Goal: Task Accomplishment & Management: Manage account settings

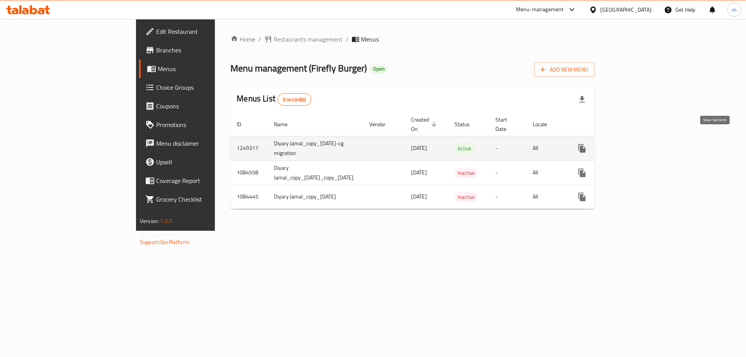
click at [643, 144] on icon "enhanced table" at bounding box center [637, 148] width 9 height 9
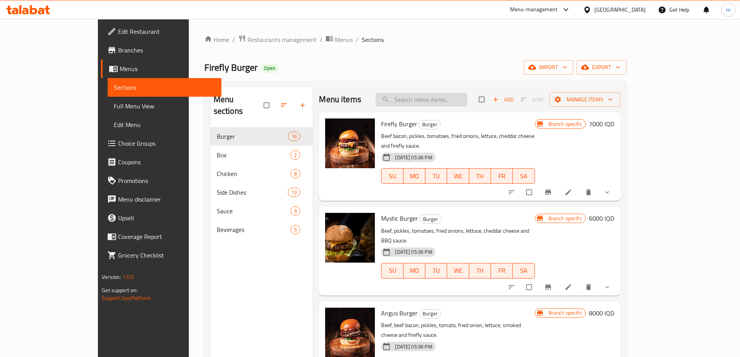
click at [438, 95] on input "search" at bounding box center [422, 100] width 92 height 14
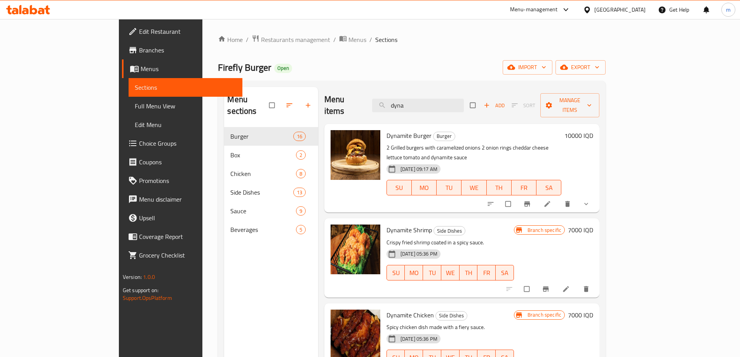
type input "dyna"
click at [551, 200] on icon at bounding box center [548, 204] width 8 height 8
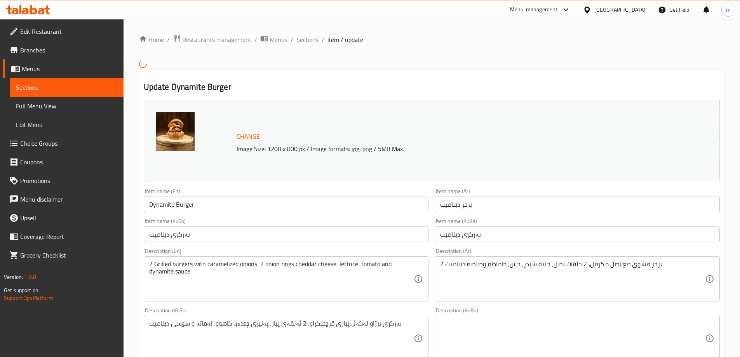
scroll to position [65, 0]
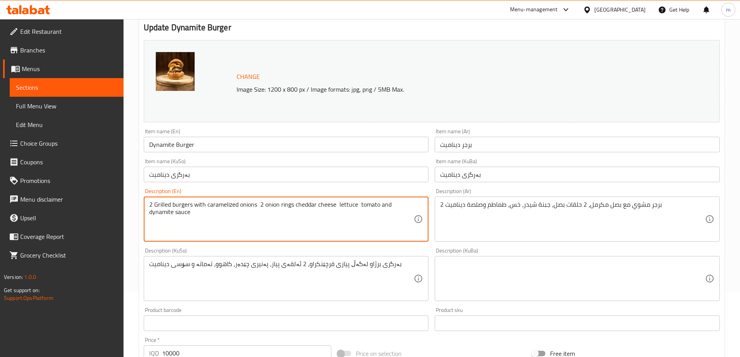
click at [255, 206] on textarea "2 Grilled burgers with caramelized onions 2 onion rings cheddar cheese lettuce …" at bounding box center [281, 219] width 265 height 37
click at [295, 207] on textarea "2 Grilled burgers with caramelized onions, 2 onion rings cheddar cheese lettuce…" at bounding box center [281, 219] width 265 height 37
click at [337, 206] on textarea "2 Grilled burgers with caramelized onions, 2 onion rings, cheddar cheese lettuc…" at bounding box center [281, 219] width 265 height 37
click at [358, 206] on textarea "2 Grilled burgers with caramelized onions, 2 onion rings, cheddar cheese, lettu…" at bounding box center [281, 219] width 265 height 37
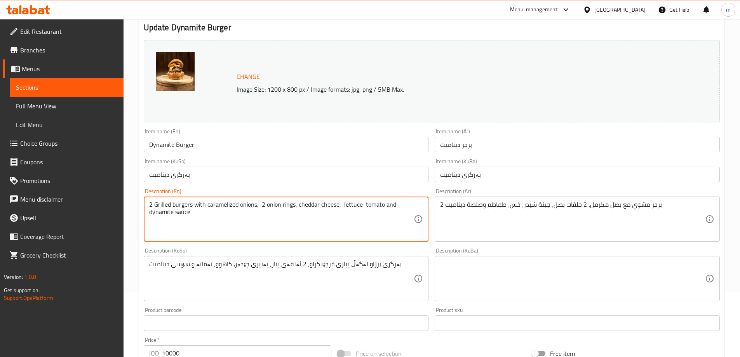
click at [361, 206] on textarea "2 Grilled burgers with caramelized onions, 2 onion rings, cheddar cheese, lettu…" at bounding box center [281, 219] width 265 height 37
click at [358, 204] on textarea "2 Grilled burgers with caramelized onions, 2 onion rings, cheddar cheese, lettu…" at bounding box center [281, 219] width 265 height 37
click at [359, 204] on textarea "2 Grilled burgers with caramelized onions, 2 onion rings, cheddar cheese, lettu…" at bounding box center [281, 219] width 265 height 37
click at [383, 205] on textarea "2 Grilled burgers with caramelized onions, 2 onion rings, cheddar cheese, lettu…" at bounding box center [281, 219] width 265 height 37
type textarea "2 Grilled burgers with caramelized onions, 2 onion rings, cheddar cheese, lettu…"
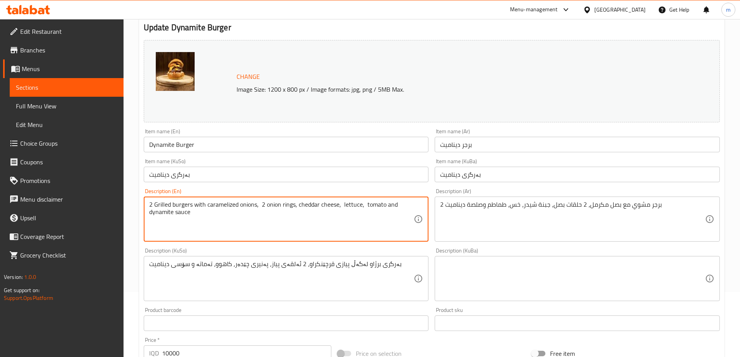
click at [227, 182] on input "بەرگری دینامیت" at bounding box center [286, 175] width 285 height 16
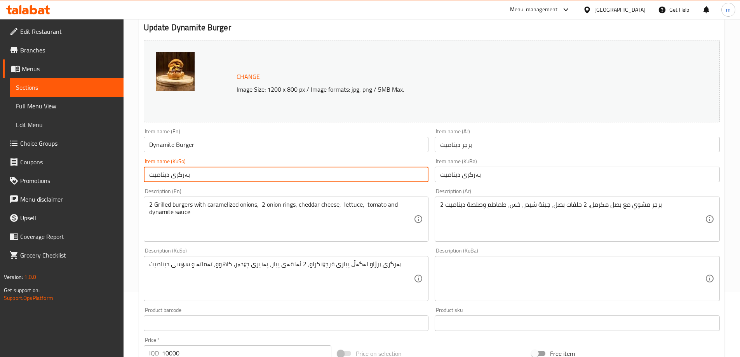
click at [230, 178] on input "بەرگری دینامیت" at bounding box center [286, 175] width 285 height 16
click at [34, 11] on icon at bounding box center [28, 9] width 44 height 9
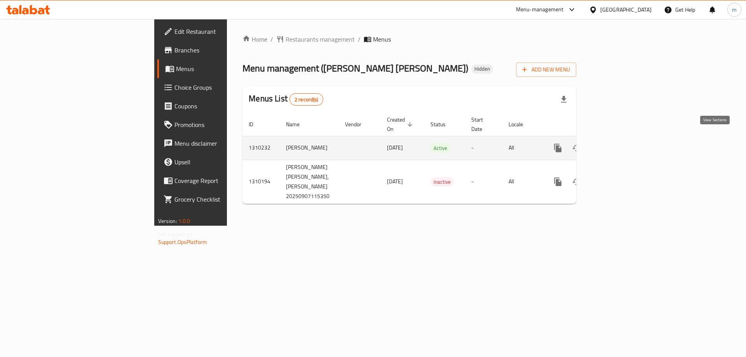
click at [619, 143] on icon "enhanced table" at bounding box center [613, 147] width 9 height 9
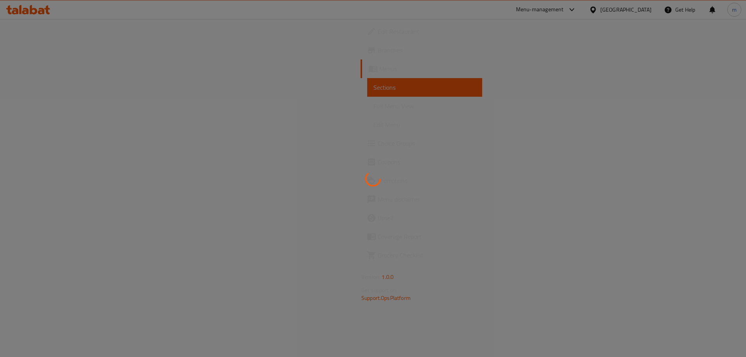
click at [40, 107] on div at bounding box center [373, 178] width 746 height 357
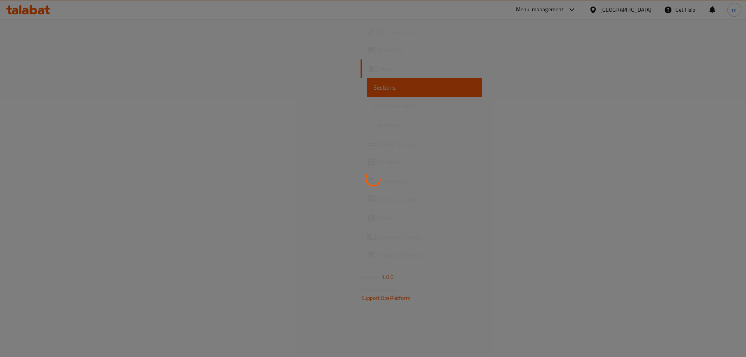
click at [40, 107] on div at bounding box center [373, 178] width 746 height 357
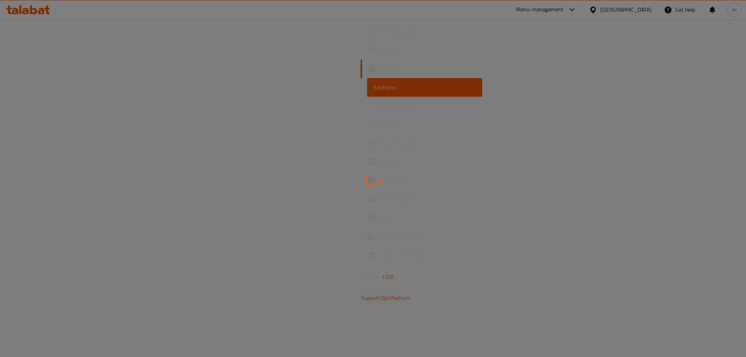
click at [40, 107] on div at bounding box center [373, 178] width 746 height 357
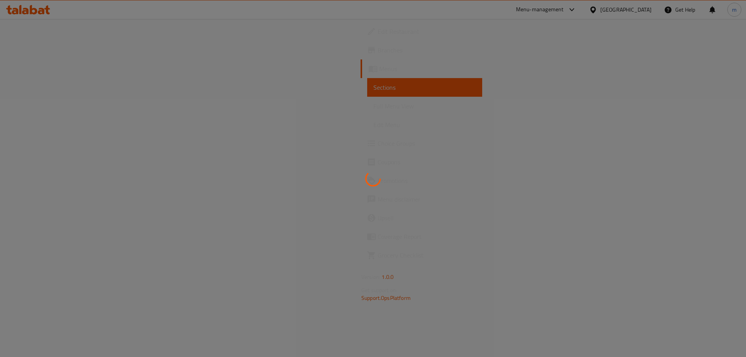
click at [40, 107] on div at bounding box center [373, 178] width 746 height 357
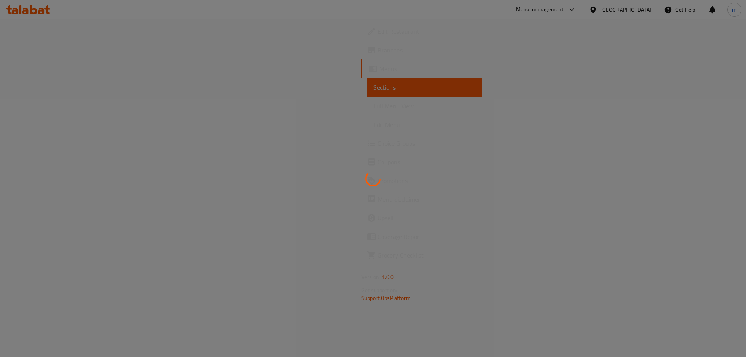
click at [40, 107] on div at bounding box center [373, 178] width 746 height 357
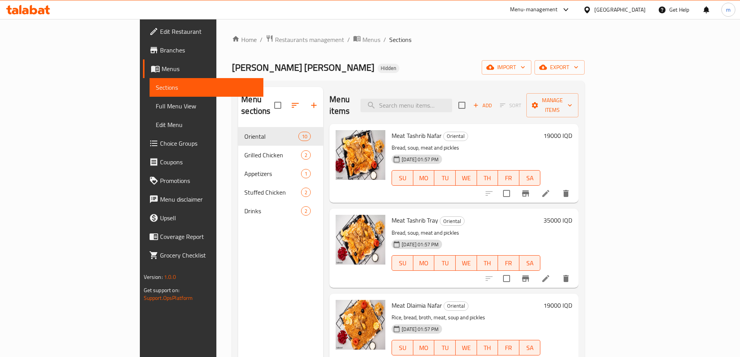
click at [150, 113] on link "Full Menu View" at bounding box center [207, 106] width 114 height 19
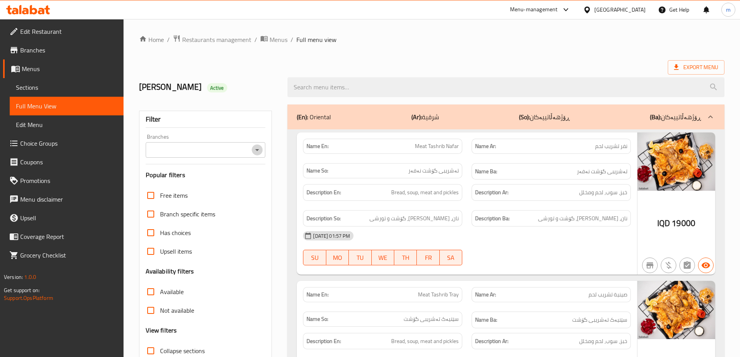
click at [261, 151] on icon "Open" at bounding box center [257, 149] width 9 height 9
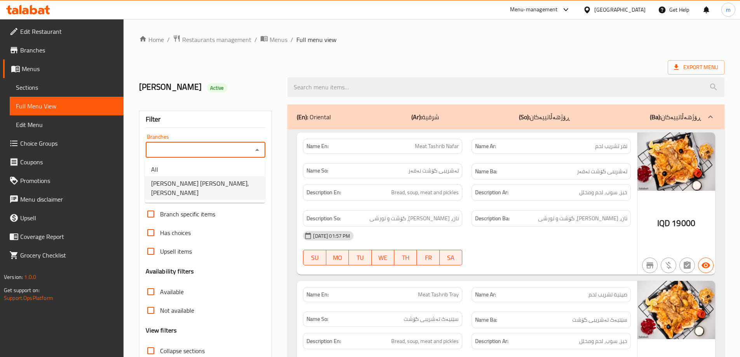
click at [228, 181] on li "Mahshi Al Baghdadi, Al Ashar" at bounding box center [205, 187] width 120 height 23
type input "Mahshi Al Baghdadi, Al Ashar"
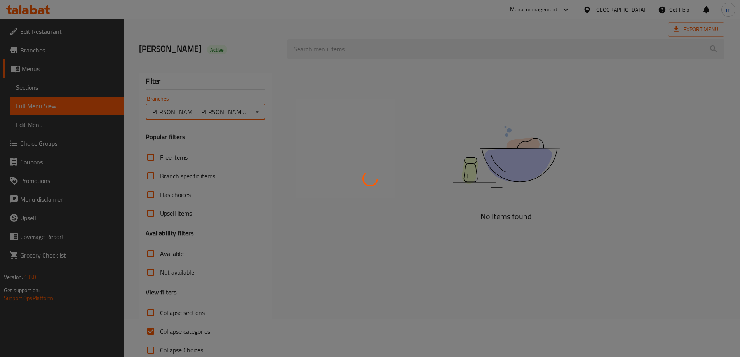
scroll to position [56, 0]
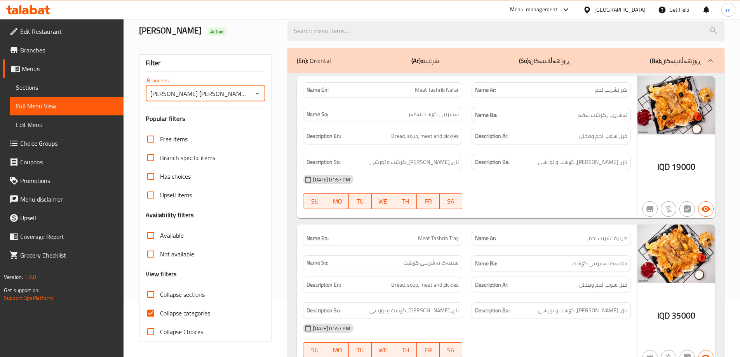
drag, startPoint x: 154, startPoint y: 315, endPoint x: 274, endPoint y: 217, distance: 154.9
click at [154, 315] on input "Collapse categories" at bounding box center [150, 313] width 19 height 19
checkbox input "false"
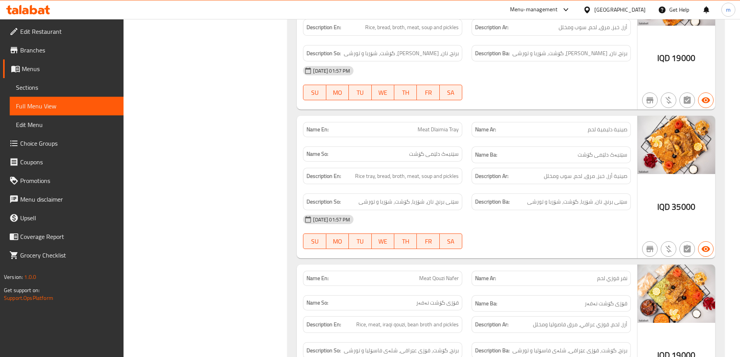
scroll to position [0, 0]
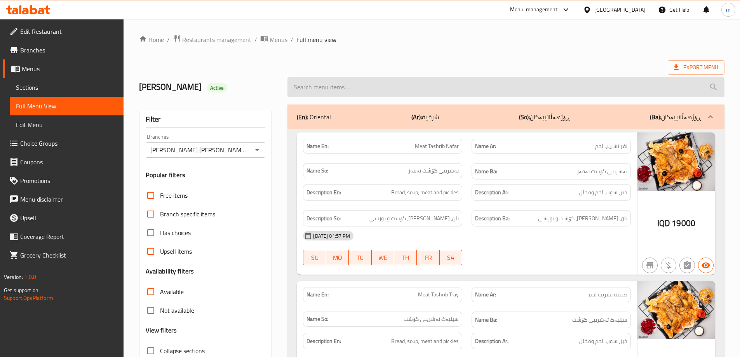
click at [372, 95] on input "search" at bounding box center [506, 87] width 437 height 20
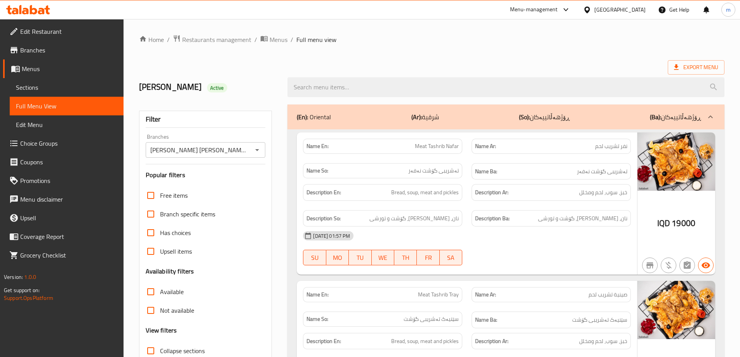
paste input "Stuffed Chicken"
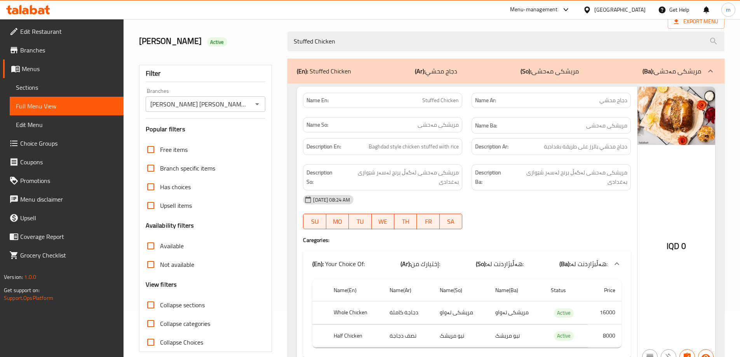
scroll to position [65, 0]
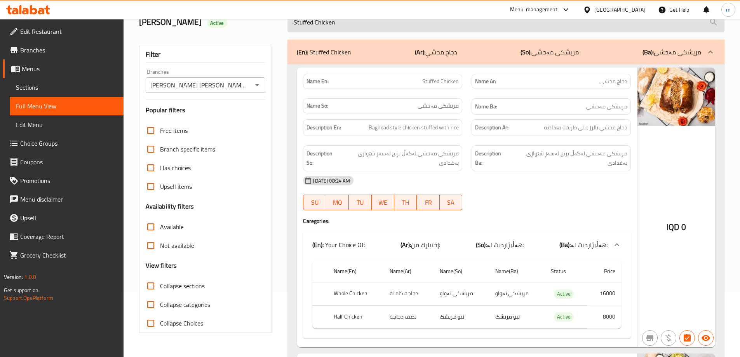
click at [380, 24] on input "Stuffed Chicken" at bounding box center [506, 22] width 437 height 20
paste input "Grilled Chicken"
click at [380, 24] on input "Stuffed Chicken" at bounding box center [506, 22] width 437 height 20
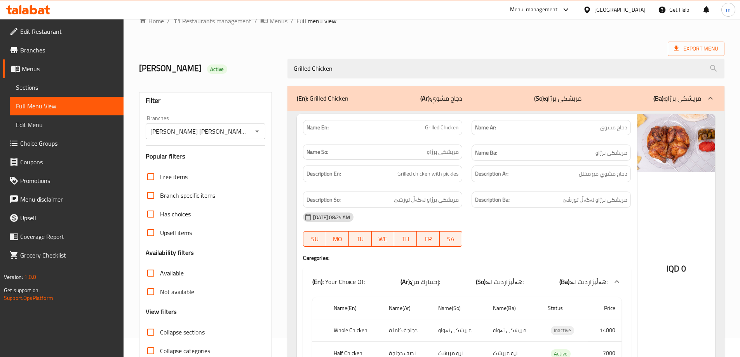
scroll to position [0, 0]
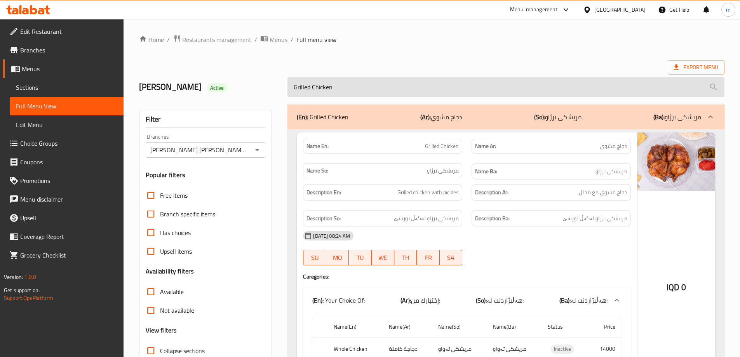
click at [334, 80] on input "Grilled Chicken" at bounding box center [506, 87] width 437 height 20
paste input "Stuffed chicken with rice"
click at [334, 80] on input "Grilled Chicken" at bounding box center [506, 87] width 437 height 20
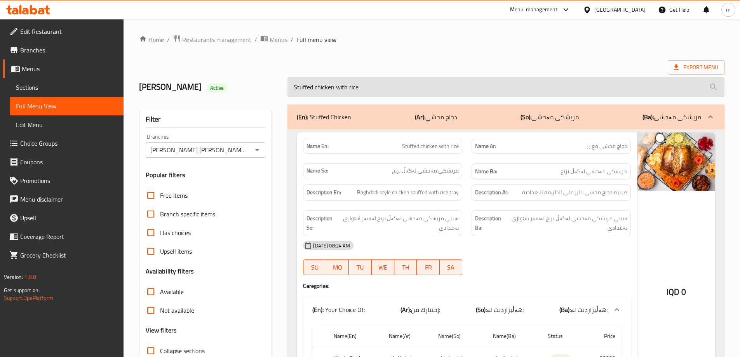
click at [324, 85] on input "Stuffed chicken with rice" at bounding box center [506, 87] width 437 height 20
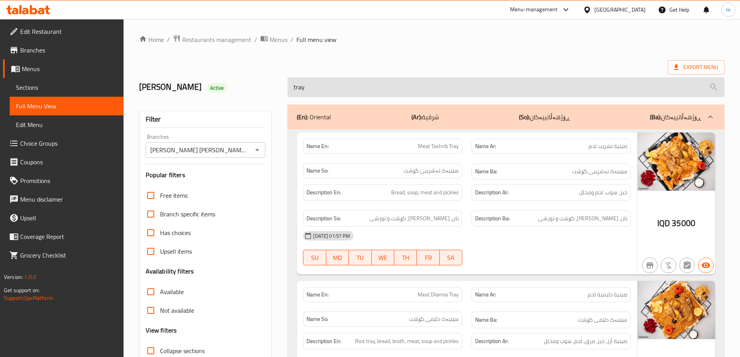
click at [311, 81] on input "tray" at bounding box center [506, 87] width 437 height 20
paste input "Stuffed chicken with rice"
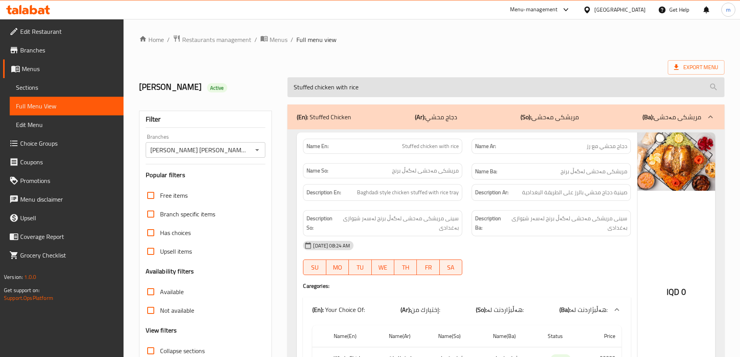
click at [331, 80] on input "Stuffed chicken with rice" at bounding box center [506, 87] width 437 height 20
paste input "Grill"
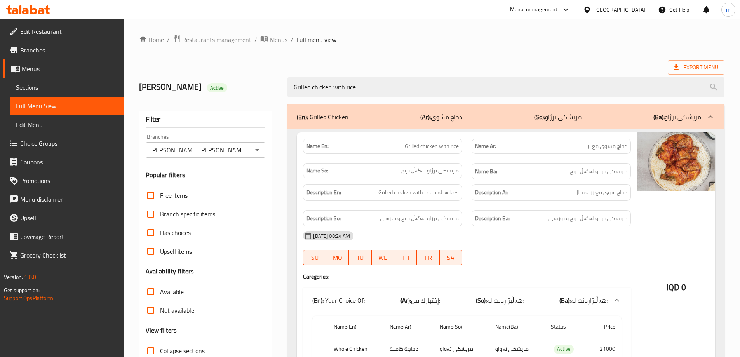
type input "Grilled chicken with rice"
click at [424, 146] on span "Grilled chicken with rice" at bounding box center [432, 146] width 54 height 8
copy span "Grilled chicken with rice"
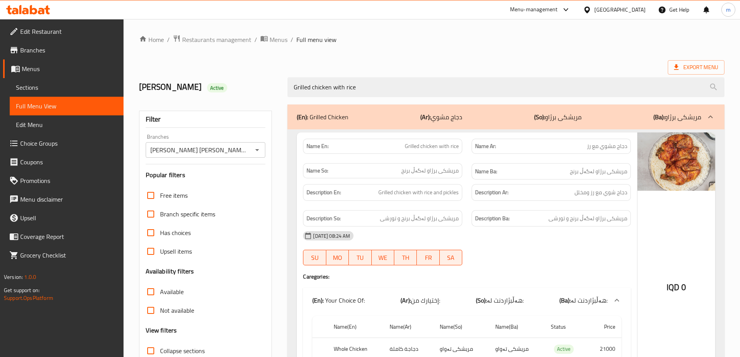
drag, startPoint x: 571, startPoint y: 166, endPoint x: 562, endPoint y: 164, distance: 9.5
click at [571, 166] on div "Name Ba: مریشکی برژاو لەگەڵ برنج" at bounding box center [551, 171] width 159 height 17
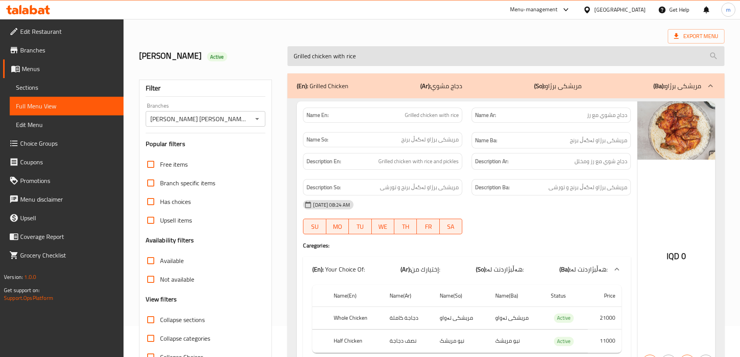
scroll to position [12, 0]
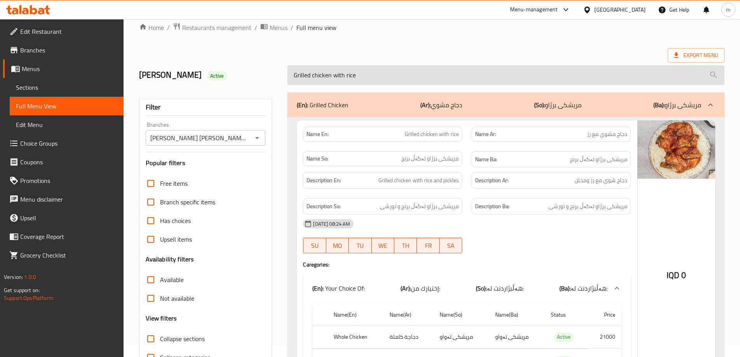
click at [342, 71] on input "Grilled chicken with rice" at bounding box center [506, 75] width 437 height 20
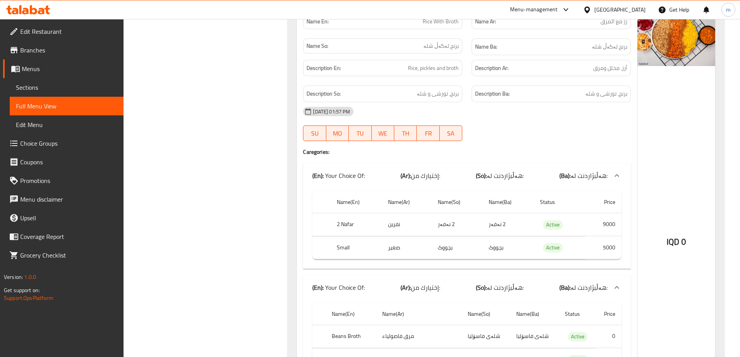
scroll to position [1421, 0]
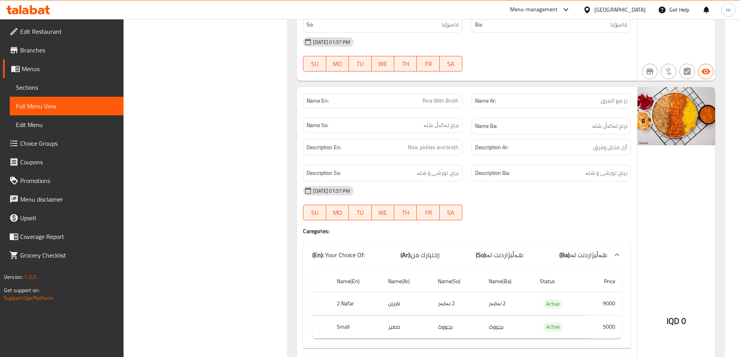
click at [431, 97] on span "Rice With Broth" at bounding box center [441, 101] width 36 height 8
copy span "Rice With Broth"
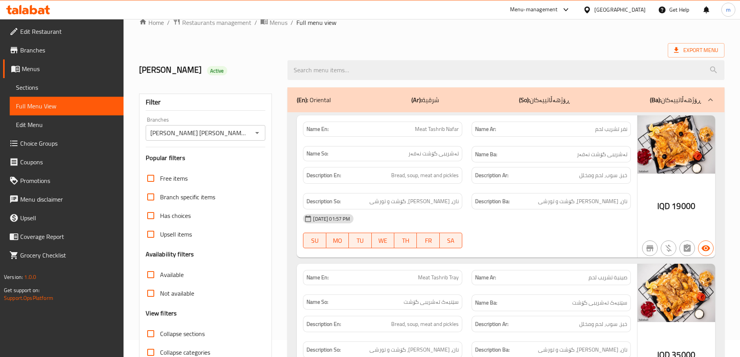
scroll to position [0, 0]
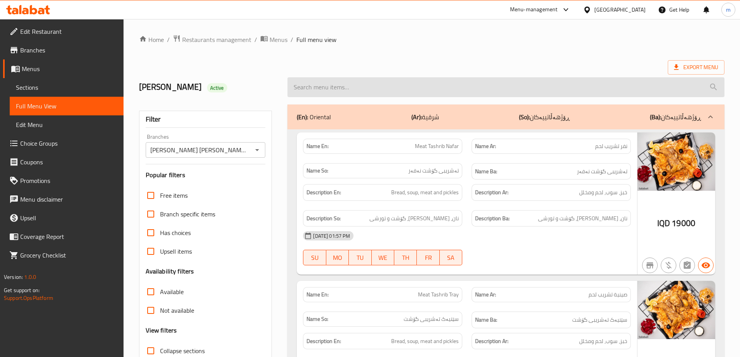
click at [321, 94] on input "search" at bounding box center [506, 87] width 437 height 20
paste input "Rice With Broth"
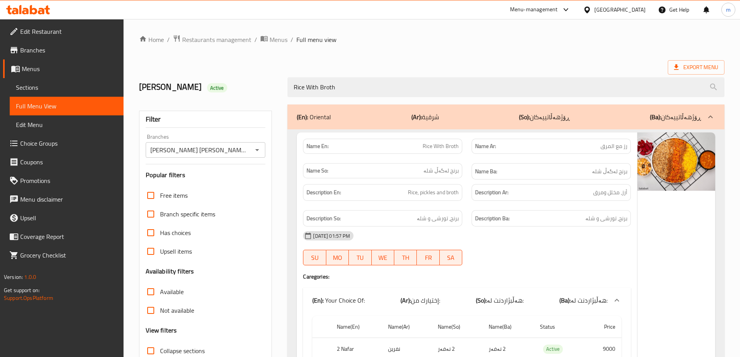
type input "Rice With Broth"
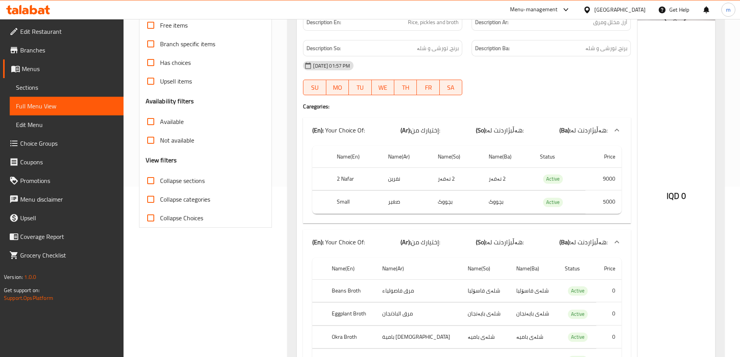
scroll to position [106, 0]
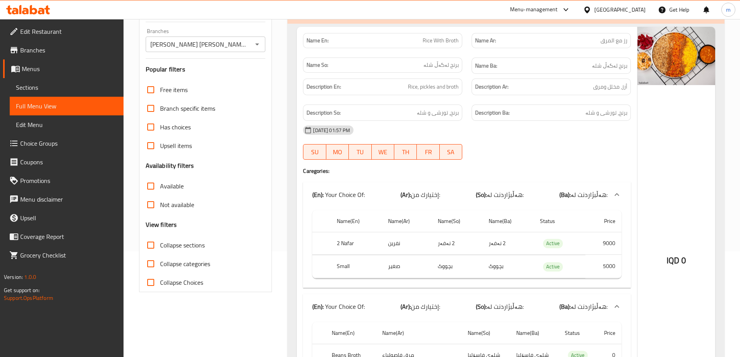
click at [452, 37] on span "Rice With Broth" at bounding box center [441, 41] width 36 height 8
copy span "Rice With Broth"
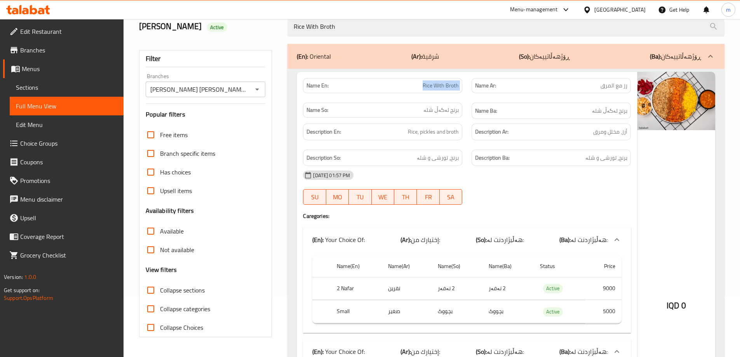
scroll to position [0, 0]
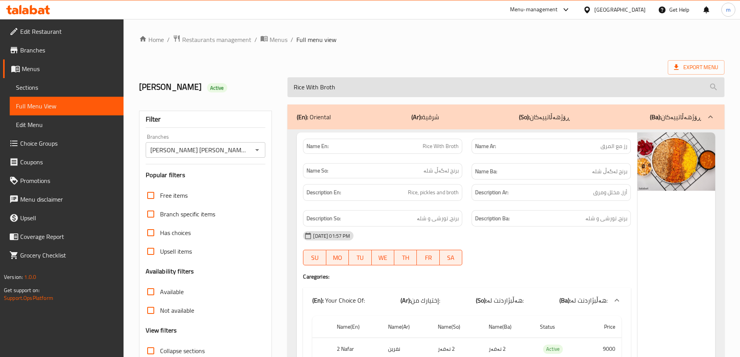
click at [357, 92] on input "Rice With Broth" at bounding box center [506, 87] width 437 height 20
drag, startPoint x: 357, startPoint y: 92, endPoint x: 355, endPoint y: 96, distance: 4.3
click at [357, 92] on input "Rice With Broth" at bounding box center [506, 87] width 437 height 20
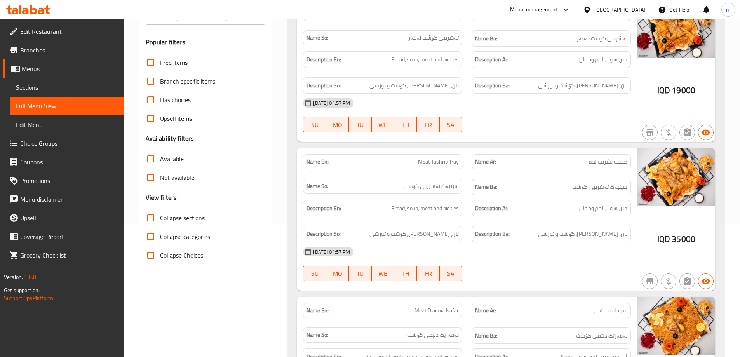
scroll to position [194, 0]
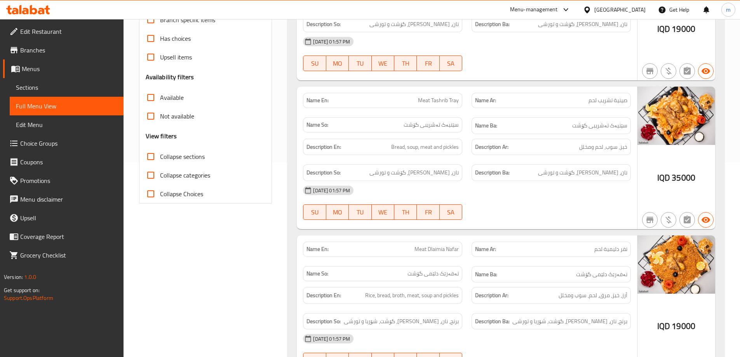
click at [193, 158] on span "Collapse sections" at bounding box center [182, 156] width 45 height 9
click at [160, 158] on input "Collapse sections" at bounding box center [150, 156] width 19 height 19
checkbox input "true"
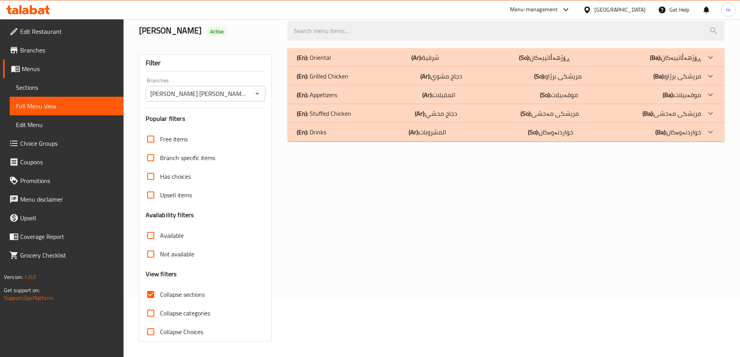
scroll to position [56, 0]
click at [394, 134] on div "(En): Drinks (Ar): المشروبات (So): خواردنەوەکان (Ba): خواردنەوەکان" at bounding box center [499, 131] width 405 height 9
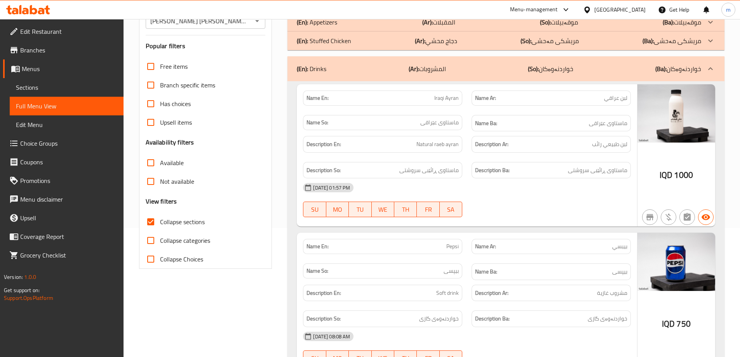
scroll to position [178, 0]
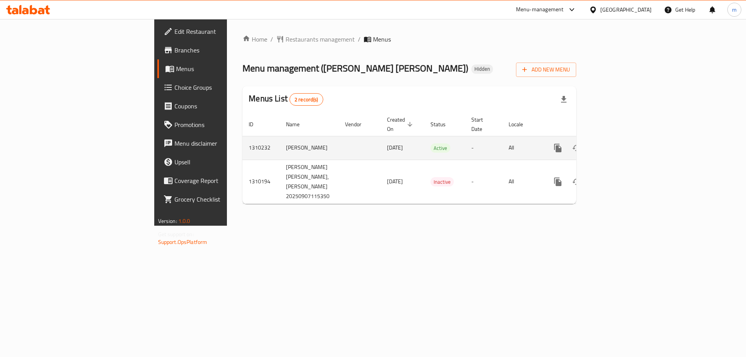
click at [619, 143] on icon "enhanced table" at bounding box center [613, 147] width 9 height 9
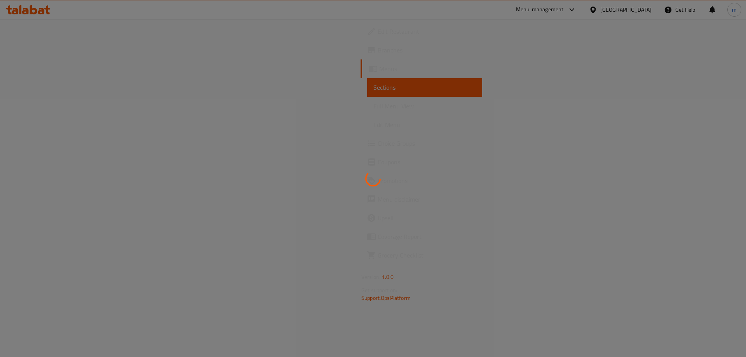
click at [396, 142] on div at bounding box center [373, 178] width 746 height 357
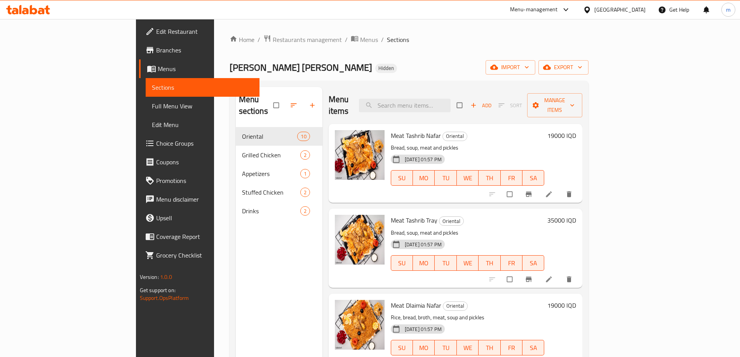
click at [449, 88] on div "Menu items Add Sort Manage items" at bounding box center [456, 105] width 254 height 37
click at [451, 103] on input "search" at bounding box center [405, 106] width 92 height 14
paste input "دجاج محشي"
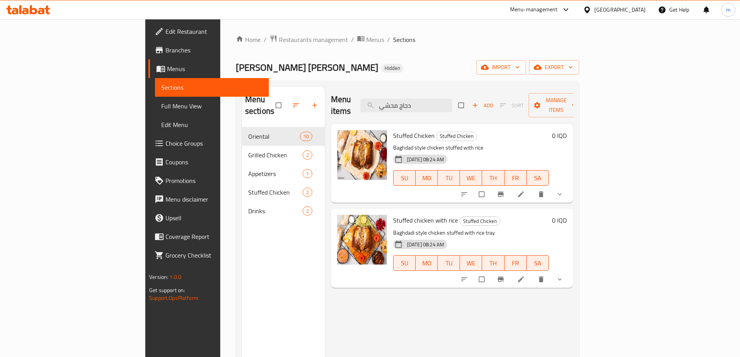
type input "دجاج محشي"
click at [564, 190] on icon "show more" at bounding box center [560, 194] width 8 height 8
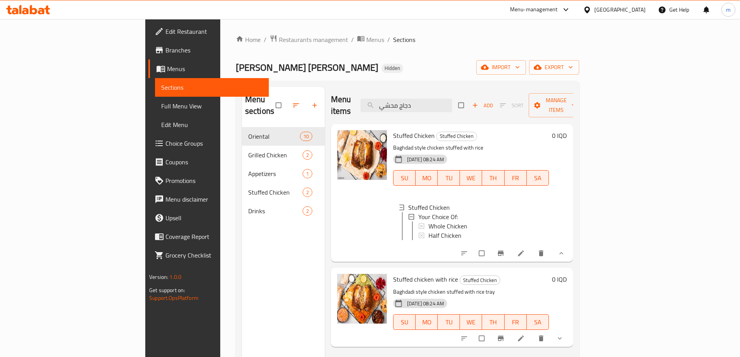
click at [393, 130] on span "Stuffed Chicken" at bounding box center [414, 136] width 42 height 12
copy h6 "Stuffed Chicken"
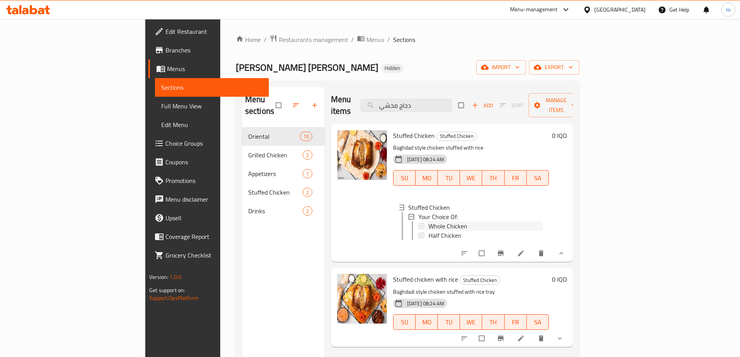
click at [438, 221] on div "Whole Chicken" at bounding box center [486, 225] width 114 height 9
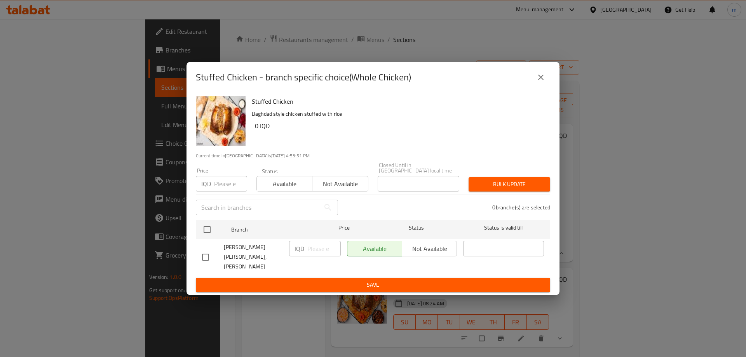
drag, startPoint x: 212, startPoint y: 232, endPoint x: 260, endPoint y: 251, distance: 51.7
click at [212, 231] on input "checkbox" at bounding box center [207, 229] width 16 height 16
checkbox input "true"
click at [324, 253] on input "number" at bounding box center [323, 249] width 33 height 16
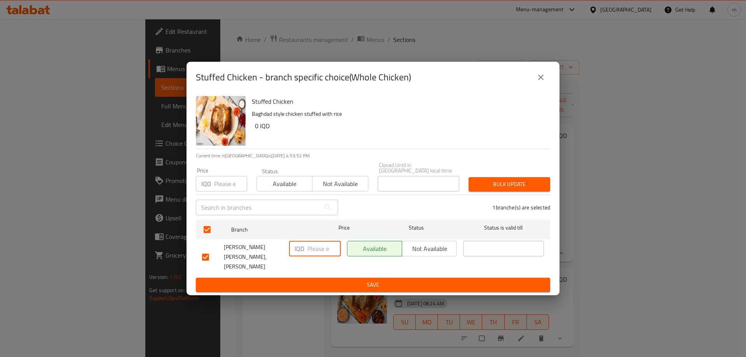
paste input "18000"
type input "18000"
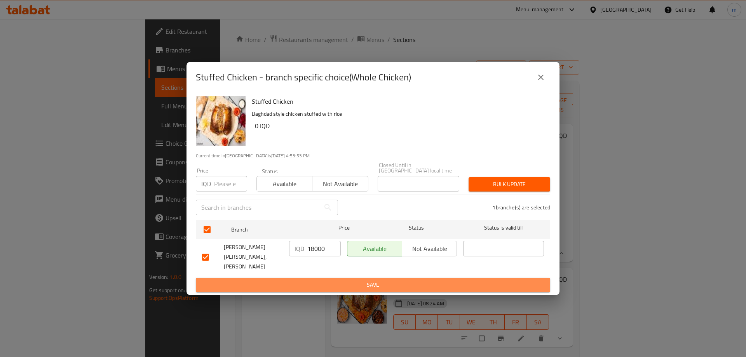
click at [315, 280] on span "Save" at bounding box center [373, 285] width 342 height 10
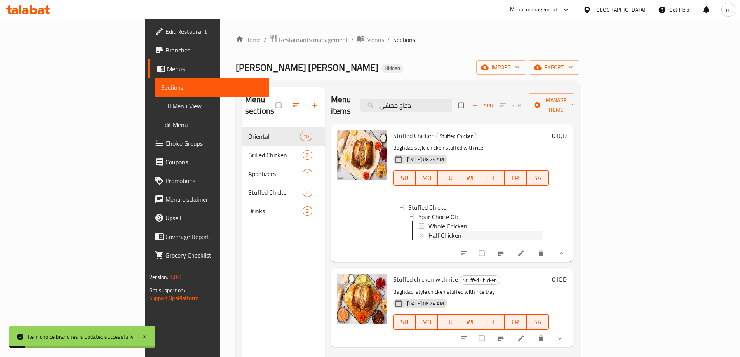
click at [429, 231] on span "Half Chicken" at bounding box center [445, 235] width 33 height 9
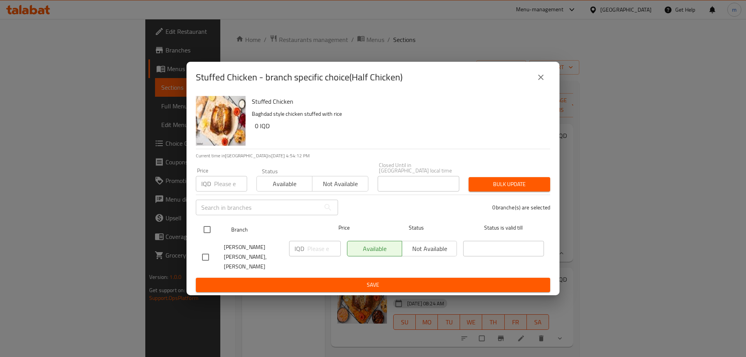
click at [211, 229] on input "checkbox" at bounding box center [207, 229] width 16 height 16
checkbox input "true"
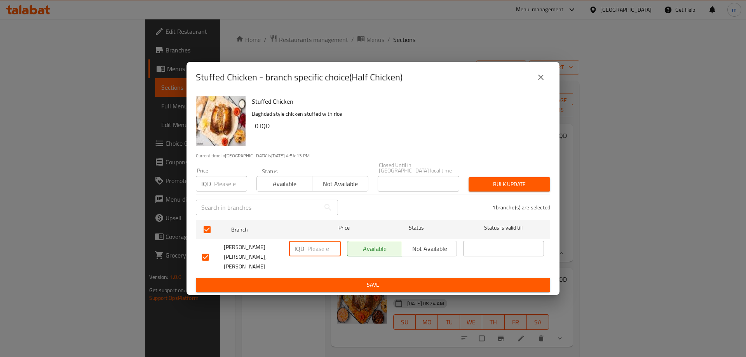
click at [316, 253] on input "number" at bounding box center [323, 249] width 33 height 16
paste input "10.000"
type input "10.000"
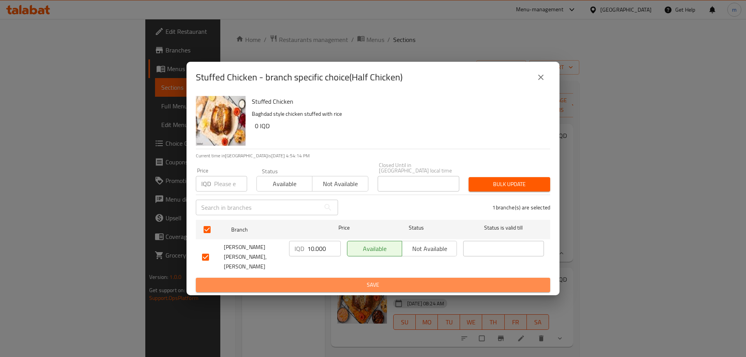
click at [318, 280] on span "Save" at bounding box center [373, 285] width 342 height 10
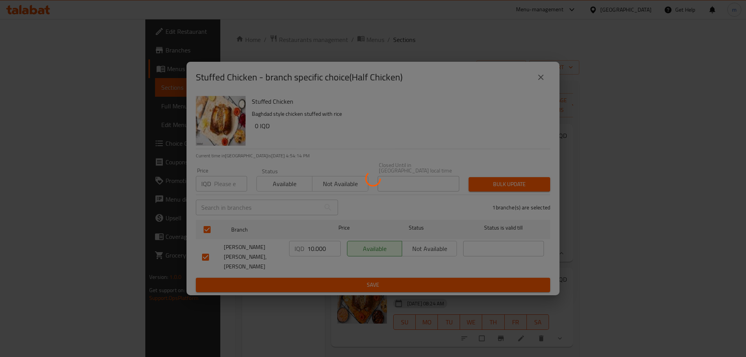
click at [318, 277] on div at bounding box center [373, 178] width 746 height 357
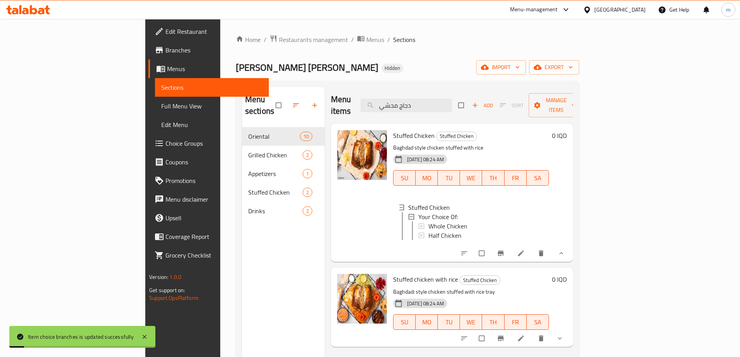
click at [429, 231] on span "Half Chicken" at bounding box center [445, 235] width 33 height 9
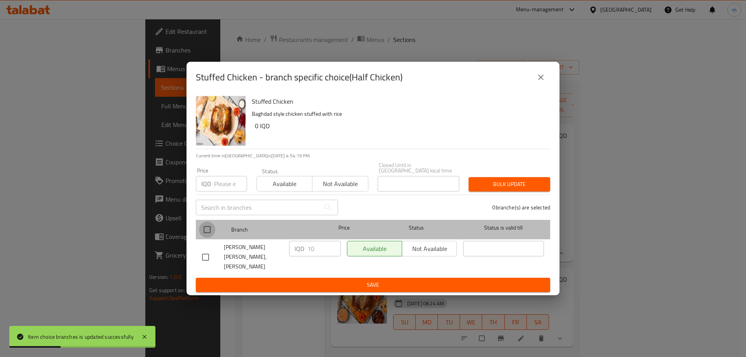
click at [212, 230] on input "checkbox" at bounding box center [207, 229] width 16 height 16
checkbox input "true"
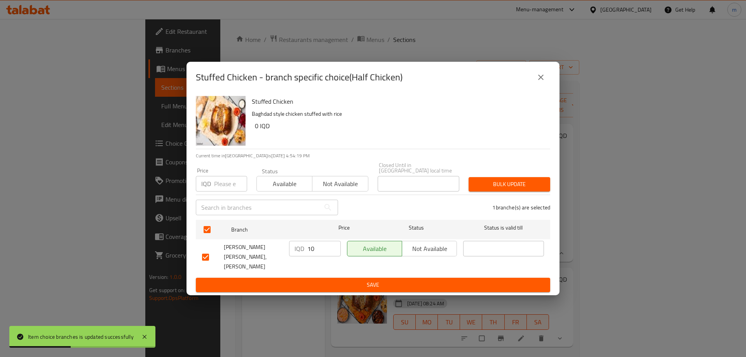
click at [314, 246] on input "10" at bounding box center [323, 249] width 33 height 16
paste input "10.000"
click at [316, 251] on input "1010.000" at bounding box center [323, 249] width 33 height 16
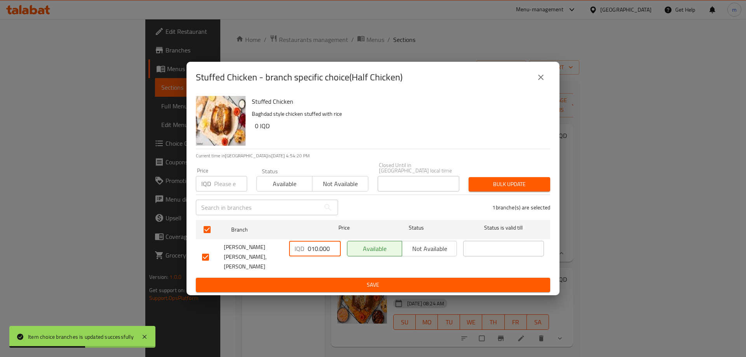
click at [316, 251] on input "1010.000" at bounding box center [323, 249] width 33 height 16
paste input "number"
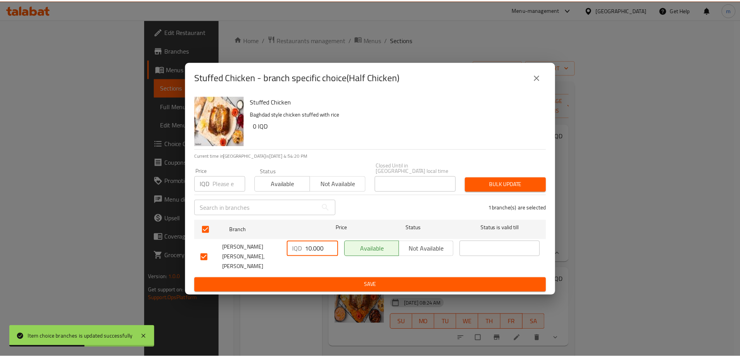
scroll to position [0, 0]
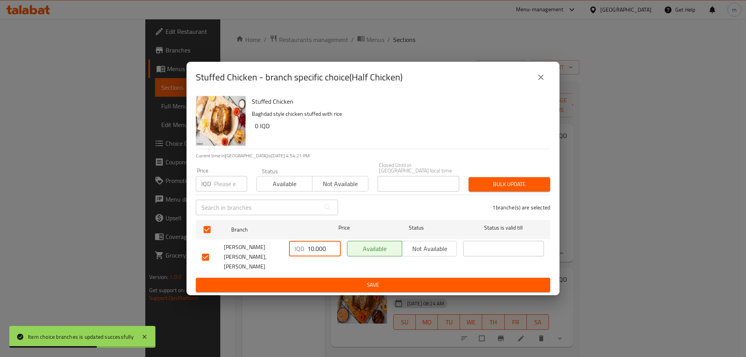
click at [315, 251] on input "10.000" at bounding box center [323, 249] width 33 height 16
type input "10000"
click at [325, 280] on span "Save" at bounding box center [373, 285] width 342 height 10
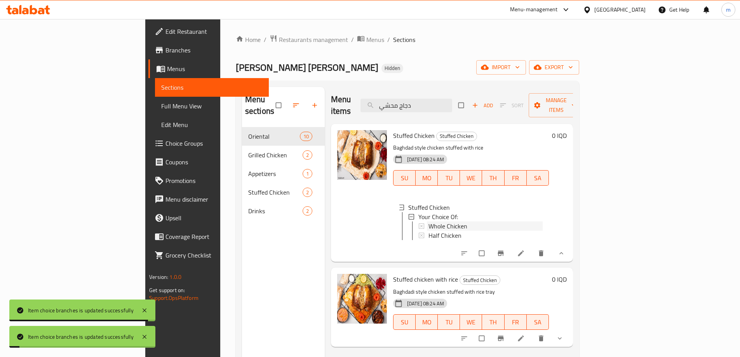
click at [429, 221] on span "Whole Chicken" at bounding box center [448, 225] width 39 height 9
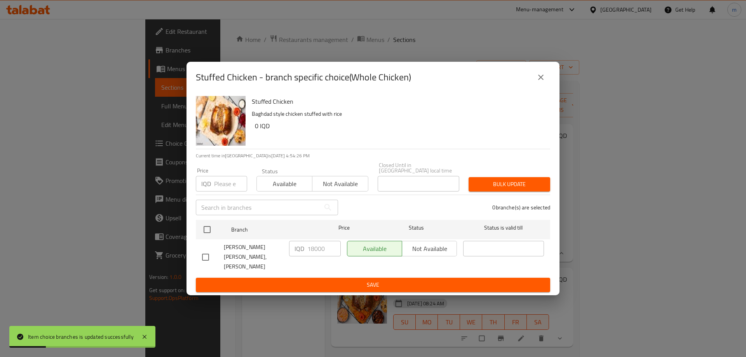
click at [544, 82] on icon "close" at bounding box center [540, 77] width 9 height 9
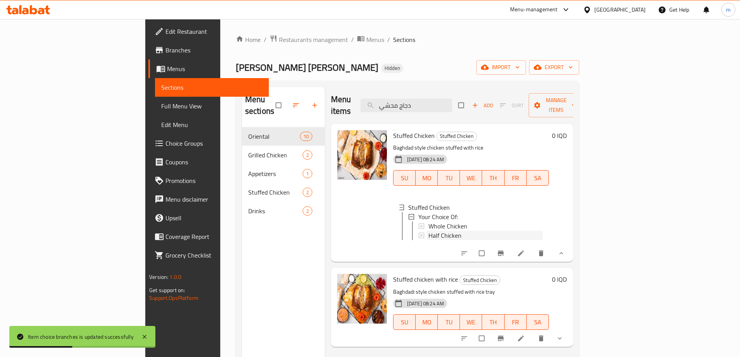
click at [430, 231] on div "Half Chicken" at bounding box center [486, 235] width 114 height 9
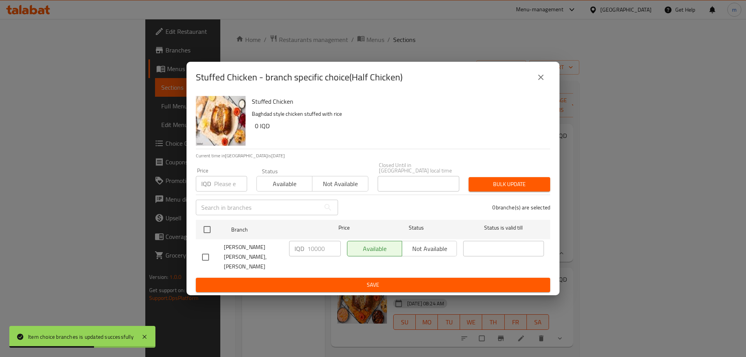
click at [535, 80] on button "close" at bounding box center [541, 77] width 19 height 19
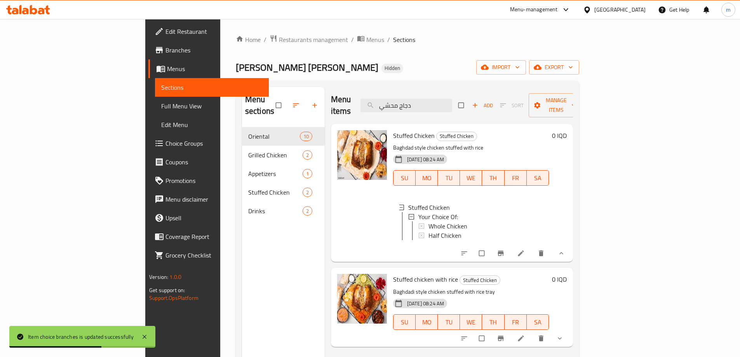
click at [471, 92] on div "Menu items دجاج محشي Add Sort Manage items" at bounding box center [452, 105] width 242 height 37
click at [452, 99] on input "دجاج محشي" at bounding box center [407, 106] width 92 height 14
paste input "و"
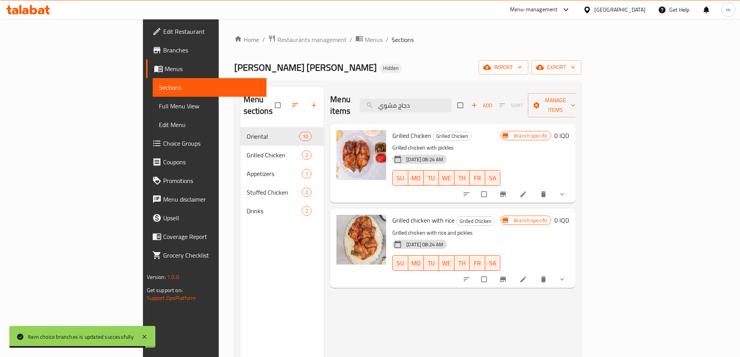
type input "دجاج مشوي"
click at [392, 130] on span "Grilled Chicken" at bounding box center [411, 136] width 39 height 12
copy h6 "Grilled Chicken"
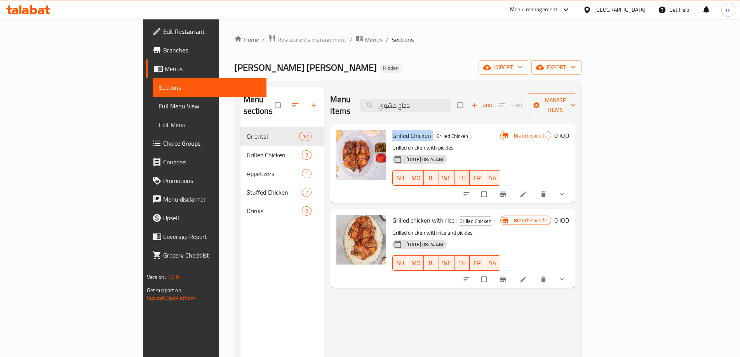
click at [566, 190] on icon "show more" at bounding box center [562, 194] width 8 height 8
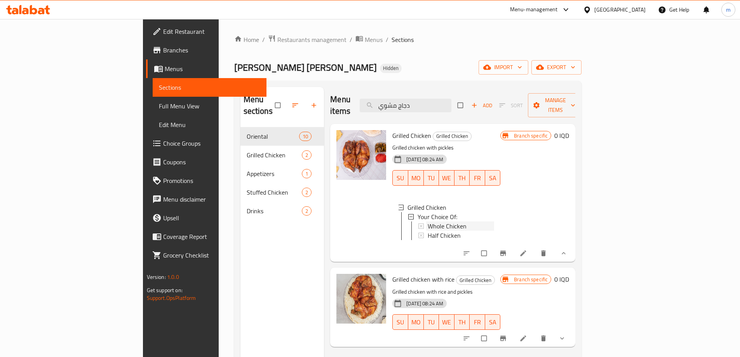
click at [428, 221] on span "Whole Chicken" at bounding box center [447, 225] width 39 height 9
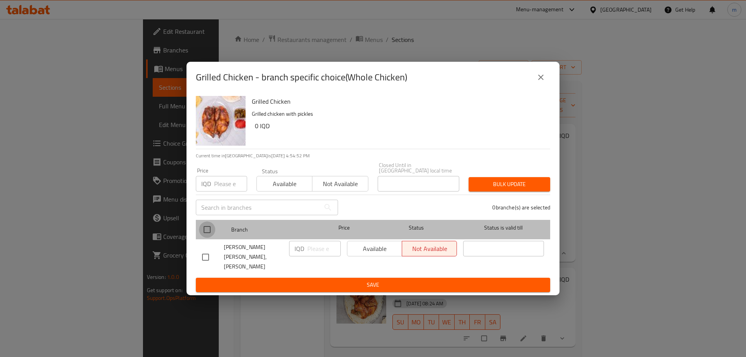
click at [213, 228] on input "checkbox" at bounding box center [207, 229] width 16 height 16
checkbox input "true"
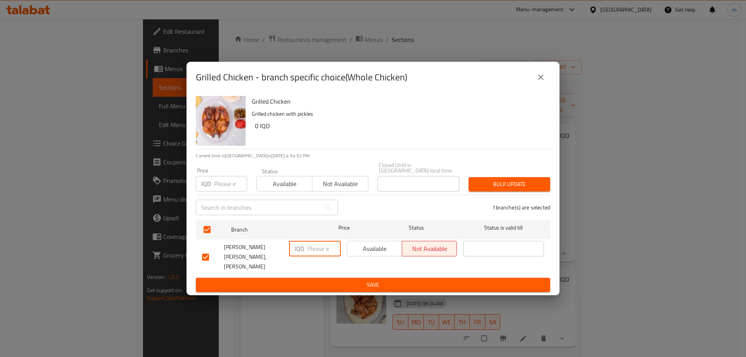
click at [323, 248] on input "number" at bounding box center [323, 249] width 33 height 16
paste input "17000"
type input "17000"
click at [310, 280] on span "Save" at bounding box center [373, 285] width 342 height 10
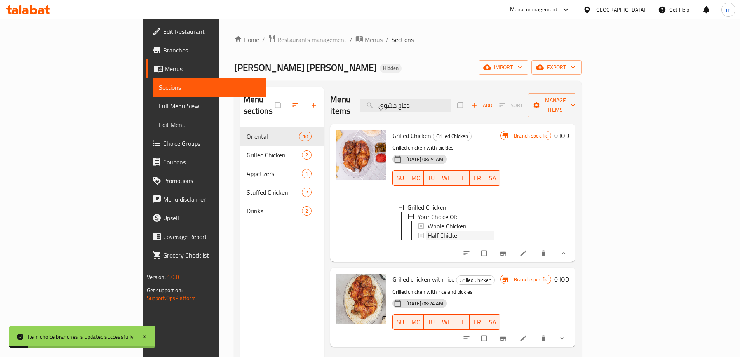
click at [428, 231] on span "Half Chicken" at bounding box center [444, 235] width 33 height 9
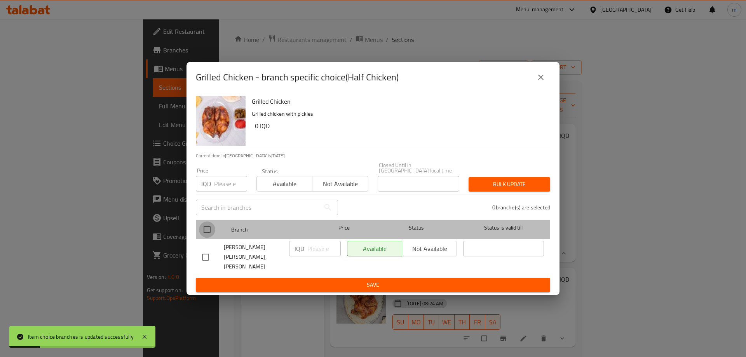
click at [213, 229] on input "checkbox" at bounding box center [207, 229] width 16 height 16
checkbox input "true"
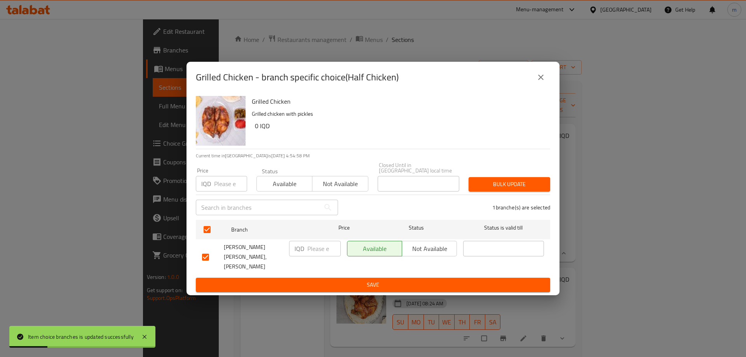
click at [306, 251] on div "IQD ​" at bounding box center [315, 249] width 52 height 16
paste input "9000"
type input "9000"
click at [314, 280] on span "Save" at bounding box center [373, 285] width 342 height 10
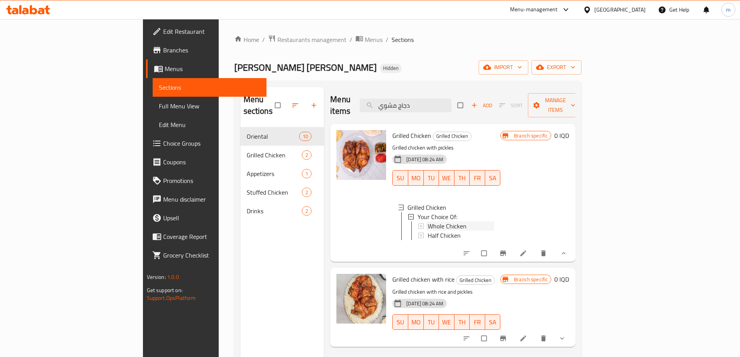
click at [428, 221] on span "Whole Chicken" at bounding box center [447, 225] width 39 height 9
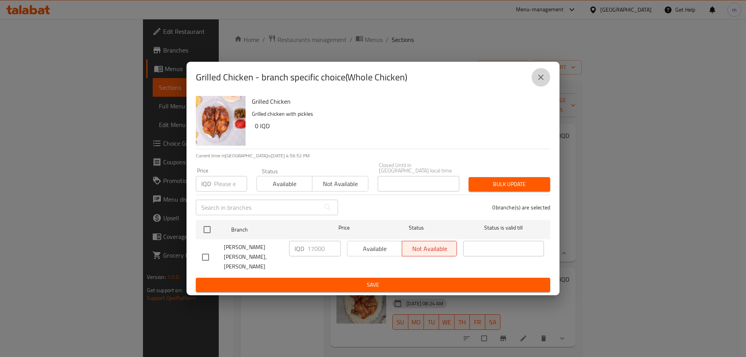
click at [543, 81] on icon "close" at bounding box center [540, 77] width 9 height 9
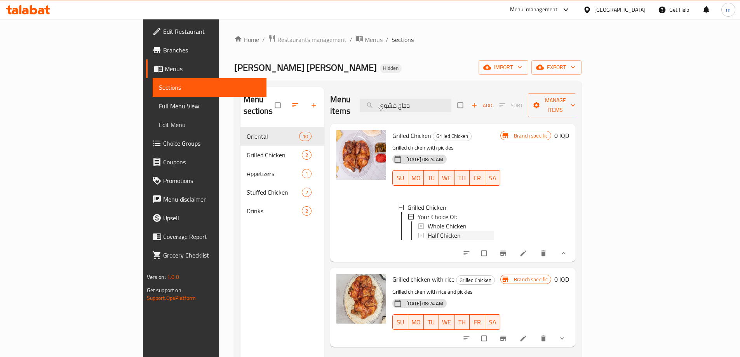
click at [428, 231] on span "Half Chicken" at bounding box center [444, 235] width 33 height 9
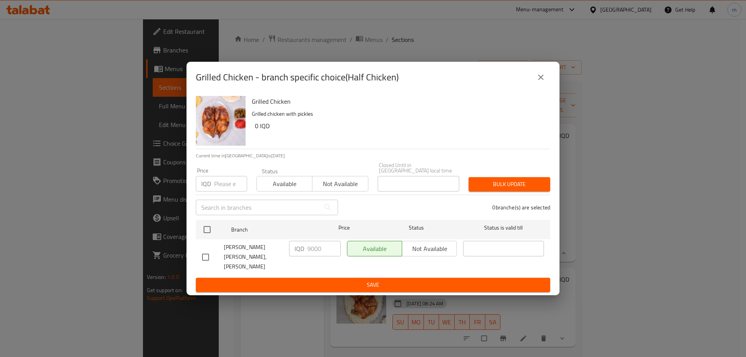
click at [538, 82] on icon "close" at bounding box center [540, 77] width 9 height 9
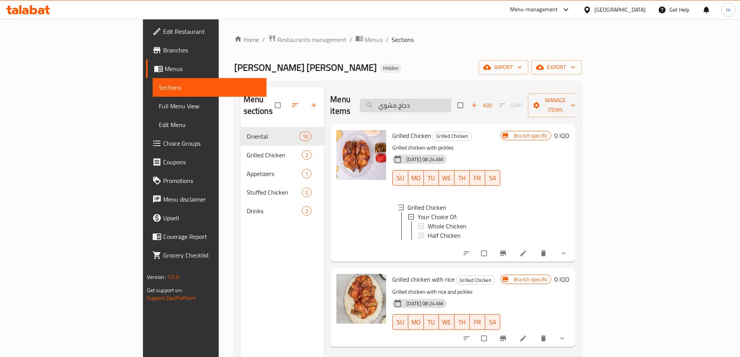
click at [452, 100] on input "دجاج مشوي" at bounding box center [406, 106] width 92 height 14
paste input "شي صينية رز"
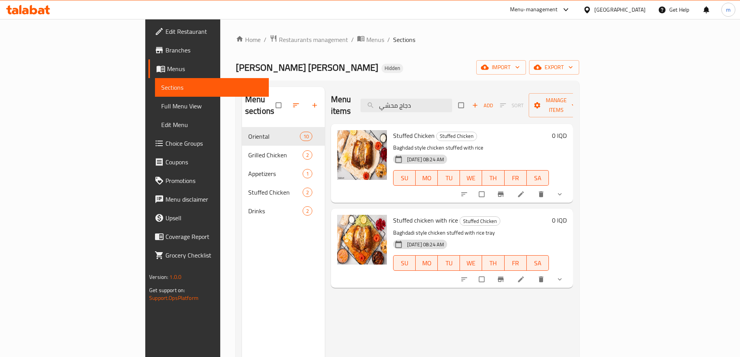
click at [401, 215] on span "Stuffed chicken with rice" at bounding box center [425, 221] width 65 height 12
copy h6 "Stuffed chicken with rice"
click at [441, 100] on input "دجاج محشي" at bounding box center [407, 106] width 92 height 14
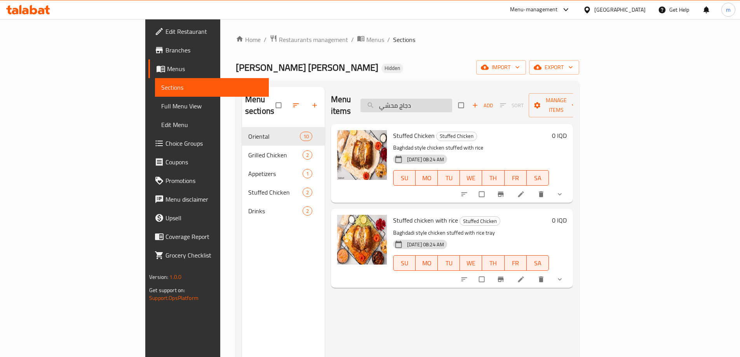
click at [441, 100] on input "دجاج محشي" at bounding box center [407, 106] width 92 height 14
paste input "Stuffed chicken with rice"
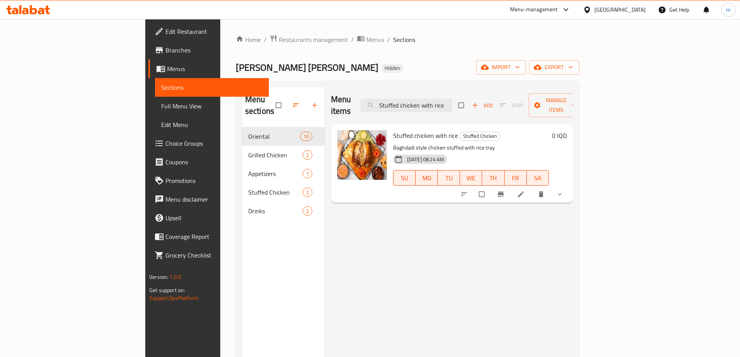
type input "Stuffed chicken with rice"
click at [564, 190] on icon "show more" at bounding box center [560, 194] width 8 height 8
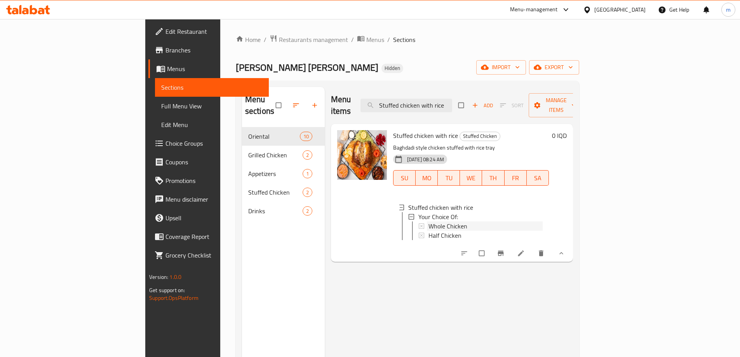
click at [437, 221] on div "Whole Chicken" at bounding box center [486, 225] width 114 height 9
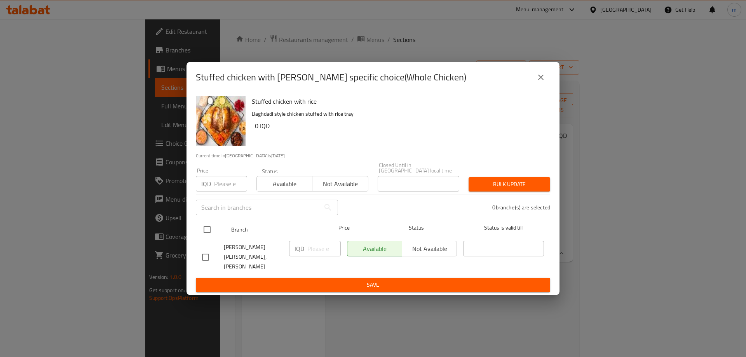
click at [209, 232] on input "checkbox" at bounding box center [207, 229] width 16 height 16
checkbox input "true"
click at [312, 254] on input "number" at bounding box center [323, 249] width 33 height 16
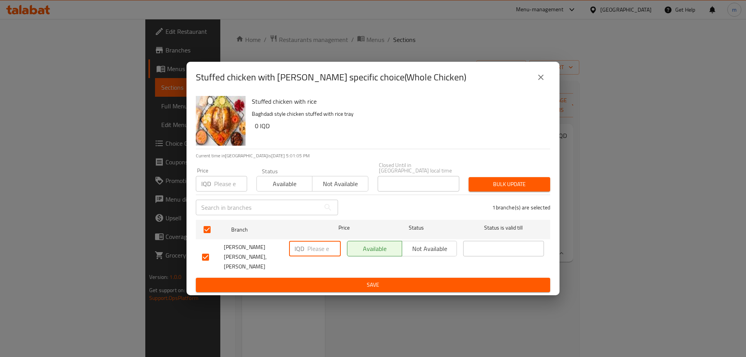
paste input "26000"
type input "26000"
click at [331, 280] on span "Save" at bounding box center [373, 285] width 342 height 10
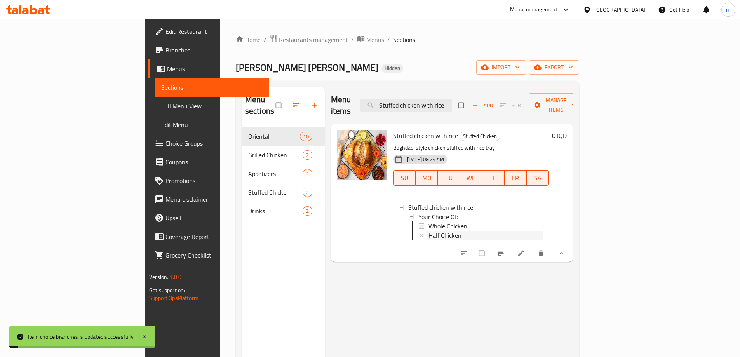
click at [429, 231] on span "Half Chicken" at bounding box center [445, 235] width 33 height 9
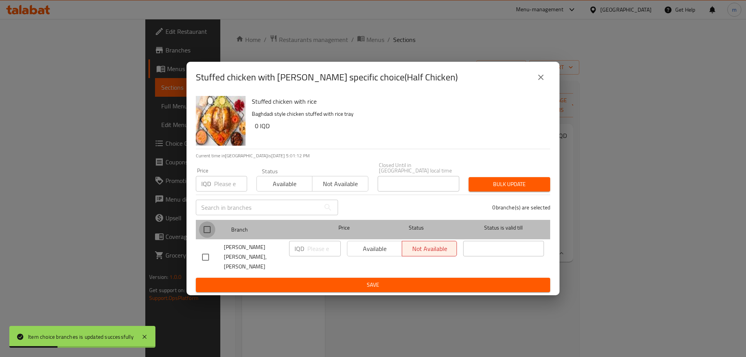
click at [210, 230] on input "checkbox" at bounding box center [207, 229] width 16 height 16
checkbox input "true"
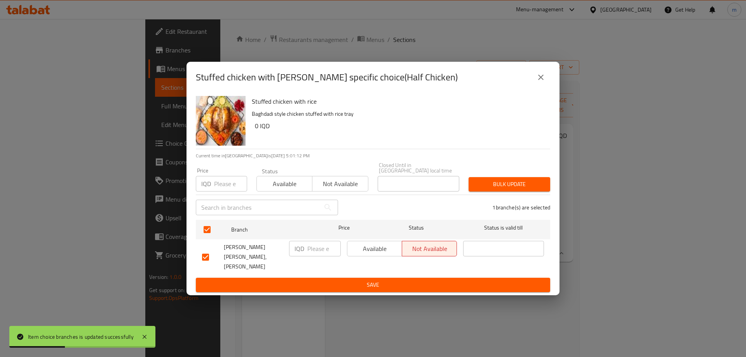
click at [314, 246] on input "number" at bounding box center [323, 249] width 33 height 16
paste input "14000"
type input "14000"
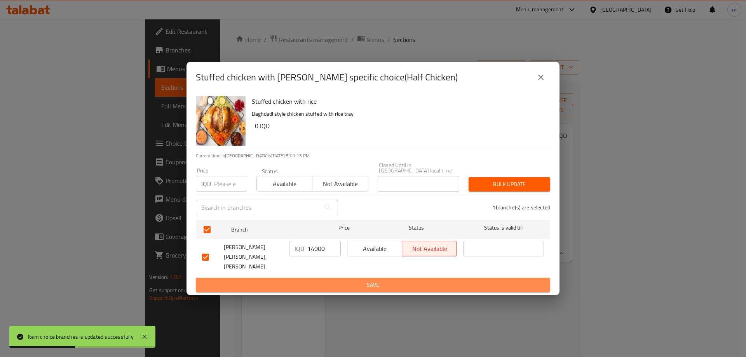
click at [315, 280] on span "Save" at bounding box center [373, 285] width 342 height 10
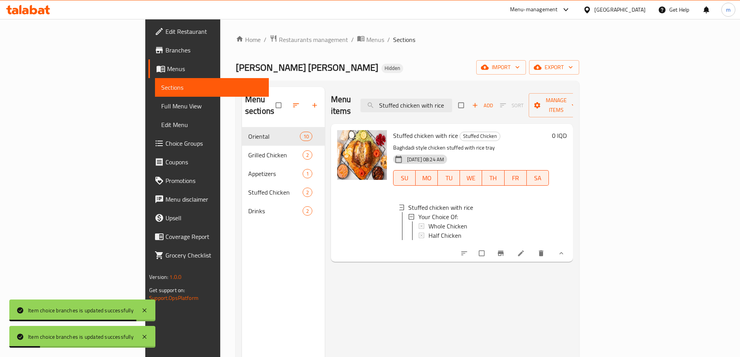
click at [481, 127] on div "Stuffed chicken with rice Stuffed Chicken Baghdadi style chicken stuffed with r…" at bounding box center [471, 193] width 162 height 132
click at [452, 99] on input "Stuffed chicken with rice" at bounding box center [407, 106] width 92 height 14
paste input "دجاج مشوي صينية رز"
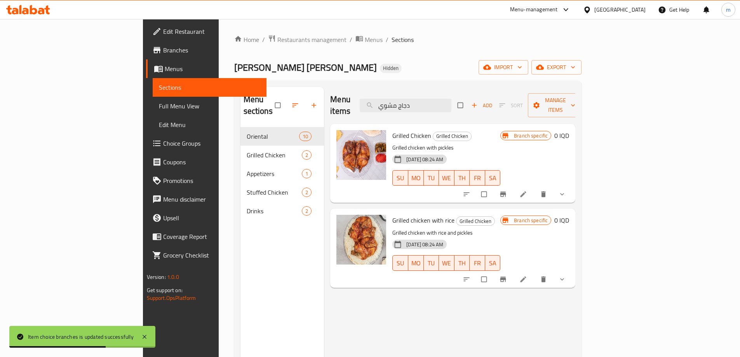
type input "دجاج مشوي"
click at [397, 215] on span "Grilled chicken with rice" at bounding box center [423, 221] width 62 height 12
copy h6 "Grilled chicken with rice"
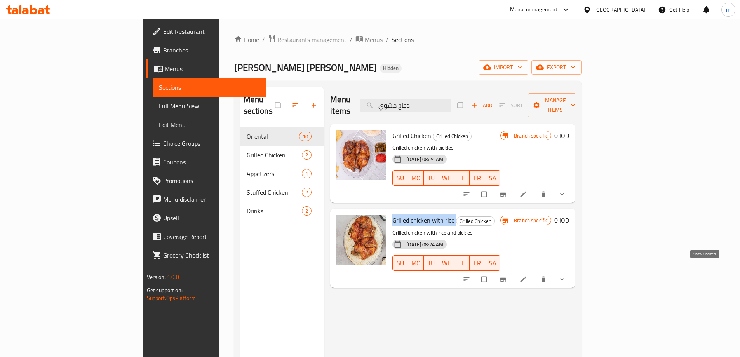
click at [566, 276] on icon "show more" at bounding box center [562, 280] width 8 height 8
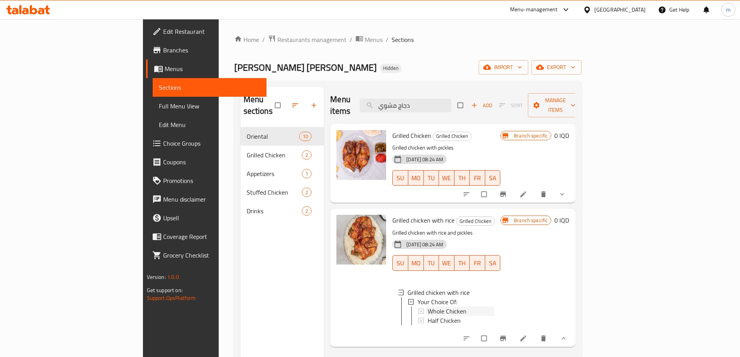
click at [428, 307] on span "Whole Chicken" at bounding box center [447, 311] width 39 height 9
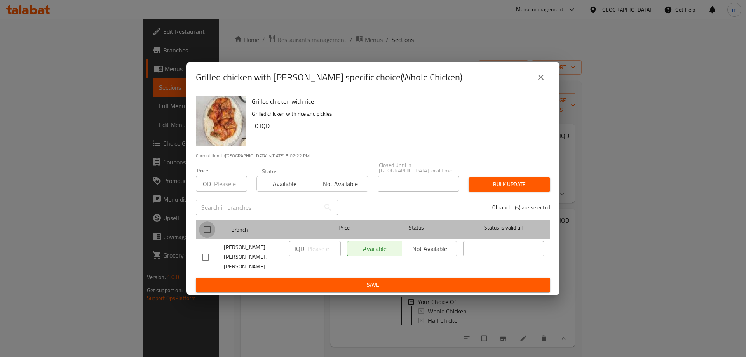
click at [206, 230] on input "checkbox" at bounding box center [207, 229] width 16 height 16
checkbox input "true"
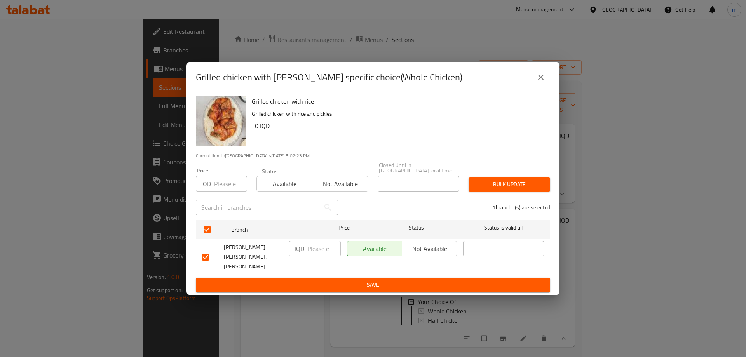
click at [309, 240] on div "IQD ​" at bounding box center [315, 257] width 58 height 38
click at [312, 249] on input "number" at bounding box center [323, 249] width 33 height 16
paste input "24000"
type input "24000"
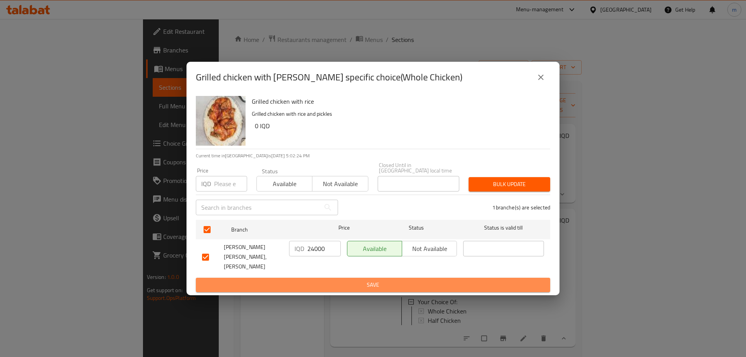
click at [312, 280] on span "Save" at bounding box center [373, 285] width 342 height 10
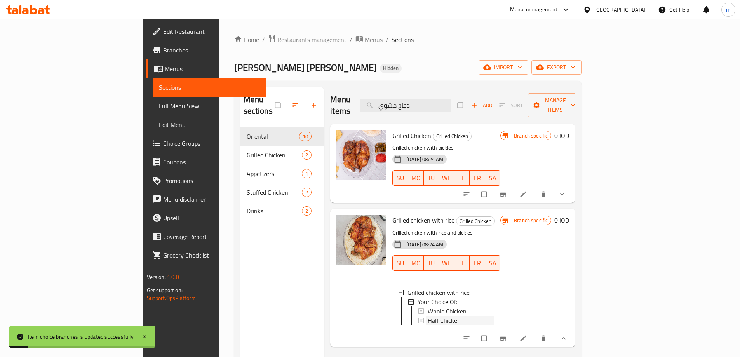
click at [428, 316] on span "Half Chicken" at bounding box center [444, 320] width 33 height 9
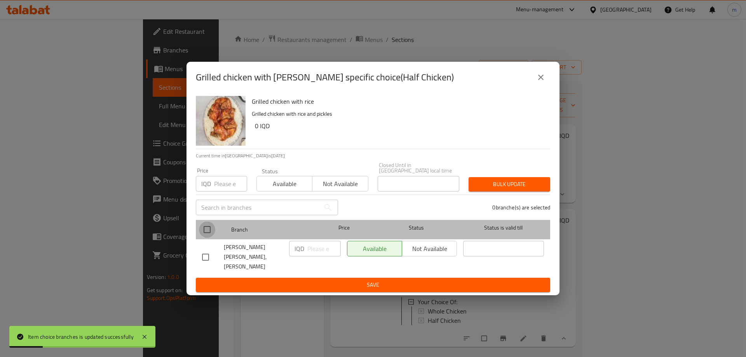
click at [203, 232] on input "checkbox" at bounding box center [207, 229] width 16 height 16
checkbox input "true"
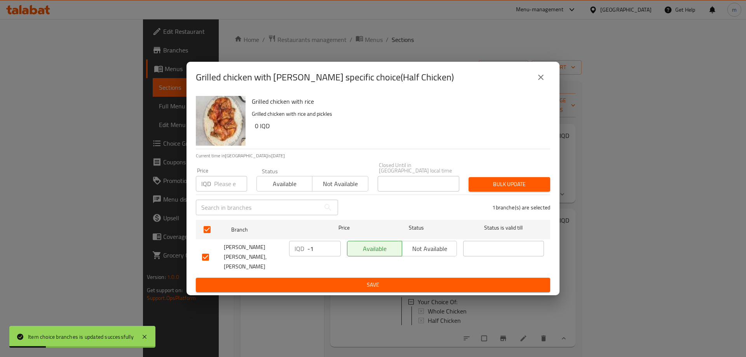
click at [331, 255] on input "-1" at bounding box center [323, 249] width 33 height 16
click at [319, 255] on input "-1" at bounding box center [323, 249] width 33 height 16
drag, startPoint x: 319, startPoint y: 255, endPoint x: 309, endPoint y: 253, distance: 10.2
click at [309, 253] on input "-1" at bounding box center [323, 249] width 33 height 16
paste input "13000"
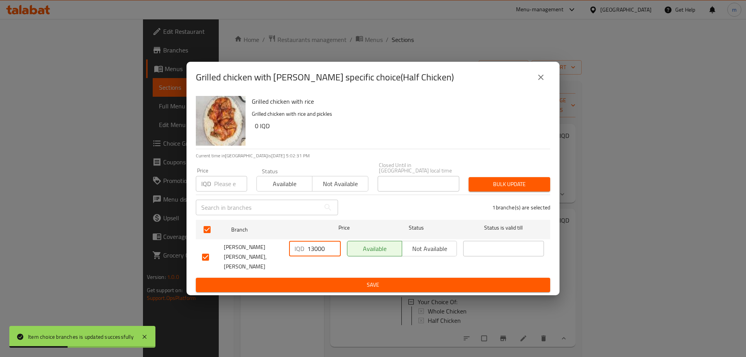
type input "13000"
click at [310, 278] on button "Save" at bounding box center [373, 285] width 354 height 14
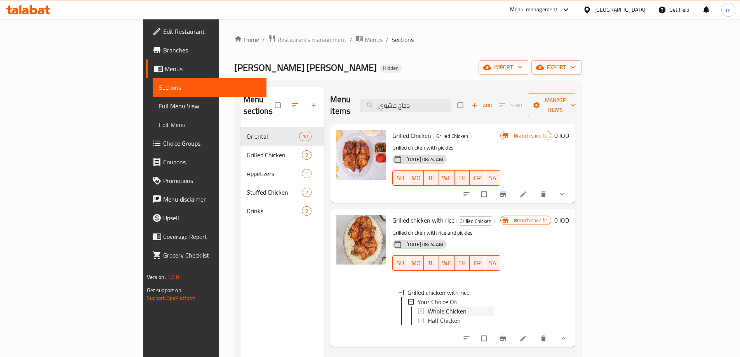
click at [429, 307] on span "Whole Chicken" at bounding box center [447, 311] width 39 height 9
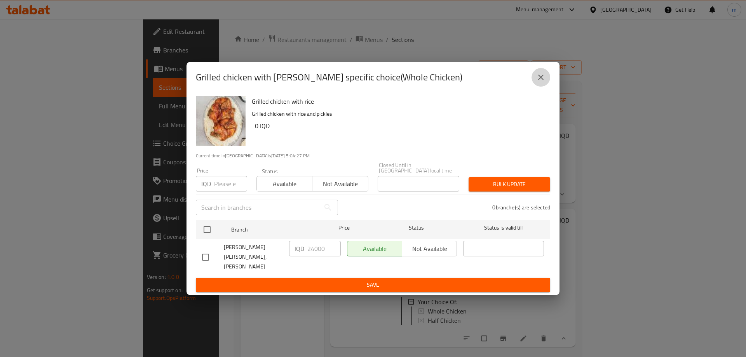
click at [541, 82] on icon "close" at bounding box center [540, 77] width 9 height 9
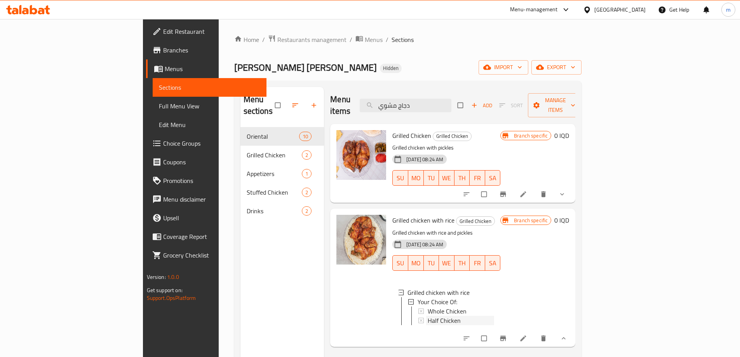
click at [428, 316] on span "Half Chicken" at bounding box center [444, 320] width 33 height 9
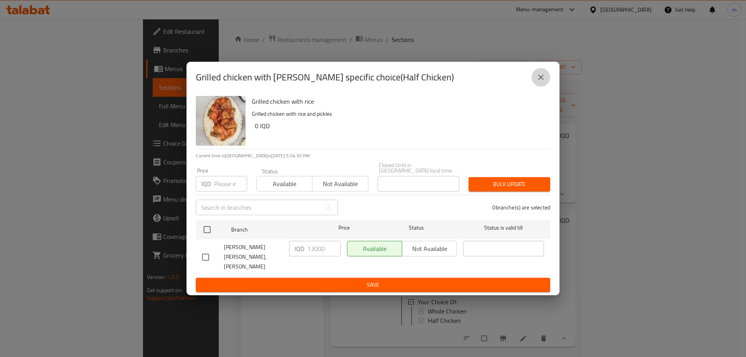
click at [542, 82] on icon "close" at bounding box center [540, 77] width 9 height 9
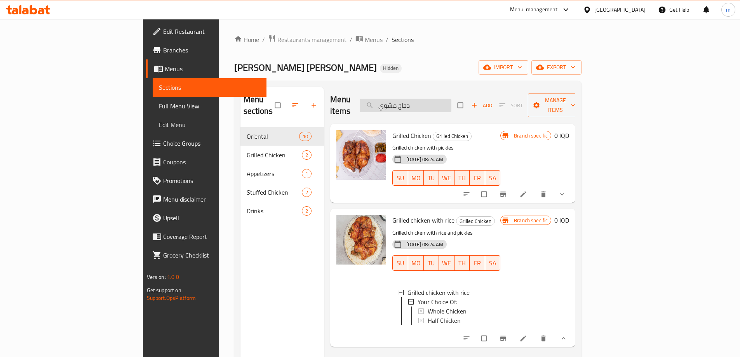
click at [452, 101] on input "دجاج مشوي" at bounding box center [406, 106] width 92 height 14
paste input "نفر قوزي لحم"
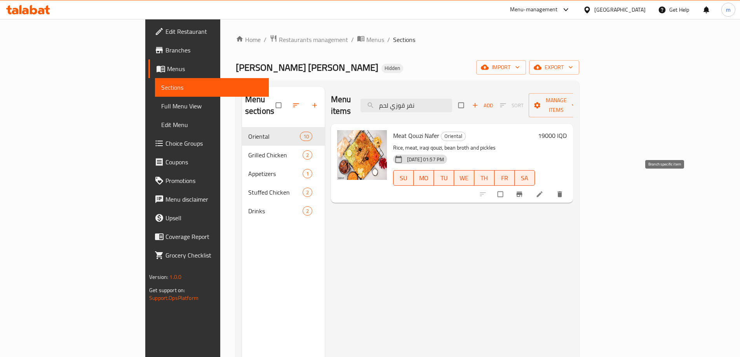
type input "نفر قوزي لحم"
click at [523, 190] on icon "Branch-specific-item" at bounding box center [520, 194] width 8 height 8
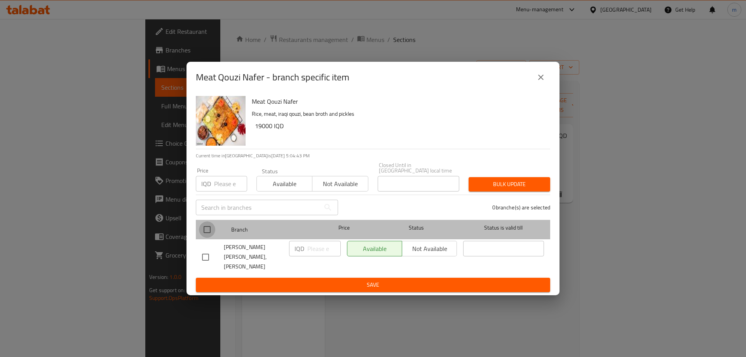
click at [211, 233] on input "checkbox" at bounding box center [207, 229] width 16 height 16
checkbox input "true"
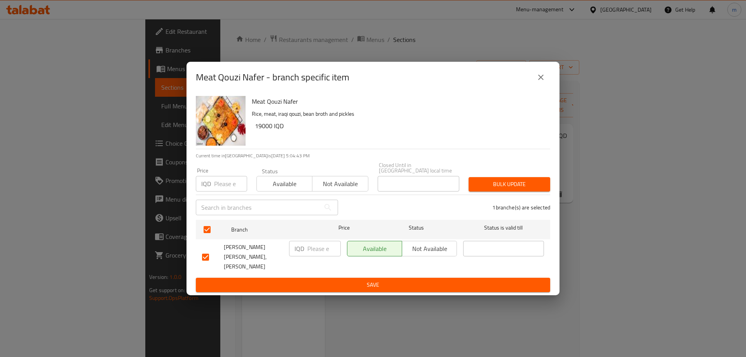
click at [308, 256] on input "number" at bounding box center [323, 249] width 33 height 16
paste input "22000"
type input "22000"
click at [312, 280] on span "Save" at bounding box center [373, 285] width 342 height 10
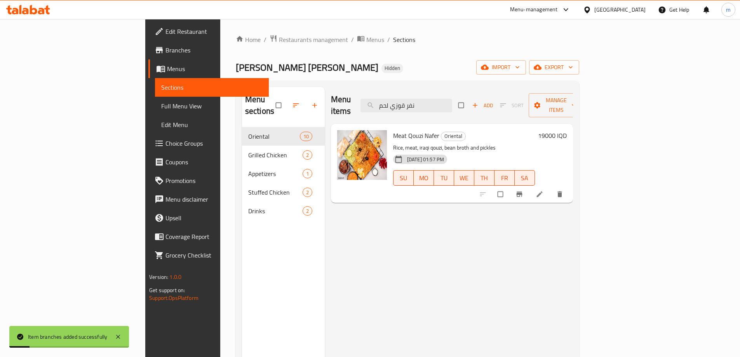
click at [460, 107] on div "Menu items نفر قوزي لحم Add Sort Manage items" at bounding box center [452, 105] width 242 height 37
click at [452, 103] on input "نفر قوزي لحم" at bounding box center [407, 106] width 92 height 14
paste input "صينة قوزي لح"
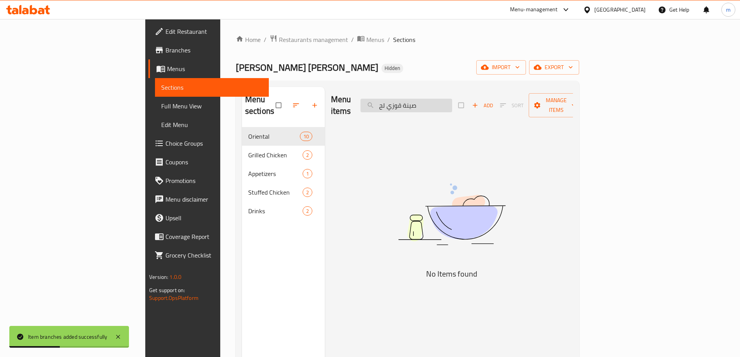
click at [452, 101] on input "صينة قوزي لح" at bounding box center [407, 106] width 92 height 14
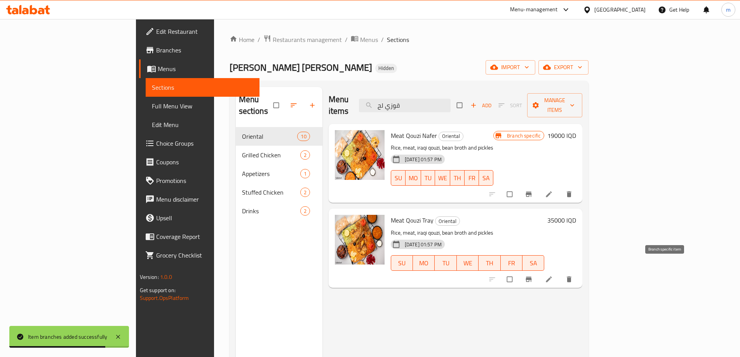
type input "قوزي لح"
click at [533, 276] on icon "Branch-specific-item" at bounding box center [529, 280] width 8 height 8
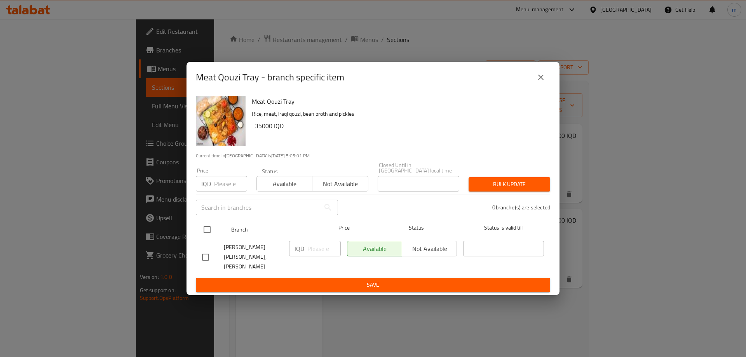
click at [207, 231] on input "checkbox" at bounding box center [207, 229] width 16 height 16
checkbox input "true"
click at [327, 252] on input "number" at bounding box center [323, 249] width 33 height 16
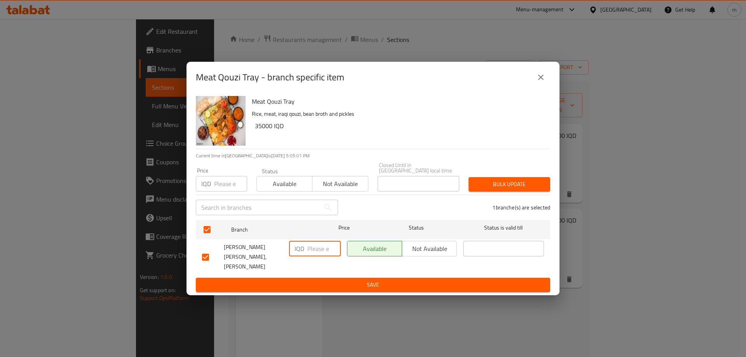
paste input "39000"
type input "39000"
click at [312, 280] on span "Save" at bounding box center [373, 285] width 342 height 10
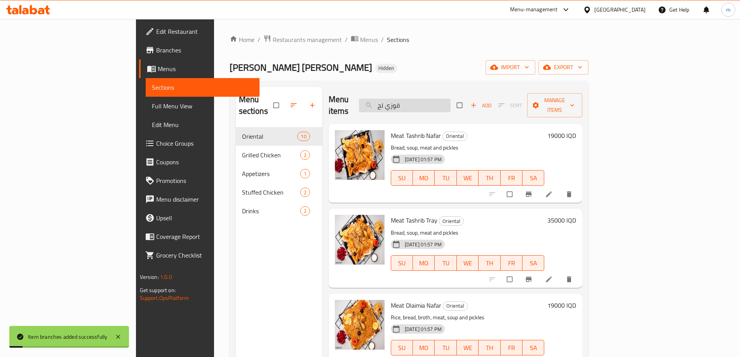
click at [451, 105] on input "قوزي لح" at bounding box center [405, 106] width 92 height 14
paste input "فر تشريب لحم"
click at [451, 105] on input "قوزي لح" at bounding box center [405, 106] width 92 height 14
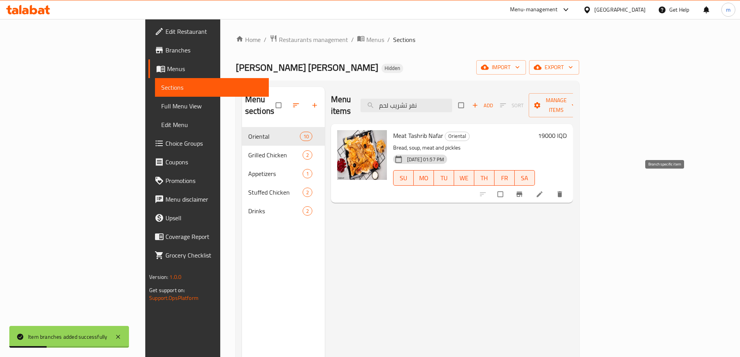
type input "نفر تشريب لحم"
click at [522, 192] on icon "Branch-specific-item" at bounding box center [519, 194] width 6 height 5
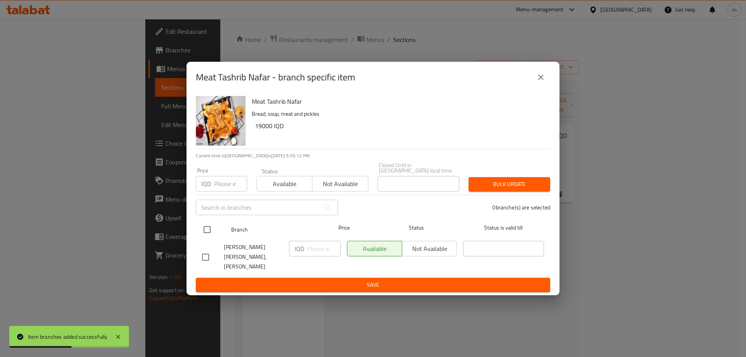
click at [209, 234] on input "checkbox" at bounding box center [207, 229] width 16 height 16
checkbox input "true"
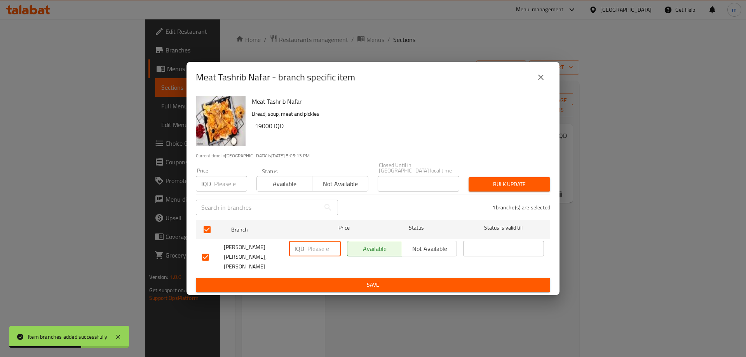
drag, startPoint x: 317, startPoint y: 251, endPoint x: 314, endPoint y: 261, distance: 10.6
click at [317, 251] on input "number" at bounding box center [323, 249] width 33 height 16
paste input "22000"
type input "22000"
click at [312, 280] on span "Save" at bounding box center [373, 285] width 342 height 10
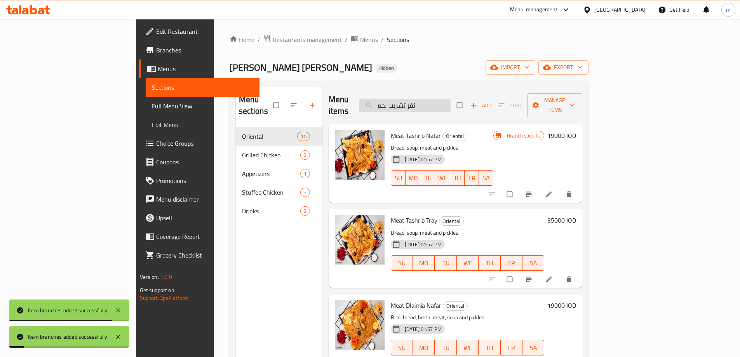
click at [451, 99] on input "نفر تشريب لحم" at bounding box center [405, 106] width 92 height 14
paste input "صينية"
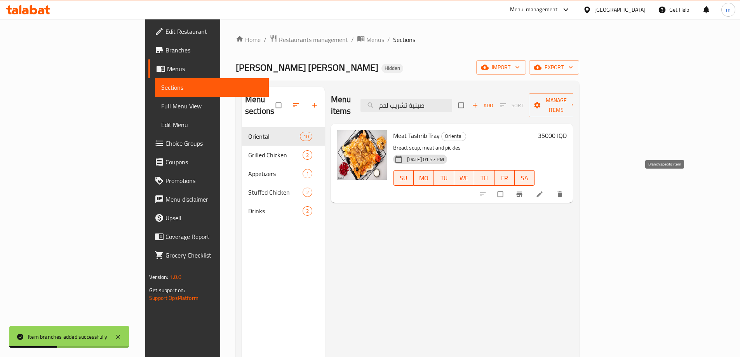
type input "صينية تشريب لحم"
click at [523, 190] on icon "Branch-specific-item" at bounding box center [520, 194] width 8 height 8
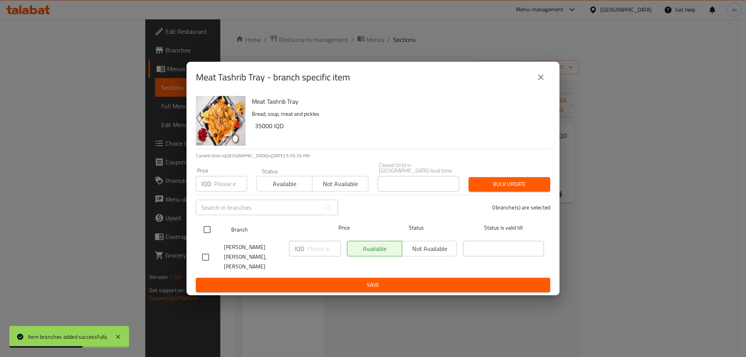
click at [210, 228] on input "checkbox" at bounding box center [207, 229] width 16 height 16
checkbox input "true"
click at [299, 241] on div "IQD ​" at bounding box center [315, 257] width 58 height 38
click at [322, 261] on div "IQD ​" at bounding box center [315, 257] width 58 height 38
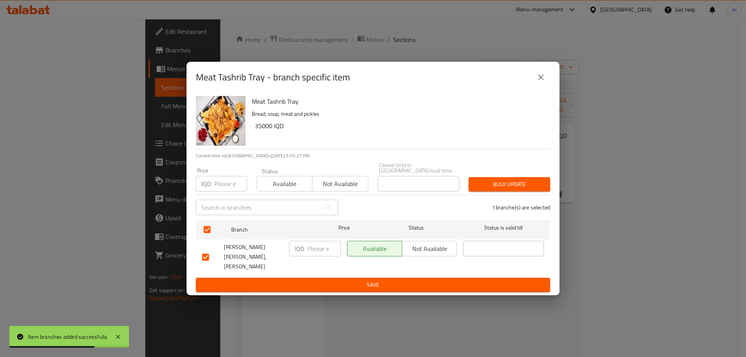
click at [317, 254] on input "number" at bounding box center [323, 249] width 33 height 16
paste input "39000"
type input "39000"
click at [316, 280] on span "Save" at bounding box center [373, 285] width 342 height 10
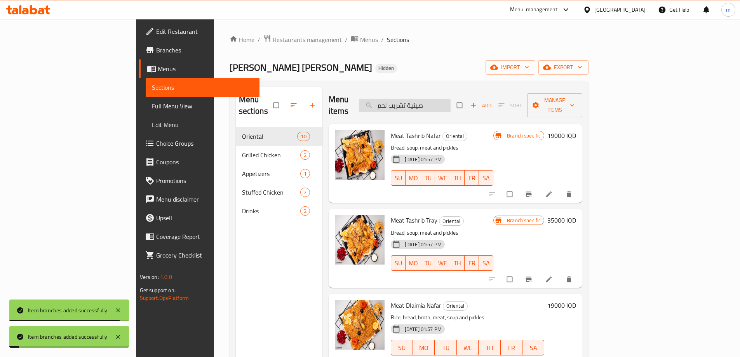
click at [451, 106] on input "صينية تشريب لحم" at bounding box center [405, 106] width 92 height 14
paste input "نفر دليمية"
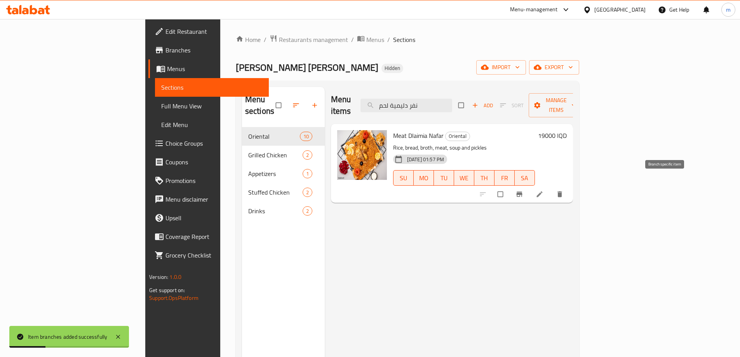
type input "نفر دليمية لحم"
click at [522, 192] on icon "Branch-specific-item" at bounding box center [519, 194] width 6 height 5
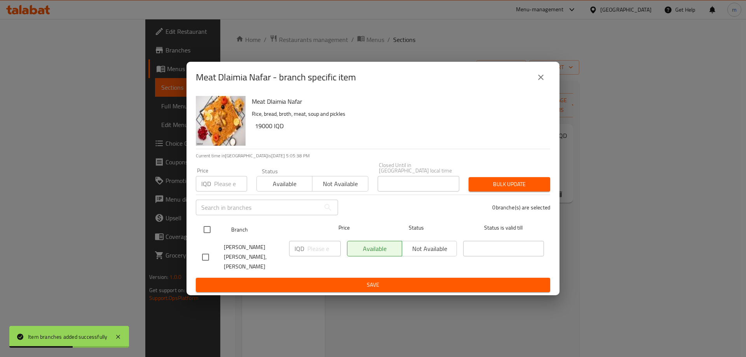
click at [211, 232] on input "checkbox" at bounding box center [207, 229] width 16 height 16
checkbox input "true"
click at [319, 248] on input "number" at bounding box center [323, 249] width 33 height 16
paste input "22000"
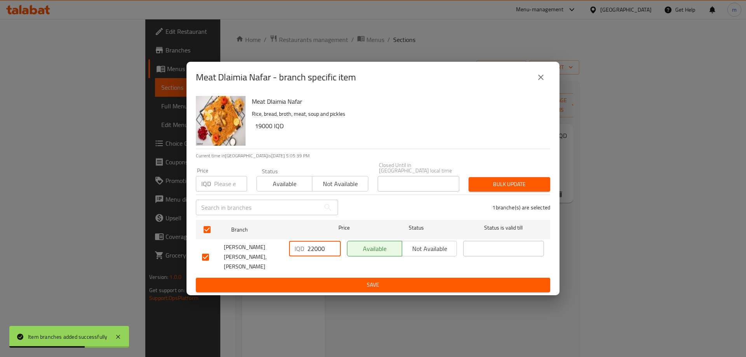
type input "22000"
click at [317, 280] on span "Save" at bounding box center [373, 285] width 342 height 10
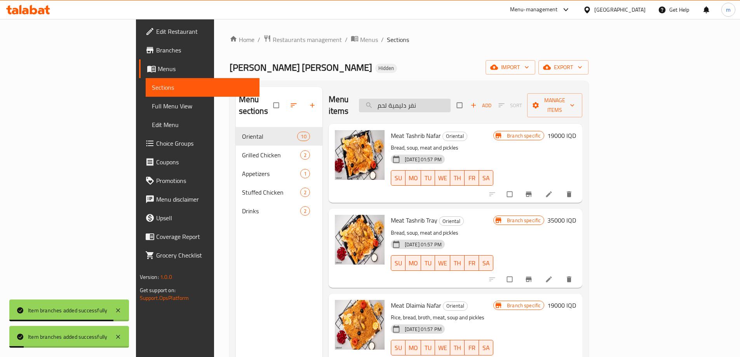
click at [451, 99] on input "نفر دليمية لحم" at bounding box center [405, 106] width 92 height 14
paste input "صينة"
click at [451, 99] on input "نفر دليمية لحم" at bounding box center [405, 106] width 92 height 14
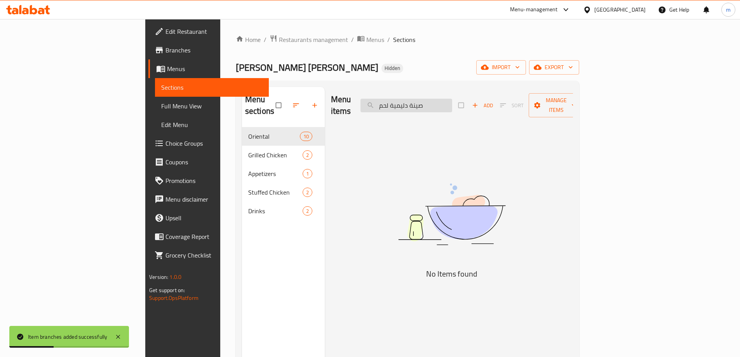
click at [452, 106] on input "صينة دليمية لحم" at bounding box center [407, 106] width 92 height 14
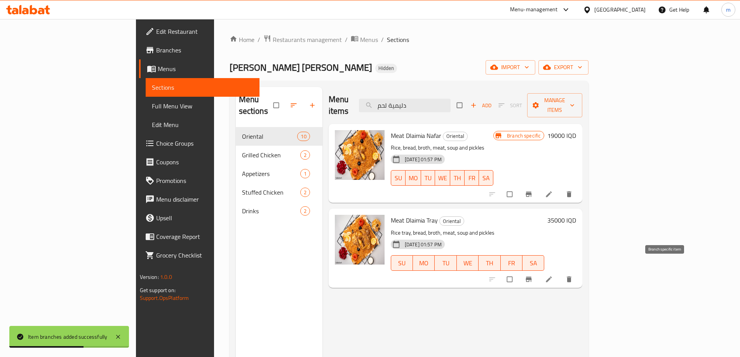
type input "دليمية لحم"
click at [539, 271] on button "Branch-specific-item" at bounding box center [529, 279] width 19 height 17
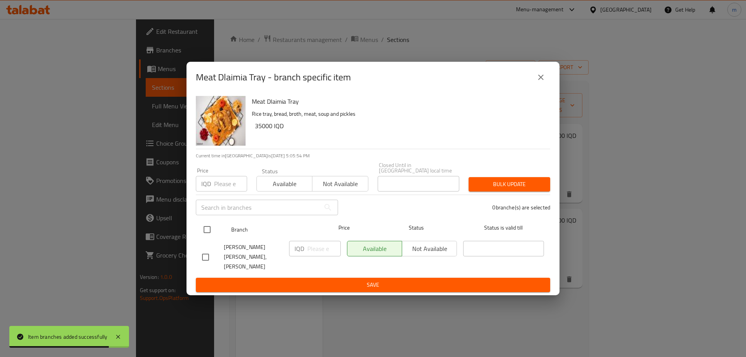
click at [209, 233] on input "checkbox" at bounding box center [207, 229] width 16 height 16
checkbox input "true"
click at [293, 249] on div "IQD ​" at bounding box center [315, 249] width 52 height 16
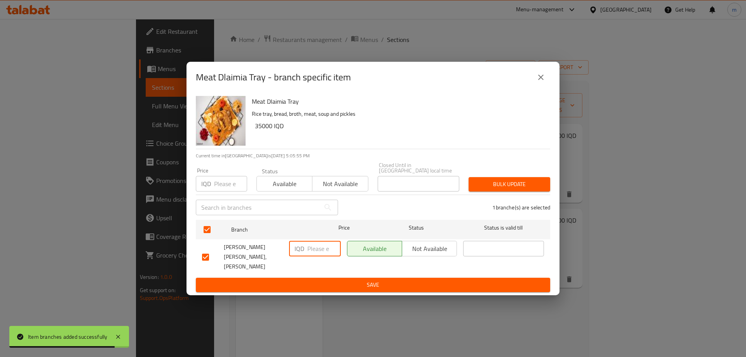
click at [321, 256] on input "number" at bounding box center [323, 249] width 33 height 16
paste input "39000"
type input "39000"
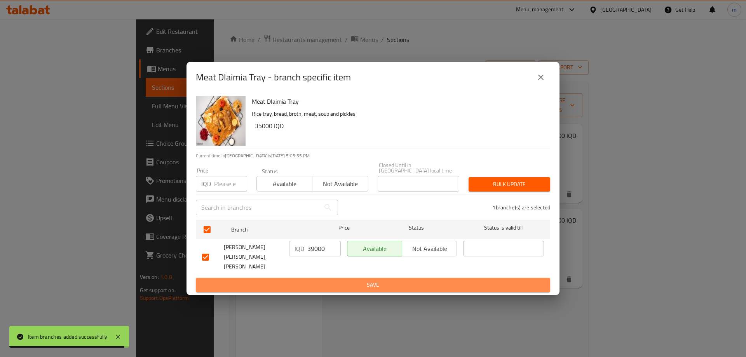
click at [319, 280] on span "Save" at bounding box center [373, 285] width 342 height 10
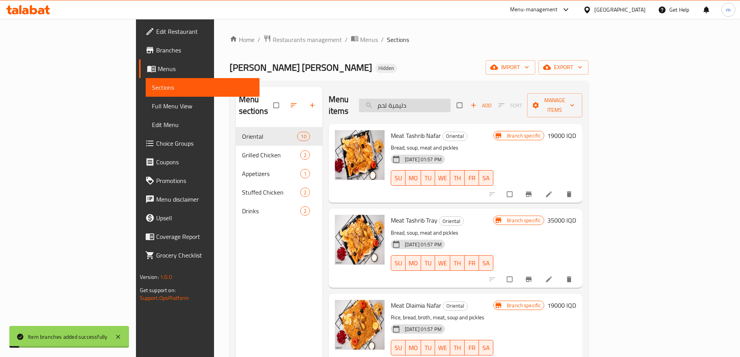
click at [451, 103] on input "دليمية لحم" at bounding box center [405, 106] width 92 height 14
paste input "مقلوب"
click at [451, 103] on input "دليمية لحم" at bounding box center [405, 106] width 92 height 14
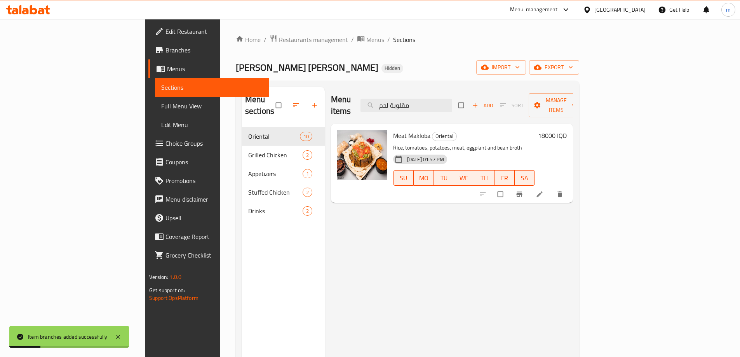
type input "مقلوبة لحم"
click at [525, 190] on span "Branch-specific-item" at bounding box center [520, 194] width 9 height 8
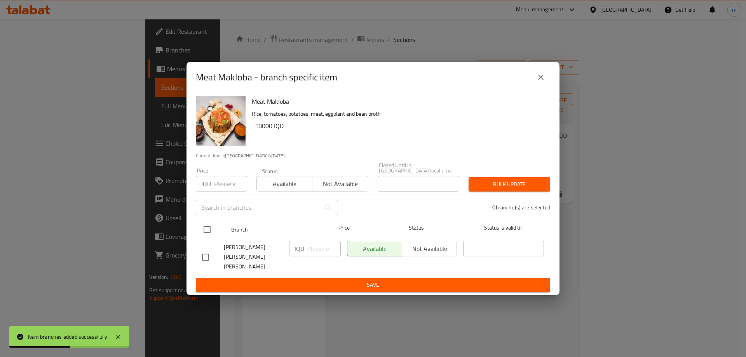
click at [203, 228] on input "checkbox" at bounding box center [207, 229] width 16 height 16
checkbox input "true"
click at [329, 248] on input "number" at bounding box center [323, 249] width 33 height 16
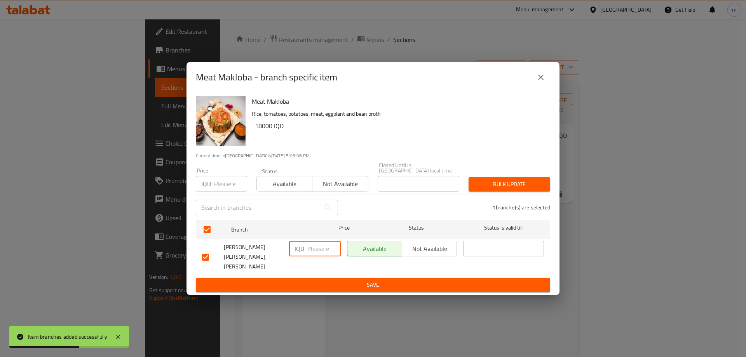
paste input "21000"
type input "21000"
click at [311, 280] on span "Save" at bounding box center [373, 285] width 342 height 10
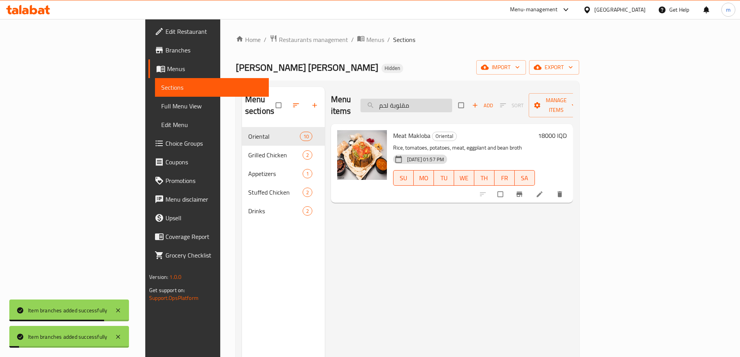
click at [452, 99] on input "مقلوبة لحم" at bounding box center [407, 106] width 92 height 14
paste input "دجاج"
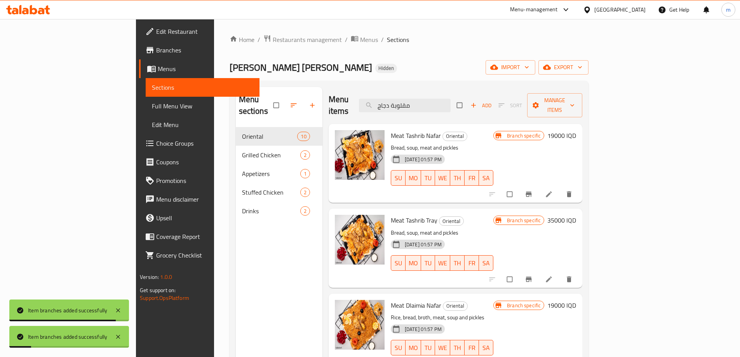
type input "مقلوبة دجاج"
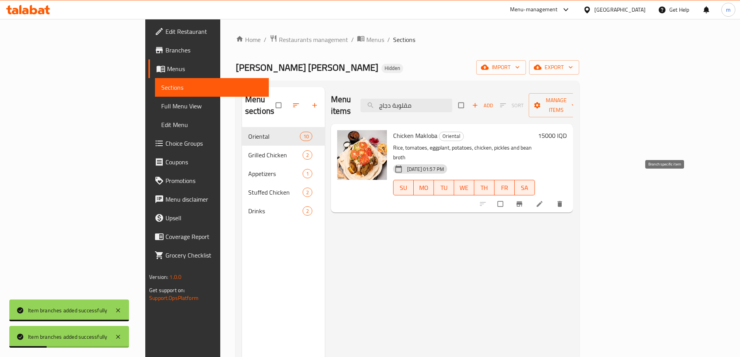
click at [522, 202] on icon "Branch-specific-item" at bounding box center [519, 204] width 6 height 5
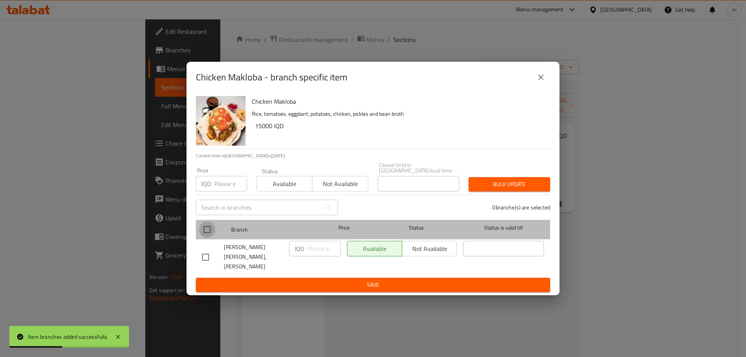
click at [212, 230] on input "checkbox" at bounding box center [207, 229] width 16 height 16
checkbox input "true"
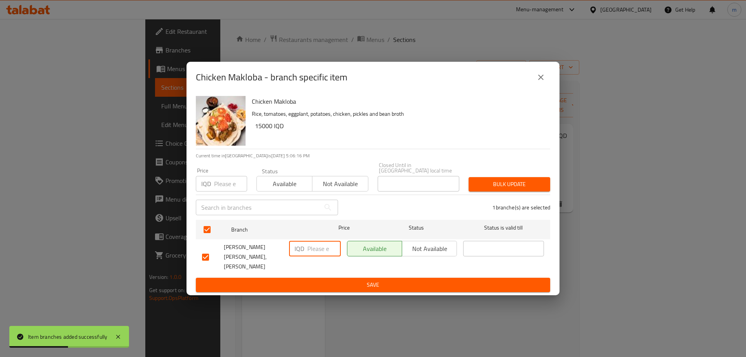
click at [312, 249] on input "number" at bounding box center [323, 249] width 33 height 16
paste input "18000"
type input "18000"
click at [313, 280] on span "Save" at bounding box center [373, 285] width 342 height 10
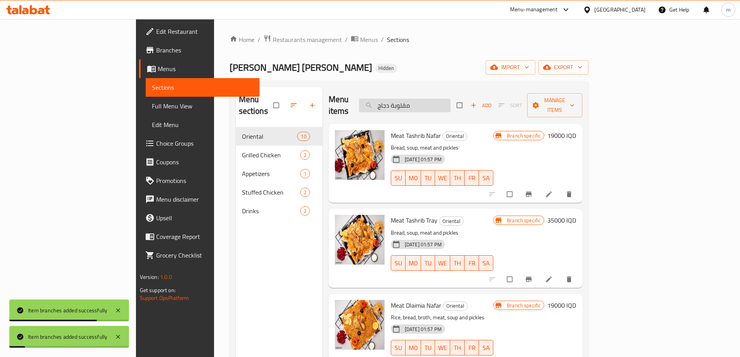
click at [451, 103] on input "مقلوبة دجاج" at bounding box center [405, 106] width 92 height 14
paste input "فر رز مع المرق صغير"
click at [451, 103] on input "نفر رز مع المرق صغير" at bounding box center [405, 106] width 92 height 14
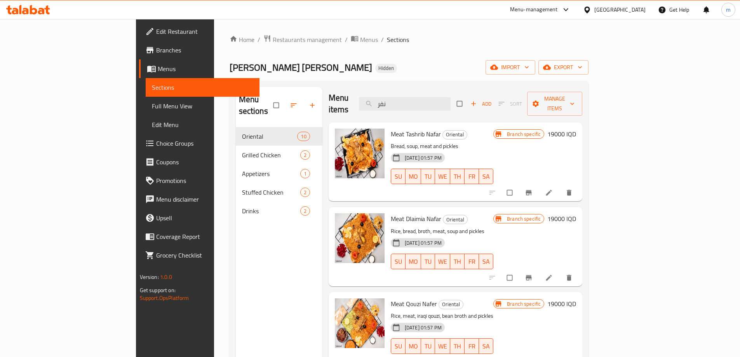
scroll to position [2, 0]
click at [451, 98] on input "نفر" at bounding box center [405, 104] width 92 height 14
paste input "Rice With Broth"
click at [451, 98] on input "Rice With Broth" at bounding box center [405, 104] width 92 height 14
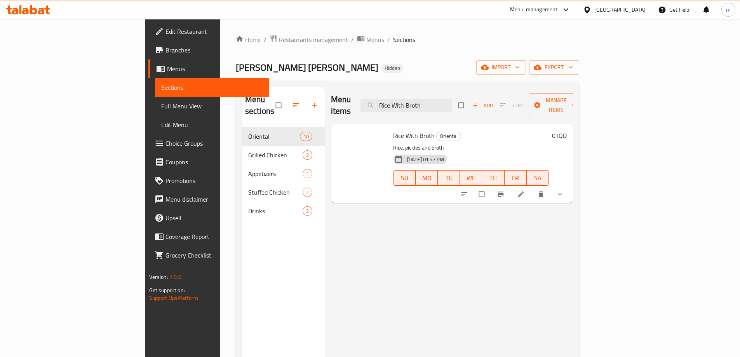
scroll to position [0, 0]
type input "Rice With Broth"
drag, startPoint x: 709, startPoint y: 181, endPoint x: 556, endPoint y: 237, distance: 162.6
click at [565, 190] on span "show more" at bounding box center [560, 194] width 9 height 8
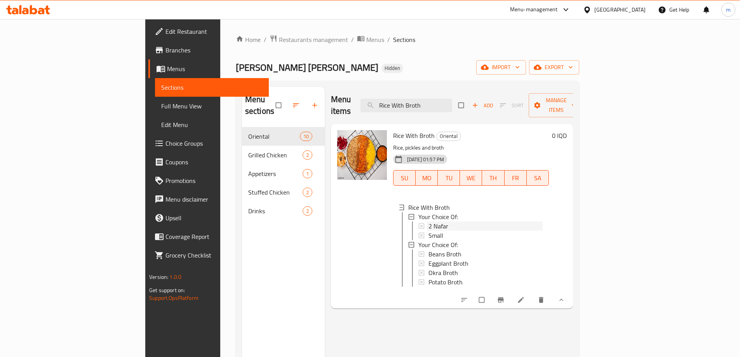
click at [429, 221] on span "2 Nafar" at bounding box center [439, 225] width 20 height 9
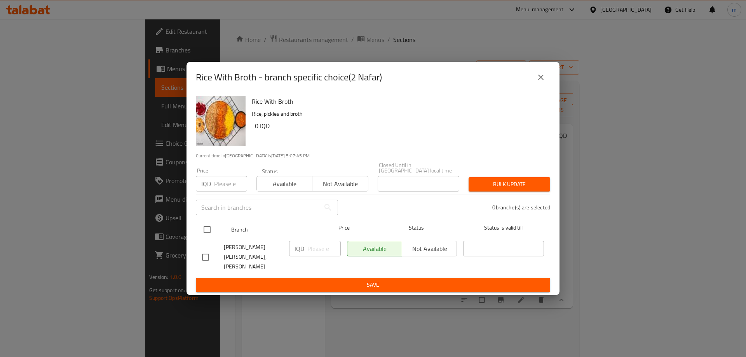
click at [210, 228] on input "checkbox" at bounding box center [207, 229] width 16 height 16
checkbox input "true"
click at [317, 250] on input "number" at bounding box center [323, 249] width 33 height 16
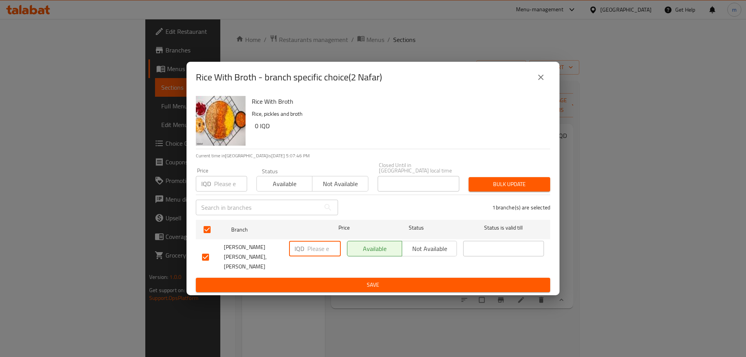
paste input "11000"
type input "11000"
click at [313, 280] on span "Save" at bounding box center [373, 285] width 342 height 10
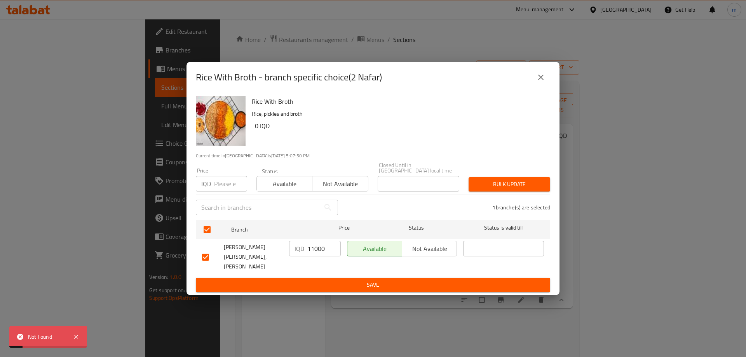
click at [544, 82] on icon "close" at bounding box center [540, 77] width 9 height 9
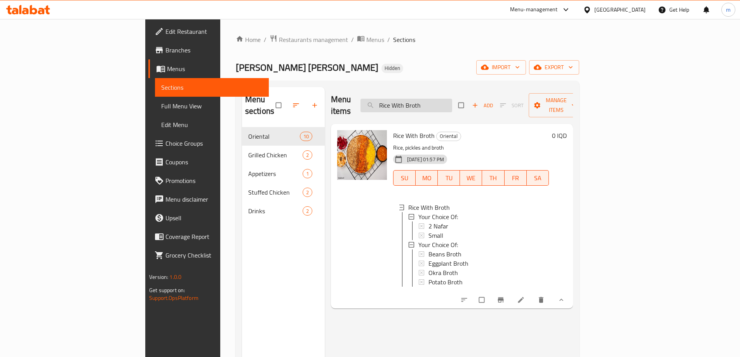
click at [446, 105] on input "Rice With Broth" at bounding box center [407, 106] width 92 height 14
paste input "اورديف مقبلات"
click at [446, 105] on input "اورديف مقبلات" at bounding box center [407, 106] width 92 height 14
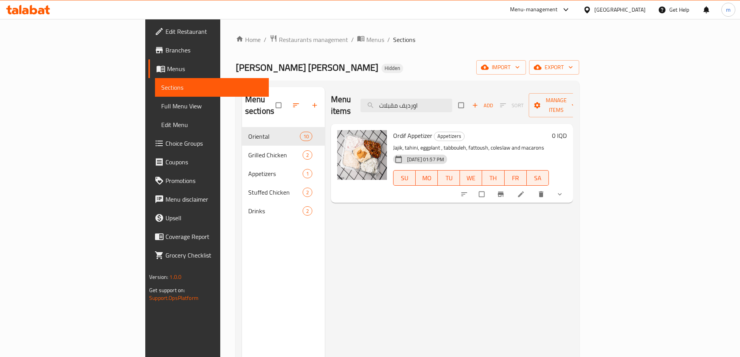
type input "اورديف مقبلات"
click at [570, 186] on button "show more" at bounding box center [560, 194] width 19 height 17
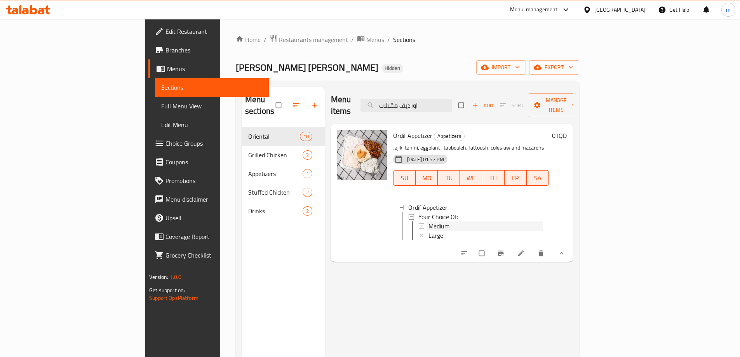
click at [429, 221] on div "Medium" at bounding box center [486, 225] width 114 height 9
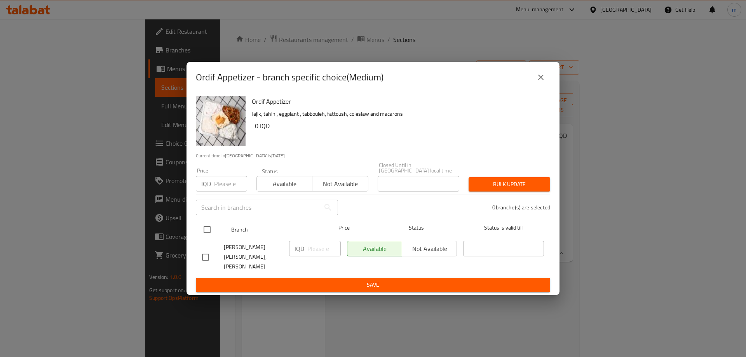
click at [202, 230] on input "checkbox" at bounding box center [207, 229] width 16 height 16
checkbox input "true"
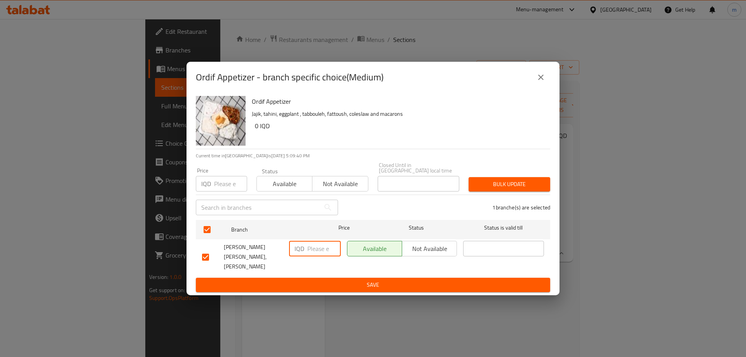
click at [312, 249] on input "number" at bounding box center [323, 249] width 33 height 16
paste input "5000"
type input "5000"
click at [316, 280] on span "Save" at bounding box center [373, 285] width 342 height 10
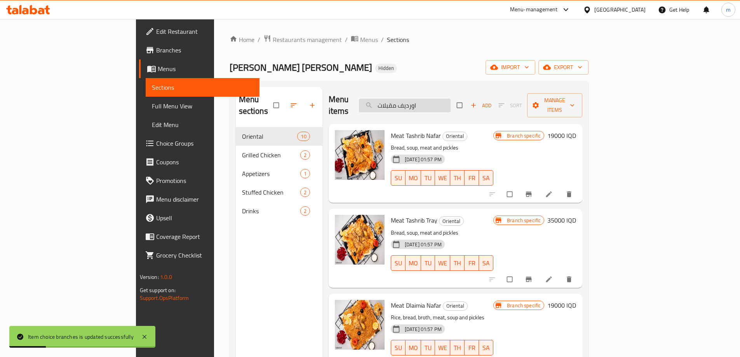
click at [451, 105] on input "اورديف مقبلات" at bounding box center [405, 106] width 92 height 14
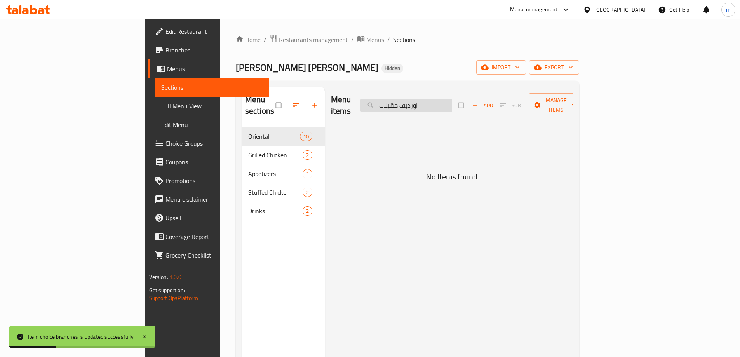
type input "اورديف مقبلات"
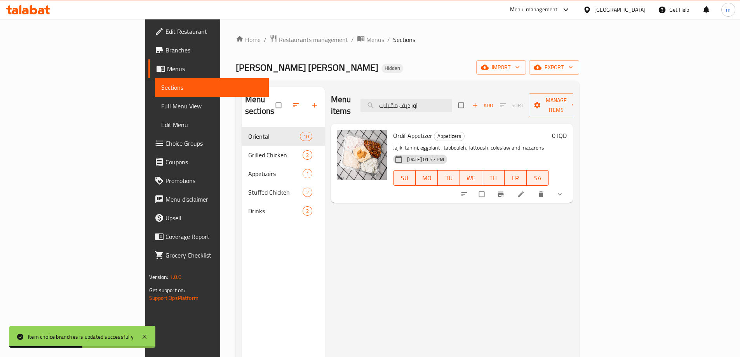
click at [570, 186] on button "show more" at bounding box center [560, 194] width 19 height 17
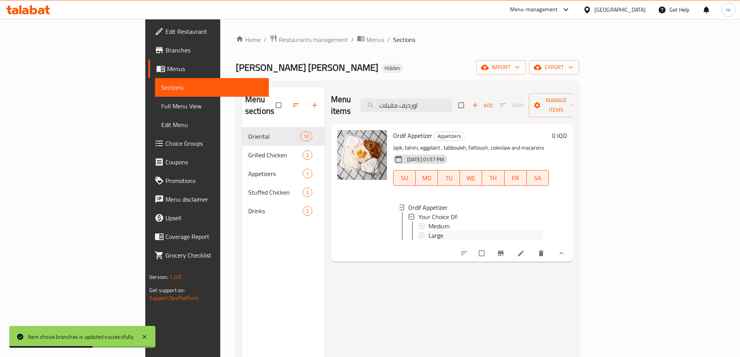
click at [429, 231] on div "Large" at bounding box center [486, 235] width 114 height 9
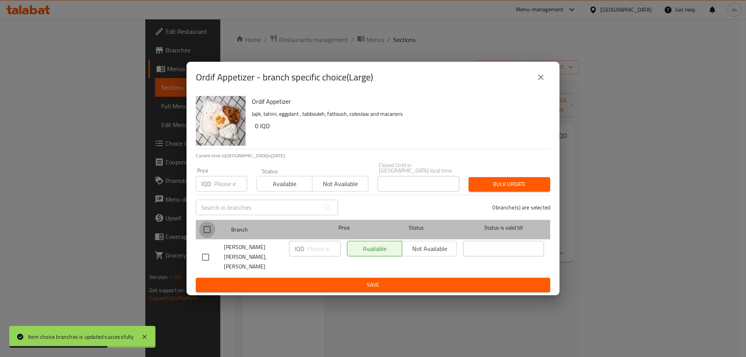
click at [206, 235] on input "checkbox" at bounding box center [207, 229] width 16 height 16
checkbox input "true"
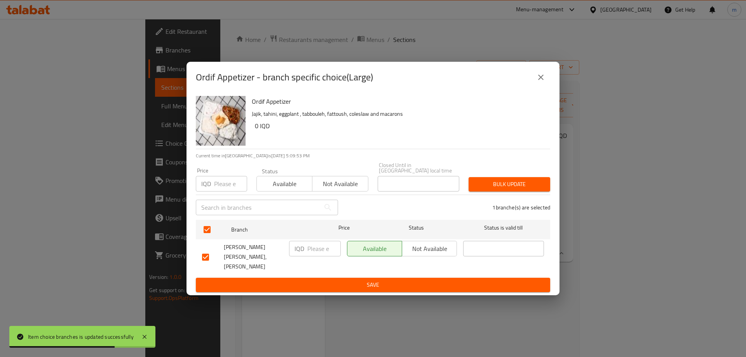
click at [325, 248] on input "number" at bounding box center [323, 249] width 33 height 16
paste input "7000"
type input "7000"
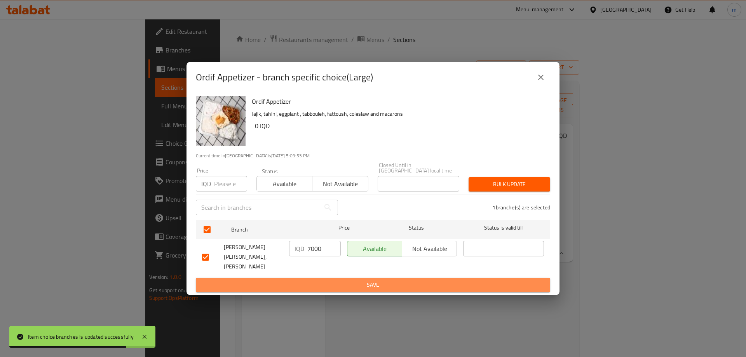
click at [312, 278] on button "Save" at bounding box center [373, 285] width 354 height 14
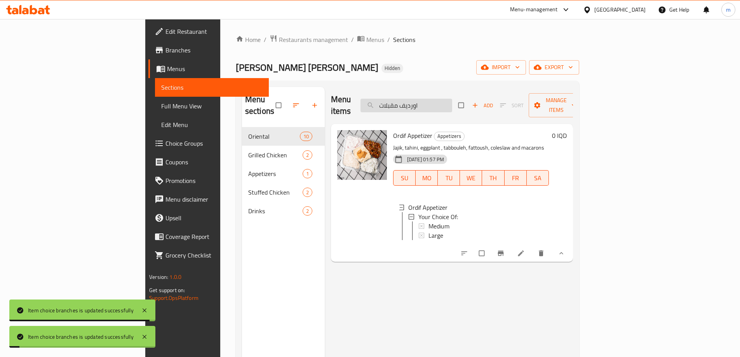
click at [452, 105] on input "اورديف مقبلات" at bounding box center [407, 106] width 92 height 14
paste input "لبن عراقي مدخن"
click at [452, 105] on input "لبن عراقي مدخن" at bounding box center [407, 106] width 92 height 14
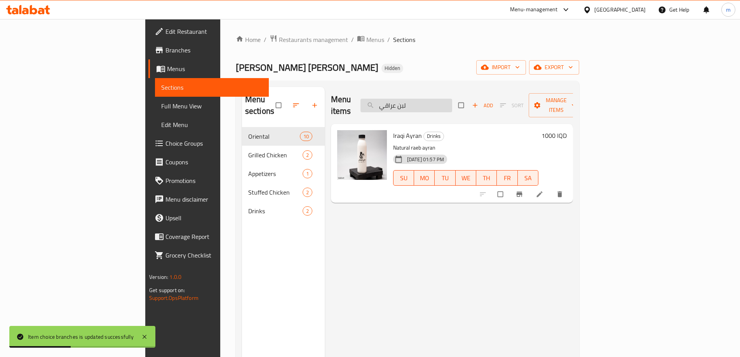
click at [452, 99] on input "لبن عراقي" at bounding box center [407, 106] width 92 height 14
type input "لبن عراقي"
click at [523, 190] on icon "Branch-specific-item" at bounding box center [520, 194] width 8 height 8
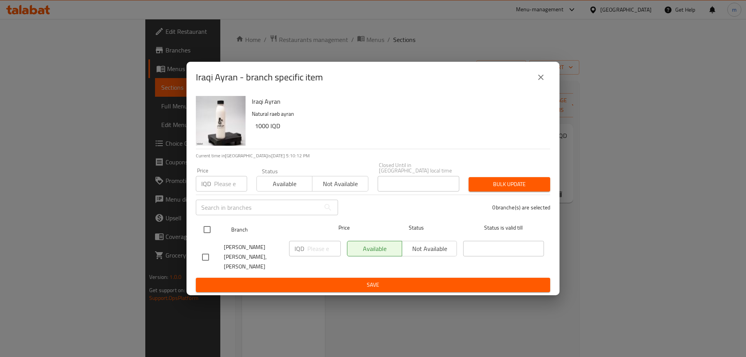
click at [214, 231] on input "checkbox" at bounding box center [207, 229] width 16 height 16
checkbox input "true"
click at [310, 256] on input "number" at bounding box center [323, 249] width 33 height 16
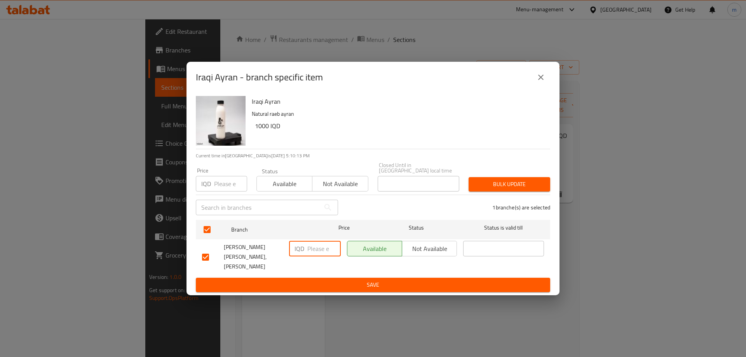
paste input "1500"
type input "1500"
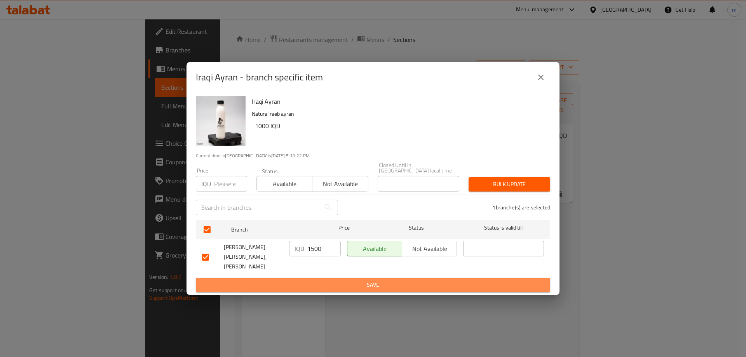
click at [317, 282] on span "Save" at bounding box center [373, 285] width 342 height 10
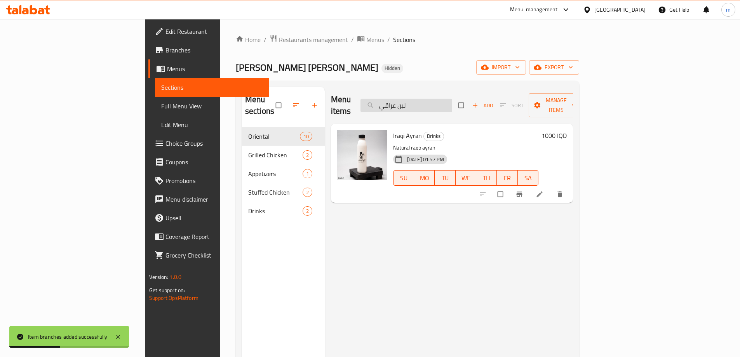
click at [452, 100] on input "لبن عراقي" at bounding box center [407, 106] width 92 height 14
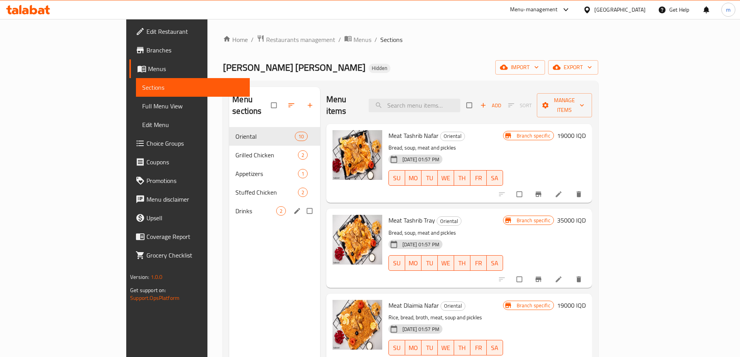
click at [235, 206] on span "Drinks" at bounding box center [255, 210] width 40 height 9
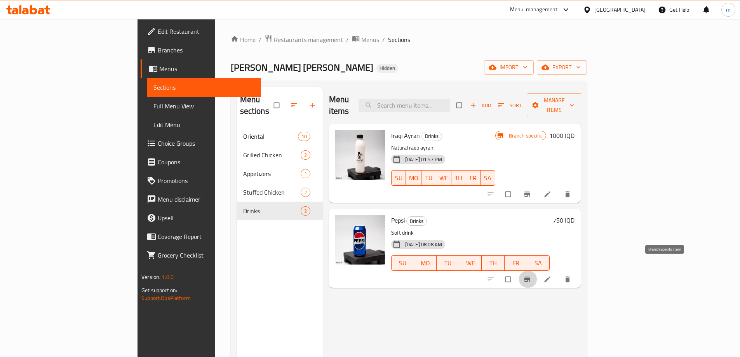
click at [537, 271] on button "Branch-specific-item" at bounding box center [528, 279] width 19 height 17
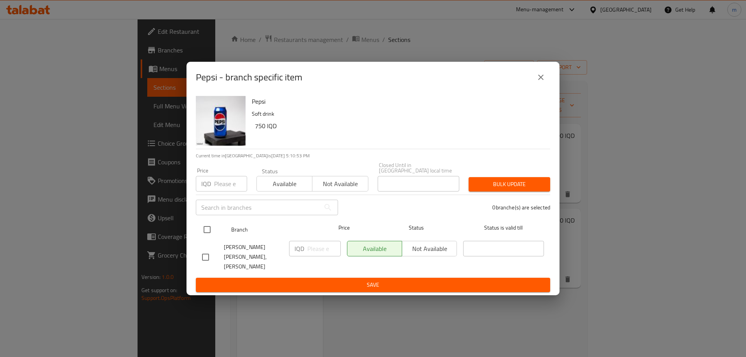
click at [205, 232] on input "checkbox" at bounding box center [207, 229] width 16 height 16
checkbox input "true"
click at [326, 251] on input "number" at bounding box center [323, 249] width 33 height 16
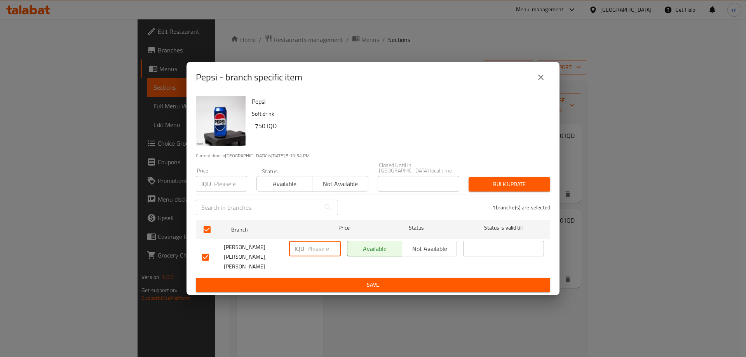
paste input "500"
type input "500"
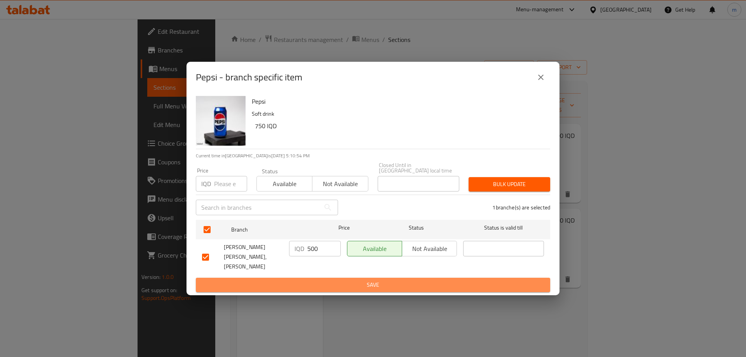
click at [317, 280] on span "Save" at bounding box center [373, 285] width 342 height 10
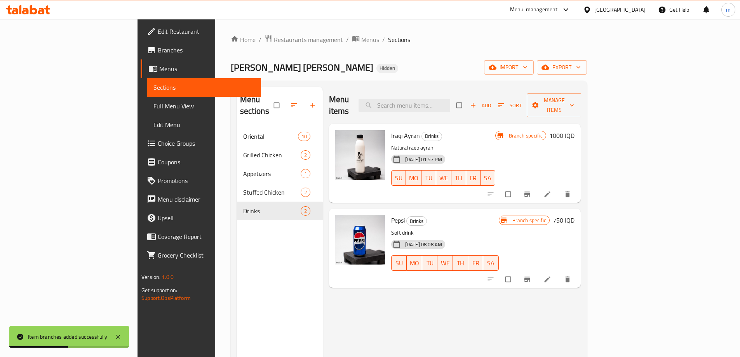
click at [153, 103] on span "Full Menu View" at bounding box center [203, 105] width 101 height 9
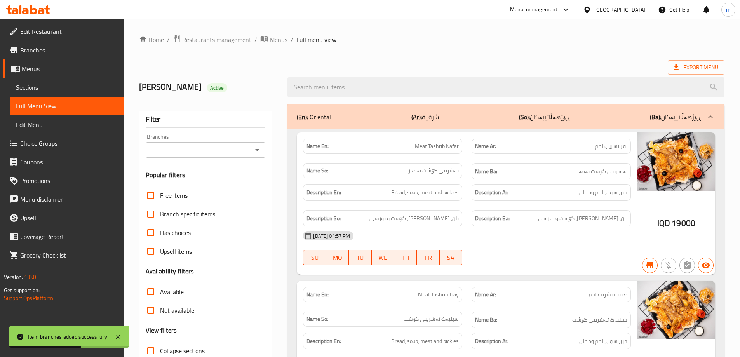
click at [255, 148] on icon "Open" at bounding box center [257, 149] width 9 height 9
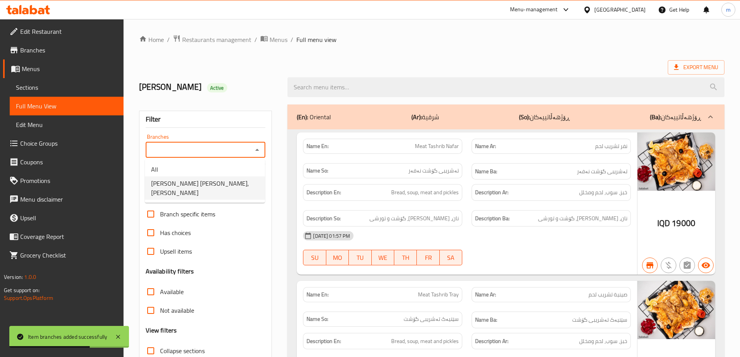
click at [234, 181] on li "Mahshi Al Baghdadi, Al Ashar" at bounding box center [205, 187] width 120 height 23
type input "Mahshi Al Baghdadi, Al Ashar"
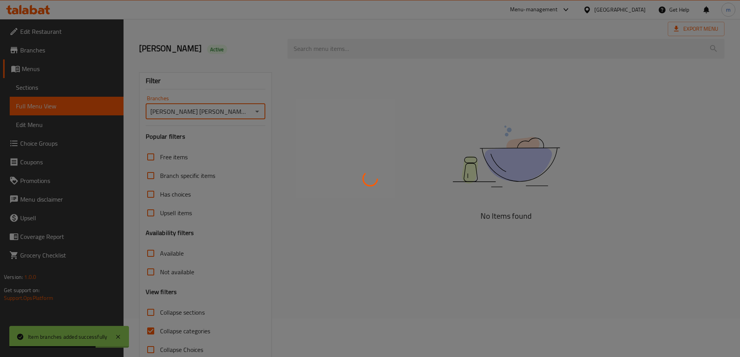
scroll to position [56, 0]
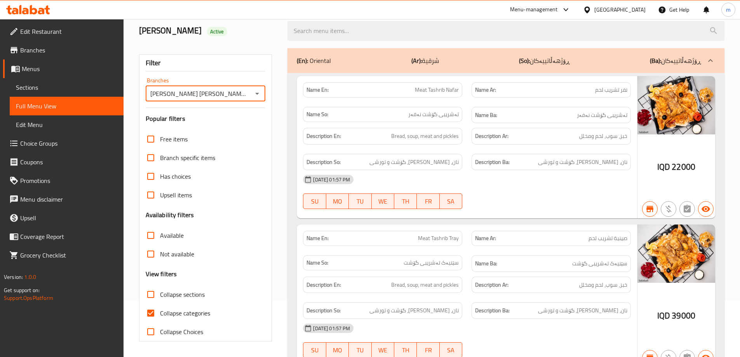
click at [175, 316] on span "Collapse categories" at bounding box center [185, 313] width 50 height 9
click at [160, 316] on input "Collapse categories" at bounding box center [150, 313] width 19 height 19
checkbox input "false"
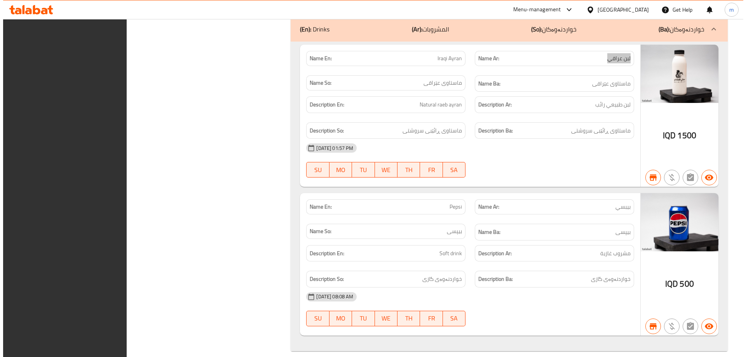
scroll to position [0, 0]
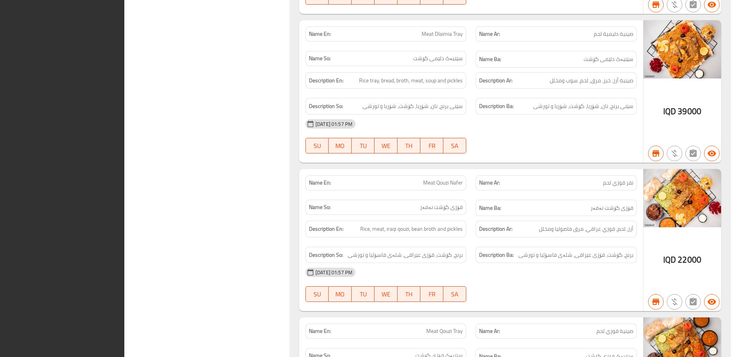
click at [481, 156] on div at bounding box center [556, 153] width 170 height 9
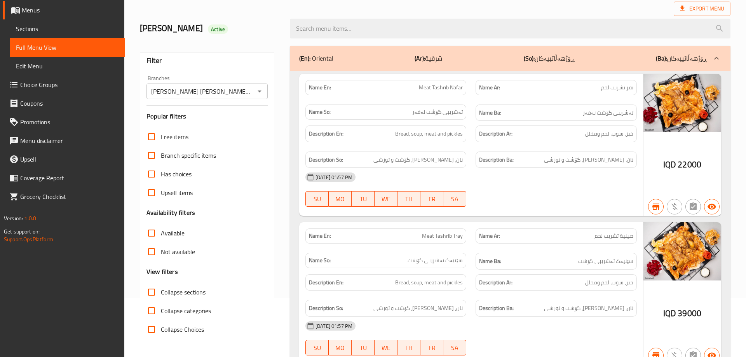
scroll to position [40, 0]
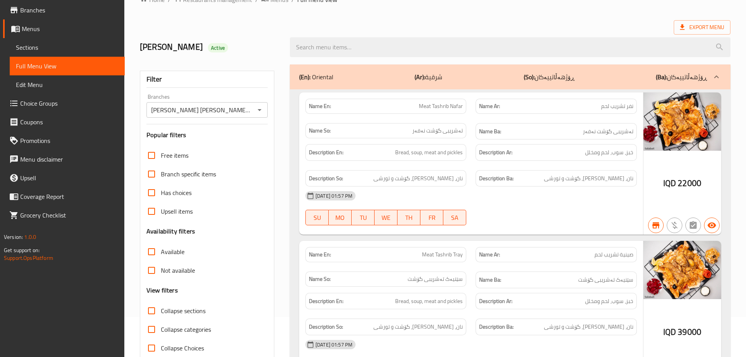
click at [494, 179] on strong "Description Ba:" at bounding box center [496, 179] width 35 height 10
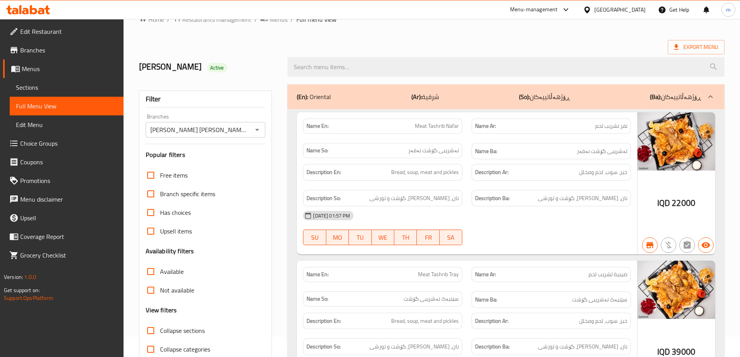
scroll to position [19, 0]
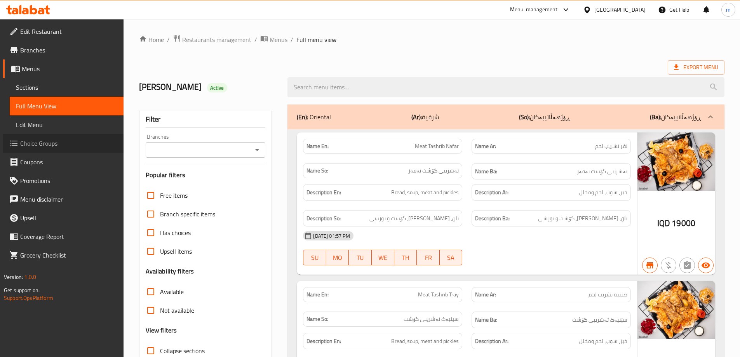
click at [50, 142] on span "Choice Groups" at bounding box center [68, 143] width 97 height 9
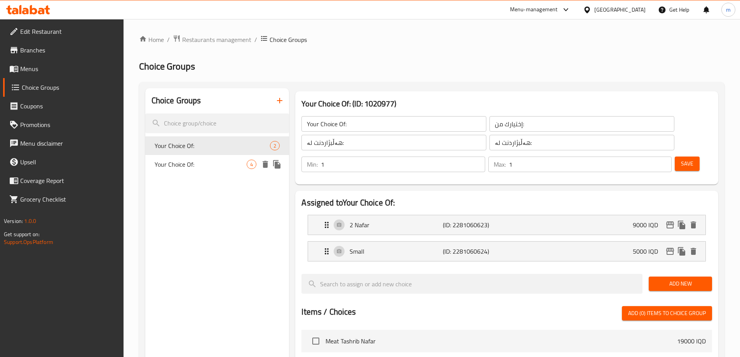
click at [222, 164] on span "Your Choice Of:" at bounding box center [201, 164] width 92 height 9
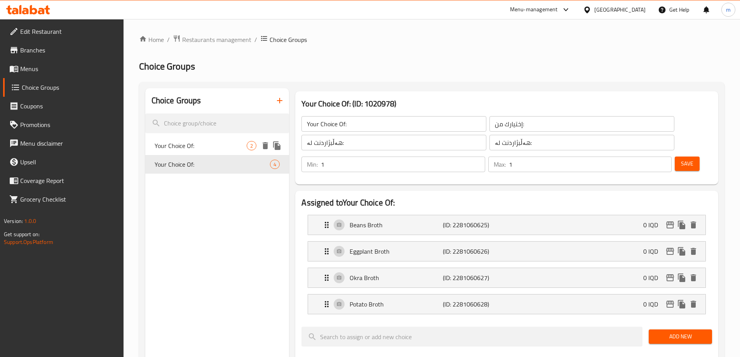
click at [195, 146] on span "Your Choice Of:" at bounding box center [201, 145] width 92 height 9
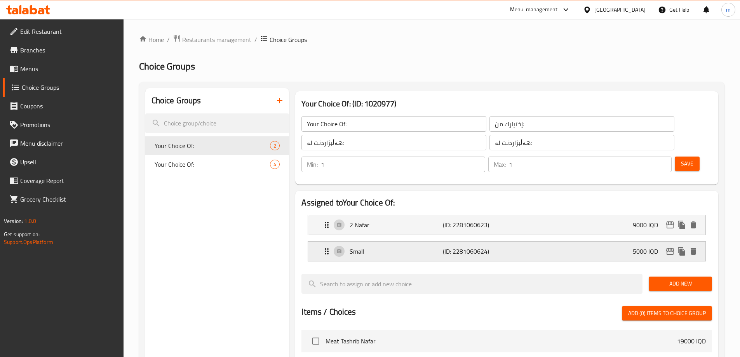
click at [383, 242] on div "Small (ID: 2281060624) 5000 IQD" at bounding box center [509, 251] width 374 height 19
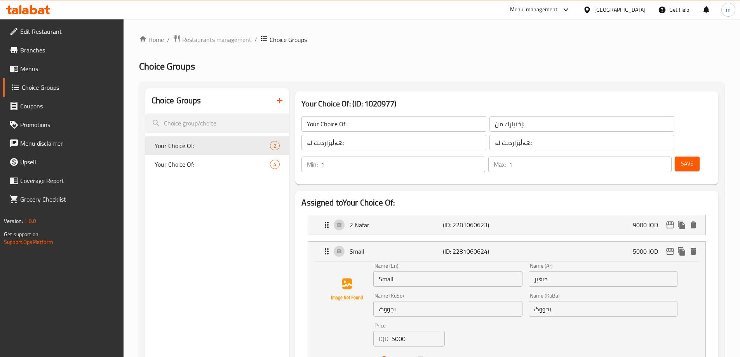
click at [383, 271] on input "Small" at bounding box center [447, 279] width 149 height 16
click at [380, 271] on input "Small" at bounding box center [447, 279] width 149 height 16
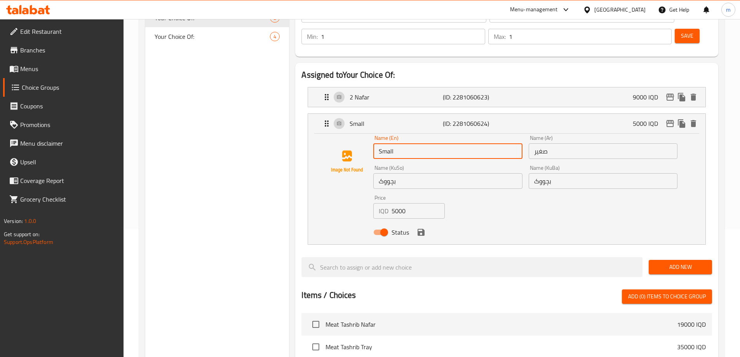
scroll to position [129, 0]
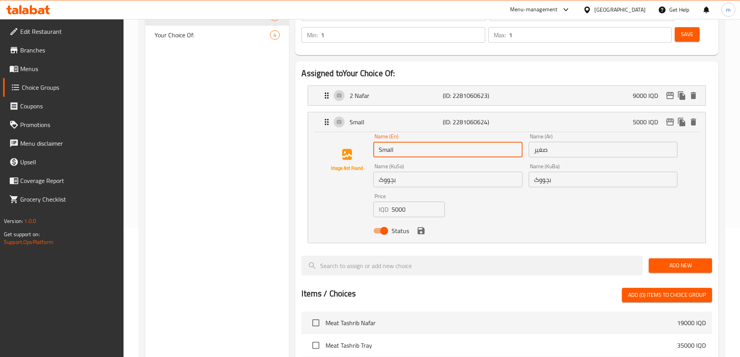
click at [401, 202] on input "5000" at bounding box center [418, 210] width 53 height 16
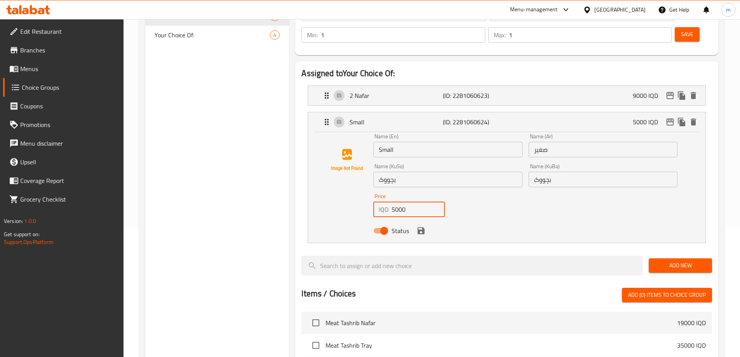
paste input "7"
click at [401, 202] on input "5000" at bounding box center [418, 210] width 53 height 16
click at [420, 227] on icon "save" at bounding box center [421, 230] width 7 height 7
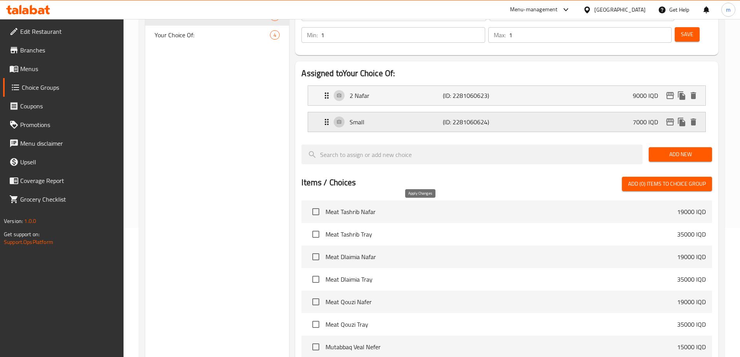
type input "7000"
click at [670, 119] on icon "edit" at bounding box center [670, 122] width 8 height 7
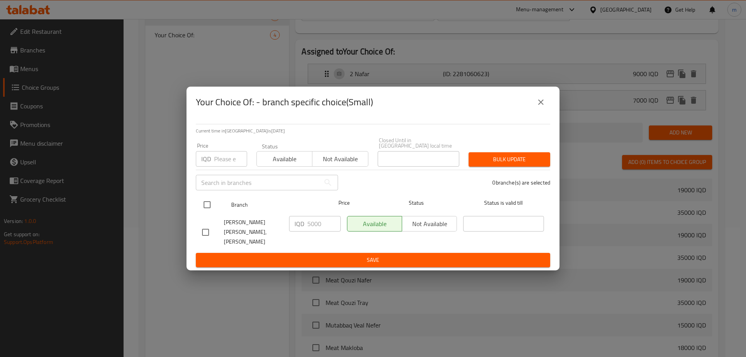
click at [212, 208] on input "checkbox" at bounding box center [207, 205] width 16 height 16
checkbox input "true"
click at [312, 226] on input "5000" at bounding box center [323, 224] width 33 height 16
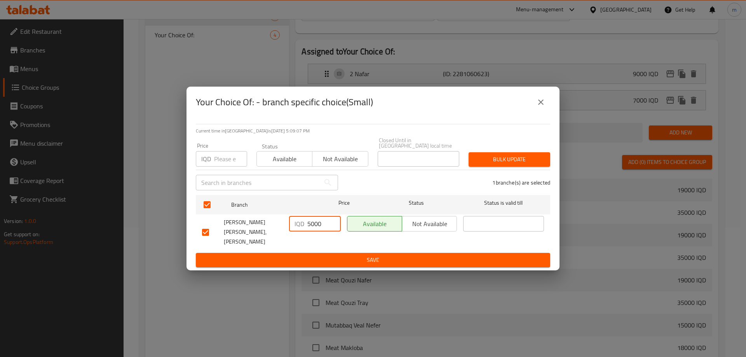
click at [312, 226] on input "5000" at bounding box center [323, 224] width 33 height 16
paste input "7"
type input "7000"
click at [320, 243] on div "IQD 7000 ​" at bounding box center [315, 232] width 58 height 38
click at [323, 255] on span "Save" at bounding box center [373, 260] width 342 height 10
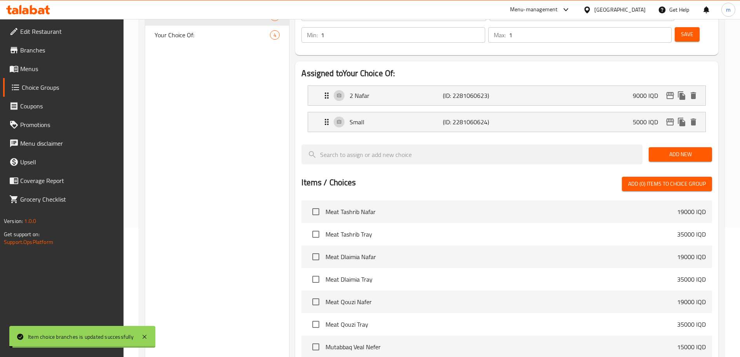
scroll to position [0, 0]
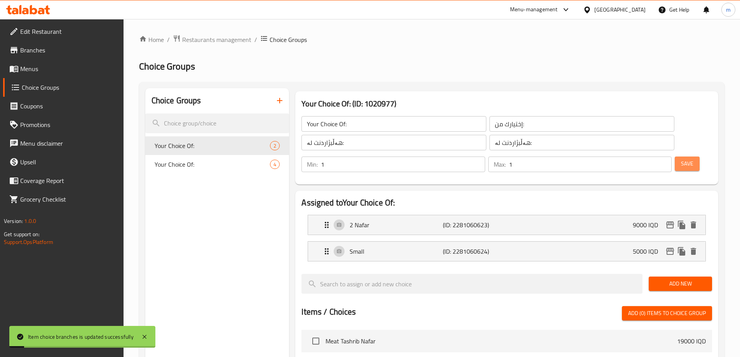
click at [681, 159] on span "Save" at bounding box center [687, 164] width 12 height 10
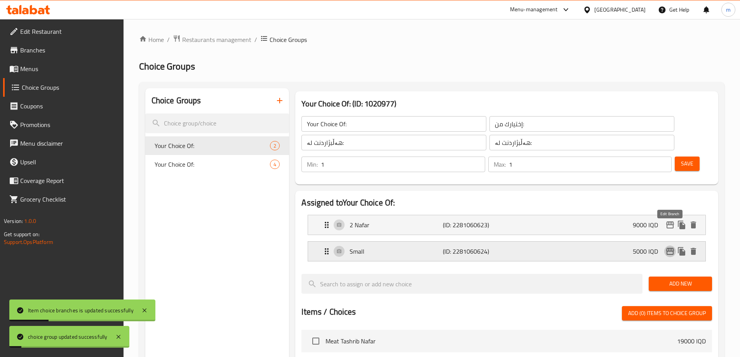
click at [669, 247] on icon "edit" at bounding box center [670, 251] width 9 height 9
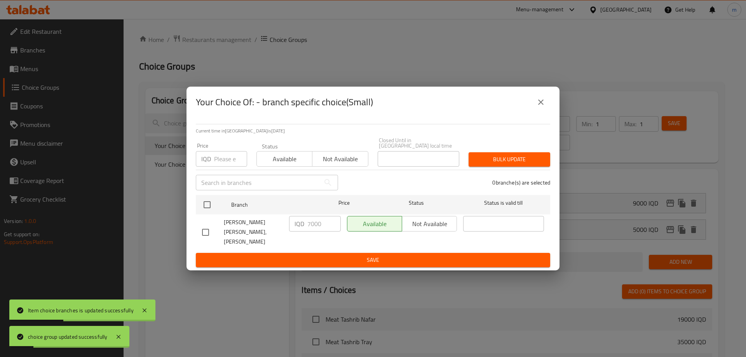
click at [541, 107] on icon "close" at bounding box center [540, 102] width 9 height 9
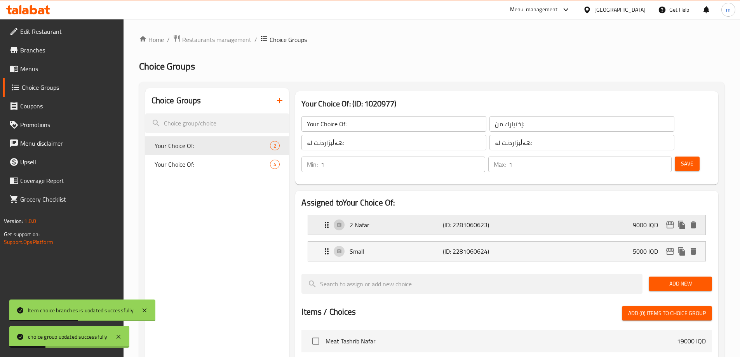
click at [669, 220] on icon "edit" at bounding box center [670, 224] width 9 height 9
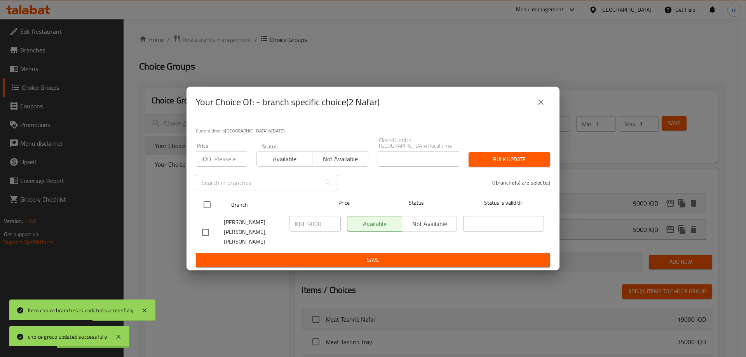
click at [210, 204] on input "checkbox" at bounding box center [207, 205] width 16 height 16
checkbox input "true"
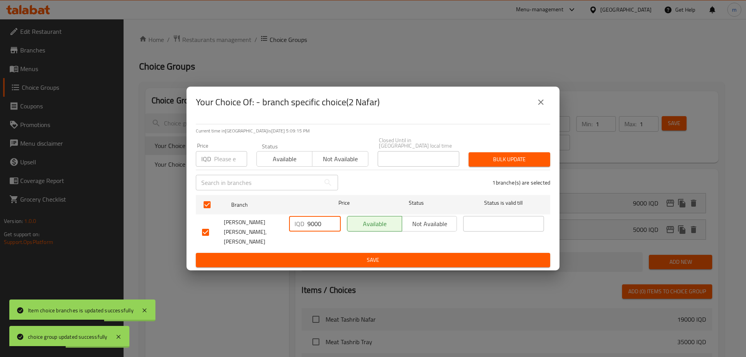
click at [325, 226] on input "9000" at bounding box center [323, 224] width 33 height 16
click at [307, 224] on input "9000" at bounding box center [323, 224] width 33 height 16
click at [317, 224] on input "9000" at bounding box center [323, 224] width 33 height 16
paste input "11"
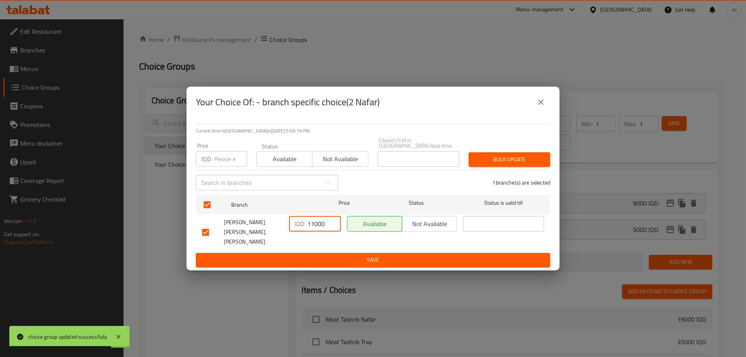
type input "11000"
click at [315, 255] on span "Save" at bounding box center [373, 260] width 342 height 10
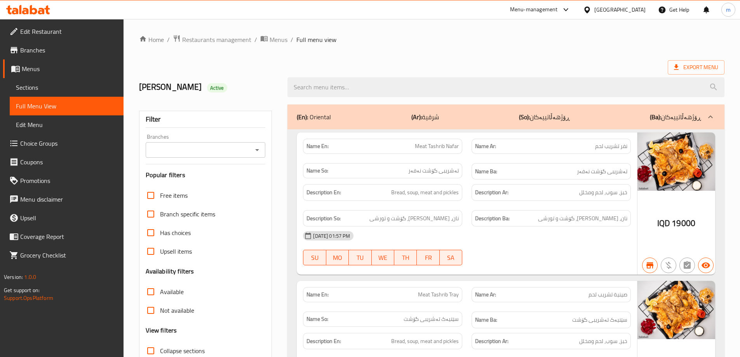
click at [256, 150] on icon "Open" at bounding box center [257, 149] width 9 height 9
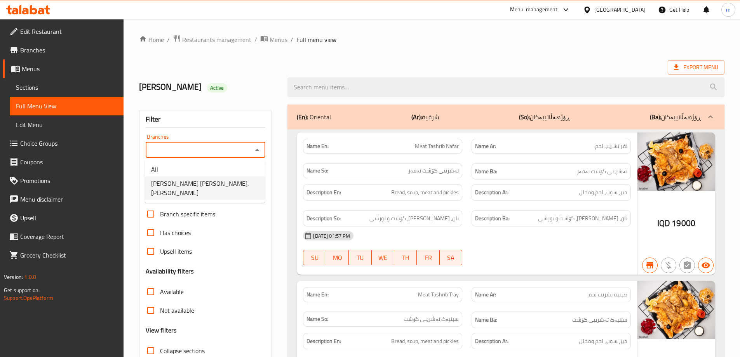
click at [187, 182] on span "[PERSON_NAME] [PERSON_NAME], [PERSON_NAME]" at bounding box center [205, 188] width 108 height 19
type input "[PERSON_NAME] [PERSON_NAME], [PERSON_NAME]"
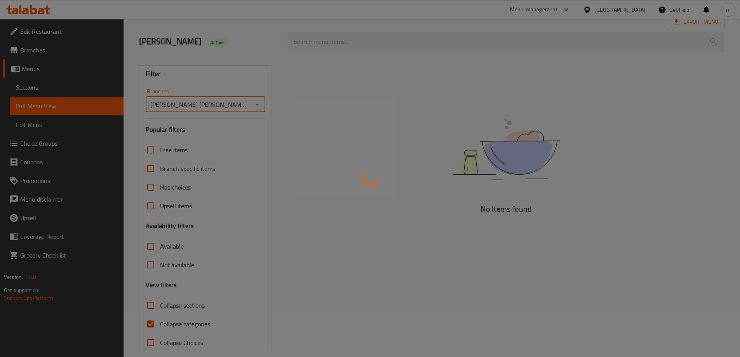
scroll to position [56, 0]
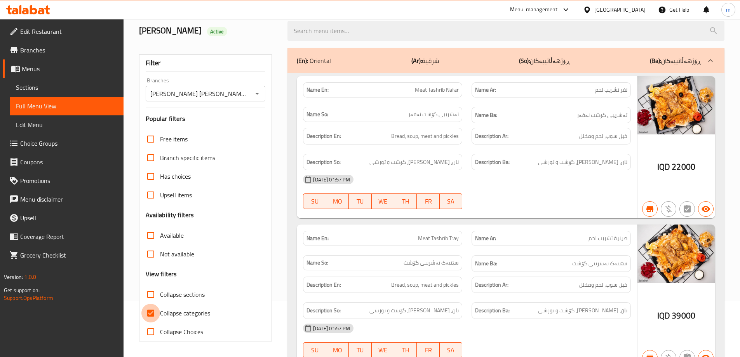
click at [151, 310] on input "Collapse categories" at bounding box center [150, 313] width 19 height 19
checkbox input "false"
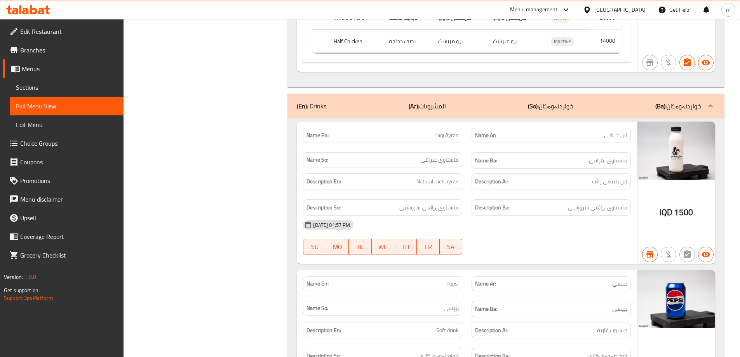
scroll to position [3493, 0]
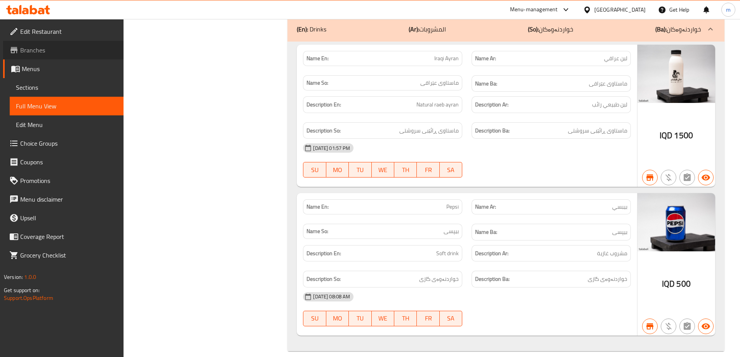
click at [51, 59] on link "Branches" at bounding box center [63, 50] width 120 height 19
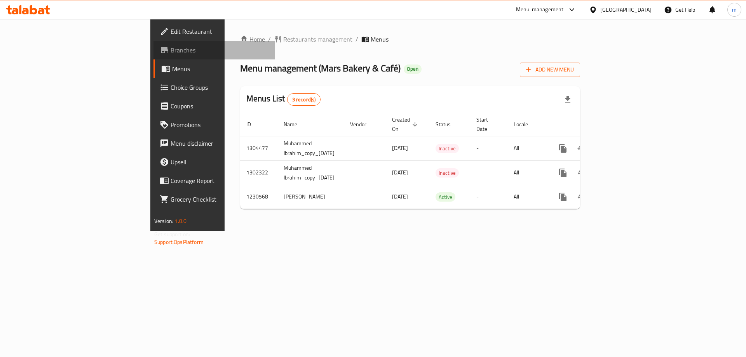
click at [171, 54] on span "Branches" at bounding box center [220, 49] width 98 height 9
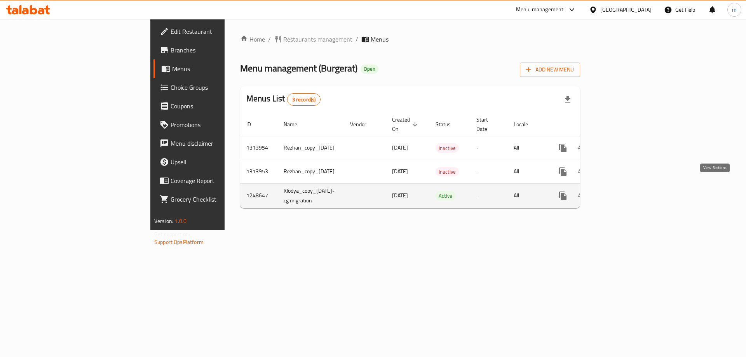
click at [624, 191] on icon "enhanced table" at bounding box center [618, 195] width 9 height 9
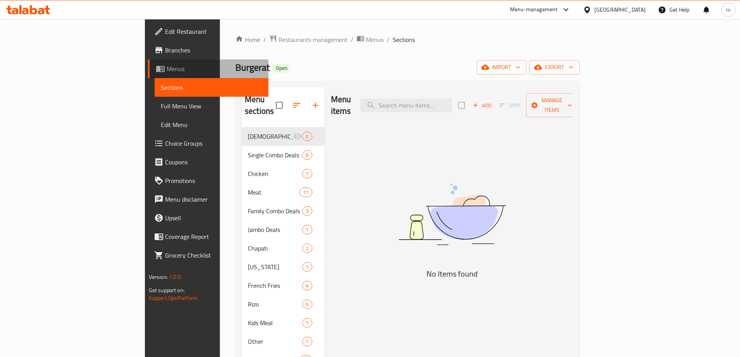
click at [167, 70] on span "Menus" at bounding box center [215, 68] width 96 height 9
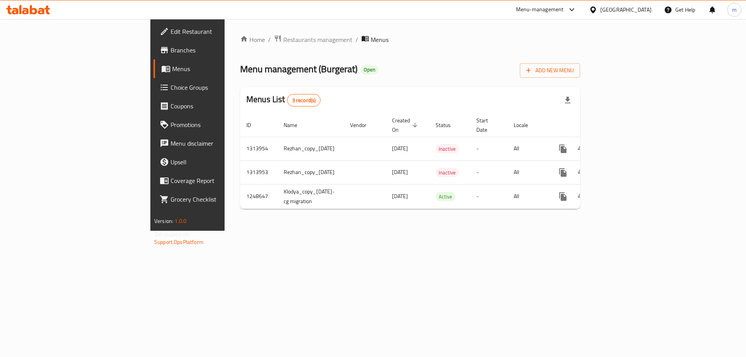
click at [240, 69] on span "Menu management ( Burgerat )" at bounding box center [298, 68] width 117 height 17
copy span "Burgerat"
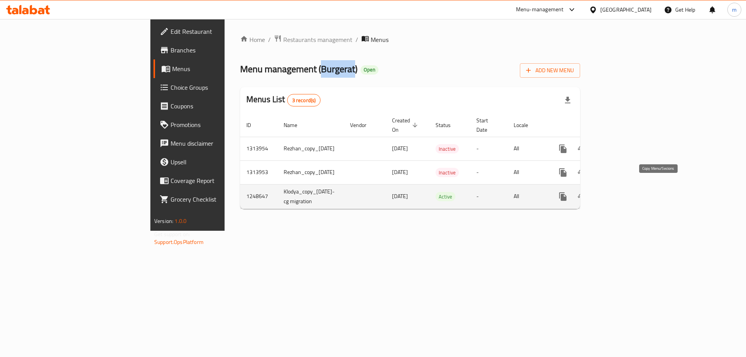
click at [568, 192] on icon "more" at bounding box center [562, 196] width 9 height 9
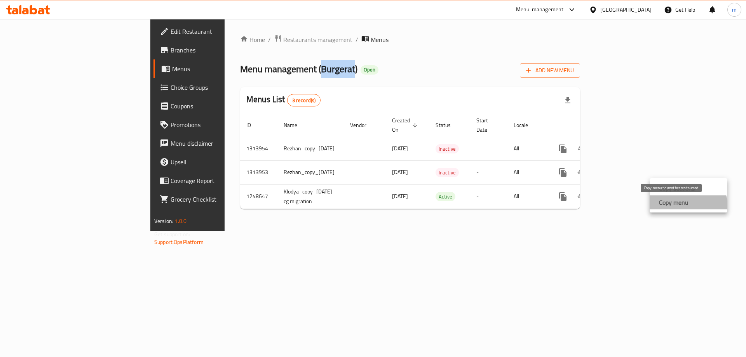
click at [687, 206] on strong "Copy menu" at bounding box center [674, 202] width 30 height 9
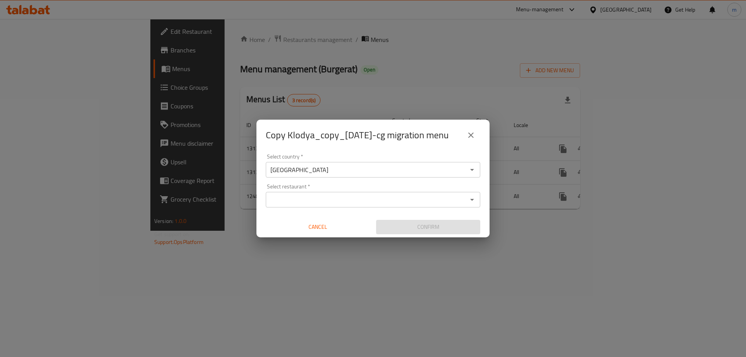
click at [302, 201] on input "Select restaurant   *" at bounding box center [366, 199] width 197 height 11
paste input "Burgerat"
type input "Burgerat"
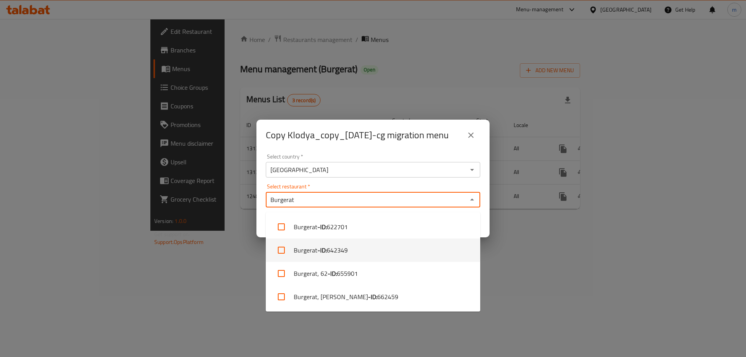
click at [361, 252] on li "Burgerat - ID: 642349" at bounding box center [373, 250] width 215 height 23
checkbox input "true"
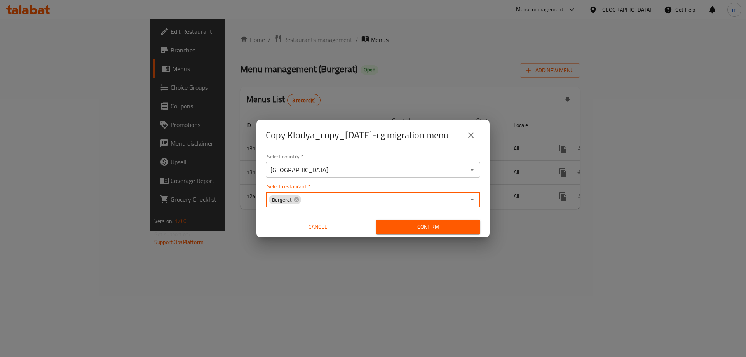
click at [368, 205] on input "Select restaurant   *" at bounding box center [383, 199] width 163 height 11
click at [419, 231] on span "Confirm" at bounding box center [428, 227] width 92 height 10
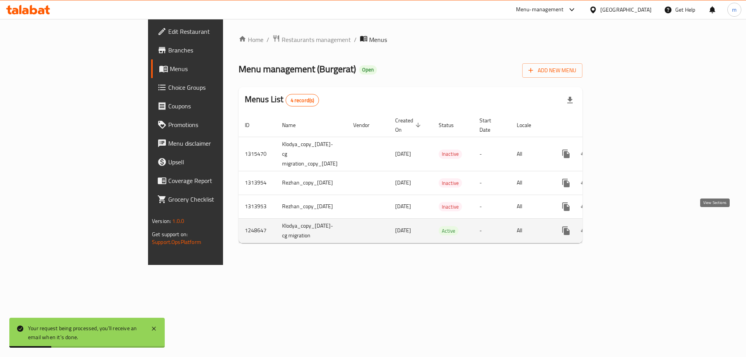
click at [626, 227] on icon "enhanced table" at bounding box center [622, 230] width 7 height 7
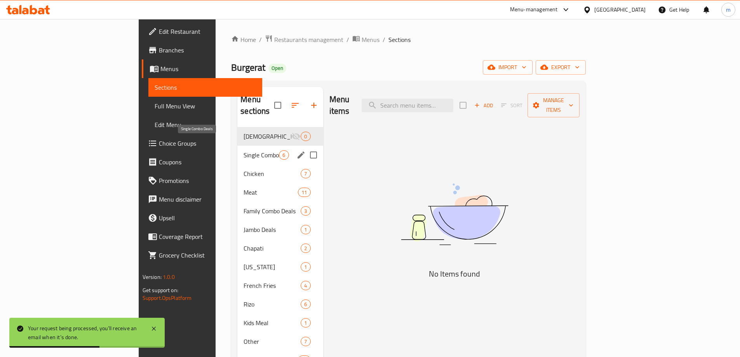
click at [244, 150] on span "Single Combo Deals" at bounding box center [261, 154] width 35 height 9
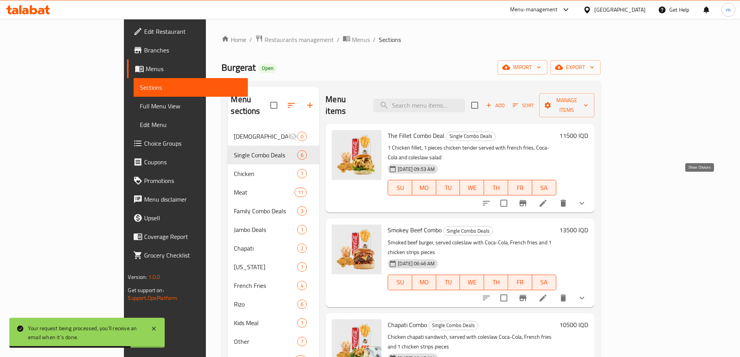
click at [587, 199] on icon "show more" at bounding box center [581, 203] width 9 height 9
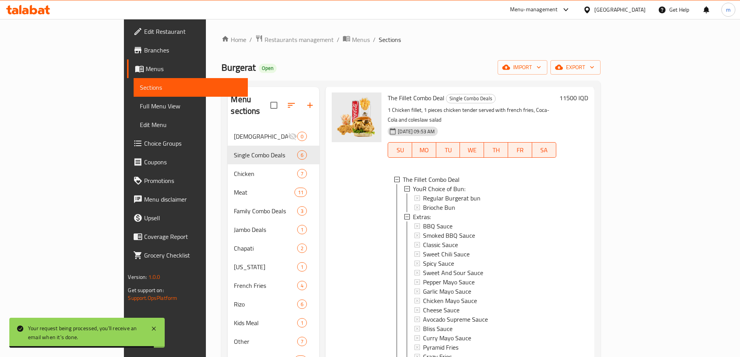
scroll to position [65, 0]
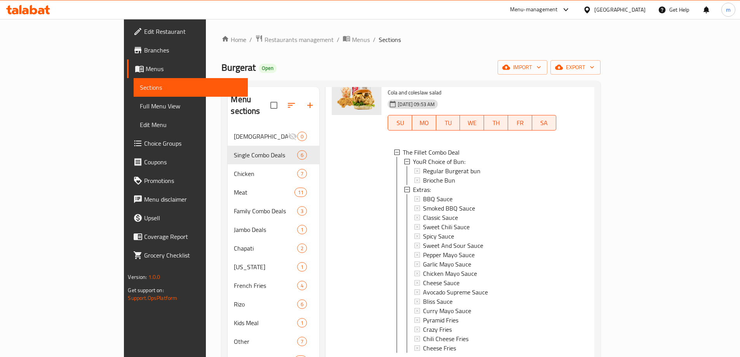
click at [140, 106] on span "Full Menu View" at bounding box center [190, 105] width 101 height 9
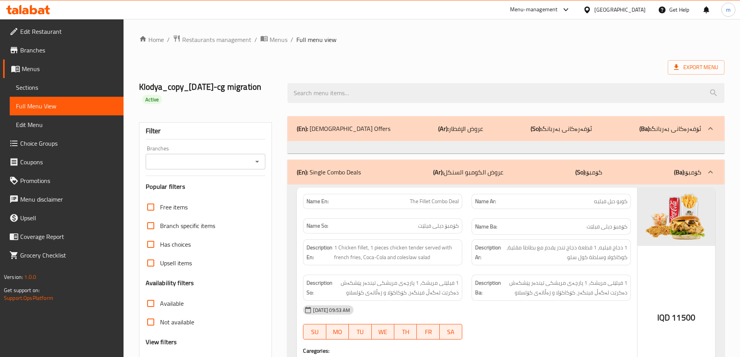
click at [258, 158] on icon "Open" at bounding box center [257, 161] width 9 height 9
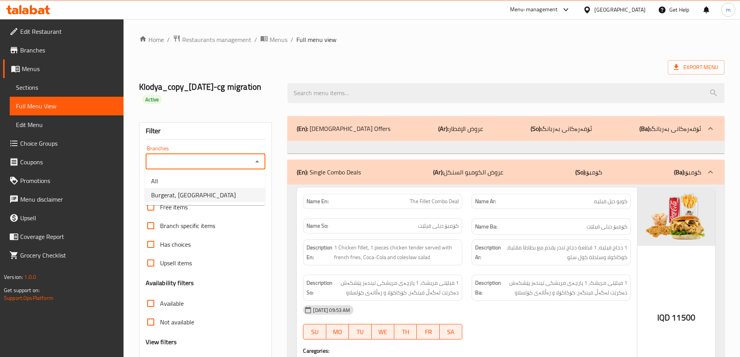
click at [213, 197] on li "Burgerat, [GEOGRAPHIC_DATA]" at bounding box center [205, 195] width 120 height 14
type input "Burgerat, [GEOGRAPHIC_DATA]"
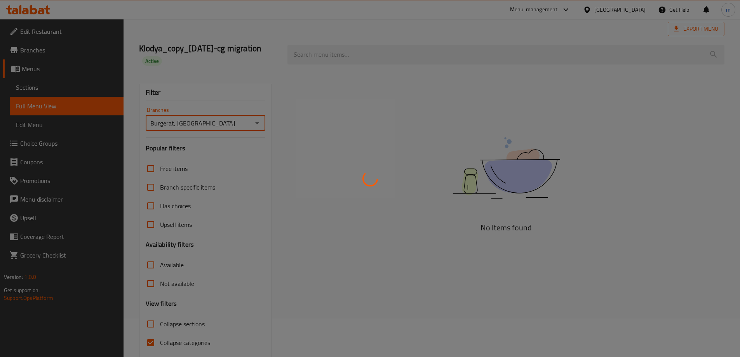
scroll to position [68, 0]
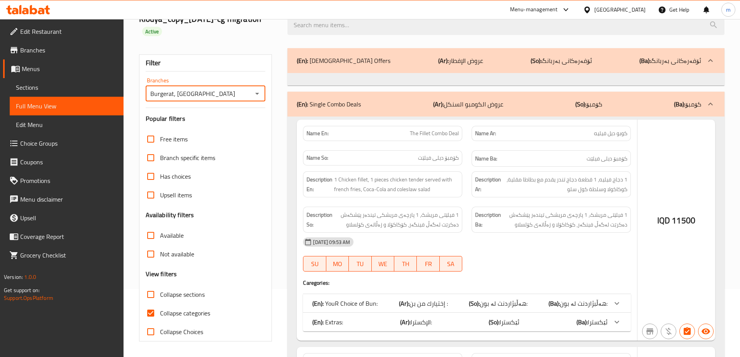
click at [150, 314] on div at bounding box center [370, 178] width 740 height 357
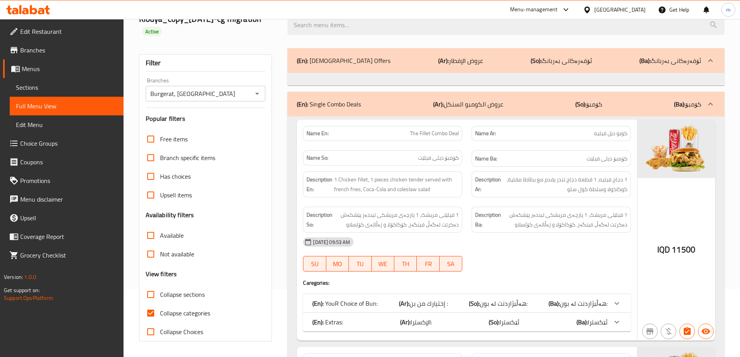
click at [153, 313] on input "Collapse categories" at bounding box center [150, 313] width 19 height 19
checkbox input "false"
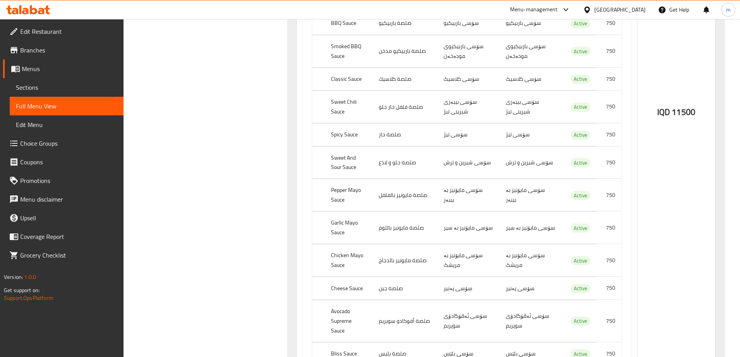
click at [453, 186] on td "سۆسی مایۆنیز بە بیبەر" at bounding box center [469, 195] width 62 height 32
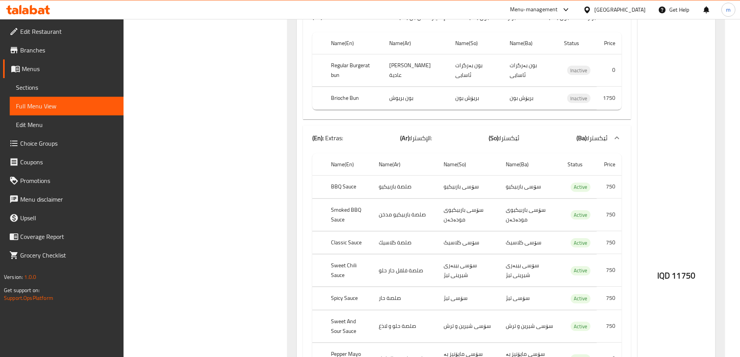
scroll to position [3825, 0]
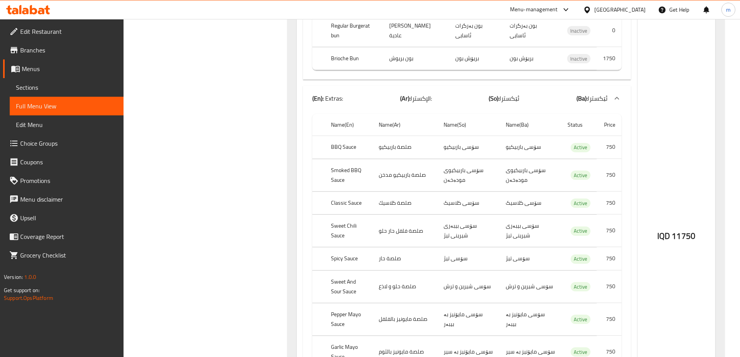
click at [36, 91] on span "Sections" at bounding box center [66, 87] width 101 height 9
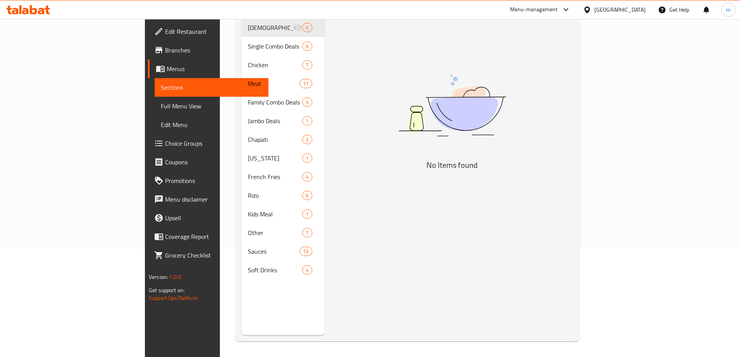
scroll to position [109, 0]
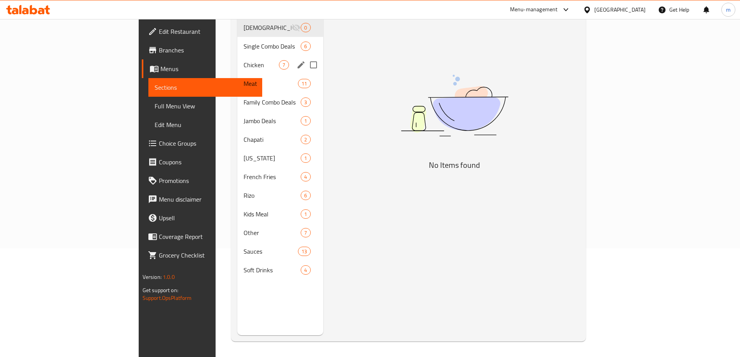
click at [244, 60] on span "Chicken" at bounding box center [261, 64] width 35 height 9
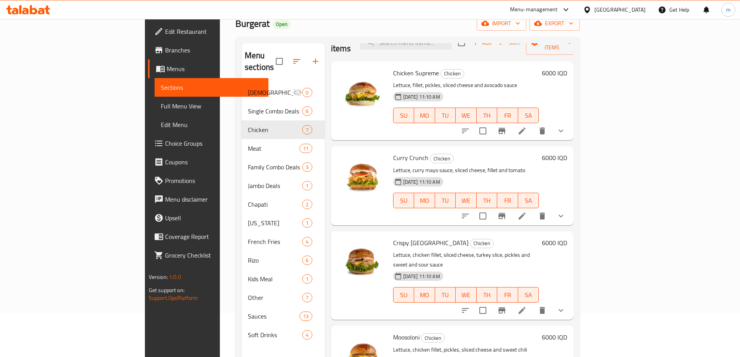
scroll to position [65, 0]
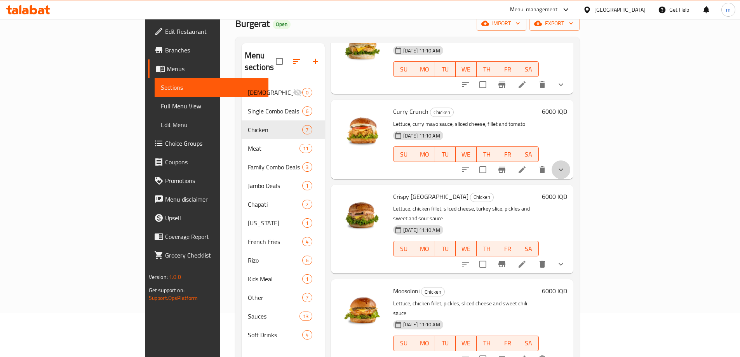
click at [566, 165] on icon "show more" at bounding box center [560, 169] width 9 height 9
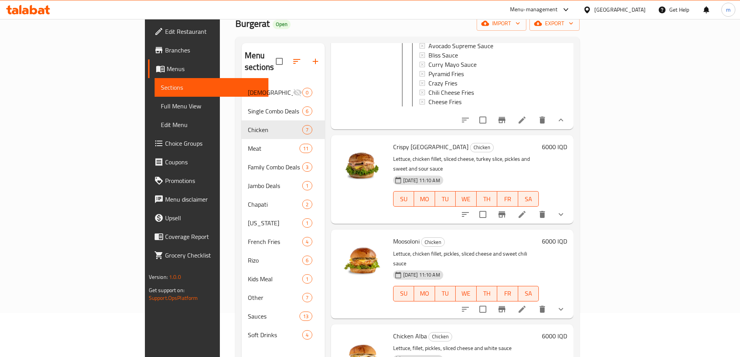
scroll to position [324, 0]
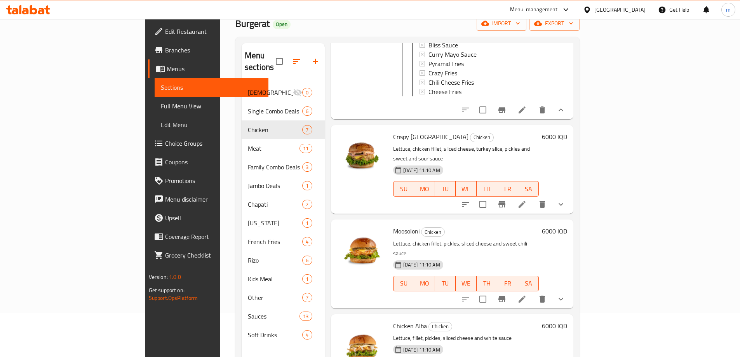
click at [570, 195] on button "show more" at bounding box center [561, 204] width 19 height 19
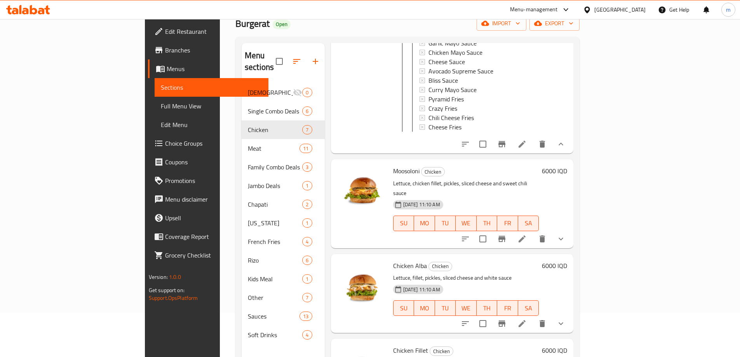
scroll to position [518, 0]
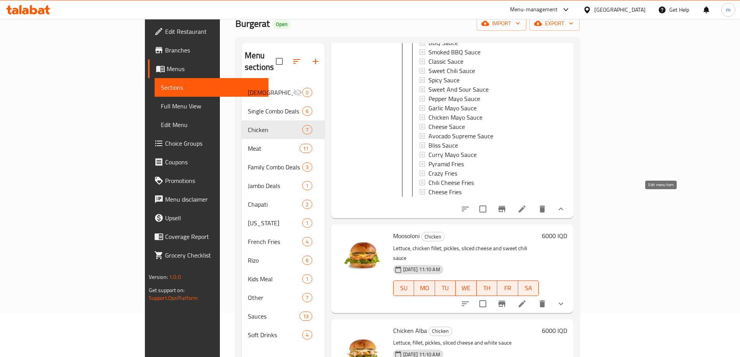
click at [527, 204] on icon at bounding box center [522, 208] width 9 height 9
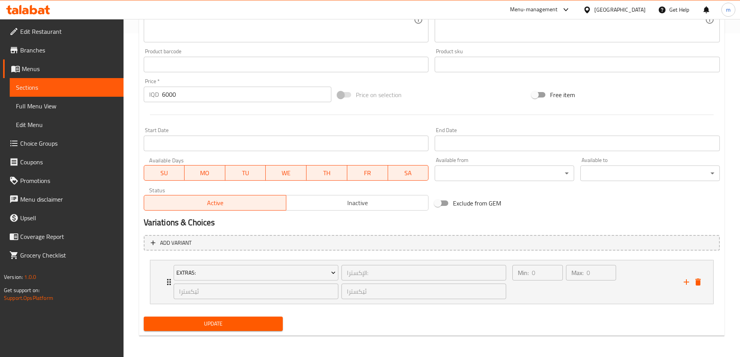
scroll to position [324, 0]
click at [569, 292] on div "Max: 0 ​" at bounding box center [591, 281] width 53 height 37
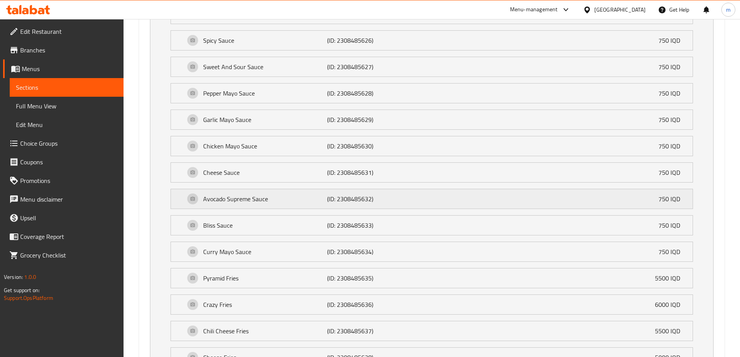
scroll to position [778, 0]
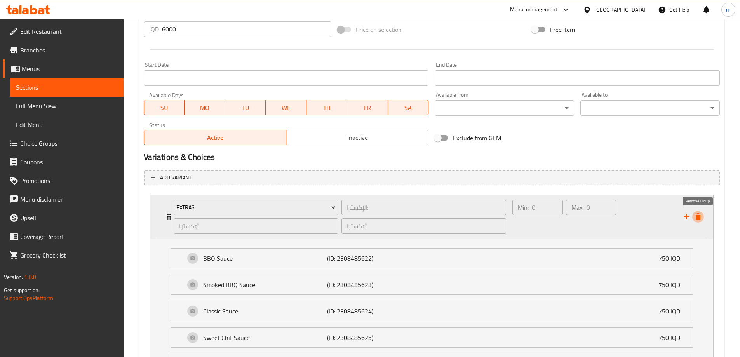
click at [695, 213] on icon "delete" at bounding box center [698, 216] width 9 height 9
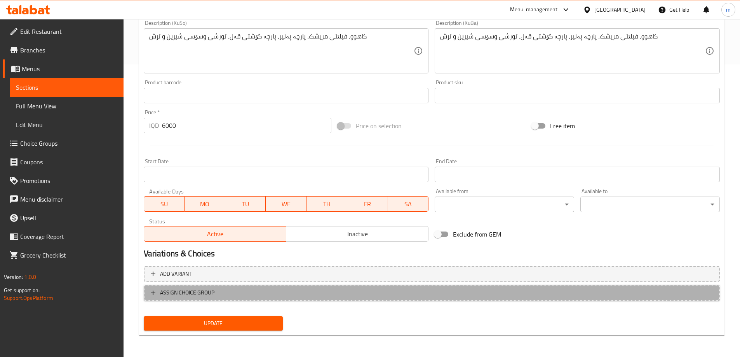
click at [312, 288] on span "ASSIGN CHOICE GROUP" at bounding box center [432, 293] width 562 height 10
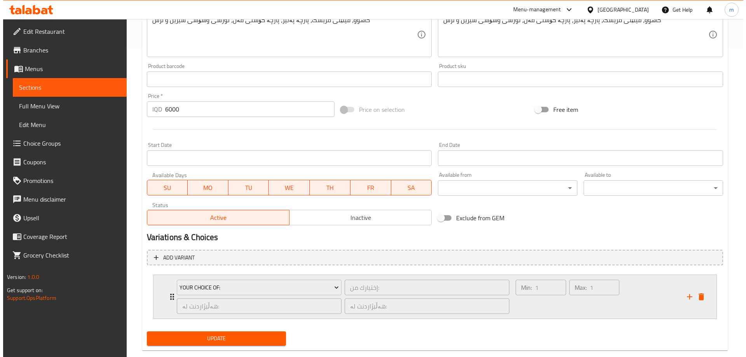
scroll to position [324, 0]
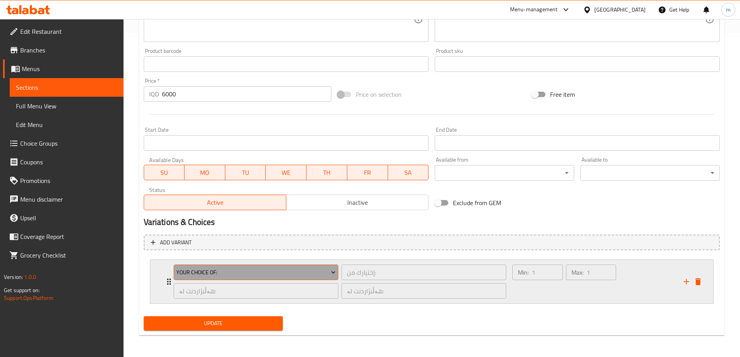
click at [299, 267] on button "Your Choice Of:" at bounding box center [256, 273] width 165 height 16
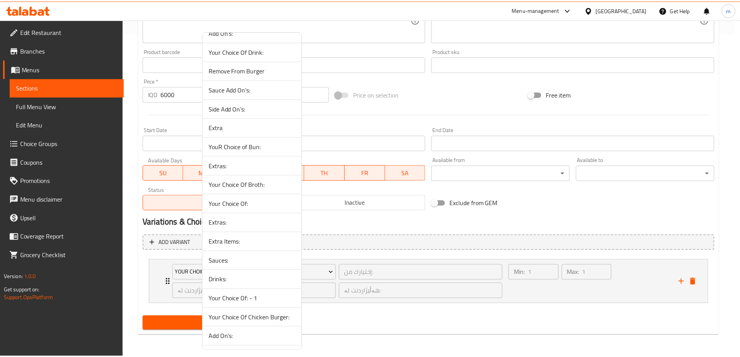
scroll to position [239, 0]
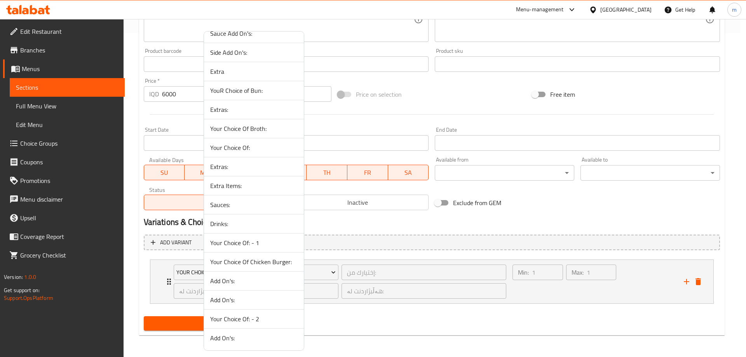
click at [235, 186] on span "Extra Items:" at bounding box center [253, 185] width 87 height 9
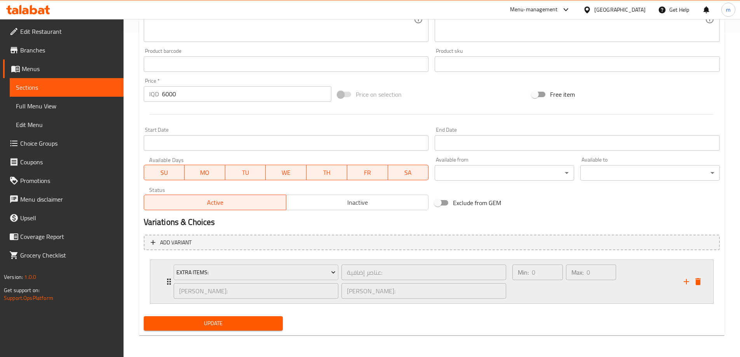
click at [692, 275] on div "Extra Items: عناصر إضافية: ​ بابەتی زیادە: ​ بابەتی زیادە: ​ Min: 0 ​ Max: 0 ​" at bounding box center [434, 282] width 540 height 44
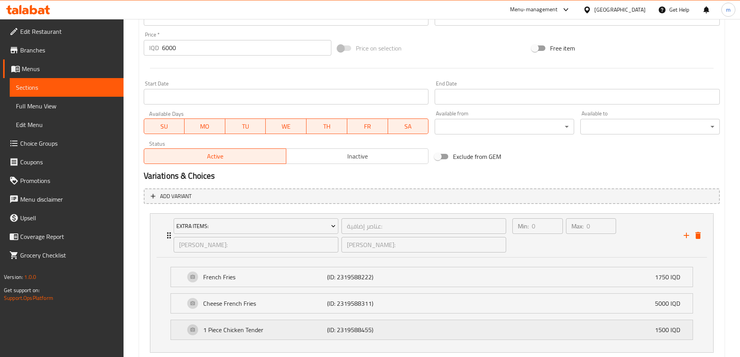
scroll to position [389, 0]
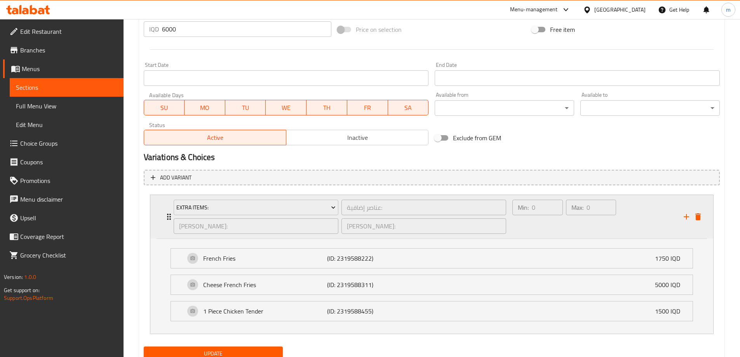
click at [671, 220] on div "Min: 0 ​ Max: 0 ​" at bounding box center [593, 217] width 171 height 44
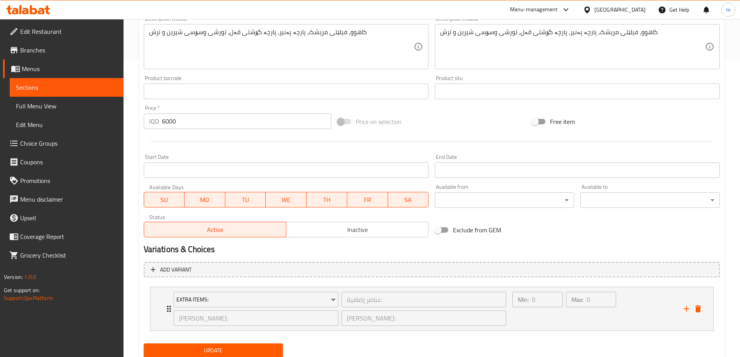
scroll to position [324, 0]
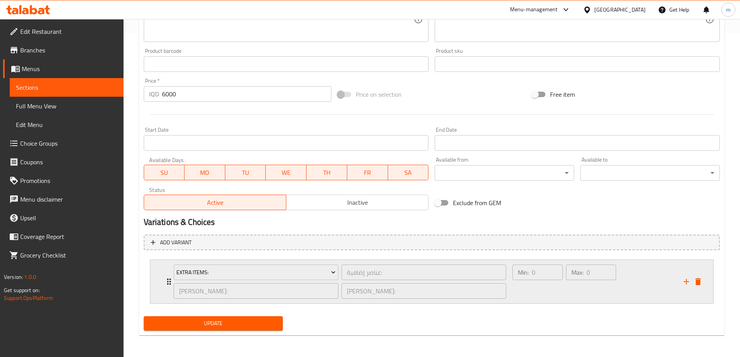
click at [682, 283] on icon "add" at bounding box center [686, 281] width 9 height 9
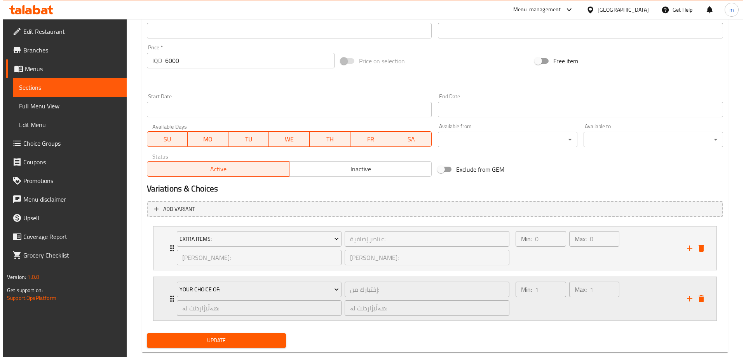
scroll to position [375, 0]
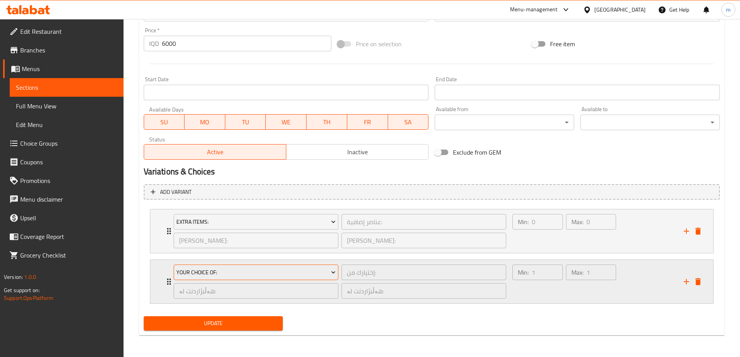
click at [224, 268] on span "Your Choice Of:" at bounding box center [255, 273] width 159 height 10
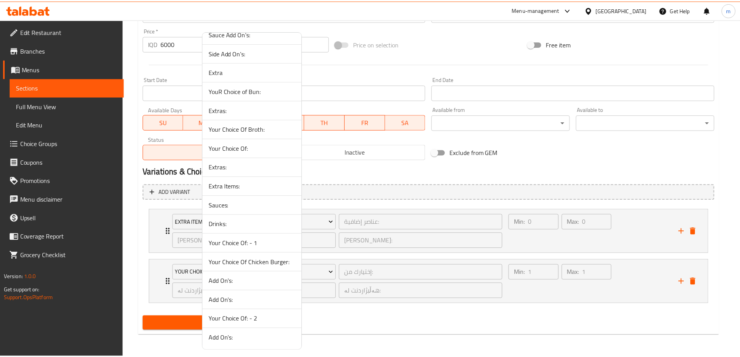
scroll to position [239, 0]
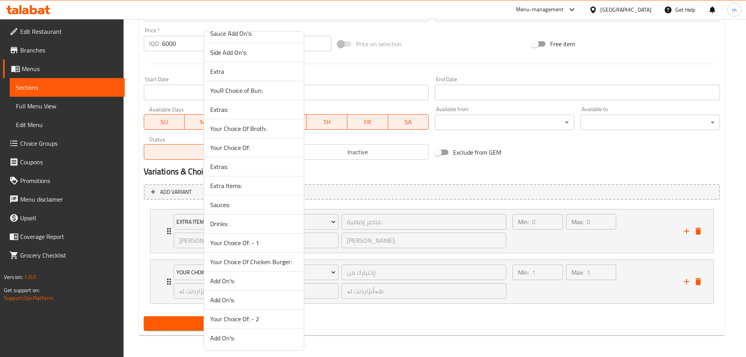
click at [239, 202] on span "Sauces:" at bounding box center [253, 204] width 87 height 9
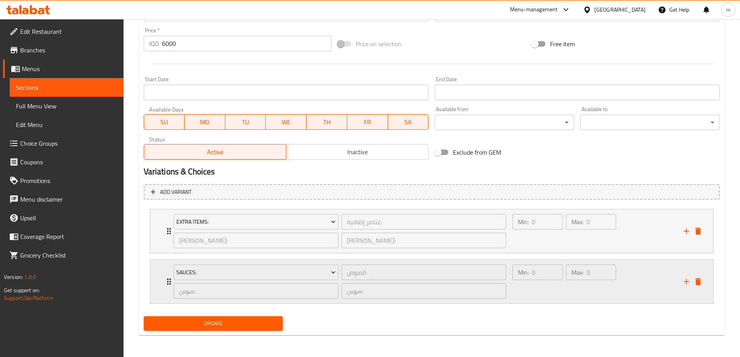
click at [684, 281] on icon "add" at bounding box center [686, 281] width 9 height 9
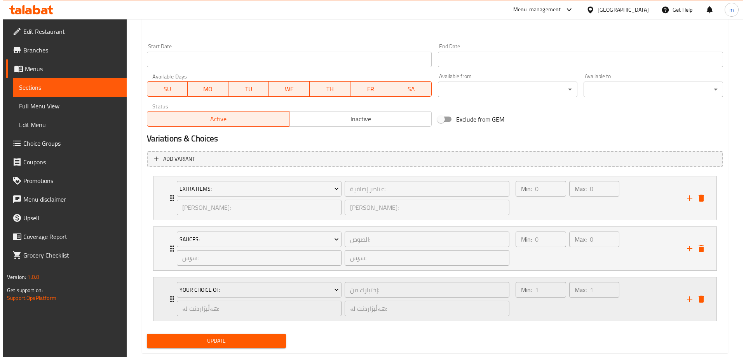
scroll to position [425, 0]
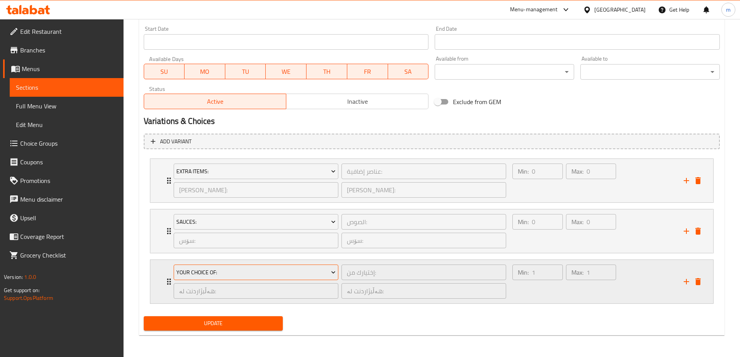
click at [263, 270] on span "Your Choice Of:" at bounding box center [255, 273] width 159 height 10
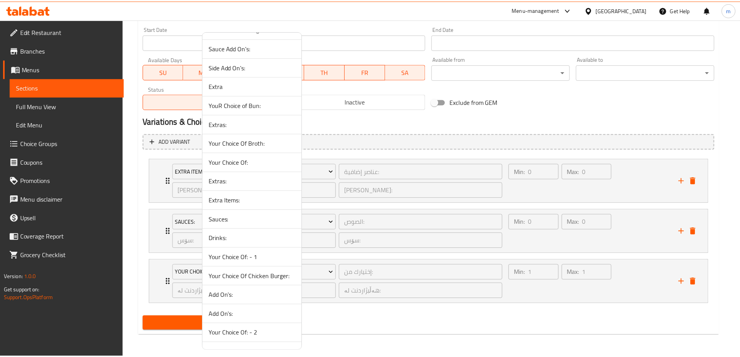
scroll to position [239, 0]
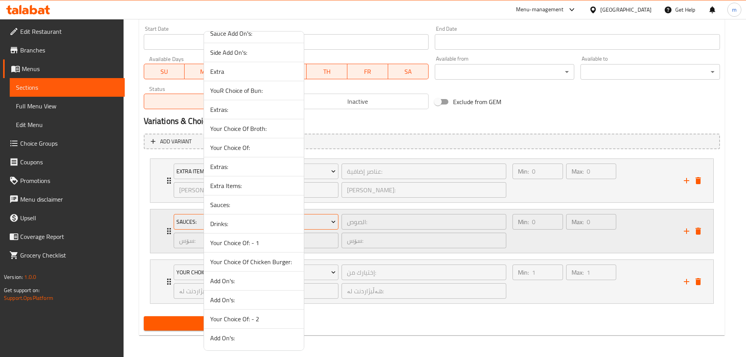
click at [238, 225] on span "Drinks:" at bounding box center [253, 223] width 87 height 9
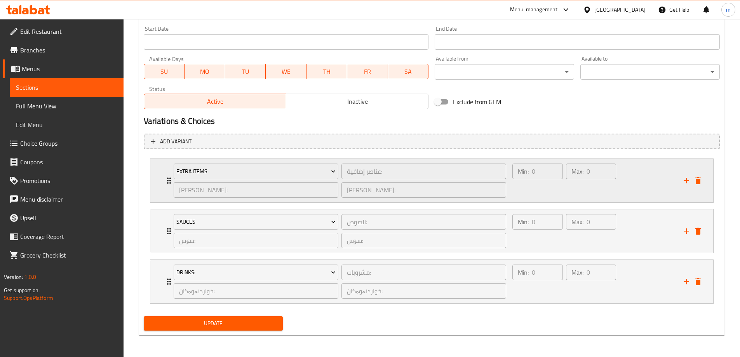
click at [575, 195] on div "Max: 0 ​" at bounding box center [591, 180] width 53 height 37
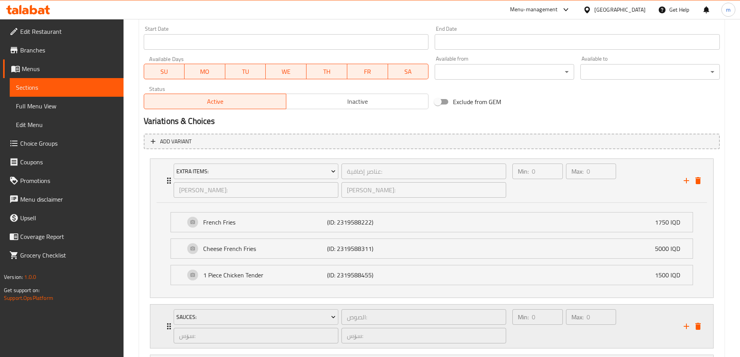
scroll to position [520, 0]
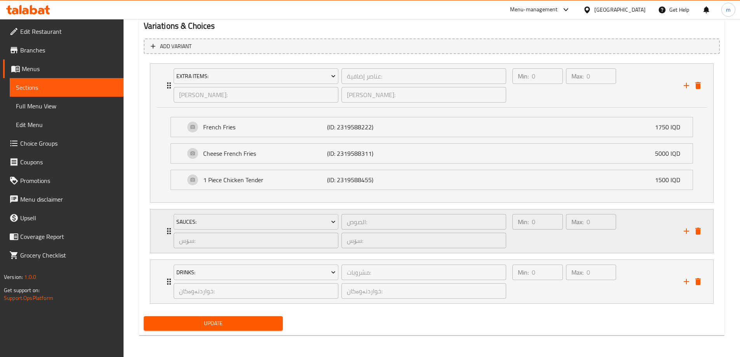
click at [568, 241] on div "Max: 0 ​" at bounding box center [591, 231] width 53 height 37
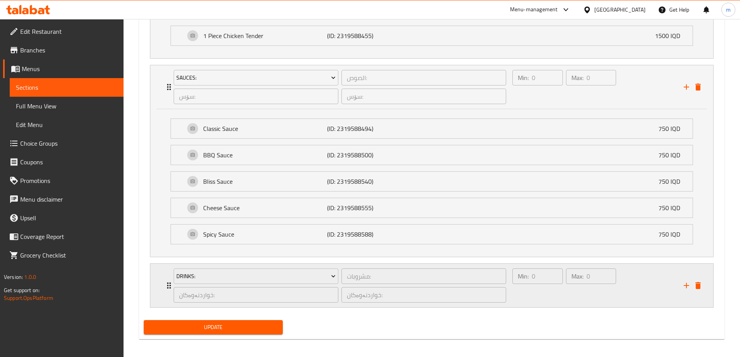
scroll to position [668, 0]
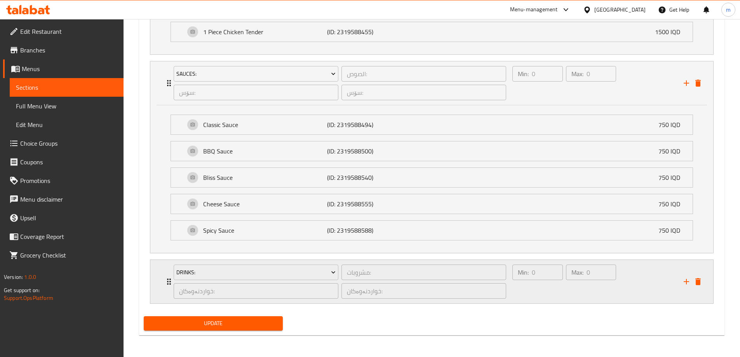
click at [541, 295] on div "Min: 0 ​" at bounding box center [537, 281] width 53 height 37
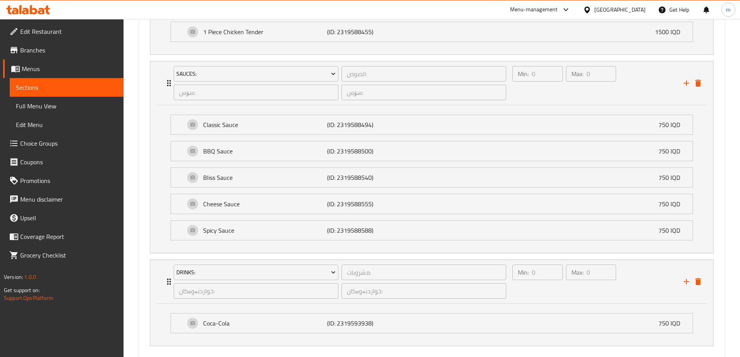
scroll to position [711, 0]
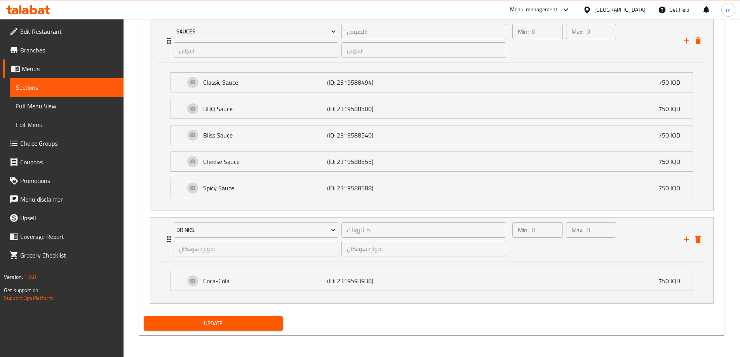
click at [273, 322] on span "Update" at bounding box center [213, 324] width 127 height 10
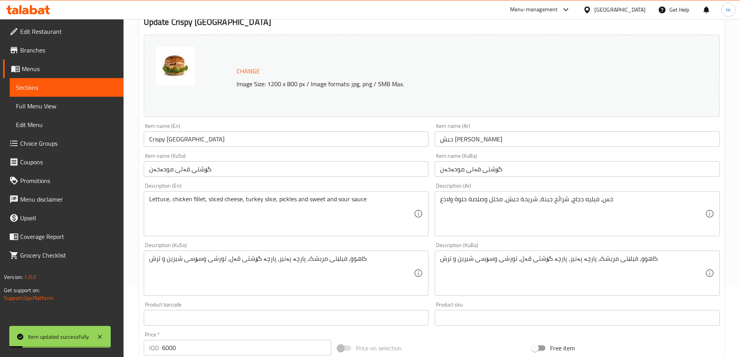
scroll to position [0, 0]
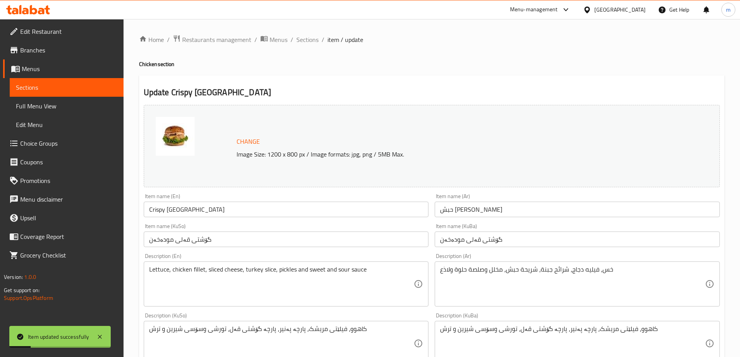
click at [302, 44] on span "Sections" at bounding box center [307, 39] width 22 height 9
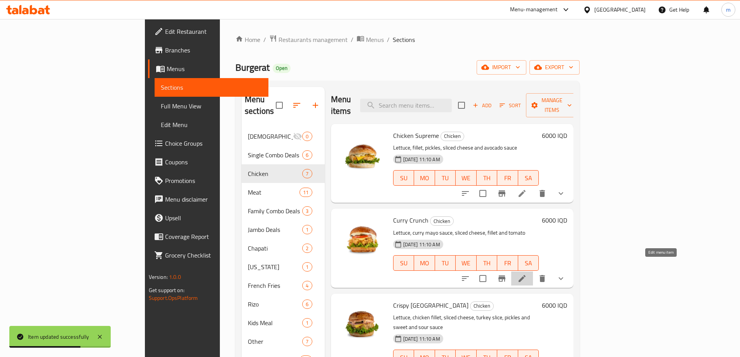
click at [527, 274] on icon at bounding box center [522, 278] width 9 height 9
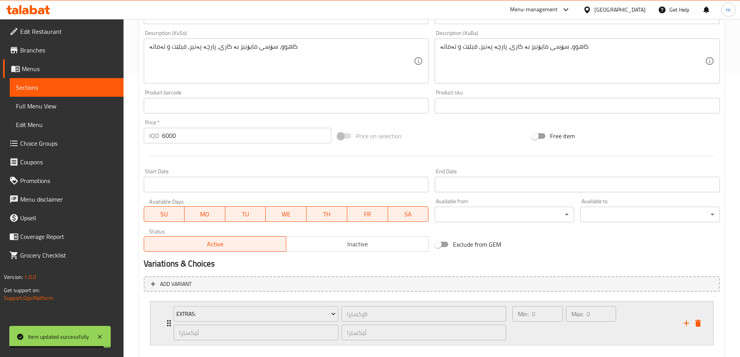
scroll to position [324, 0]
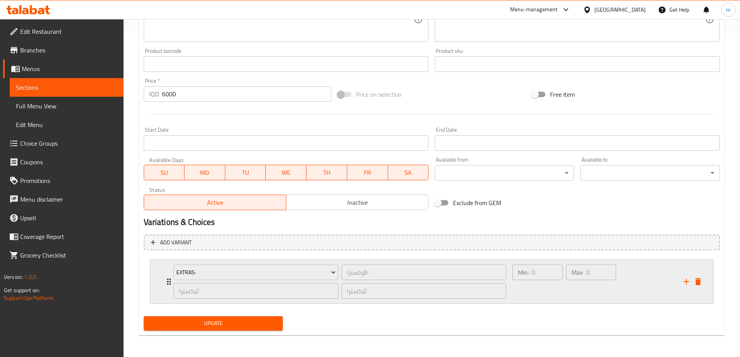
click at [618, 294] on div "Min: 0 ​ Max: 0 ​" at bounding box center [564, 282] width 110 height 40
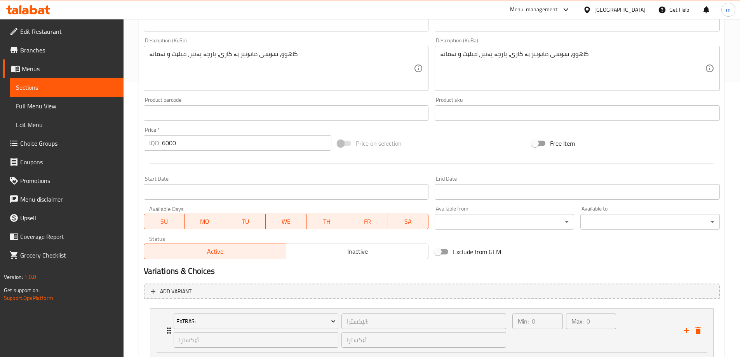
scroll to position [271, 0]
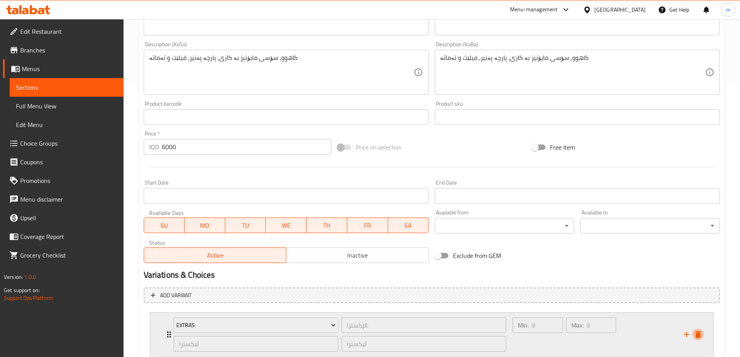
click at [693, 331] on button "delete" at bounding box center [698, 335] width 12 height 12
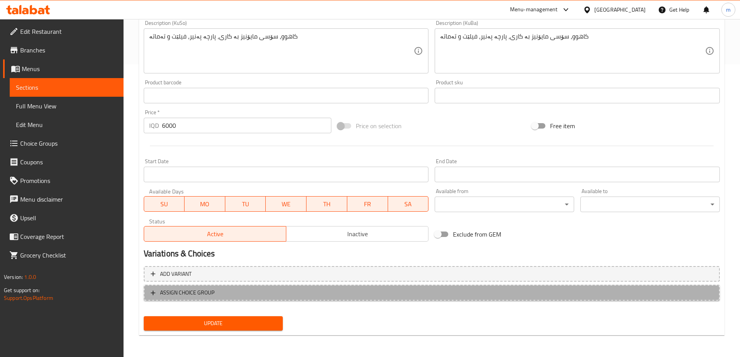
click at [297, 294] on span "ASSIGN CHOICE GROUP" at bounding box center [432, 293] width 562 height 10
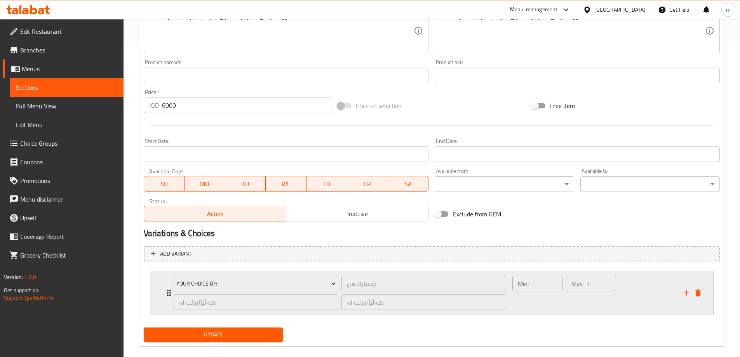
scroll to position [324, 0]
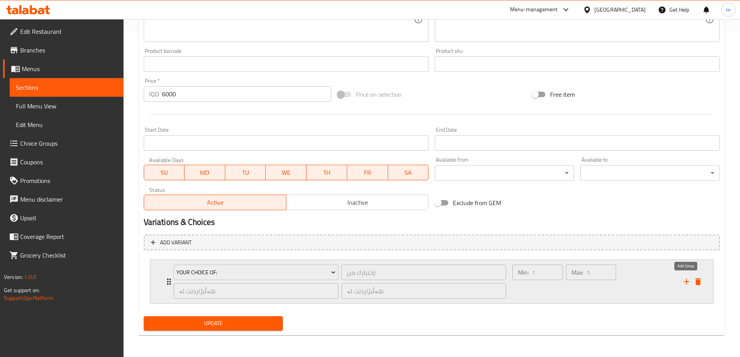
click at [689, 279] on icon "add" at bounding box center [686, 281] width 9 height 9
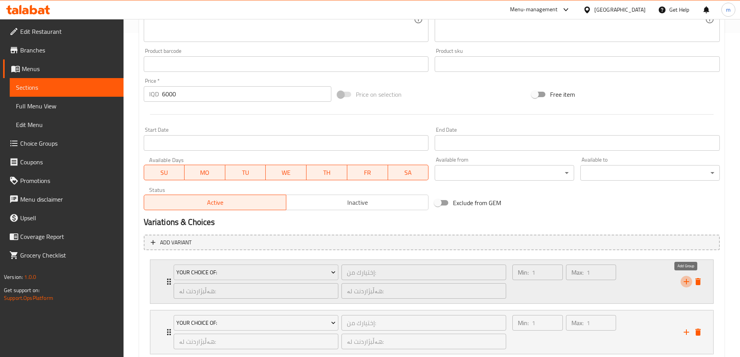
click at [689, 279] on icon "add" at bounding box center [686, 281] width 9 height 9
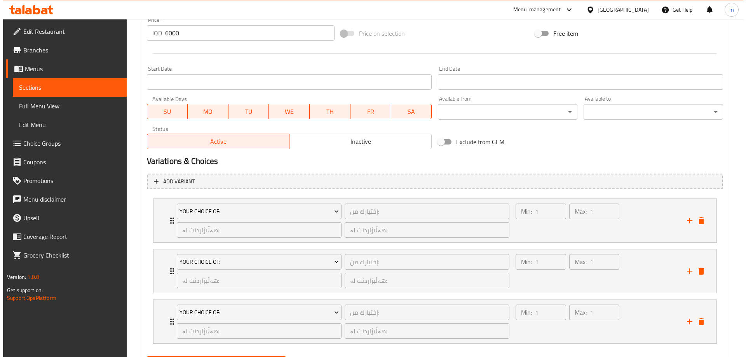
scroll to position [425, 0]
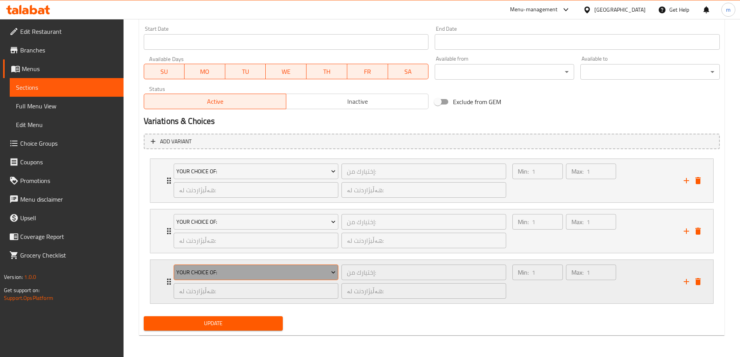
click at [264, 277] on button "Your Choice Of:" at bounding box center [256, 273] width 165 height 16
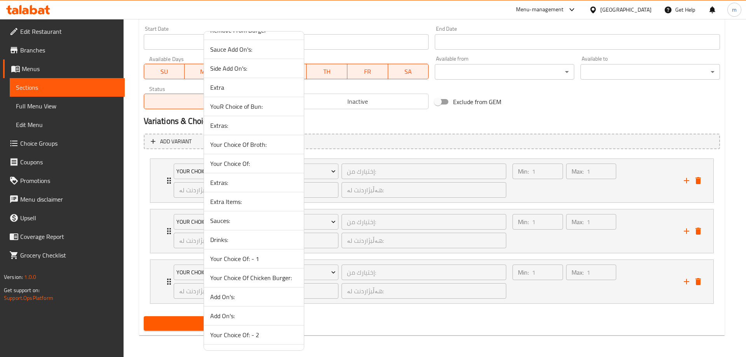
scroll to position [239, 0]
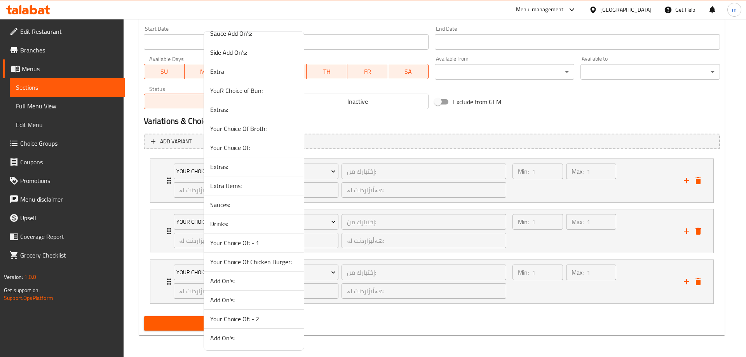
click at [237, 222] on span "Drinks:" at bounding box center [253, 223] width 87 height 9
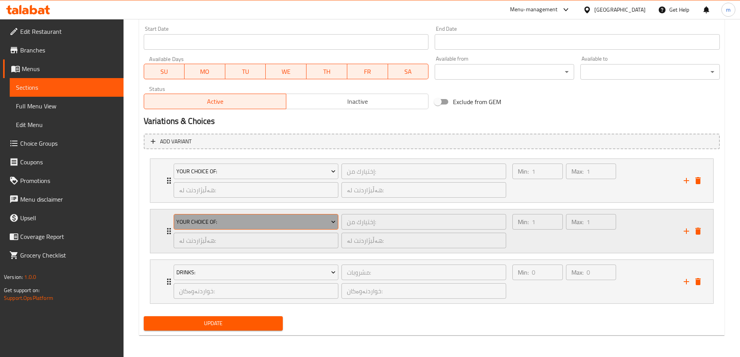
click at [296, 221] on span "Your Choice Of:" at bounding box center [255, 222] width 159 height 10
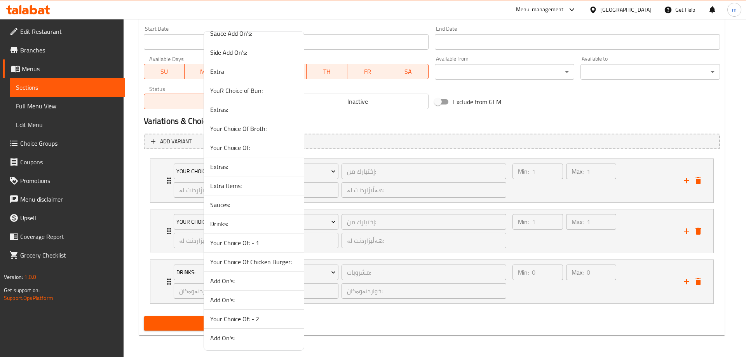
click at [240, 205] on span "Sauces:" at bounding box center [253, 204] width 87 height 9
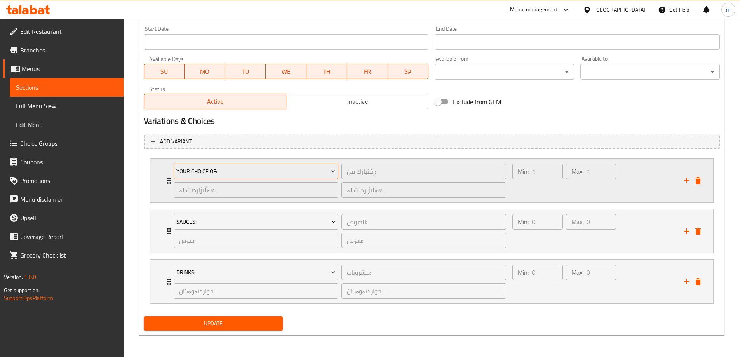
click at [310, 175] on span "Your Choice Of:" at bounding box center [255, 172] width 159 height 10
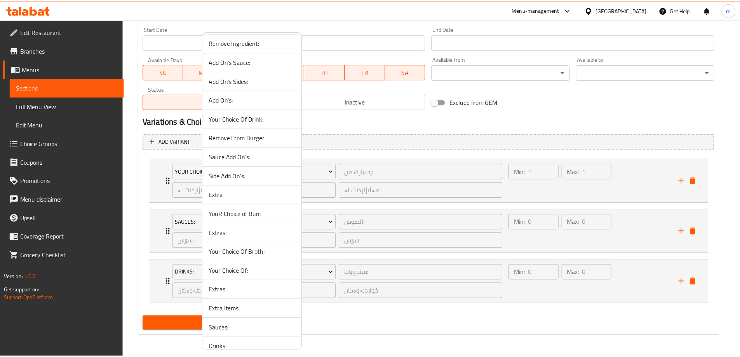
scroll to position [194, 0]
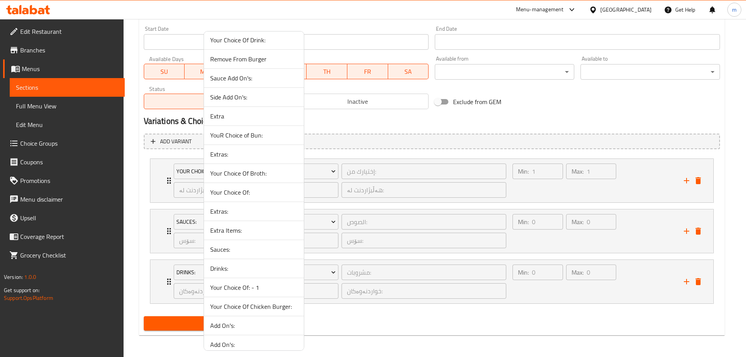
click at [235, 234] on span "Extra Items:" at bounding box center [253, 230] width 87 height 9
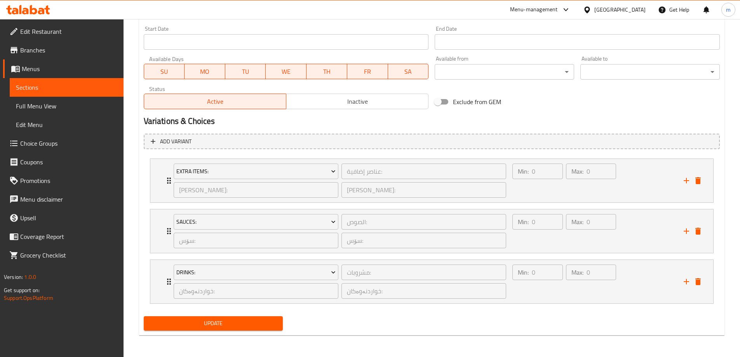
click at [253, 323] on span "Update" at bounding box center [213, 324] width 127 height 10
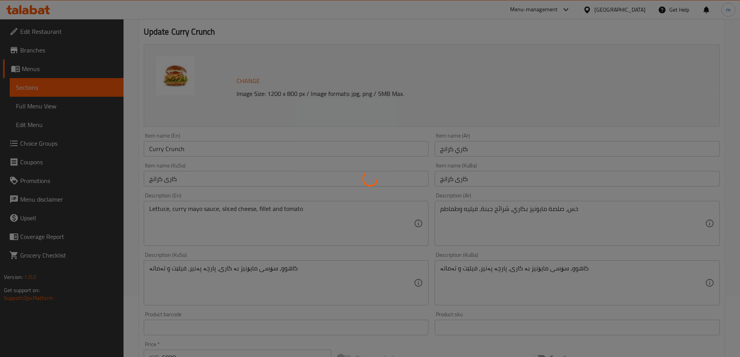
scroll to position [0, 0]
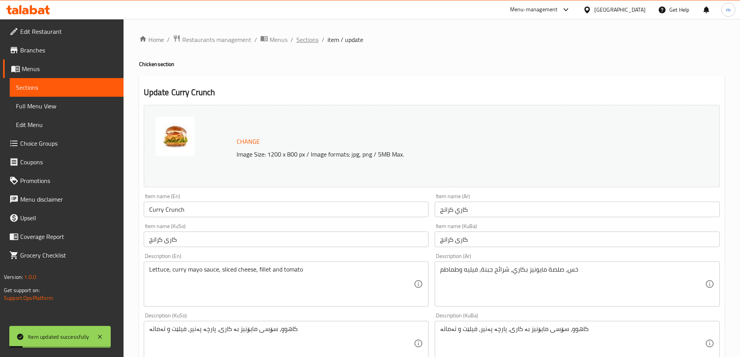
click at [303, 42] on span "Sections" at bounding box center [307, 39] width 22 height 9
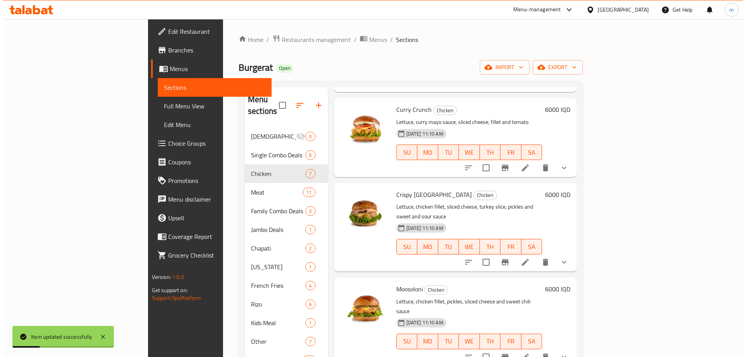
scroll to position [129, 0]
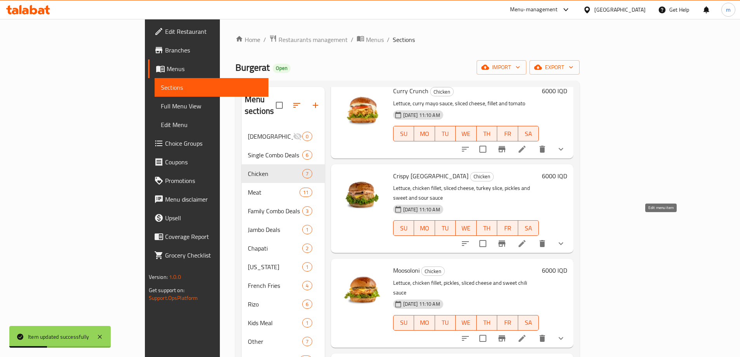
click at [527, 239] on icon at bounding box center [522, 243] width 9 height 9
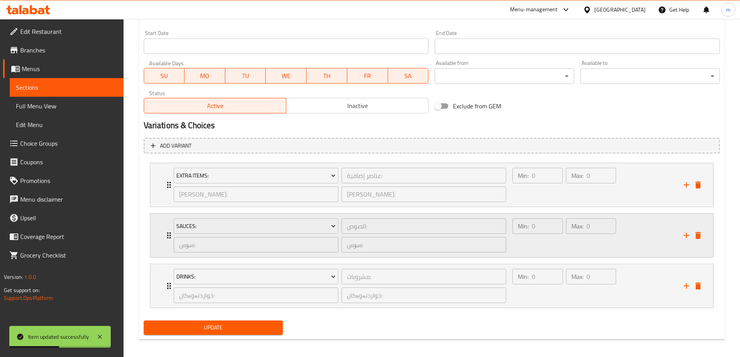
scroll to position [425, 0]
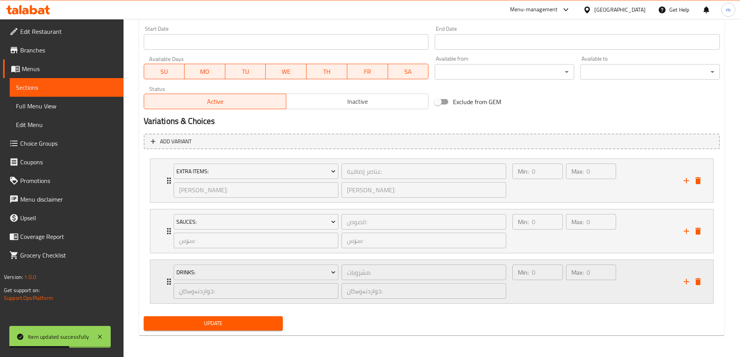
click at [538, 286] on div "Min: 0 ​" at bounding box center [537, 281] width 53 height 37
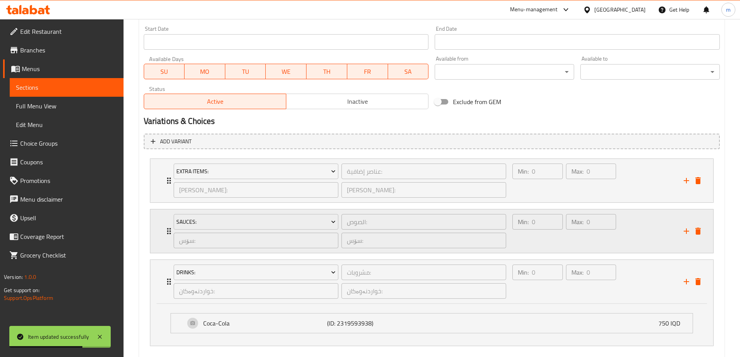
click at [518, 239] on div "Min: 0 ​" at bounding box center [537, 231] width 53 height 37
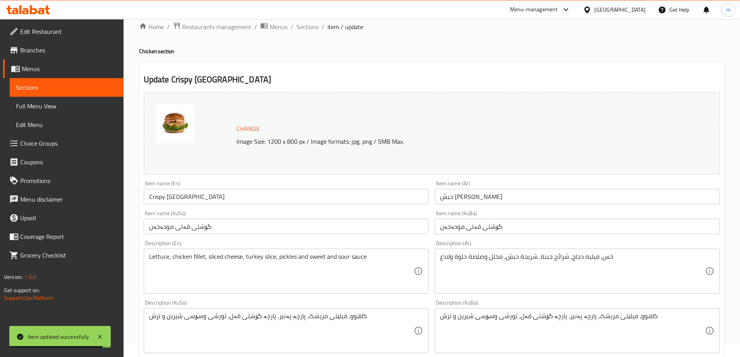
scroll to position [0, 0]
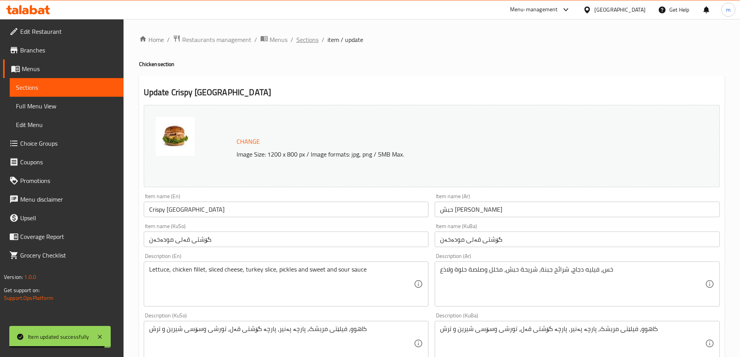
click at [304, 37] on span "Sections" at bounding box center [307, 39] width 22 height 9
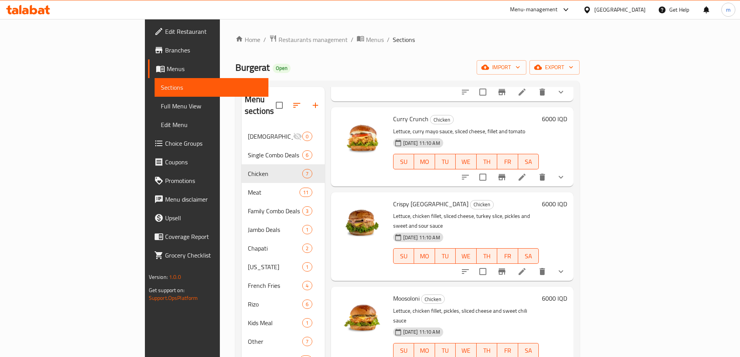
scroll to position [129, 0]
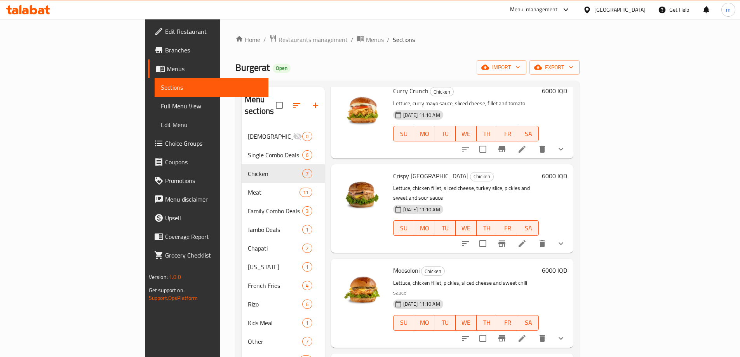
click at [527, 239] on icon at bounding box center [522, 243] width 9 height 9
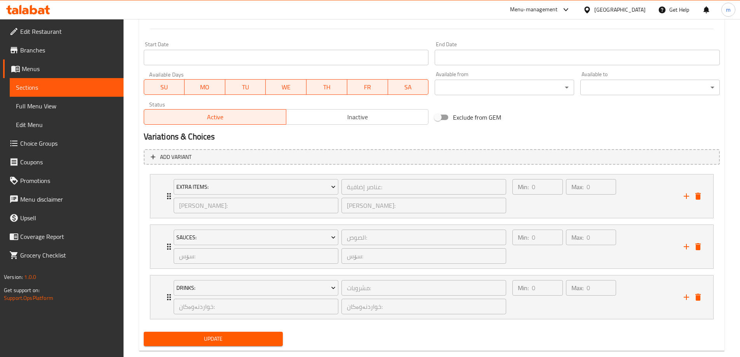
scroll to position [425, 0]
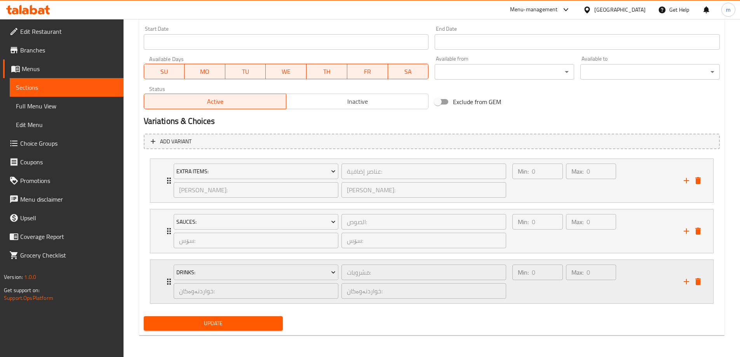
click at [557, 301] on div "Min: 0 ​ Max: 0 ​" at bounding box center [564, 282] width 110 height 40
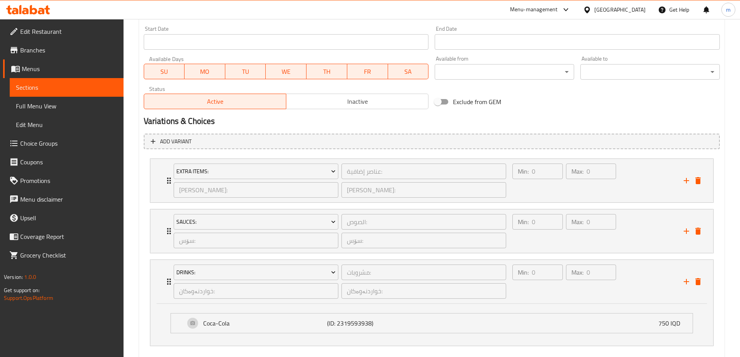
click at [549, 255] on li "Sauces: الصوص: ​ سۆس: ​ سۆس: ​ Min: 0 ​ Max: 0 ​ Classic Sauce (ID: 2319588494)…" at bounding box center [432, 231] width 576 height 51
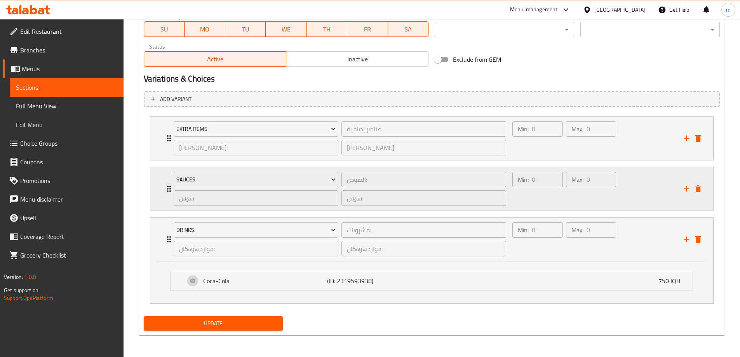
click at [533, 208] on div "Min: 0 ​ Max: 0 ​" at bounding box center [564, 189] width 110 height 40
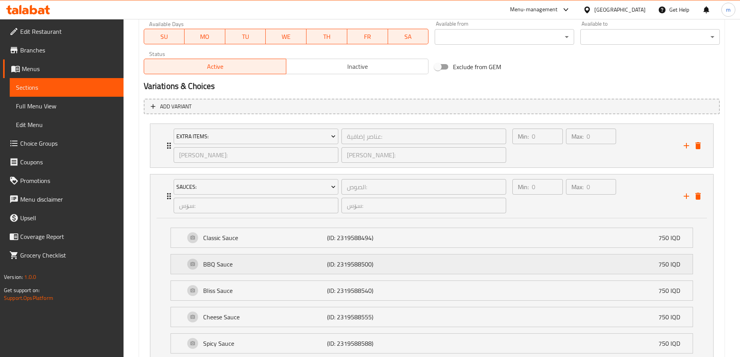
scroll to position [532, 0]
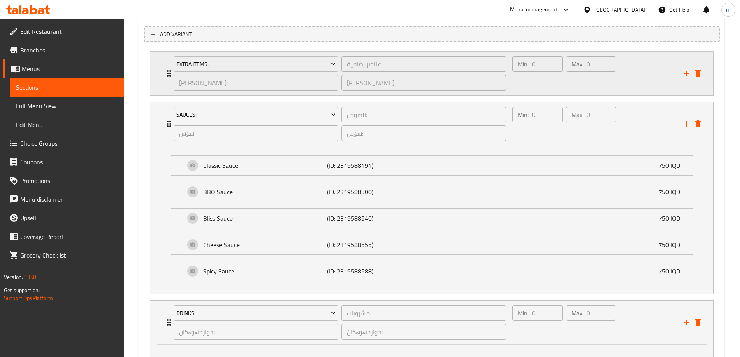
click at [560, 74] on div "Min: 0 ​" at bounding box center [537, 73] width 53 height 37
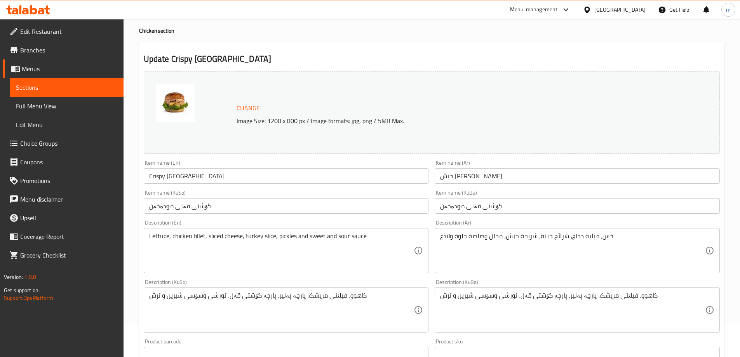
scroll to position [0, 0]
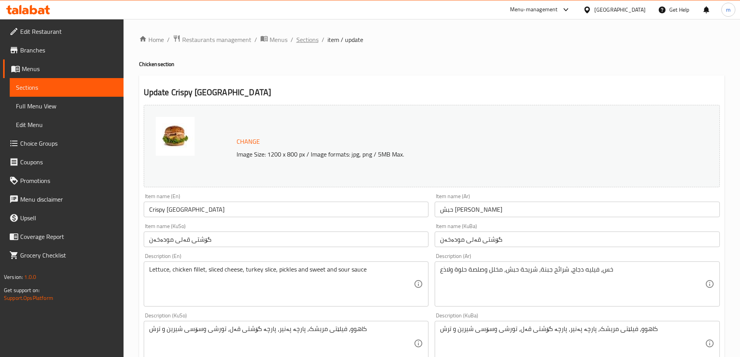
click at [300, 42] on span "Sections" at bounding box center [307, 39] width 22 height 9
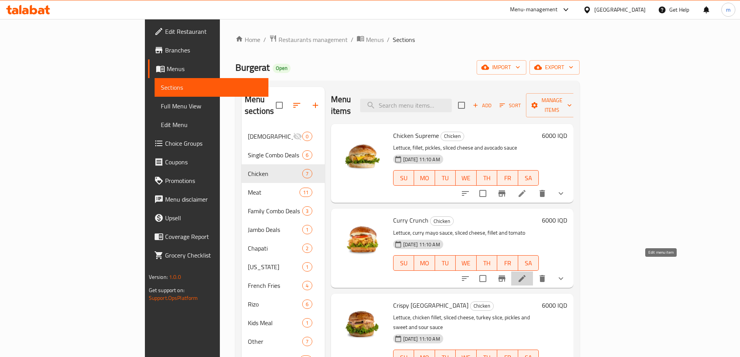
click at [527, 274] on icon at bounding box center [522, 278] width 9 height 9
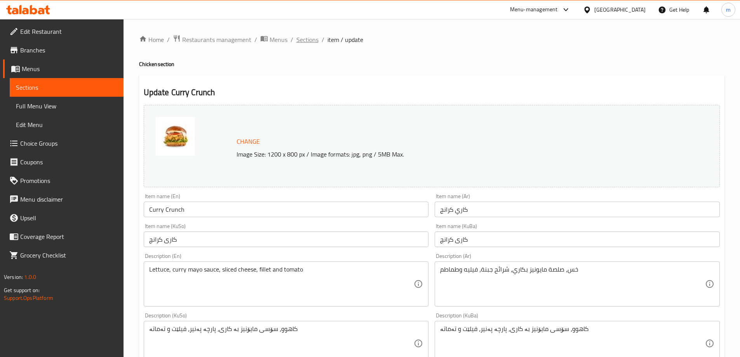
click at [314, 41] on span "Sections" at bounding box center [307, 39] width 22 height 9
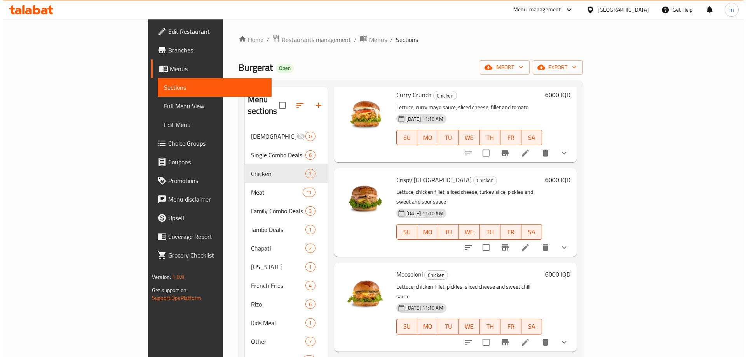
scroll to position [129, 0]
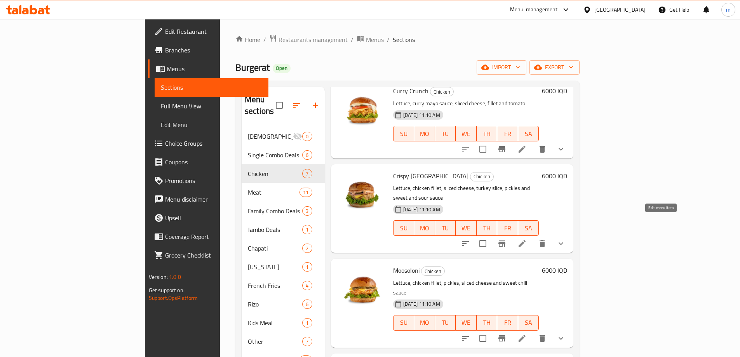
click at [526, 240] on icon at bounding box center [522, 243] width 7 height 7
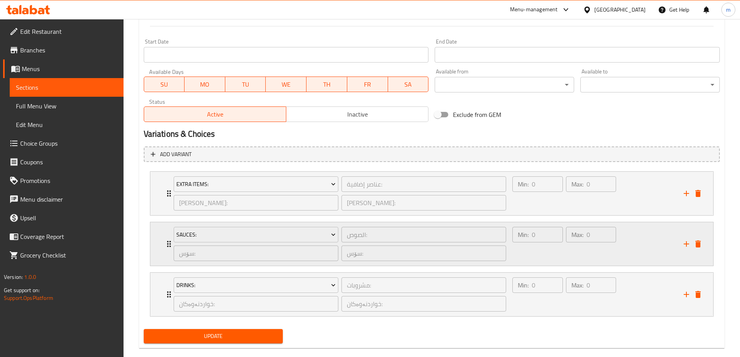
scroll to position [425, 0]
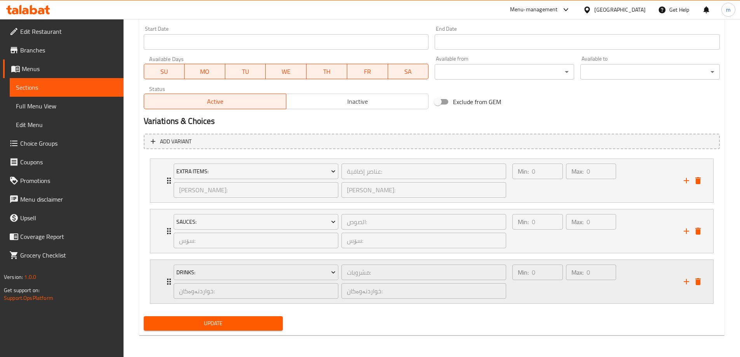
click at [532, 283] on div "Min: 0 ​" at bounding box center [537, 281] width 53 height 37
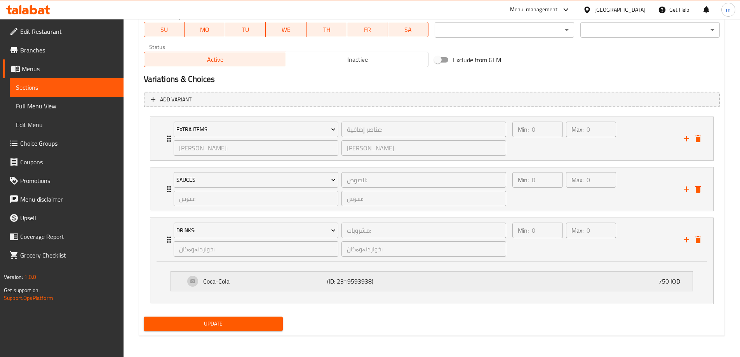
scroll to position [467, 0]
click at [535, 206] on div "Min: 0 ​" at bounding box center [537, 188] width 53 height 37
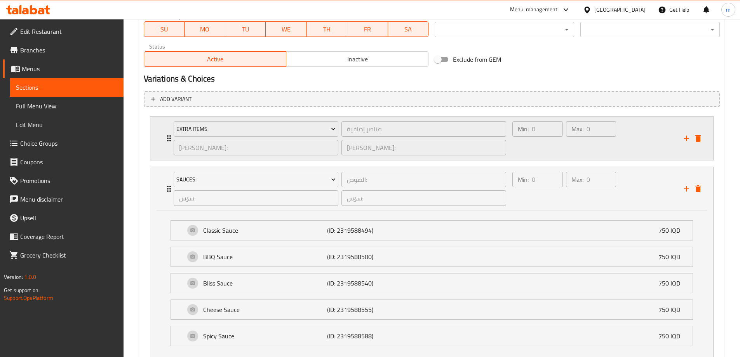
click at [532, 150] on div "Min: 0 ​" at bounding box center [537, 138] width 53 height 37
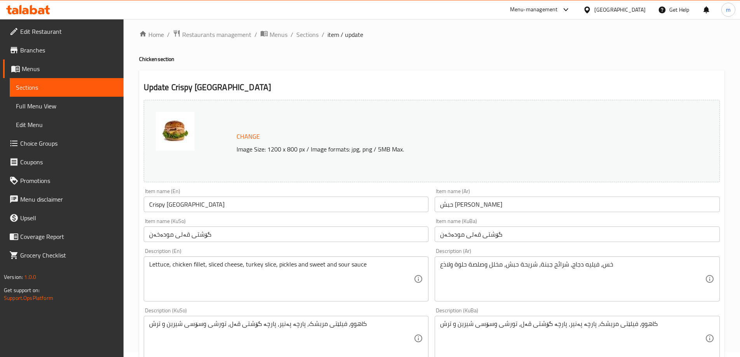
scroll to position [0, 0]
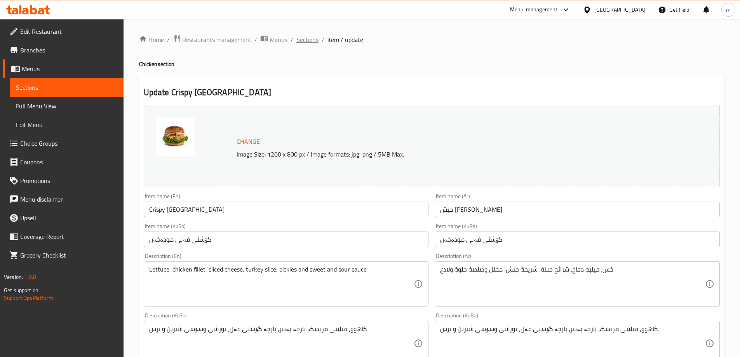
click at [310, 38] on span "Sections" at bounding box center [307, 39] width 22 height 9
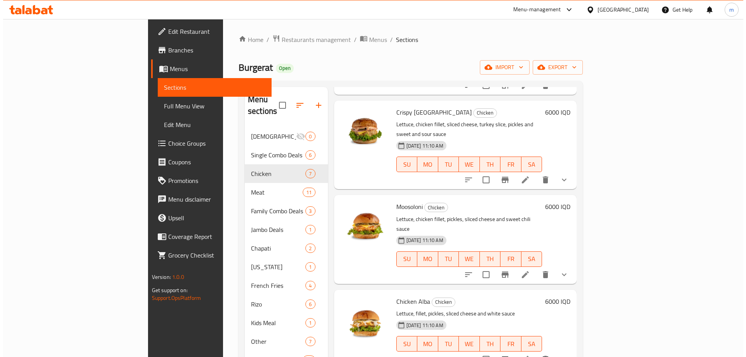
scroll to position [194, 0]
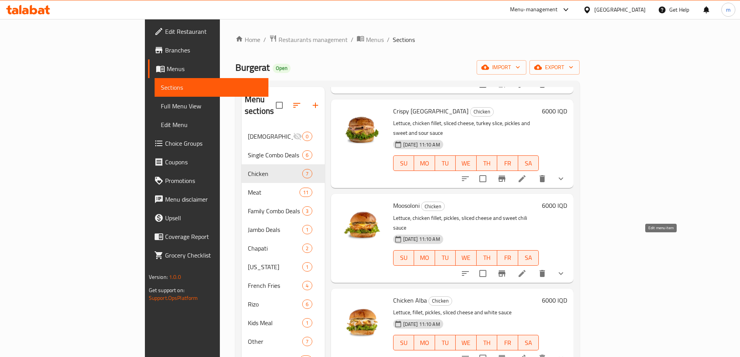
click at [527, 269] on icon at bounding box center [522, 273] width 9 height 9
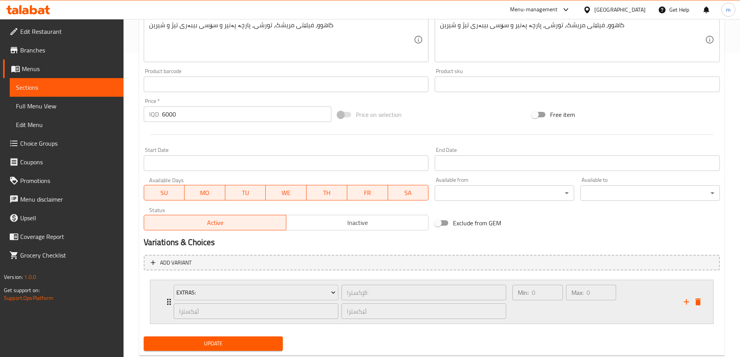
scroll to position [324, 0]
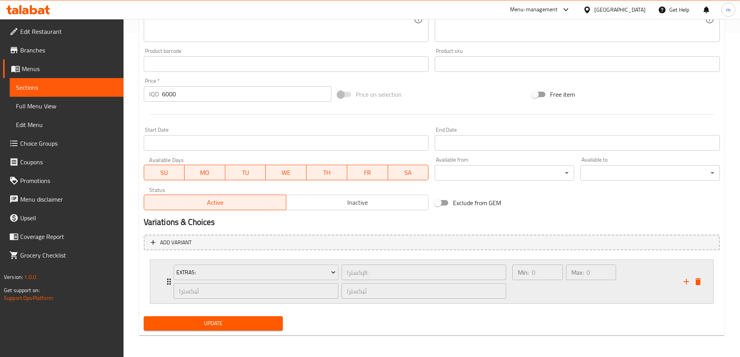
click at [699, 275] on div "Extras: الإكسترا: ​ ئێکسترا ​ ئێکسترا ​ Min: 0 ​ Max: 0 ​" at bounding box center [434, 282] width 540 height 44
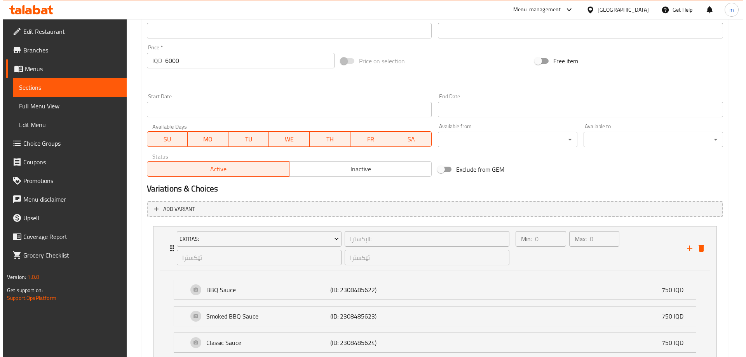
scroll to position [518, 0]
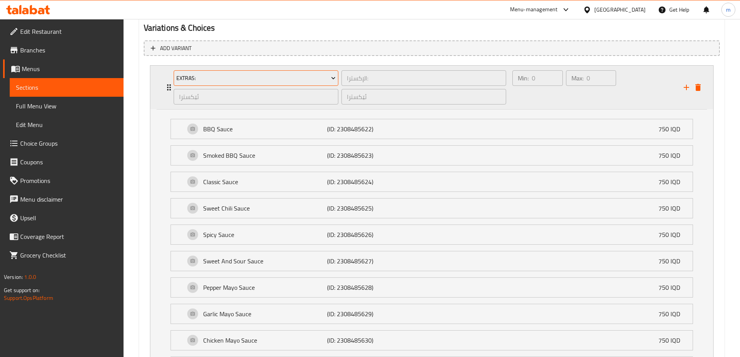
click at [311, 82] on span "Extras:" at bounding box center [255, 78] width 159 height 10
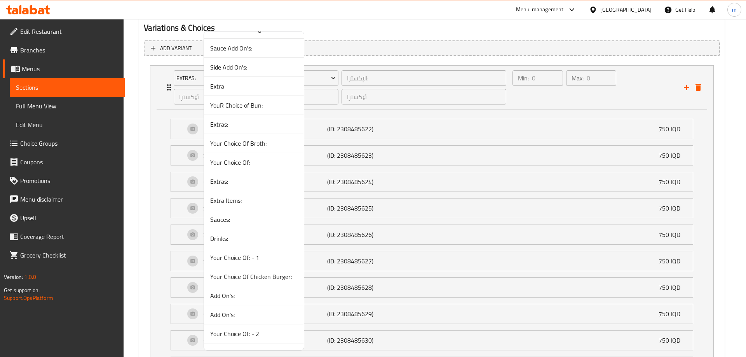
scroll to position [239, 0]
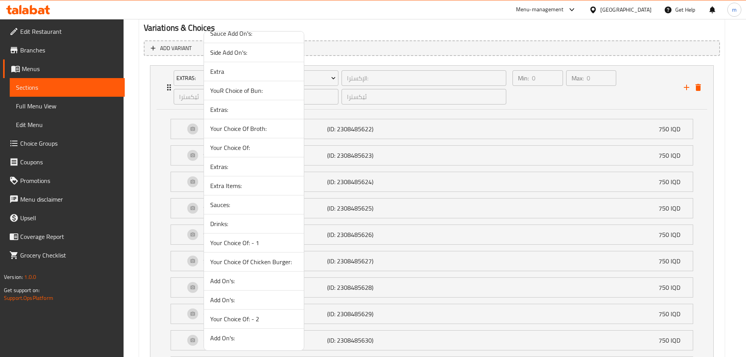
click at [221, 188] on span "Extra Items:" at bounding box center [253, 185] width 87 height 9
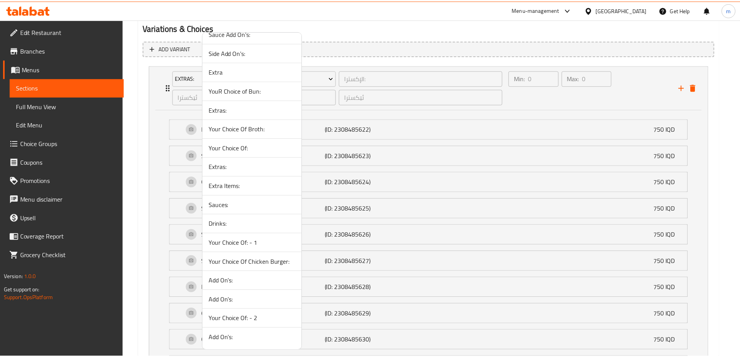
scroll to position [324, 0]
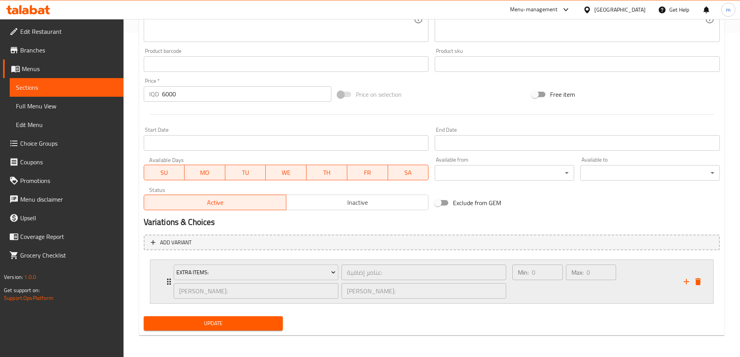
click at [680, 280] on div "Extra Items: عناصر إضافية: ​ بابەتی زیادە: ​ بابەتی زیادە: ​ Min: 0 ​ Max: 0 ​" at bounding box center [427, 282] width 513 height 40
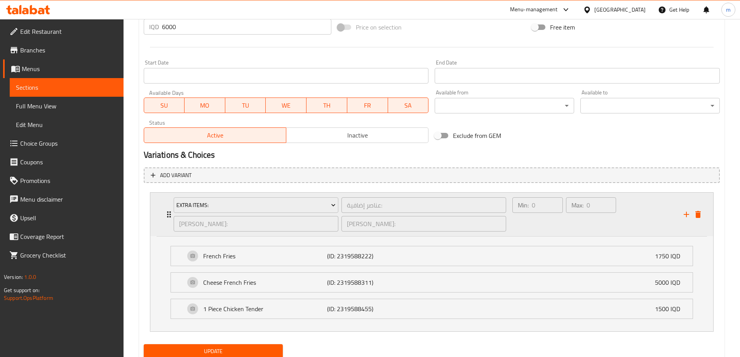
click at [680, 280] on ul "French Fries (ID: 2319588222) 1750 IQD Name (En) French Fries Name (En) Name (A…" at bounding box center [431, 282] width 535 height 85
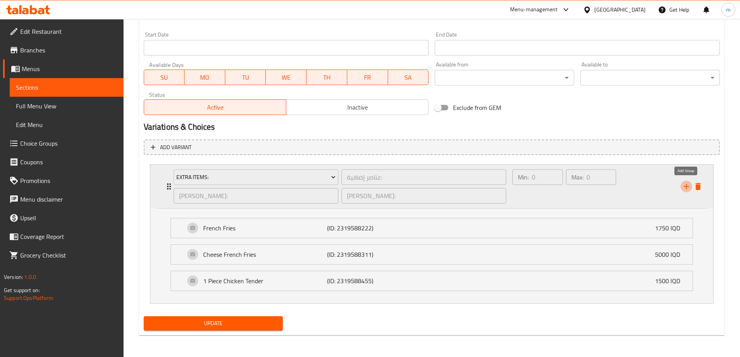
click at [687, 188] on icon "add" at bounding box center [686, 186] width 5 height 5
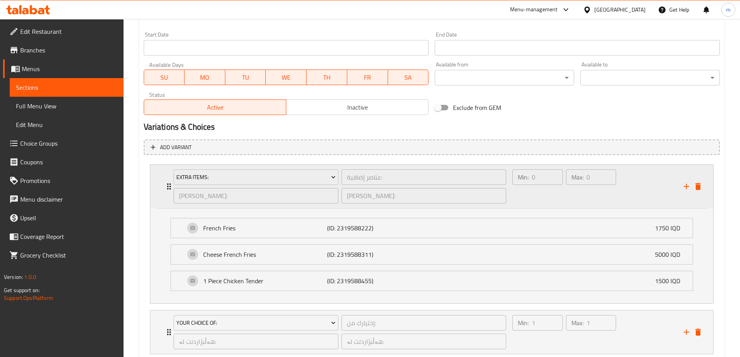
scroll to position [470, 0]
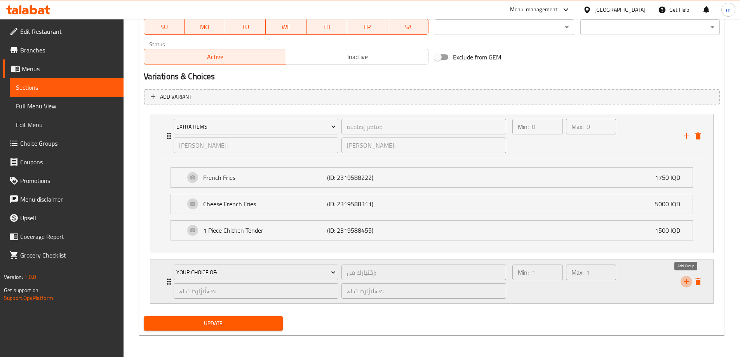
click at [687, 281] on icon "add" at bounding box center [686, 281] width 5 height 5
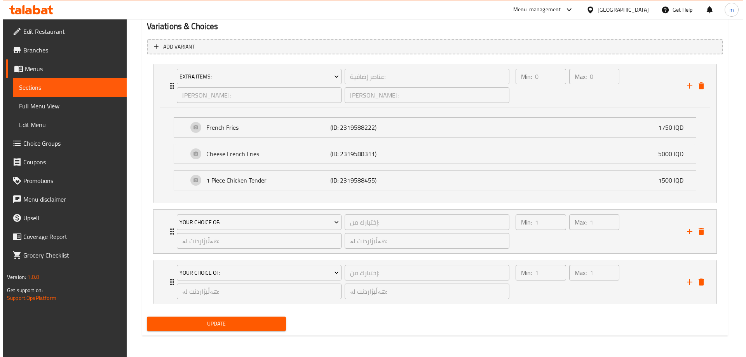
scroll to position [520, 0]
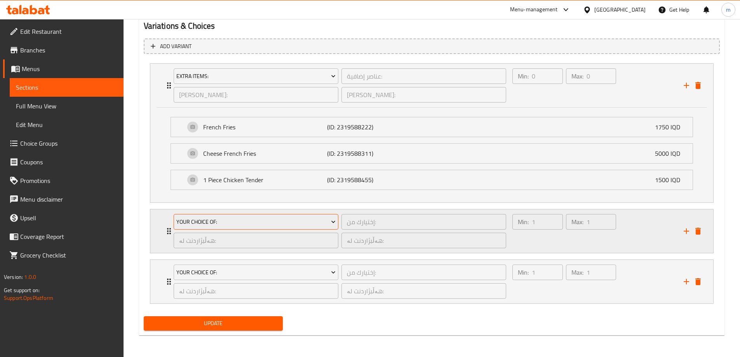
click at [267, 223] on span "Your Choice Of:" at bounding box center [255, 222] width 159 height 10
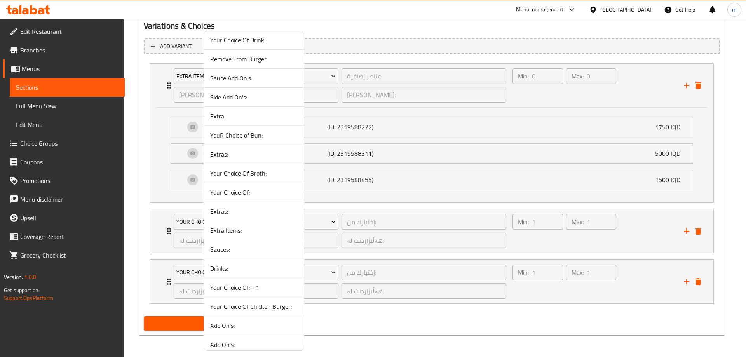
scroll to position [239, 0]
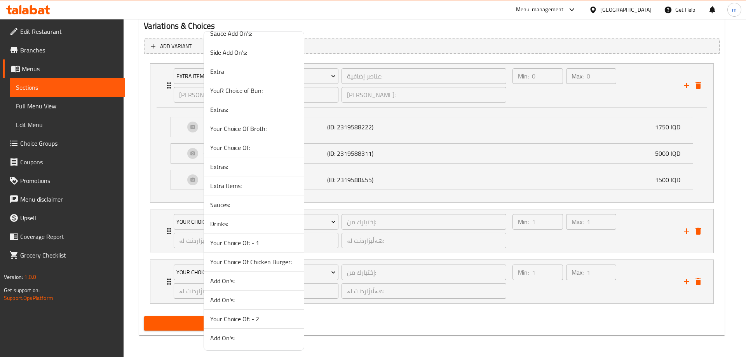
click at [242, 207] on span "Sauces:" at bounding box center [253, 204] width 87 height 9
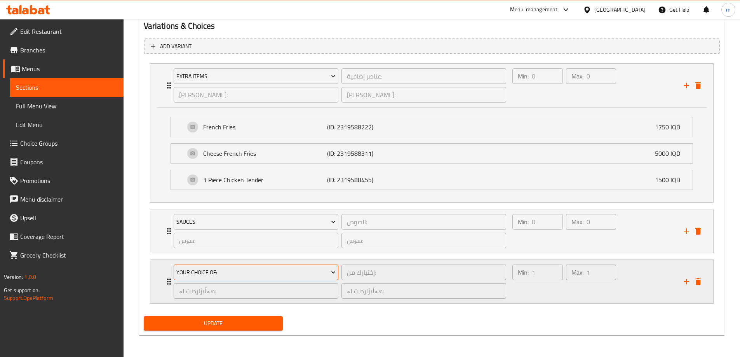
click at [256, 269] on span "Your Choice Of:" at bounding box center [255, 273] width 159 height 10
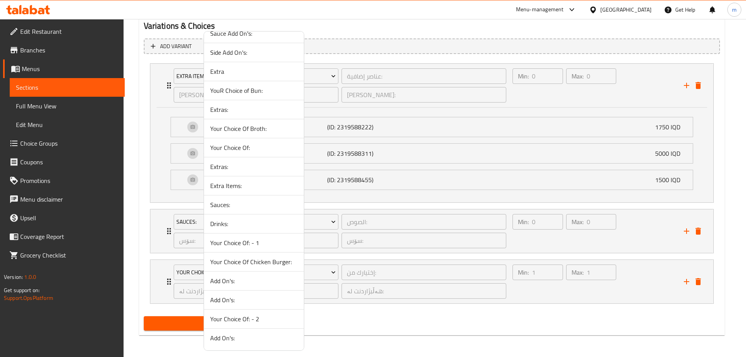
click at [237, 225] on span "Drinks:" at bounding box center [253, 223] width 87 height 9
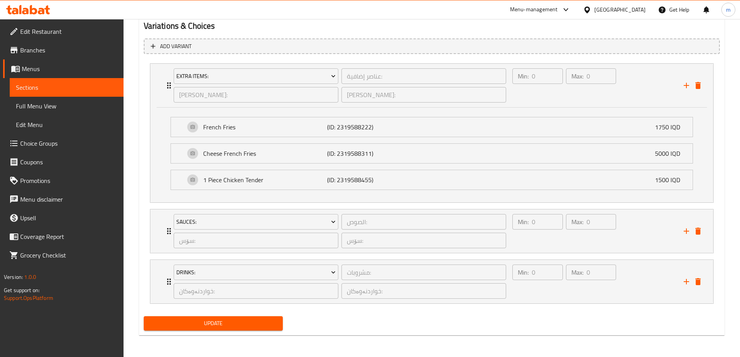
click at [263, 318] on button "Update" at bounding box center [214, 323] width 140 height 14
click at [561, 285] on div "Min: 0 ​" at bounding box center [537, 281] width 53 height 37
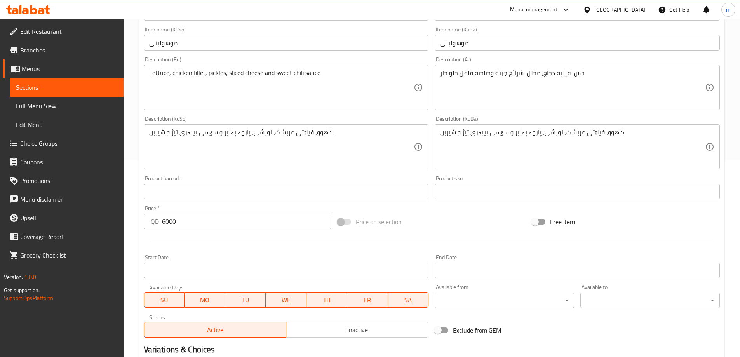
scroll to position [132, 0]
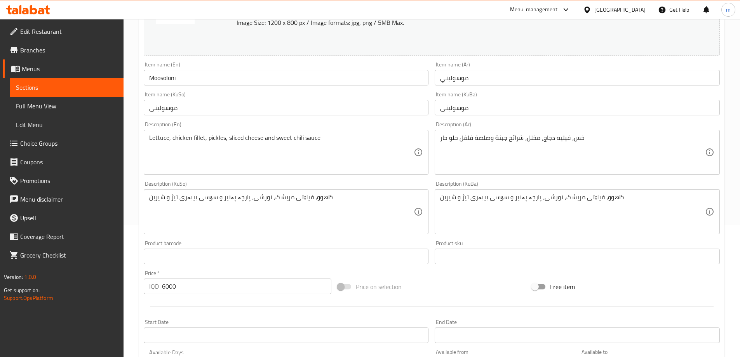
click at [234, 74] on input "Moosoloni" at bounding box center [286, 78] width 285 height 16
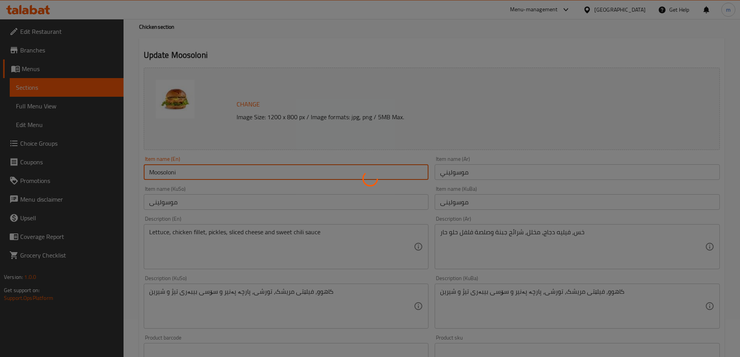
scroll to position [2, 0]
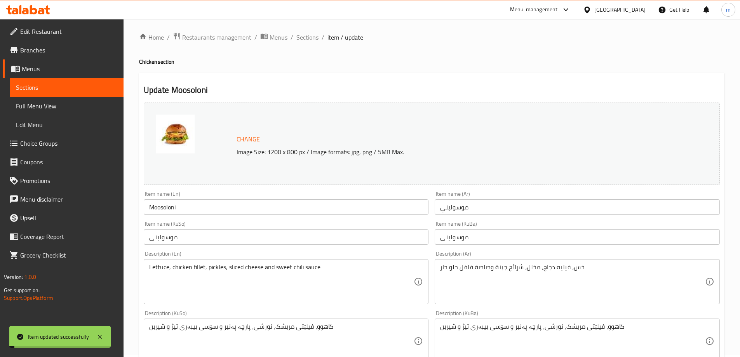
click at [305, 40] on span "Sections" at bounding box center [307, 37] width 22 height 9
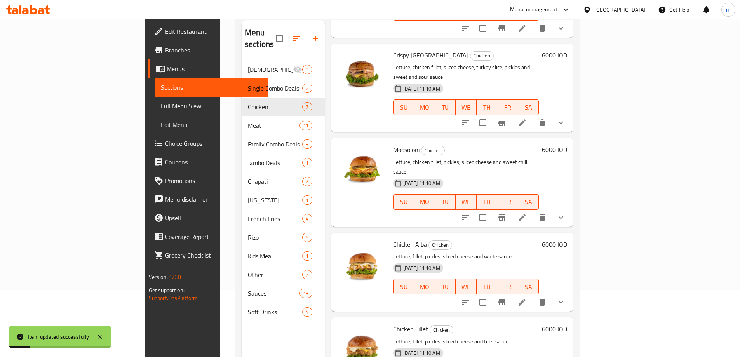
scroll to position [194, 0]
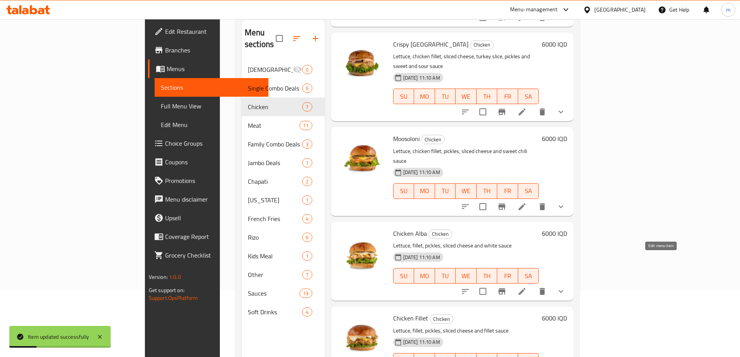
click at [527, 287] on icon at bounding box center [522, 291] width 9 height 9
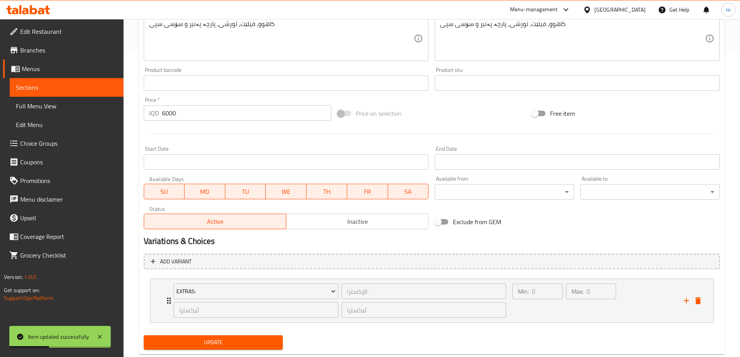
scroll to position [324, 0]
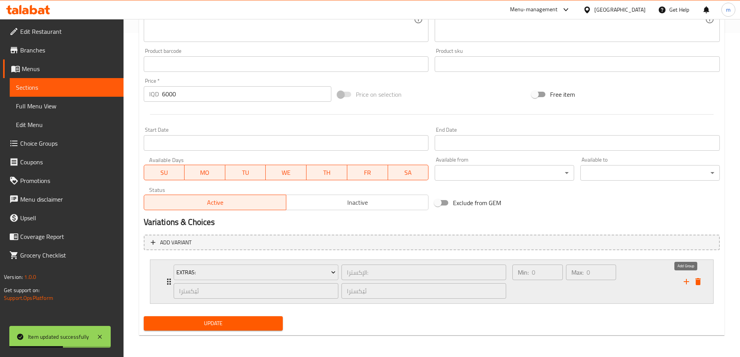
click at [685, 283] on icon "add" at bounding box center [686, 281] width 9 height 9
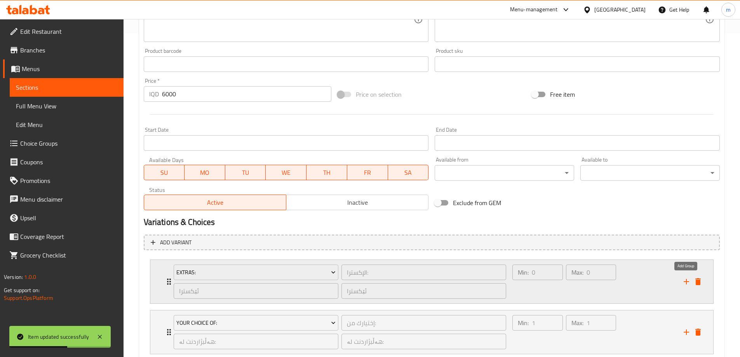
click at [686, 283] on icon "add" at bounding box center [686, 281] width 9 height 9
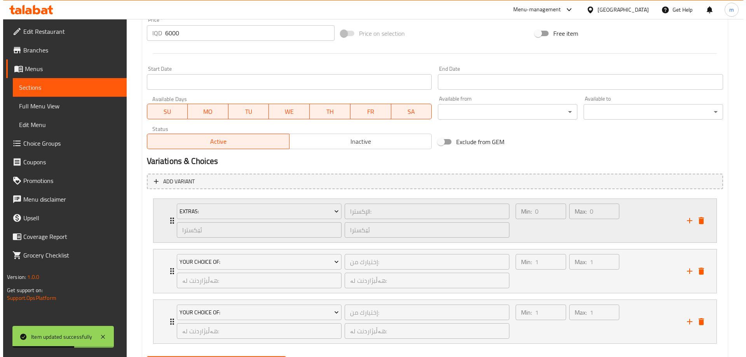
scroll to position [425, 0]
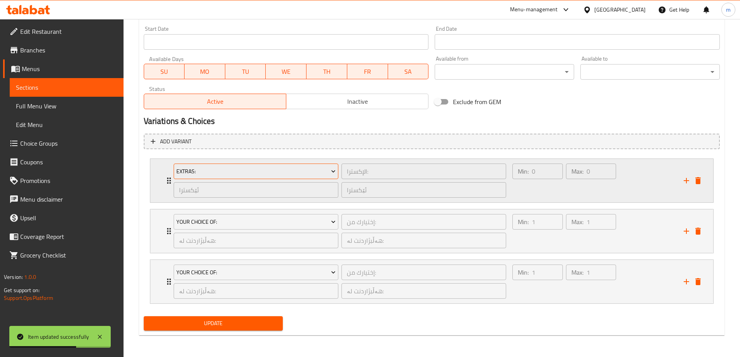
click at [182, 167] on span "Extras:" at bounding box center [255, 172] width 159 height 10
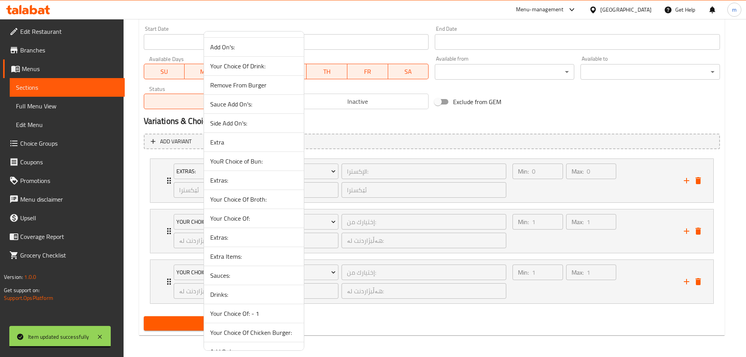
scroll to position [194, 0]
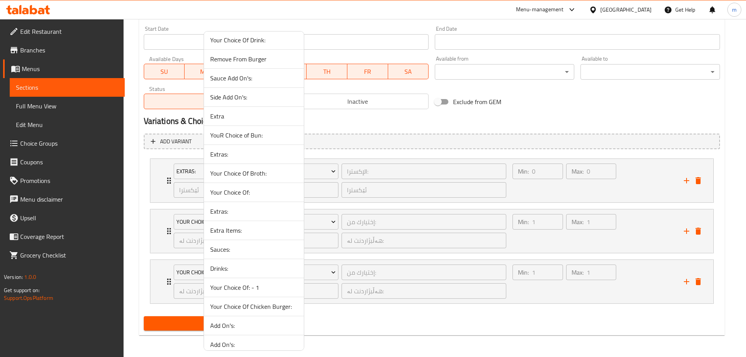
click at [237, 231] on span "Extra Items:" at bounding box center [253, 230] width 87 height 9
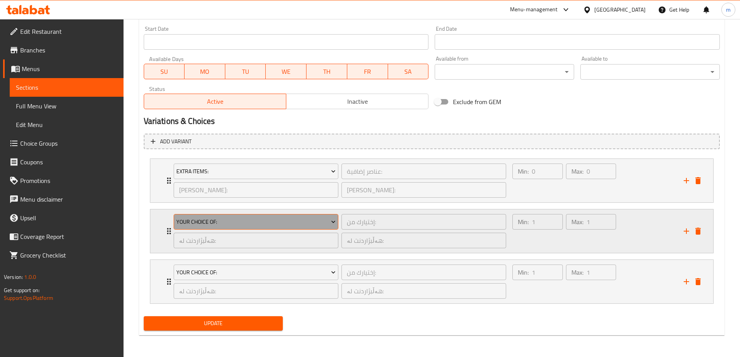
click at [243, 225] on span "Your Choice Of:" at bounding box center [255, 222] width 159 height 10
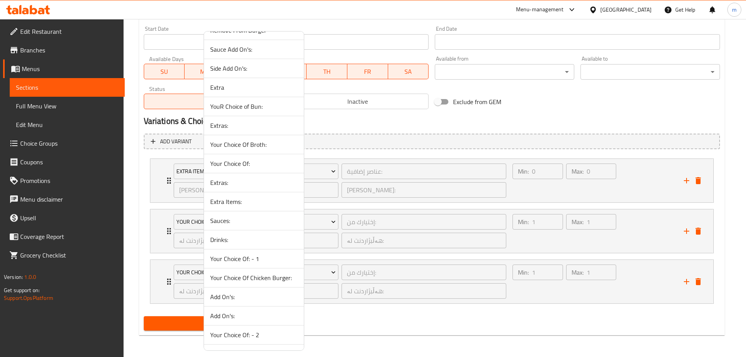
scroll to position [239, 0]
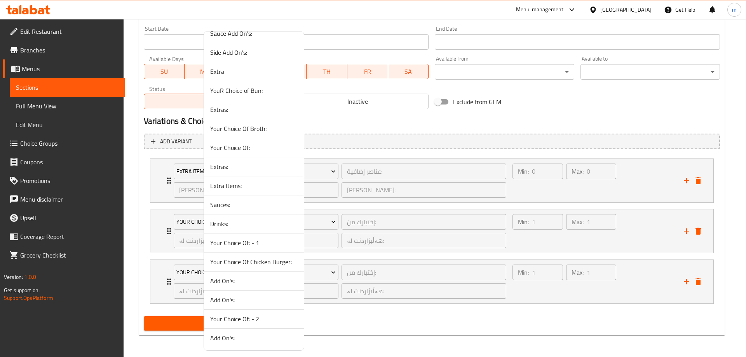
click at [232, 206] on span "Sauces:" at bounding box center [253, 204] width 87 height 9
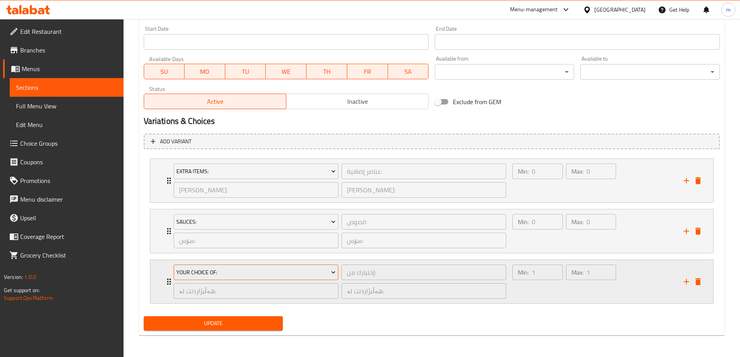
click at [245, 269] on span "Your Choice Of:" at bounding box center [255, 273] width 159 height 10
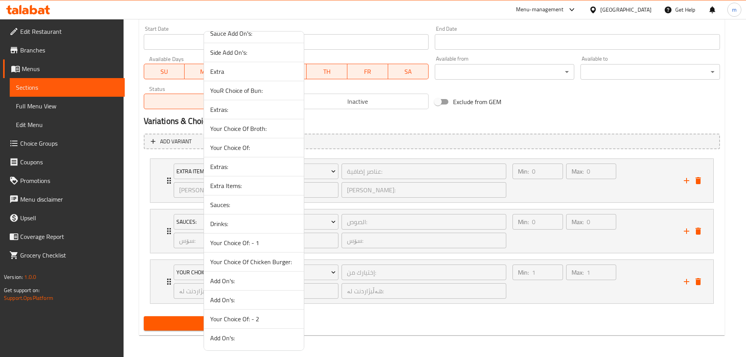
click at [236, 222] on span "Drinks:" at bounding box center [253, 223] width 87 height 9
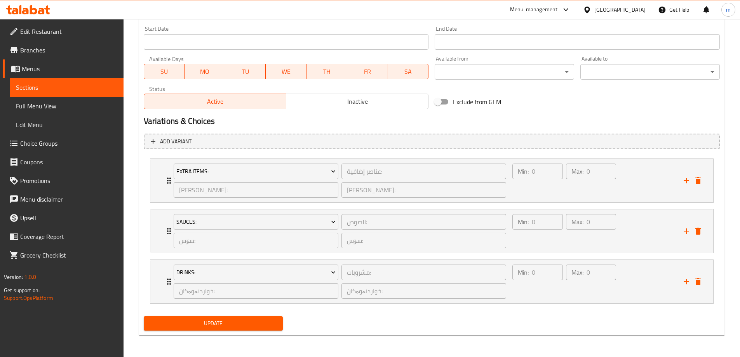
click at [242, 319] on span "Update" at bounding box center [213, 324] width 127 height 10
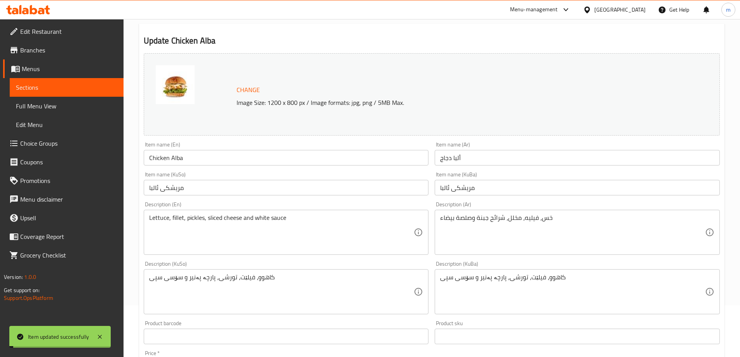
scroll to position [0, 0]
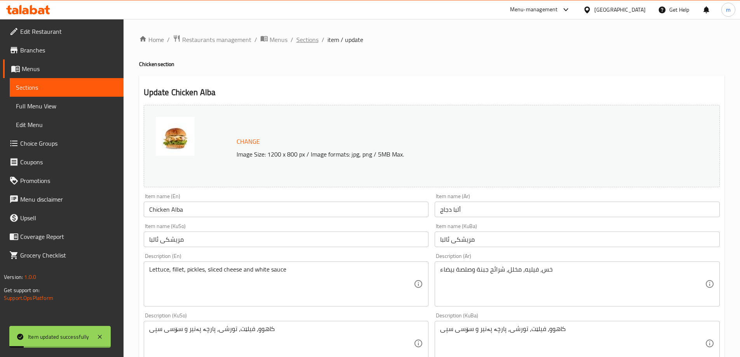
click at [311, 38] on span "Sections" at bounding box center [307, 39] width 22 height 9
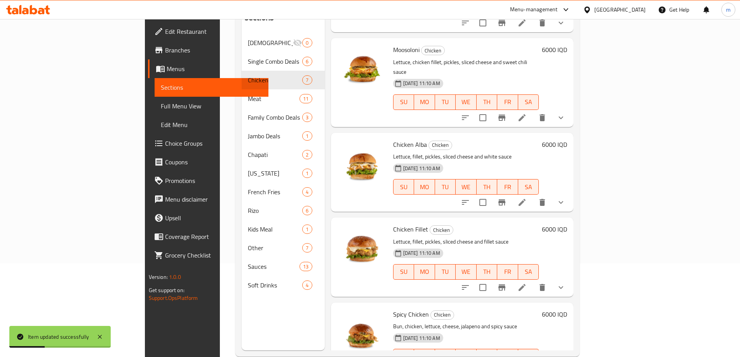
scroll to position [109, 0]
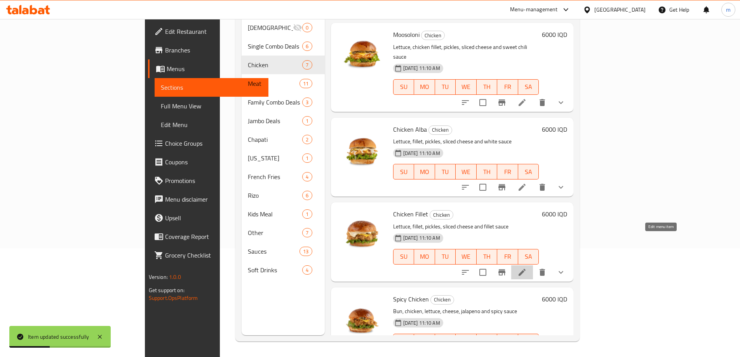
click at [526, 269] on icon at bounding box center [522, 272] width 7 height 7
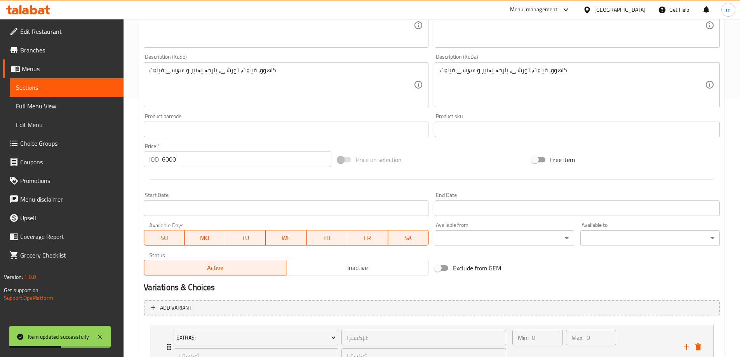
scroll to position [324, 0]
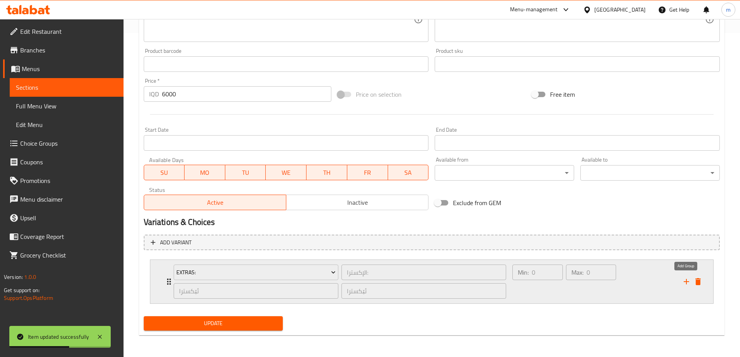
click at [682, 280] on icon "add" at bounding box center [686, 281] width 9 height 9
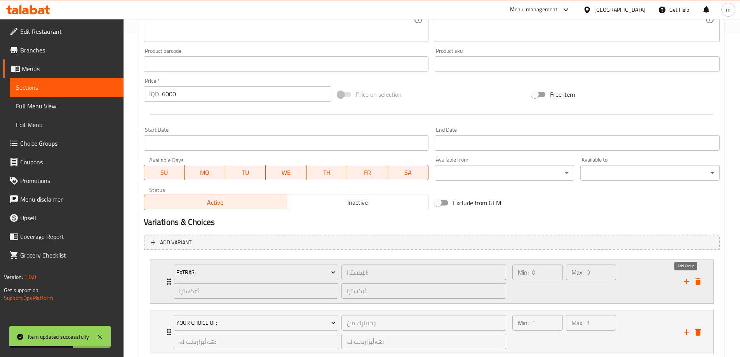
click at [682, 280] on icon "add" at bounding box center [686, 281] width 9 height 9
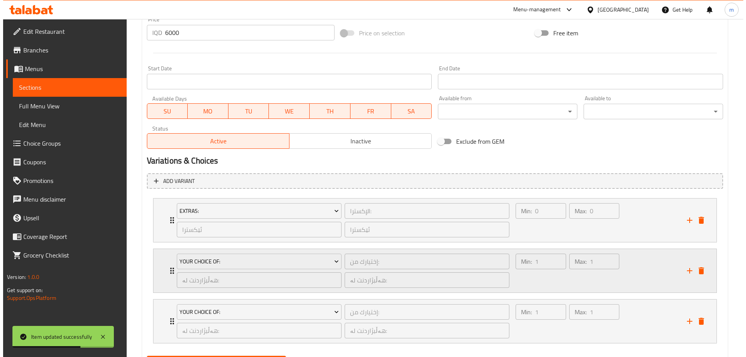
scroll to position [425, 0]
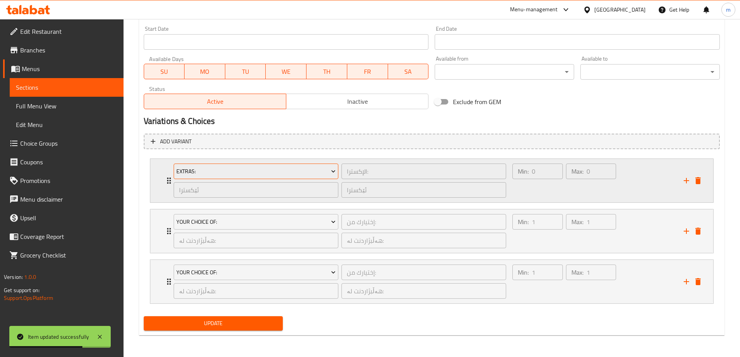
click at [223, 166] on button "Extras:" at bounding box center [256, 172] width 165 height 16
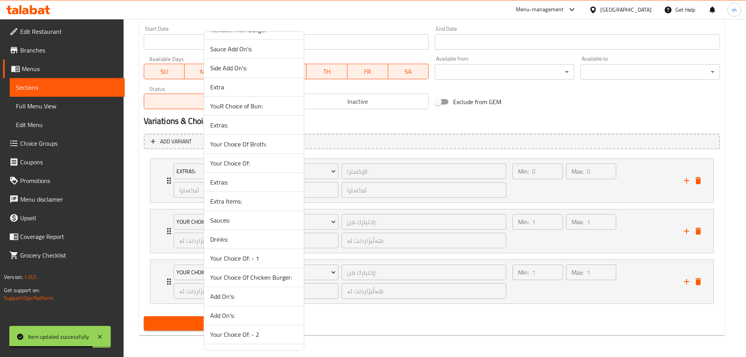
scroll to position [239, 0]
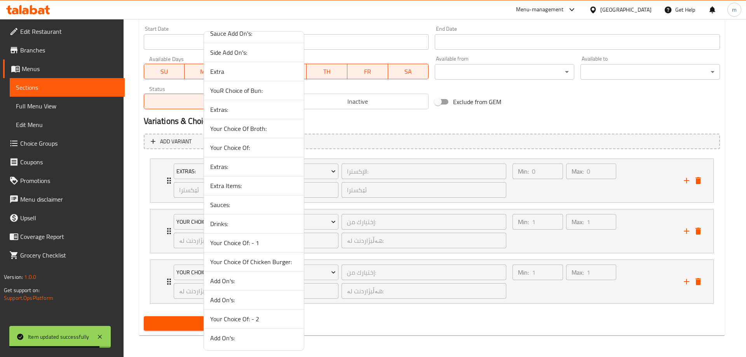
click at [241, 186] on span "Extra Items:" at bounding box center [253, 185] width 87 height 9
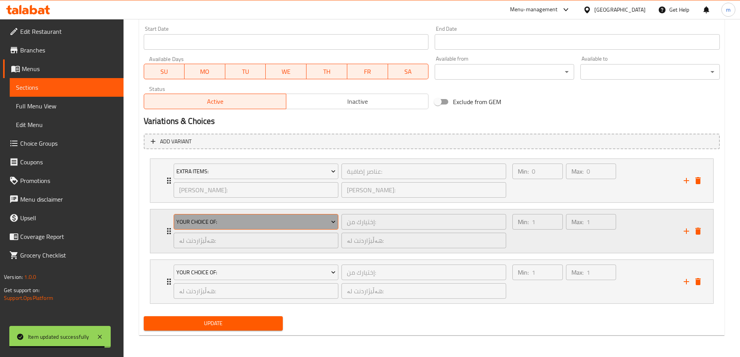
click at [231, 219] on span "Your Choice Of:" at bounding box center [255, 222] width 159 height 10
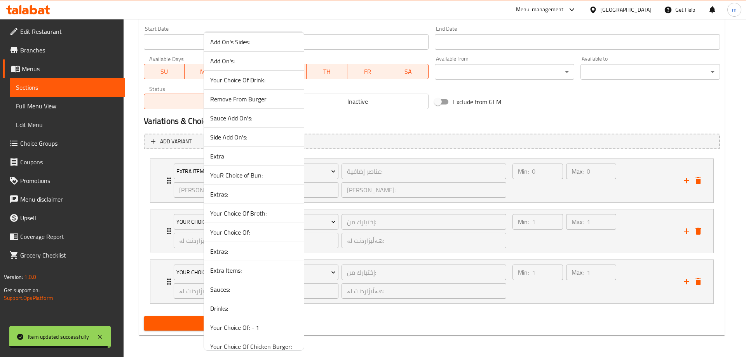
scroll to position [194, 0]
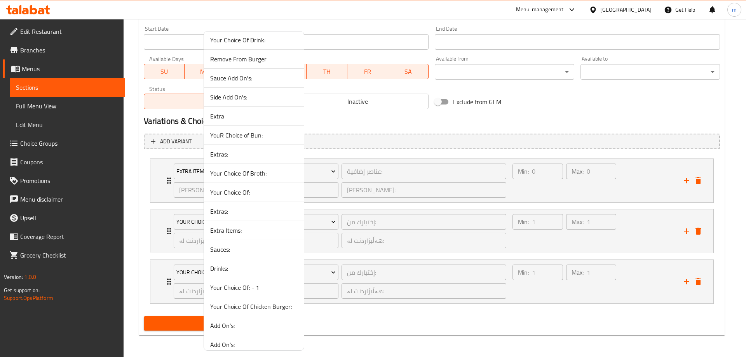
click at [232, 248] on span "Sauces:" at bounding box center [253, 249] width 87 height 9
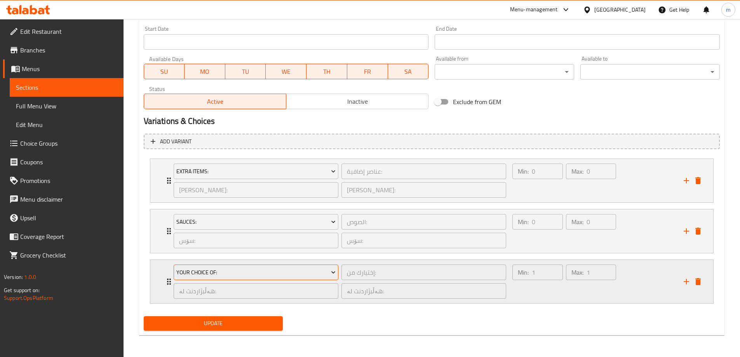
click at [226, 269] on span "Your Choice Of:" at bounding box center [255, 273] width 159 height 10
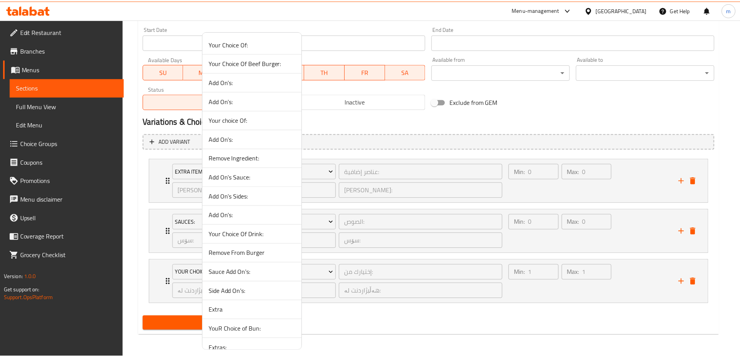
scroll to position [239, 0]
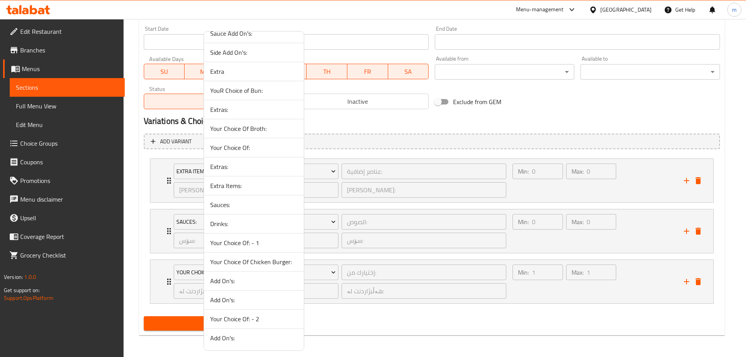
click at [234, 228] on span "Drinks:" at bounding box center [253, 223] width 87 height 9
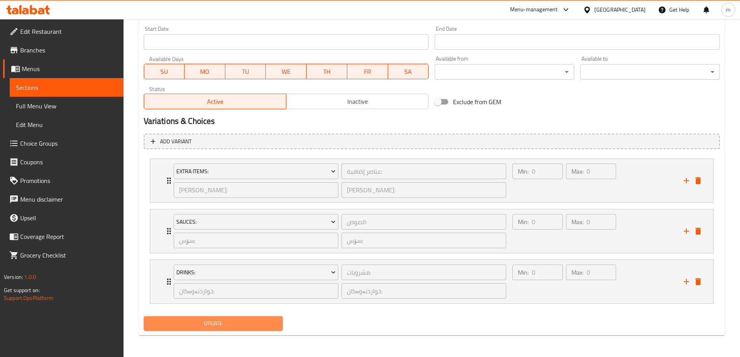
click at [239, 323] on span "Update" at bounding box center [213, 324] width 127 height 10
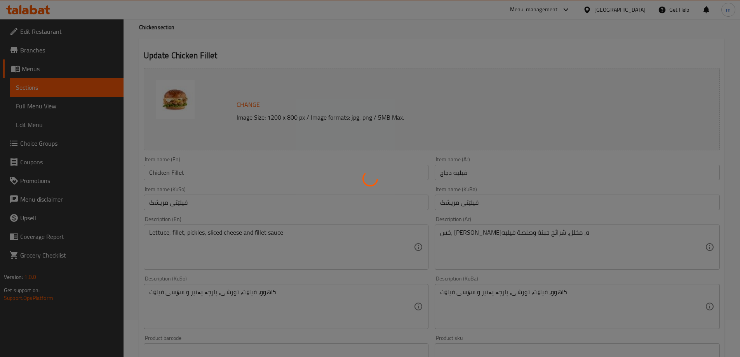
scroll to position [0, 0]
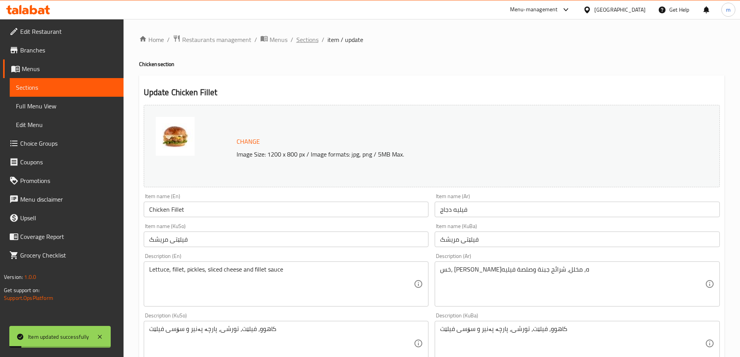
click at [303, 39] on span "Sections" at bounding box center [307, 39] width 22 height 9
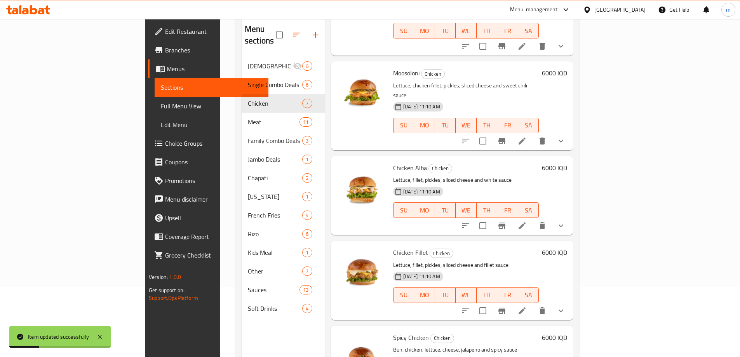
scroll to position [109, 0]
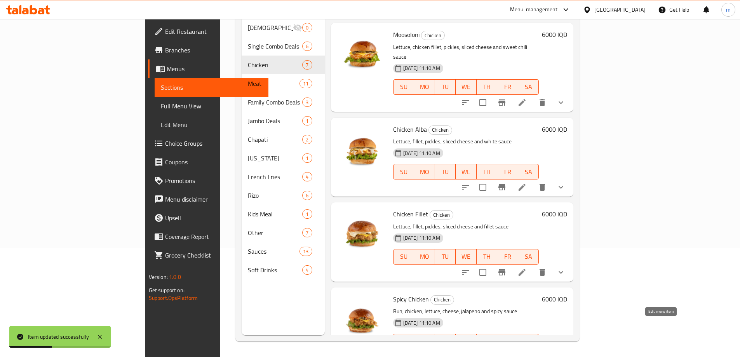
click at [526, 354] on icon at bounding box center [522, 357] width 7 height 7
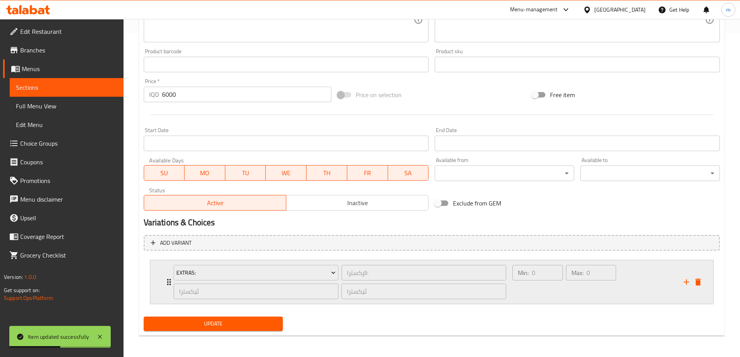
scroll to position [324, 0]
click at [688, 281] on icon "add" at bounding box center [686, 281] width 9 height 9
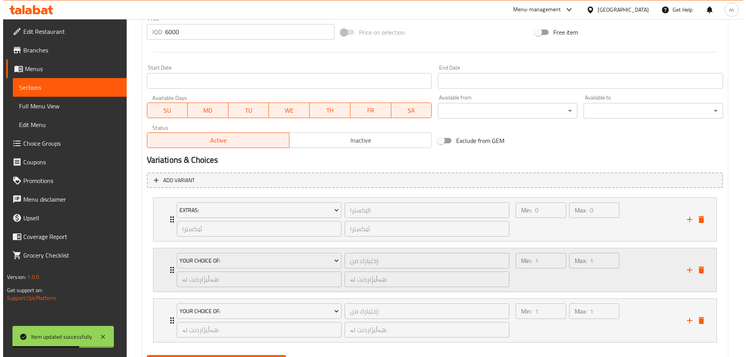
scroll to position [425, 0]
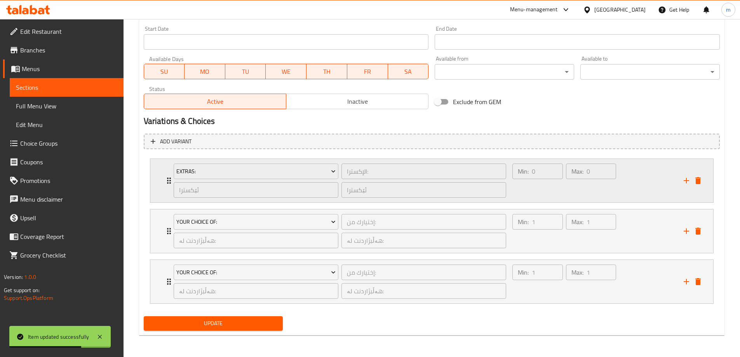
click at [281, 182] on div "ئێکسترا ​" at bounding box center [256, 190] width 168 height 19
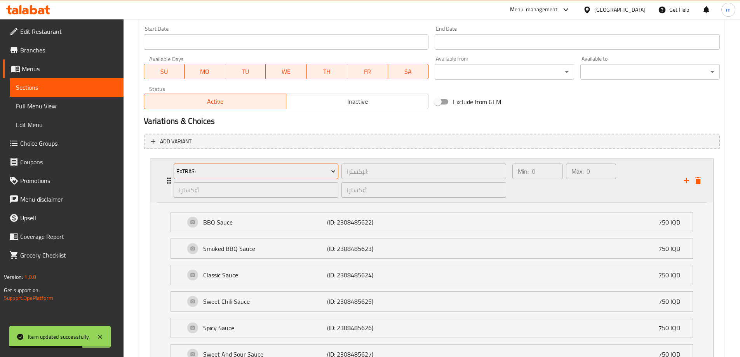
click at [283, 175] on span "Extras:" at bounding box center [255, 172] width 159 height 10
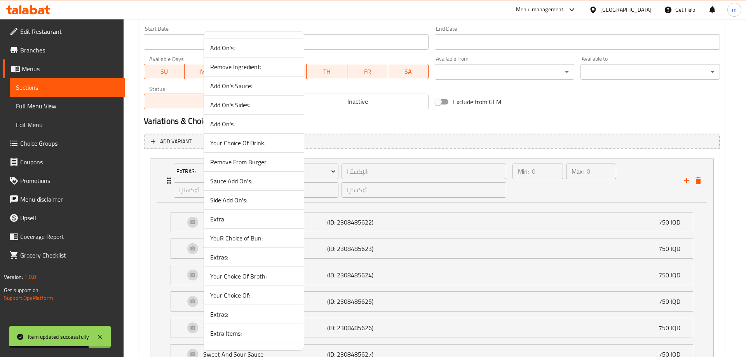
scroll to position [194, 0]
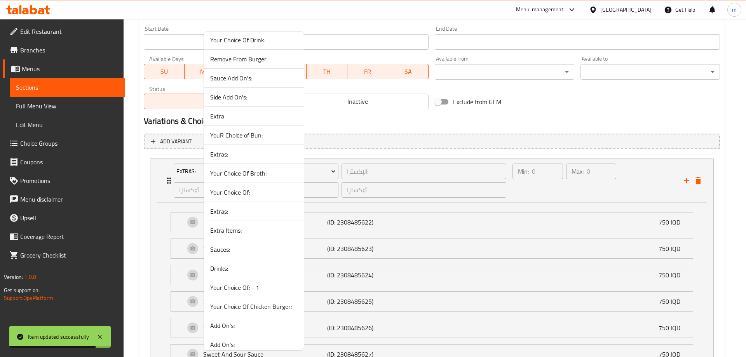
click at [230, 237] on li "Extra Items:" at bounding box center [254, 230] width 100 height 19
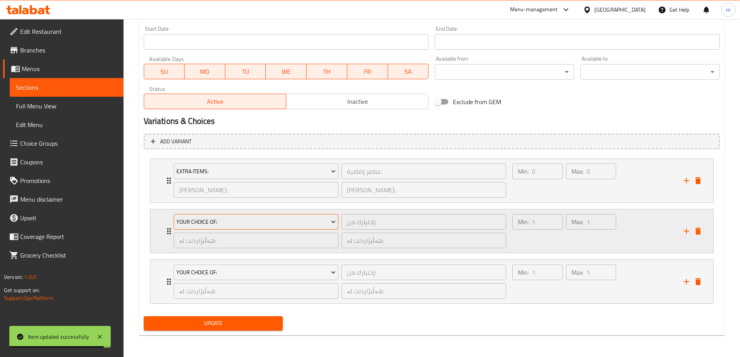
click at [228, 223] on span "Your Choice Of:" at bounding box center [255, 222] width 159 height 10
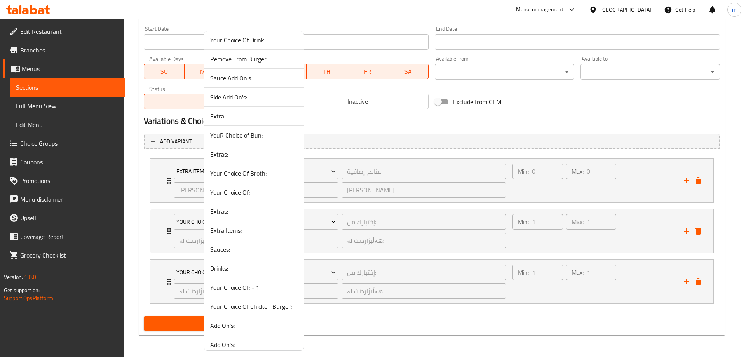
click at [230, 249] on span "Sauces:" at bounding box center [253, 249] width 87 height 9
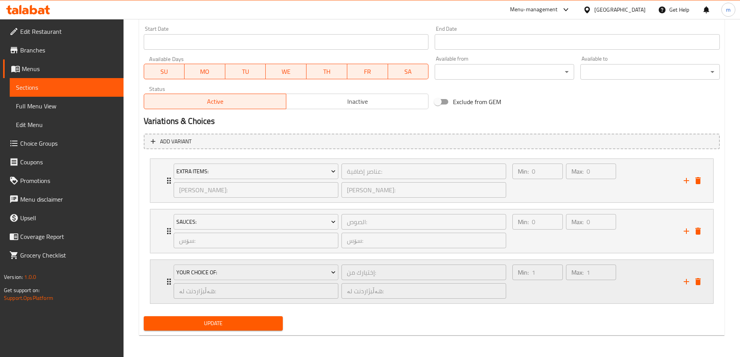
click at [230, 264] on div "Your Choice Of:" at bounding box center [256, 272] width 168 height 19
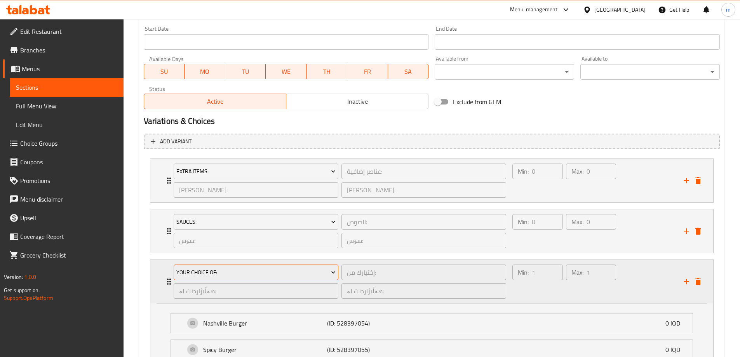
click at [238, 278] on button "Your Choice Of:" at bounding box center [256, 273] width 165 height 16
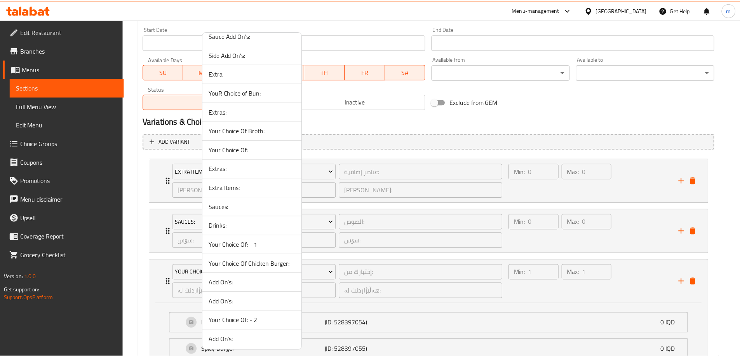
scroll to position [0, 0]
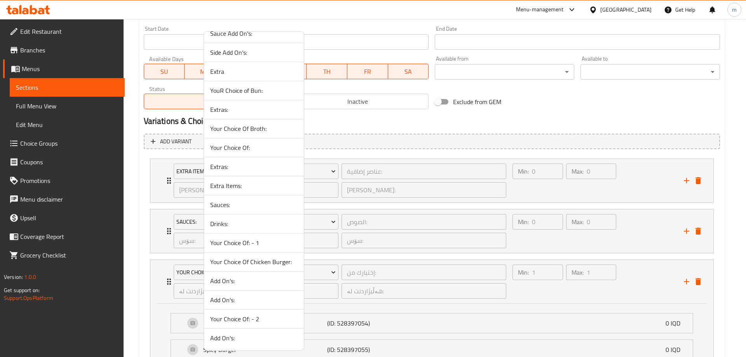
click at [234, 223] on span "Drinks:" at bounding box center [253, 223] width 87 height 9
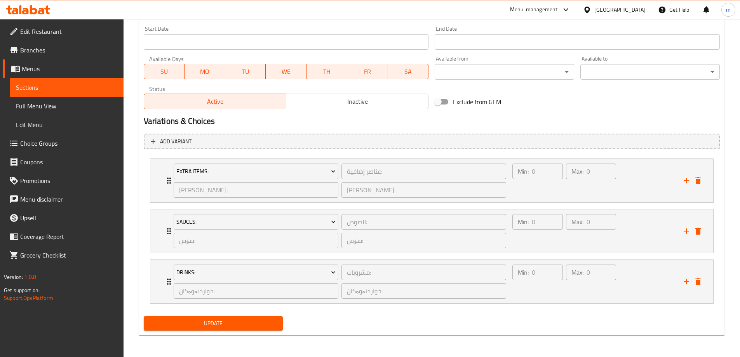
click at [238, 316] on div "Update" at bounding box center [214, 323] width 146 height 21
click at [242, 323] on span "Update" at bounding box center [213, 324] width 127 height 10
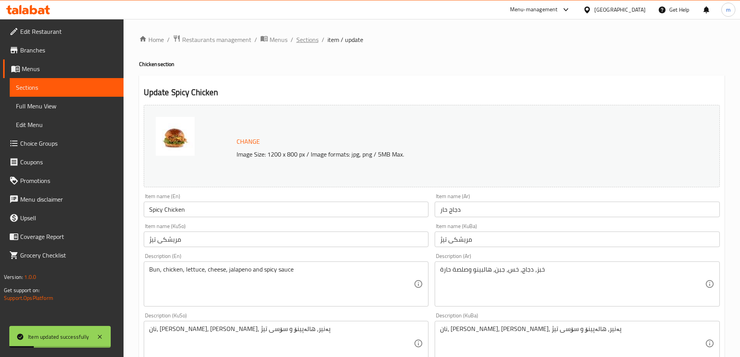
click at [305, 36] on span "Sections" at bounding box center [307, 39] width 22 height 9
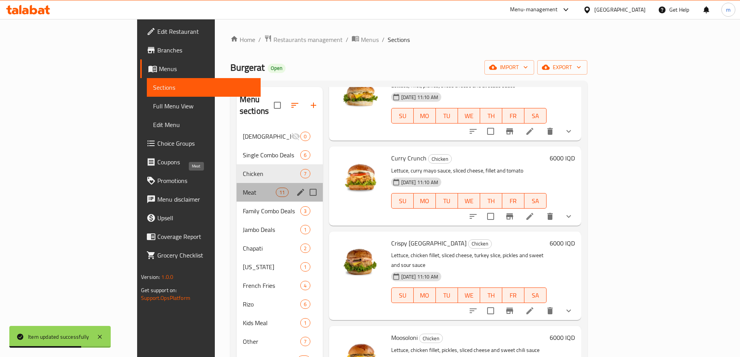
click at [243, 188] on span "Meat" at bounding box center [259, 192] width 33 height 9
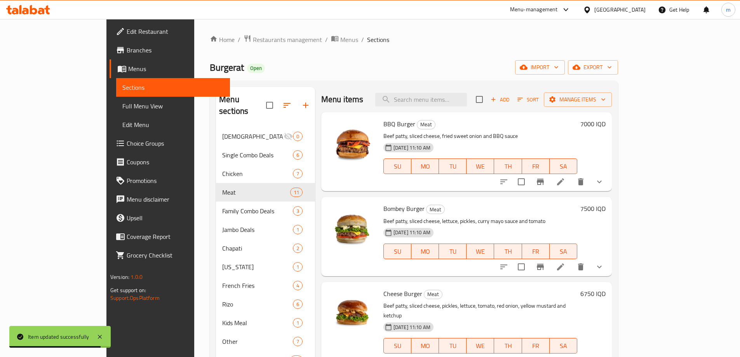
click at [572, 182] on li at bounding box center [561, 182] width 22 height 14
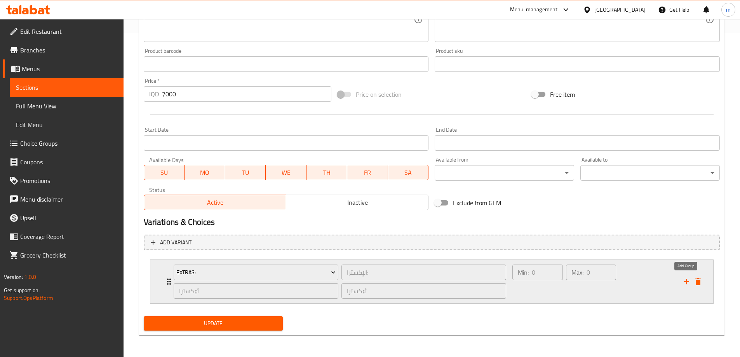
click at [690, 284] on icon "add" at bounding box center [686, 281] width 9 height 9
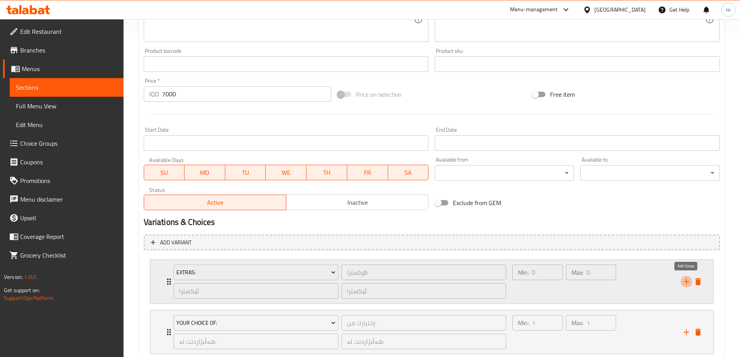
click at [690, 284] on icon "add" at bounding box center [686, 281] width 9 height 9
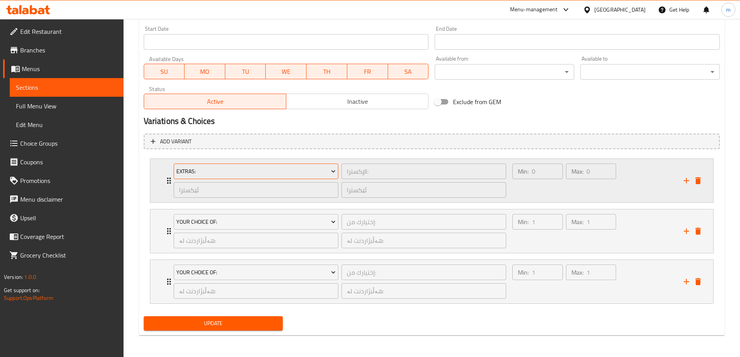
click at [314, 176] on button "Extras:" at bounding box center [256, 172] width 165 height 16
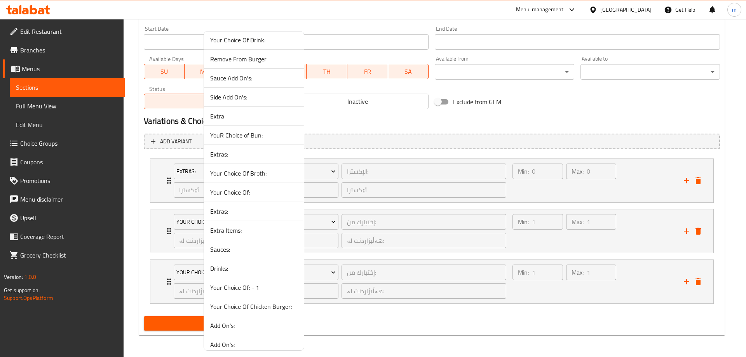
click at [240, 229] on span "Extra Items:" at bounding box center [253, 230] width 87 height 9
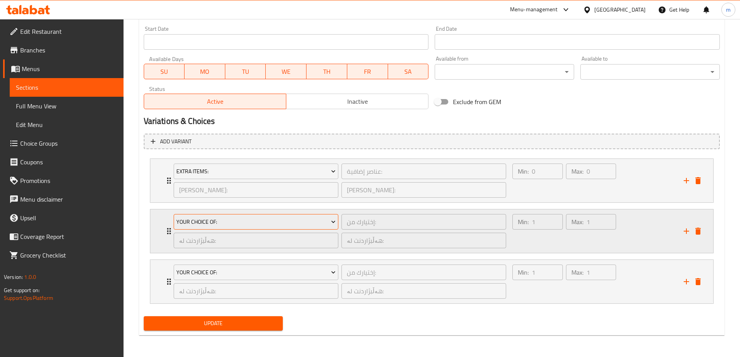
click at [239, 224] on span "Your Choice Of:" at bounding box center [255, 222] width 159 height 10
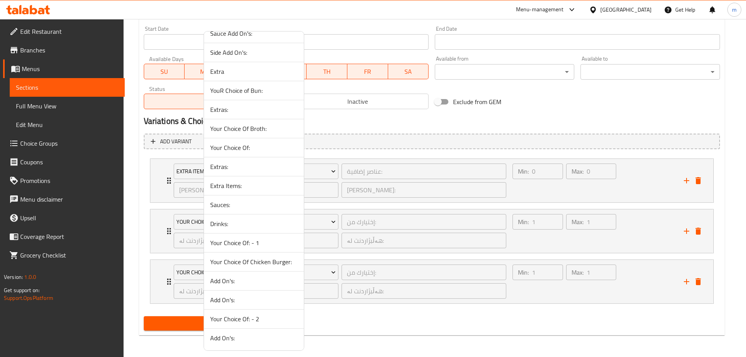
click at [230, 207] on span "Sauces:" at bounding box center [253, 204] width 87 height 9
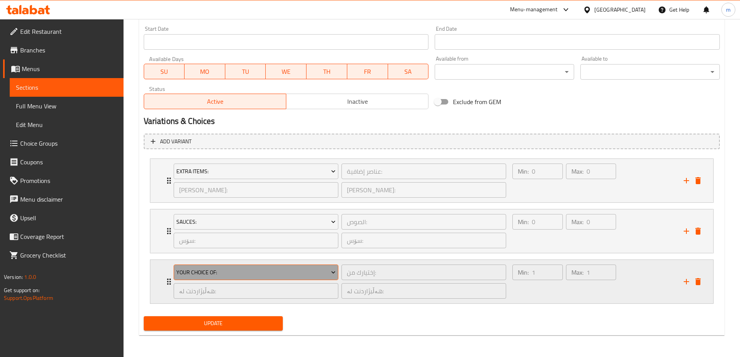
click at [229, 270] on span "Your Choice Of:" at bounding box center [255, 273] width 159 height 10
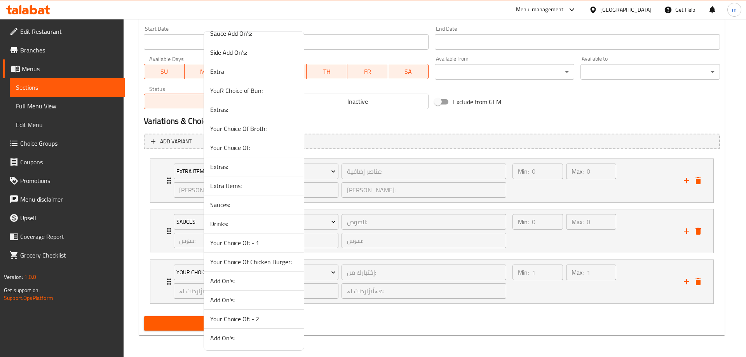
click at [248, 225] on span "Drinks:" at bounding box center [253, 223] width 87 height 9
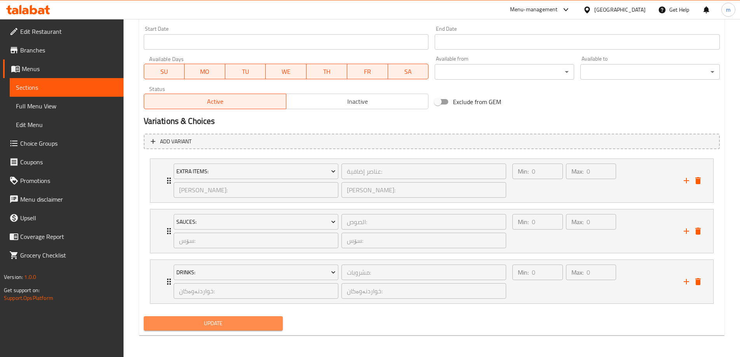
drag, startPoint x: 239, startPoint y: 320, endPoint x: 262, endPoint y: 284, distance: 42.8
click at [239, 320] on span "Update" at bounding box center [213, 324] width 127 height 10
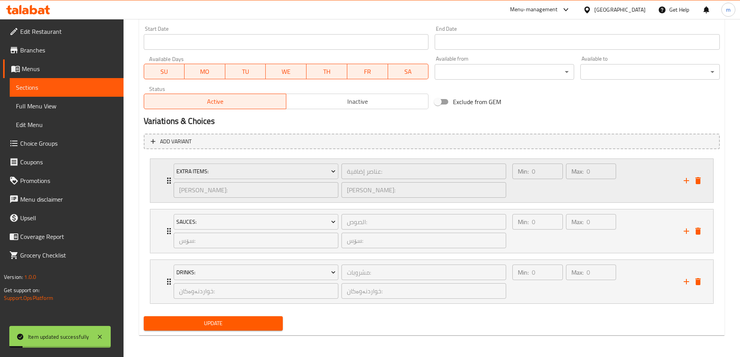
click at [535, 201] on div "Min: 0 ​ Max: 0 ​" at bounding box center [564, 180] width 110 height 40
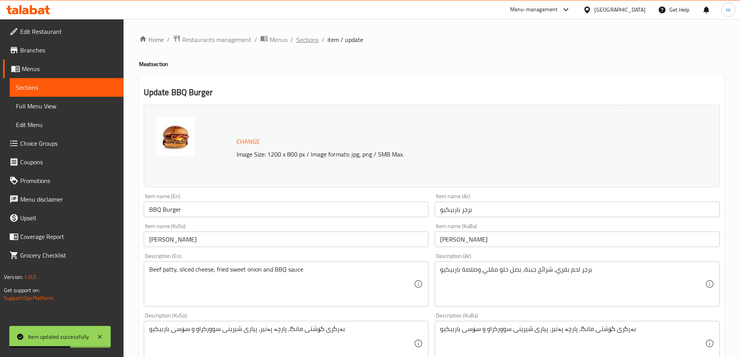
click at [305, 42] on span "Sections" at bounding box center [307, 39] width 22 height 9
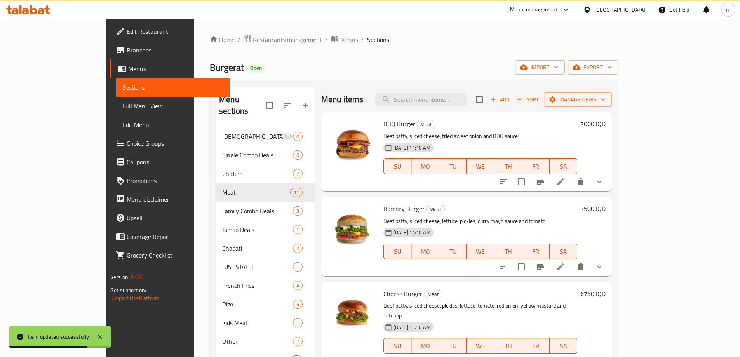
click at [572, 263] on li at bounding box center [561, 267] width 22 height 14
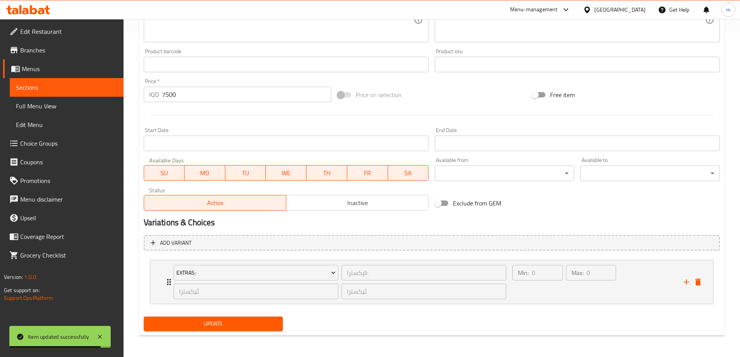
scroll to position [324, 0]
click at [688, 285] on icon "add" at bounding box center [686, 281] width 9 height 9
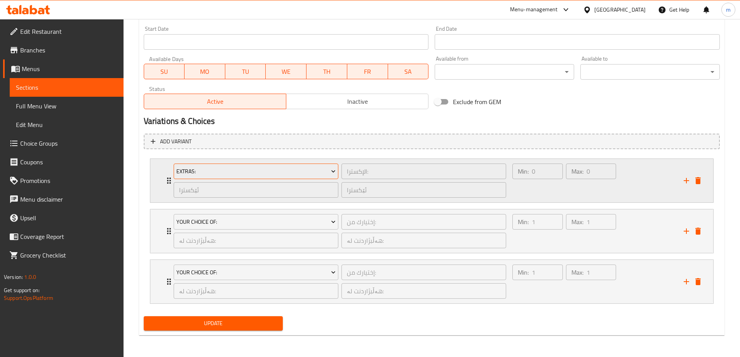
click at [233, 173] on span "Extras:" at bounding box center [255, 172] width 159 height 10
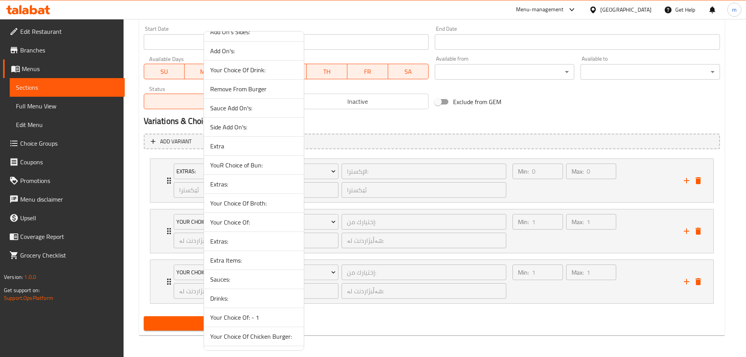
scroll to position [239, 0]
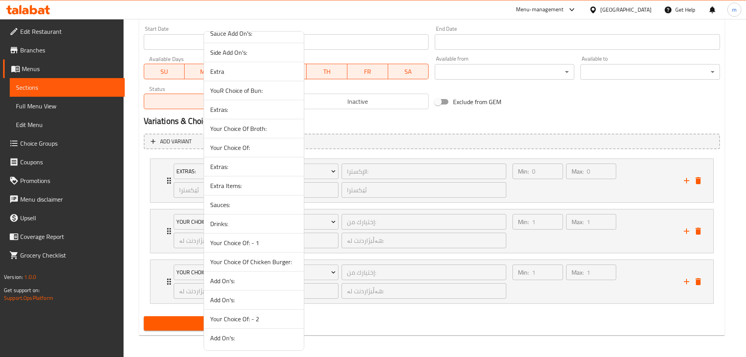
click at [239, 186] on span "Extra Items:" at bounding box center [253, 185] width 87 height 9
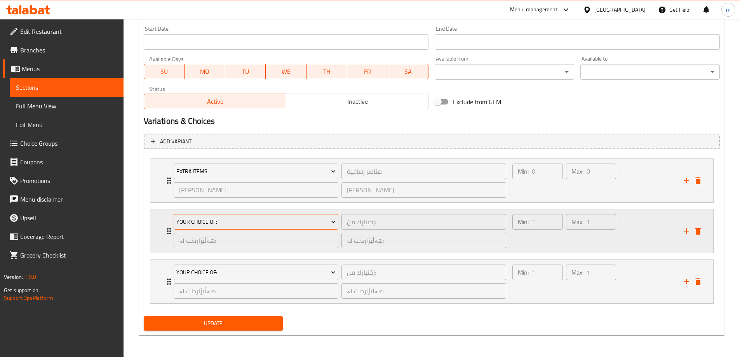
click at [259, 217] on span "Your Choice Of:" at bounding box center [255, 222] width 159 height 10
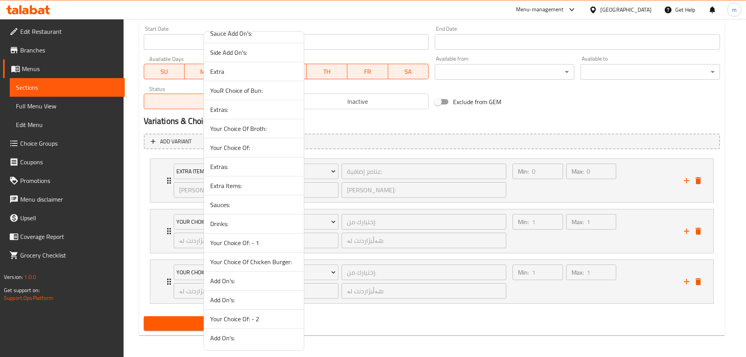
click at [229, 206] on span "Sauces:" at bounding box center [253, 204] width 87 height 9
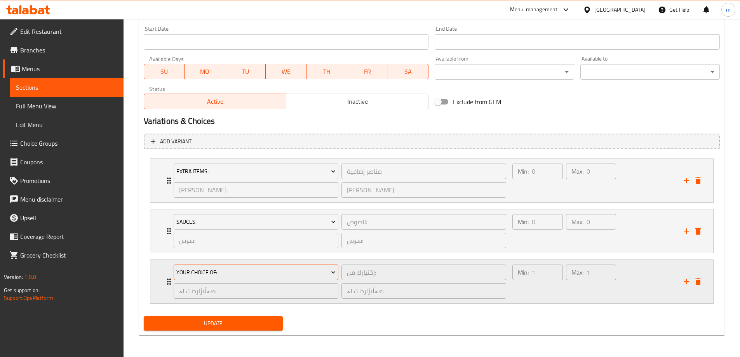
click at [217, 271] on span "Your Choice Of:" at bounding box center [255, 273] width 159 height 10
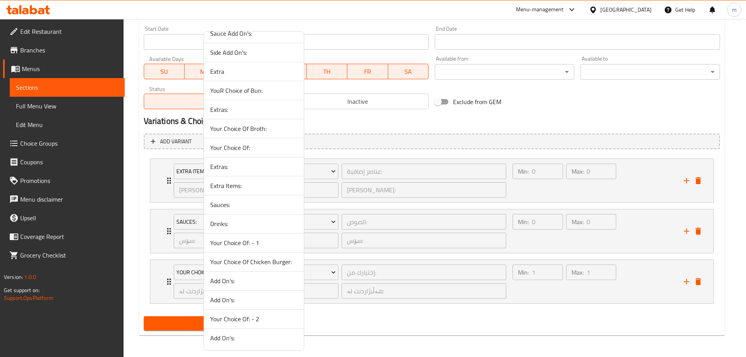
click at [230, 224] on span "Drinks:" at bounding box center [253, 223] width 87 height 9
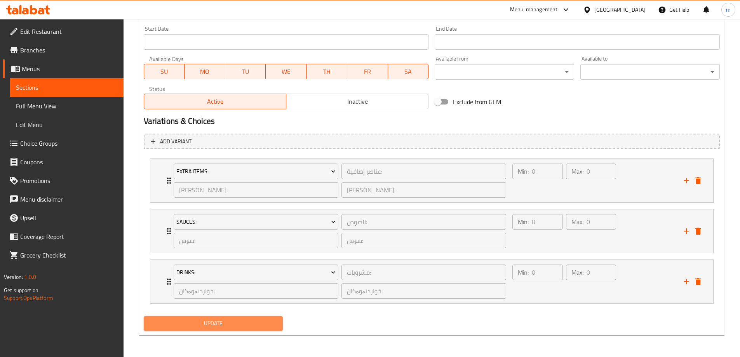
click at [244, 327] on span "Update" at bounding box center [213, 324] width 127 height 10
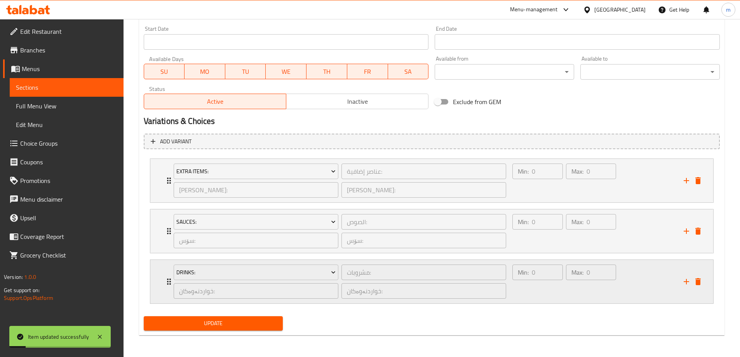
click at [591, 298] on div "Max: 0 ​" at bounding box center [591, 281] width 53 height 37
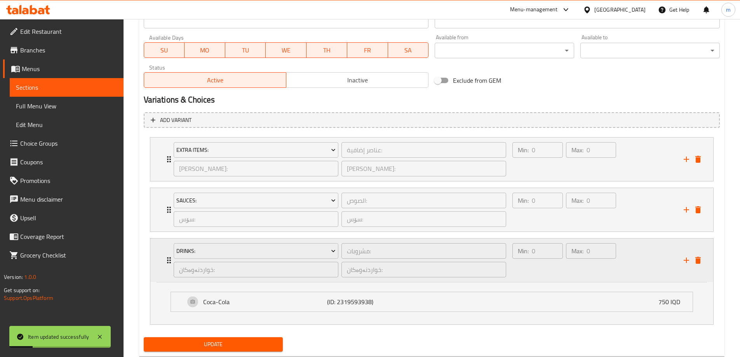
scroll to position [467, 0]
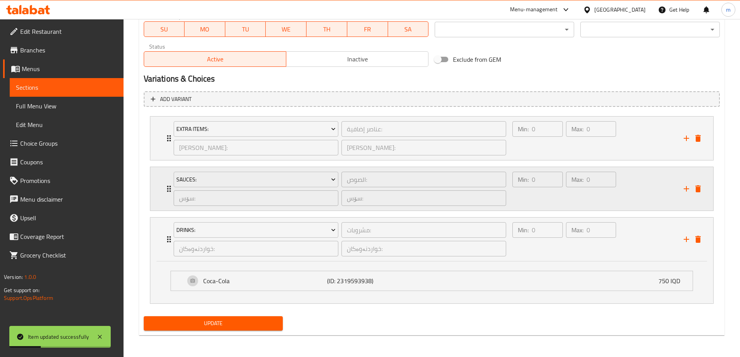
click at [525, 196] on div "Min: 0 ​" at bounding box center [537, 188] width 53 height 37
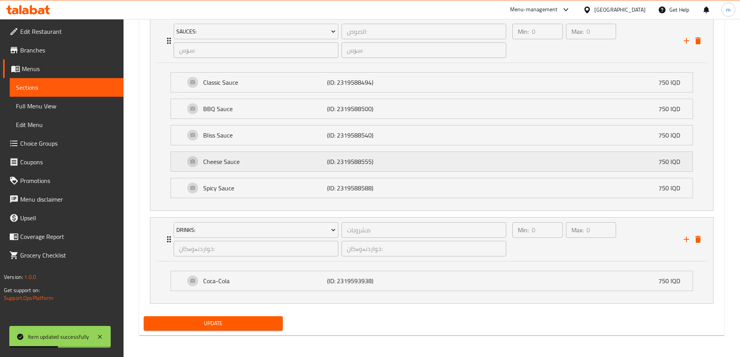
scroll to position [551, 0]
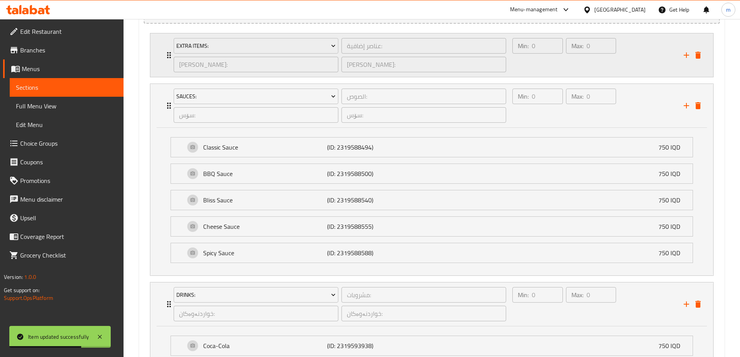
click at [528, 73] on div "Min: 0 ​" at bounding box center [537, 55] width 53 height 37
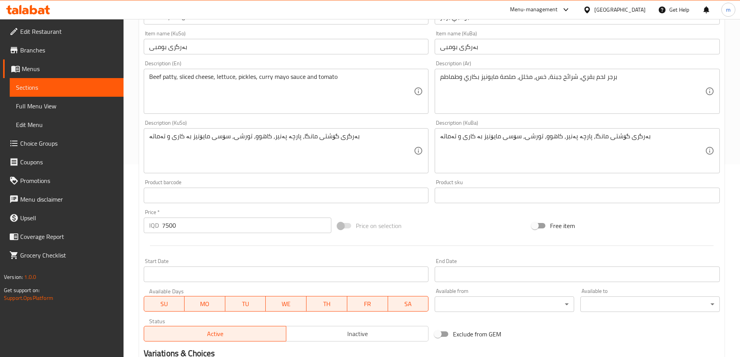
scroll to position [63, 0]
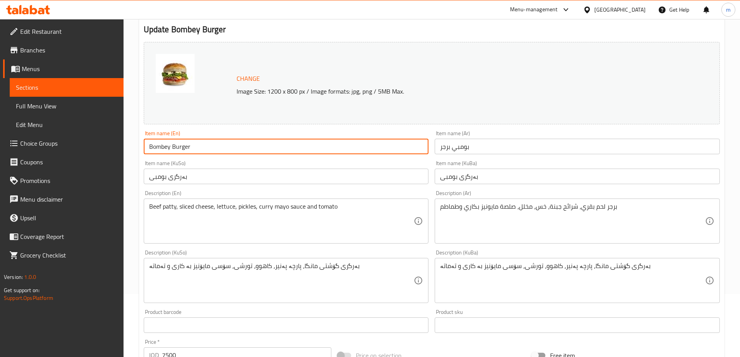
click at [208, 144] on input "Bombey Burger" at bounding box center [286, 147] width 285 height 16
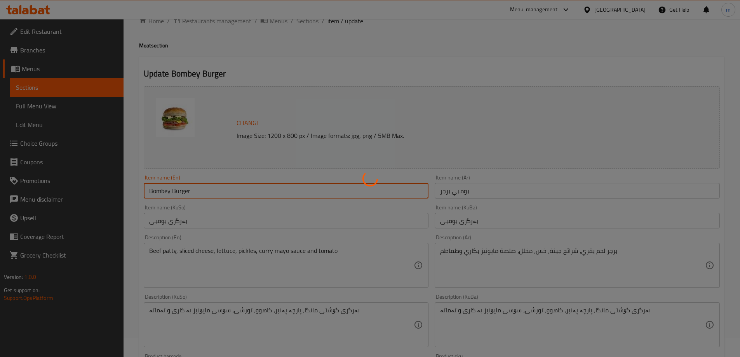
scroll to position [0, 0]
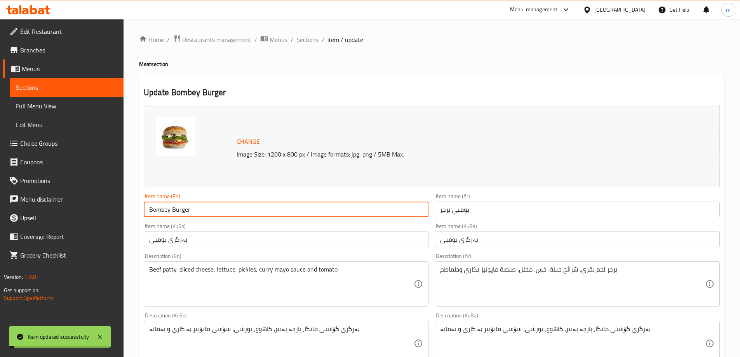
click at [310, 40] on span "Sections" at bounding box center [307, 39] width 22 height 9
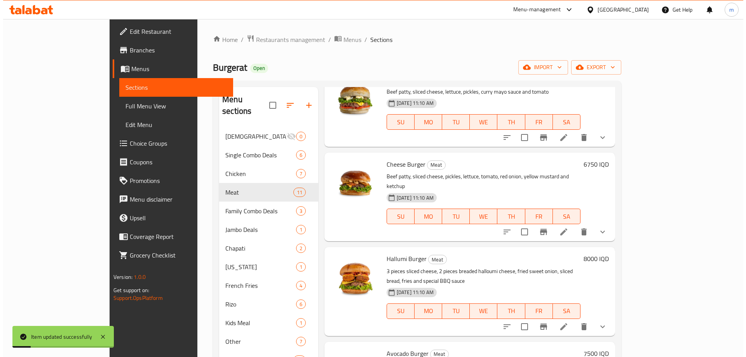
scroll to position [65, 0]
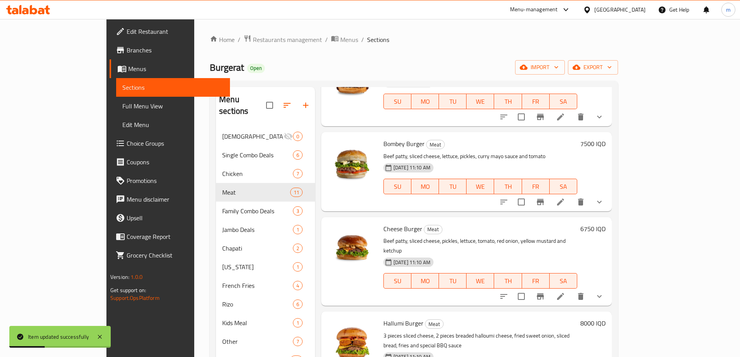
click at [565, 292] on icon at bounding box center [560, 296] width 9 height 9
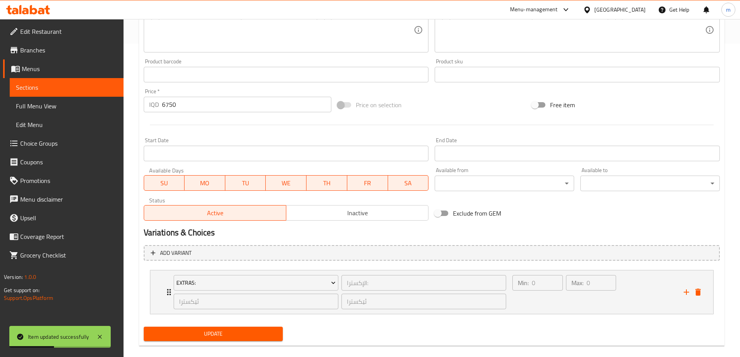
scroll to position [324, 0]
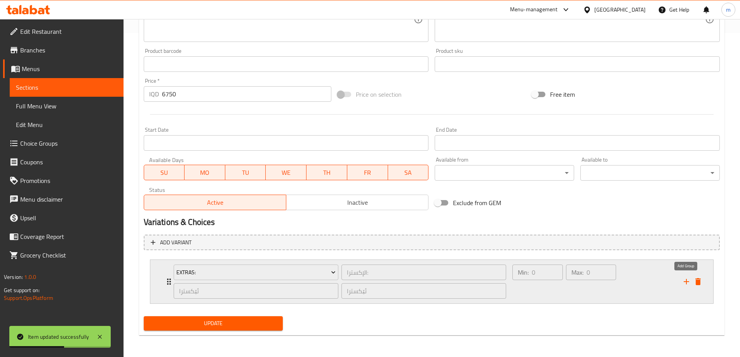
click at [686, 285] on icon "add" at bounding box center [686, 281] width 9 height 9
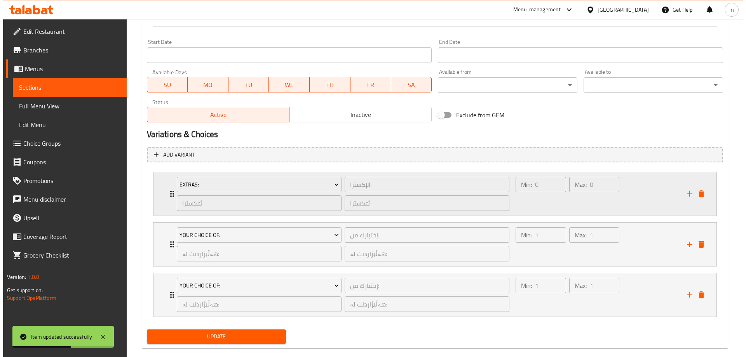
scroll to position [425, 0]
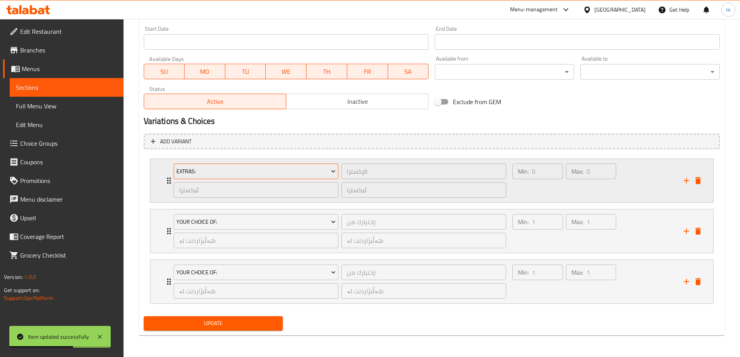
click at [252, 173] on span "Extras:" at bounding box center [255, 172] width 159 height 10
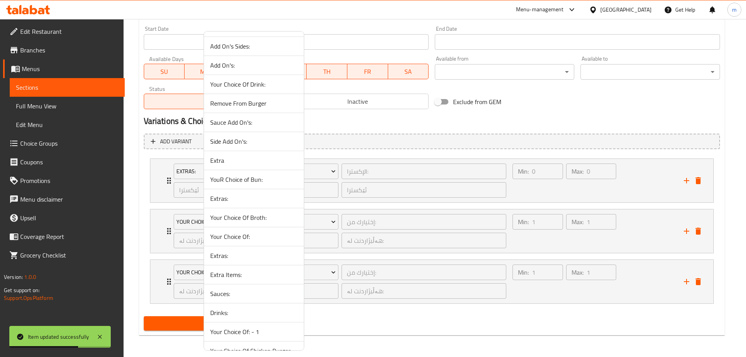
scroll to position [239, 0]
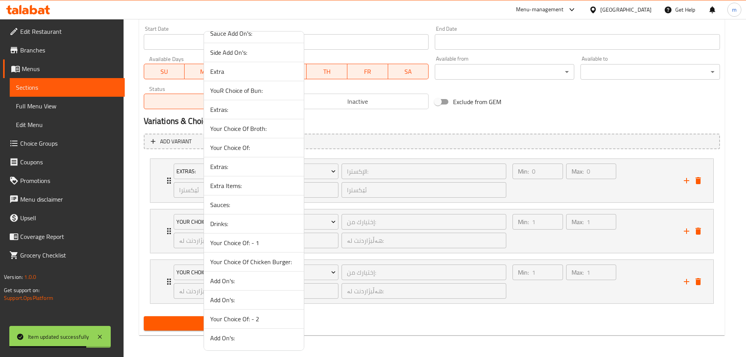
click at [233, 187] on span "Extra Items:" at bounding box center [253, 185] width 87 height 9
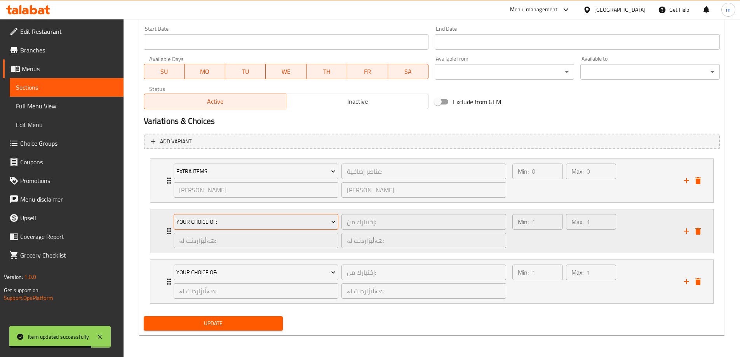
click at [229, 224] on span "Your Choice Of:" at bounding box center [255, 222] width 159 height 10
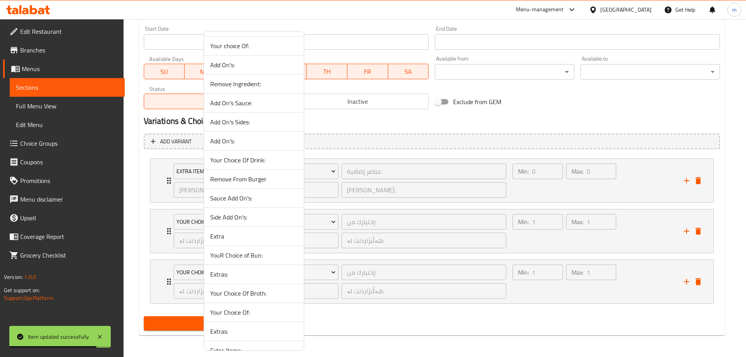
scroll to position [194, 0]
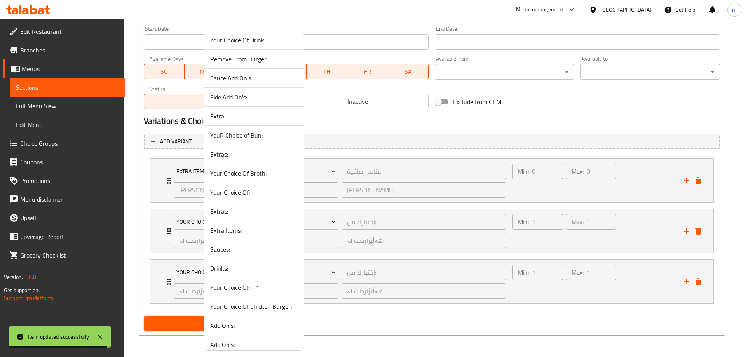
click at [228, 252] on span "Sauces:" at bounding box center [253, 249] width 87 height 9
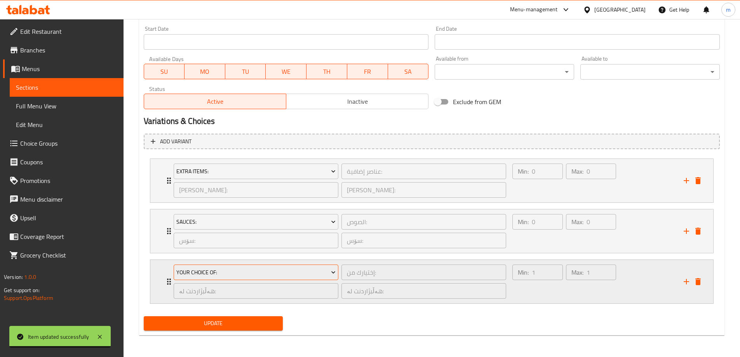
click at [233, 274] on span "Your Choice Of:" at bounding box center [255, 273] width 159 height 10
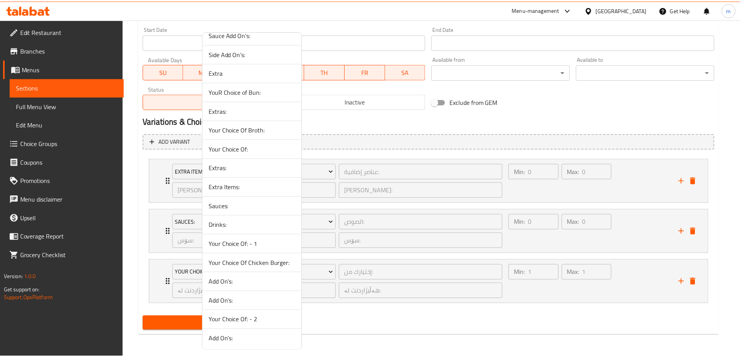
scroll to position [239, 0]
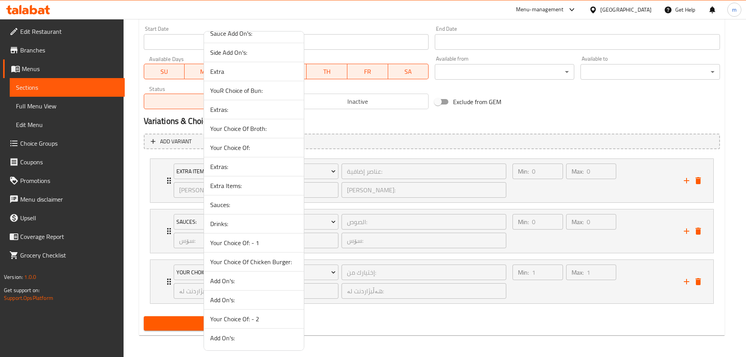
click at [231, 222] on span "Drinks:" at bounding box center [253, 223] width 87 height 9
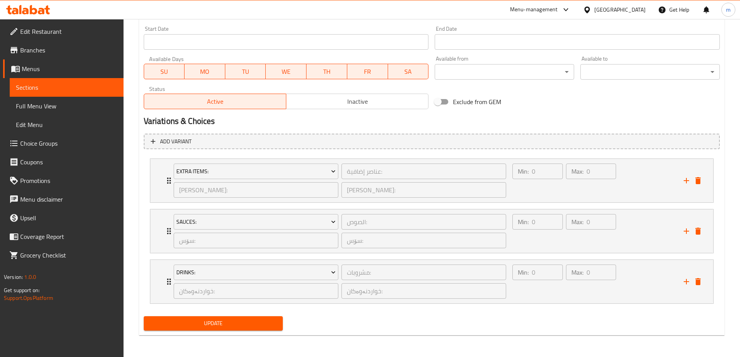
click at [225, 321] on span "Update" at bounding box center [213, 324] width 127 height 10
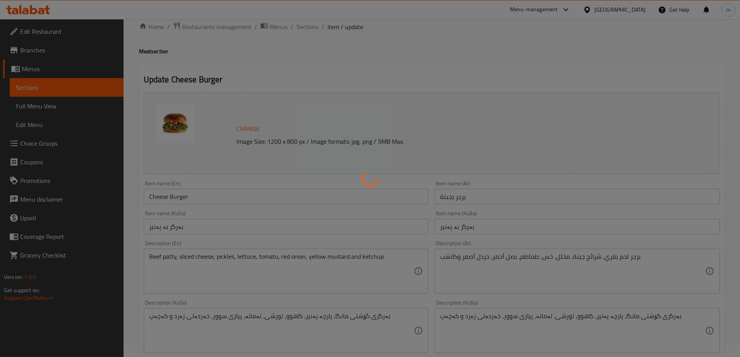
scroll to position [0, 0]
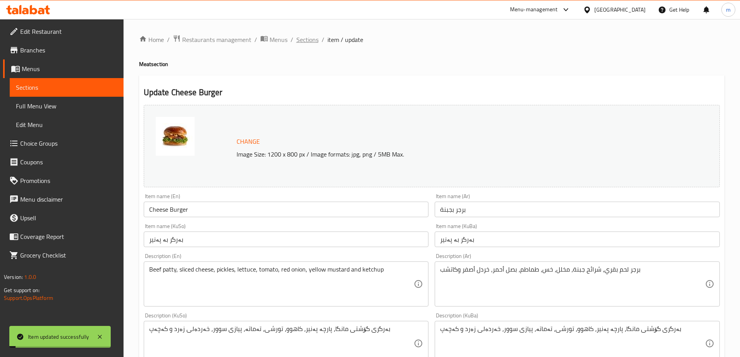
click at [309, 39] on span "Sections" at bounding box center [307, 39] width 22 height 9
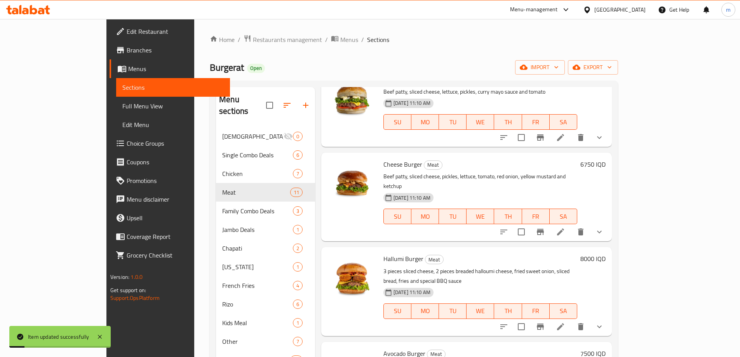
scroll to position [194, 0]
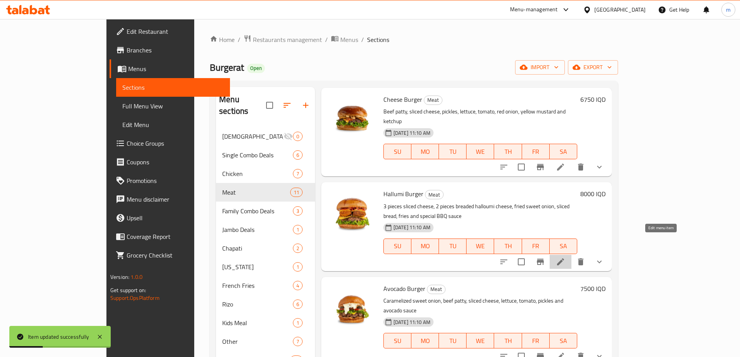
click at [564, 258] on icon at bounding box center [560, 261] width 7 height 7
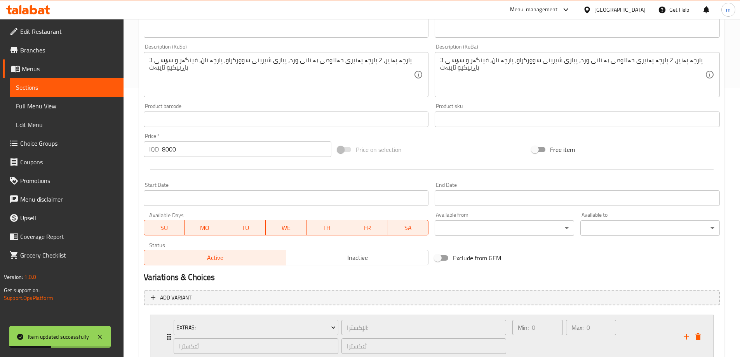
scroll to position [324, 0]
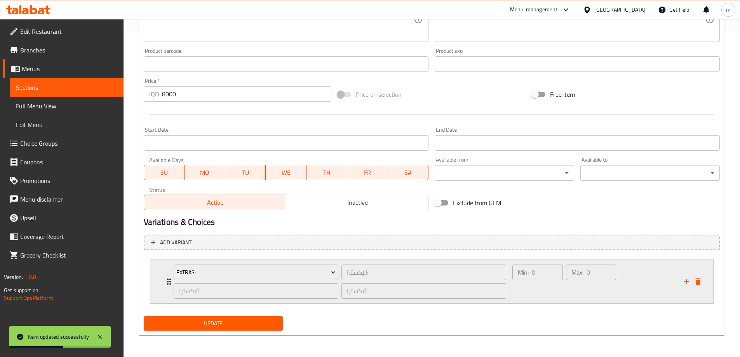
click at [683, 282] on icon "add" at bounding box center [686, 281] width 9 height 9
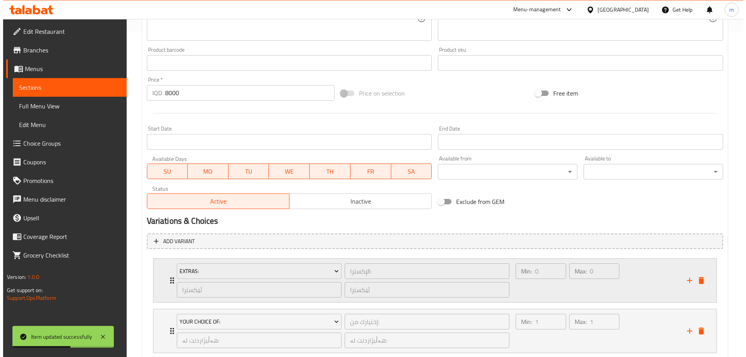
scroll to position [425, 0]
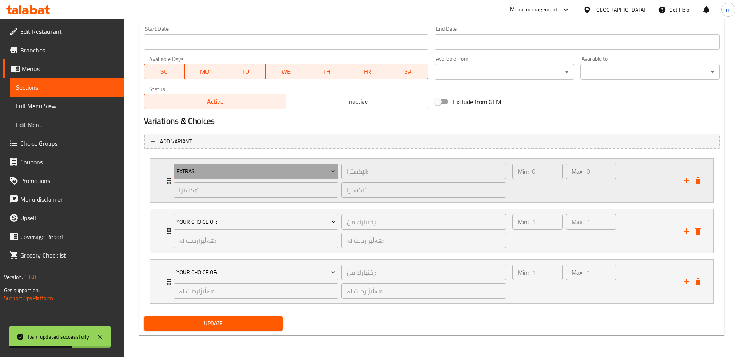
click at [315, 165] on button "Extras:" at bounding box center [256, 172] width 165 height 16
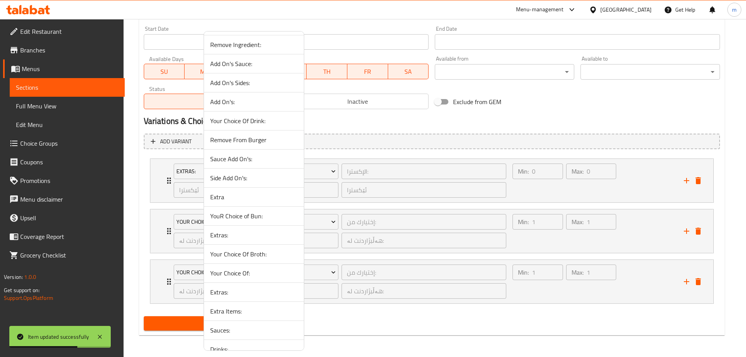
scroll to position [194, 0]
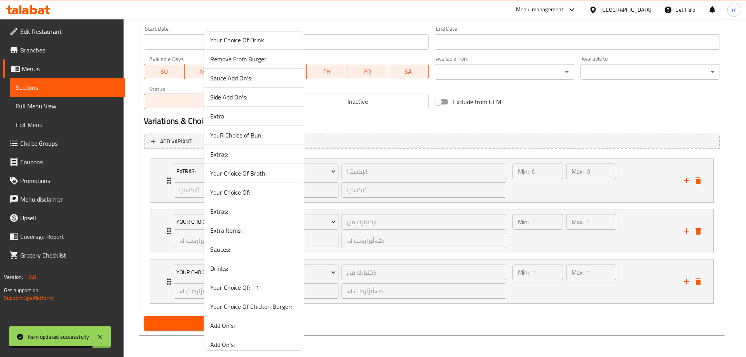
click at [231, 227] on span "Extra Items:" at bounding box center [253, 230] width 87 height 9
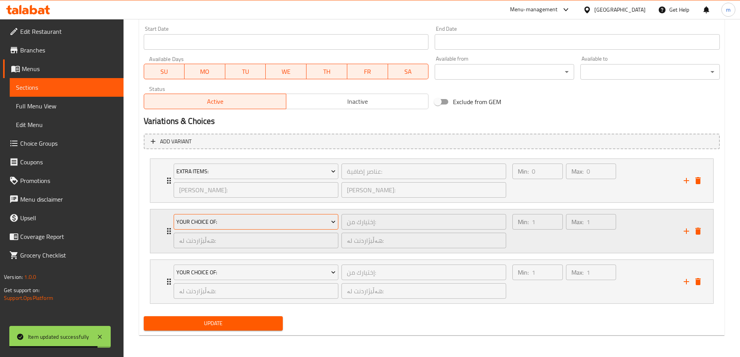
click at [222, 216] on button "Your Choice Of:" at bounding box center [256, 222] width 165 height 16
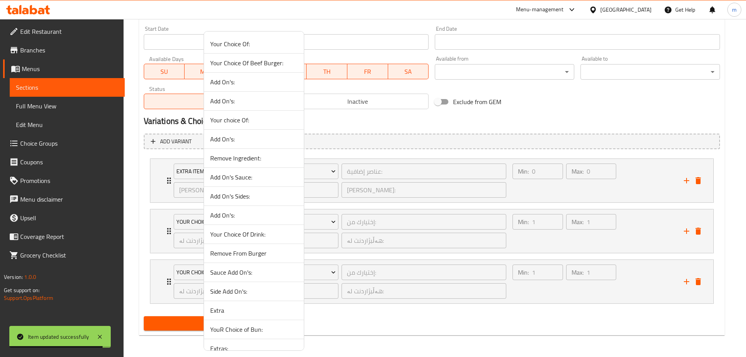
scroll to position [239, 0]
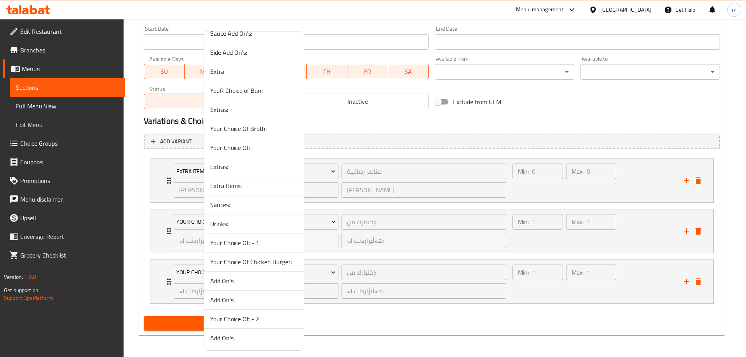
click at [236, 204] on span "Sauces:" at bounding box center [253, 204] width 87 height 9
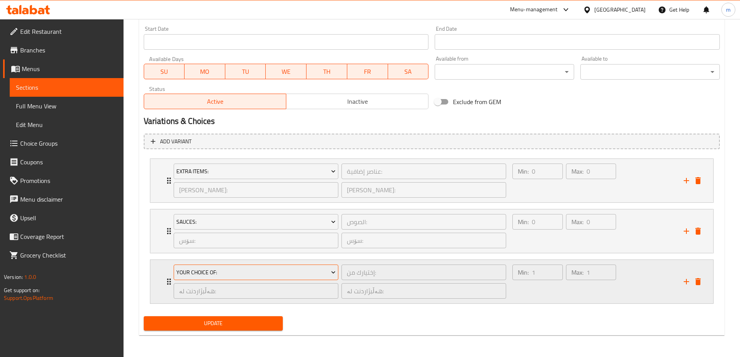
click at [230, 271] on span "Your Choice Of:" at bounding box center [255, 273] width 159 height 10
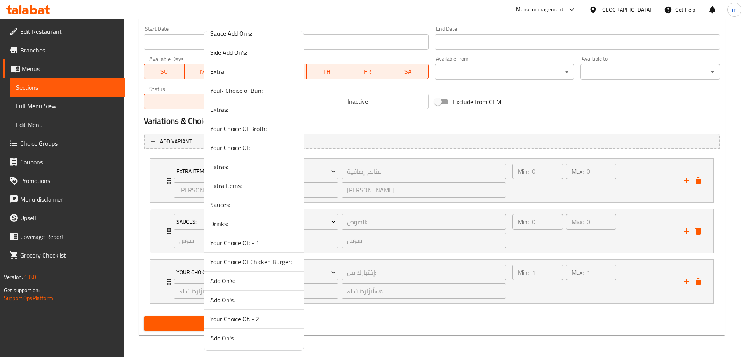
click at [232, 223] on span "Drinks:" at bounding box center [253, 223] width 87 height 9
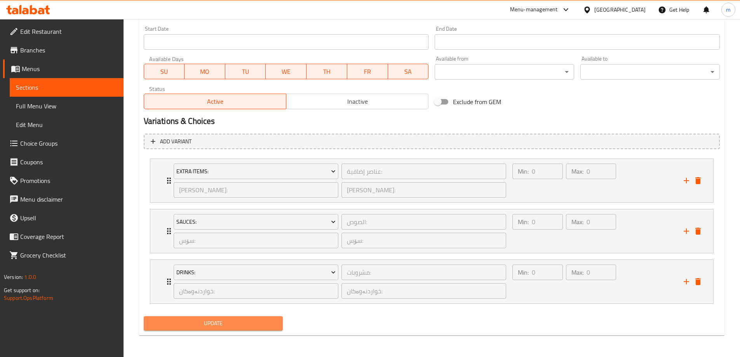
click at [250, 328] on span "Update" at bounding box center [213, 324] width 127 height 10
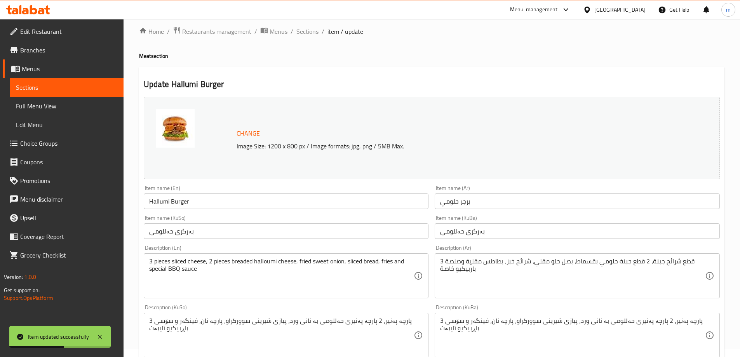
scroll to position [0, 0]
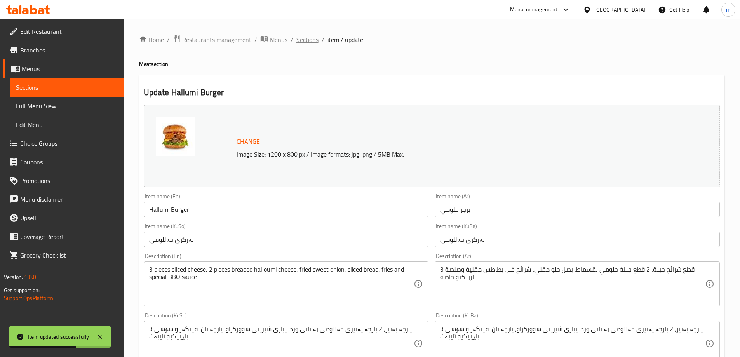
click at [307, 41] on span "Sections" at bounding box center [307, 39] width 22 height 9
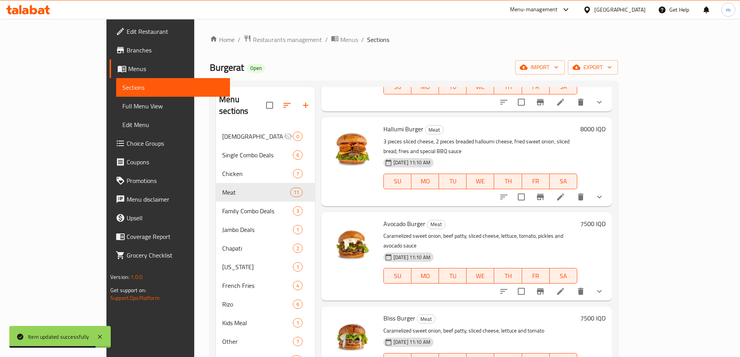
scroll to position [324, 0]
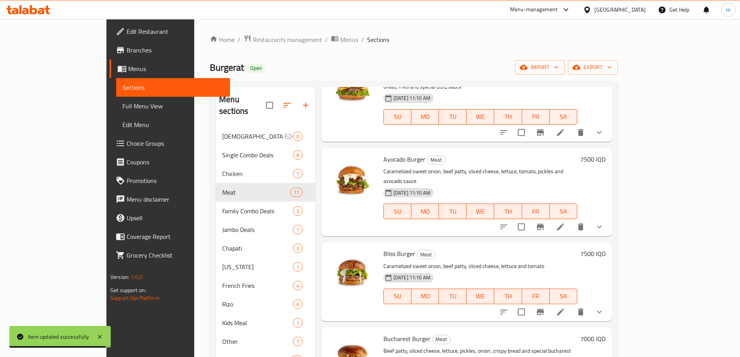
click at [565, 222] on icon at bounding box center [560, 226] width 9 height 9
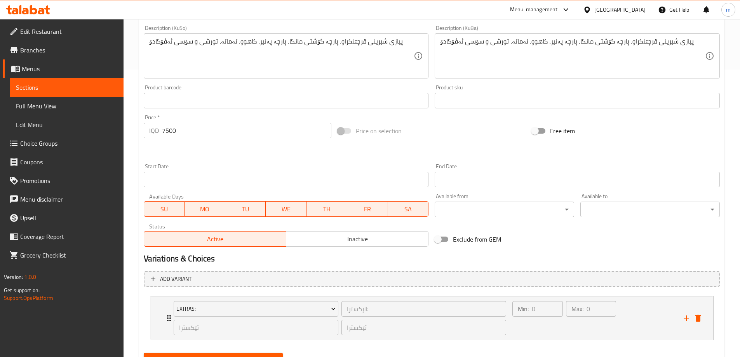
scroll to position [324, 0]
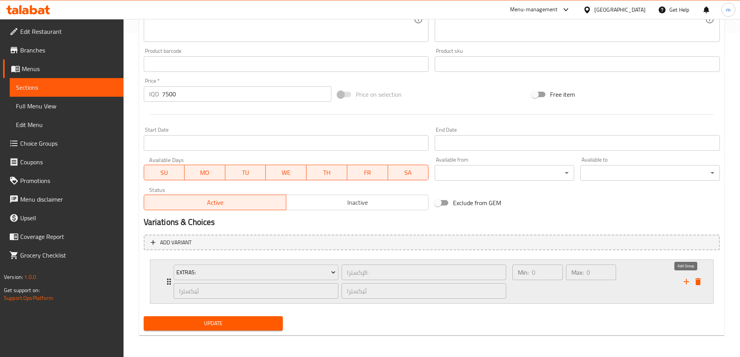
click at [685, 281] on icon "add" at bounding box center [686, 281] width 9 height 9
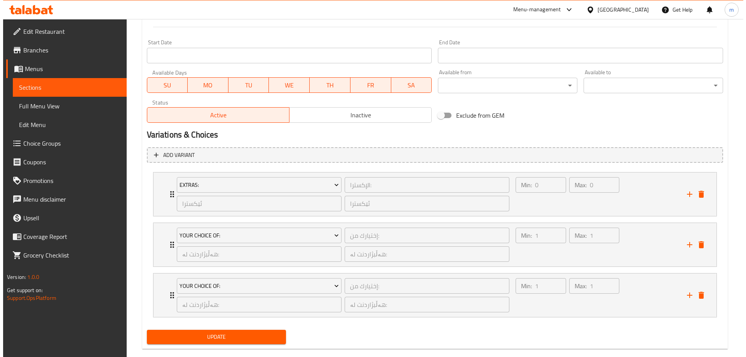
scroll to position [425, 0]
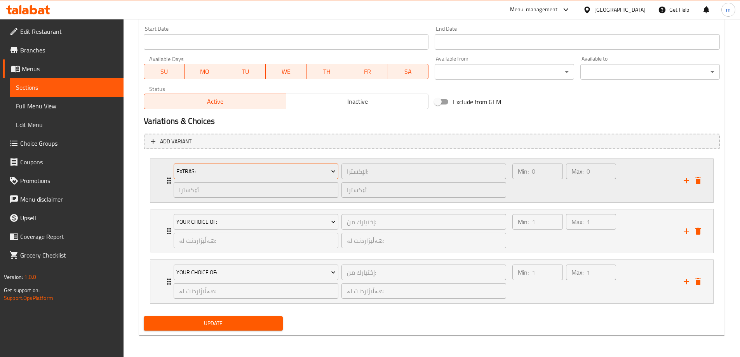
click at [310, 171] on span "Extras:" at bounding box center [255, 172] width 159 height 10
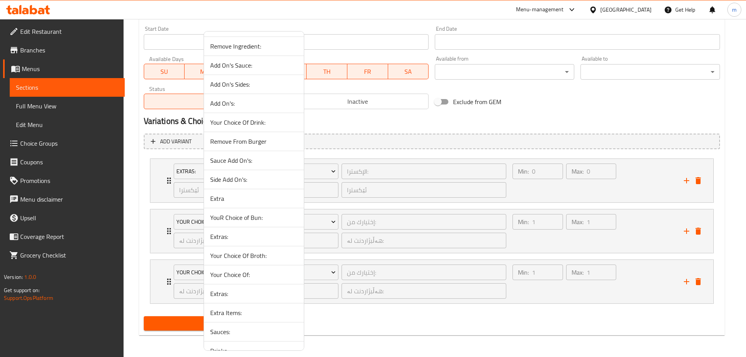
scroll to position [129, 0]
click at [232, 296] on span "Extra Items:" at bounding box center [253, 295] width 87 height 9
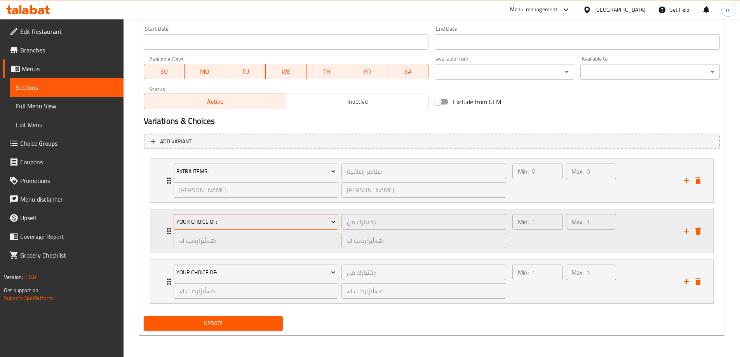
click at [233, 223] on span "Your Choice Of:" at bounding box center [255, 222] width 159 height 10
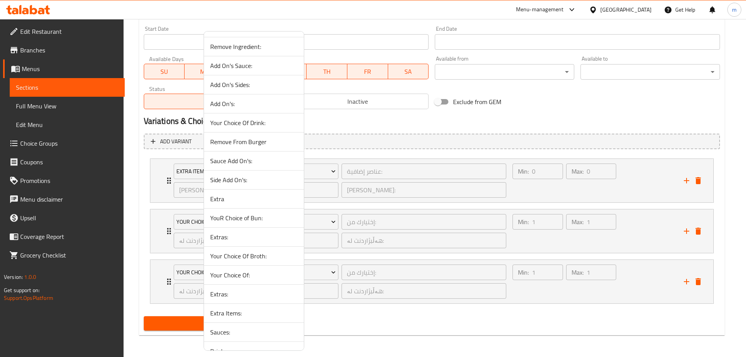
scroll to position [239, 0]
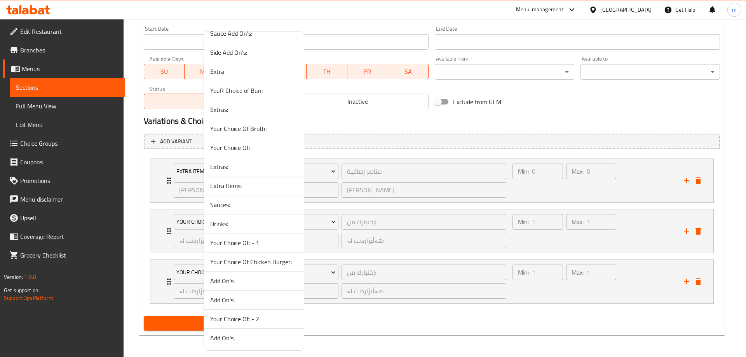
click at [239, 201] on span "Sauces:" at bounding box center [253, 204] width 87 height 9
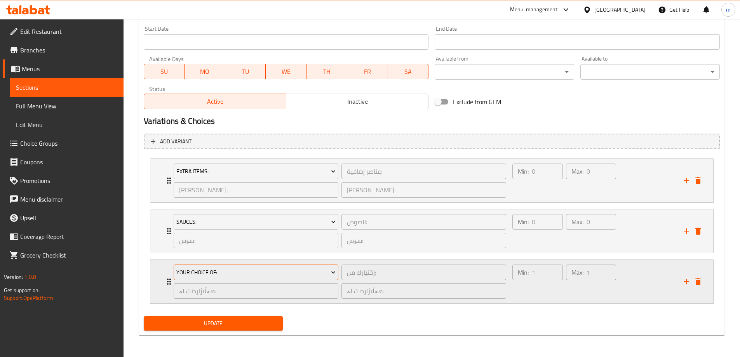
click at [230, 272] on span "Your Choice Of:" at bounding box center [255, 273] width 159 height 10
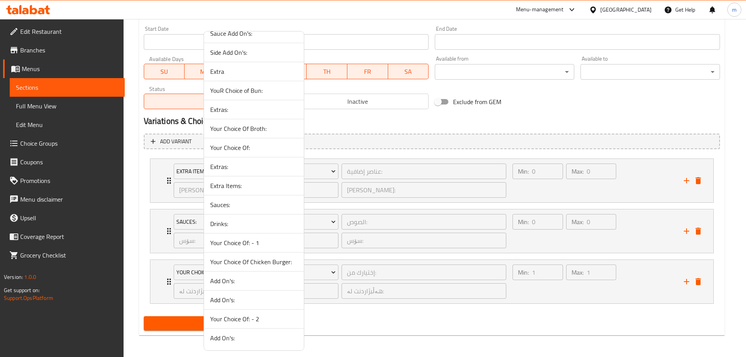
click at [234, 228] on span "Drinks:" at bounding box center [253, 223] width 87 height 9
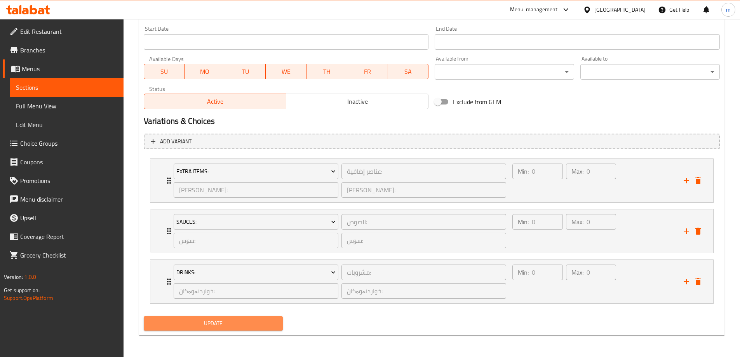
click at [251, 321] on span "Update" at bounding box center [213, 324] width 127 height 10
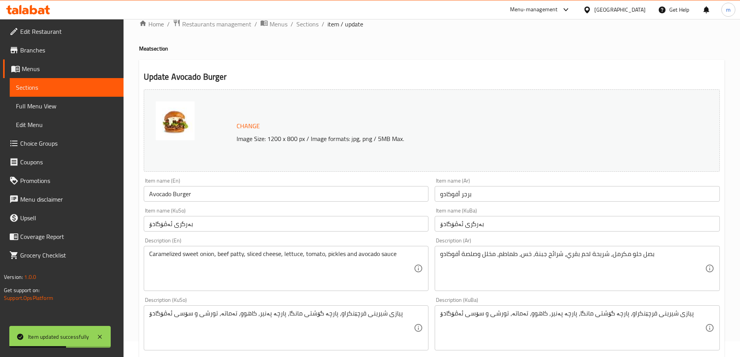
scroll to position [0, 0]
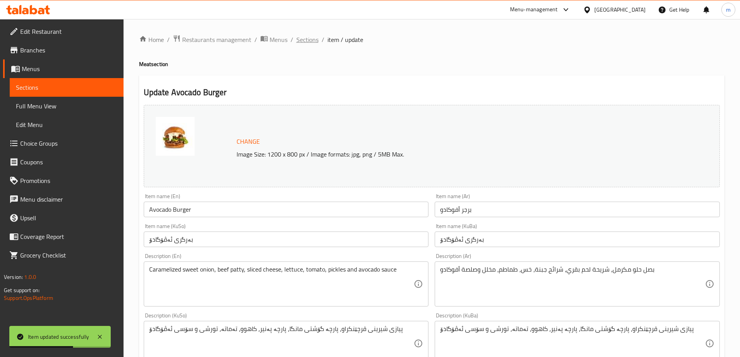
click at [306, 35] on span "Sections" at bounding box center [307, 39] width 22 height 9
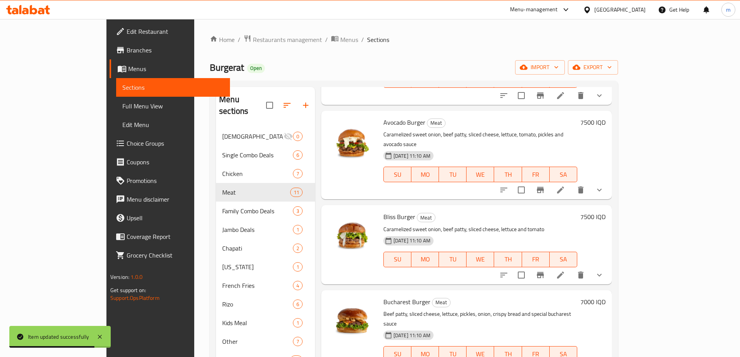
scroll to position [389, 0]
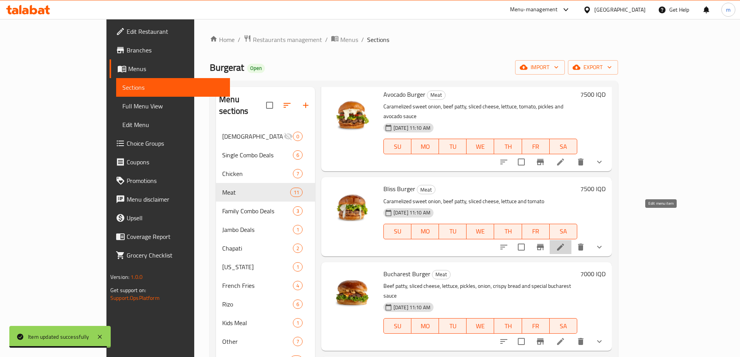
click at [565, 242] on icon at bounding box center [560, 246] width 9 height 9
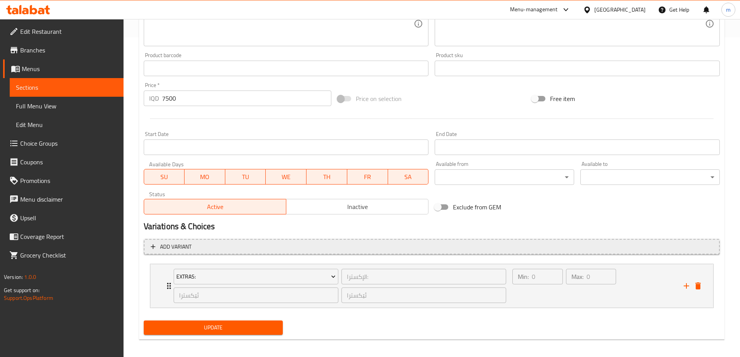
scroll to position [324, 0]
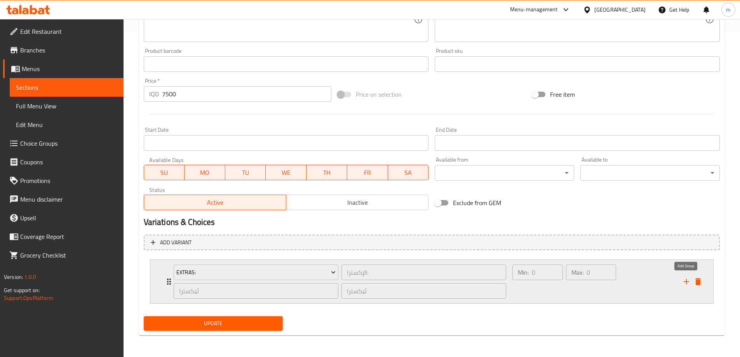
click at [684, 281] on icon "add" at bounding box center [686, 281] width 9 height 9
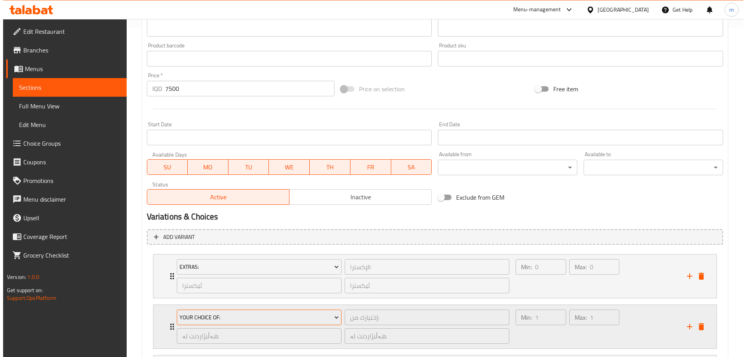
scroll to position [425, 0]
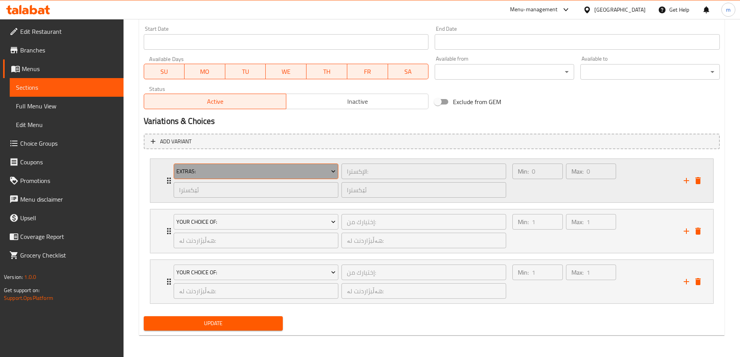
click at [252, 169] on span "Extras:" at bounding box center [255, 172] width 159 height 10
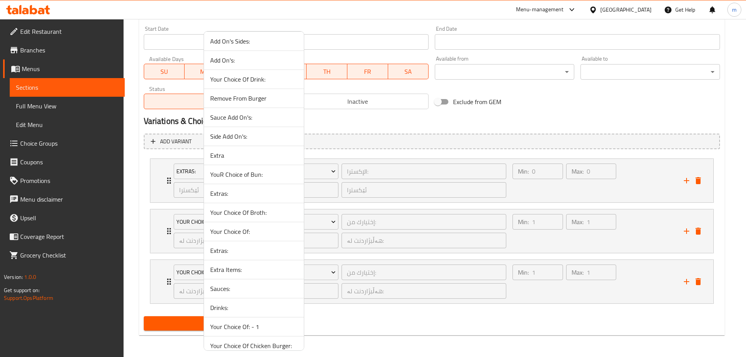
scroll to position [194, 0]
click at [234, 232] on span "Extra Items:" at bounding box center [253, 230] width 87 height 9
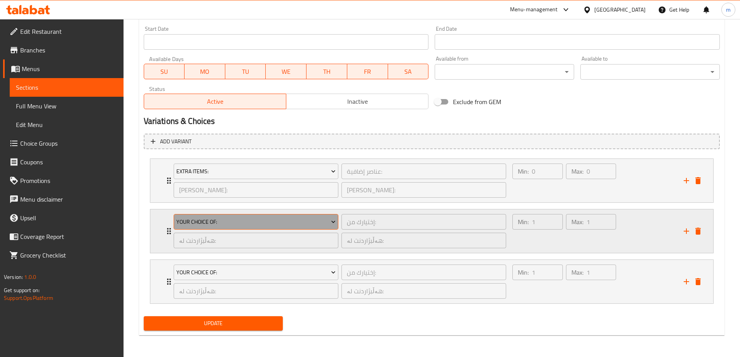
click at [230, 227] on button "Your Choice Of:" at bounding box center [256, 222] width 165 height 16
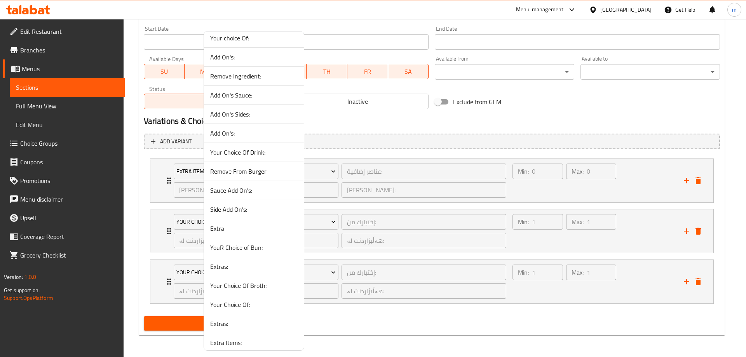
scroll to position [239, 0]
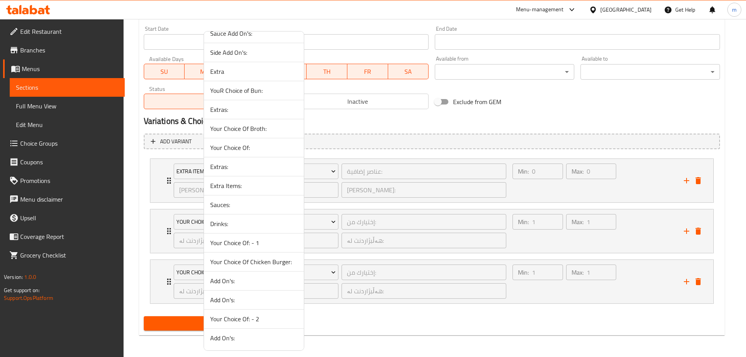
click at [228, 206] on span "Sauces:" at bounding box center [253, 204] width 87 height 9
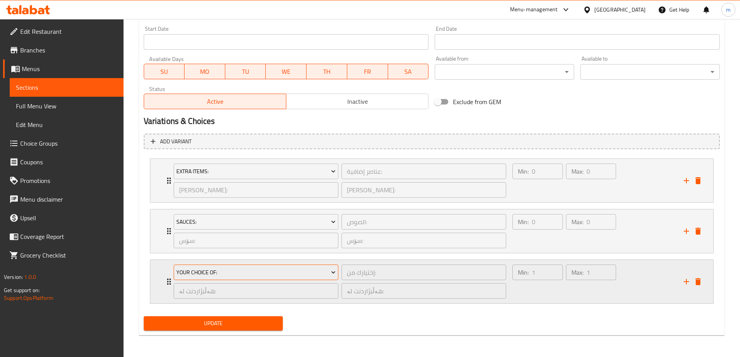
click at [221, 269] on span "Your Choice Of:" at bounding box center [255, 273] width 159 height 10
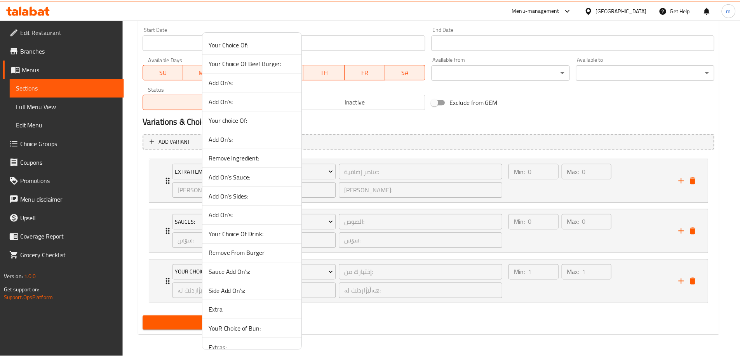
scroll to position [194, 0]
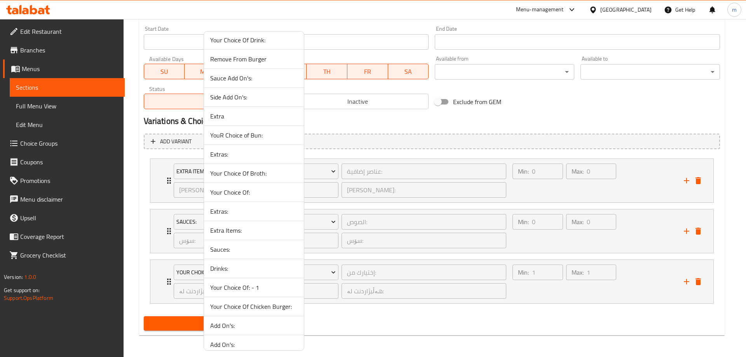
click at [230, 272] on span "Drinks:" at bounding box center [253, 268] width 87 height 9
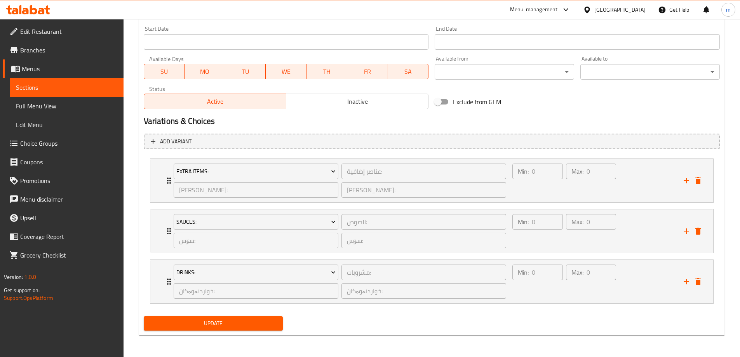
click at [230, 328] on span "Update" at bounding box center [213, 324] width 127 height 10
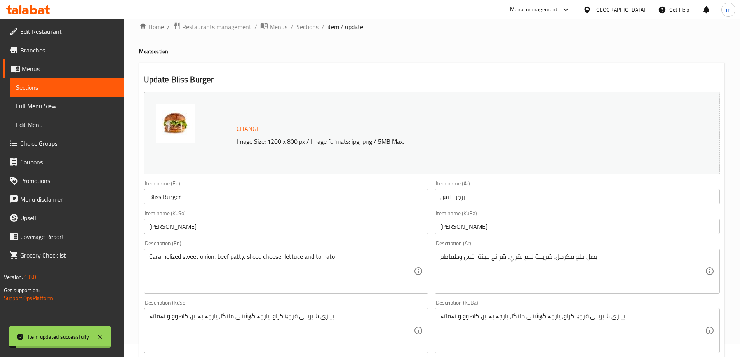
scroll to position [0, 0]
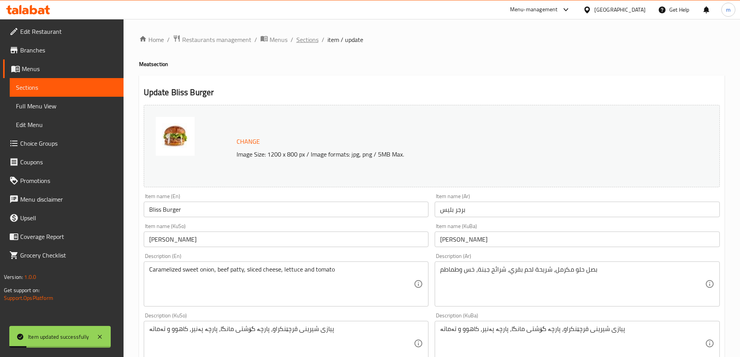
click at [305, 38] on span "Sections" at bounding box center [307, 39] width 22 height 9
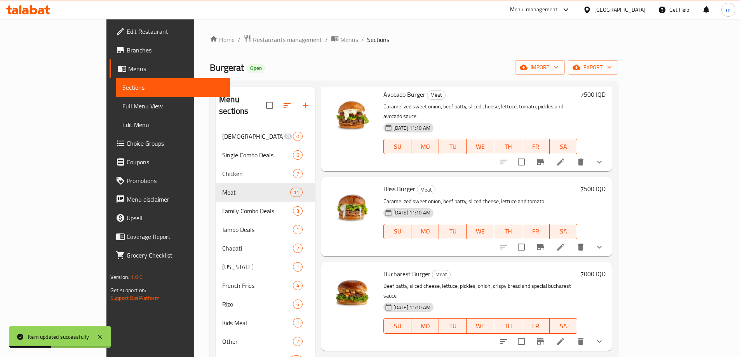
scroll to position [453, 0]
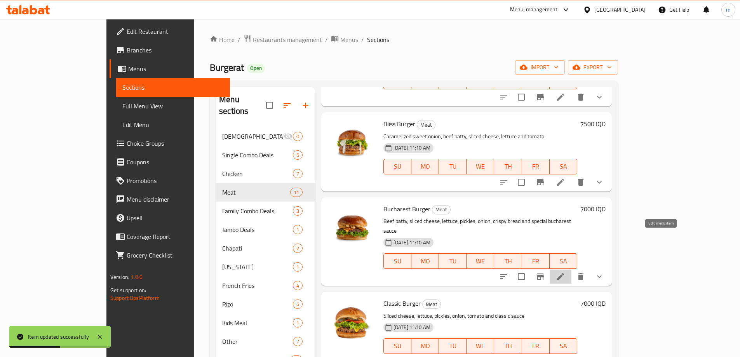
click at [565, 272] on icon at bounding box center [560, 276] width 9 height 9
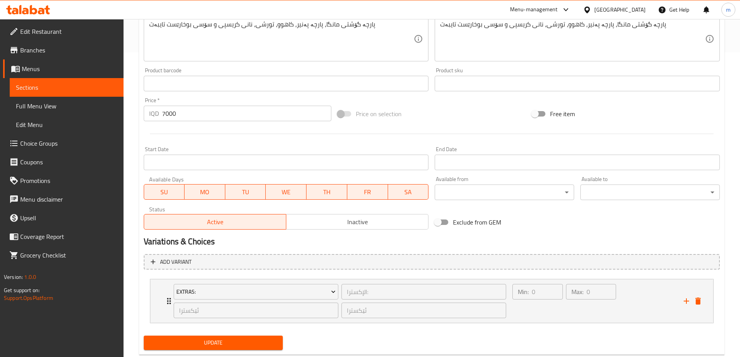
scroll to position [324, 0]
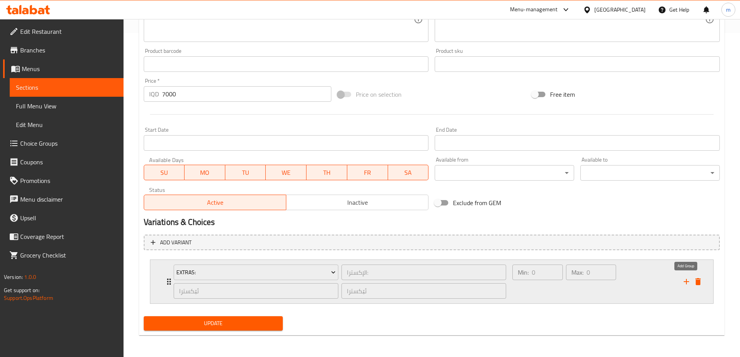
drag, startPoint x: 687, startPoint y: 284, endPoint x: 621, endPoint y: 299, distance: 67.8
click at [688, 284] on icon "add" at bounding box center [686, 281] width 9 height 9
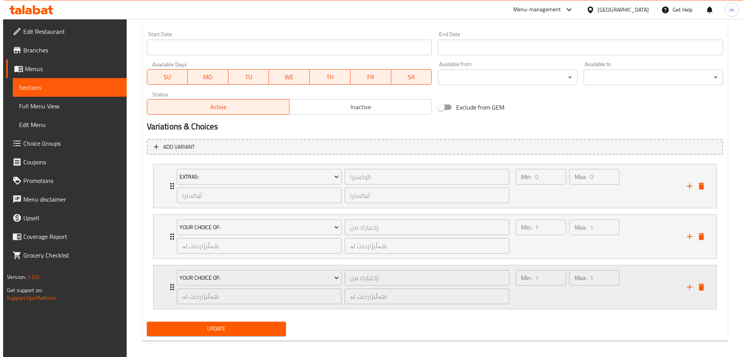
scroll to position [425, 0]
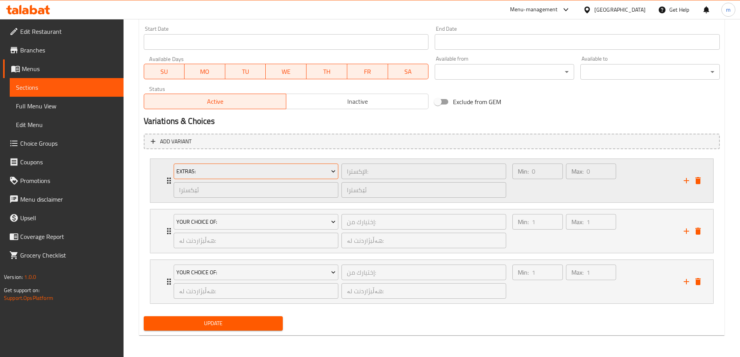
click at [298, 172] on span "Extras:" at bounding box center [255, 172] width 159 height 10
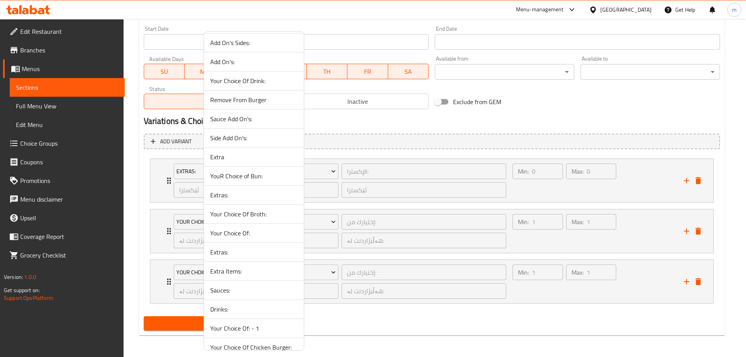
scroll to position [194, 0]
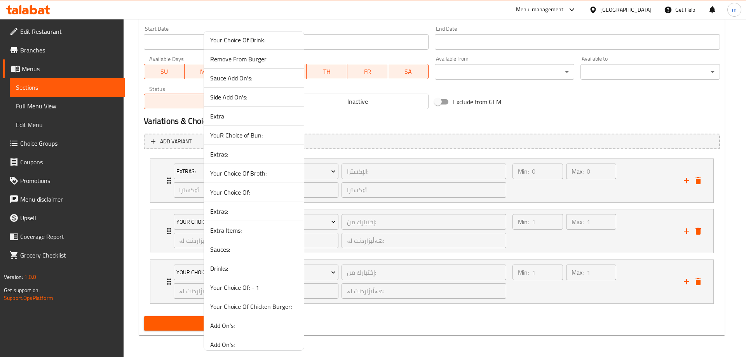
click at [236, 232] on span "Extra Items:" at bounding box center [253, 230] width 87 height 9
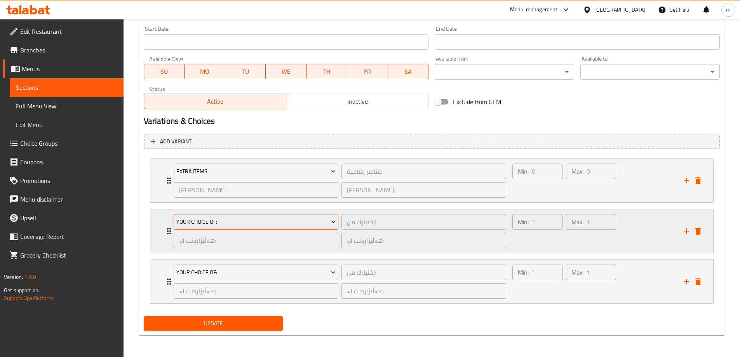
click at [233, 224] on span "Your Choice Of:" at bounding box center [255, 222] width 159 height 10
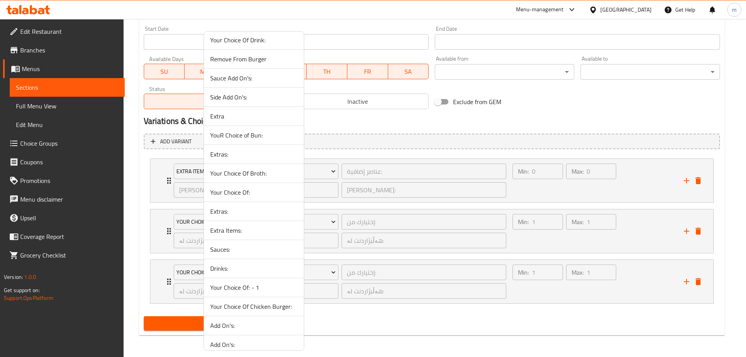
click at [232, 247] on span "Sauces:" at bounding box center [253, 249] width 87 height 9
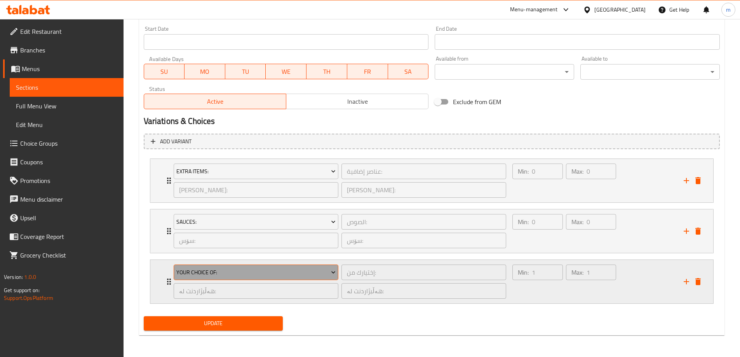
click at [229, 267] on button "Your Choice Of:" at bounding box center [256, 273] width 165 height 16
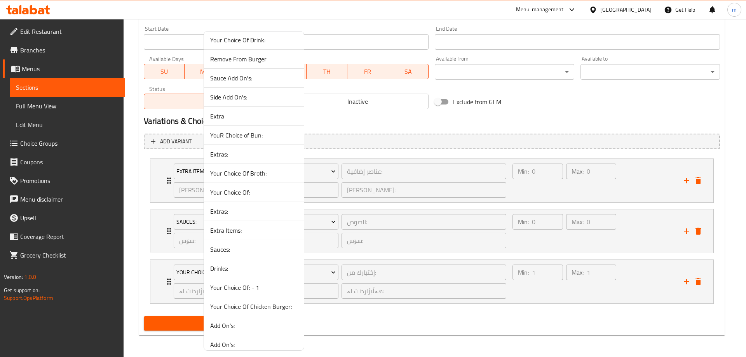
click at [232, 265] on span "Drinks:" at bounding box center [253, 268] width 87 height 9
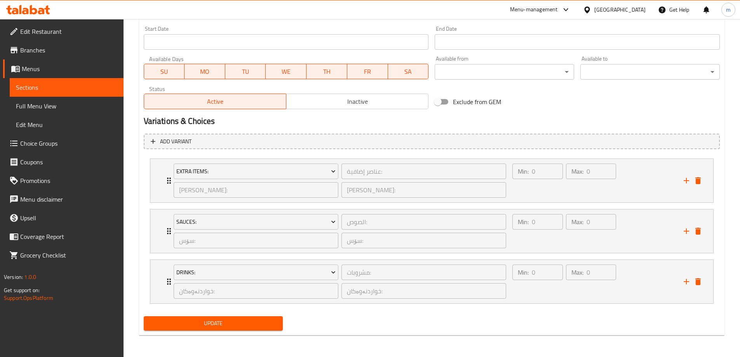
drag, startPoint x: 297, startPoint y: 322, endPoint x: 286, endPoint y: 323, distance: 10.5
click at [296, 322] on div "Update" at bounding box center [432, 323] width 582 height 21
click at [272, 321] on span "Update" at bounding box center [213, 324] width 127 height 10
click at [550, 291] on div "Min: 0 ​" at bounding box center [537, 281] width 53 height 37
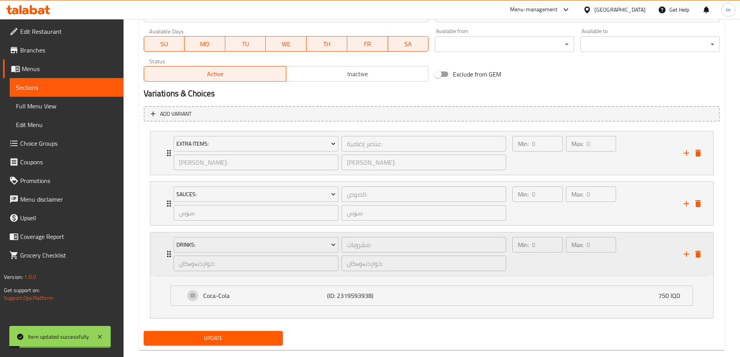
scroll to position [467, 0]
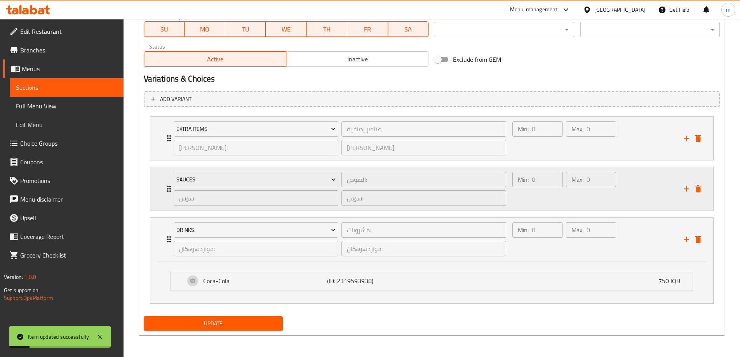
click at [536, 200] on div "Min: 0 ​" at bounding box center [537, 188] width 53 height 37
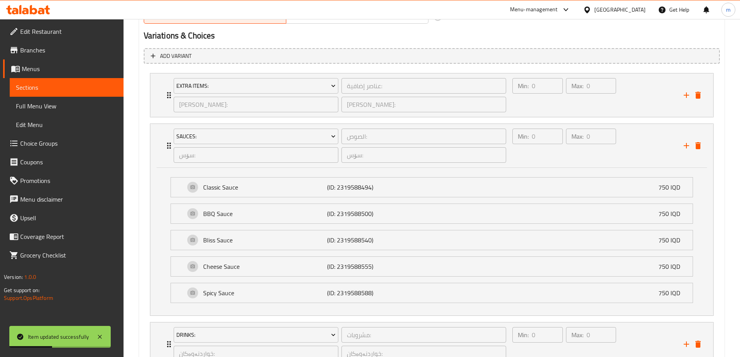
scroll to position [551, 0]
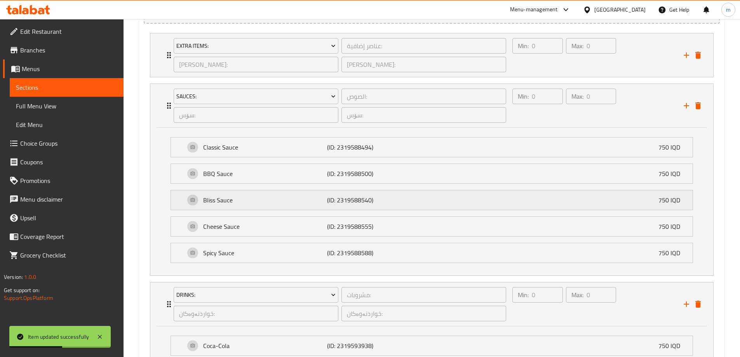
click at [358, 203] on p "(ID: 2319588540)" at bounding box center [368, 199] width 83 height 9
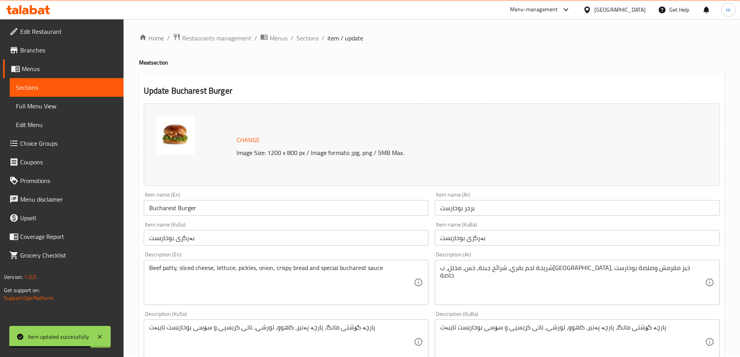
scroll to position [0, 0]
click at [303, 41] on span "Sections" at bounding box center [307, 39] width 22 height 9
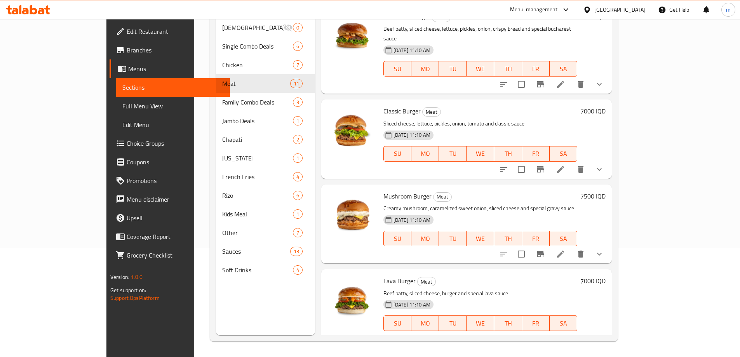
scroll to position [467, 0]
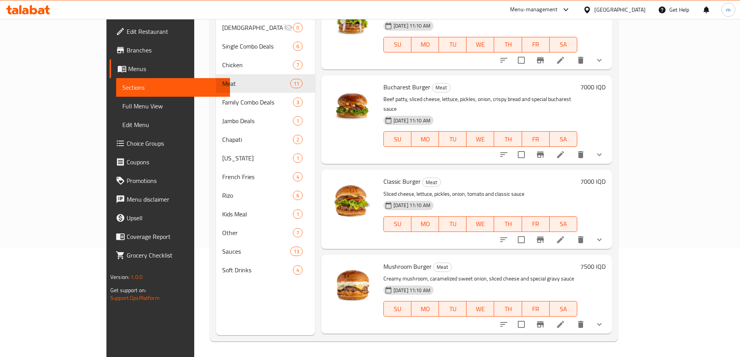
click at [565, 235] on icon at bounding box center [560, 239] width 9 height 9
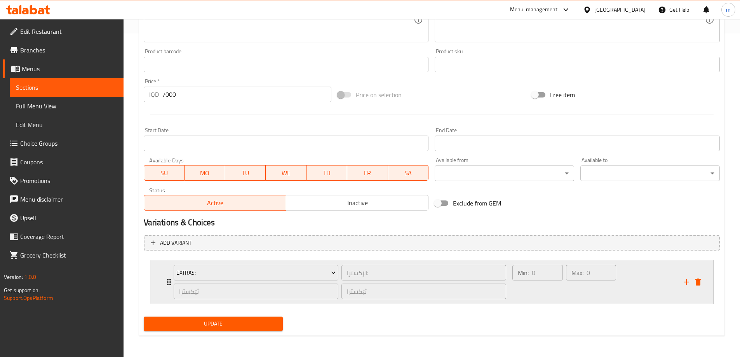
scroll to position [324, 0]
click at [682, 281] on button "add" at bounding box center [687, 282] width 12 height 12
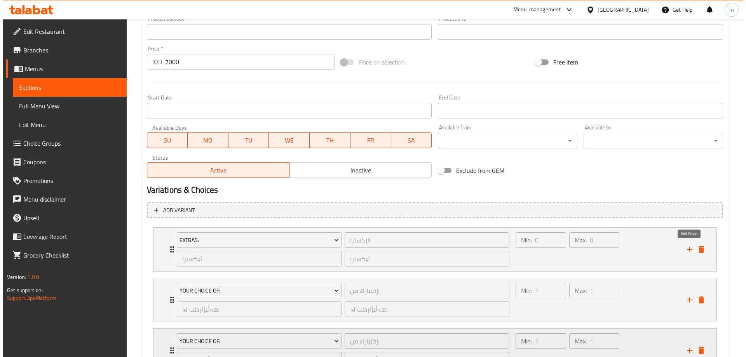
scroll to position [425, 0]
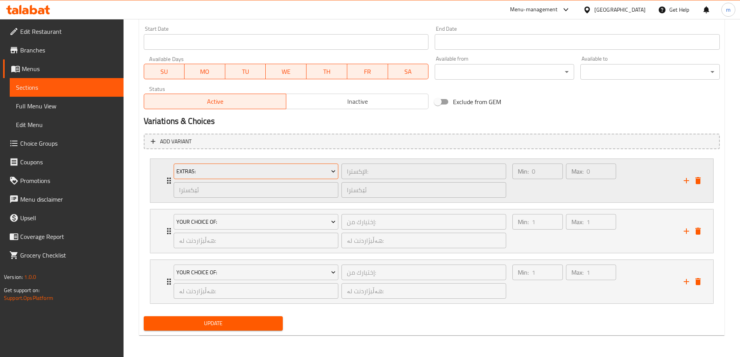
click at [278, 167] on span "Extras:" at bounding box center [255, 172] width 159 height 10
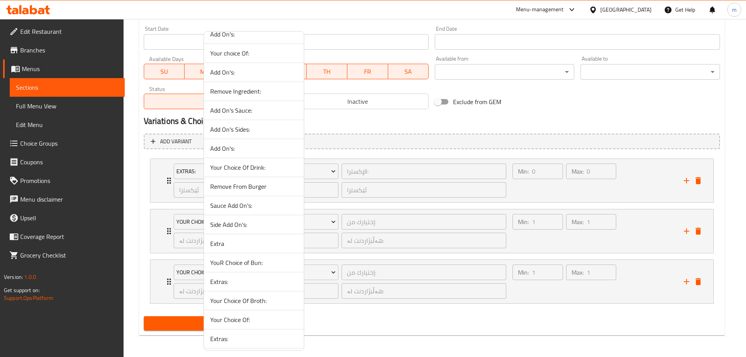
scroll to position [194, 0]
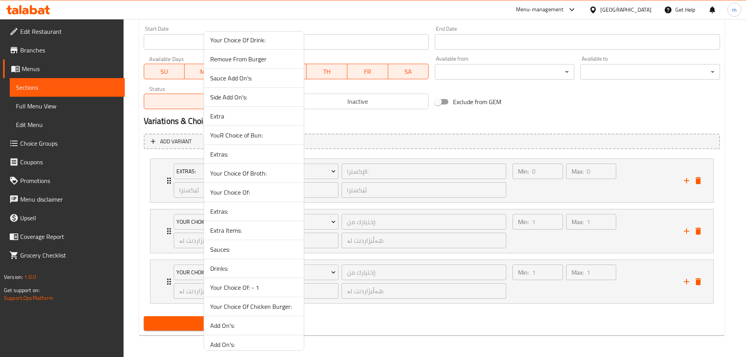
click at [230, 232] on span "Extra Items:" at bounding box center [253, 230] width 87 height 9
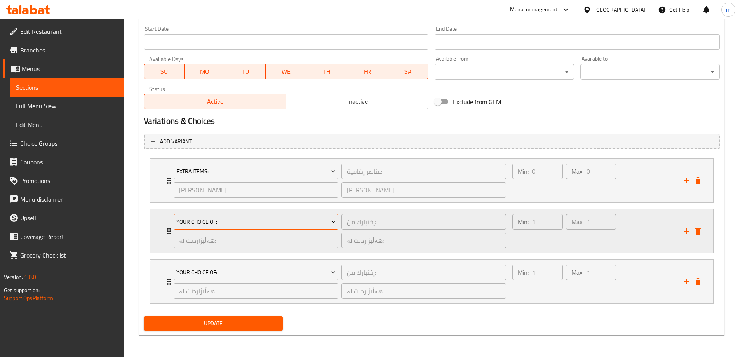
click at [225, 226] on span "Your Choice Of:" at bounding box center [255, 222] width 159 height 10
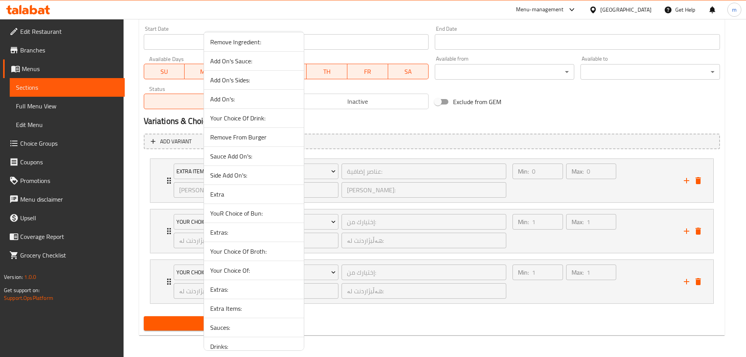
scroll to position [239, 0]
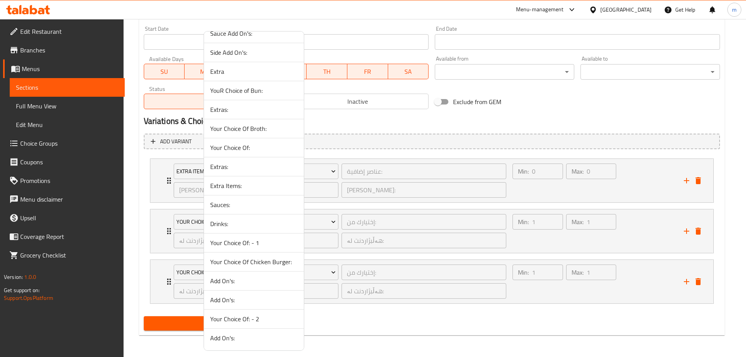
click at [229, 207] on span "Sauces:" at bounding box center [253, 204] width 87 height 9
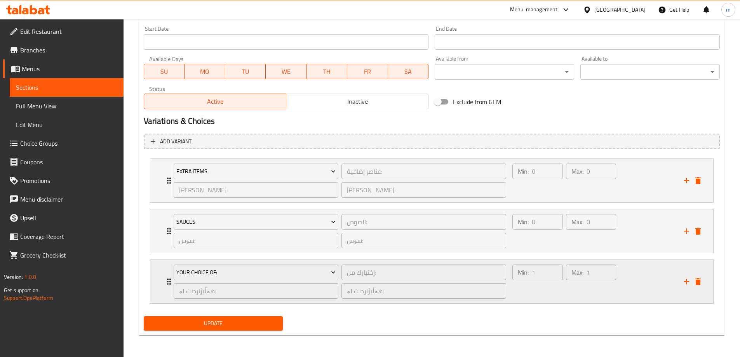
click at [236, 261] on div "Your Choice Of: إختيارك من: ​ هەڵبژاردنت لە: ​ هەڵبژاردنت لە: ​" at bounding box center [340, 282] width 342 height 44
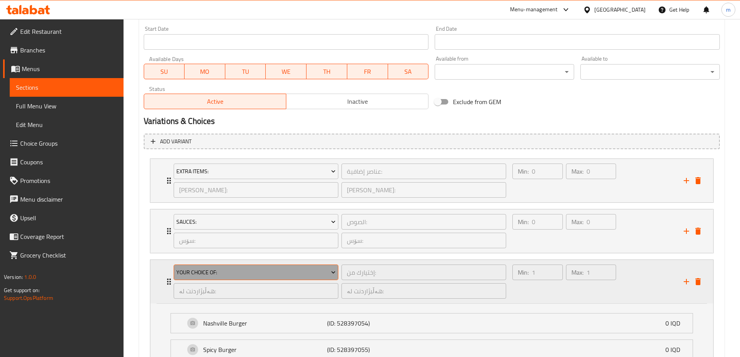
click at [238, 271] on span "Your Choice Of:" at bounding box center [255, 273] width 159 height 10
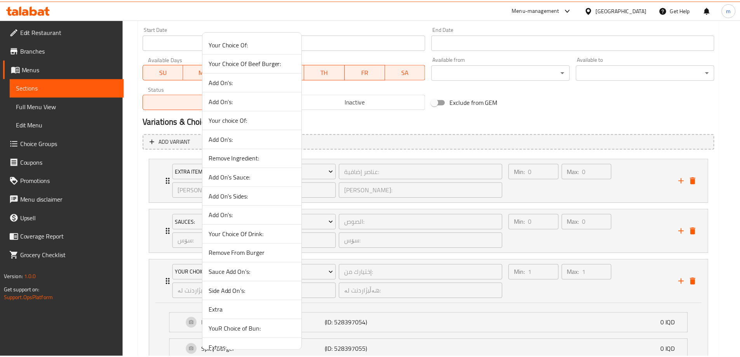
scroll to position [194, 0]
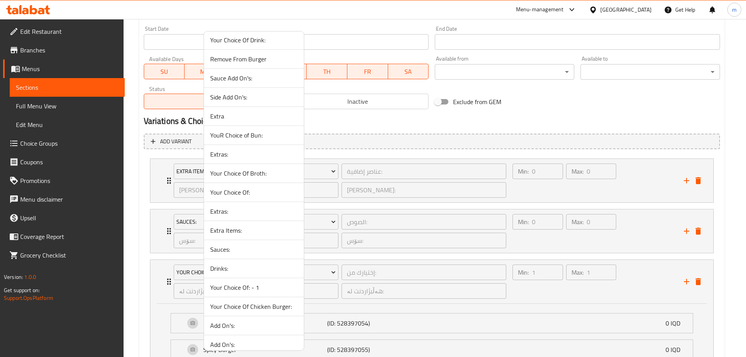
click at [228, 267] on span "Drinks:" at bounding box center [253, 268] width 87 height 9
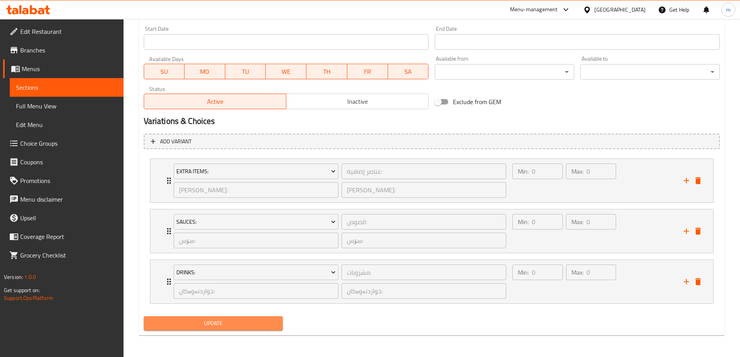
click at [250, 317] on button "Update" at bounding box center [214, 323] width 140 height 14
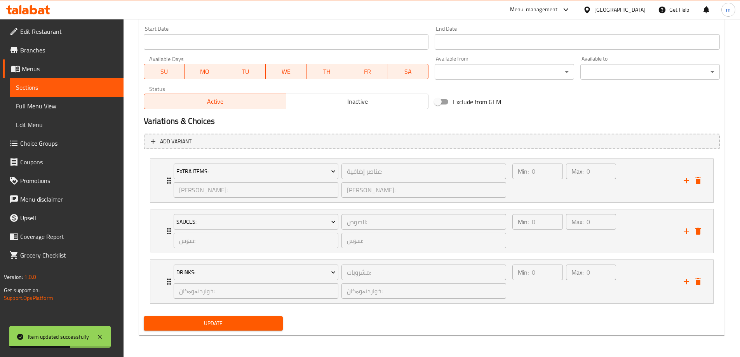
click at [241, 321] on span "Update" at bounding box center [213, 324] width 127 height 10
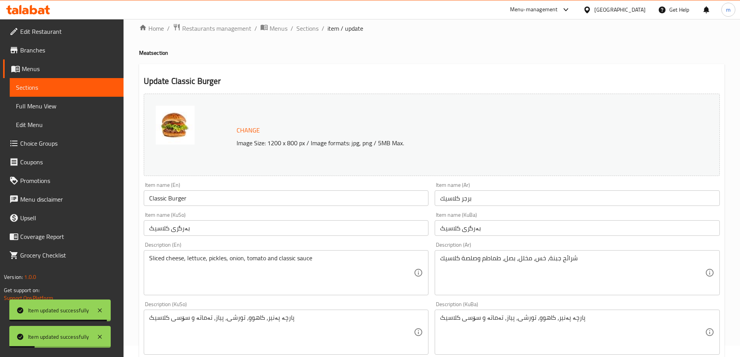
scroll to position [0, 0]
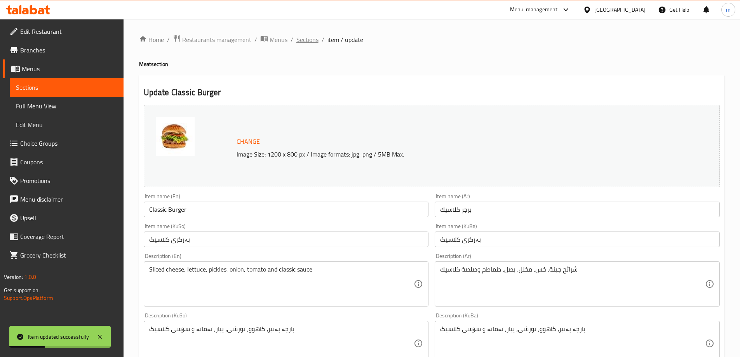
click at [307, 38] on span "Sections" at bounding box center [307, 39] width 22 height 9
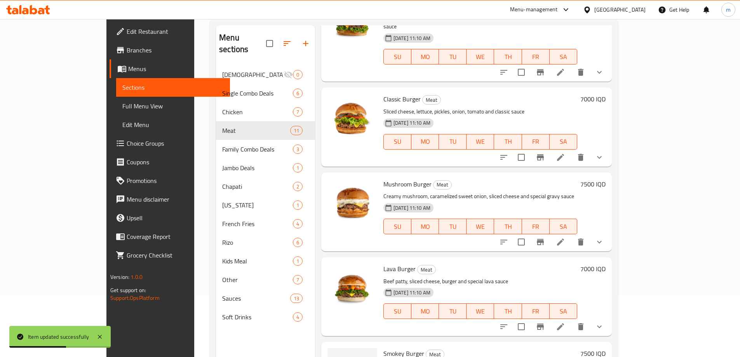
scroll to position [109, 0]
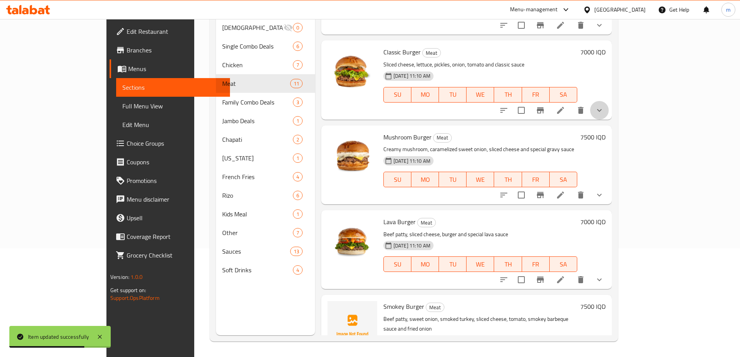
click at [609, 101] on button "show more" at bounding box center [599, 110] width 19 height 19
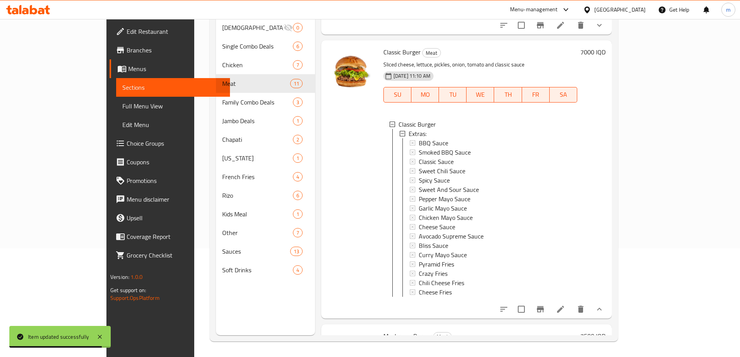
click at [565, 305] on icon at bounding box center [560, 309] width 9 height 9
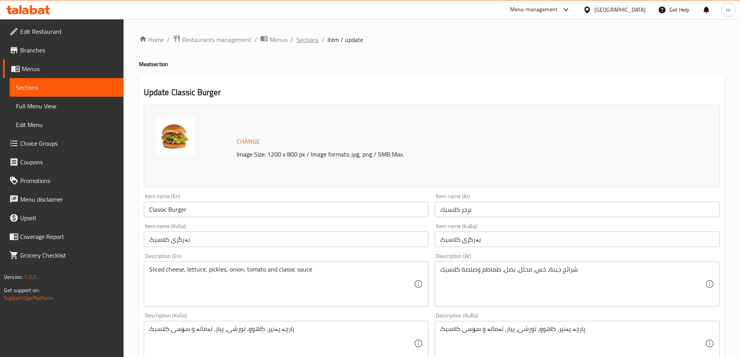
click at [308, 40] on span "Sections" at bounding box center [307, 39] width 22 height 9
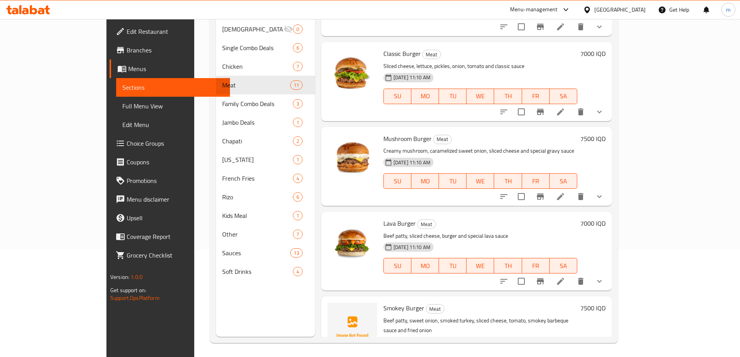
scroll to position [109, 0]
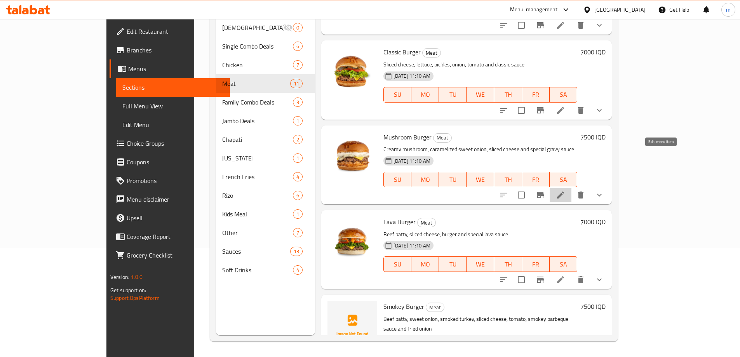
click at [564, 192] on icon at bounding box center [560, 195] width 7 height 7
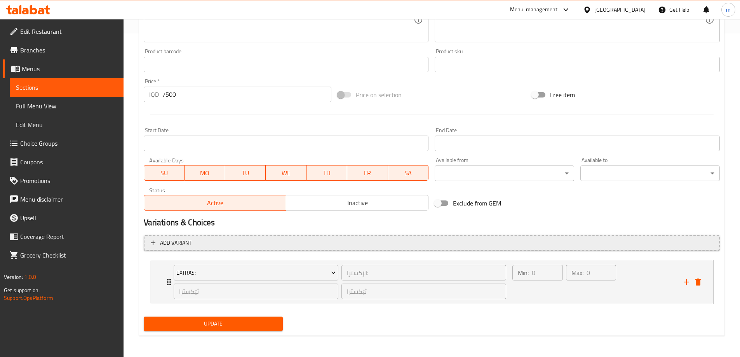
scroll to position [324, 0]
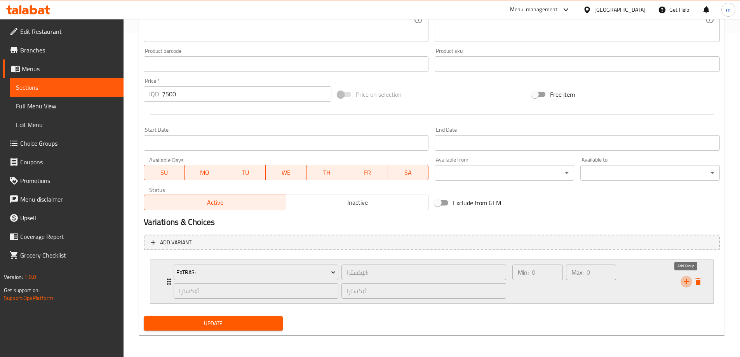
click at [682, 284] on button "add" at bounding box center [687, 282] width 12 height 12
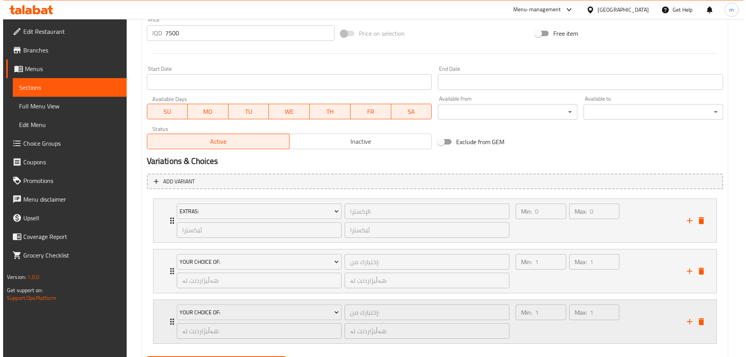
scroll to position [425, 0]
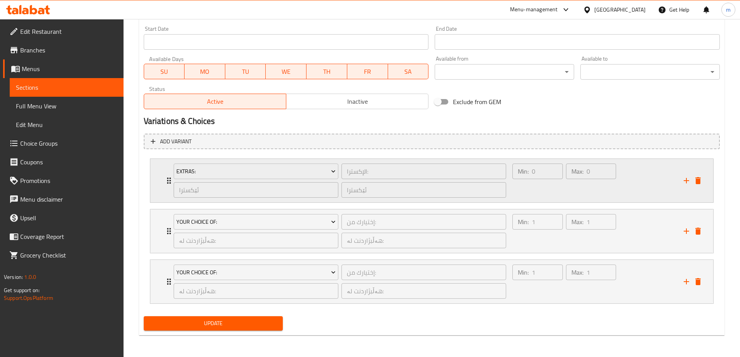
click at [289, 161] on div "Extras: الإكسترا: ​ ئێکسترا ​ ئێکسترا ​" at bounding box center [340, 181] width 342 height 44
click at [290, 169] on span "Extras:" at bounding box center [255, 172] width 159 height 10
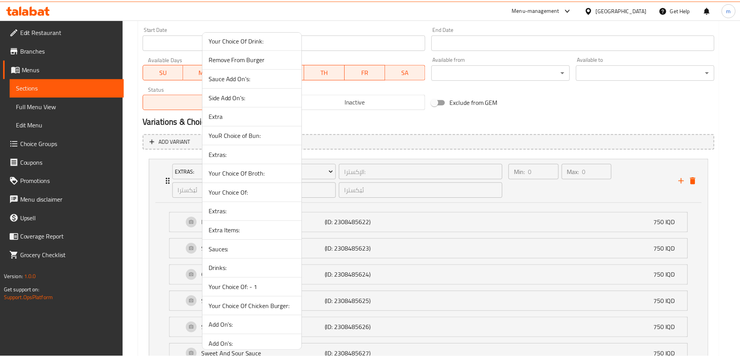
scroll to position [239, 0]
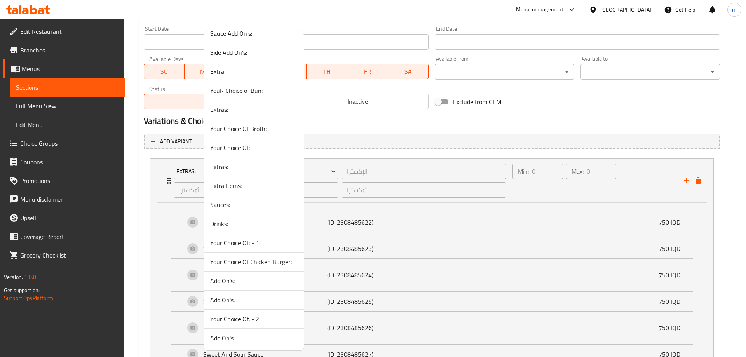
click at [228, 188] on span "Extra Items:" at bounding box center [253, 185] width 87 height 9
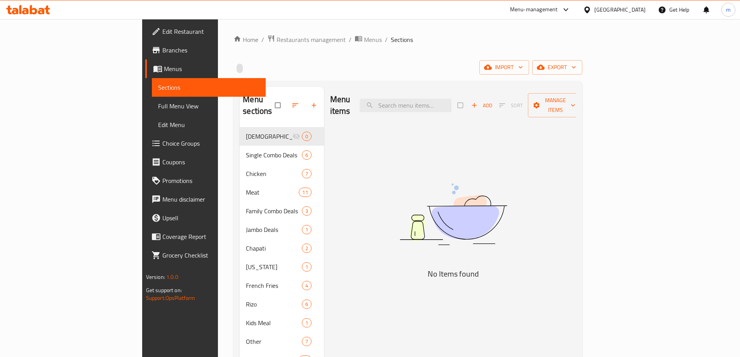
click at [158, 104] on span "Full Menu View" at bounding box center [208, 105] width 101 height 9
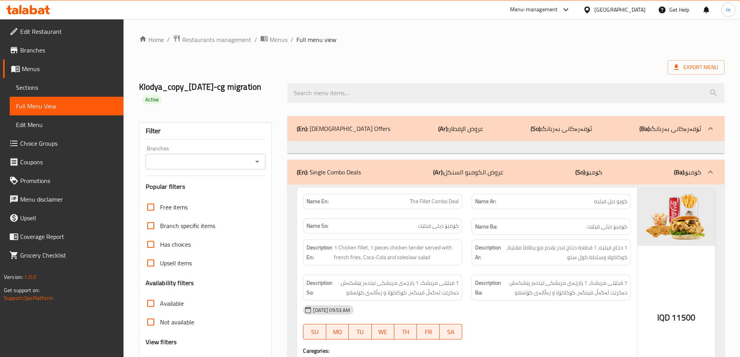
click at [253, 161] on icon "Open" at bounding box center [257, 161] width 9 height 9
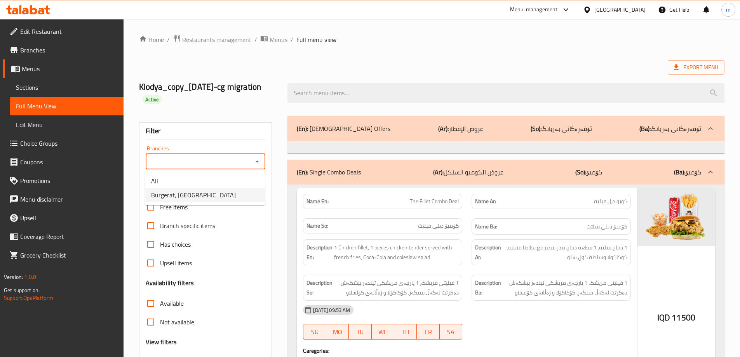
click at [230, 197] on li "Burgerat, [GEOGRAPHIC_DATA]" at bounding box center [205, 195] width 120 height 14
type input "Burgerat, [GEOGRAPHIC_DATA]"
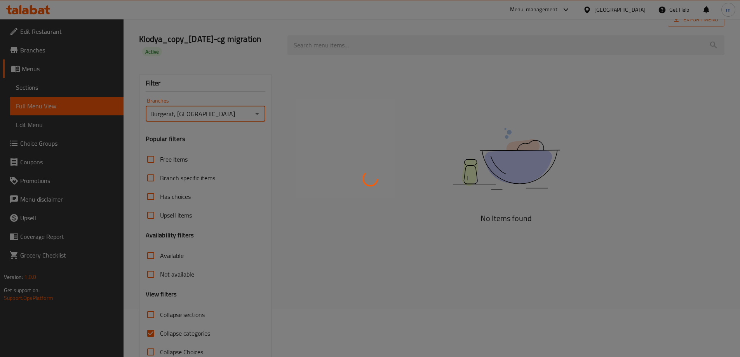
scroll to position [68, 0]
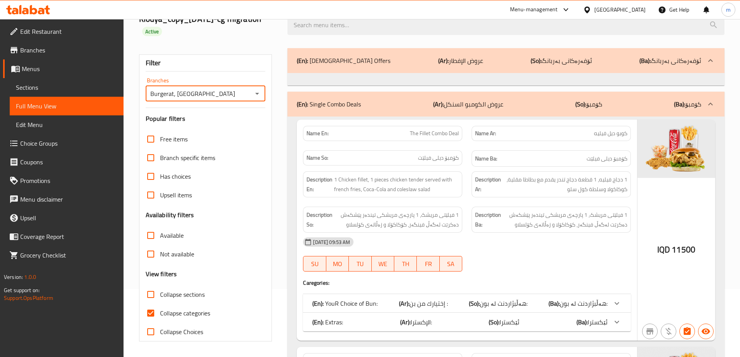
click at [149, 314] on input "Collapse categories" at bounding box center [150, 313] width 19 height 19
checkbox input "false"
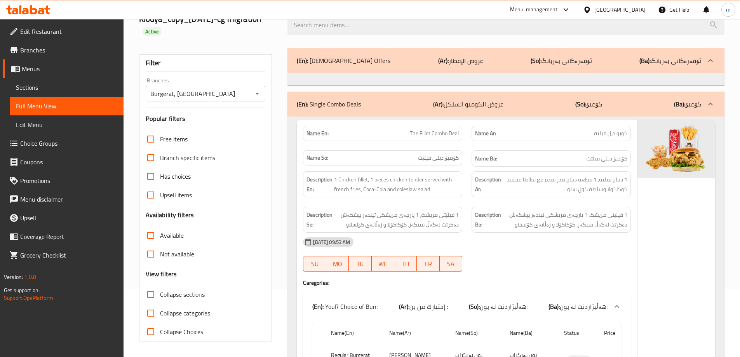
click at [168, 295] on span "Collapse sections" at bounding box center [182, 294] width 45 height 9
click at [160, 295] on input "Collapse sections" at bounding box center [150, 294] width 19 height 19
checkbox input "true"
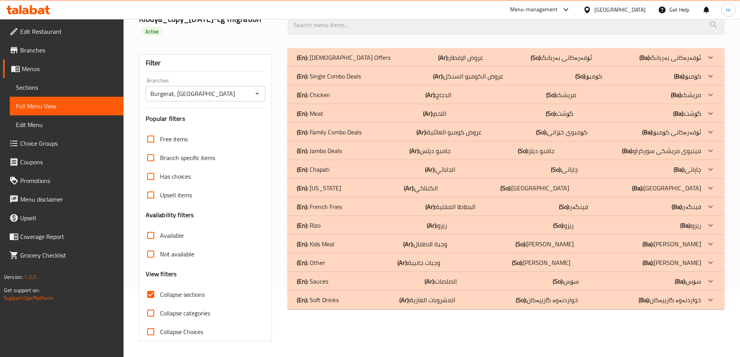
click at [335, 99] on div "(En): Chicken (Ar): الدجاج (So): مریشک (Ba): مریشک" at bounding box center [506, 94] width 437 height 19
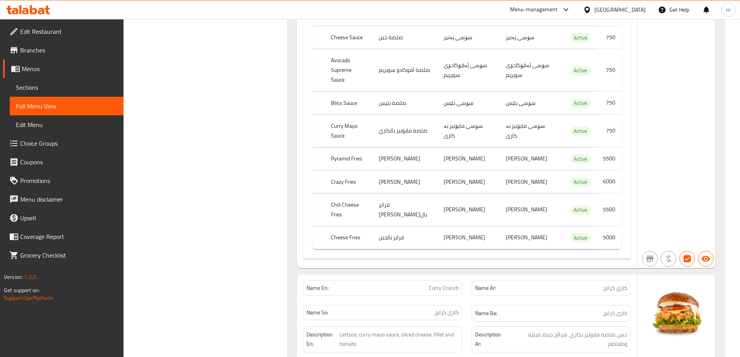
scroll to position [521, 0]
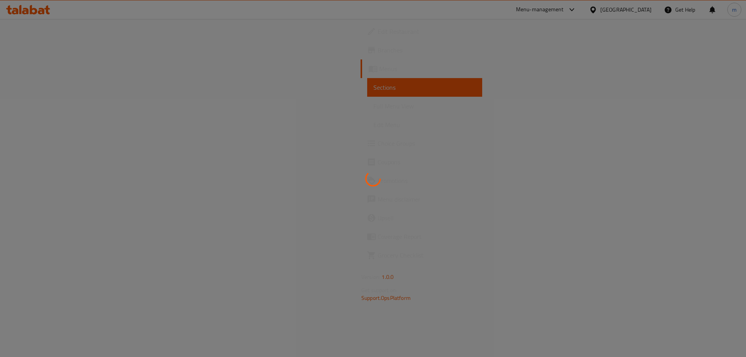
click at [44, 141] on div at bounding box center [373, 178] width 746 height 357
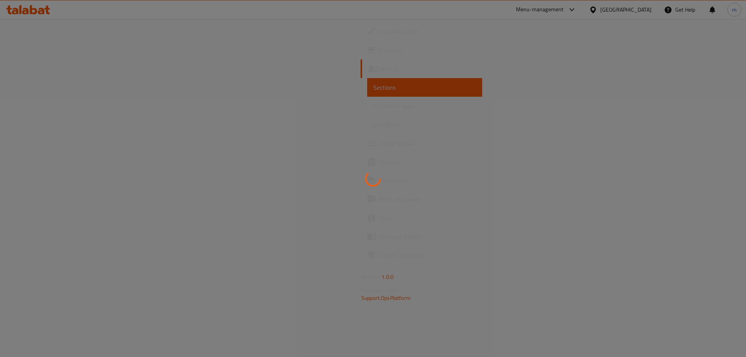
click at [44, 141] on div at bounding box center [373, 178] width 746 height 357
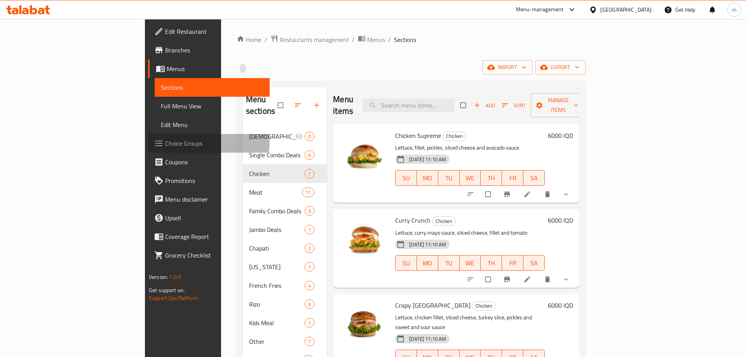
click at [165, 141] on span "Choice Groups" at bounding box center [214, 143] width 98 height 9
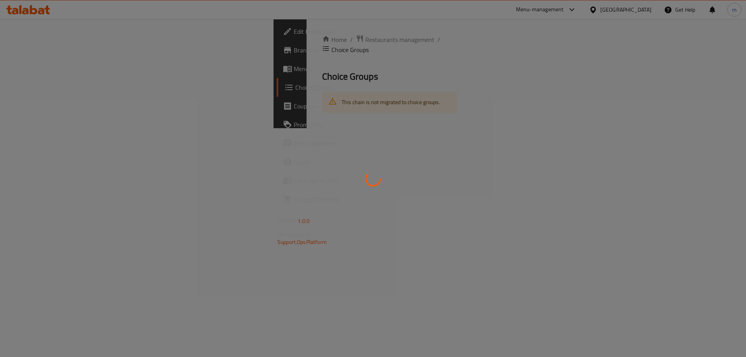
click at [44, 141] on div at bounding box center [373, 178] width 746 height 357
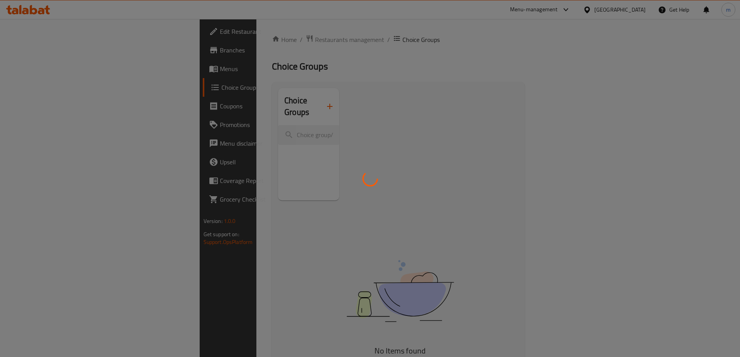
click at [44, 141] on div at bounding box center [370, 178] width 740 height 357
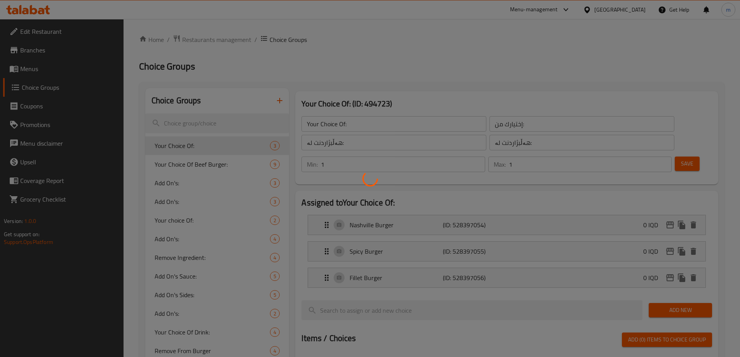
click at [44, 141] on div at bounding box center [370, 178] width 740 height 357
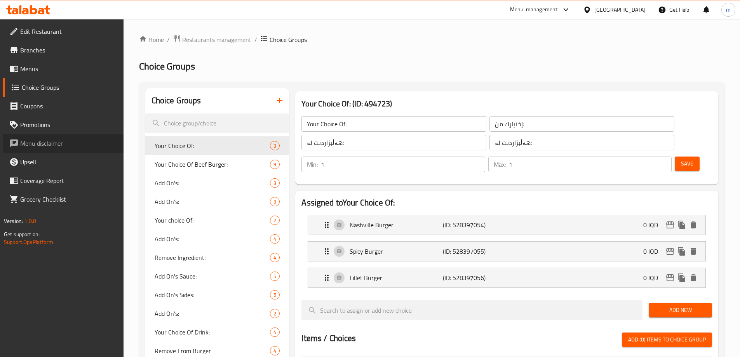
click at [44, 141] on span "Menu disclaimer" at bounding box center [68, 143] width 97 height 9
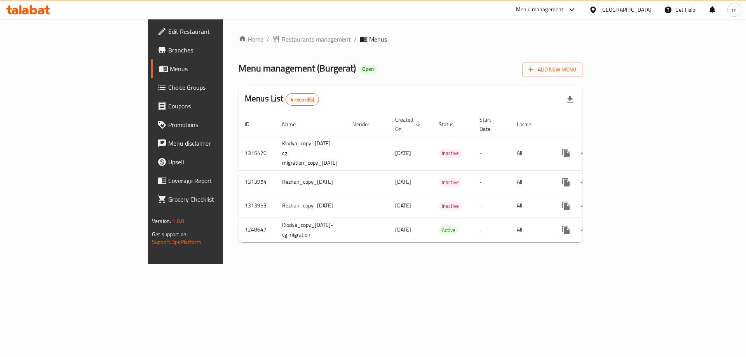
click at [168, 90] on span "Choice Groups" at bounding box center [217, 87] width 98 height 9
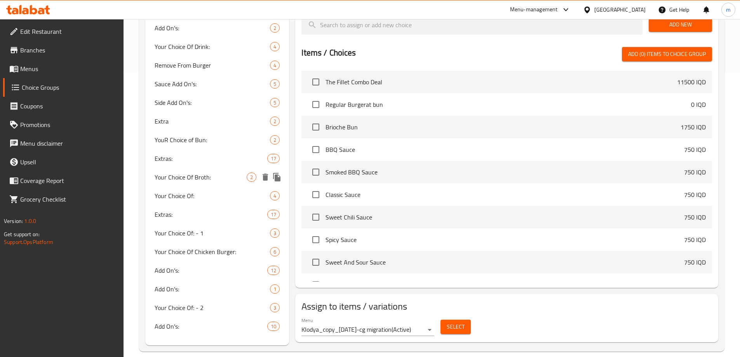
scroll to position [288, 0]
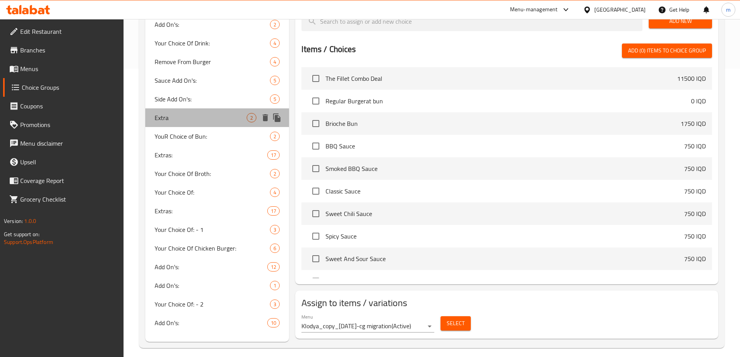
click at [176, 114] on span "Extra" at bounding box center [201, 117] width 92 height 9
type input "Extra"
type input "إكسترا"
type input "ئێکسترا"
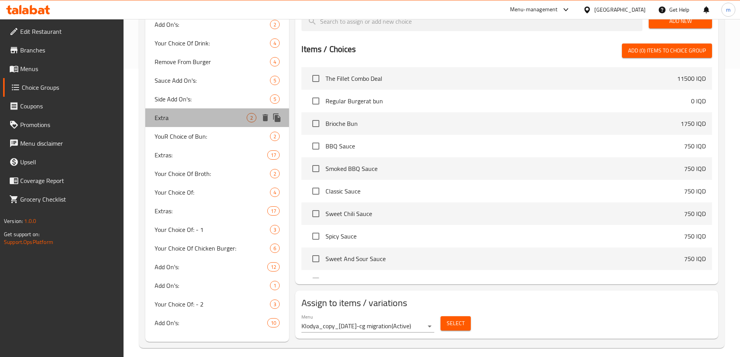
type input "0"
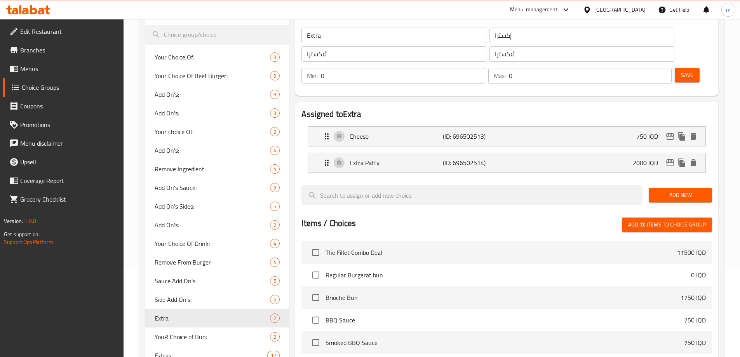
scroll to position [29, 0]
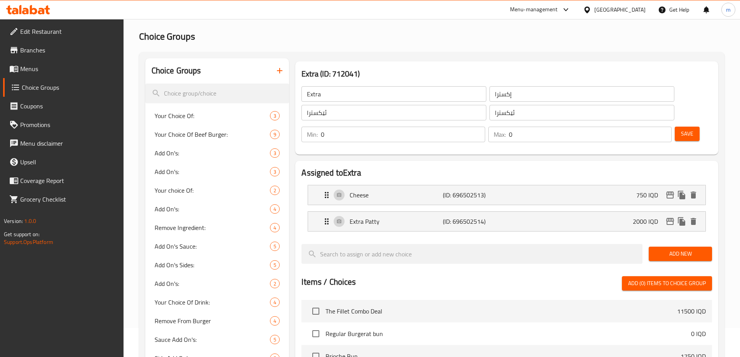
click at [278, 68] on icon "button" at bounding box center [279, 70] width 9 height 9
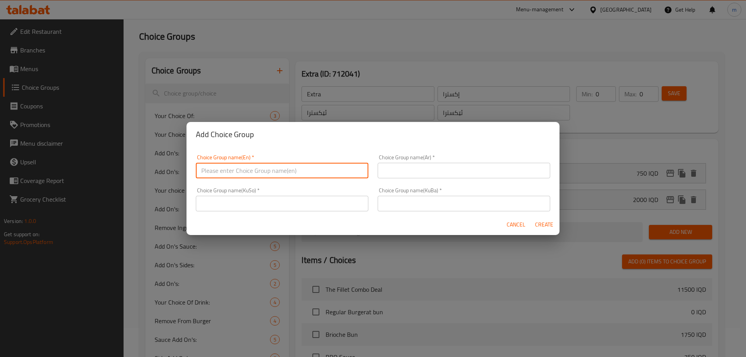
click at [284, 176] on input "text" at bounding box center [282, 171] width 173 height 16
paste input "Extra Items"
click at [291, 174] on input "Extra Items:" at bounding box center [282, 171] width 173 height 16
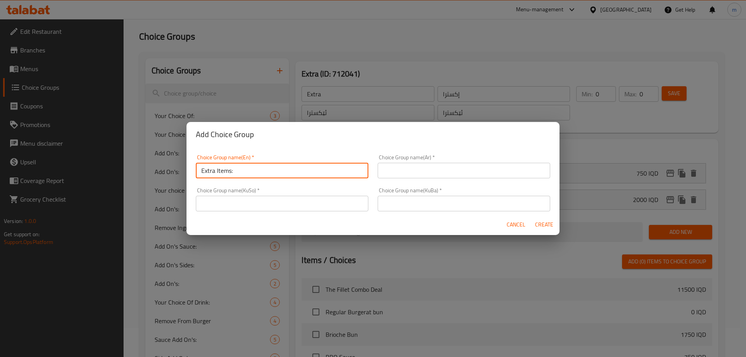
type input "Extra Items:"
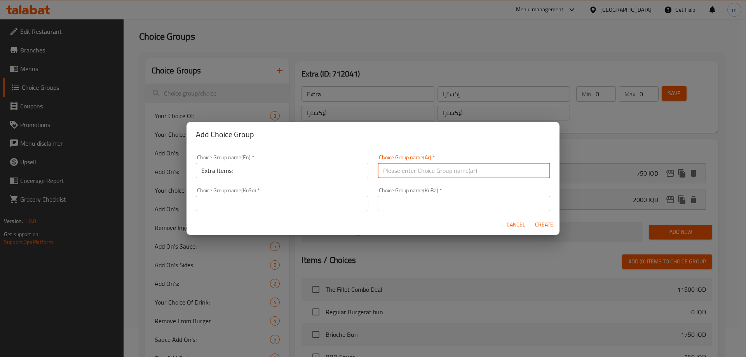
click at [422, 167] on input "text" at bounding box center [464, 171] width 173 height 16
paste input "عناصر إضافية:"
type input "عناصر إضافية:"
click at [412, 202] on input "text" at bounding box center [464, 204] width 173 height 16
paste input "[PERSON_NAME]:"
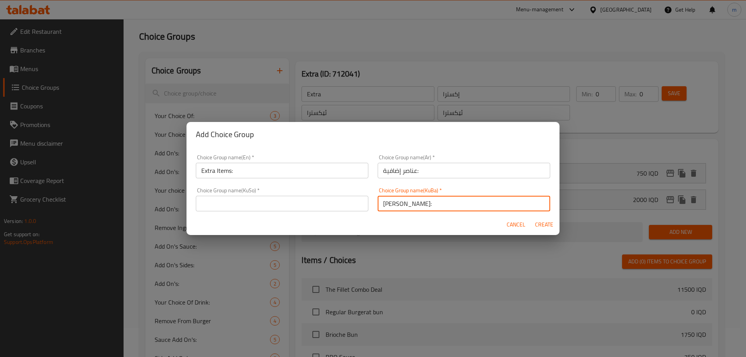
type input "[PERSON_NAME]:"
click at [337, 204] on input "text" at bounding box center [282, 204] width 173 height 16
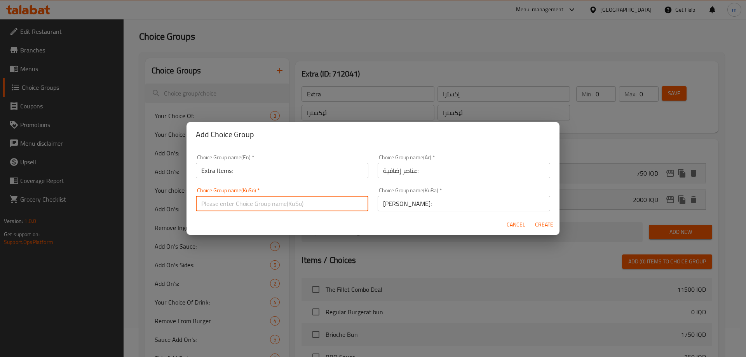
paste input "[PERSON_NAME]:"
type input "[PERSON_NAME]:"
click at [535, 224] on span "Create" at bounding box center [544, 225] width 19 height 10
type input "Extra Items:"
type input "عناصر إضافية:"
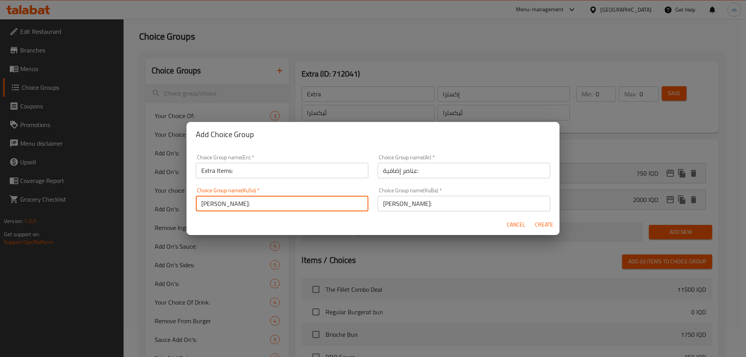
type input "[PERSON_NAME]:"
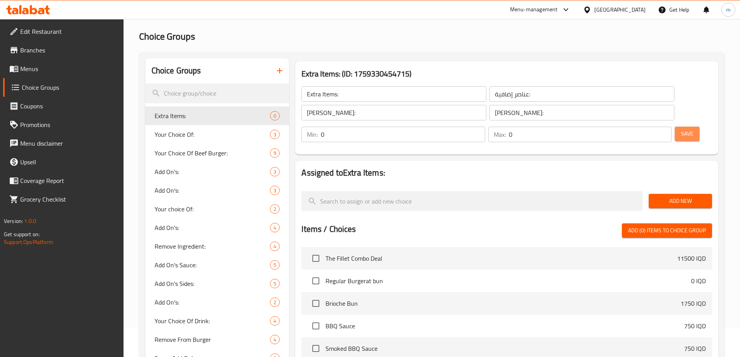
click at [681, 129] on span "Save" at bounding box center [687, 134] width 12 height 10
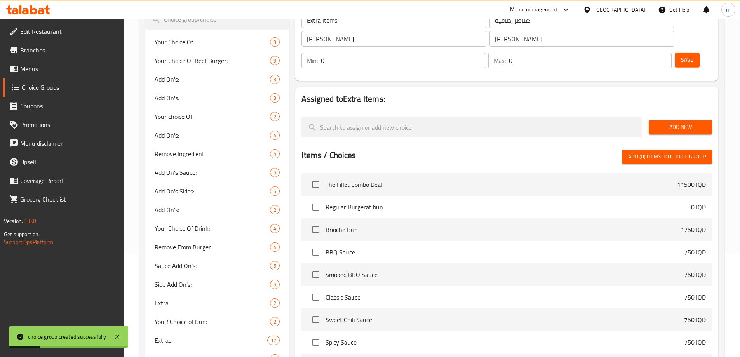
scroll to position [48, 0]
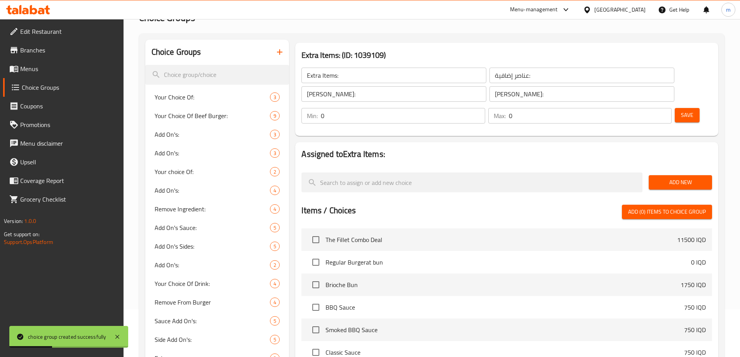
click at [676, 169] on div "Add New" at bounding box center [681, 182] width 70 height 26
click at [657, 178] on span "Add New" at bounding box center [680, 183] width 51 height 10
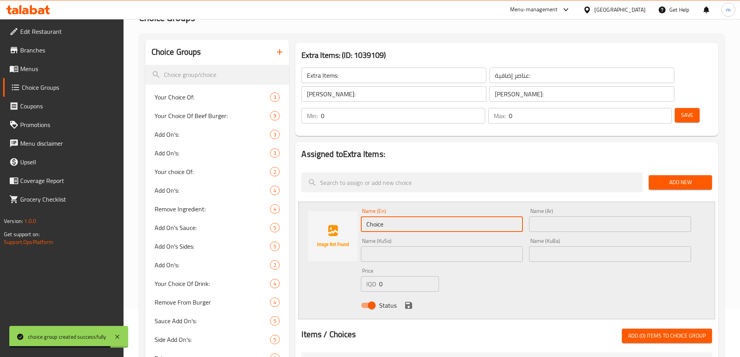
click at [399, 216] on input "Choice" at bounding box center [442, 224] width 162 height 16
paste input "French Fries"
type input "French Fries"
click at [591, 216] on input "text" at bounding box center [610, 224] width 162 height 16
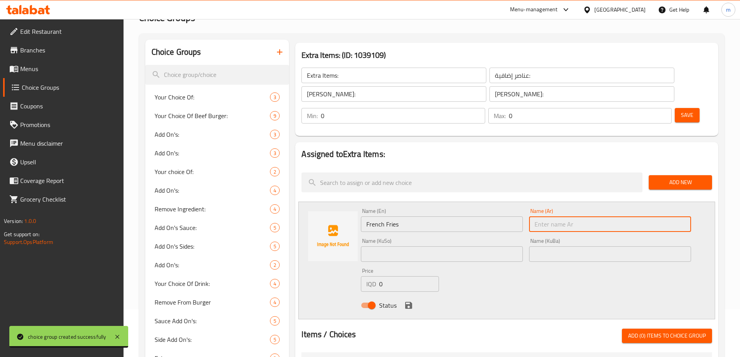
paste input "بطاطا [GEOGRAPHIC_DATA]"
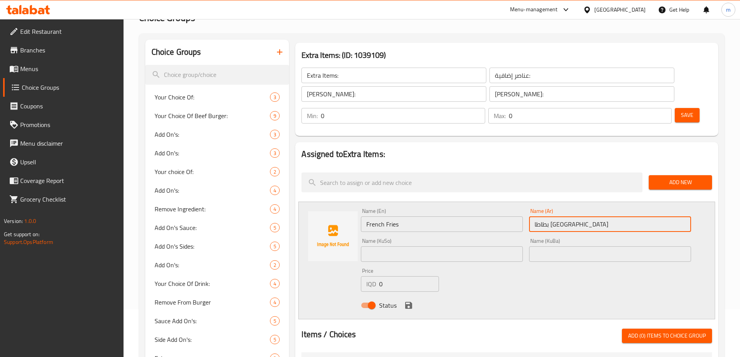
type input "بطاطا [GEOGRAPHIC_DATA]"
click at [535, 246] on input "text" at bounding box center [610, 254] width 162 height 16
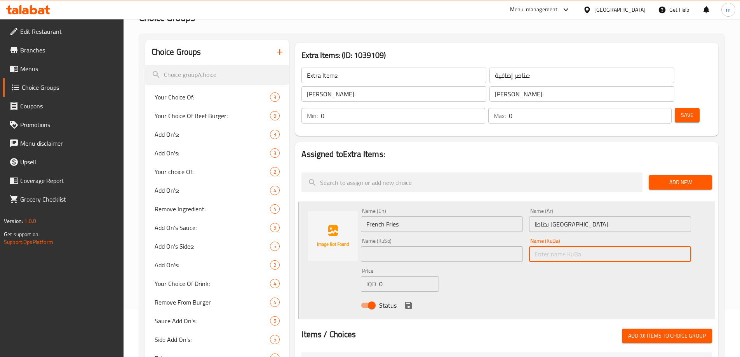
paste input "فینگەر"
type input "فینگەر"
click at [497, 238] on div "Name (KuSo) Name (KuSo)" at bounding box center [442, 250] width 162 height 24
click at [495, 246] on input "text" at bounding box center [442, 254] width 162 height 16
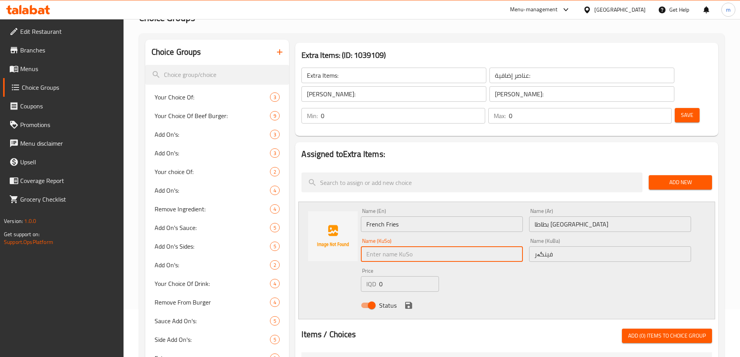
paste input "فینگەر"
type input "فینگەر"
paste input "175"
drag, startPoint x: 383, startPoint y: 262, endPoint x: 370, endPoint y: 263, distance: 12.9
click at [370, 276] on div "IQD 0 Price" at bounding box center [400, 284] width 78 height 16
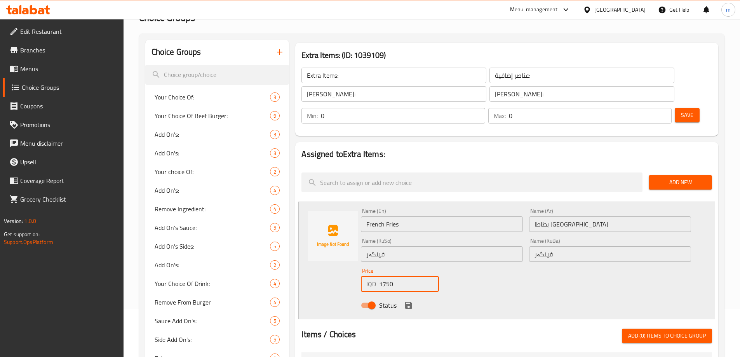
type input "1750"
click at [403, 295] on div "Status" at bounding box center [526, 305] width 337 height 21
click at [413, 301] on icon "save" at bounding box center [408, 305] width 9 height 9
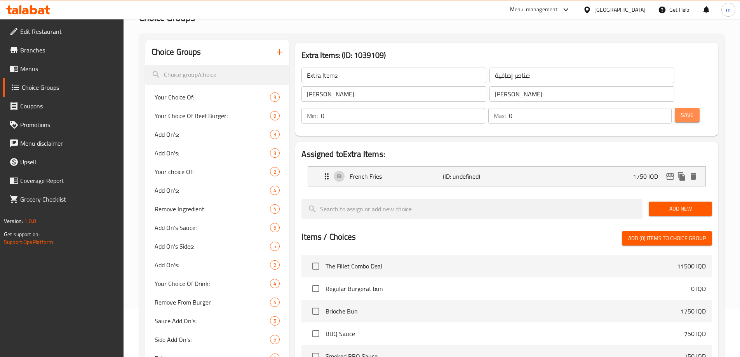
click at [681, 110] on span "Save" at bounding box center [687, 115] width 12 height 10
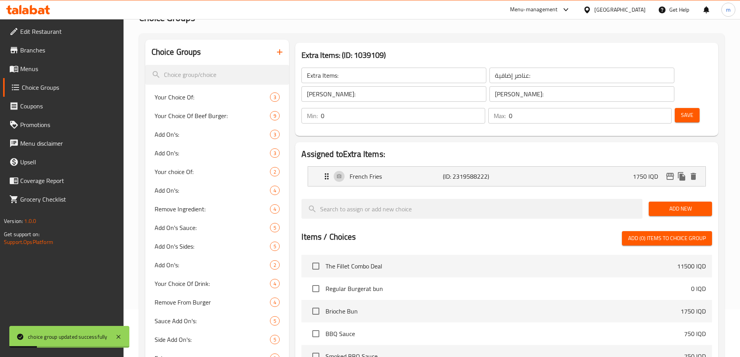
click at [670, 204] on span "Add New" at bounding box center [680, 209] width 51 height 10
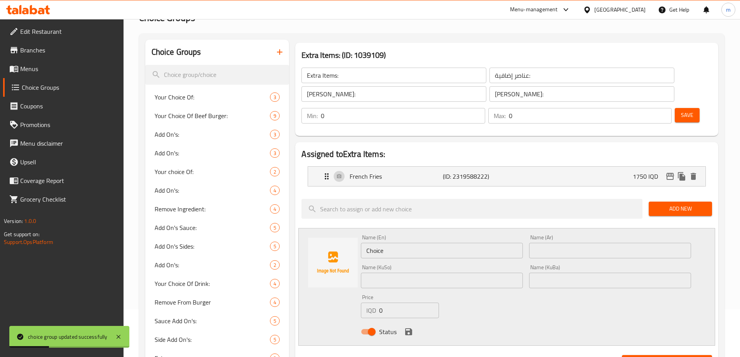
click at [417, 273] on input "text" at bounding box center [442, 281] width 162 height 16
paste input "1,750"
type input "1,750"
click at [390, 243] on input "Choice" at bounding box center [442, 251] width 162 height 16
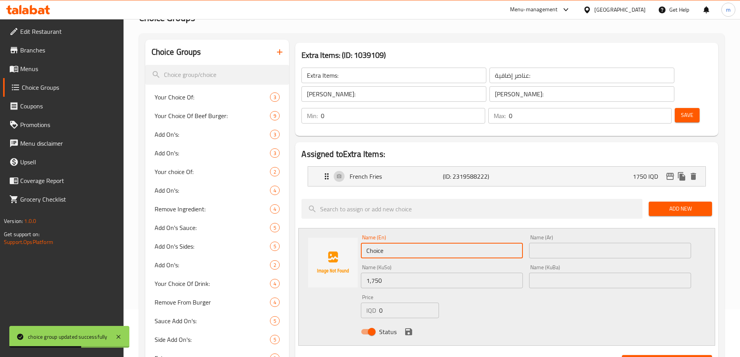
paste input "French Fries"
type input "French Fries"
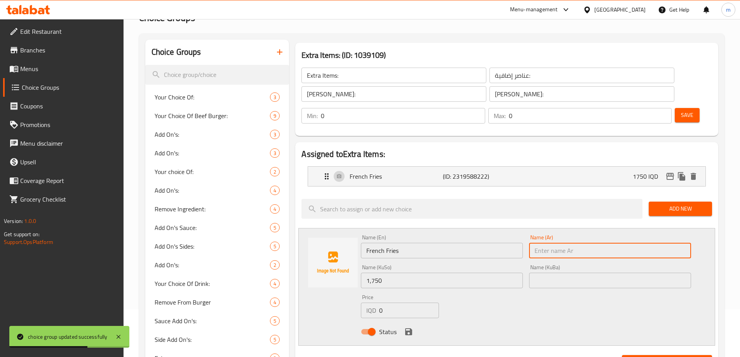
click at [541, 243] on input "text" at bounding box center [610, 251] width 162 height 16
paste input "بطاطا [GEOGRAPHIC_DATA]"
type input "بطاطا [GEOGRAPHIC_DATA]"
click at [478, 273] on input "1,750" at bounding box center [442, 281] width 162 height 16
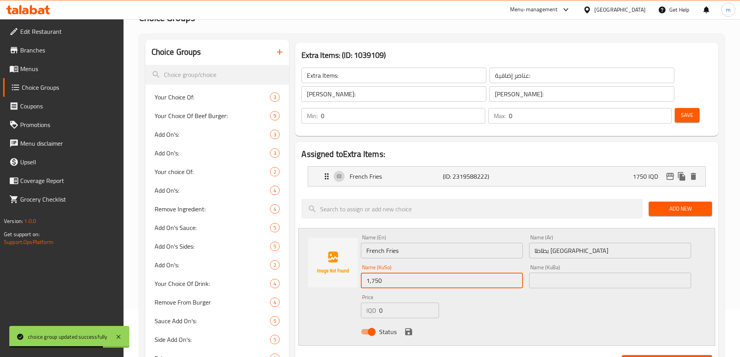
click at [478, 273] on input "1,750" at bounding box center [442, 281] width 162 height 16
paste input "بطاطا [GEOGRAPHIC_DATA]"
click at [384, 269] on div "Name (KuSo) بطاطا مقلية Name (KuSo)" at bounding box center [442, 277] width 168 height 30
click at [386, 273] on input "بطاطا [GEOGRAPHIC_DATA]" at bounding box center [442, 281] width 162 height 16
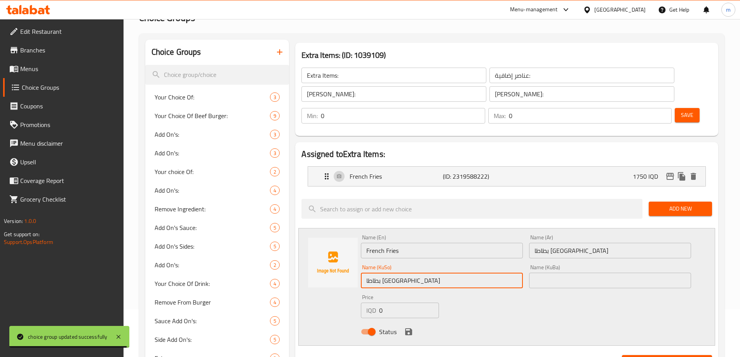
click at [386, 273] on input "بطاطا [GEOGRAPHIC_DATA]" at bounding box center [442, 281] width 162 height 16
paste input "فینگەر"
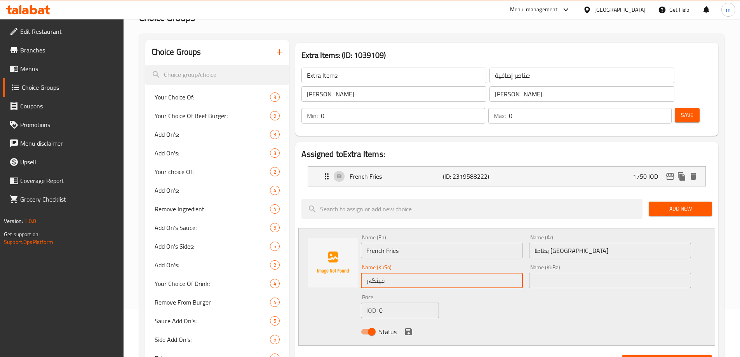
type input "فینگەر"
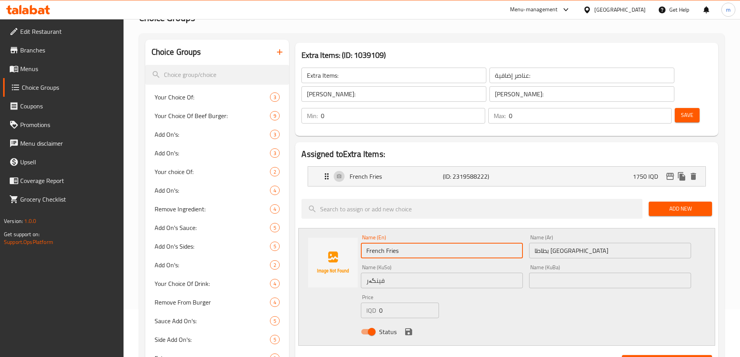
drag, startPoint x: 390, startPoint y: 232, endPoint x: 375, endPoint y: 231, distance: 14.8
click at [390, 243] on input "French Fries" at bounding box center [442, 251] width 162 height 16
click at [370, 243] on input "French Fries" at bounding box center [442, 251] width 162 height 16
click at [366, 243] on input "French Fries" at bounding box center [442, 251] width 162 height 16
click at [481, 243] on input "Cheese French Fries" at bounding box center [442, 251] width 162 height 16
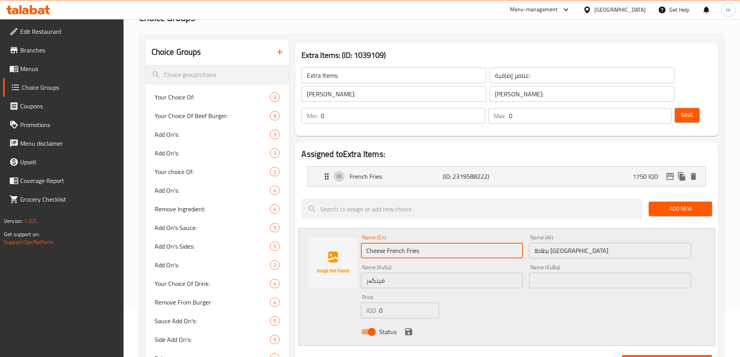
click at [481, 243] on input "Cheese French Fries" at bounding box center [442, 251] width 162 height 16
type input "Cheese French Fries"
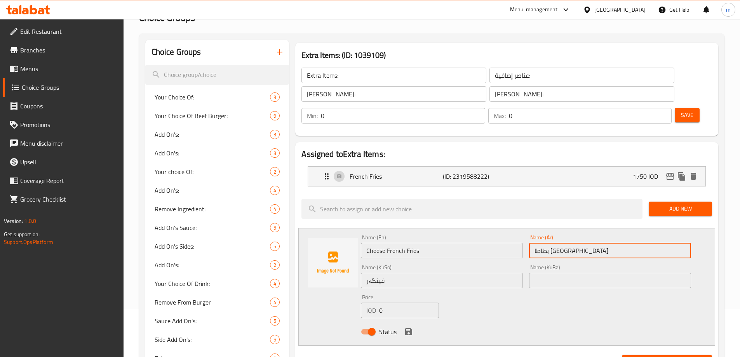
click at [580, 243] on input "بطاطا [GEOGRAPHIC_DATA]" at bounding box center [610, 251] width 162 height 16
paste input "بالجبن"
type input "بطاطا مقلية بالجبن"
click at [450, 273] on input "فینگەر" at bounding box center [442, 281] width 162 height 16
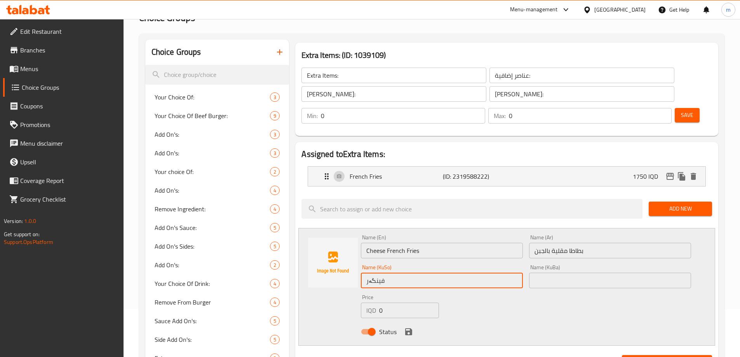
type input "فینگەر بە پەنیر"
click at [412, 273] on input "فینگەر بە پەنیر" at bounding box center [442, 281] width 162 height 16
click at [606, 273] on input "text" at bounding box center [610, 281] width 162 height 16
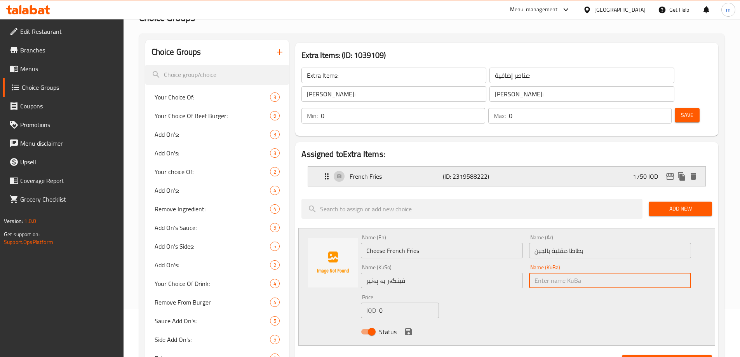
paste input "فینگەر بە پەنیر"
type input "فینگەر بە پەنیر"
paste input "500"
drag, startPoint x: 375, startPoint y: 283, endPoint x: 368, endPoint y: 284, distance: 6.7
click at [369, 303] on div "IQD 5000 Price" at bounding box center [400, 311] width 78 height 16
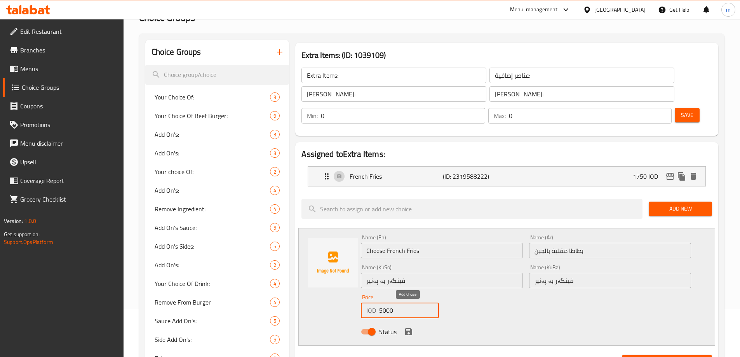
type input "5000"
click at [410, 328] on icon "save" at bounding box center [408, 331] width 7 height 7
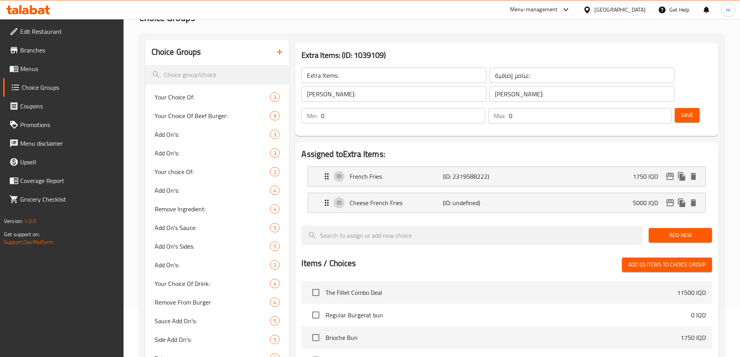
click at [677, 108] on button "Save" at bounding box center [687, 115] width 25 height 14
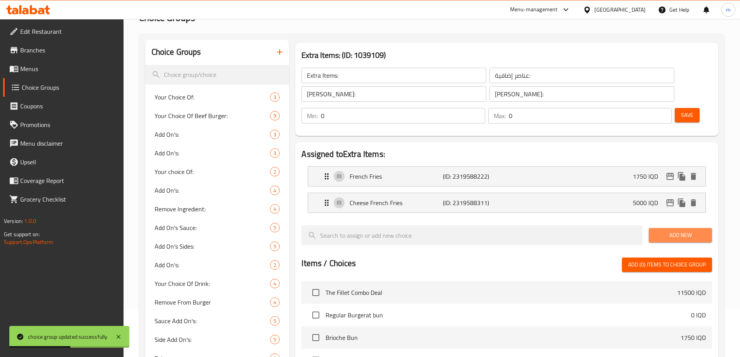
click at [668, 230] on span "Add New" at bounding box center [680, 235] width 51 height 10
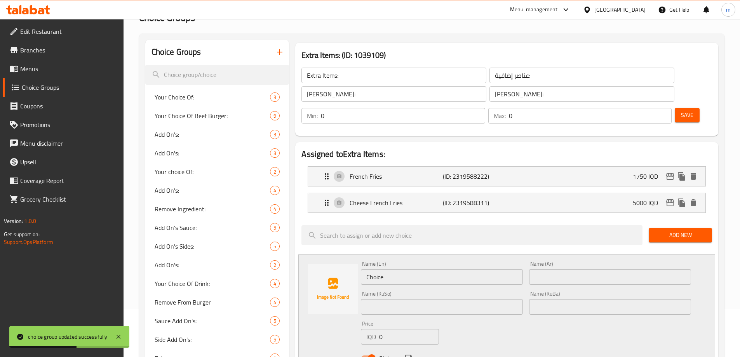
click at [384, 269] on input "Choice" at bounding box center [442, 277] width 162 height 16
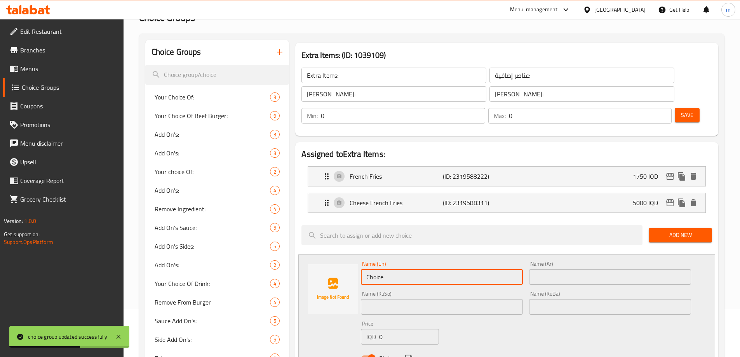
click at [384, 269] on input "Choice" at bounding box center [442, 277] width 162 height 16
paste input "1 Piece Chicken Tender"
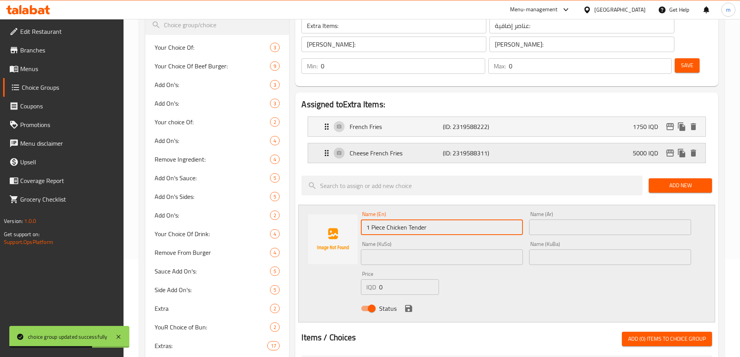
scroll to position [113, 0]
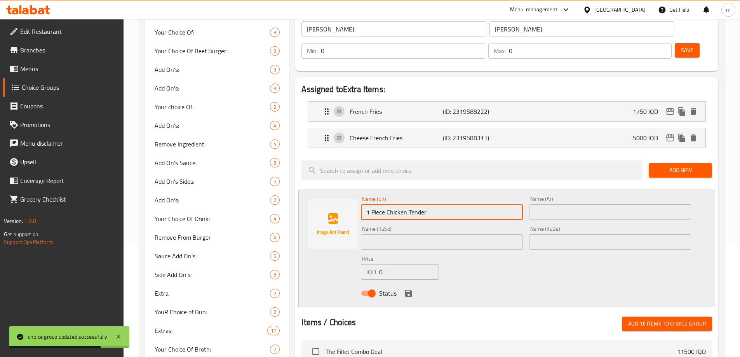
type input "1 Piece Chicken Tender"
click at [583, 204] on input "text" at bounding box center [610, 212] width 162 height 16
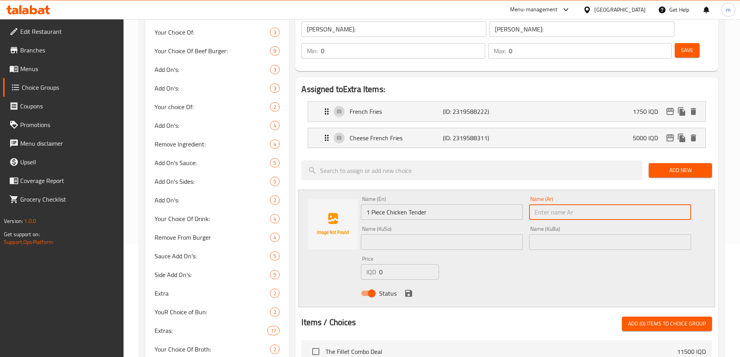
paste input "1 قطعة دجاج تندر"
type input "1 قطعة دجاج تندر"
click at [535, 234] on input "text" at bounding box center [610, 242] width 162 height 16
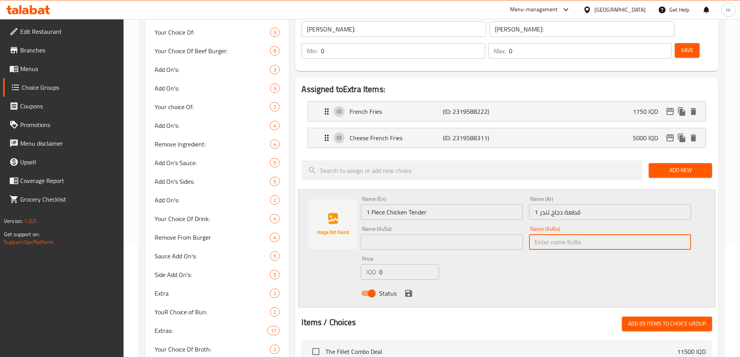
paste input "یەک پارچە مریشکی ناسک"
click at [589, 234] on input "یەک پارچە مریشکی ناسک" at bounding box center [610, 242] width 162 height 16
click at [591, 234] on input "یەک پارچە مریشکی ناسک" at bounding box center [610, 242] width 162 height 16
click at [650, 234] on input "1 پارچە مریشکی ناسک" at bounding box center [610, 242] width 162 height 16
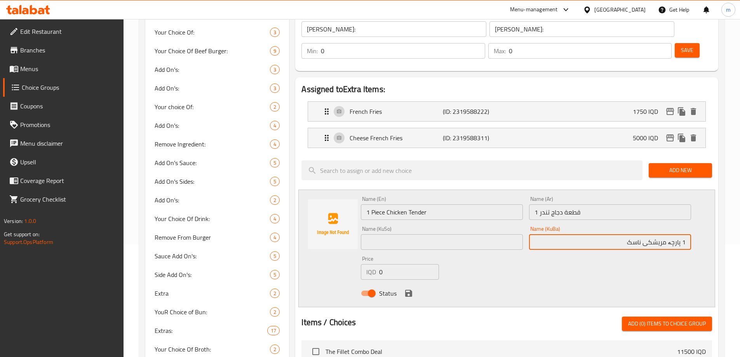
click at [633, 234] on input "1 پارچە مریشکی ناسک" at bounding box center [610, 242] width 162 height 16
paste input "تندر"
click at [636, 234] on input "1 پارچە مریشکی تندر" at bounding box center [610, 242] width 162 height 16
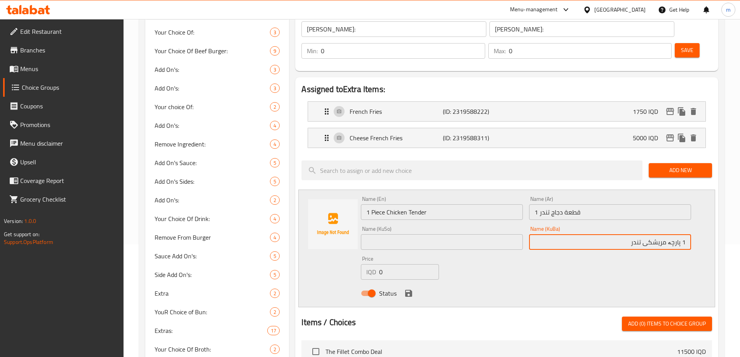
paste input "ەندەر"
click at [640, 234] on input "1 پارچە مریشکی تەندەر" at bounding box center [610, 242] width 162 height 16
click at [637, 234] on input "1 پارچە مریشکی تەندەر" at bounding box center [610, 242] width 162 height 16
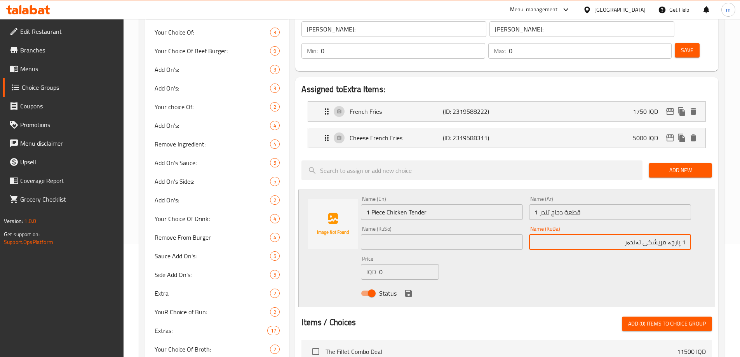
click at [637, 234] on input "1 پارچە مریشکی تەندەر" at bounding box center [610, 242] width 162 height 16
type input "1 پارچە مریشکی تەندەر"
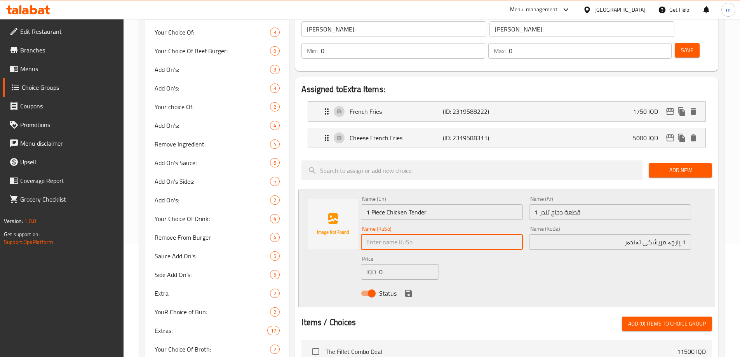
click at [494, 234] on input "text" at bounding box center [442, 242] width 162 height 16
paste input "1 پارچە مریشکی تەندەر"
type input "1 پارچە مریشکی تەندەر"
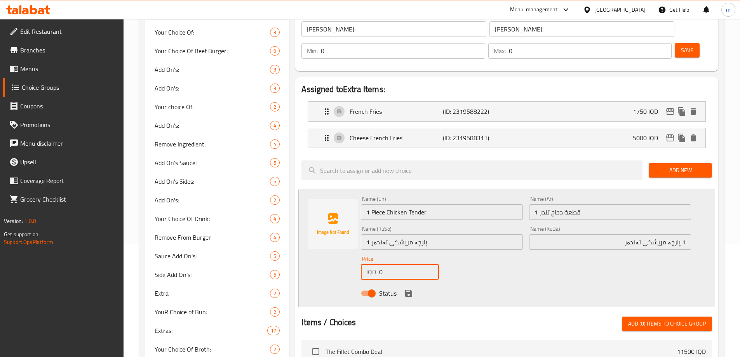
paste input "150"
drag, startPoint x: 384, startPoint y: 250, endPoint x: 377, endPoint y: 249, distance: 7.5
click at [377, 264] on div "IQD 1500 Price" at bounding box center [400, 272] width 78 height 16
type input "1500"
click at [405, 289] on icon "save" at bounding box center [408, 293] width 9 height 9
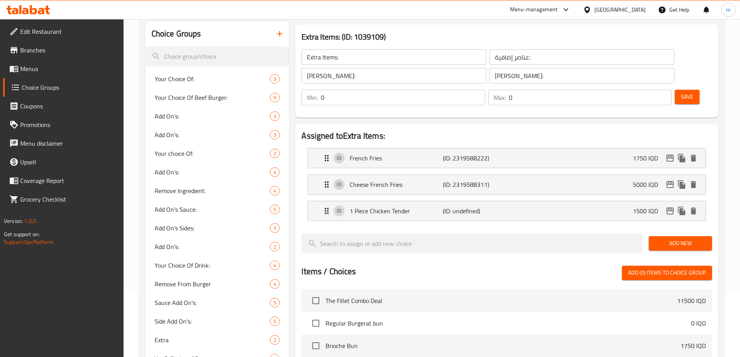
scroll to position [48, 0]
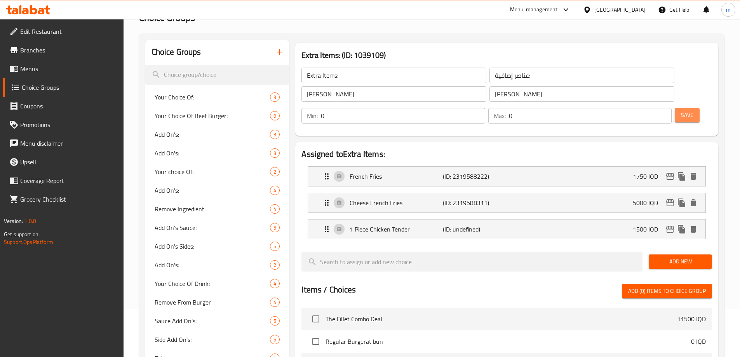
click at [681, 110] on span "Save" at bounding box center [687, 115] width 12 height 10
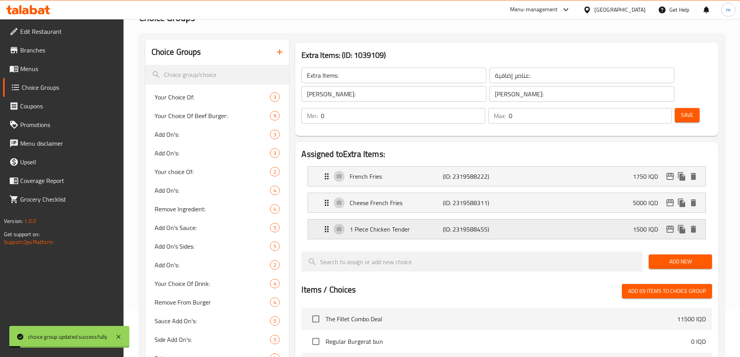
click at [505, 220] on div "1 Piece Chicken Tender (ID: 2319588455) 1500 IQD" at bounding box center [509, 229] width 374 height 19
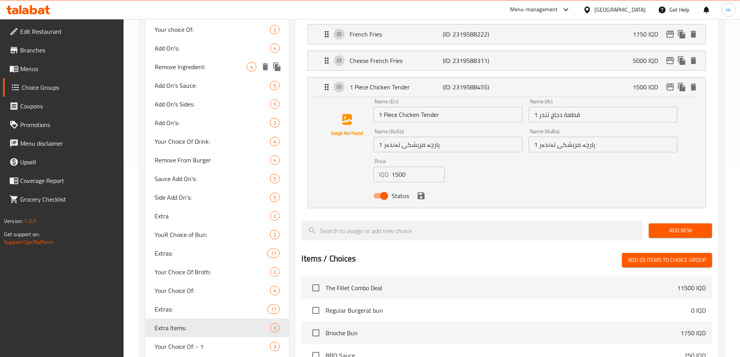
scroll to position [61, 0]
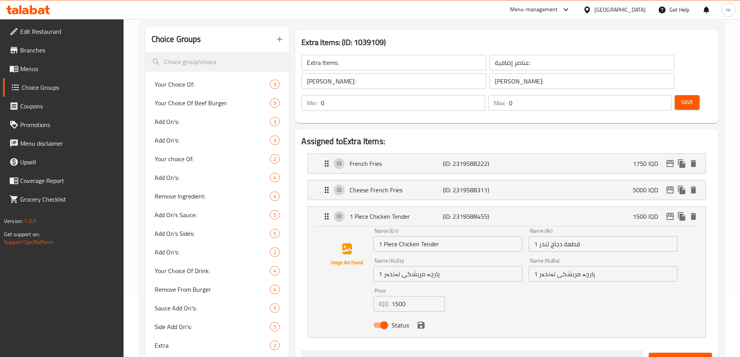
click at [282, 37] on icon "button" at bounding box center [279, 39] width 9 height 9
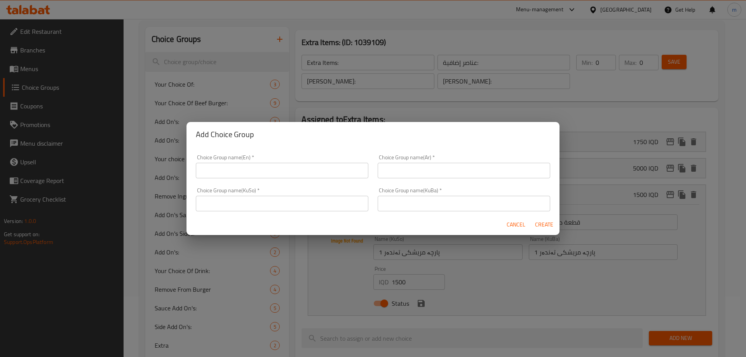
click at [317, 167] on input "text" at bounding box center [282, 171] width 173 height 16
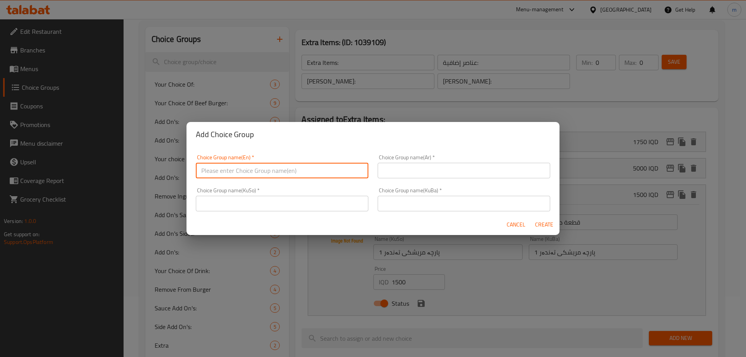
paste input "Sauce"
type input "Sauces:"
click at [385, 173] on input "text" at bounding box center [464, 171] width 173 height 16
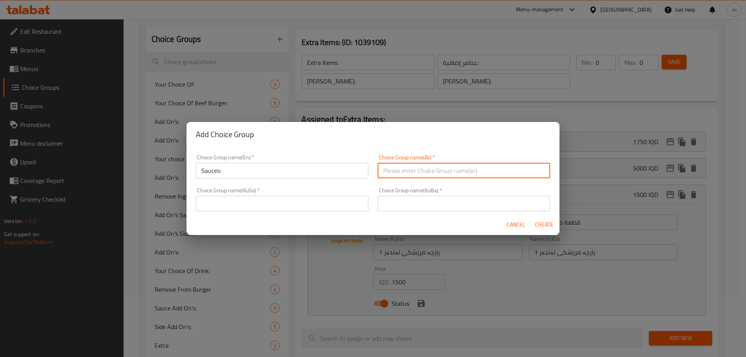
paste input "الصوص"
type input "الصوص:"
click at [396, 198] on input "text" at bounding box center [464, 204] width 173 height 16
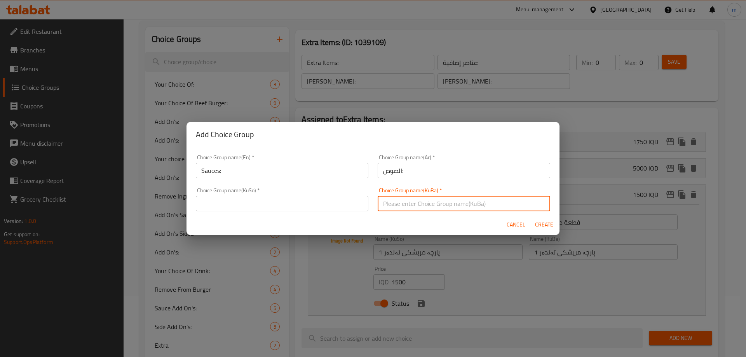
paste input "ساس_سۆس"
click at [409, 199] on input "ساس_سۆس" at bounding box center [464, 204] width 173 height 16
drag, startPoint x: 520, startPoint y: 206, endPoint x: 542, endPoint y: 204, distance: 21.8
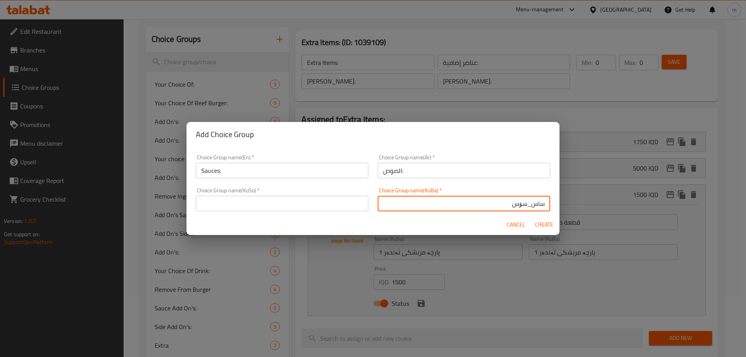
click at [542, 204] on input "ساس_سۆس" at bounding box center [464, 204] width 173 height 16
click at [509, 207] on input "سۆس" at bounding box center [464, 204] width 173 height 16
click at [510, 207] on input "سۆس:" at bounding box center [464, 204] width 173 height 16
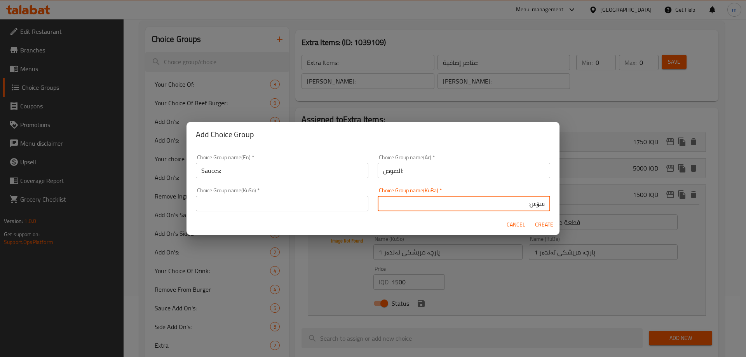
type input "سۆس:"
click at [331, 204] on input "text" at bounding box center [282, 204] width 173 height 16
paste input "سۆس:"
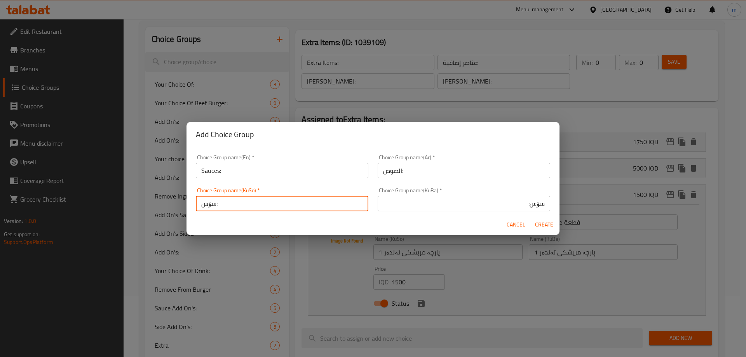
type input "سۆس:"
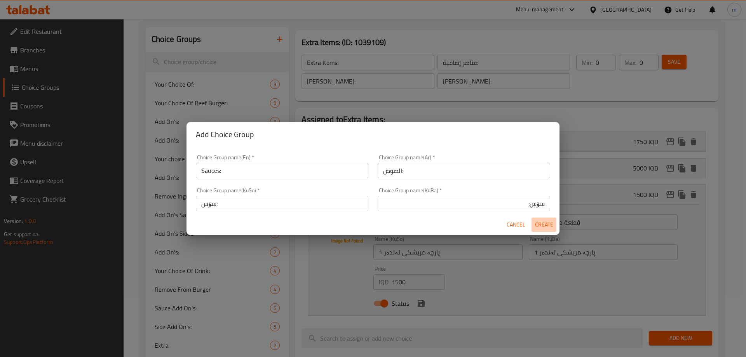
click at [541, 221] on span "Create" at bounding box center [544, 225] width 19 height 10
type input "Sauces:"
type input "الصوص:"
type input "سۆس:"
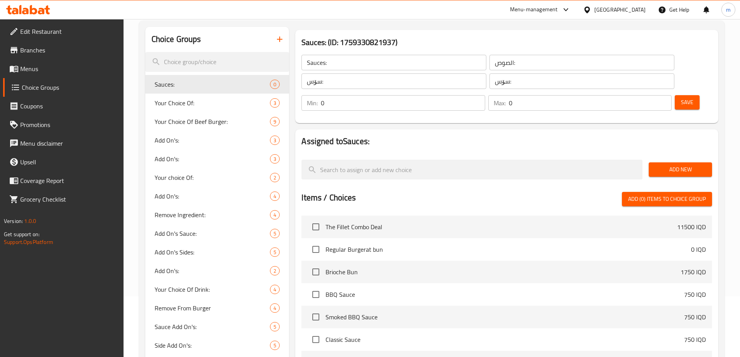
click at [675, 95] on button "Save" at bounding box center [687, 102] width 25 height 14
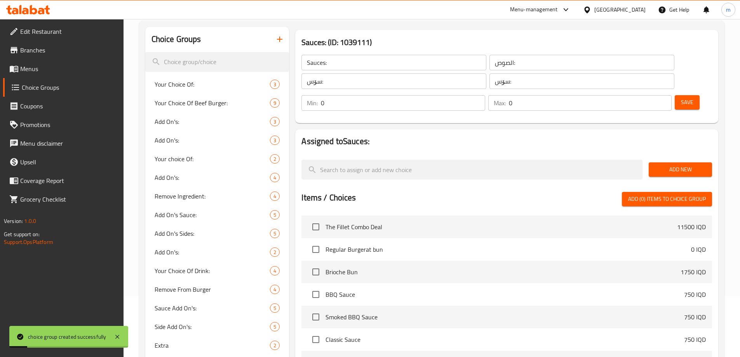
click at [675, 95] on button "Save" at bounding box center [687, 102] width 25 height 14
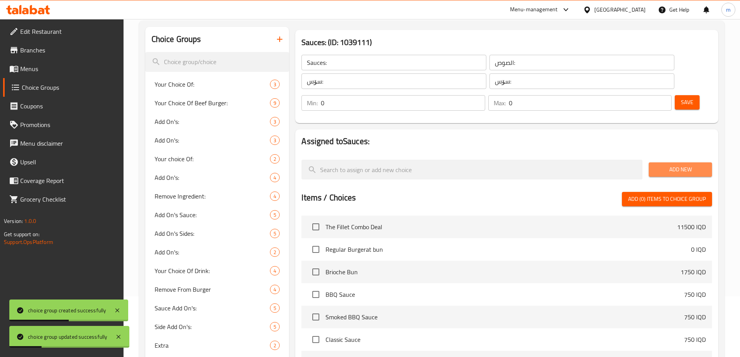
click at [689, 165] on span "Add New" at bounding box center [680, 170] width 51 height 10
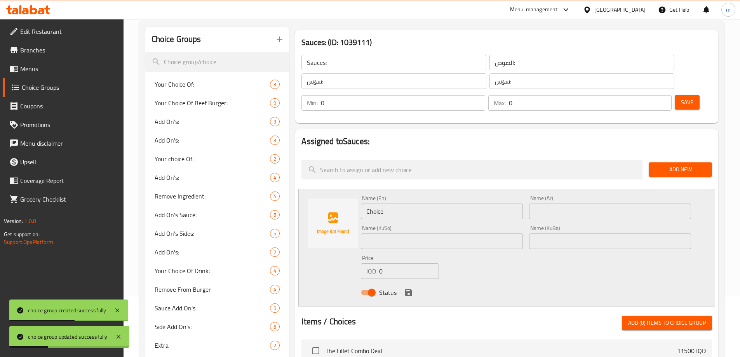
click at [377, 204] on input "Choice" at bounding box center [442, 212] width 162 height 16
paste input "lassic Sau"
type input "Classic Sauce"
click at [548, 195] on div "Name (Ar) Name (Ar)" at bounding box center [610, 207] width 162 height 24
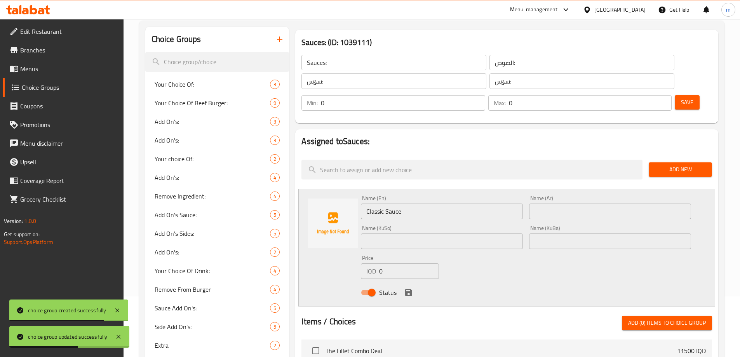
click at [551, 204] on input "text" at bounding box center [610, 212] width 162 height 16
click at [553, 204] on input "text" at bounding box center [610, 212] width 162 height 16
paste input "صلصة كلاسيكية"
type input "صلصة كلاسيكية"
click at [462, 234] on input "text" at bounding box center [442, 242] width 162 height 16
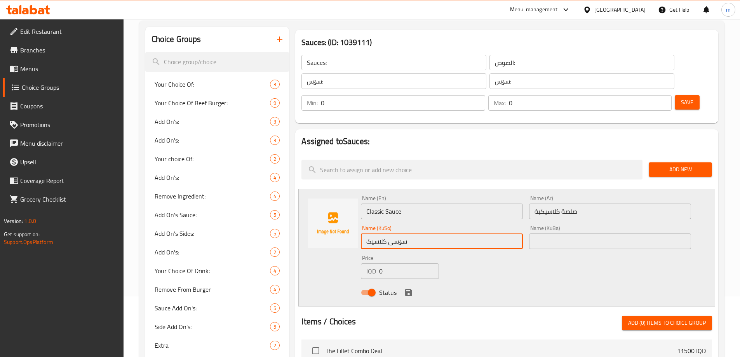
click at [457, 234] on input "سۆسی کلاسیک" at bounding box center [442, 242] width 162 height 16
type input "سۆسی کلاسیک"
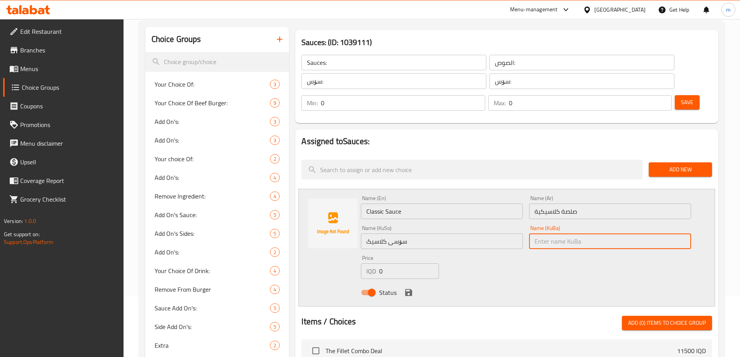
click at [561, 234] on input "text" at bounding box center [610, 242] width 162 height 16
paste input "سۆسی کلاسیک"
type input "سۆسی کلاسیک"
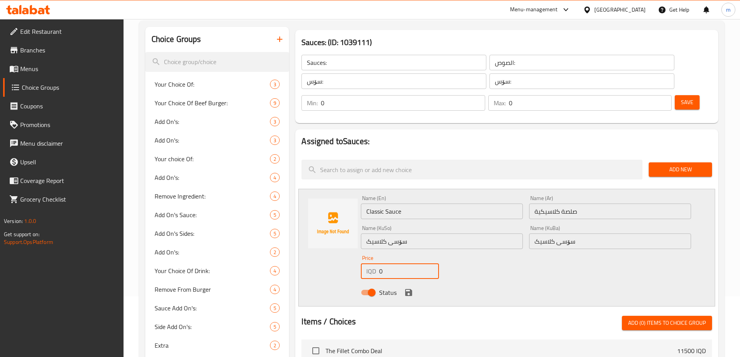
drag, startPoint x: 381, startPoint y: 249, endPoint x: 375, endPoint y: 249, distance: 5.8
click at [376, 263] on div "IQD 0 Price" at bounding box center [400, 271] width 78 height 16
paste input "75"
type input "750"
click at [403, 282] on div "Status" at bounding box center [526, 292] width 337 height 21
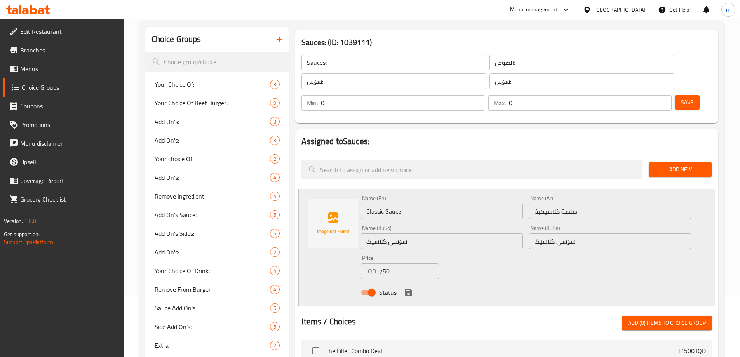
click at [415, 282] on div "Status" at bounding box center [526, 292] width 337 height 21
click at [408, 289] on icon "save" at bounding box center [408, 292] width 7 height 7
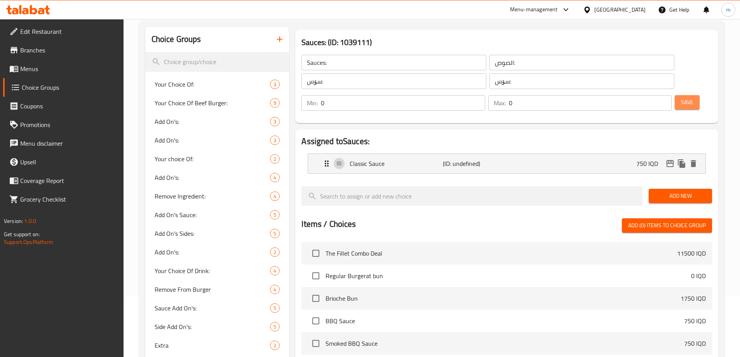
click at [681, 98] on span "Save" at bounding box center [687, 103] width 12 height 10
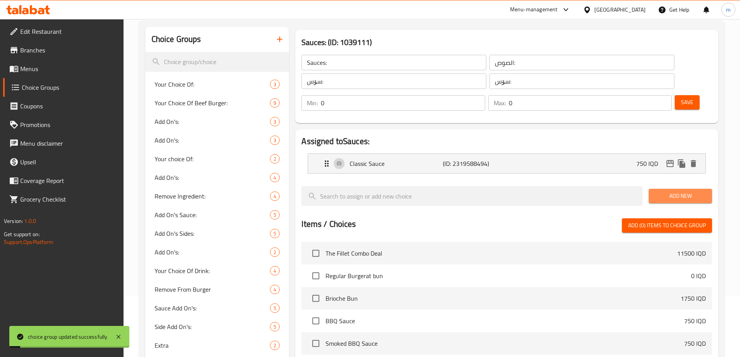
click at [677, 191] on span "Add New" at bounding box center [680, 196] width 51 height 10
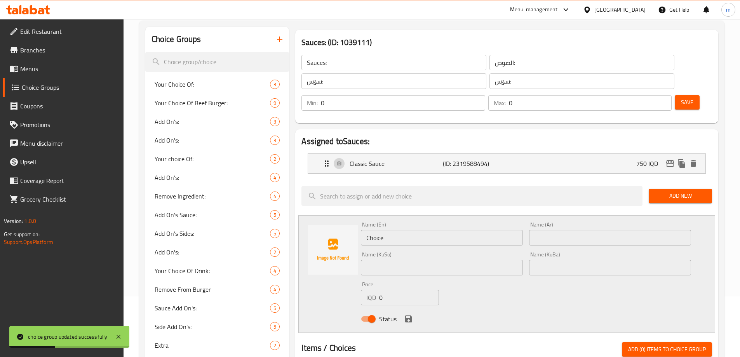
click at [424, 230] on input "Choice" at bounding box center [442, 238] width 162 height 16
paste input "BBQ Sau"
type input "BBQ Sauce"
drag, startPoint x: 568, startPoint y: 228, endPoint x: 568, endPoint y: 218, distance: 10.5
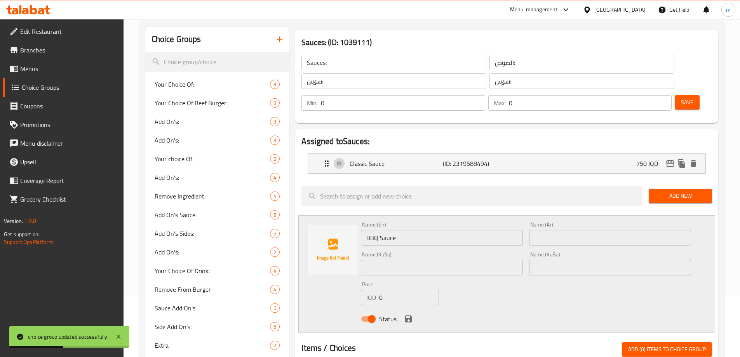
click at [568, 249] on div "Name (KuBa) Name (KuBa)" at bounding box center [610, 264] width 168 height 30
click at [568, 230] on input "text" at bounding box center [610, 238] width 162 height 16
paste input "صوص باربيكيو"
type input "صوص باربيكيو"
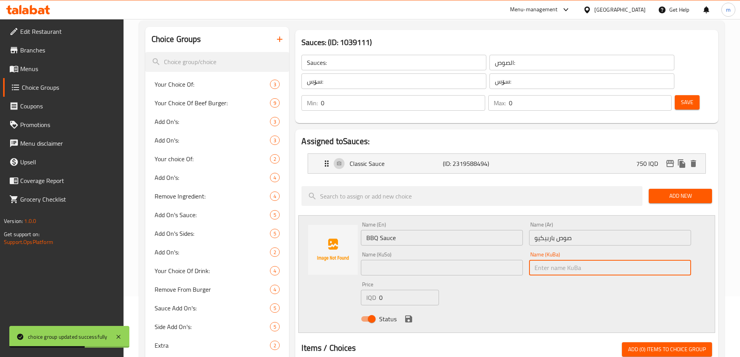
click at [544, 260] on input "text" at bounding box center [610, 268] width 162 height 16
paste input "ساسی باڕبیکیو"
type input "ساسی باڕبیکیو"
drag, startPoint x: 492, startPoint y: 245, endPoint x: 500, endPoint y: 216, distance: 30.5
click at [492, 260] on input "text" at bounding box center [442, 268] width 162 height 16
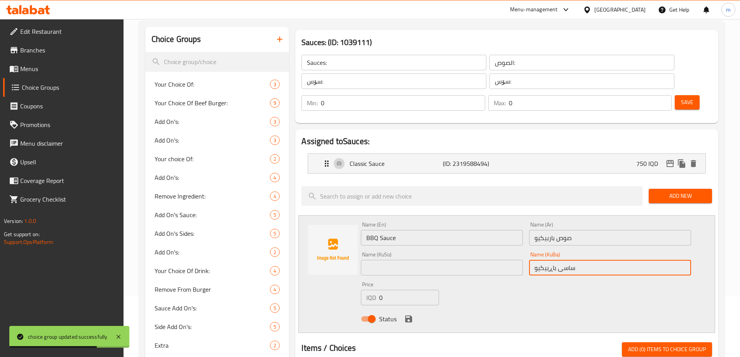
paste input "ساسی باڕبیکیو"
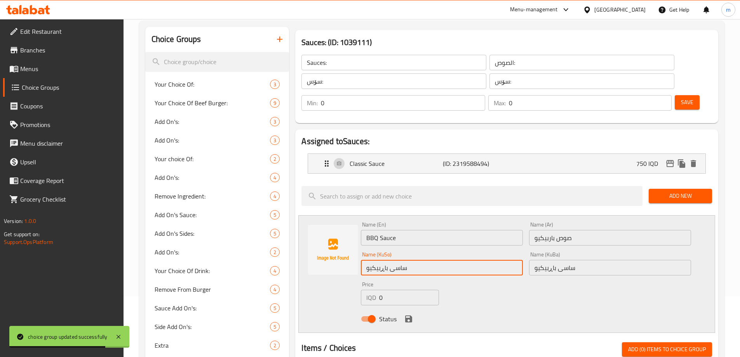
click at [490, 80] on input "سۆس:" at bounding box center [582, 81] width 185 height 16
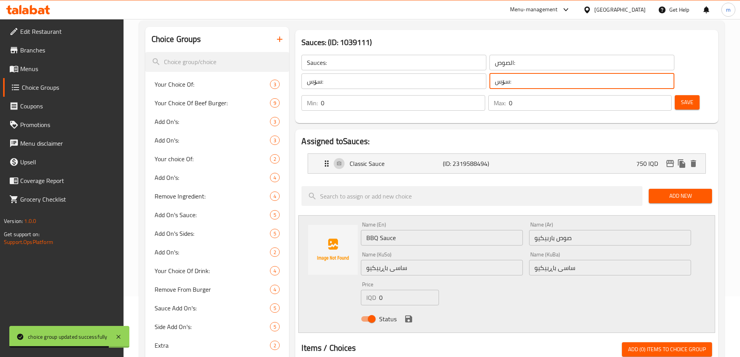
click at [490, 80] on input "سۆس:" at bounding box center [582, 81] width 185 height 16
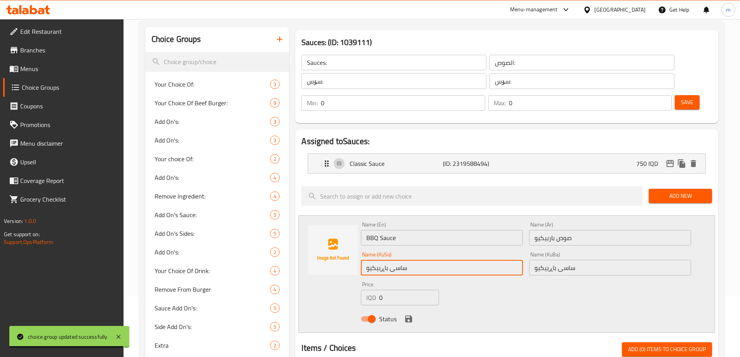
drag, startPoint x: 415, startPoint y: 251, endPoint x: 396, endPoint y: 250, distance: 18.3
click at [396, 260] on input "ساسی باڕبیکیو" at bounding box center [442, 268] width 162 height 16
paste input "ۆ"
click at [396, 260] on input "سۆسی باڕبیکیو" at bounding box center [442, 268] width 162 height 16
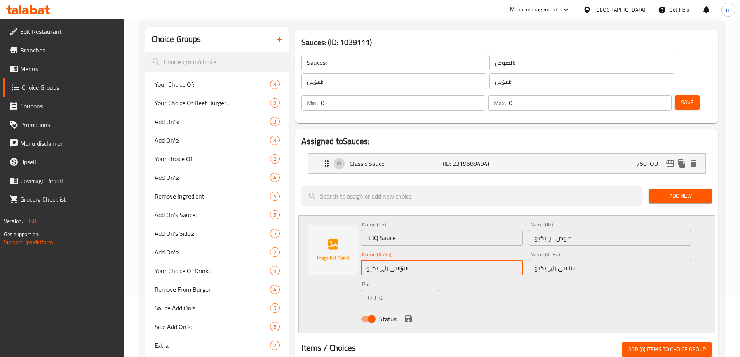
drag, startPoint x: 396, startPoint y: 247, endPoint x: 510, endPoint y: 253, distance: 113.6
click at [398, 260] on input "سۆسی باڕبیکیو" at bounding box center [442, 268] width 162 height 16
type input "سۆسی باڕبیکیو"
click at [534, 260] on input "ساسی باڕبیکیو" at bounding box center [610, 268] width 162 height 16
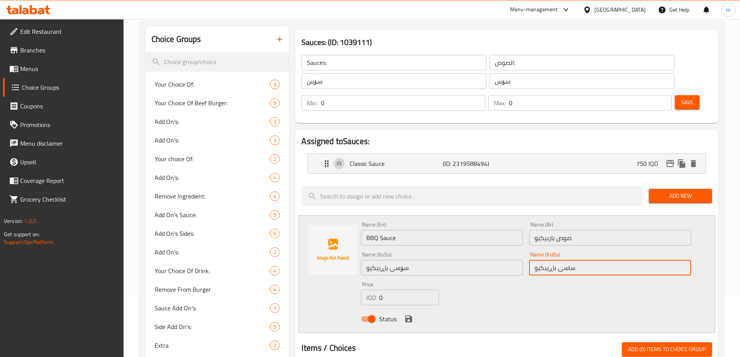
click at [538, 260] on input "ساسی باڕبیکیو" at bounding box center [610, 268] width 162 height 16
paste input "ۆ"
type input "سۆسی باڕبیکیو"
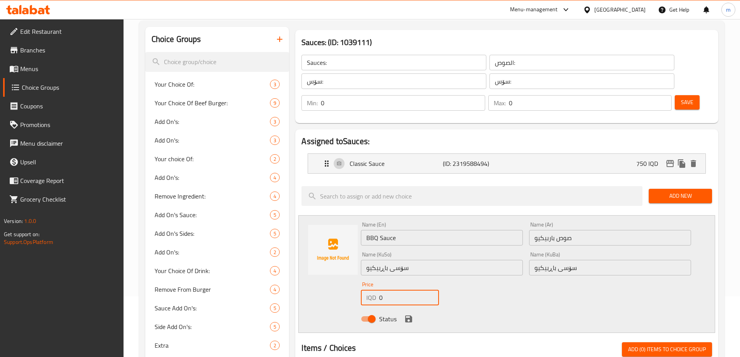
drag, startPoint x: 392, startPoint y: 276, endPoint x: 372, endPoint y: 275, distance: 19.5
click at [373, 290] on div "IQD 0 Price" at bounding box center [400, 298] width 78 height 16
paste input "75"
type input "750"
click at [410, 316] on icon "save" at bounding box center [408, 319] width 7 height 7
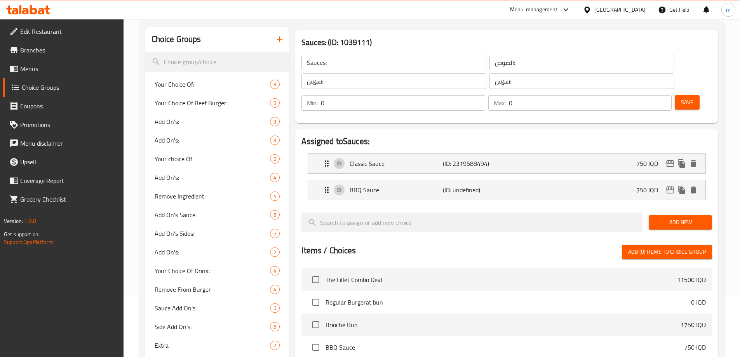
click at [681, 98] on span "Save" at bounding box center [687, 103] width 12 height 10
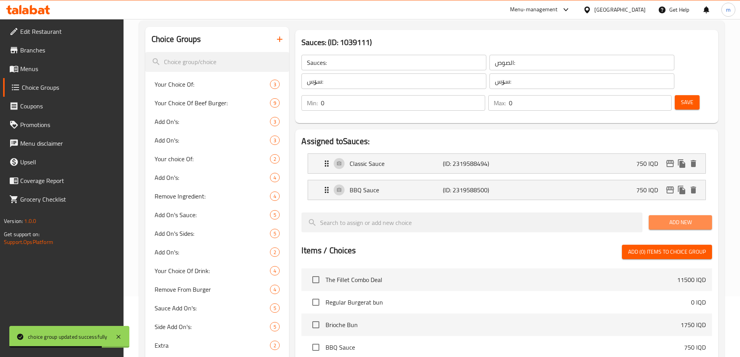
click at [673, 218] on span "Add New" at bounding box center [680, 223] width 51 height 10
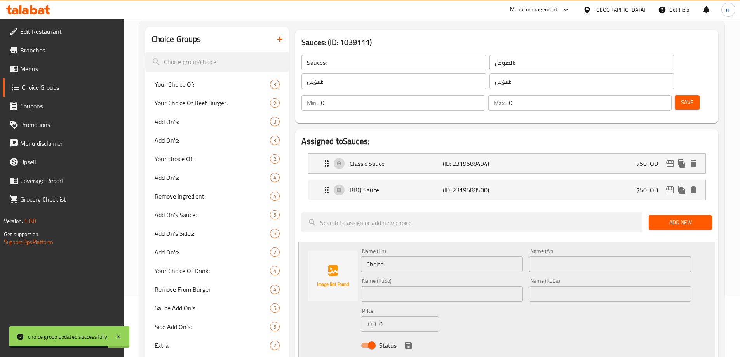
click at [446, 248] on div "Name (En) Choice Name (En)" at bounding box center [442, 260] width 162 height 24
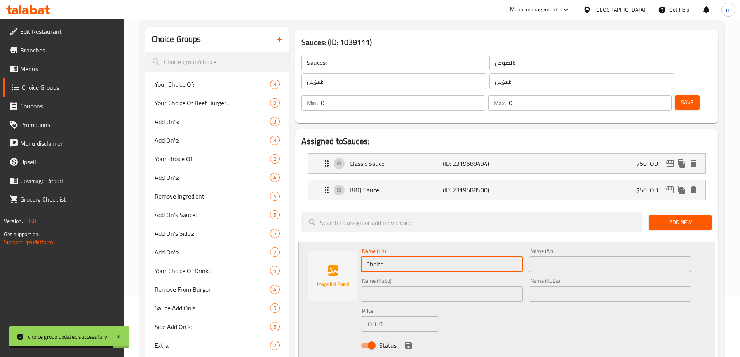
click at [443, 256] on input "Choice" at bounding box center [442, 264] width 162 height 16
paste input "Bliss Sau"
type input "Bliss Sauce"
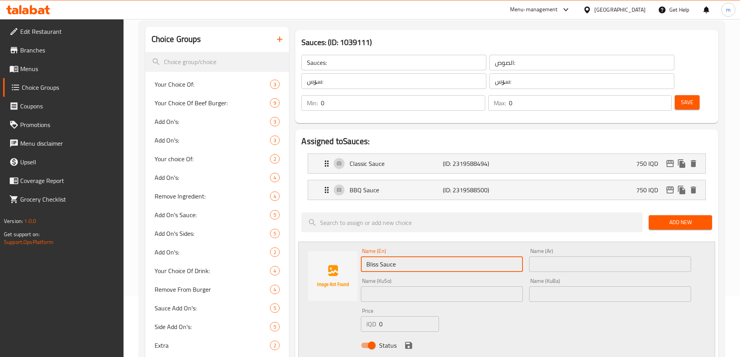
click at [544, 256] on input "text" at bounding box center [610, 264] width 162 height 16
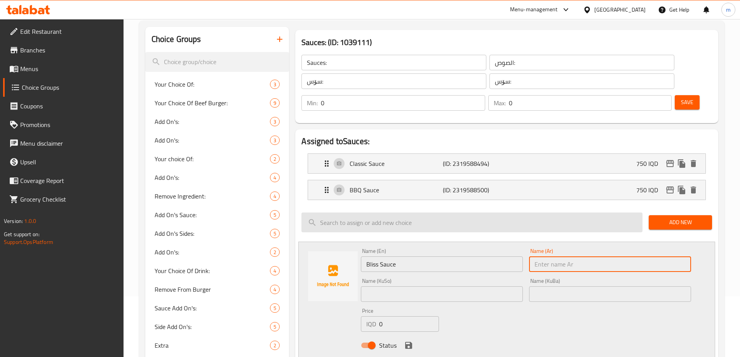
paste input "صلصة النعيم"
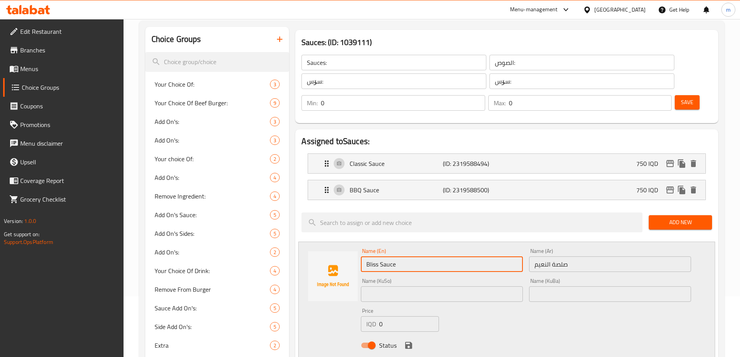
click at [378, 256] on input "Bliss Sauce" at bounding box center [442, 264] width 162 height 16
click at [542, 256] on input "صلصة النعيم" at bounding box center [610, 264] width 162 height 16
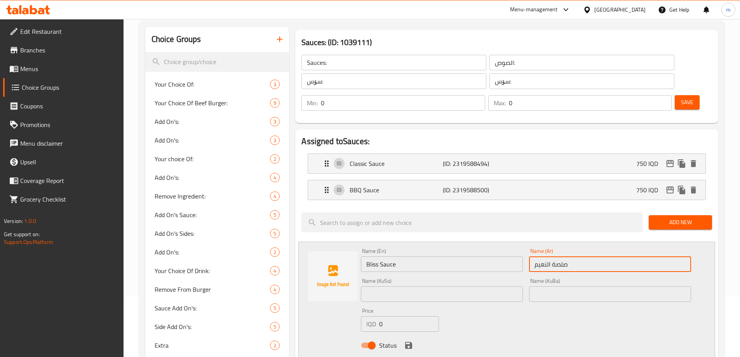
click at [542, 256] on input "صلصة النعيم" at bounding box center [610, 264] width 162 height 16
type input "صلصة بليس"
click at [562, 286] on input "text" at bounding box center [610, 294] width 162 height 16
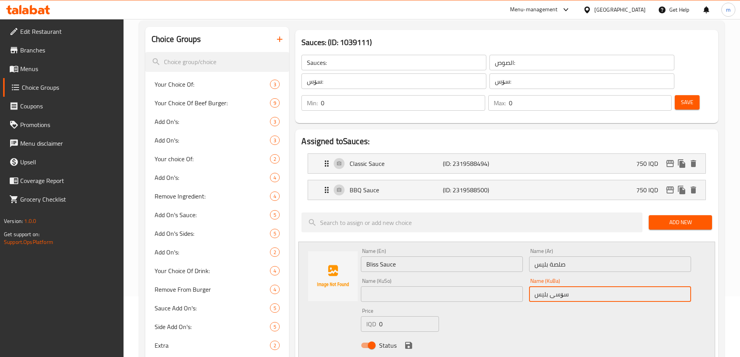
click at [563, 286] on input "سۆسی بلیس" at bounding box center [610, 294] width 162 height 16
type input "سۆسی بلیس"
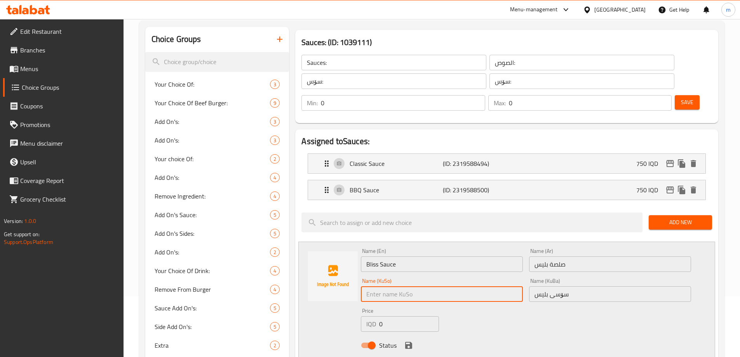
click at [482, 286] on input "text" at bounding box center [442, 294] width 162 height 16
paste input "سۆسی بلیس"
type input "سۆسی بلیس"
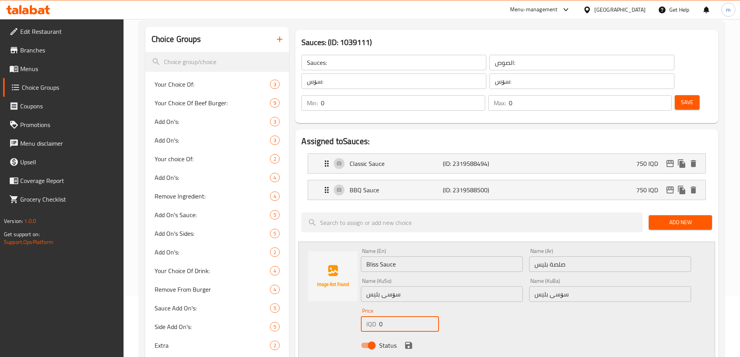
drag, startPoint x: 382, startPoint y: 298, endPoint x: 372, endPoint y: 302, distance: 10.8
click at [372, 316] on div "IQD 0 Price" at bounding box center [400, 324] width 78 height 16
paste input "75"
type input "750"
click at [410, 342] on icon "save" at bounding box center [408, 345] width 7 height 7
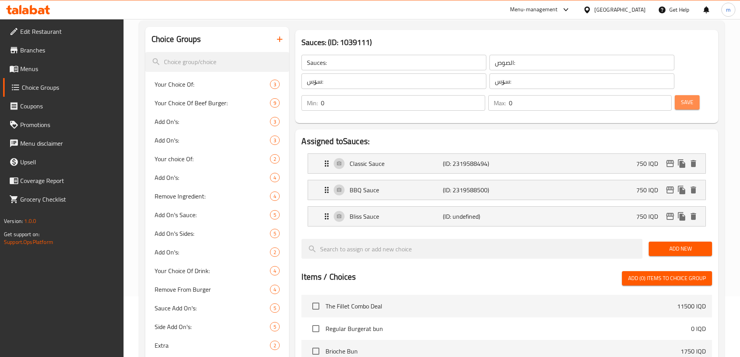
click at [685, 95] on button "Save" at bounding box center [687, 102] width 25 height 14
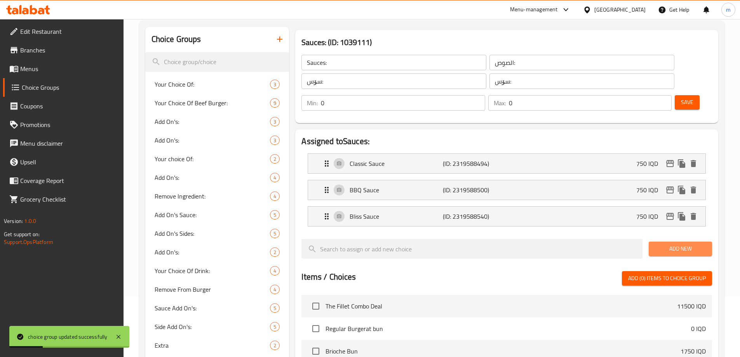
click at [682, 242] on button "Add New" at bounding box center [680, 249] width 63 height 14
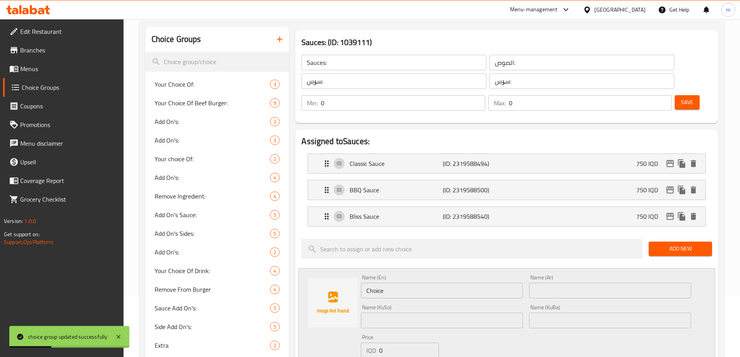
click at [391, 283] on input "Choice" at bounding box center [442, 291] width 162 height 16
paste input "eese Sau"
type input "Cheese Sauce"
click at [610, 283] on input "text" at bounding box center [610, 291] width 162 height 16
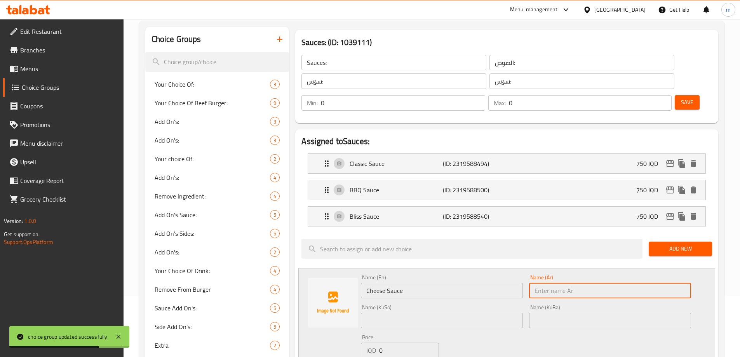
paste input "صوص جبنة"
type input "صوص جبنة"
click at [565, 305] on div "Name (KuBa) Name (KuBa)" at bounding box center [610, 317] width 162 height 24
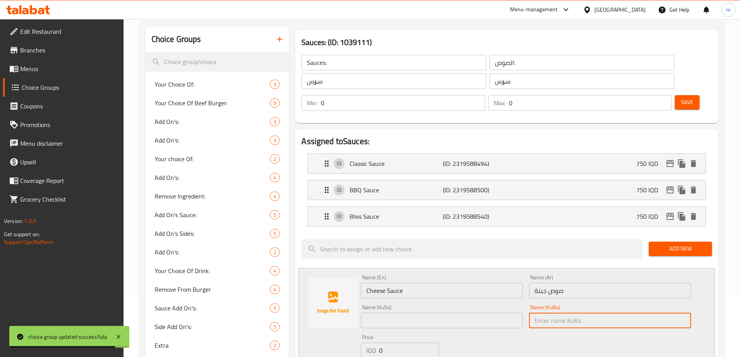
click at [557, 313] on input "text" at bounding box center [610, 321] width 162 height 16
paste input "ساسی پەنیر"
type input "ساسی پەنیر"
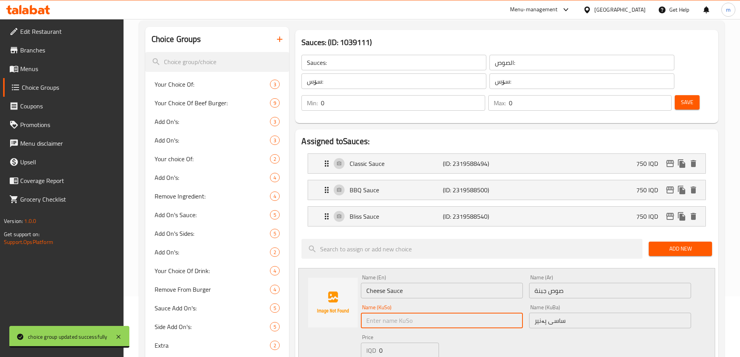
click at [507, 313] on input "text" at bounding box center [442, 321] width 162 height 16
paste input "ساسی پەنیر"
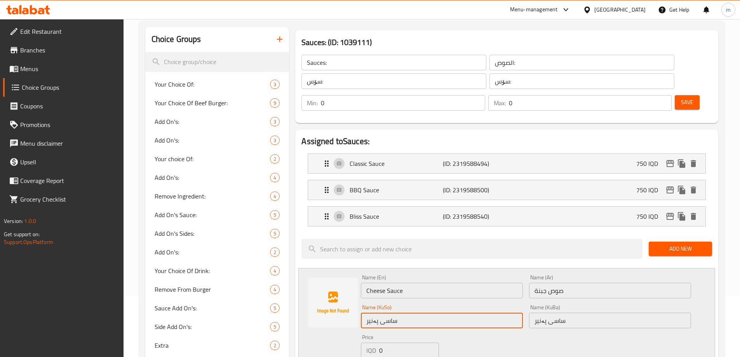
type input "ساسی پەنیر"
click at [490, 80] on input "سۆس:" at bounding box center [582, 81] width 185 height 16
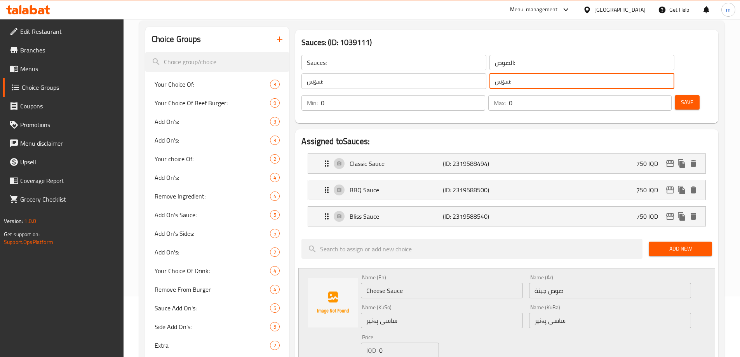
click at [490, 80] on input "سۆس:" at bounding box center [582, 81] width 185 height 16
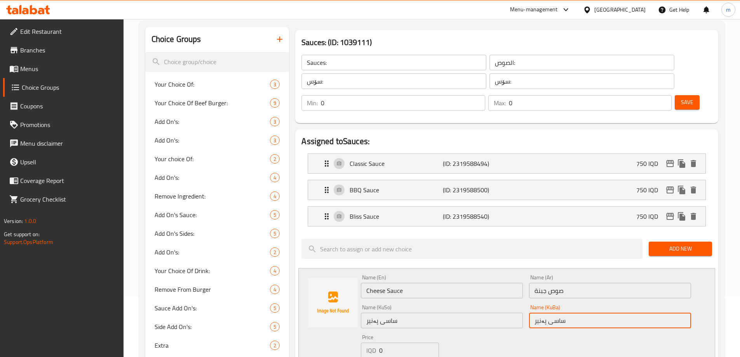
drag, startPoint x: 552, startPoint y: 298, endPoint x: 571, endPoint y: 300, distance: 19.5
click at [571, 313] on input "ساسی پەنیر" at bounding box center [610, 321] width 162 height 16
paste input "ۆ"
click at [550, 313] on input "سۆسی پەنیر" at bounding box center [610, 321] width 162 height 16
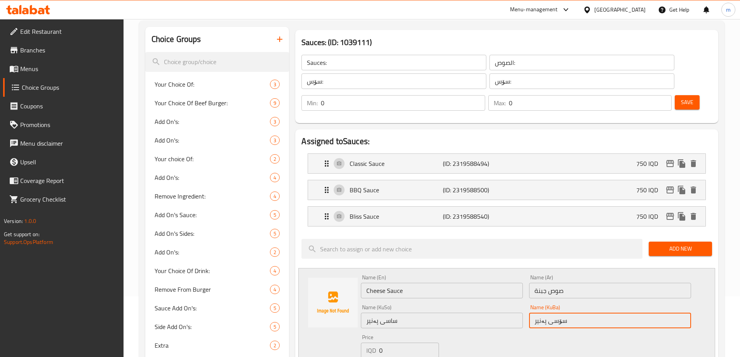
click at [550, 313] on input "سۆسی پەنیر" at bounding box center [610, 321] width 162 height 16
type input "سۆسی پەنیر"
click at [500, 313] on input "ساسی پەنیر" at bounding box center [442, 321] width 162 height 16
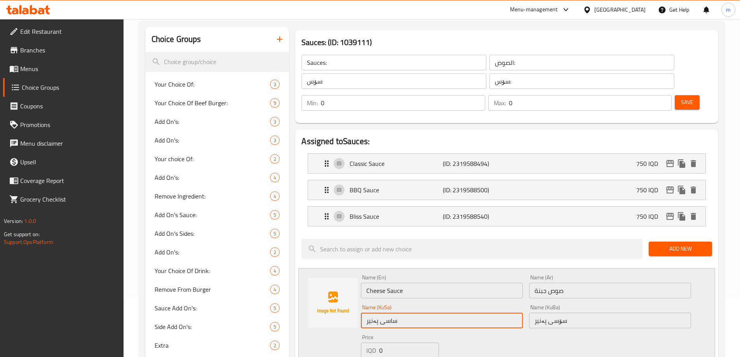
click at [500, 313] on input "ساسی پەنیر" at bounding box center [442, 321] width 162 height 16
paste input "ۆ"
type input "سۆسی پەنیر"
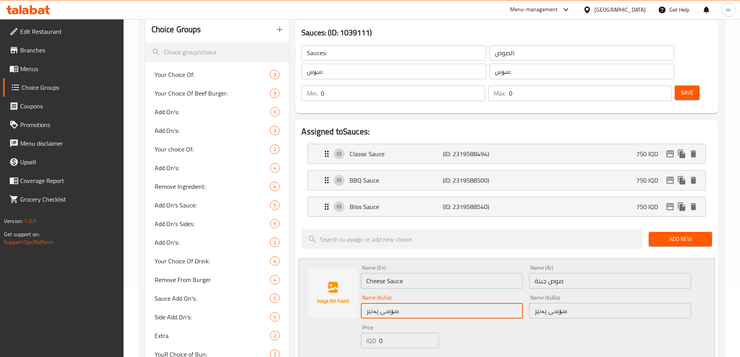
scroll to position [125, 0]
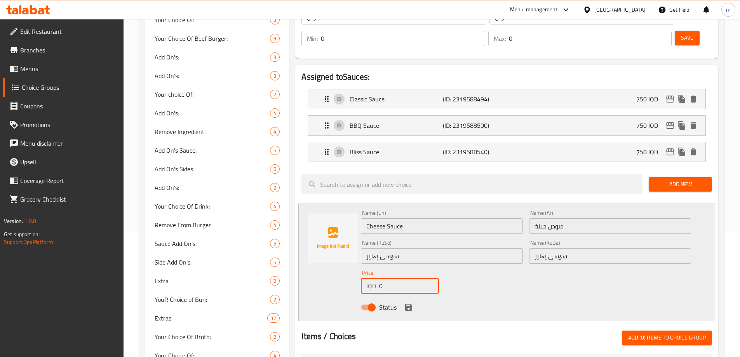
paste input "75"
drag, startPoint x: 387, startPoint y: 268, endPoint x: 379, endPoint y: 266, distance: 8.4
click at [379, 278] on input "750" at bounding box center [408, 286] width 59 height 16
type input "750"
click at [398, 297] on div "Status" at bounding box center [526, 307] width 337 height 21
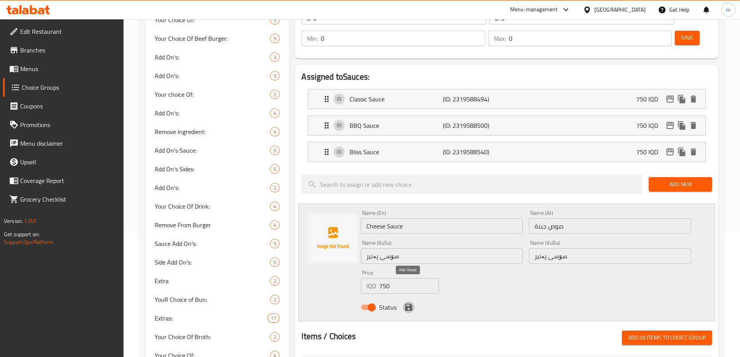
click at [412, 304] on icon "save" at bounding box center [408, 307] width 7 height 7
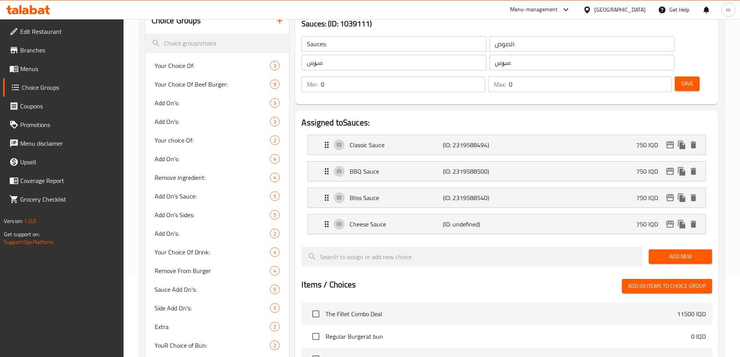
scroll to position [61, 0]
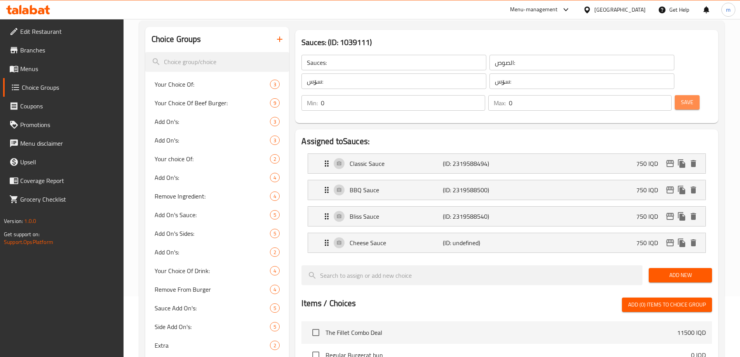
click at [681, 98] on span "Save" at bounding box center [687, 103] width 12 height 10
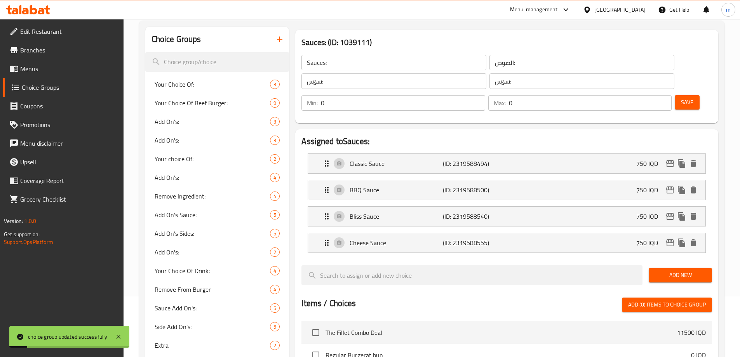
click at [662, 270] on span "Add New" at bounding box center [680, 275] width 51 height 10
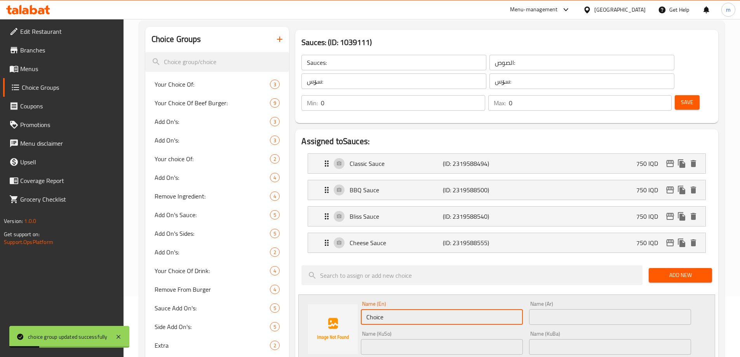
click at [421, 309] on input "Choice" at bounding box center [442, 317] width 162 height 16
paste input "Spicy Sau"
click at [421, 309] on input "Choice" at bounding box center [442, 317] width 162 height 16
type input "Spicy Sauce"
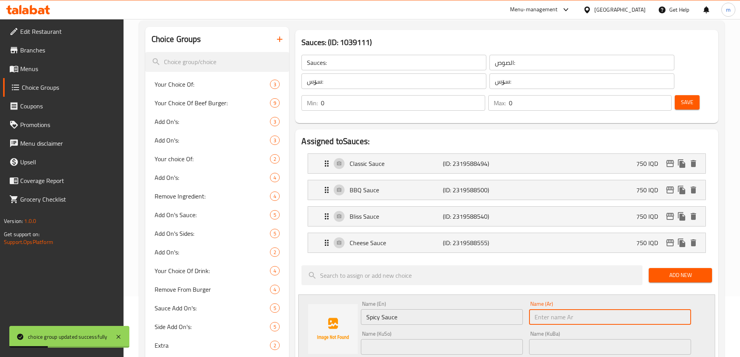
click at [558, 309] on input "text" at bounding box center [610, 317] width 162 height 16
paste input "صوص حار"
type input "صوص حار"
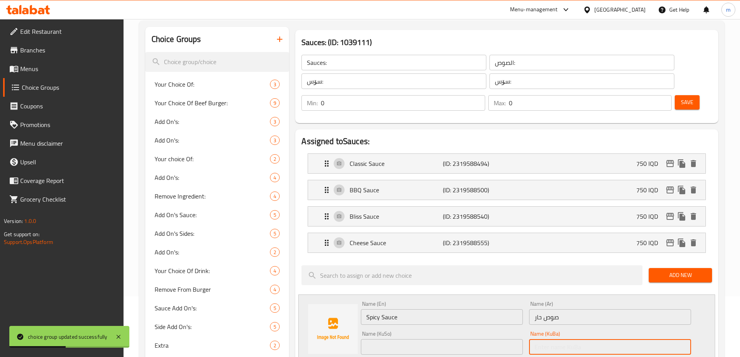
click at [541, 339] on input "text" at bounding box center [610, 347] width 162 height 16
paste input "ساسی تیژ"
drag, startPoint x: 547, startPoint y: 328, endPoint x: 570, endPoint y: 321, distance: 24.9
click at [569, 339] on input "ساسی تیژ" at bounding box center [610, 347] width 162 height 16
paste input "ۆ"
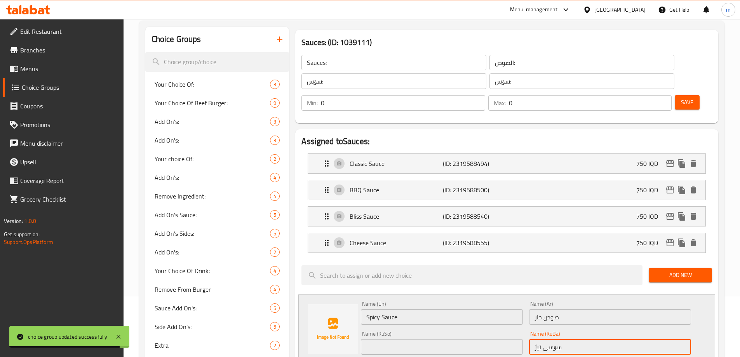
type input "سۆسی تیژ"
click at [550, 331] on div "Name (KuBa) سۆسی تیژ Name (KuBa)" at bounding box center [610, 343] width 162 height 24
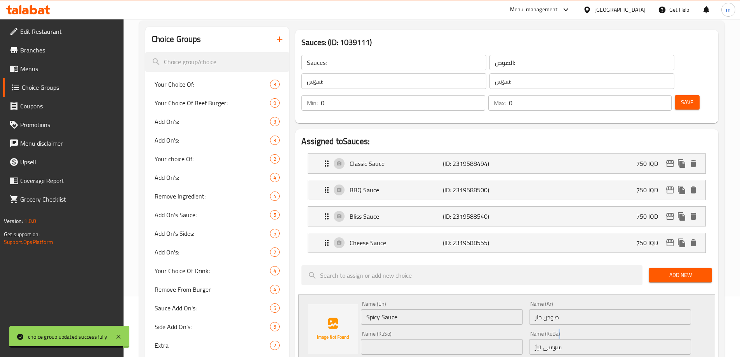
click at [551, 331] on div "Name (KuBa) سۆسی تیژ Name (KuBa)" at bounding box center [610, 343] width 162 height 24
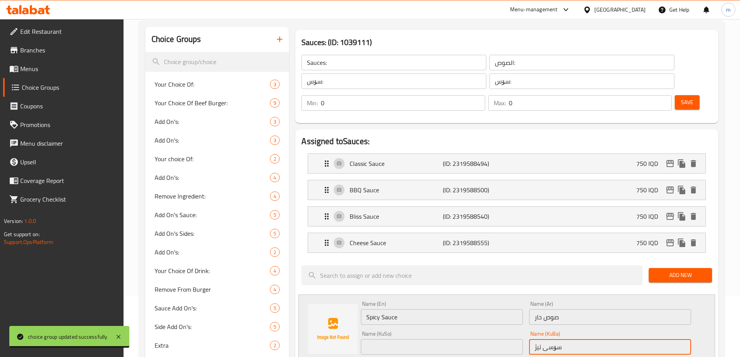
click at [551, 339] on input "سۆسی تیژ" at bounding box center [610, 347] width 162 height 16
click at [516, 339] on input "text" at bounding box center [442, 347] width 162 height 16
paste input "سۆسی تیژ"
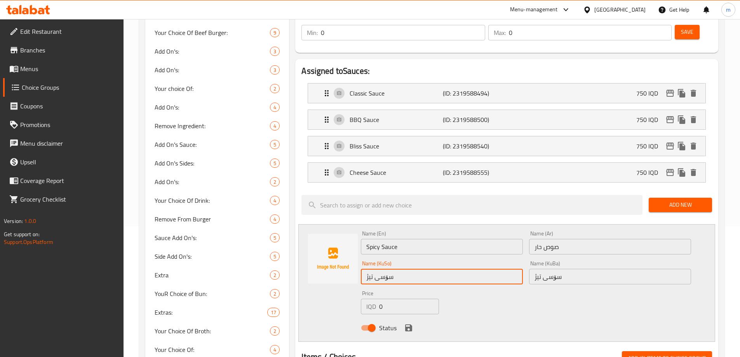
scroll to position [190, 0]
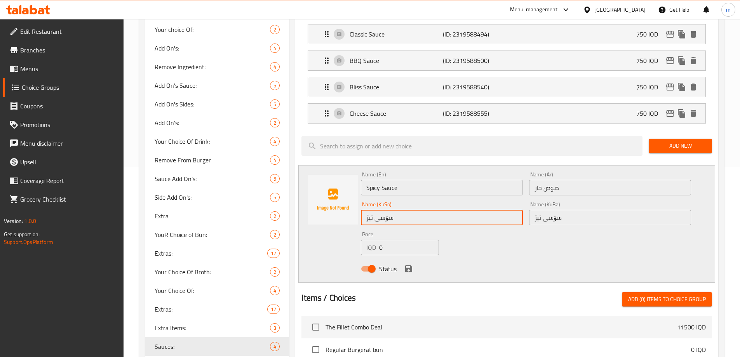
type input "سۆسی تیژ"
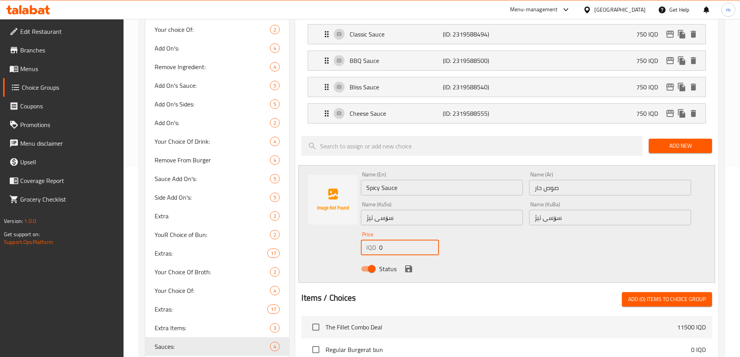
drag, startPoint x: 386, startPoint y: 225, endPoint x: 371, endPoint y: 225, distance: 15.2
click at [371, 240] on div "IQD 0 Price" at bounding box center [400, 248] width 78 height 16
paste input "75"
type input "750"
click at [408, 265] on icon "save" at bounding box center [408, 268] width 7 height 7
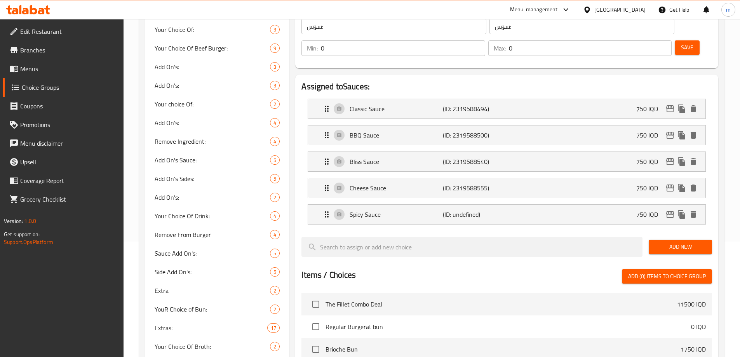
scroll to position [61, 0]
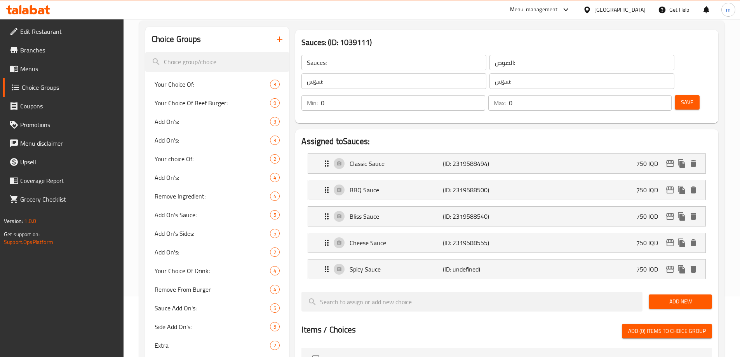
click at [677, 95] on button "Save" at bounding box center [687, 102] width 25 height 14
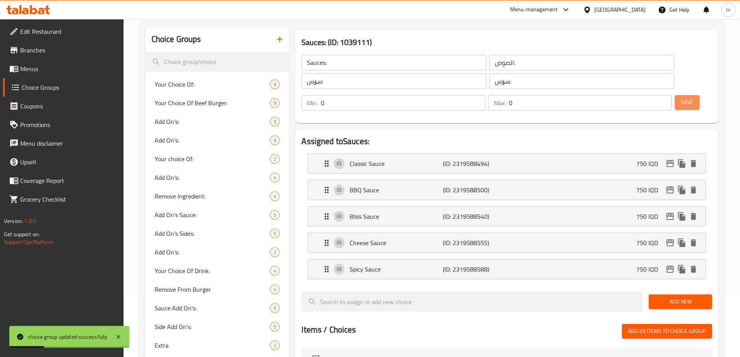
click at [681, 98] on span "Save" at bounding box center [687, 103] width 12 height 10
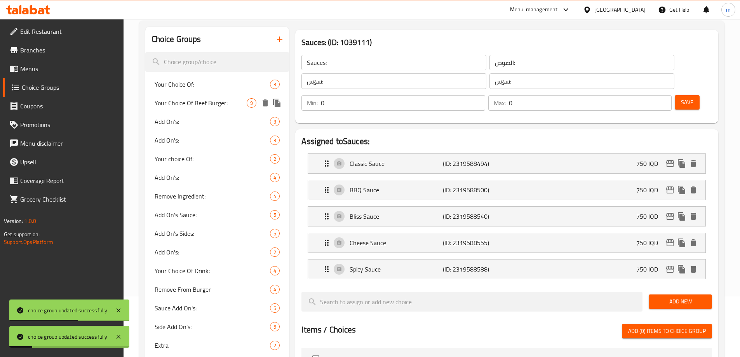
scroll to position [0, 0]
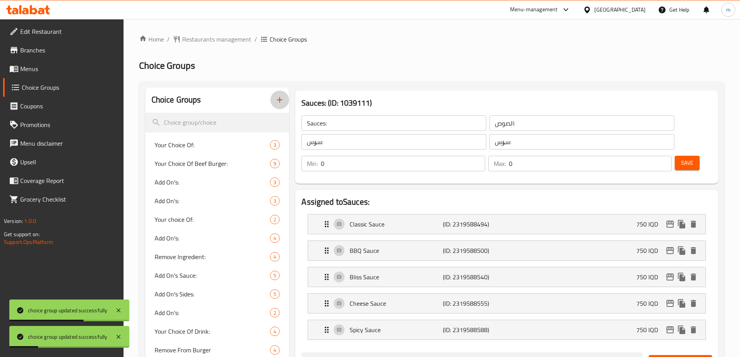
click at [286, 102] on button "button" at bounding box center [279, 100] width 19 height 19
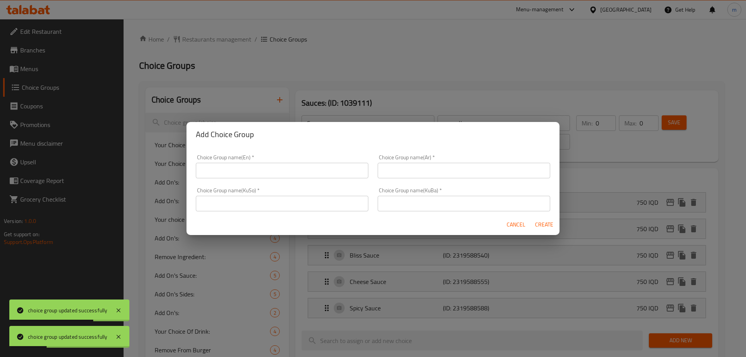
click at [298, 178] on div "Choice Group name(En)   * Choice Group name(En) *" at bounding box center [282, 166] width 182 height 33
click at [272, 167] on input "text" at bounding box center [282, 171] width 173 height 16
paste input "Drink"
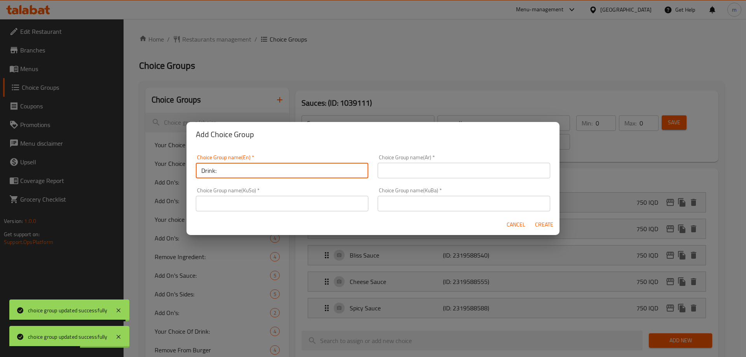
click at [269, 169] on input "Drink:" at bounding box center [282, 171] width 173 height 16
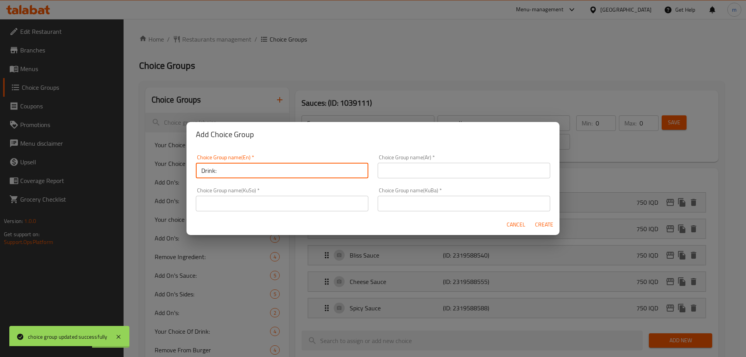
click at [262, 172] on input "Drink:" at bounding box center [282, 171] width 173 height 16
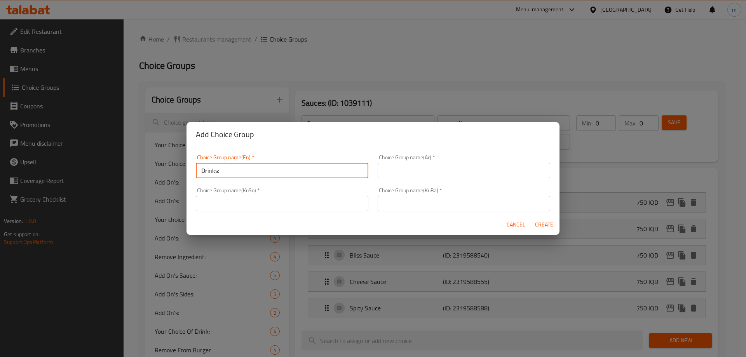
click at [218, 172] on input "Drinks:" at bounding box center [282, 171] width 173 height 16
click at [234, 174] on input "Drinks:" at bounding box center [282, 171] width 173 height 16
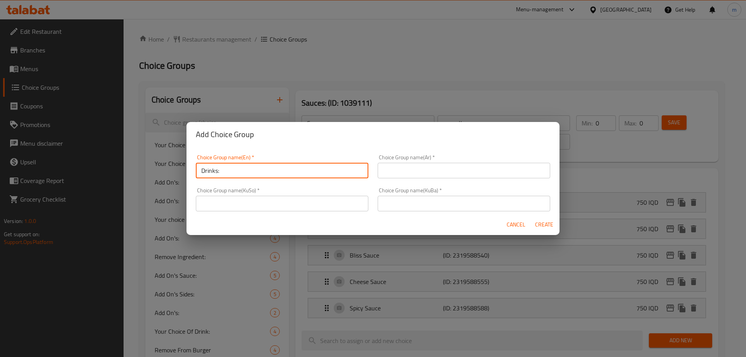
type input "Drinks:"
click at [460, 168] on input "text" at bounding box center [464, 171] width 173 height 16
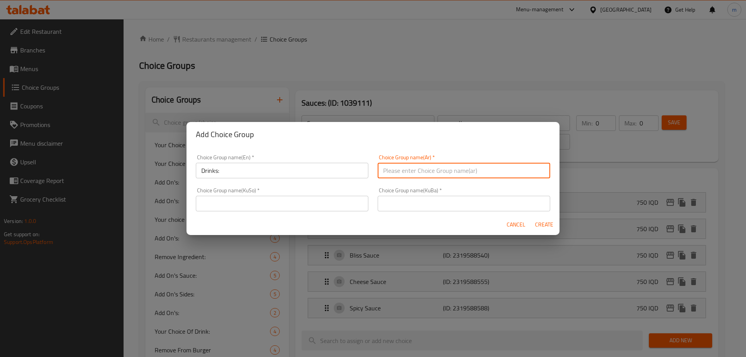
paste input "مشروبات:"
type input "مشروبات:"
click at [394, 202] on input "text" at bounding box center [464, 204] width 173 height 16
paste input "خواردنەوەکان:"
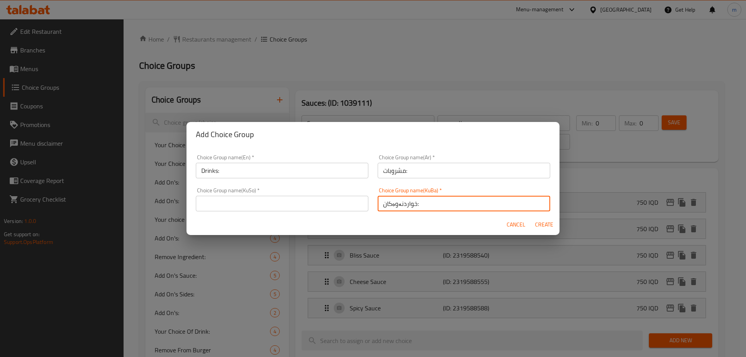
type input "خواردنەوەکان:"
paste input "خواردنەوەکان:"
click at [338, 201] on input "خواردنەوەکان:" at bounding box center [282, 204] width 173 height 16
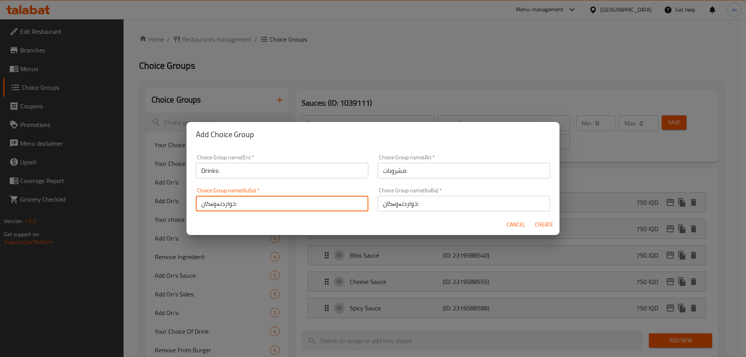
type input "خواردنەوەکان:"
click at [536, 222] on span "Create" at bounding box center [544, 225] width 19 height 10
type input "Drinks:"
type input "مشروبات:"
type input "خواردنەوەکان:"
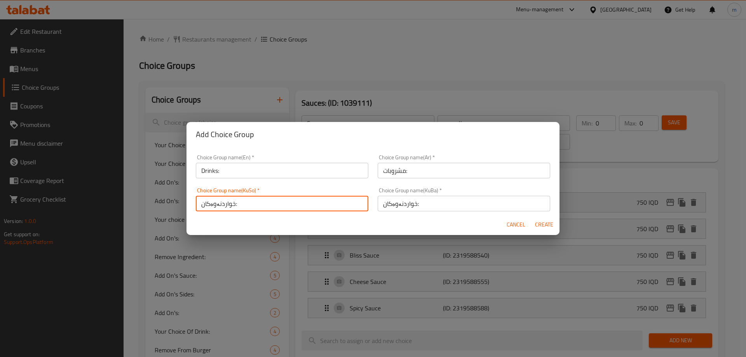
type input "خواردنەوەکان:"
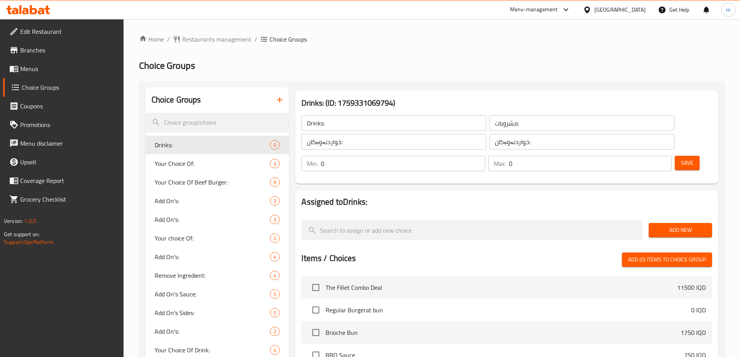
click at [678, 156] on button "Save" at bounding box center [687, 163] width 25 height 14
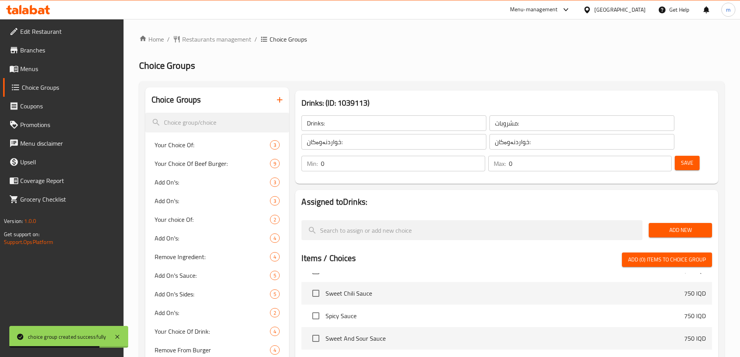
click at [684, 225] on span "Add New" at bounding box center [680, 230] width 51 height 10
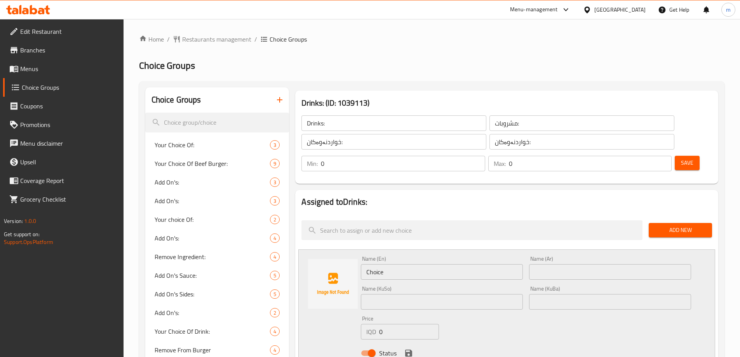
click at [459, 264] on input "Choice" at bounding box center [442, 272] width 162 height 16
paste input "oca-Cola"
click at [459, 264] on input "Coca-Cola" at bounding box center [442, 272] width 162 height 16
type input "Coca-Cola"
click at [548, 264] on input "text" at bounding box center [610, 272] width 162 height 16
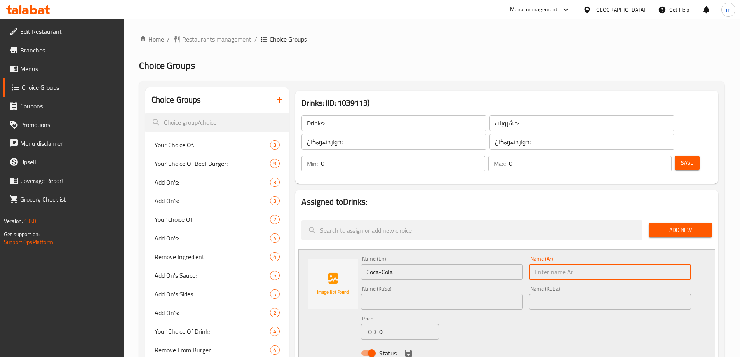
click at [548, 264] on input "text" at bounding box center [610, 272] width 162 height 16
paste input "كوكاكولا"
type input "كوكاكولا"
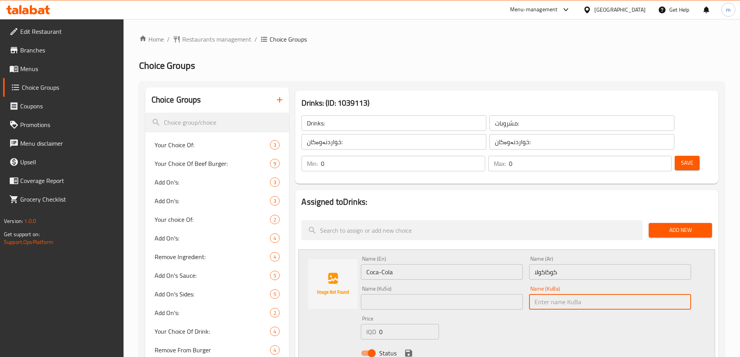
click at [555, 294] on input "text" at bounding box center [610, 302] width 162 height 16
paste input "کۆکاکۆلا"
type input "کۆکاکۆلا"
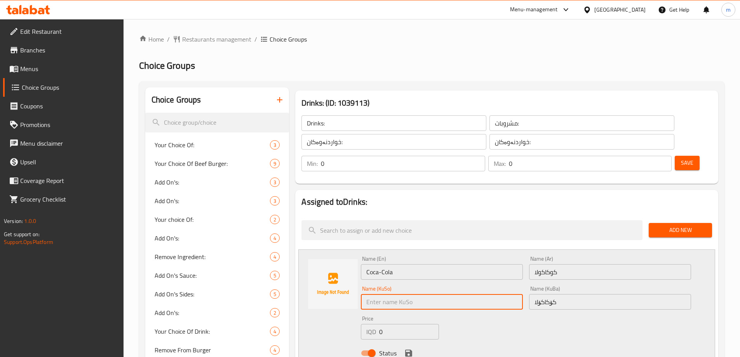
click at [504, 294] on input "text" at bounding box center [442, 302] width 162 height 16
paste input "کۆکاکۆلا"
type input "کۆکاکۆلا"
drag, startPoint x: 377, startPoint y: 310, endPoint x: 373, endPoint y: 310, distance: 4.3
click at [374, 324] on div "IQD 0 Price" at bounding box center [400, 332] width 78 height 16
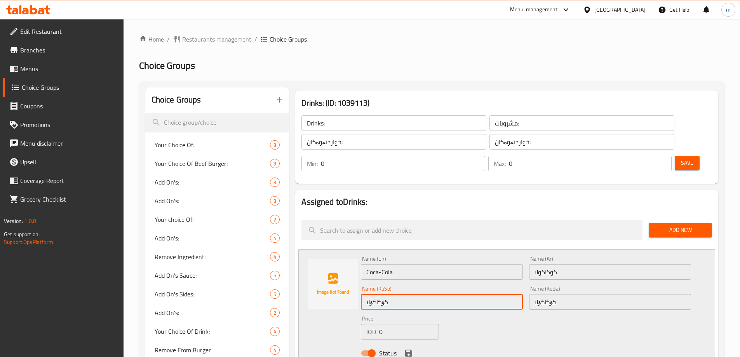
paste input "75"
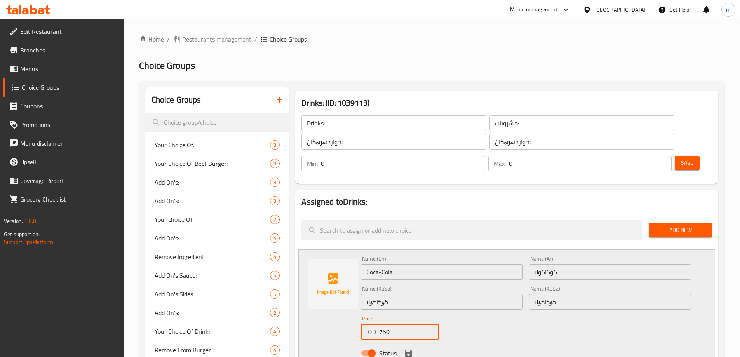
type input "750"
click at [402, 343] on div "Status" at bounding box center [526, 353] width 337 height 21
click at [405, 349] on icon "save" at bounding box center [408, 353] width 9 height 9
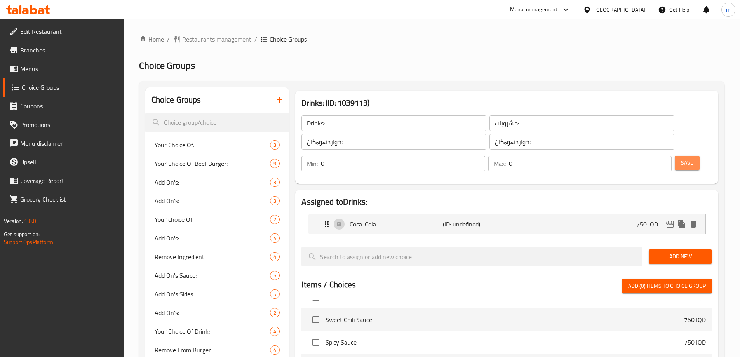
click at [681, 158] on span "Save" at bounding box center [687, 163] width 12 height 10
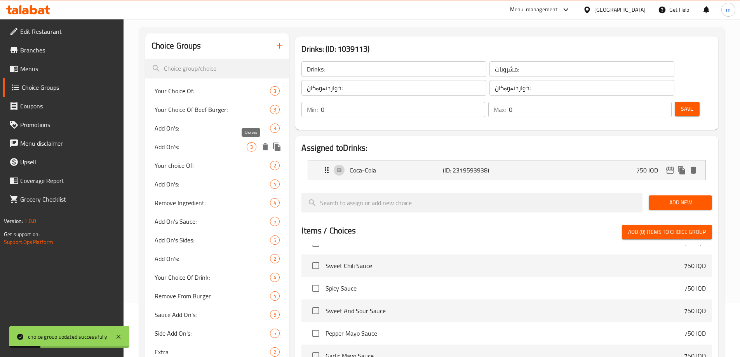
scroll to position [65, 0]
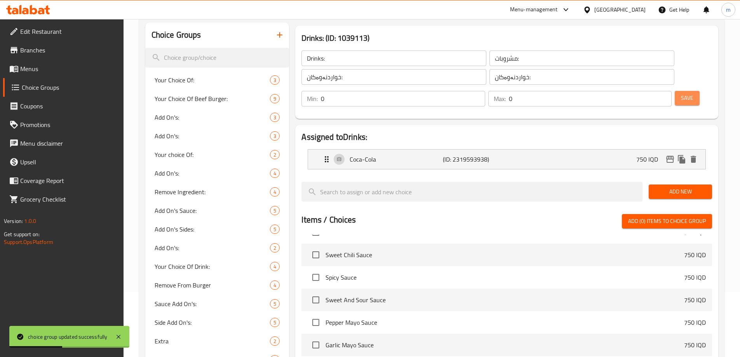
click at [681, 93] on span "Save" at bounding box center [687, 98] width 12 height 10
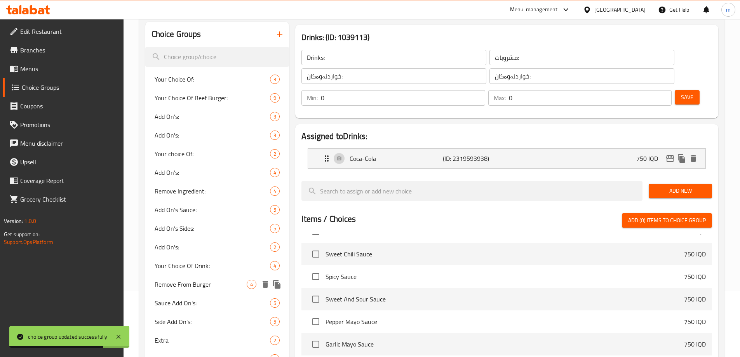
scroll to position [0, 0]
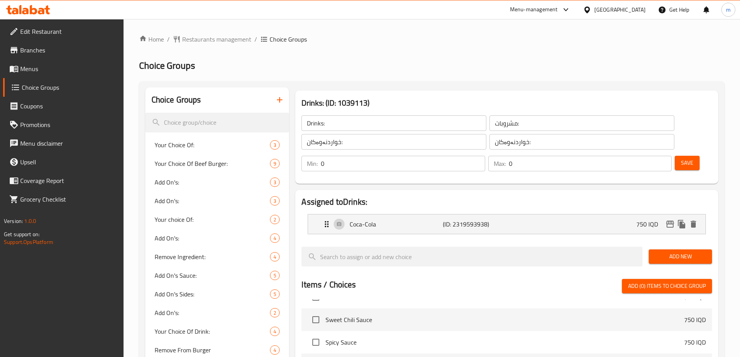
click at [30, 71] on span "Menus" at bounding box center [68, 68] width 97 height 9
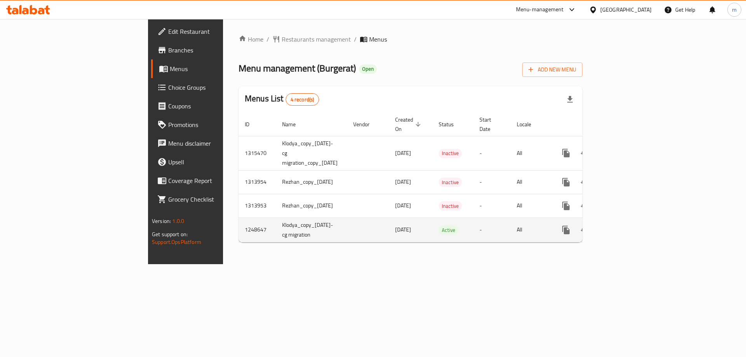
click at [627, 225] on icon "enhanced table" at bounding box center [621, 229] width 9 height 9
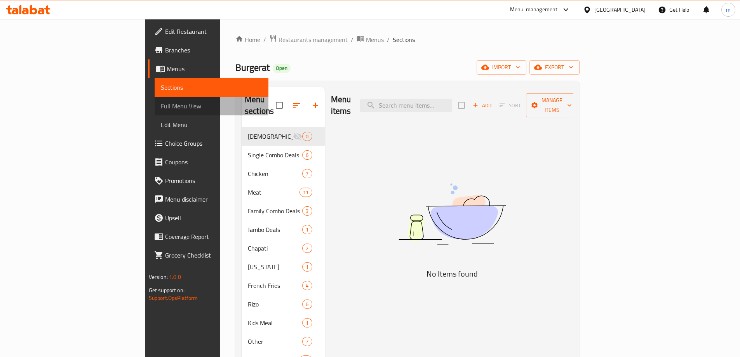
click at [161, 110] on span "Full Menu View" at bounding box center [211, 105] width 101 height 9
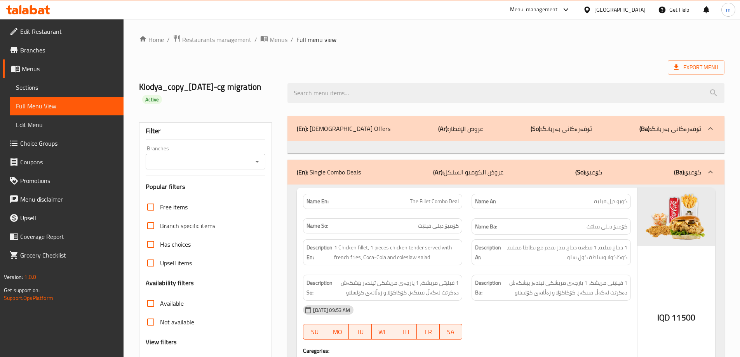
click at [256, 161] on icon "Open" at bounding box center [257, 161] width 9 height 9
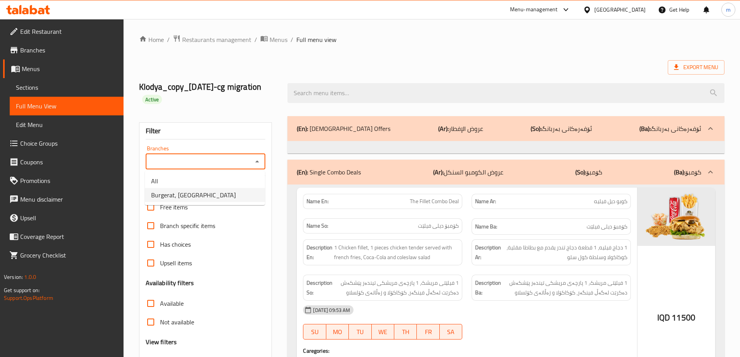
click at [212, 199] on li "Burgerat, KRO Street" at bounding box center [205, 195] width 120 height 14
type input "Burgerat, KRO Street"
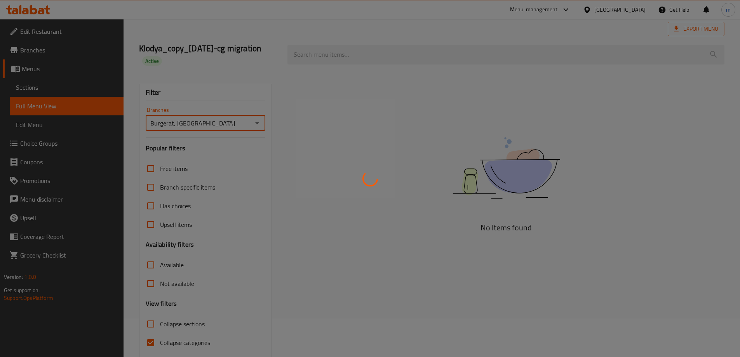
scroll to position [68, 0]
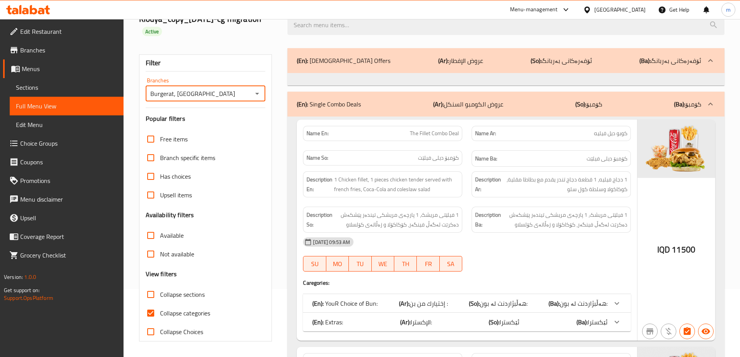
click at [152, 314] on input "Collapse categories" at bounding box center [150, 313] width 19 height 19
checkbox input "false"
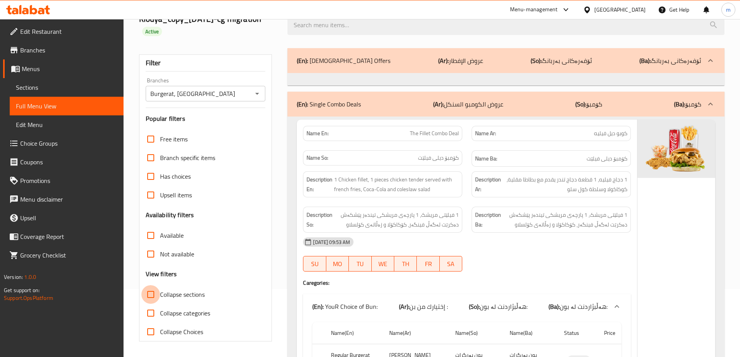
click at [158, 295] on input "Collapse sections" at bounding box center [150, 294] width 19 height 19
checkbox input "true"
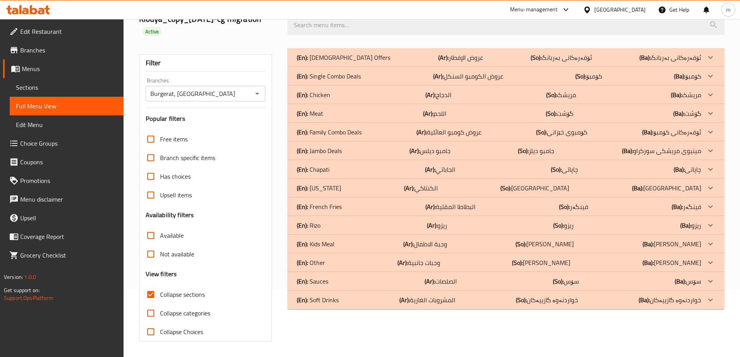
click at [342, 98] on div "(En): Chicken (Ar): الدجاج (So): مریشک (Ba): مریشک" at bounding box center [499, 94] width 405 height 9
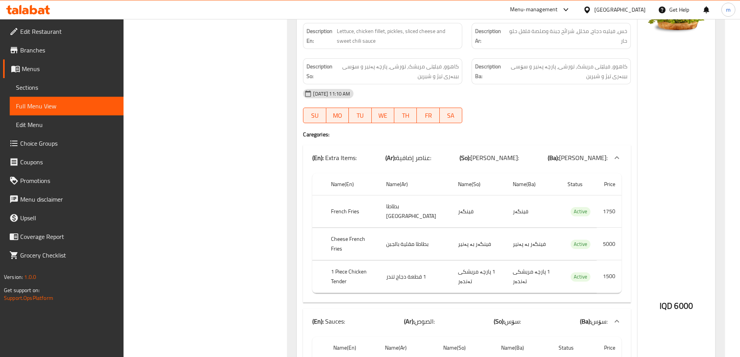
scroll to position [2140, 0]
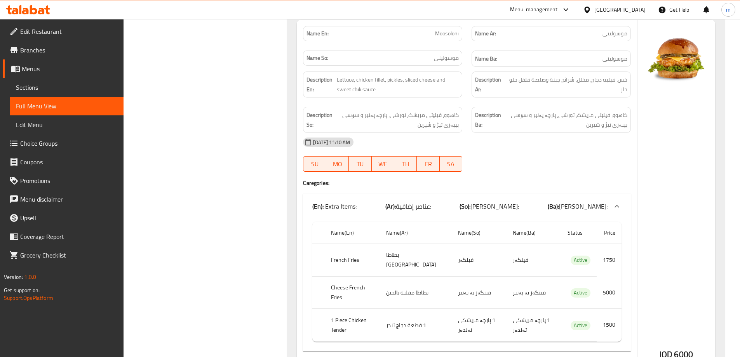
click at [36, 71] on span "Menus" at bounding box center [70, 68] width 96 height 9
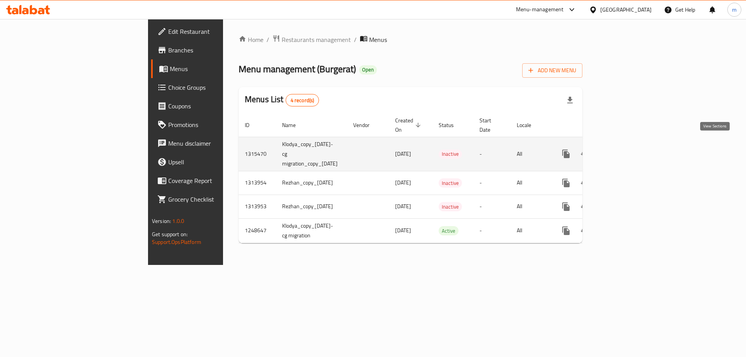
click at [627, 149] on icon "enhanced table" at bounding box center [621, 153] width 9 height 9
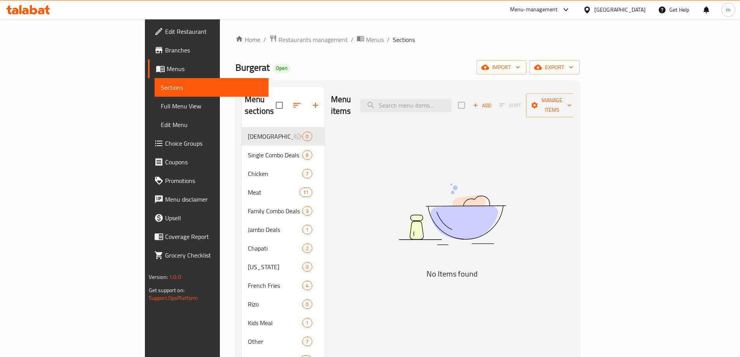
click at [148, 151] on link "Choice Groups" at bounding box center [208, 143] width 120 height 19
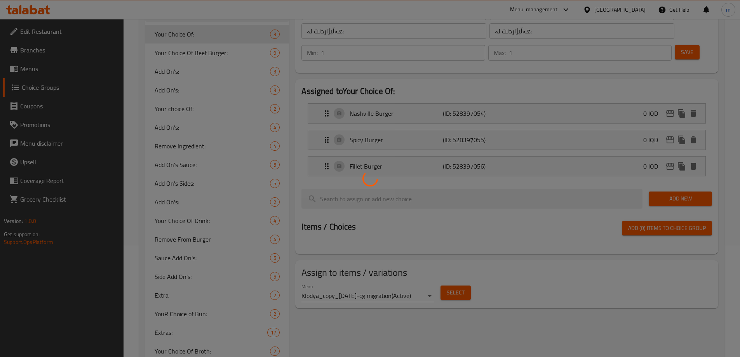
scroll to position [194, 0]
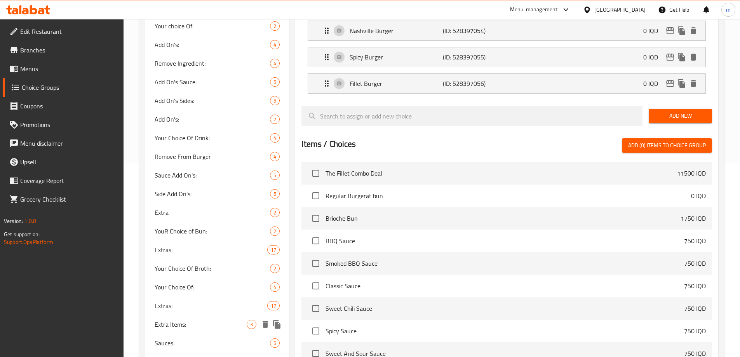
click at [176, 322] on span "Extra Items:" at bounding box center [201, 324] width 92 height 9
type input "Extra Items:"
type input "عناصر إضافية:"
type input "بابەتی زیادە:"
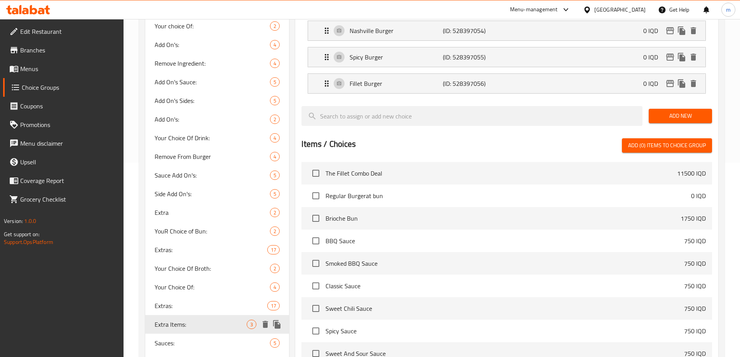
type input "0"
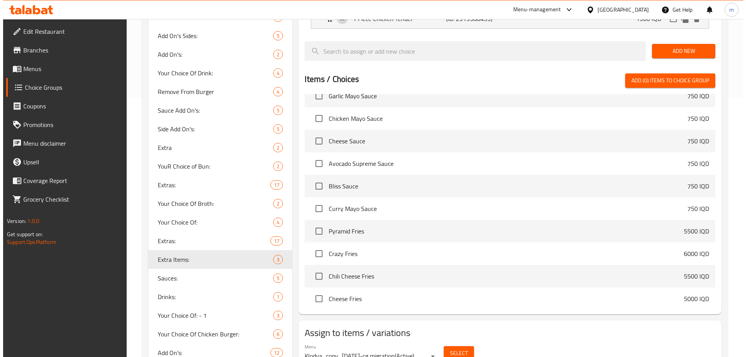
scroll to position [259, 0]
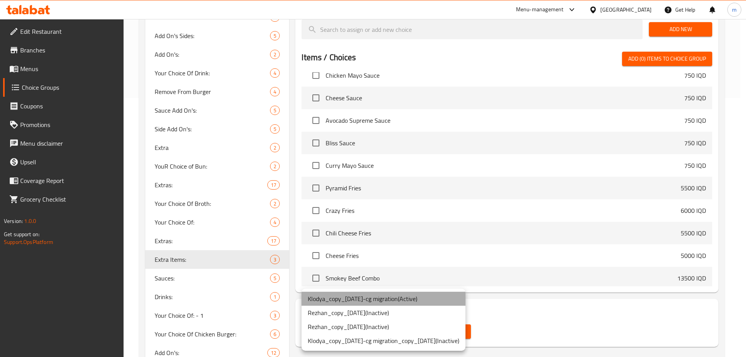
click at [419, 299] on li "Klodya_copy_22/10/2022-cg migration ( Active )" at bounding box center [384, 299] width 164 height 14
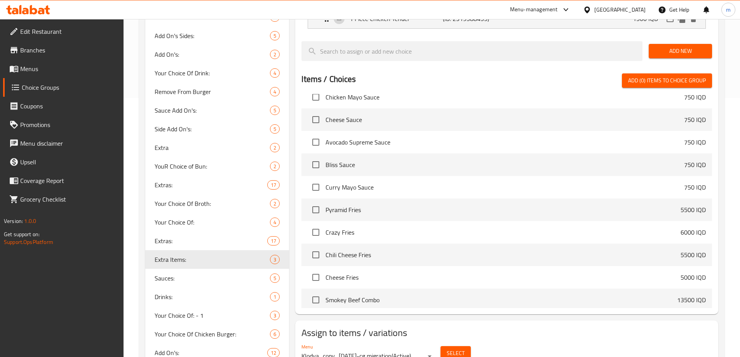
click at [457, 349] on span "Select" at bounding box center [456, 354] width 18 height 10
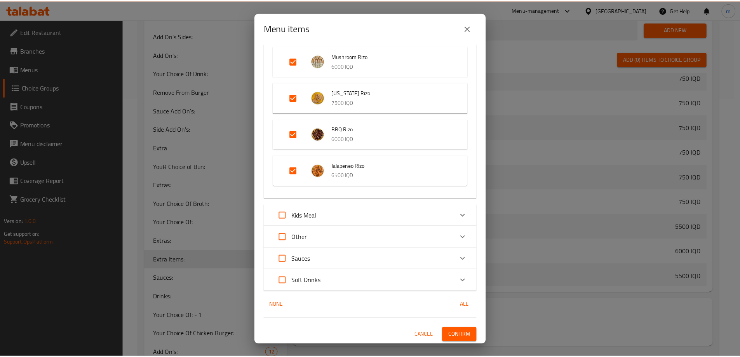
scroll to position [1174, 0]
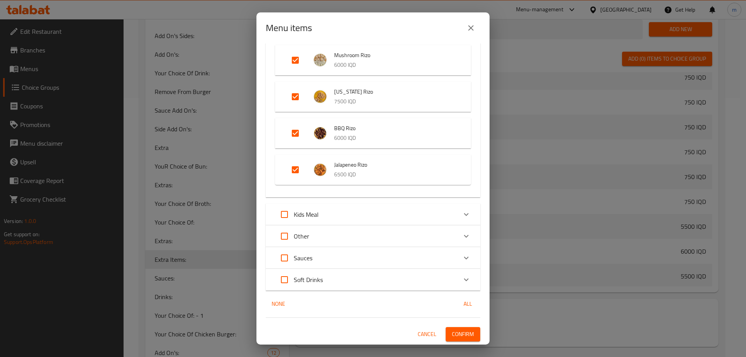
click at [472, 26] on icon "close" at bounding box center [470, 27] width 9 height 9
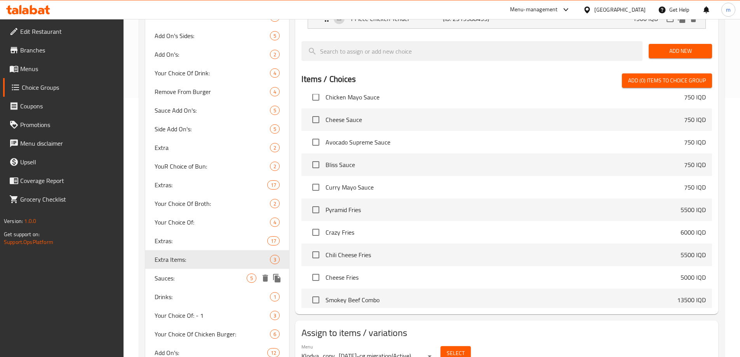
click at [180, 282] on span "Sauces:" at bounding box center [201, 278] width 92 height 9
type input "Sauces:"
type input "الصوص:"
type input "سۆس:"
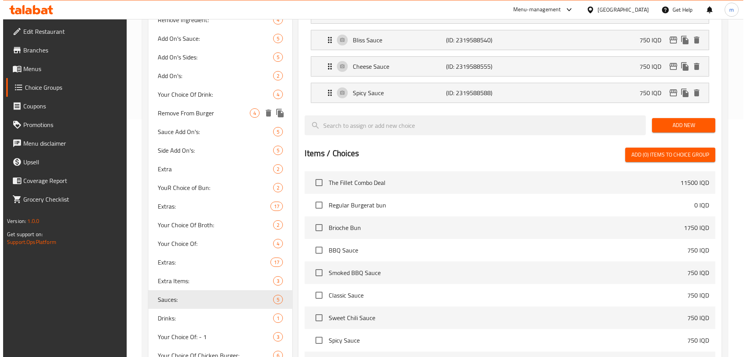
scroll to position [345, 0]
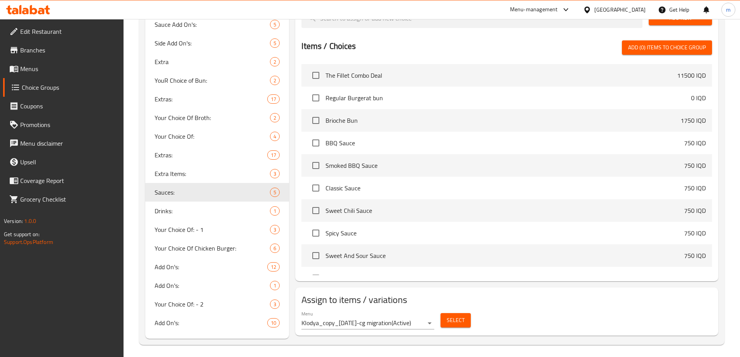
click at [456, 316] on span "Select" at bounding box center [456, 321] width 18 height 10
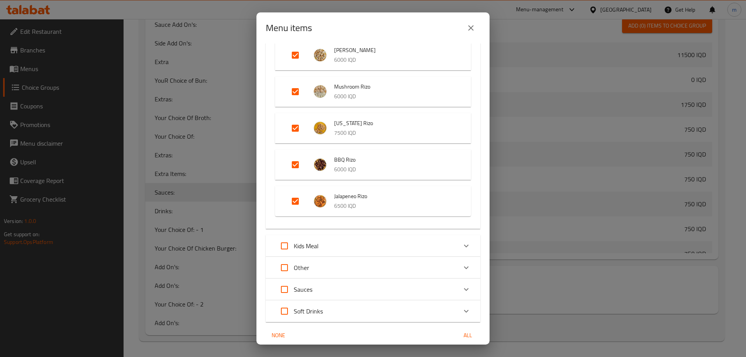
scroll to position [1174, 0]
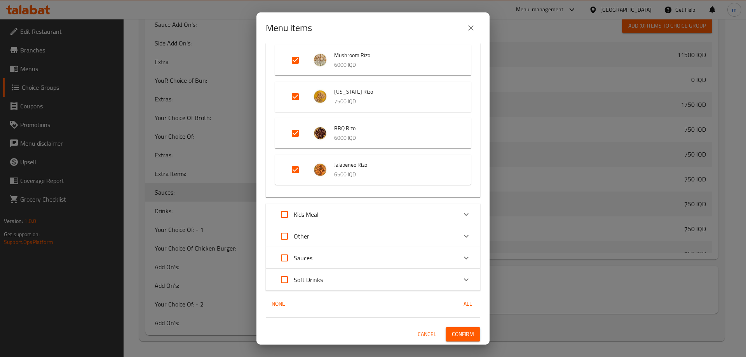
click at [476, 26] on button "close" at bounding box center [471, 28] width 19 height 19
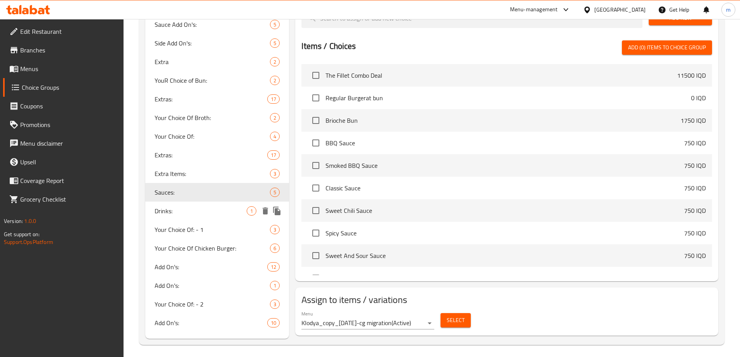
click at [172, 210] on span "Drinks:" at bounding box center [201, 210] width 92 height 9
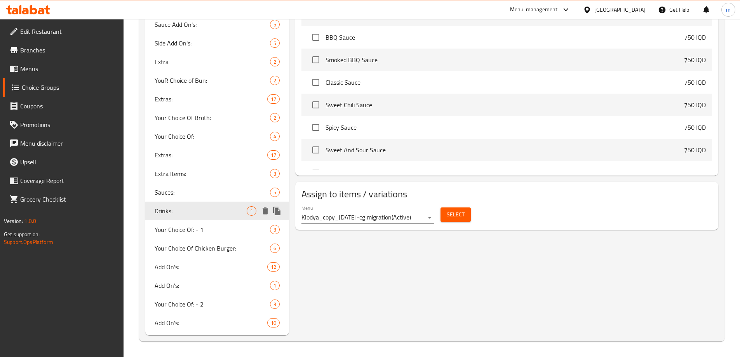
type input "Drinks:"
type input "مشروبات:"
type input "خواردنەوەکان:"
click at [464, 208] on button "Select" at bounding box center [456, 215] width 30 height 14
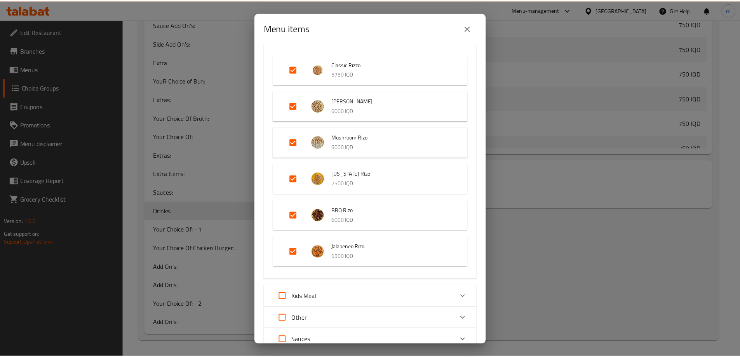
scroll to position [1036, 0]
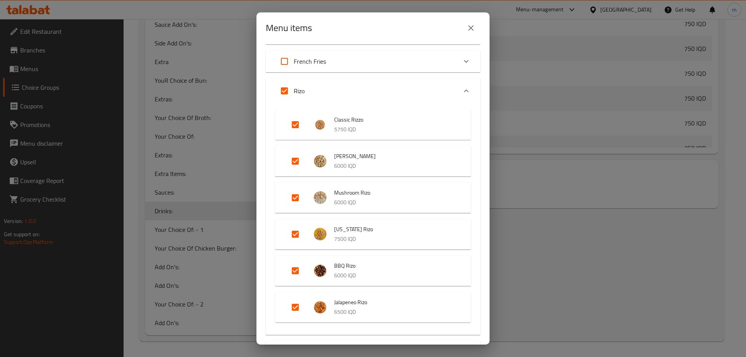
click at [469, 33] on button "close" at bounding box center [471, 28] width 19 height 19
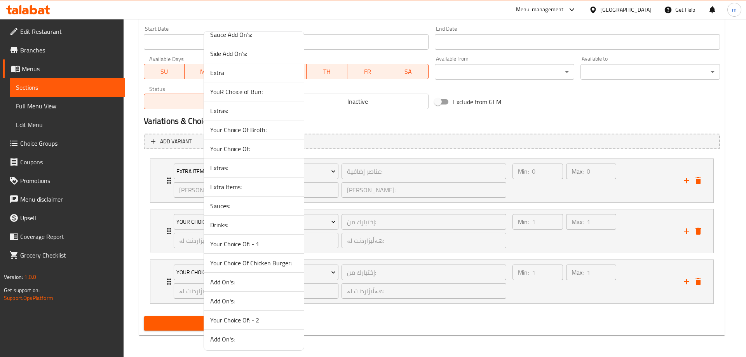
scroll to position [239, 0]
click at [238, 207] on span "Sauces:" at bounding box center [253, 204] width 87 height 9
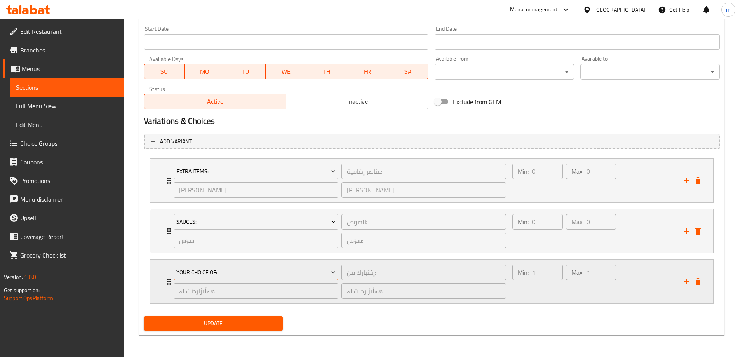
click at [232, 267] on button "Your Choice Of:" at bounding box center [256, 273] width 165 height 16
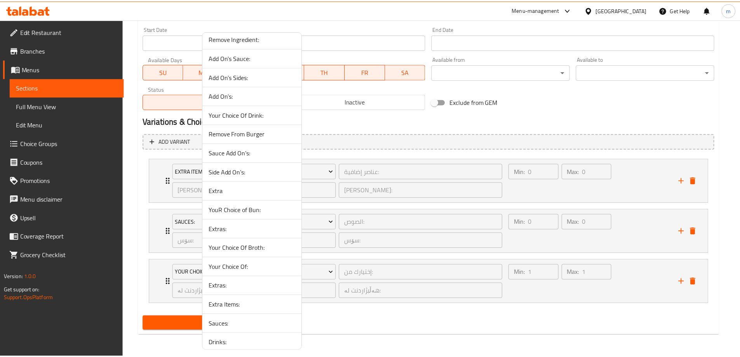
scroll to position [194, 0]
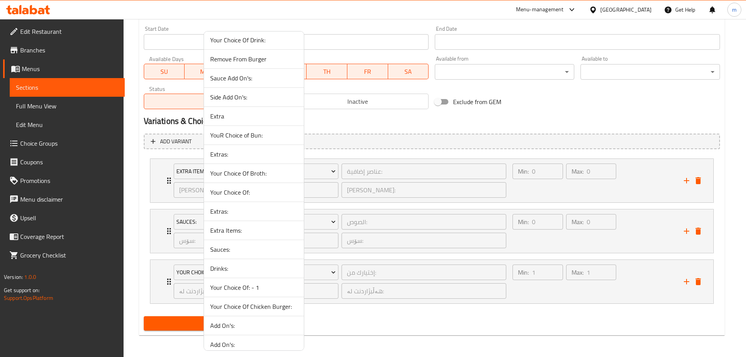
click at [232, 267] on span "Drinks:" at bounding box center [253, 268] width 87 height 9
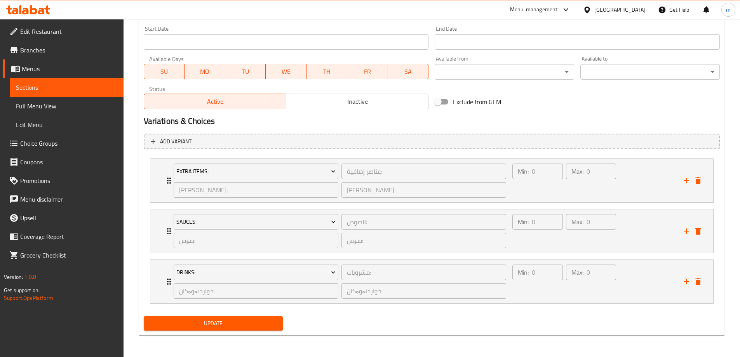
click at [233, 332] on div "Update" at bounding box center [214, 323] width 146 height 21
click at [238, 329] on button "Update" at bounding box center [214, 323] width 140 height 14
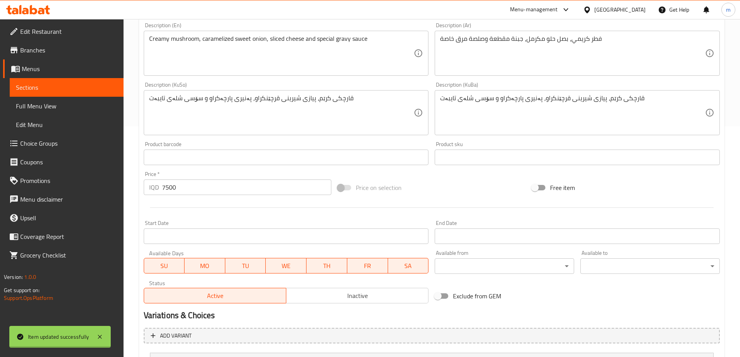
scroll to position [0, 0]
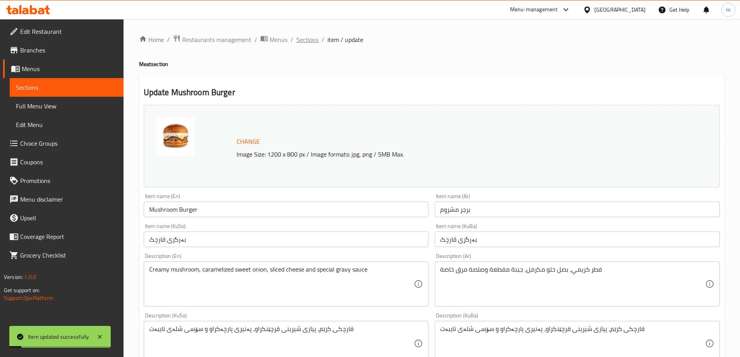
click at [308, 41] on span "Sections" at bounding box center [307, 39] width 22 height 9
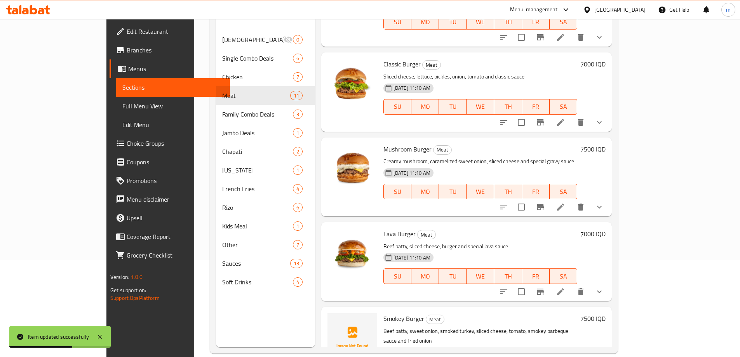
scroll to position [109, 0]
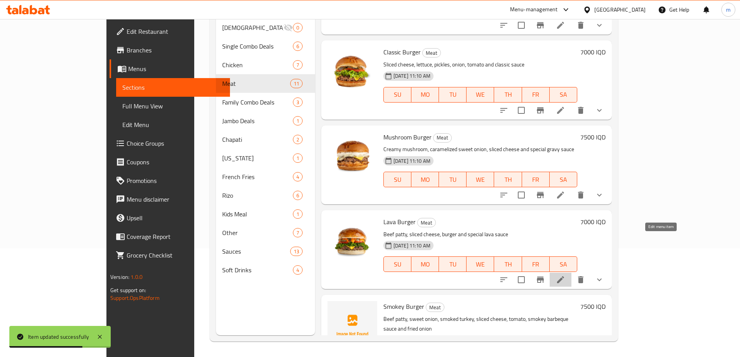
click at [565, 275] on icon at bounding box center [560, 279] width 9 height 9
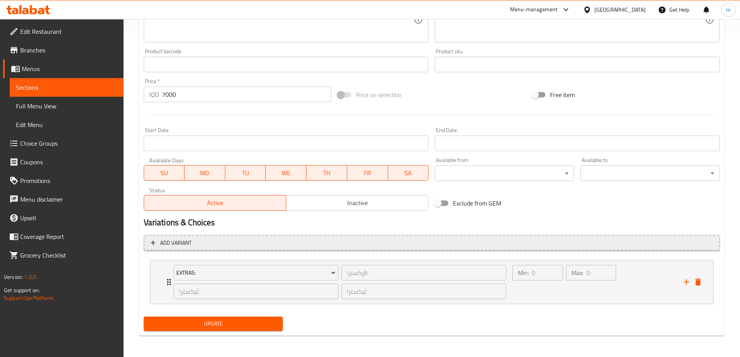
scroll to position [324, 0]
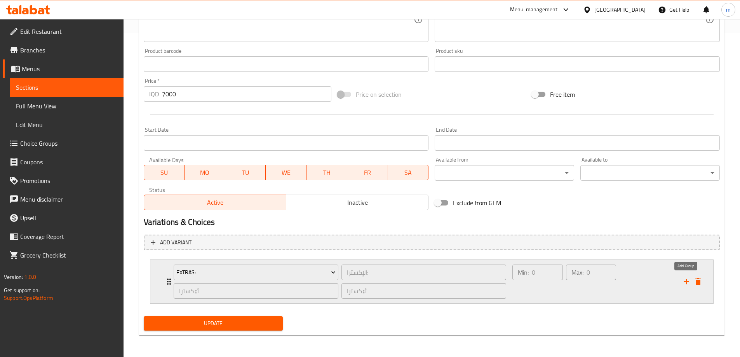
click at [687, 282] on icon "add" at bounding box center [686, 281] width 5 height 5
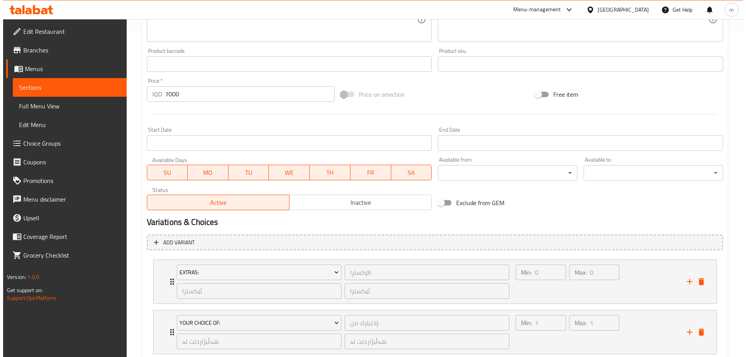
scroll to position [425, 0]
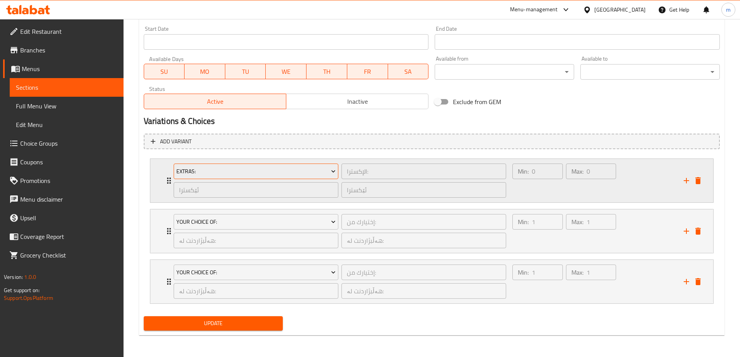
click at [310, 170] on span "Extras:" at bounding box center [255, 172] width 159 height 10
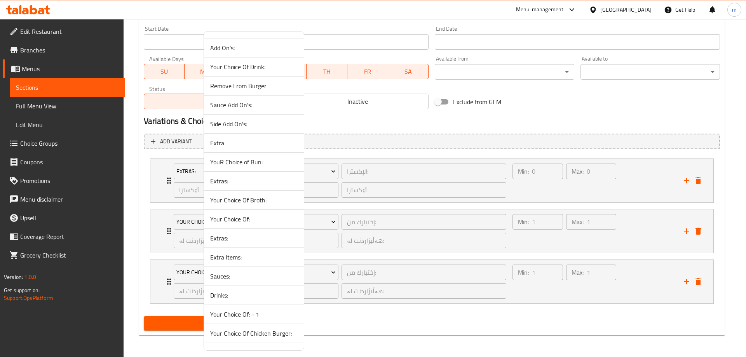
scroll to position [239, 0]
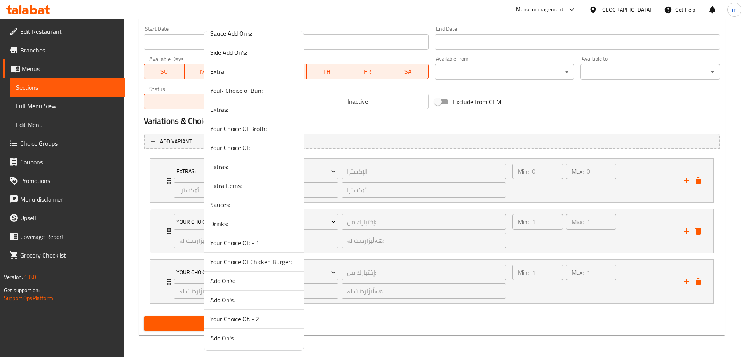
click at [243, 174] on li "Extras:" at bounding box center [254, 166] width 100 height 19
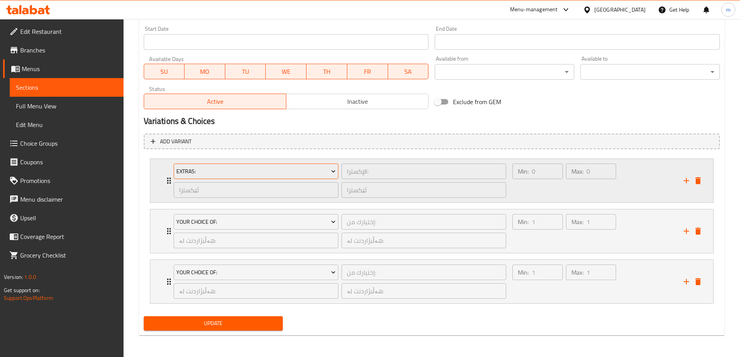
click at [238, 175] on span "Extras:" at bounding box center [255, 172] width 159 height 10
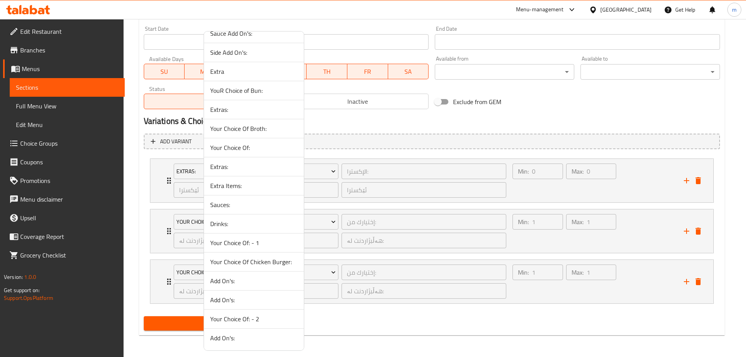
click at [246, 183] on span "Extra Items:" at bounding box center [253, 185] width 87 height 9
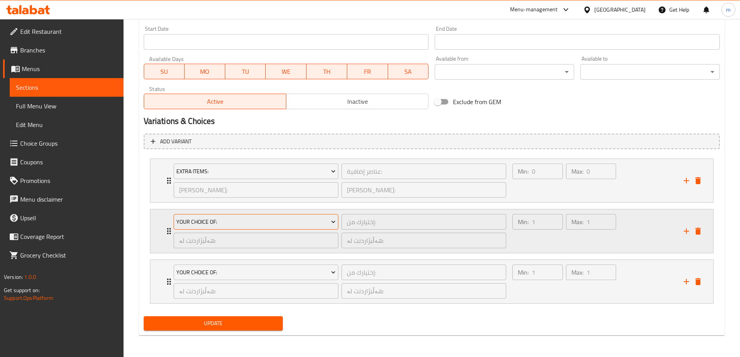
click at [231, 221] on span "Your Choice Of:" at bounding box center [255, 222] width 159 height 10
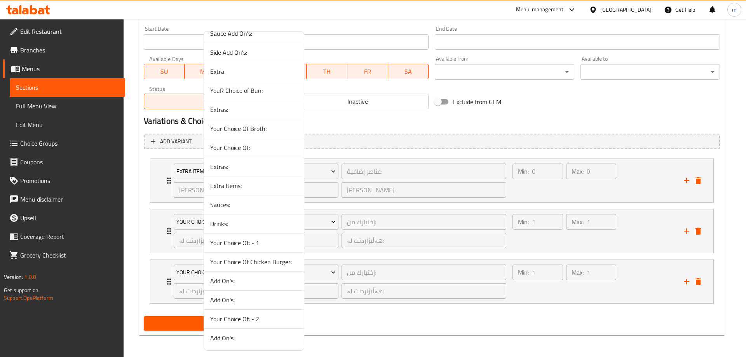
click at [229, 207] on span "Sauces:" at bounding box center [253, 204] width 87 height 9
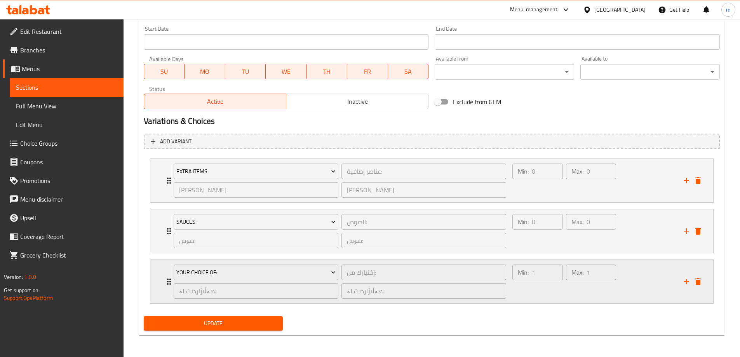
click at [234, 264] on div "Your Choice Of:" at bounding box center [256, 272] width 168 height 19
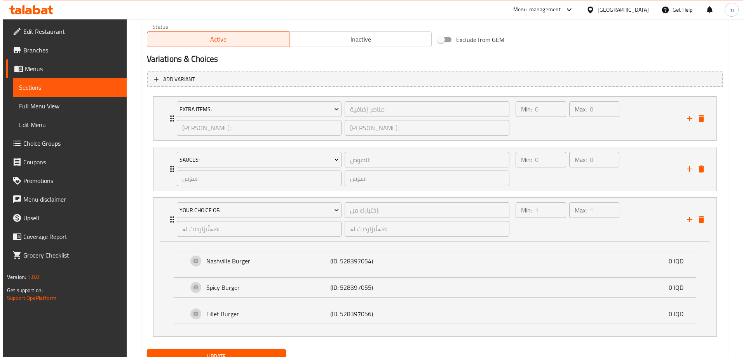
scroll to position [520, 0]
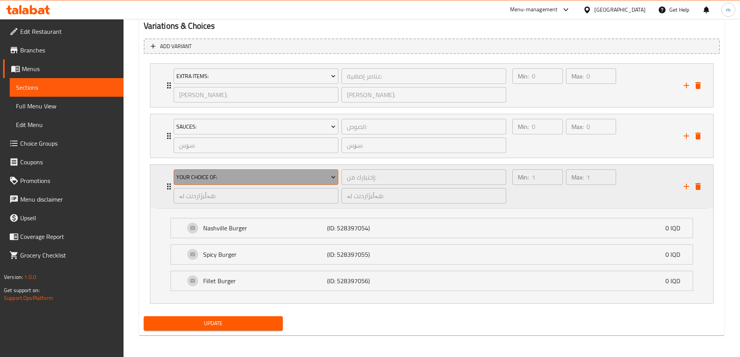
click at [246, 181] on span "Your Choice Of:" at bounding box center [255, 178] width 159 height 10
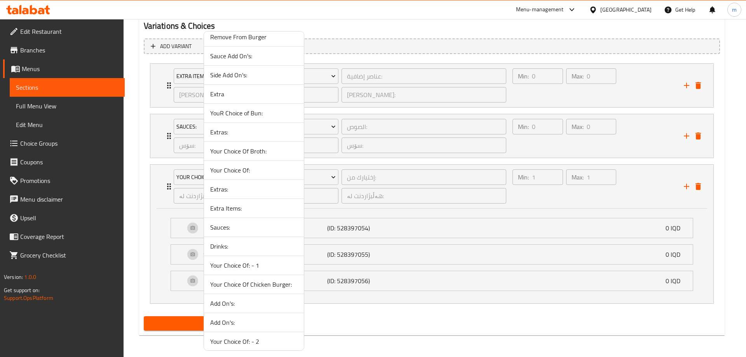
scroll to position [239, 0]
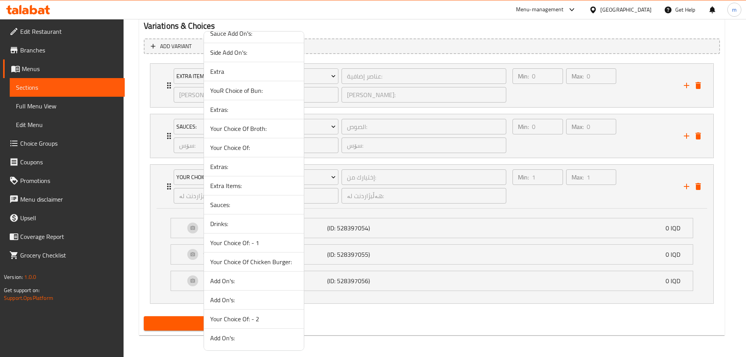
click at [232, 226] on span "Drinks:" at bounding box center [253, 223] width 87 height 9
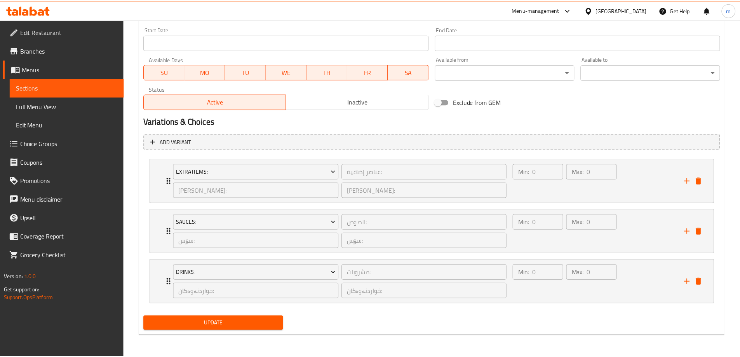
scroll to position [425, 0]
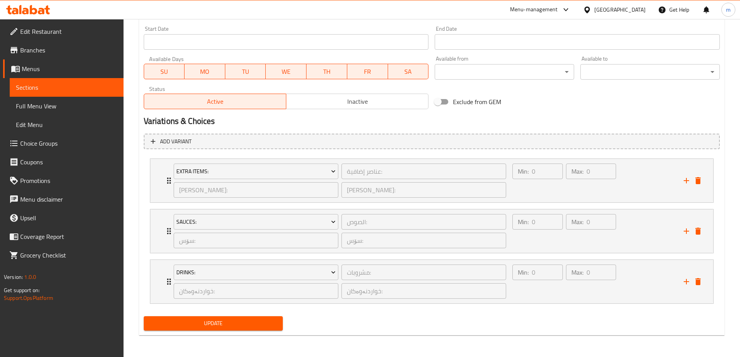
click at [240, 325] on span "Update" at bounding box center [213, 324] width 127 height 10
click at [230, 323] on span "Update" at bounding box center [213, 324] width 127 height 10
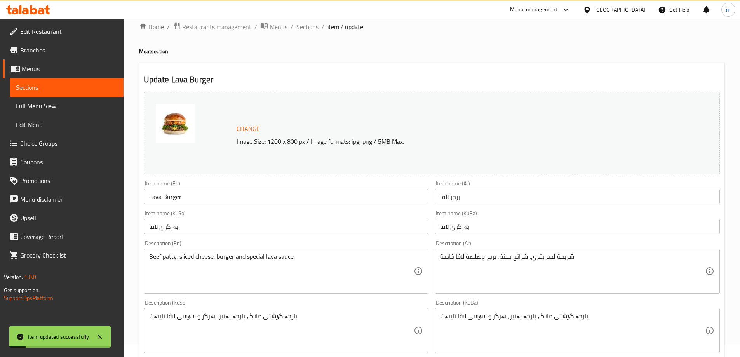
scroll to position [0, 0]
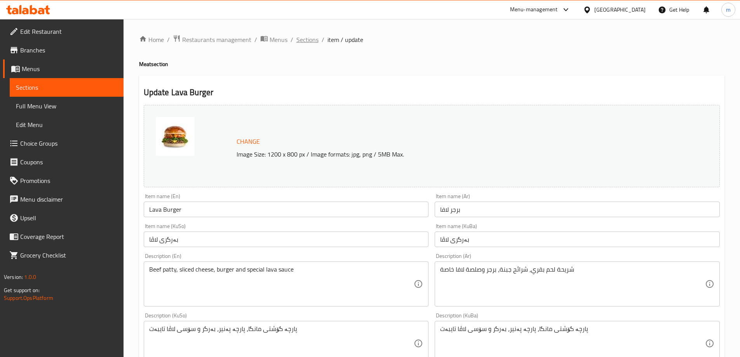
click at [312, 41] on span "Sections" at bounding box center [307, 39] width 22 height 9
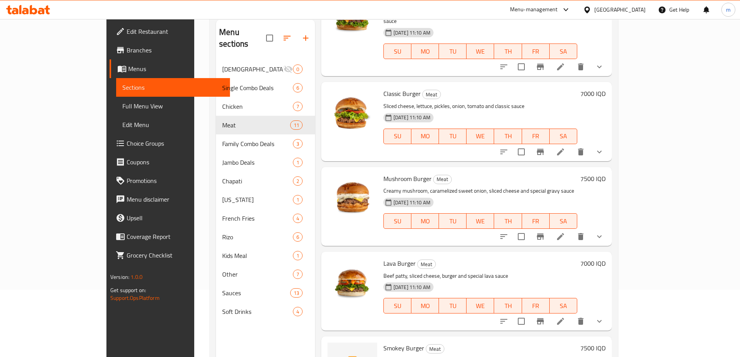
scroll to position [109, 0]
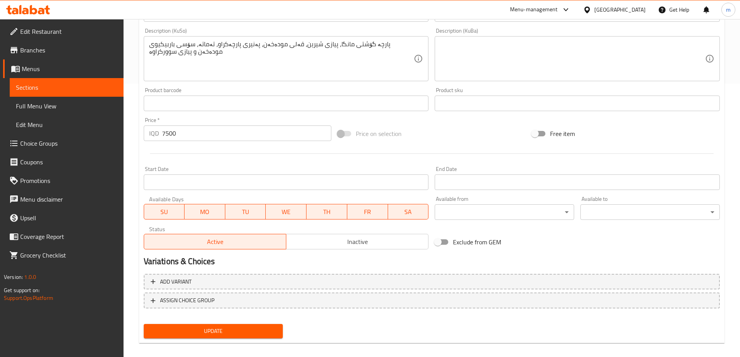
scroll to position [281, 0]
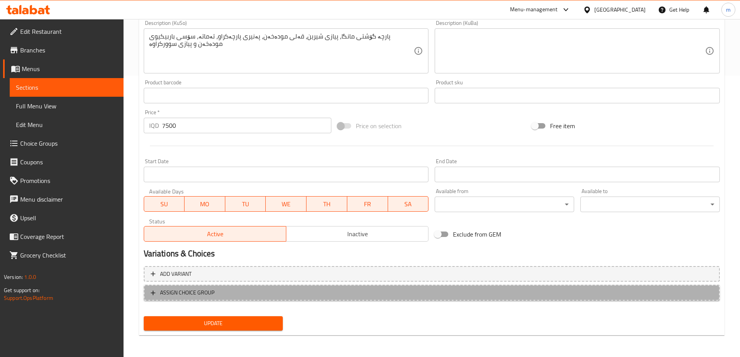
click at [263, 293] on span "ASSIGN CHOICE GROUP" at bounding box center [432, 293] width 562 height 10
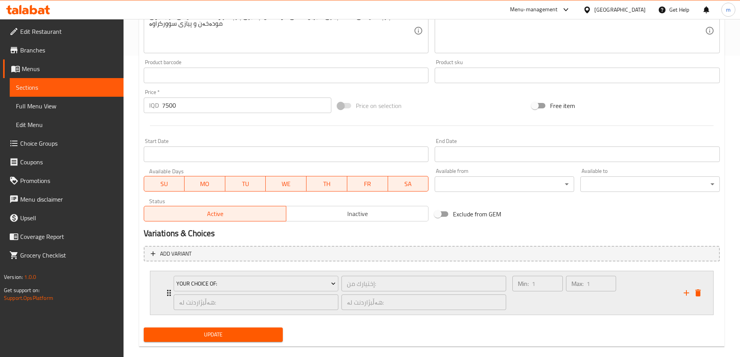
scroll to position [313, 0]
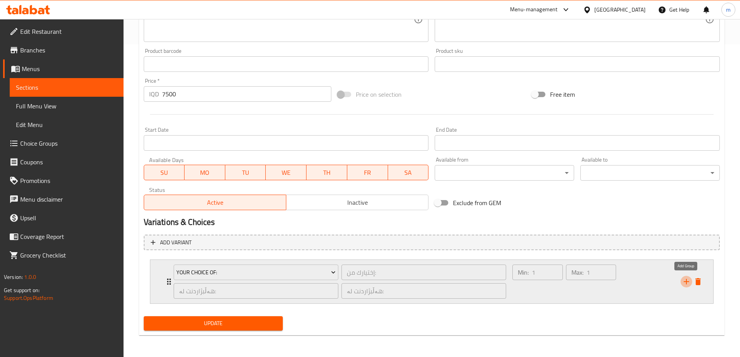
click at [688, 285] on icon "add" at bounding box center [686, 281] width 9 height 9
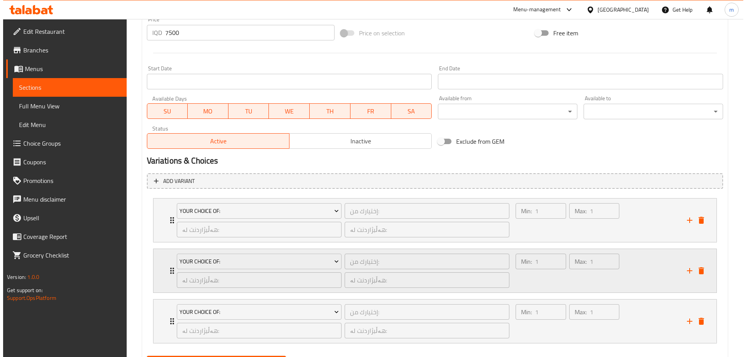
scroll to position [414, 0]
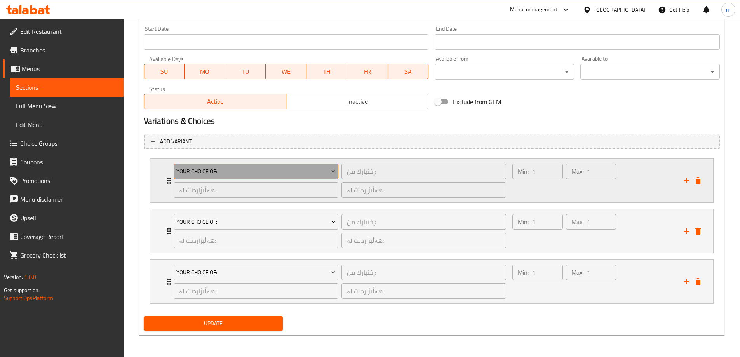
click at [218, 166] on button "Your Choice Of:" at bounding box center [256, 172] width 165 height 16
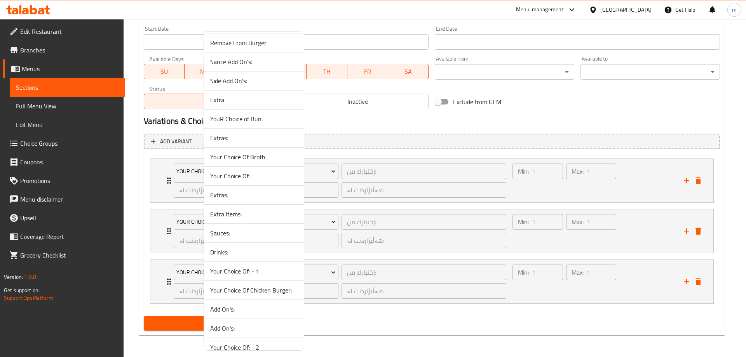
scroll to position [239, 0]
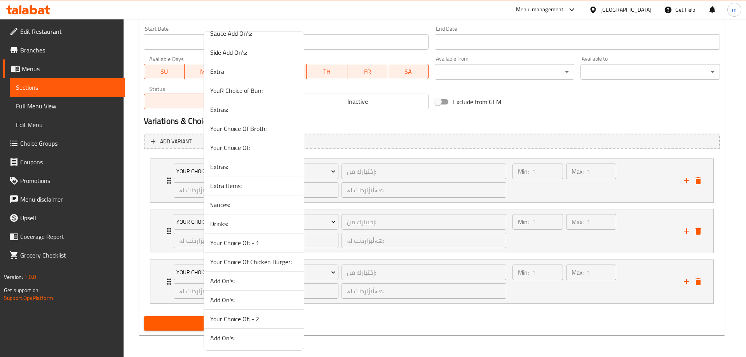
click at [232, 187] on span "Extra Items:" at bounding box center [253, 185] width 87 height 9
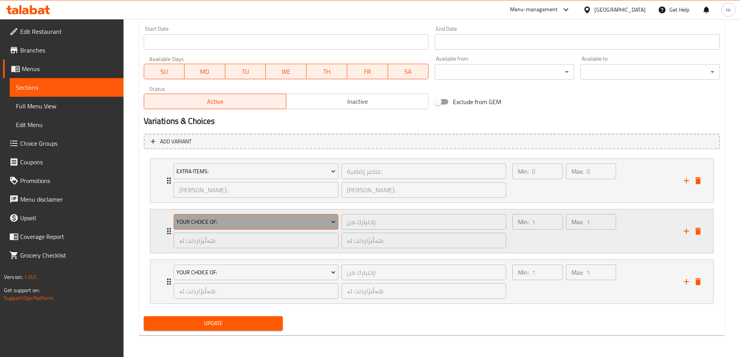
click at [234, 221] on span "Your Choice Of:" at bounding box center [255, 222] width 159 height 10
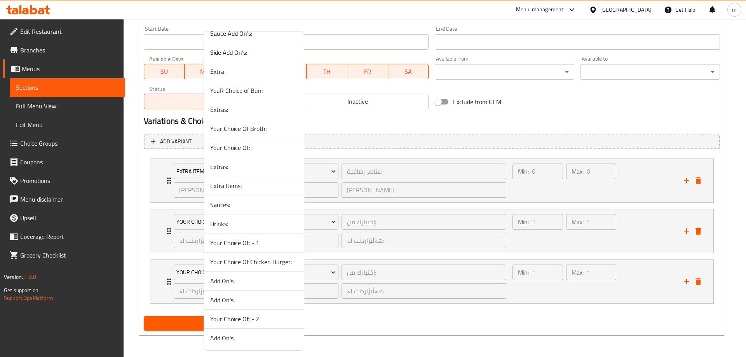
click at [239, 203] on span "Sauces:" at bounding box center [253, 204] width 87 height 9
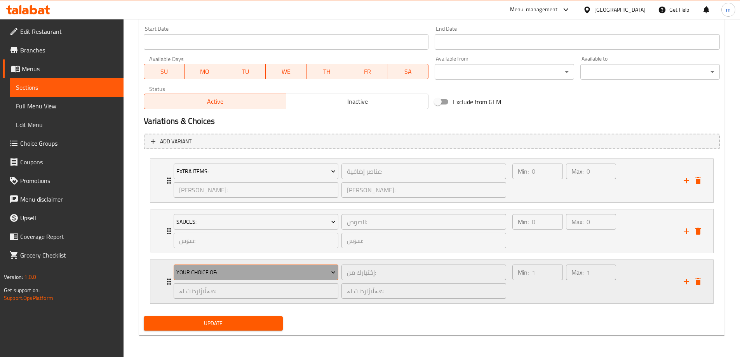
click at [233, 269] on span "Your Choice Of:" at bounding box center [255, 273] width 159 height 10
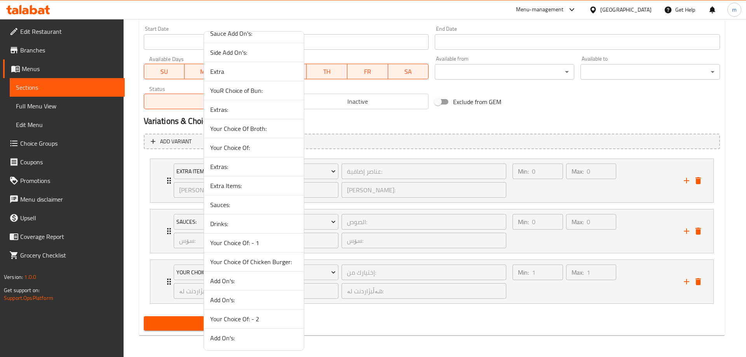
click at [234, 226] on span "Drinks:" at bounding box center [253, 223] width 87 height 9
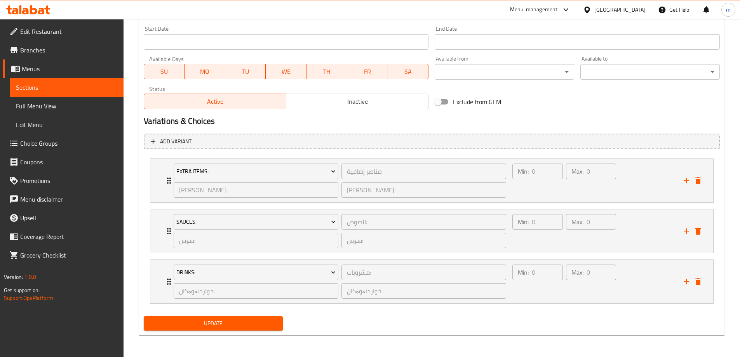
click at [226, 323] on span "Update" at bounding box center [213, 324] width 127 height 10
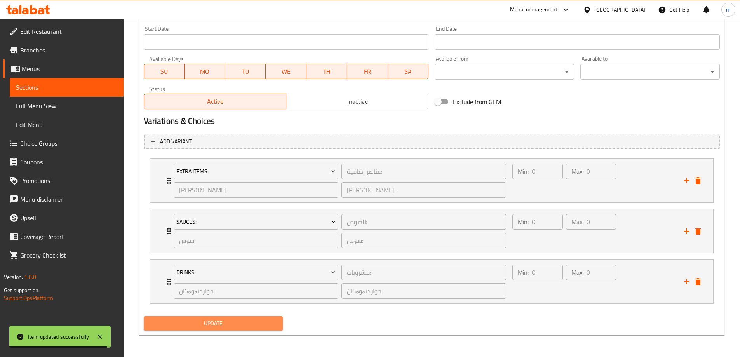
click at [227, 323] on span "Update" at bounding box center [213, 324] width 127 height 10
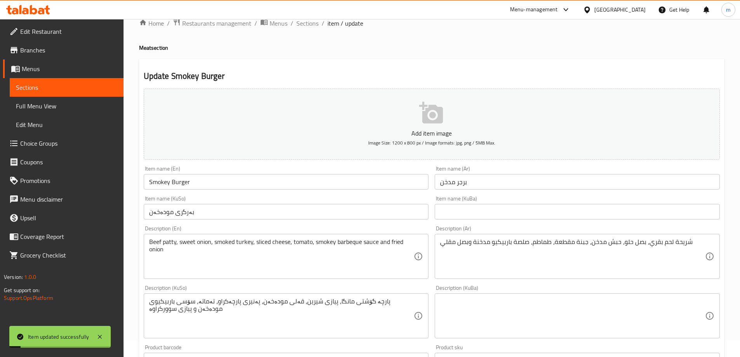
scroll to position [0, 0]
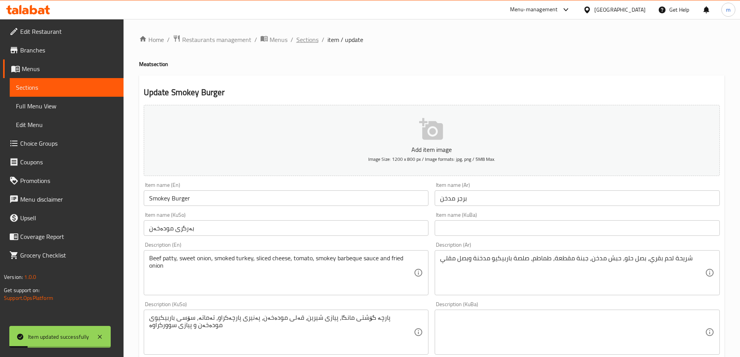
click at [310, 41] on span "Sections" at bounding box center [307, 39] width 22 height 9
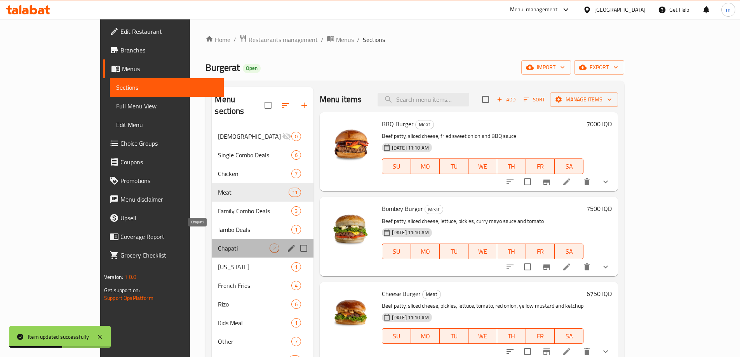
click at [218, 244] on span "Chapati" at bounding box center [243, 248] width 51 height 9
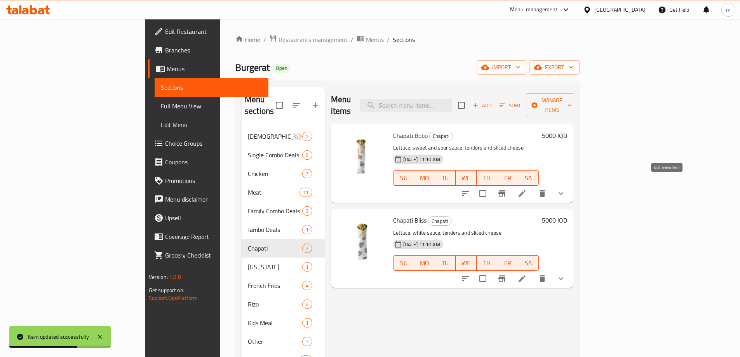
click at [527, 189] on icon at bounding box center [522, 193] width 9 height 9
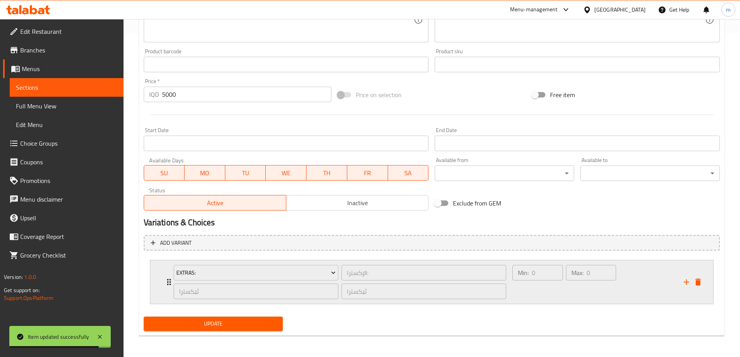
scroll to position [324, 0]
click at [685, 283] on icon "add" at bounding box center [686, 281] width 9 height 9
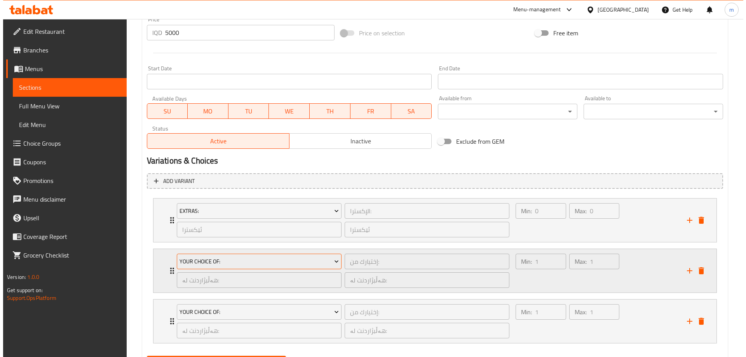
scroll to position [425, 0]
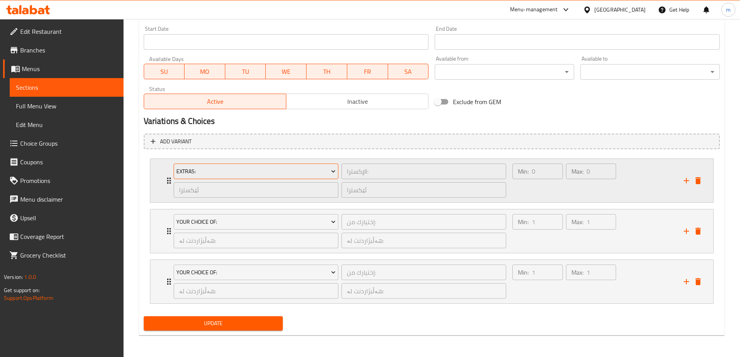
click at [202, 173] on span "Extras:" at bounding box center [255, 172] width 159 height 10
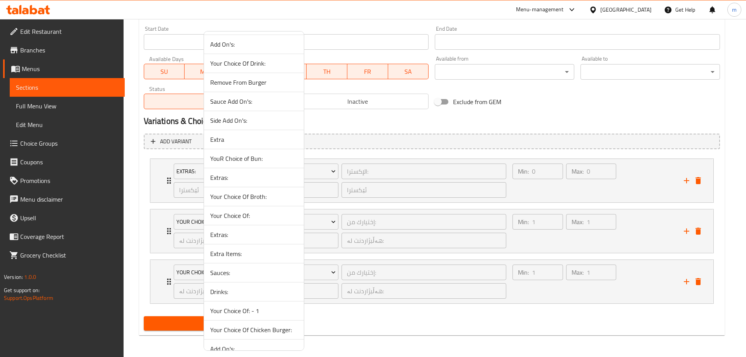
scroll to position [194, 0]
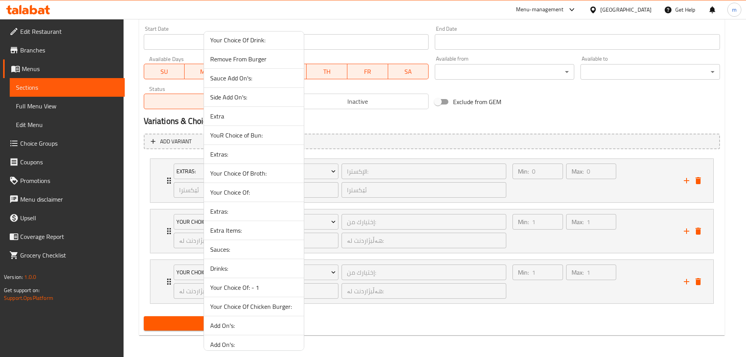
click at [234, 230] on span "Extra Items:" at bounding box center [253, 230] width 87 height 9
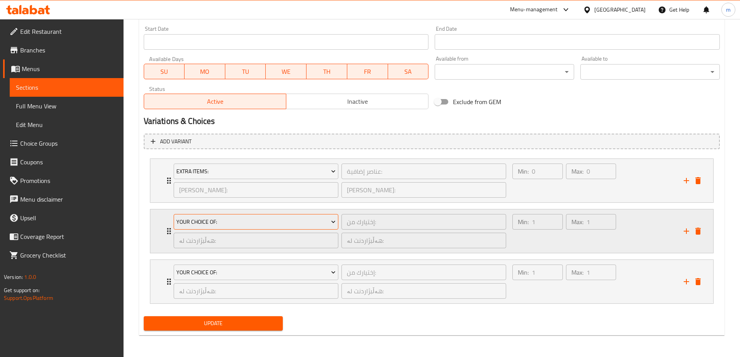
click at [246, 228] on button "Your Choice Of:" at bounding box center [256, 222] width 165 height 16
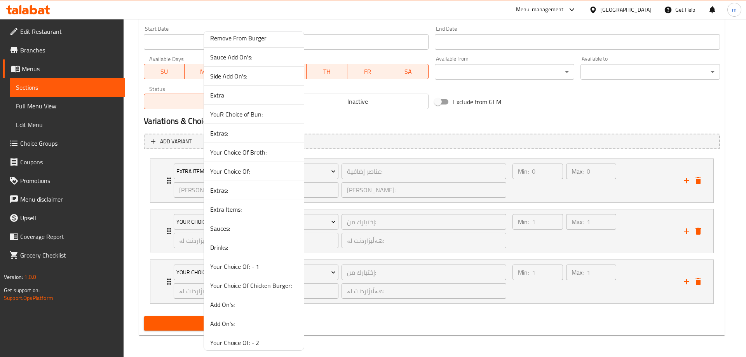
scroll to position [239, 0]
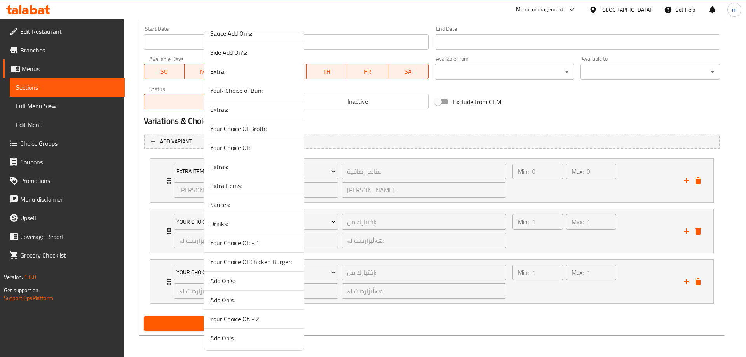
click at [232, 207] on span "Sauces:" at bounding box center [253, 204] width 87 height 9
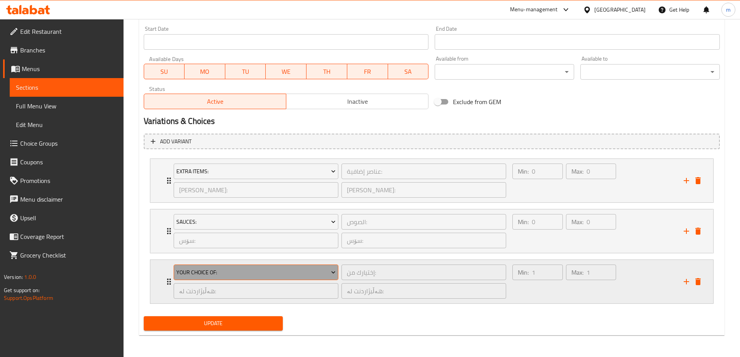
click at [220, 272] on span "Your Choice Of:" at bounding box center [255, 273] width 159 height 10
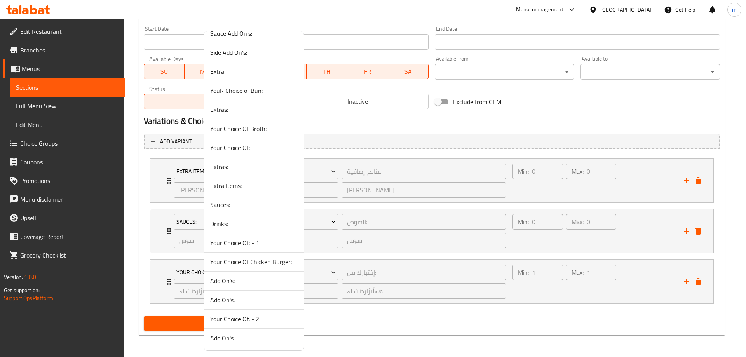
click at [229, 225] on span "Drinks:" at bounding box center [253, 223] width 87 height 9
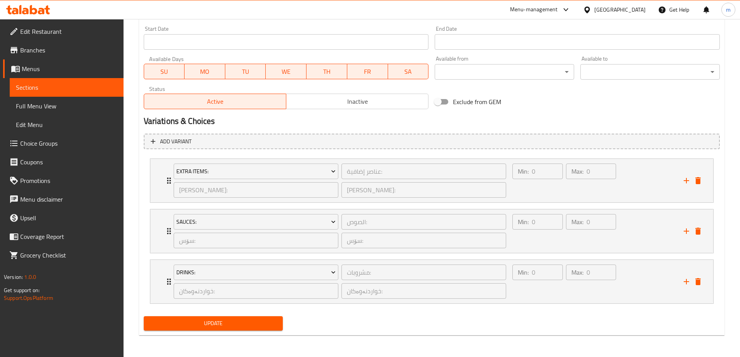
click at [234, 325] on span "Update" at bounding box center [213, 324] width 127 height 10
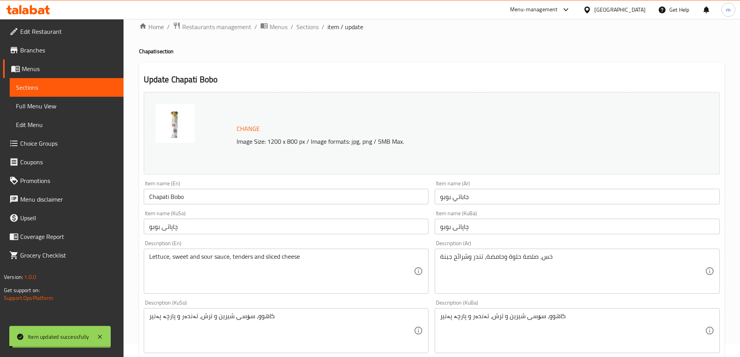
scroll to position [0, 0]
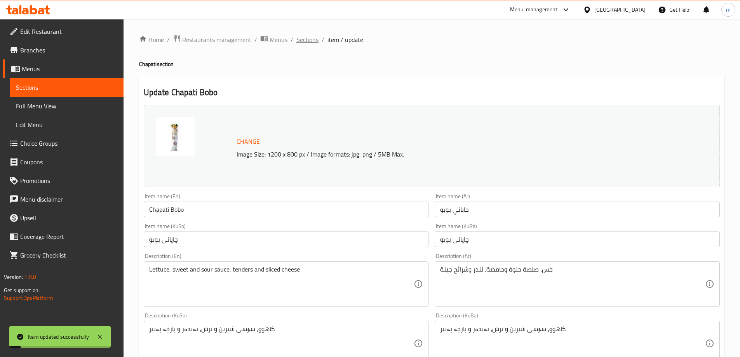
click at [314, 38] on span "Sections" at bounding box center [307, 39] width 22 height 9
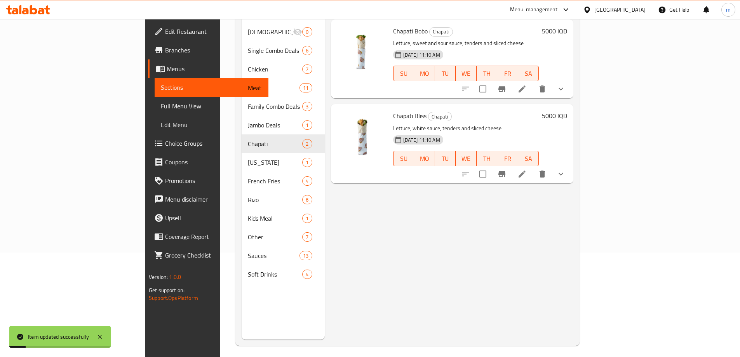
scroll to position [109, 0]
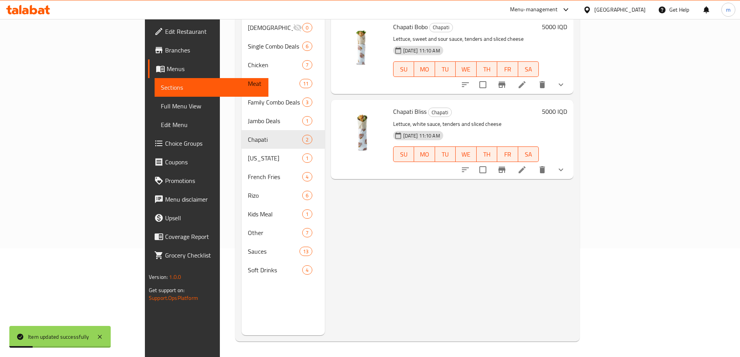
click at [527, 165] on icon at bounding box center [522, 169] width 9 height 9
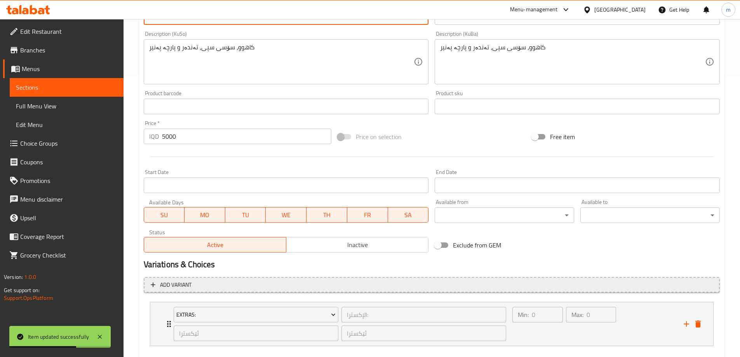
scroll to position [324, 0]
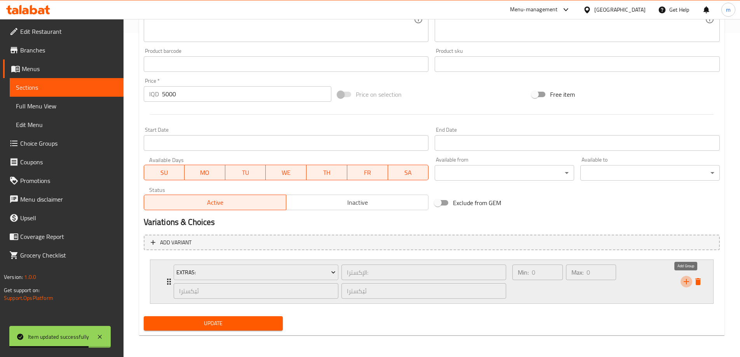
click at [685, 284] on icon "add" at bounding box center [686, 281] width 9 height 9
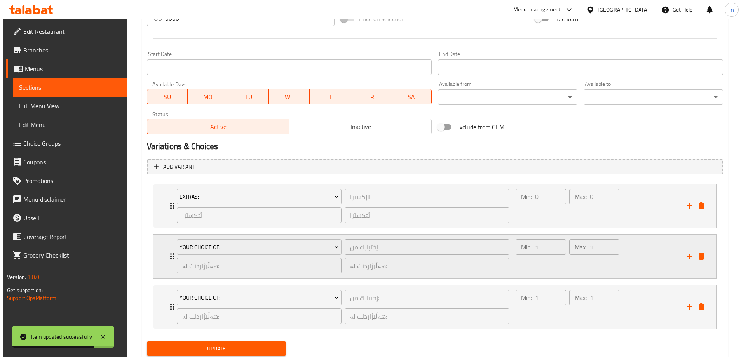
scroll to position [425, 0]
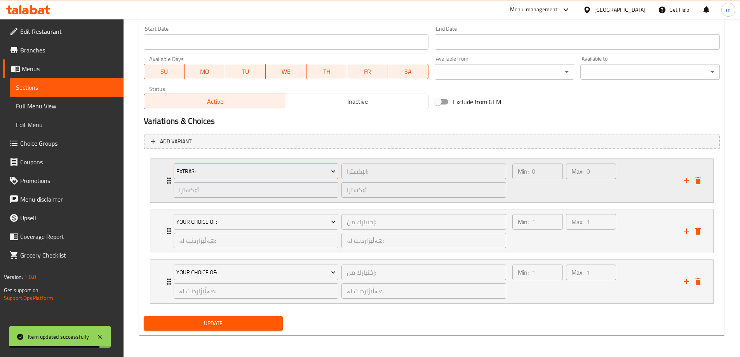
click at [226, 167] on span "Extras:" at bounding box center [255, 172] width 159 height 10
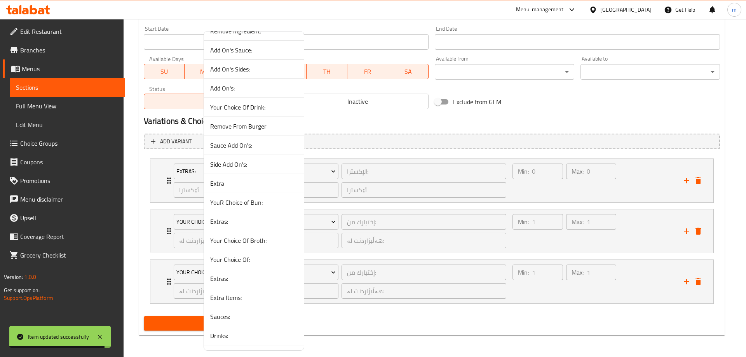
scroll to position [194, 0]
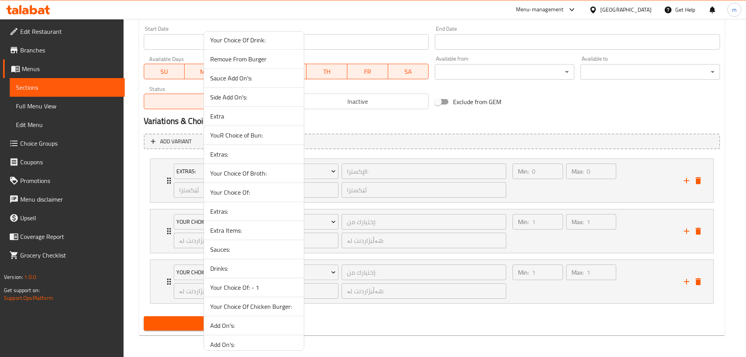
click at [229, 230] on span "Extra Items:" at bounding box center [253, 230] width 87 height 9
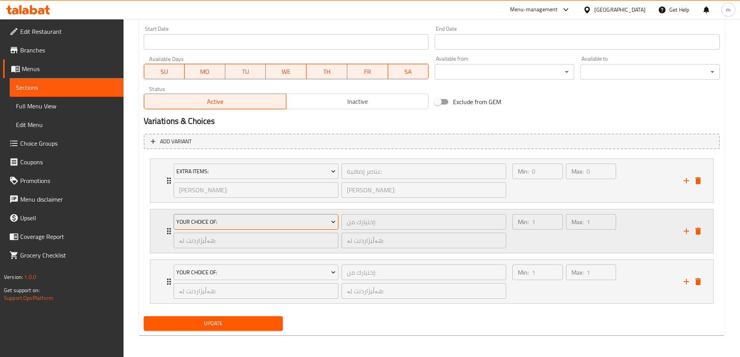
click at [221, 222] on span "Your Choice Of:" at bounding box center [255, 222] width 159 height 10
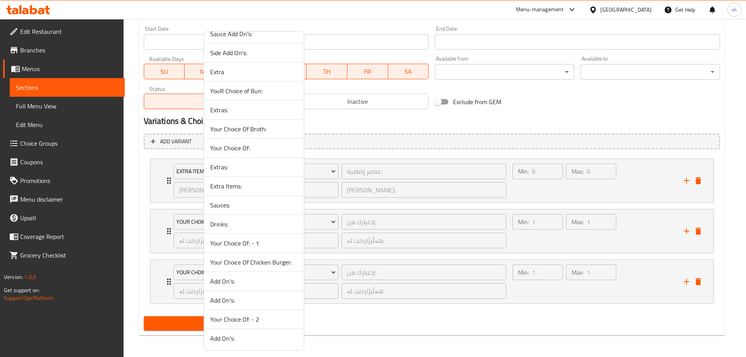
scroll to position [239, 0]
click at [235, 203] on span "Sauces:" at bounding box center [253, 204] width 87 height 9
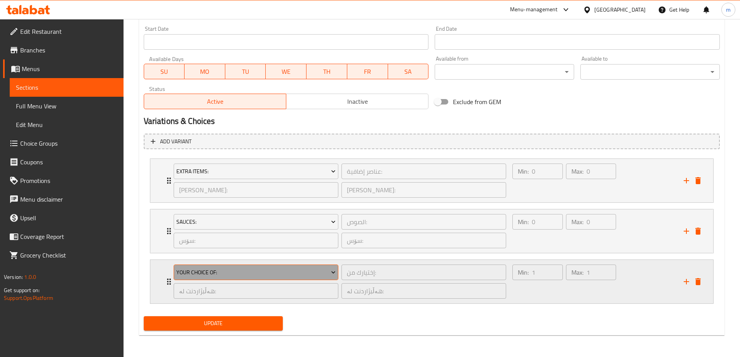
click at [223, 267] on button "Your Choice Of:" at bounding box center [256, 273] width 165 height 16
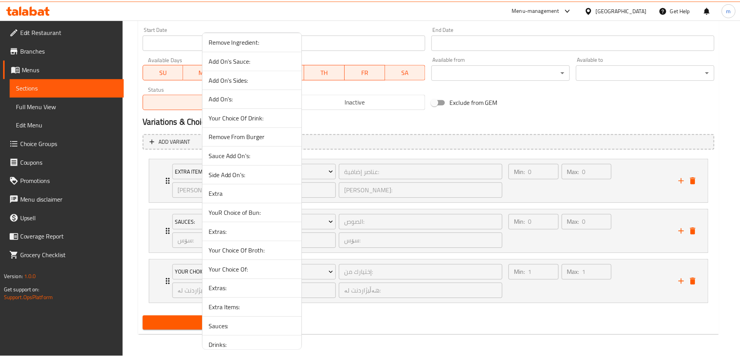
scroll to position [194, 0]
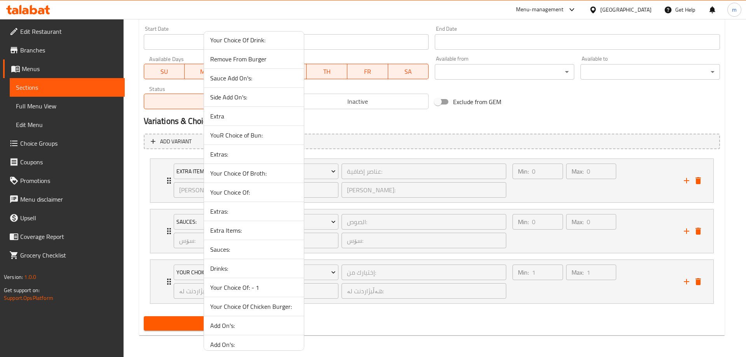
click at [221, 269] on span "Drinks:" at bounding box center [253, 268] width 87 height 9
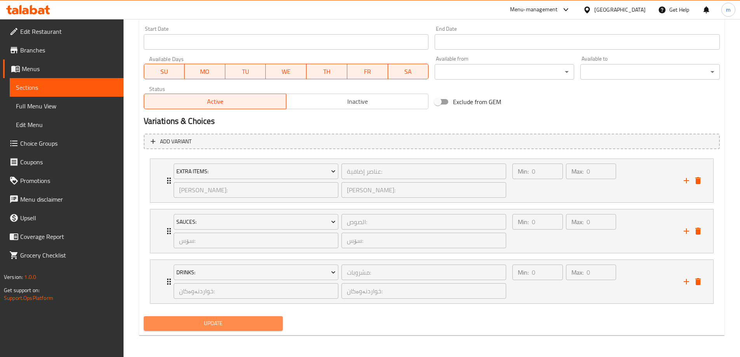
click at [216, 322] on span "Update" at bounding box center [213, 324] width 127 height 10
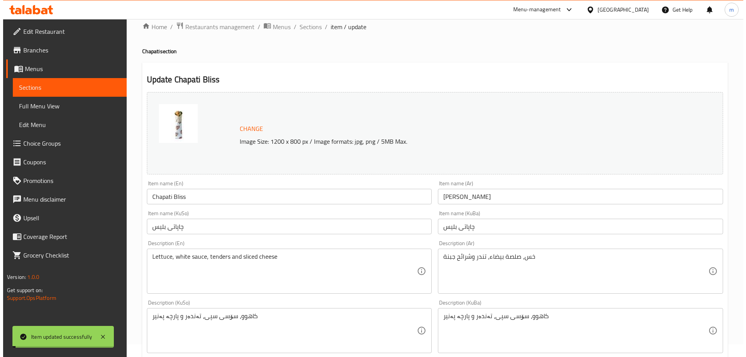
scroll to position [0, 0]
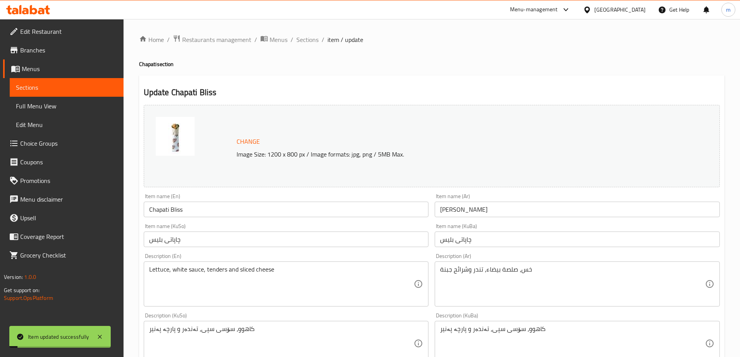
click at [305, 35] on span "Sections" at bounding box center [307, 39] width 22 height 9
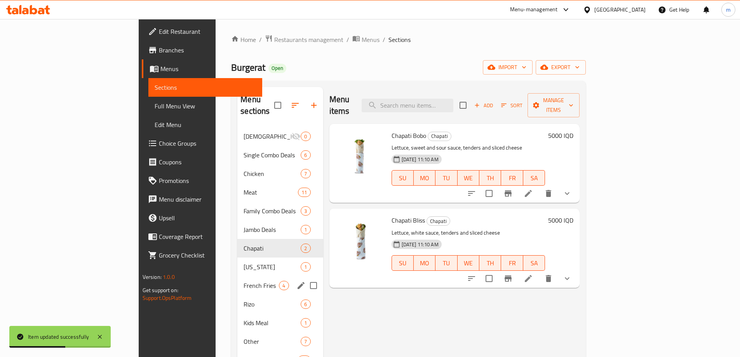
click at [237, 276] on div "French Fries 4" at bounding box center [279, 285] width 85 height 19
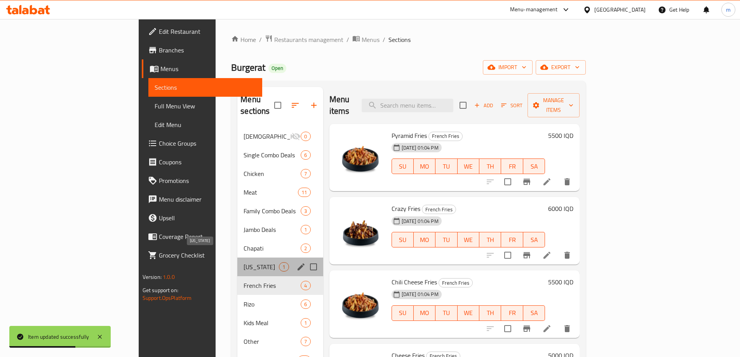
click at [244, 262] on span "Kentucky" at bounding box center [261, 266] width 35 height 9
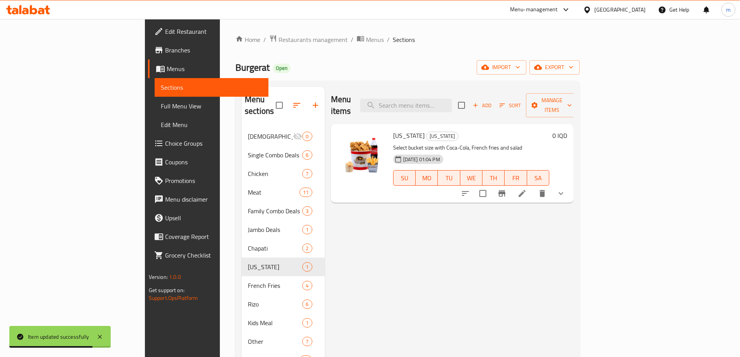
click at [533, 188] on li at bounding box center [522, 194] width 22 height 14
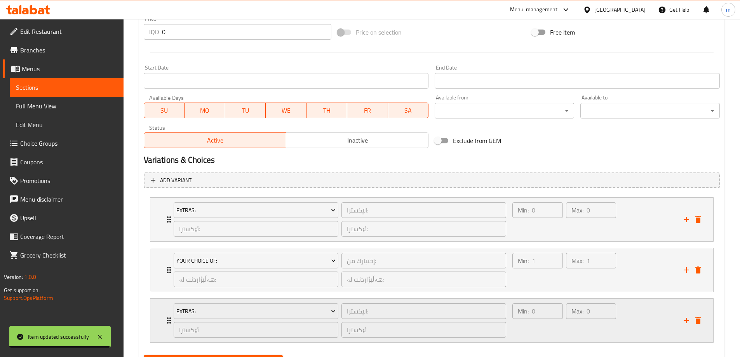
scroll to position [425, 0]
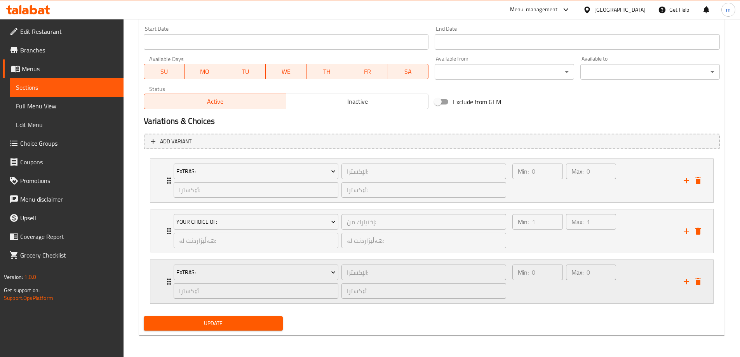
click at [545, 290] on div "Min: 0 ​" at bounding box center [537, 281] width 53 height 37
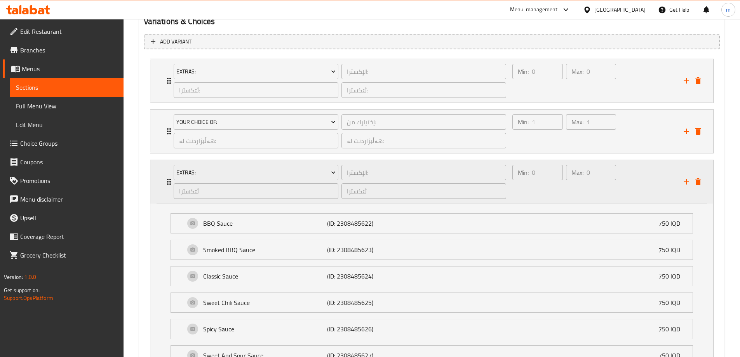
scroll to position [490, 0]
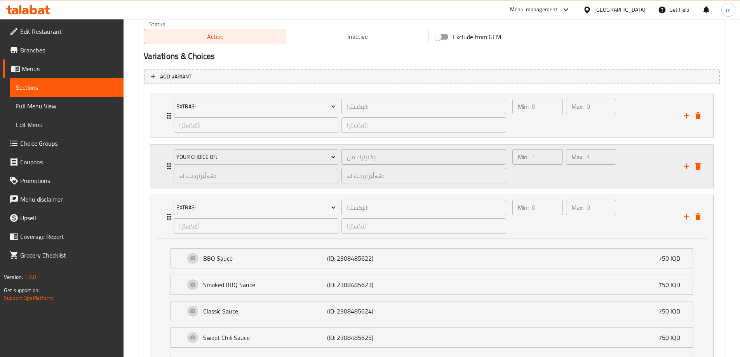
click at [540, 173] on div "Min: 1 ​" at bounding box center [537, 166] width 53 height 37
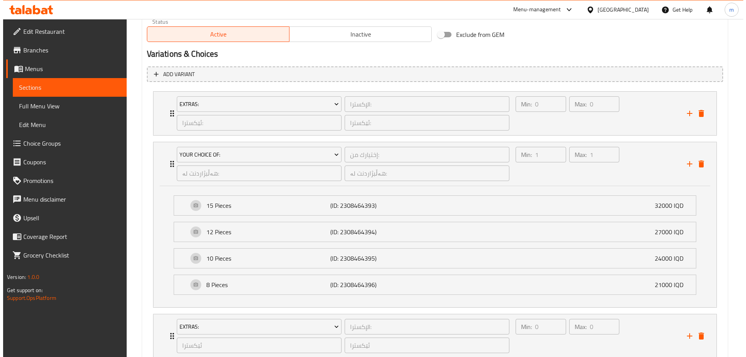
scroll to position [453, 0]
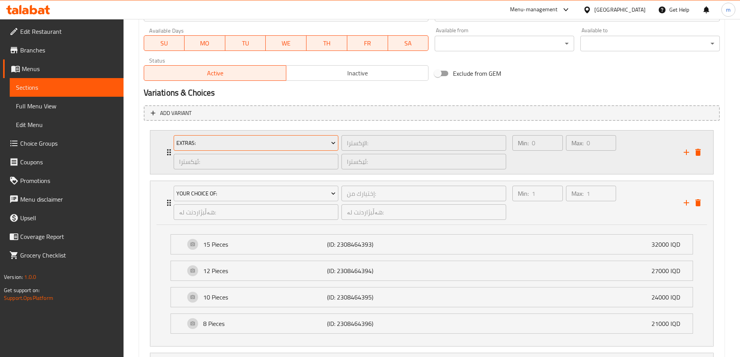
click at [207, 140] on span "Extras:" at bounding box center [255, 143] width 159 height 10
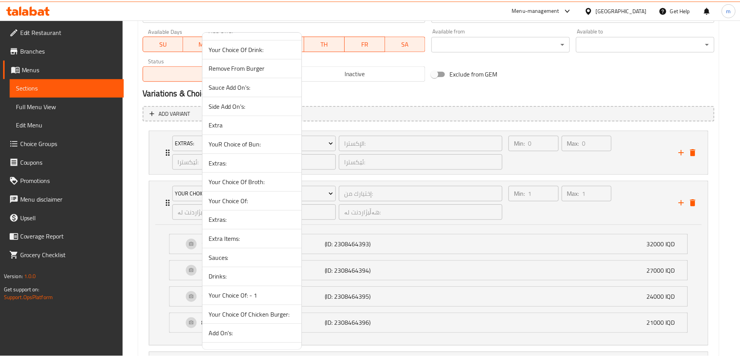
scroll to position [194, 0]
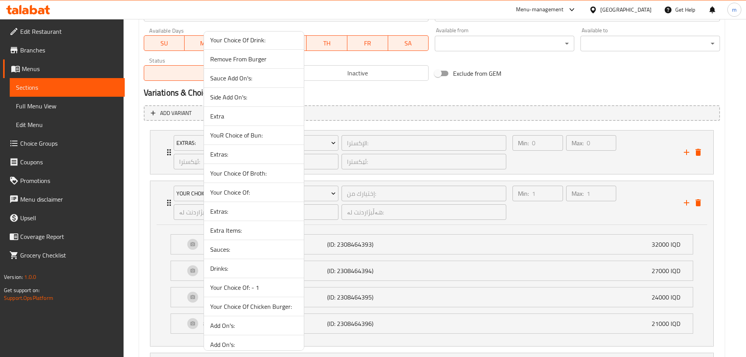
click at [228, 234] on span "Extra Items:" at bounding box center [253, 230] width 87 height 9
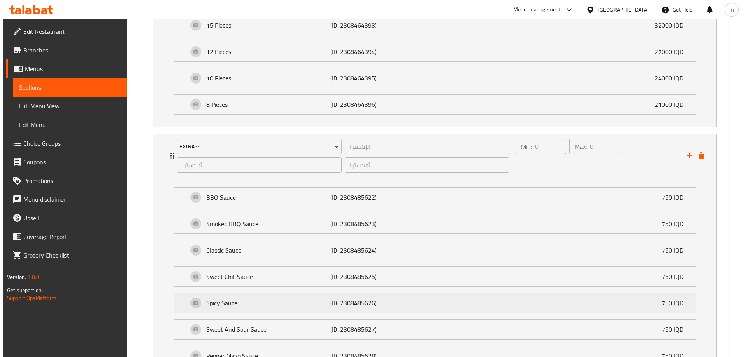
scroll to position [712, 0]
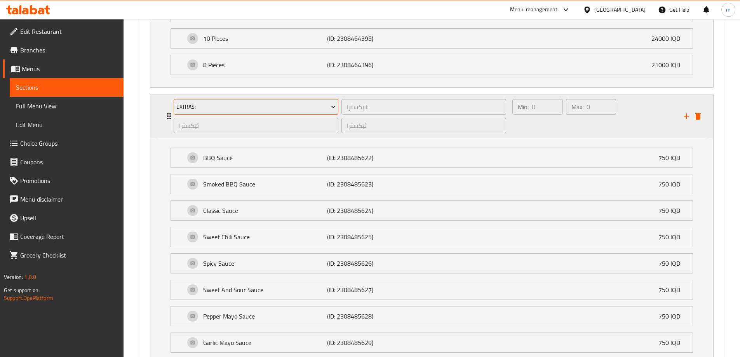
click at [253, 109] on span "Extras:" at bounding box center [255, 107] width 159 height 10
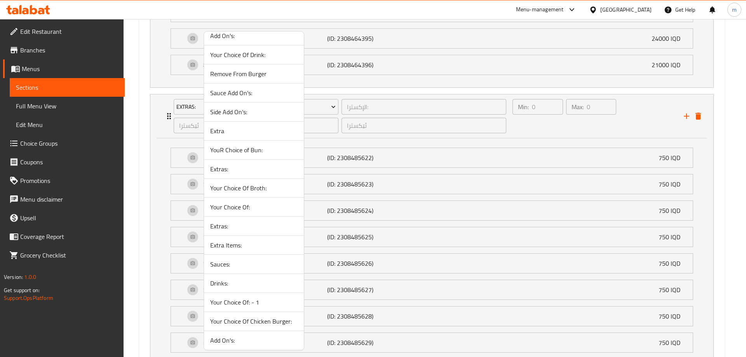
scroll to position [194, 0]
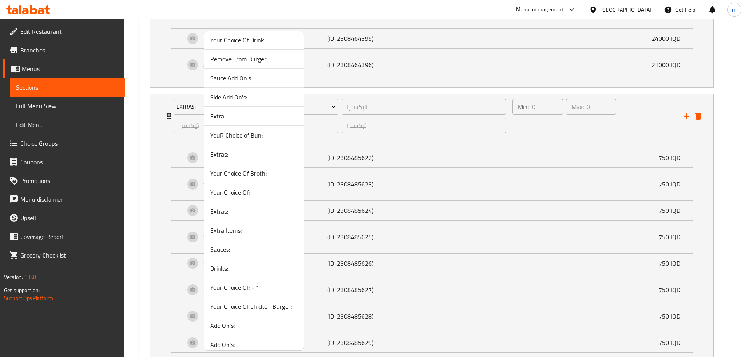
click at [238, 247] on span "Sauces:" at bounding box center [253, 249] width 87 height 9
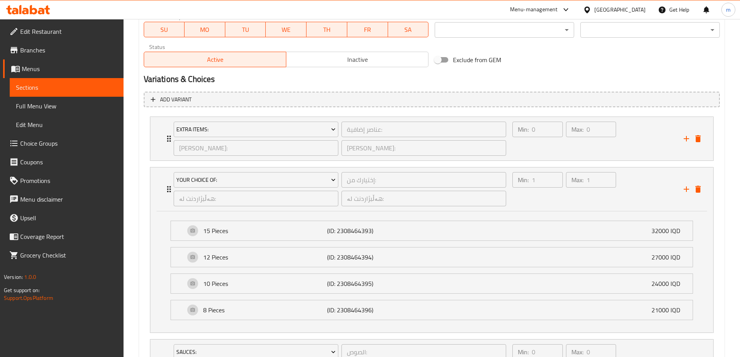
scroll to position [547, 0]
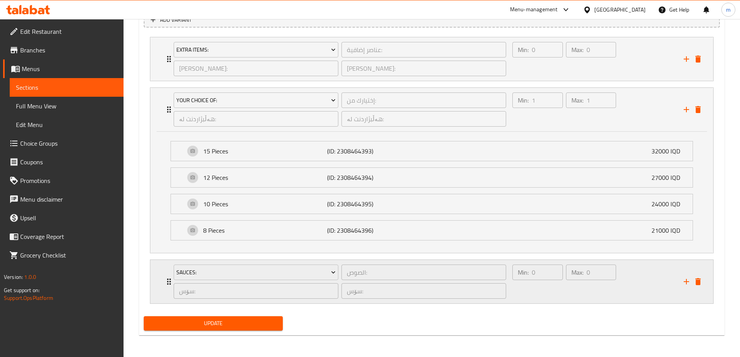
click at [686, 283] on icon "add" at bounding box center [686, 281] width 9 height 9
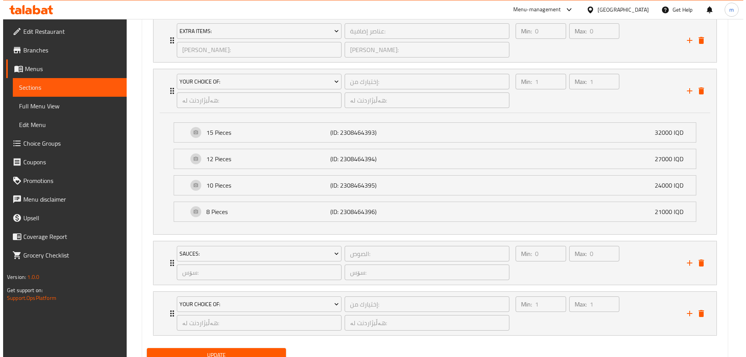
scroll to position [597, 0]
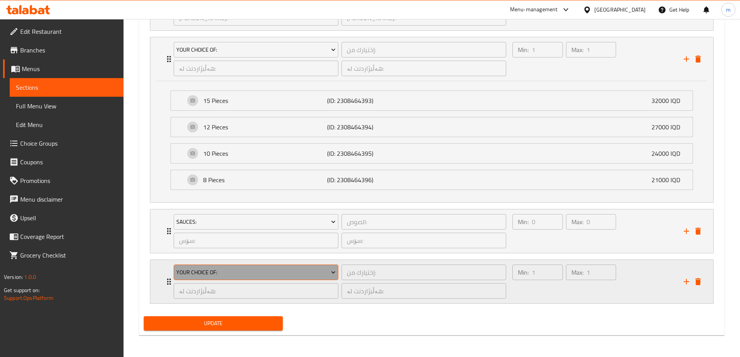
click at [237, 272] on span "Your Choice Of:" at bounding box center [255, 273] width 159 height 10
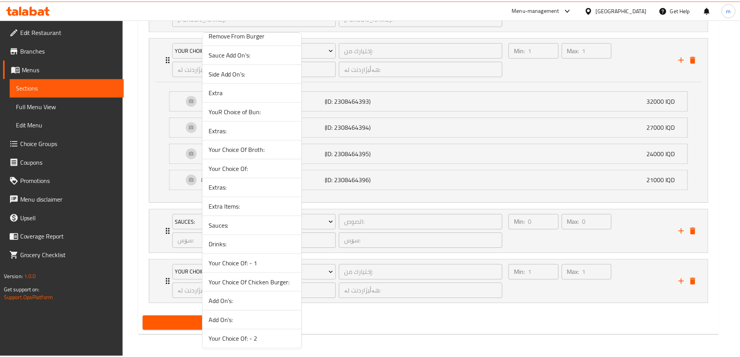
scroll to position [239, 0]
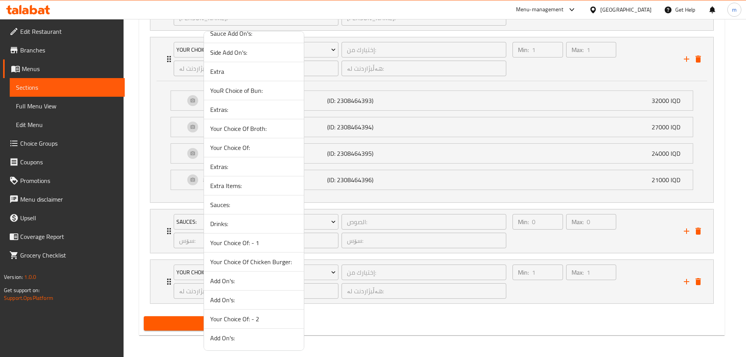
click at [244, 227] on span "Drinks:" at bounding box center [253, 223] width 87 height 9
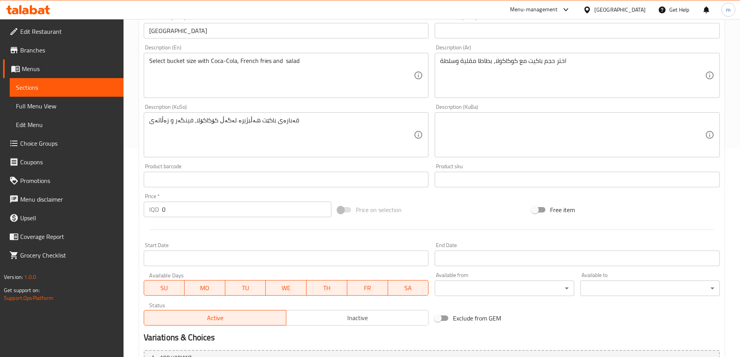
scroll to position [79, 0]
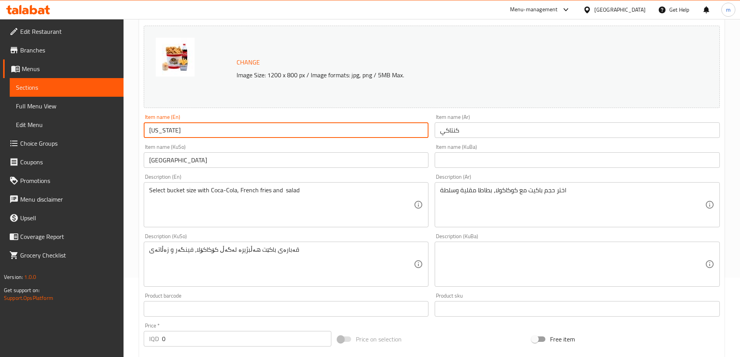
click at [194, 133] on input "Kentucky" at bounding box center [286, 130] width 285 height 16
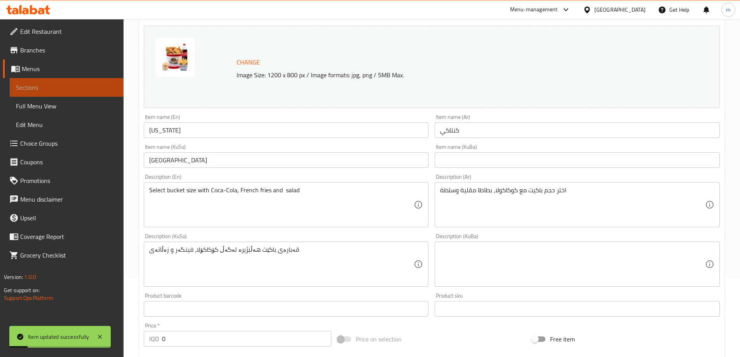
click at [63, 87] on span "Sections" at bounding box center [66, 87] width 101 height 9
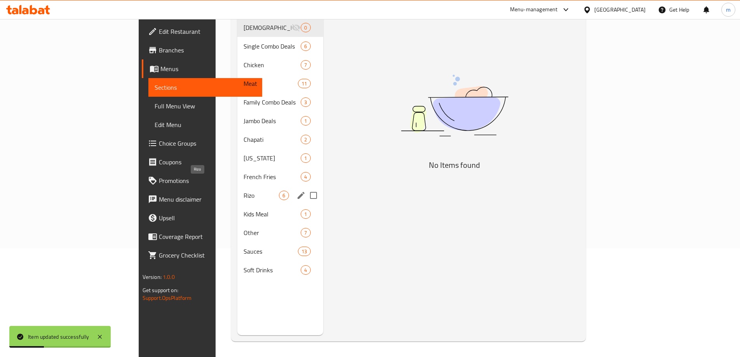
click at [244, 191] on span "Rizo" at bounding box center [261, 195] width 35 height 9
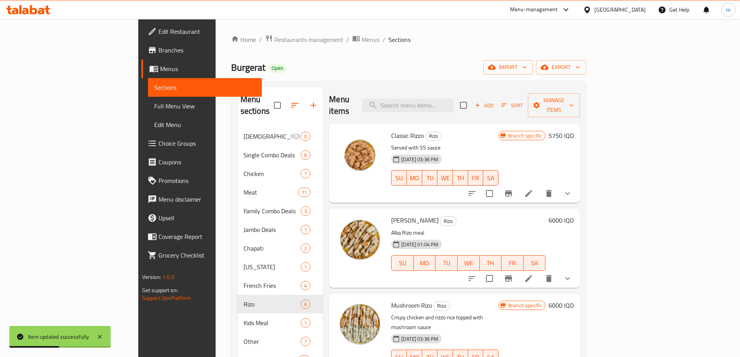
click at [534, 189] on icon at bounding box center [528, 193] width 9 height 9
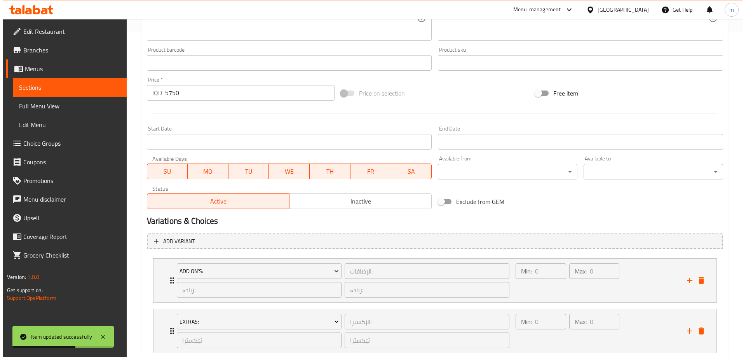
scroll to position [375, 0]
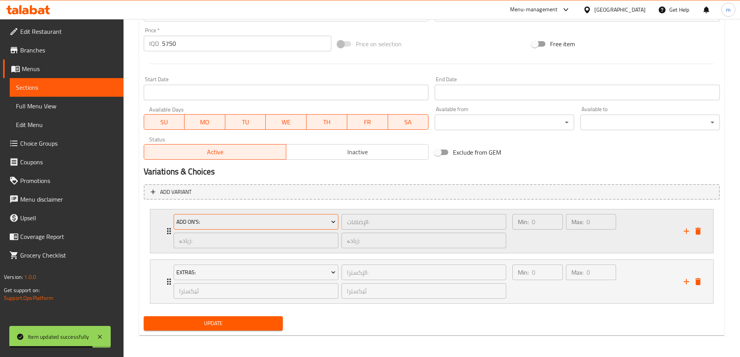
click at [289, 227] on button "Add On's:" at bounding box center [256, 222] width 165 height 16
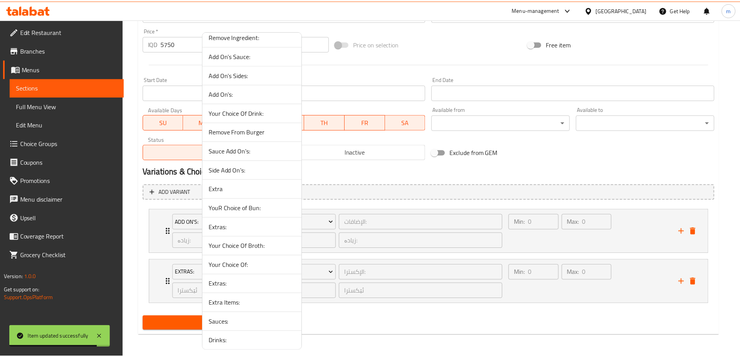
scroll to position [239, 0]
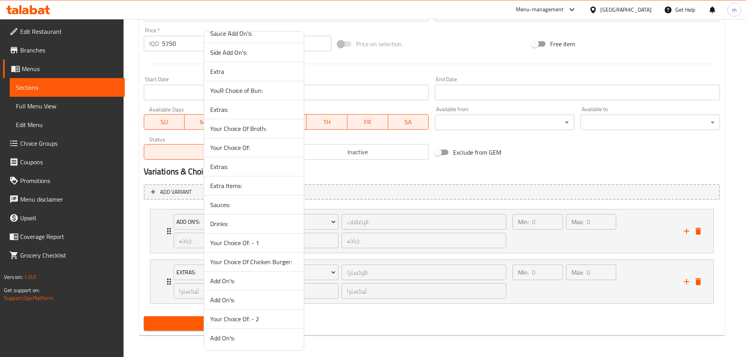
click at [228, 183] on span "Extra Items:" at bounding box center [253, 185] width 87 height 9
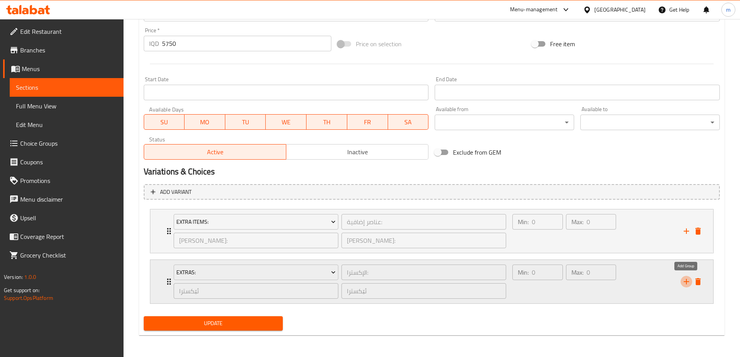
drag, startPoint x: 686, startPoint y: 283, endPoint x: 509, endPoint y: 282, distance: 177.2
click at [685, 283] on icon "add" at bounding box center [686, 281] width 9 height 9
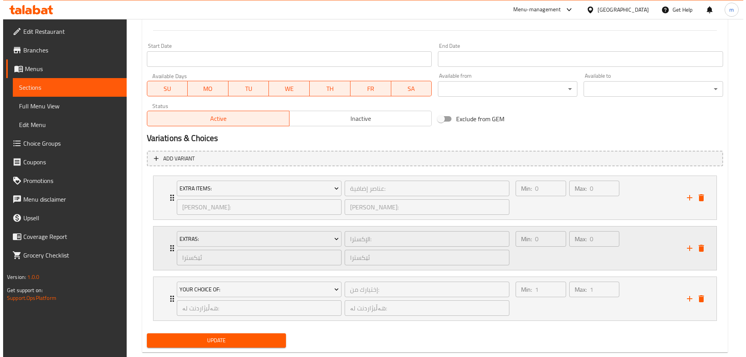
scroll to position [425, 0]
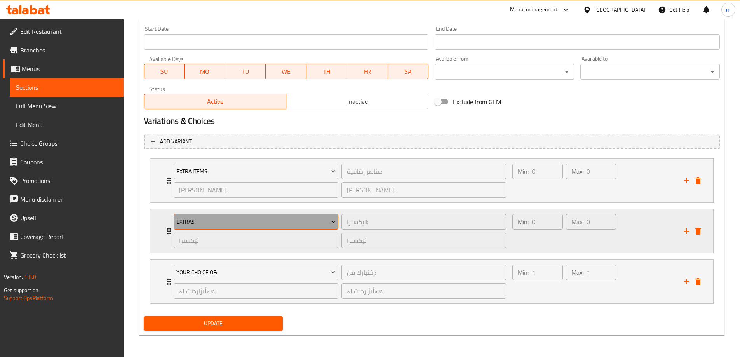
click at [265, 224] on span "Extras:" at bounding box center [255, 222] width 159 height 10
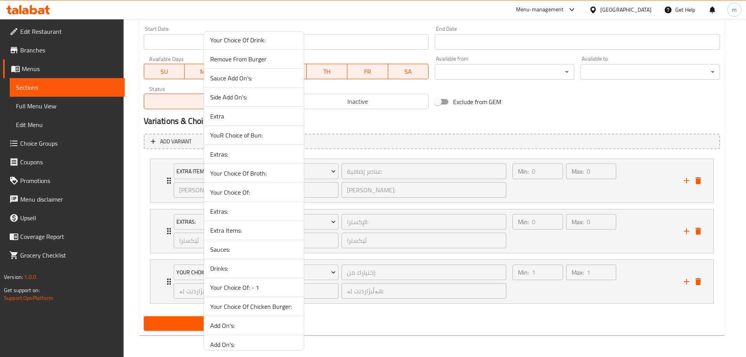
scroll to position [239, 0]
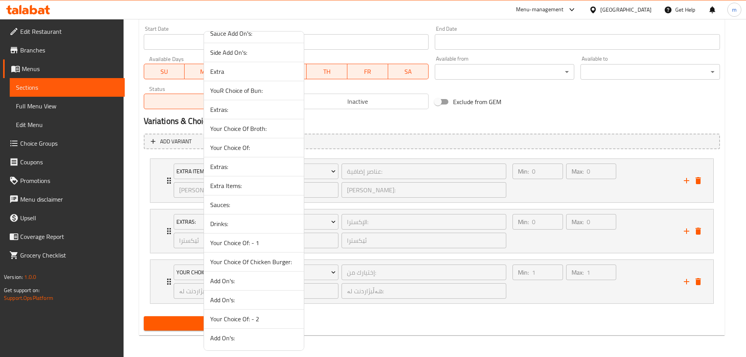
click at [226, 206] on span "Sauces:" at bounding box center [253, 204] width 87 height 9
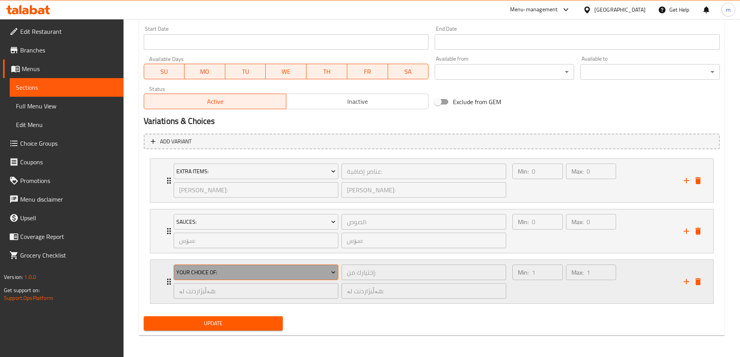
click at [230, 269] on span "Your Choice Of:" at bounding box center [255, 273] width 159 height 10
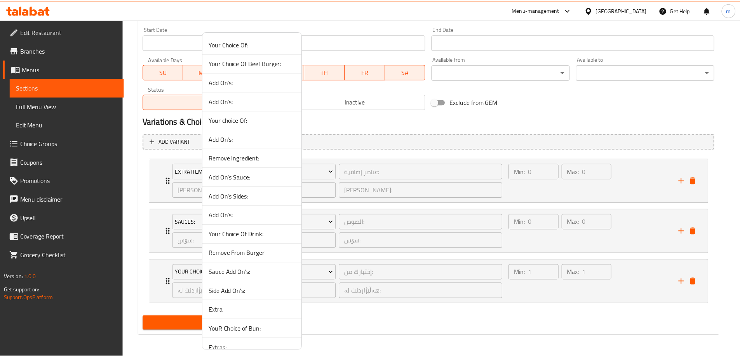
scroll to position [194, 0]
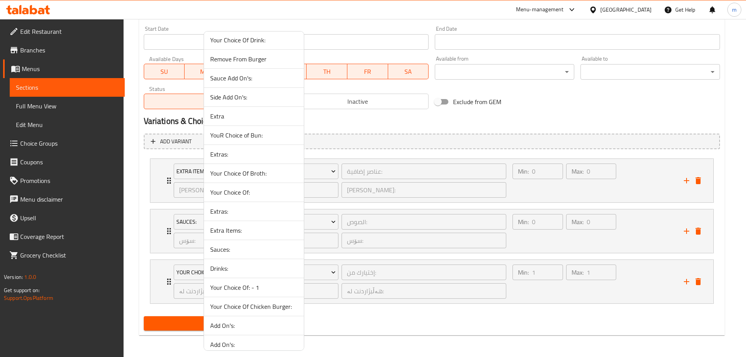
click at [568, 287] on div at bounding box center [373, 178] width 746 height 357
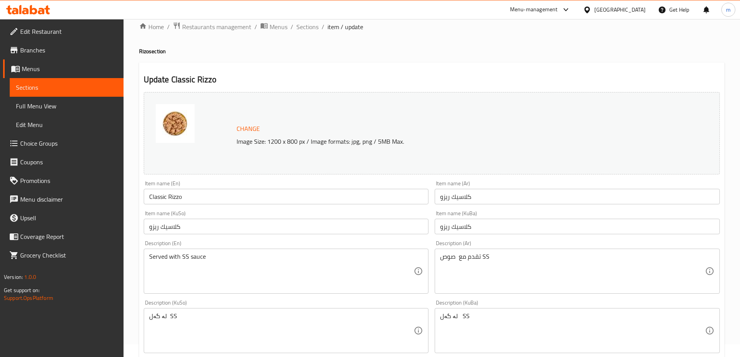
scroll to position [0, 0]
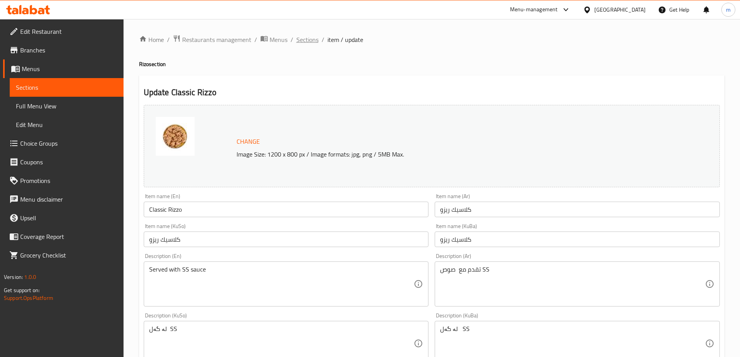
click at [300, 42] on span "Sections" at bounding box center [307, 39] width 22 height 9
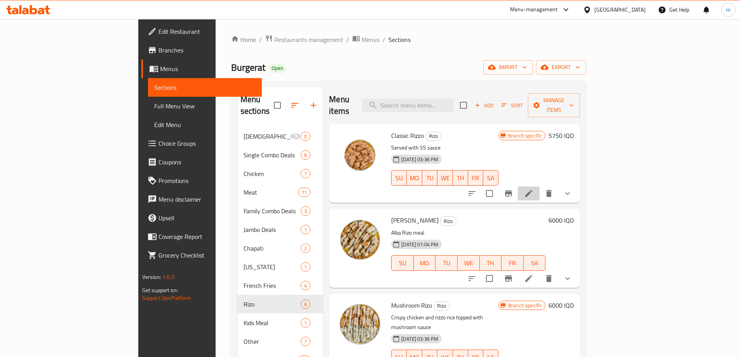
click at [532, 190] on icon at bounding box center [528, 193] width 7 height 7
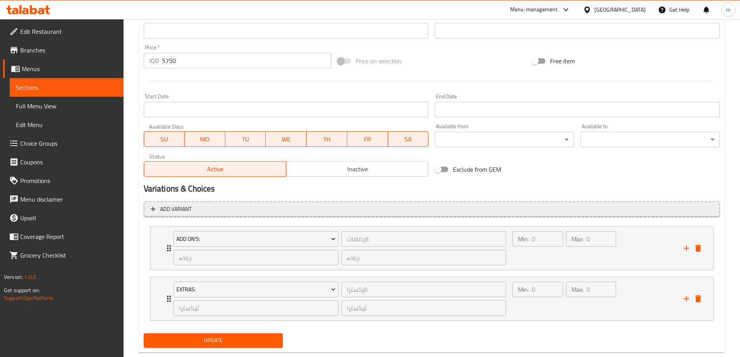
scroll to position [375, 0]
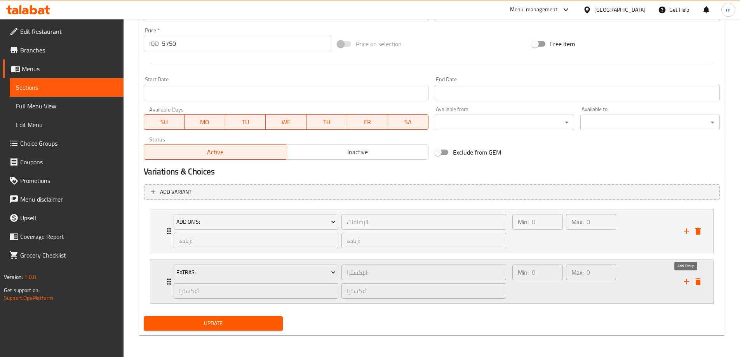
click at [687, 281] on icon "add" at bounding box center [686, 281] width 5 height 5
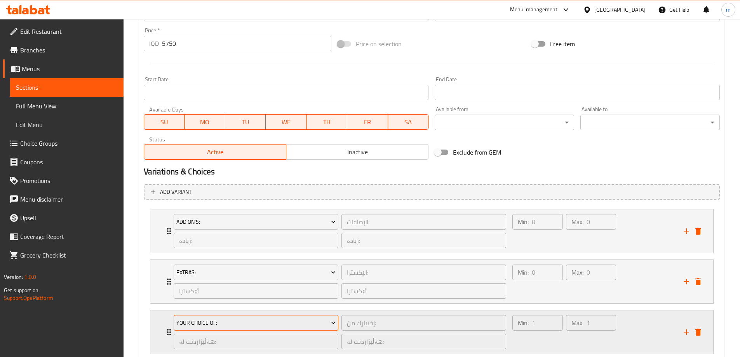
scroll to position [425, 0]
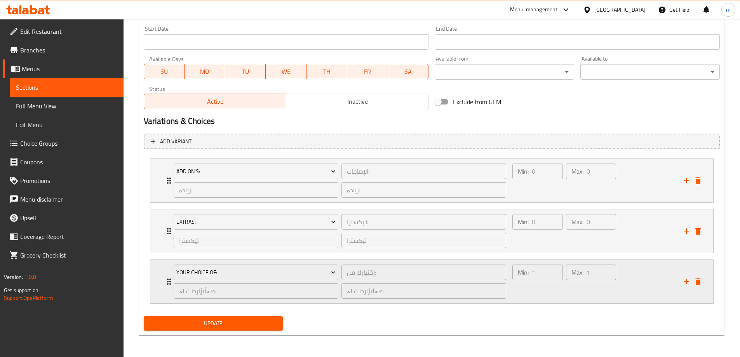
click at [537, 286] on div "Min: 1 ​" at bounding box center [537, 281] width 53 height 37
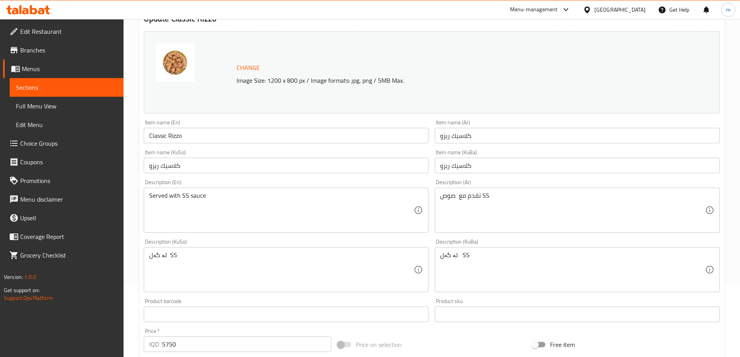
scroll to position [2, 0]
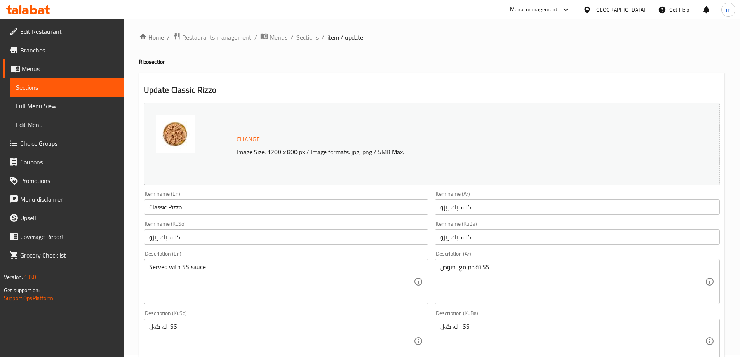
click at [304, 42] on span "Sections" at bounding box center [307, 37] width 22 height 9
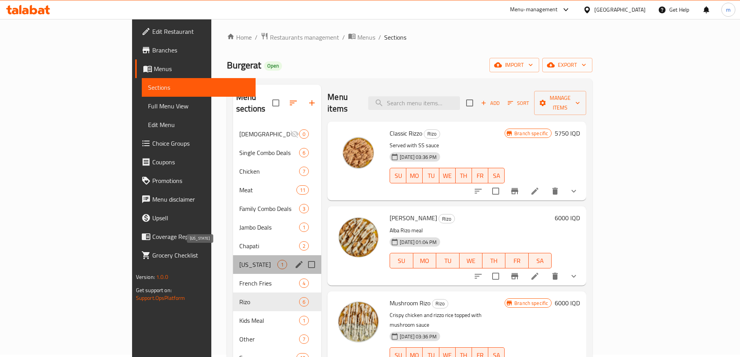
click at [239, 260] on span "Kentucky" at bounding box center [258, 264] width 38 height 9
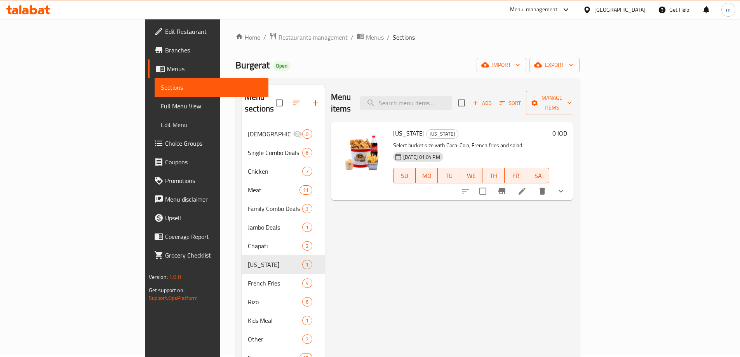
click at [527, 187] on icon at bounding box center [522, 191] width 9 height 9
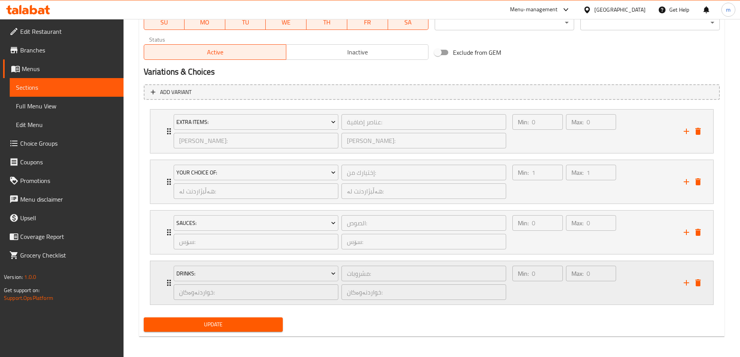
scroll to position [476, 0]
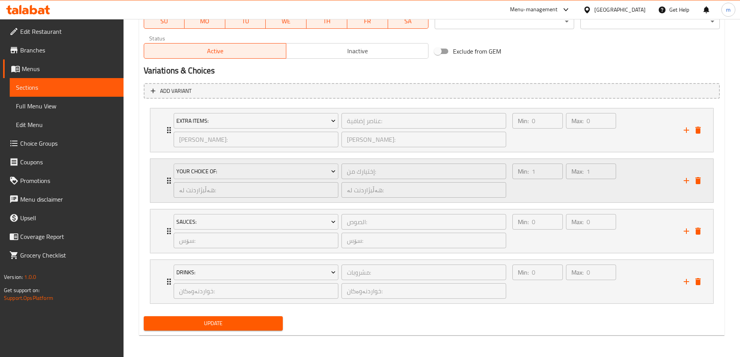
click at [540, 197] on div "Min: 1 ​" at bounding box center [537, 180] width 53 height 37
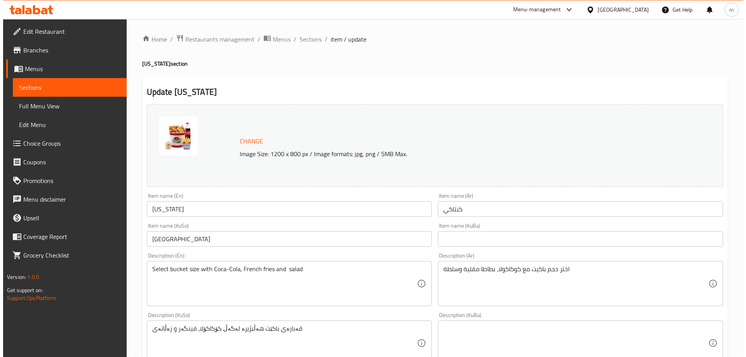
scroll to position [0, 0]
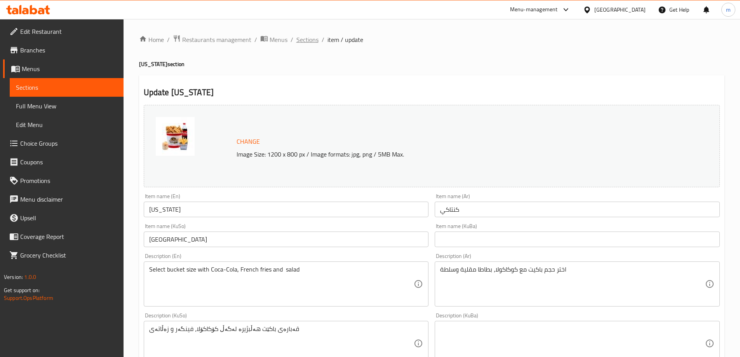
click at [302, 42] on span "Sections" at bounding box center [307, 39] width 22 height 9
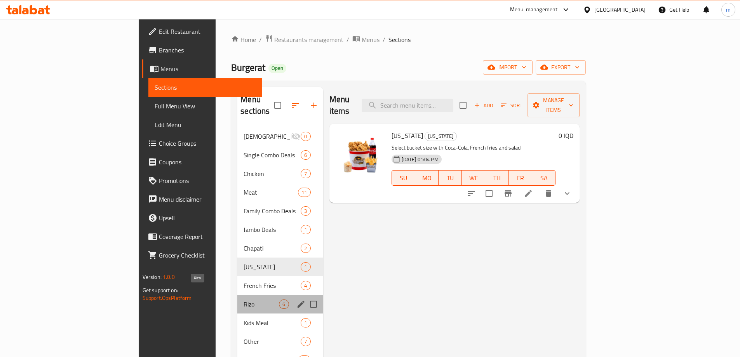
click at [244, 300] on span "Rizo" at bounding box center [261, 304] width 35 height 9
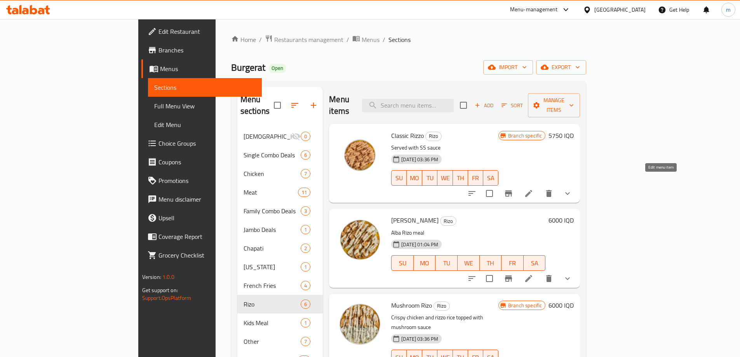
click at [532, 190] on icon at bounding box center [528, 193] width 7 height 7
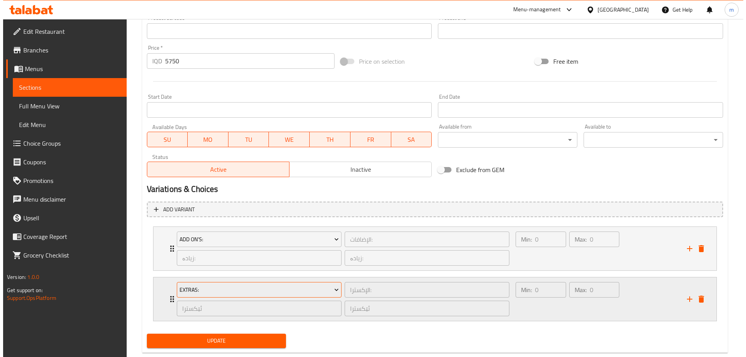
scroll to position [375, 0]
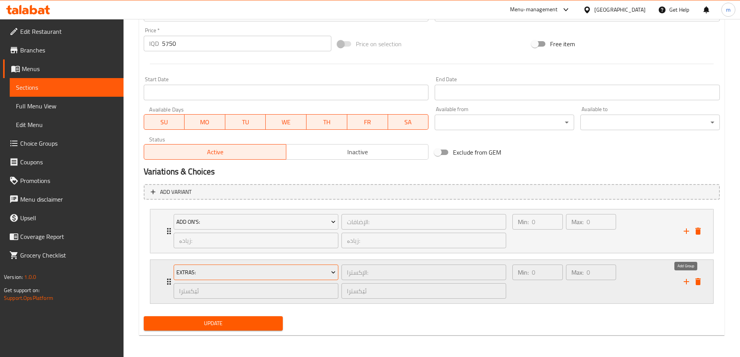
click at [682, 283] on icon "add" at bounding box center [686, 281] width 9 height 9
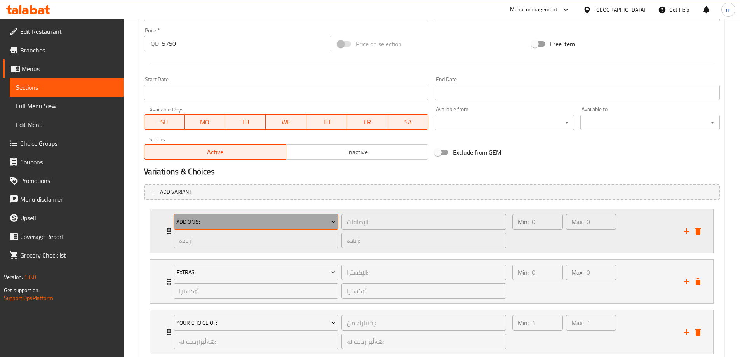
click at [272, 223] on span "Add On's:" at bounding box center [255, 222] width 159 height 10
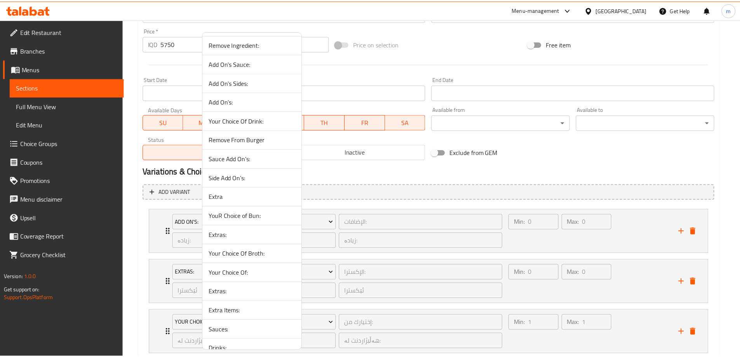
scroll to position [239, 0]
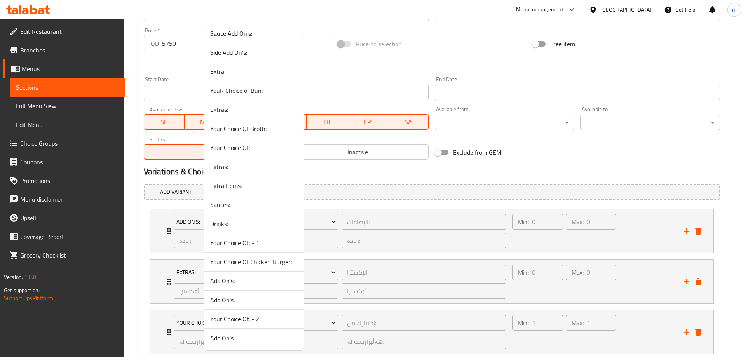
click at [244, 185] on span "Extra Items:" at bounding box center [253, 185] width 87 height 9
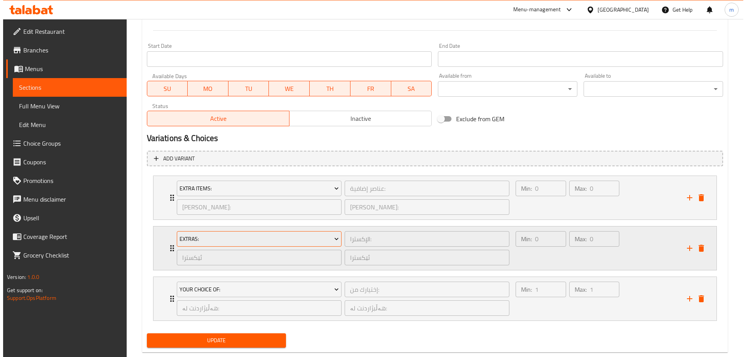
scroll to position [425, 0]
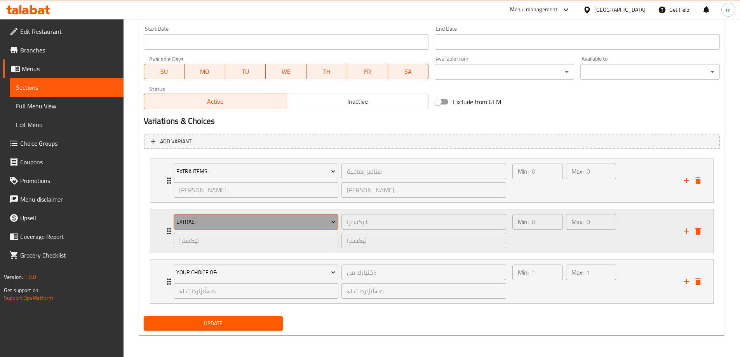
click at [211, 225] on span "Extras:" at bounding box center [255, 222] width 159 height 10
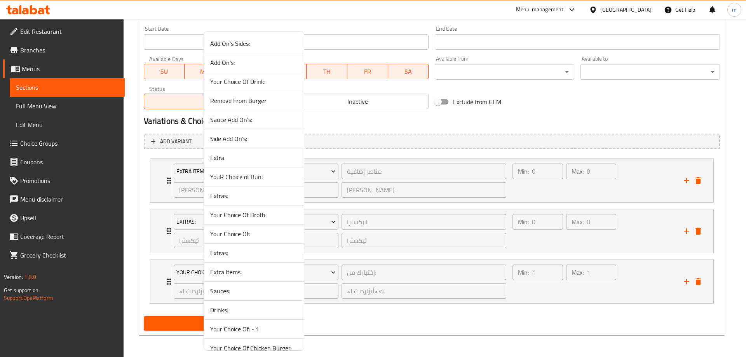
scroll to position [239, 0]
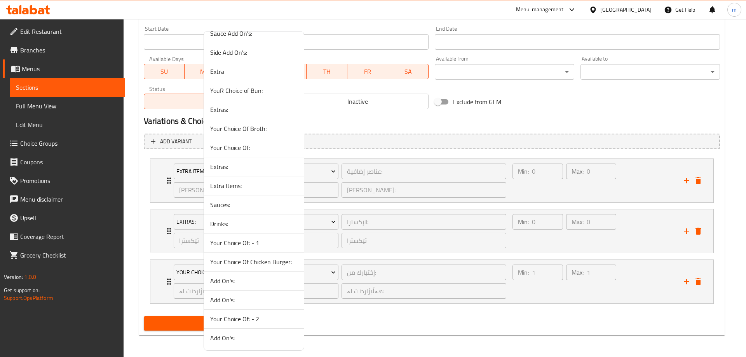
click at [232, 208] on span "Sauces:" at bounding box center [253, 204] width 87 height 9
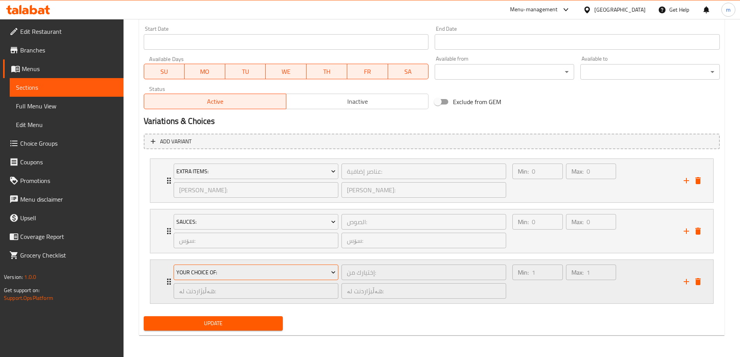
click at [228, 269] on span "Your Choice Of:" at bounding box center [255, 273] width 159 height 10
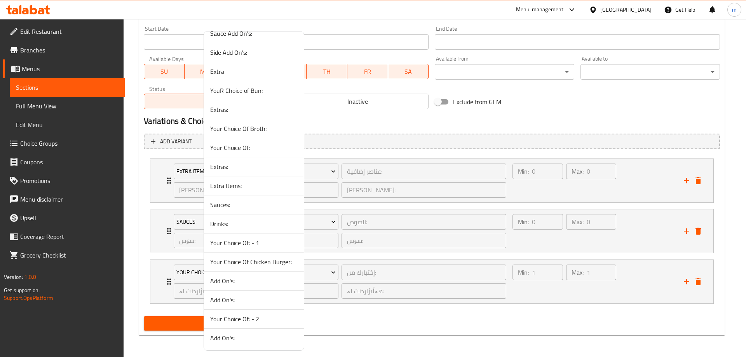
click at [233, 225] on span "Drinks:" at bounding box center [253, 223] width 87 height 9
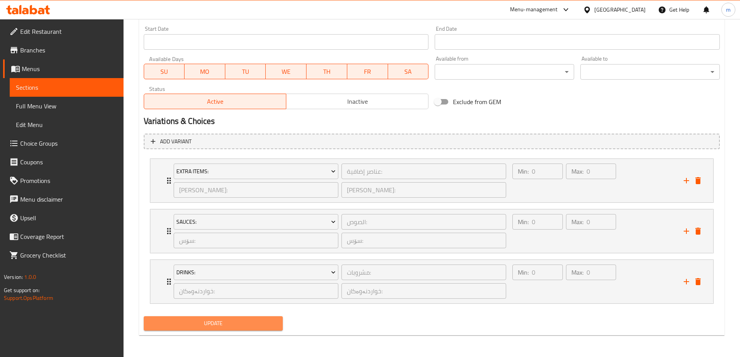
click at [245, 324] on span "Update" at bounding box center [213, 324] width 127 height 10
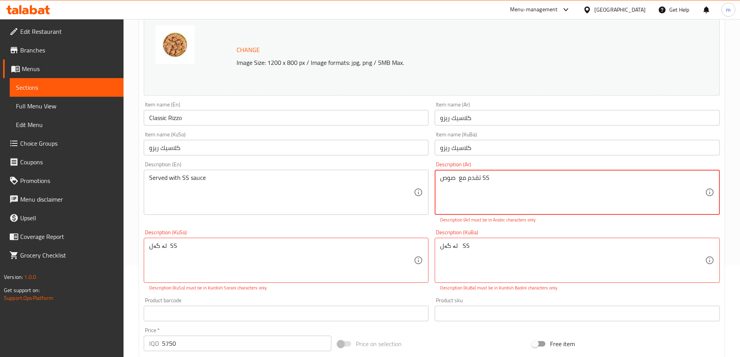
click at [496, 194] on textarea "تقدم مع صوص SS" at bounding box center [572, 192] width 265 height 37
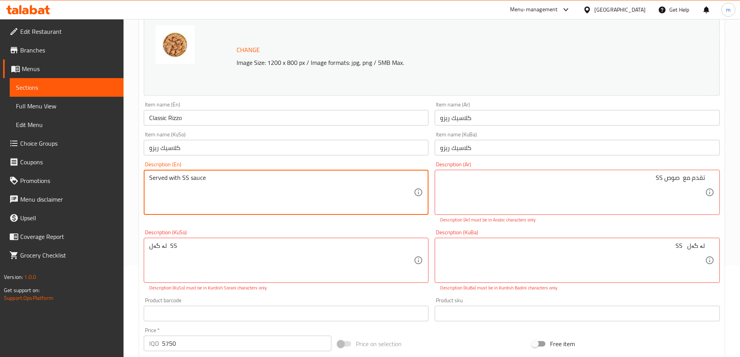
click at [355, 194] on textarea "Served with SS sauce" at bounding box center [281, 192] width 265 height 37
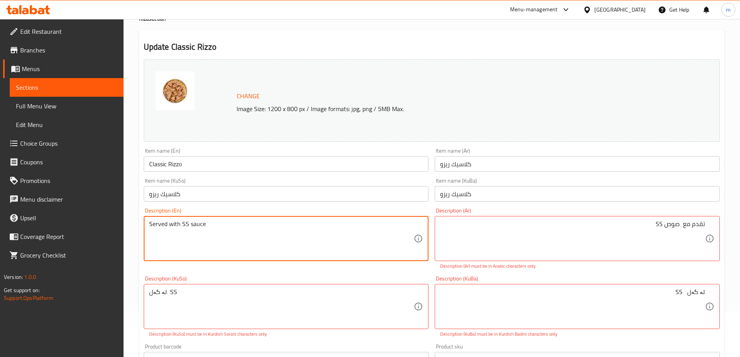
scroll to position [0, 0]
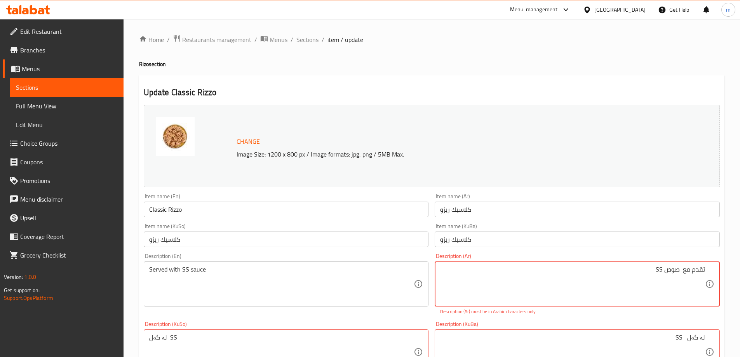
click at [616, 269] on textarea "تقدم مع صوص SS" at bounding box center [572, 284] width 265 height 37
paste textarea "صلصة"
click at [633, 280] on textarea "تقدم مع صلصة SS" at bounding box center [572, 284] width 265 height 37
click at [664, 269] on textarea "تقدم مع صلصة SS" at bounding box center [572, 284] width 265 height 37
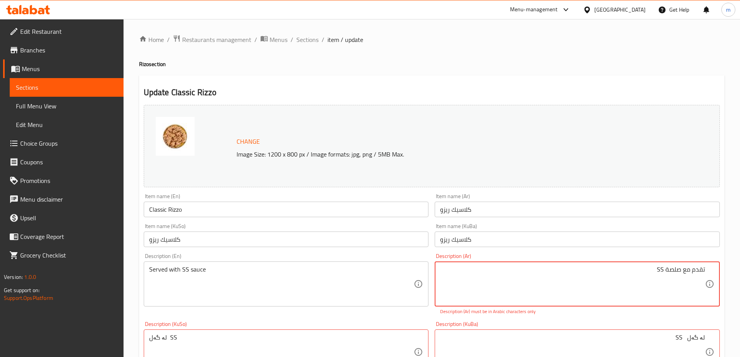
click at [664, 269] on textarea "تقدم مع صلصة SS" at bounding box center [572, 284] width 265 height 37
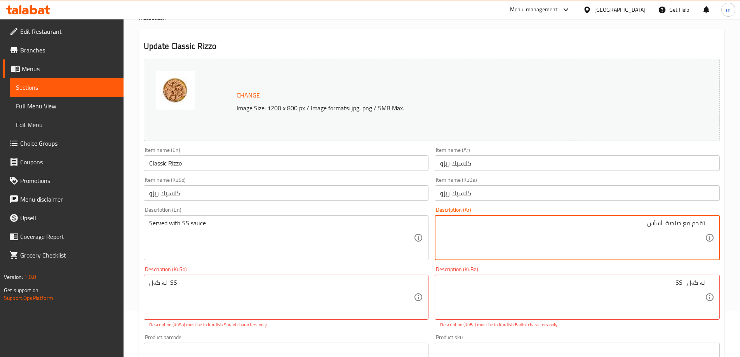
scroll to position [65, 0]
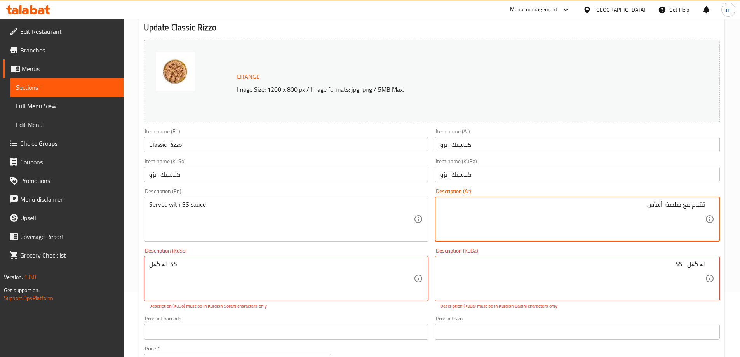
click at [657, 206] on textarea "تقدم مع صلصة أسأس" at bounding box center [572, 219] width 265 height 37
type textarea "تقدم مع صلصة أس أس"
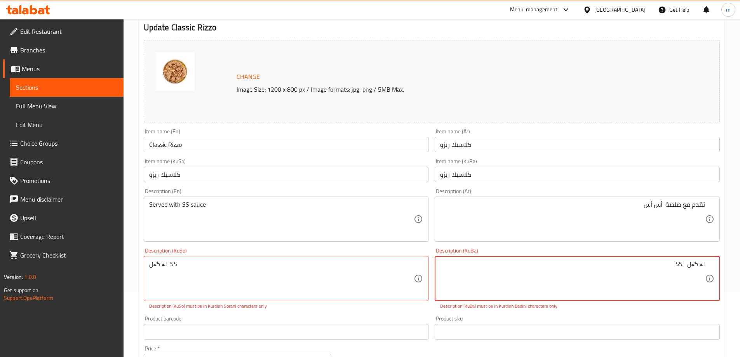
click at [667, 266] on textarea "لە گەل SS" at bounding box center [572, 278] width 265 height 37
click at [677, 262] on textarea "لە گەل SS" at bounding box center [572, 278] width 265 height 37
click at [562, 284] on textarea "لە گەل SS" at bounding box center [572, 278] width 265 height 37
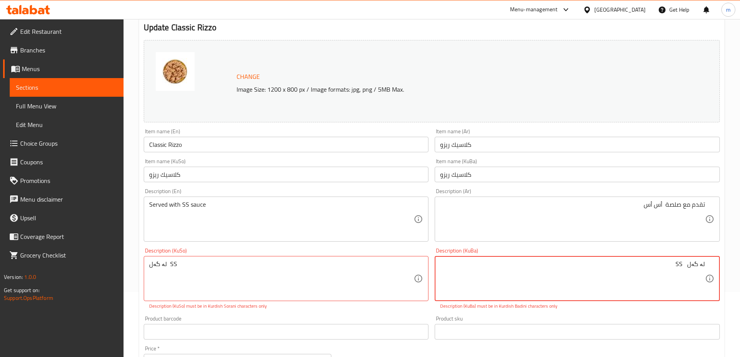
click at [562, 284] on textarea "لە گەل SS" at bounding box center [572, 278] width 265 height 37
paste textarea "گەڵ سۆسی ئێس ئێس پێشکەش دەکرێت"
type textarea "لەگەڵ سۆسی ئێس ئێس پێشکەش دەکرێت"
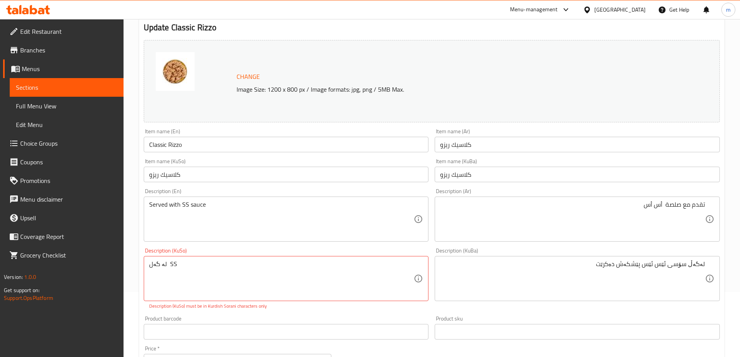
click at [421, 276] on icon at bounding box center [419, 279] width 8 height 8
click at [388, 273] on textarea "لە گەل SS" at bounding box center [281, 278] width 265 height 37
paste textarea "گەڵ سۆسی ئێس ئێس پێشکەش دەکرێت"
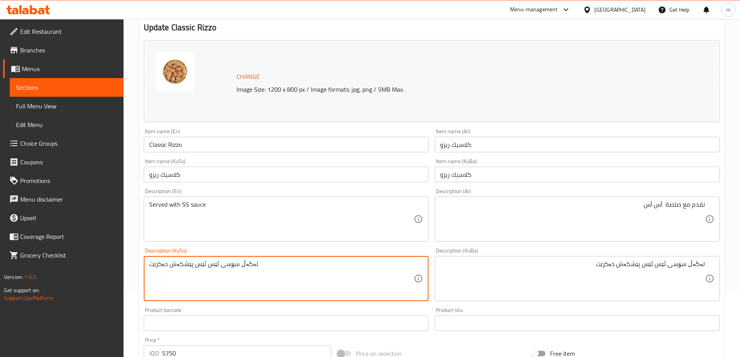
type textarea "لەگەڵ سۆسی ئێس ئێس پێشکەش دەکرێت"
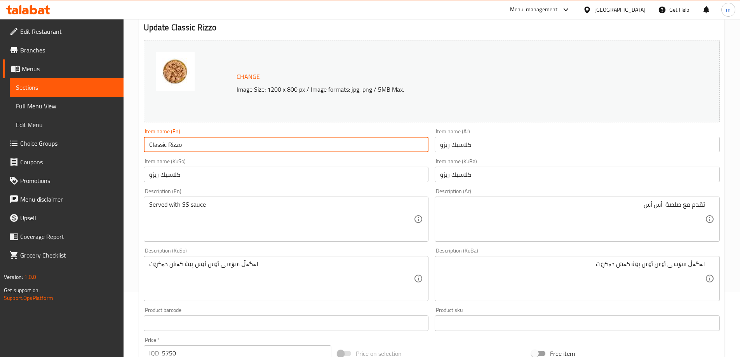
click at [232, 145] on input "Classic Rizzo" at bounding box center [286, 145] width 285 height 16
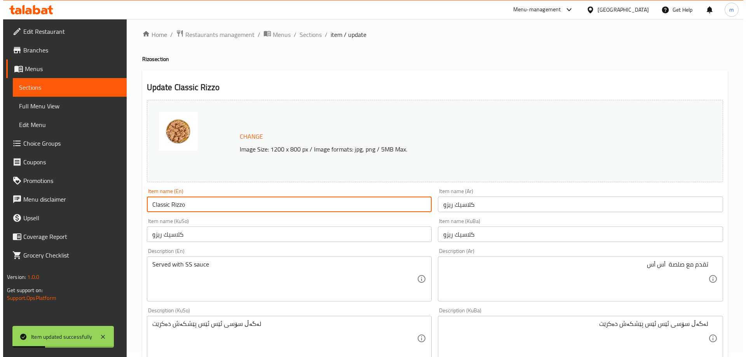
scroll to position [0, 0]
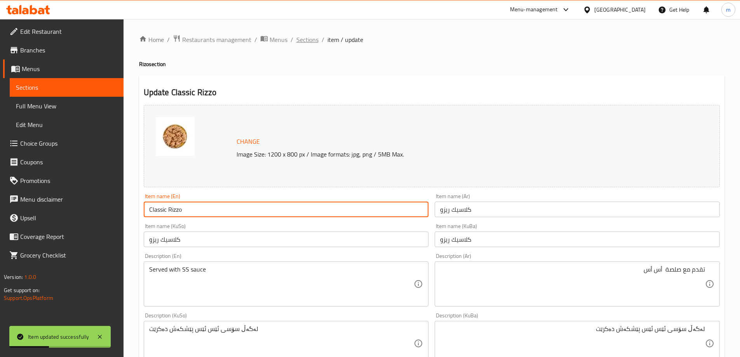
click at [308, 43] on span "Sections" at bounding box center [307, 39] width 22 height 9
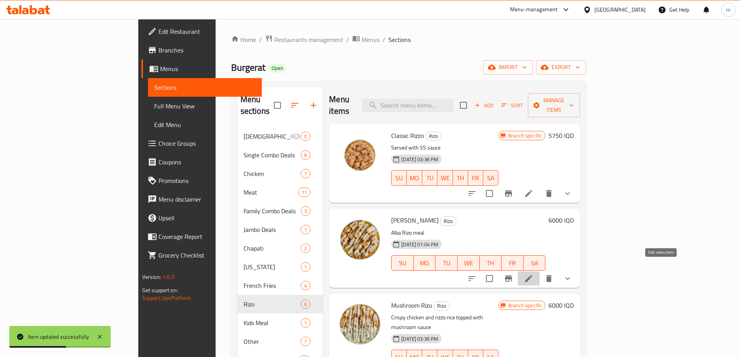
click at [532, 275] on icon at bounding box center [528, 278] width 7 height 7
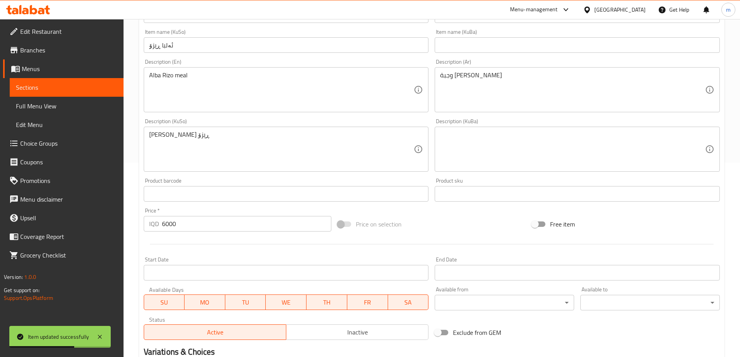
scroll to position [375, 0]
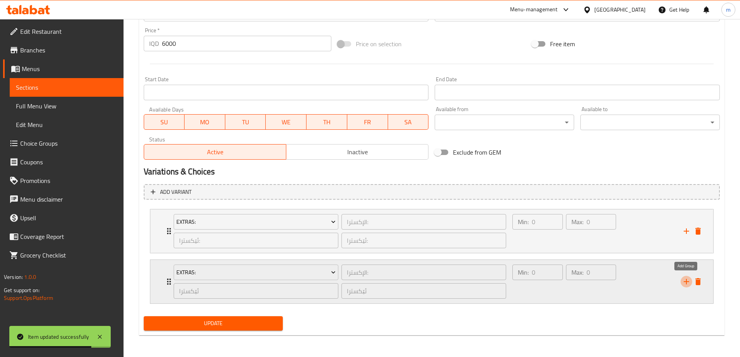
click at [689, 282] on icon "add" at bounding box center [686, 281] width 5 height 5
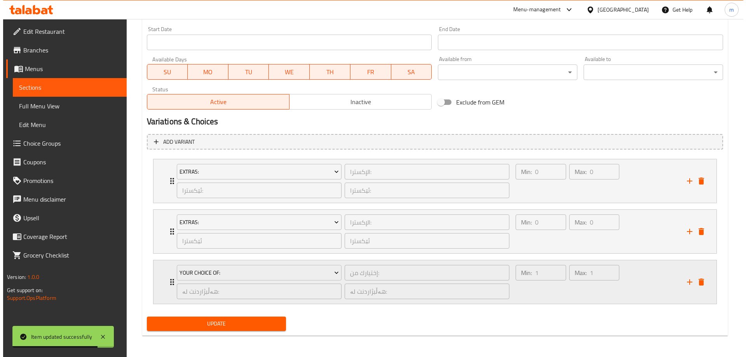
scroll to position [425, 0]
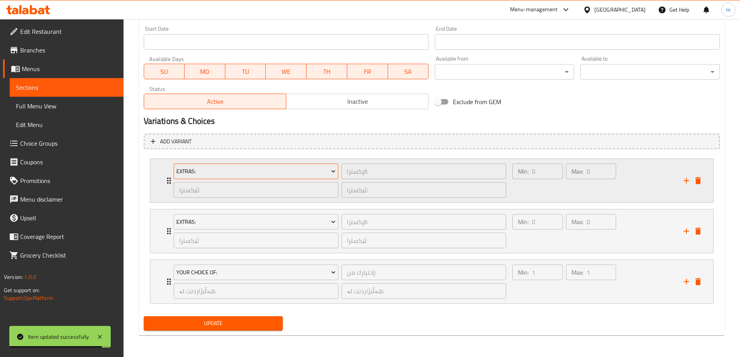
click at [229, 175] on span "Extras:" at bounding box center [255, 172] width 159 height 10
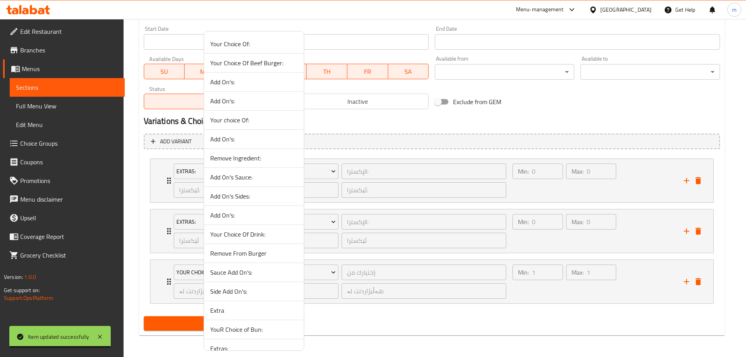
scroll to position [194, 0]
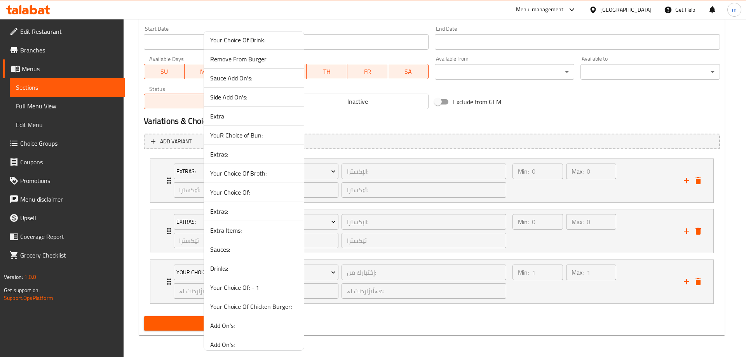
click at [234, 234] on span "Extra Items:" at bounding box center [253, 230] width 87 height 9
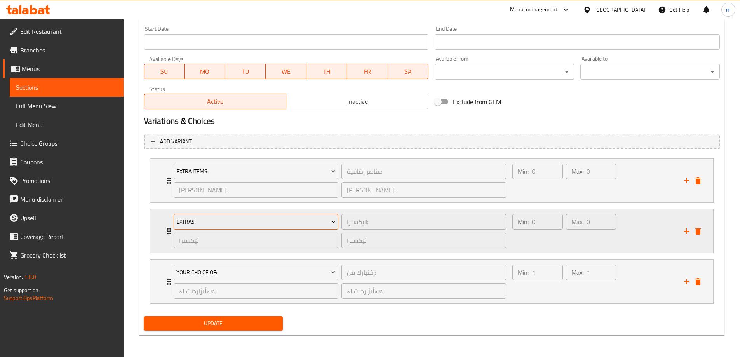
click at [226, 223] on span "Extras:" at bounding box center [255, 222] width 159 height 10
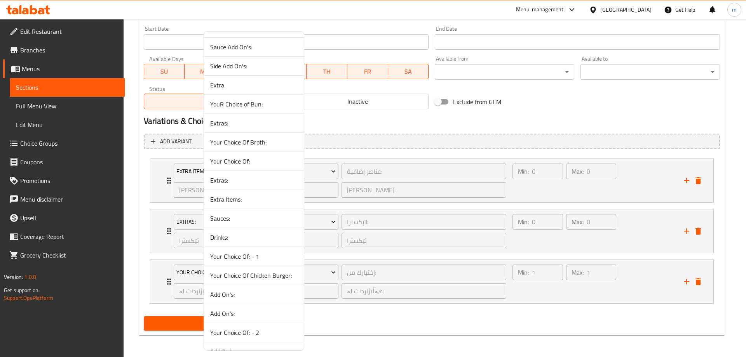
scroll to position [239, 0]
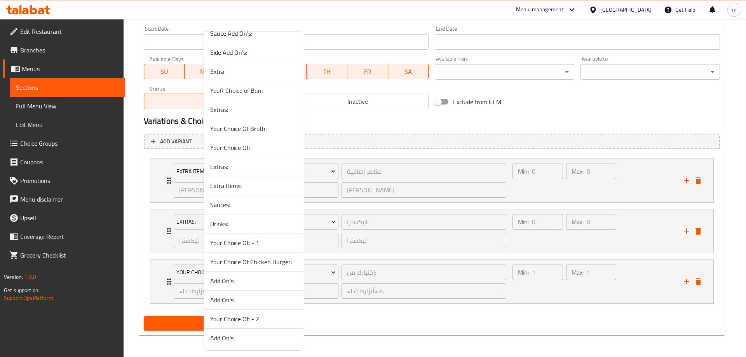
click at [227, 207] on span "Sauces:" at bounding box center [253, 204] width 87 height 9
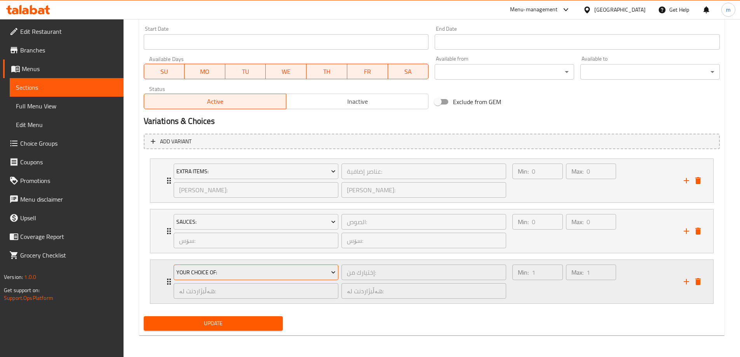
click at [227, 277] on span "Your Choice Of:" at bounding box center [255, 273] width 159 height 10
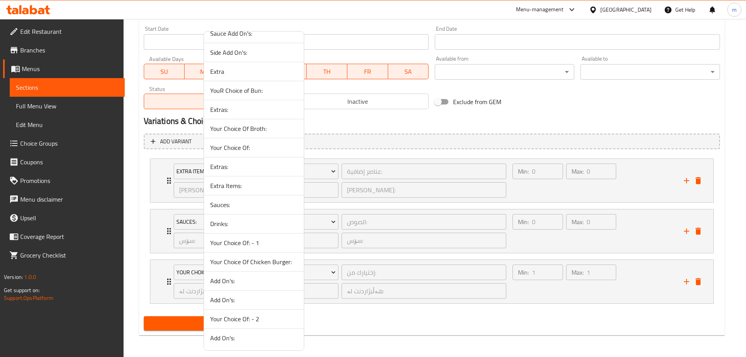
click at [241, 213] on li "Sauces:" at bounding box center [254, 204] width 100 height 19
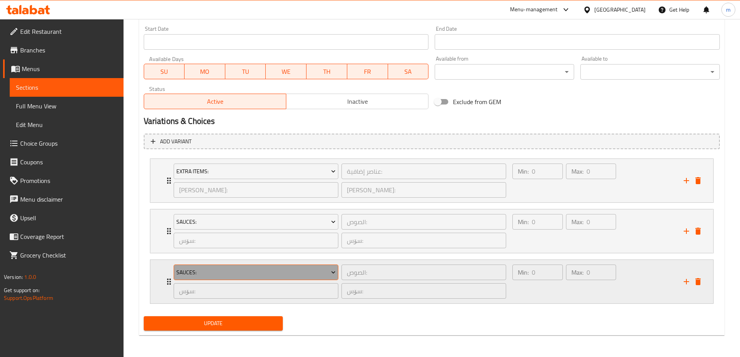
click at [221, 272] on span "Sauces:" at bounding box center [255, 273] width 159 height 10
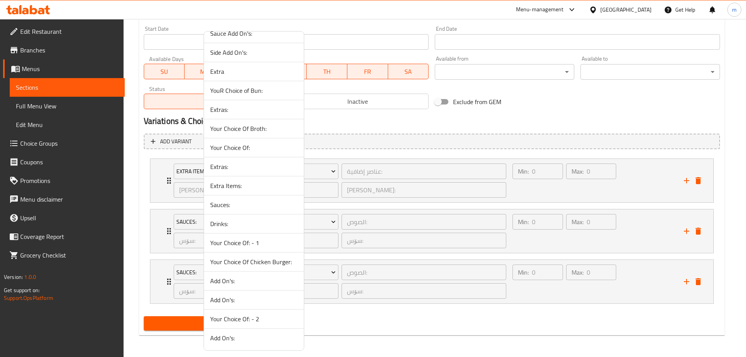
click at [226, 223] on span "Drinks:" at bounding box center [253, 223] width 87 height 9
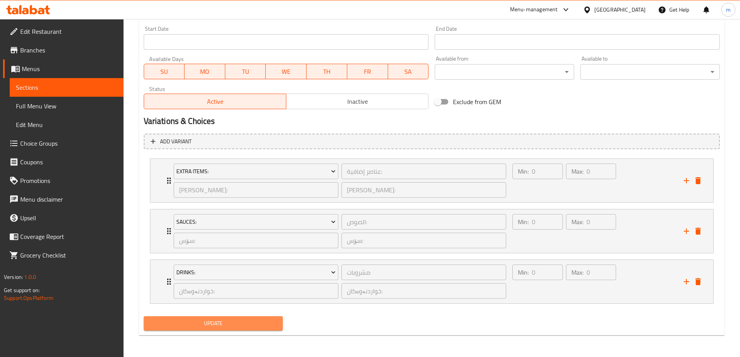
click at [239, 318] on button "Update" at bounding box center [214, 323] width 140 height 14
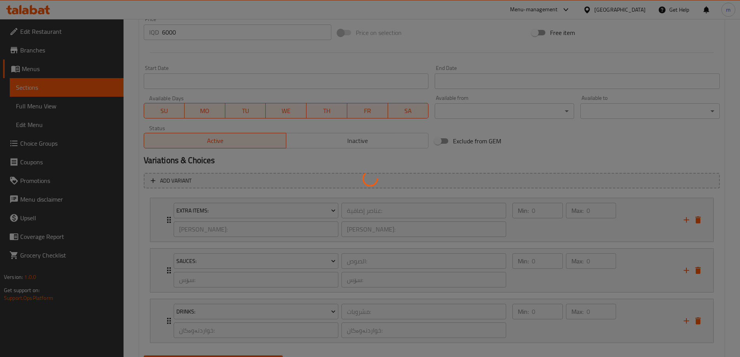
scroll to position [425, 0]
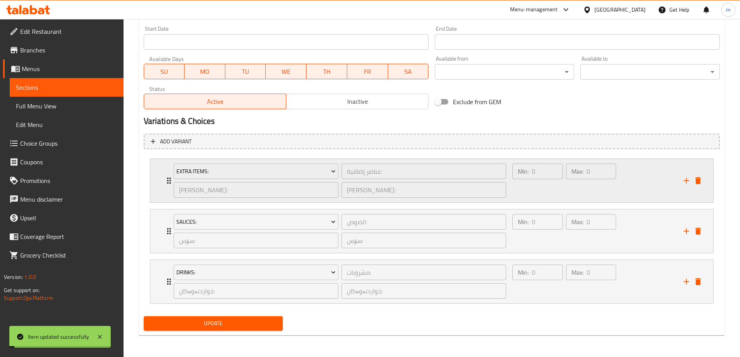
click at [562, 190] on div "Min: 0 ​" at bounding box center [537, 180] width 53 height 37
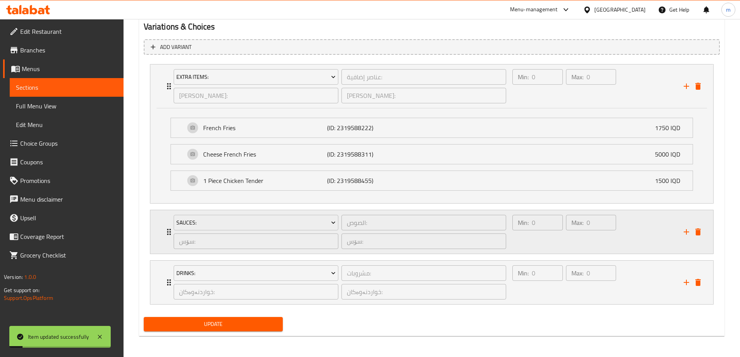
scroll to position [520, 0]
click at [540, 239] on div "Min: 0 ​" at bounding box center [537, 231] width 53 height 37
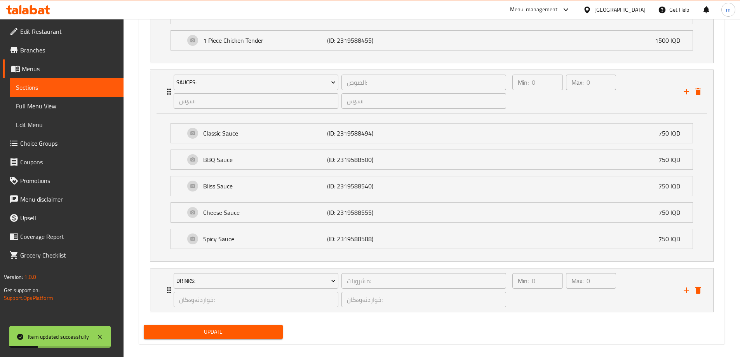
scroll to position [668, 0]
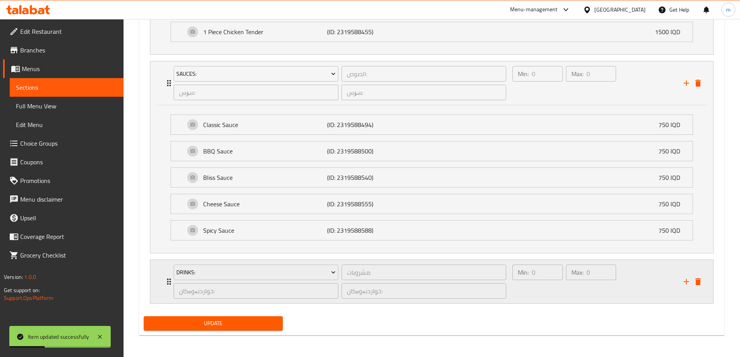
click at [529, 287] on div "Min: 0 ​" at bounding box center [537, 281] width 53 height 37
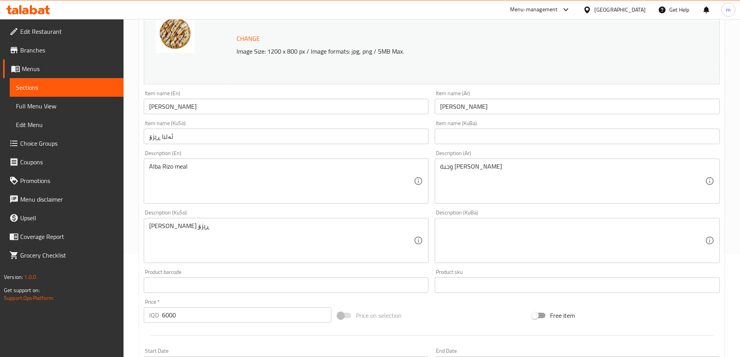
scroll to position [63, 0]
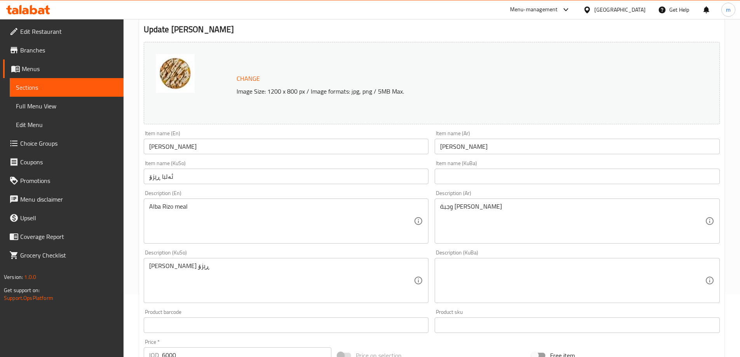
click at [246, 150] on input "Alba Rizo" at bounding box center [286, 147] width 285 height 16
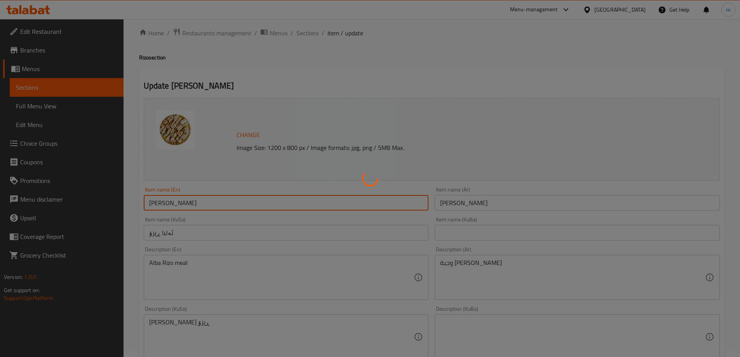
scroll to position [0, 0]
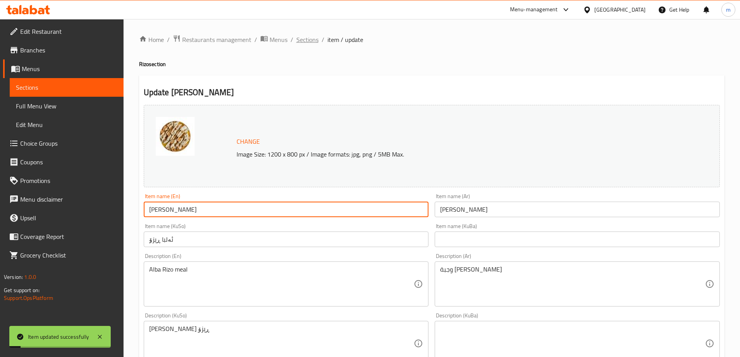
click at [308, 40] on span "Sections" at bounding box center [307, 39] width 22 height 9
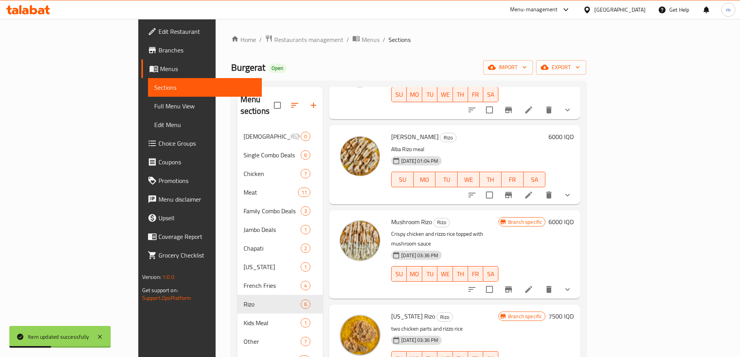
scroll to position [65, 0]
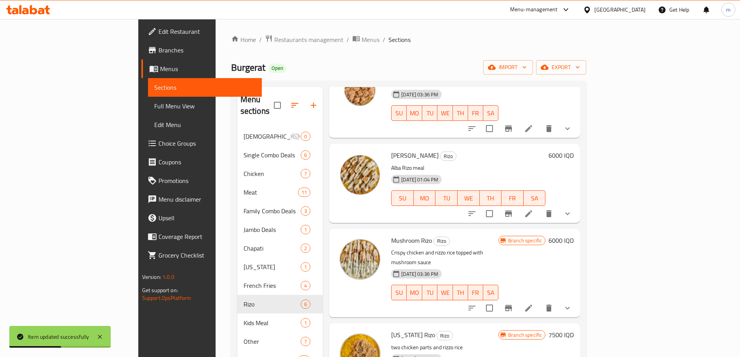
click at [540, 301] on li at bounding box center [529, 308] width 22 height 14
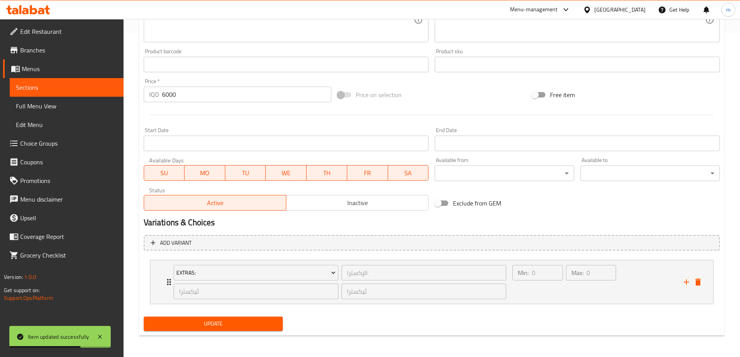
scroll to position [324, 0]
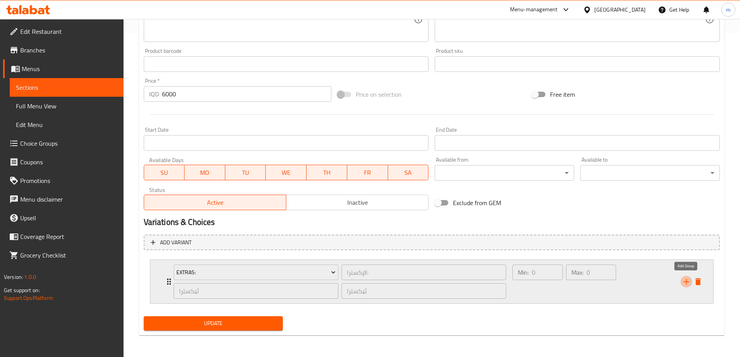
click at [684, 282] on icon "add" at bounding box center [686, 281] width 9 height 9
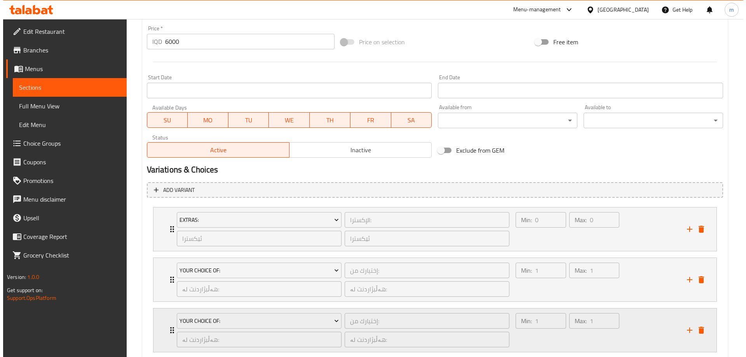
scroll to position [425, 0]
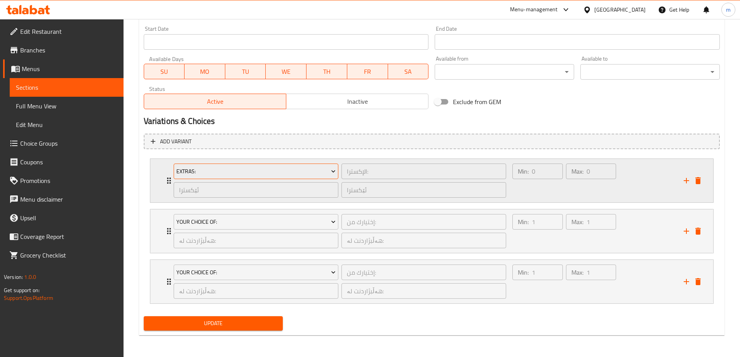
click at [292, 175] on span "Extras:" at bounding box center [255, 172] width 159 height 10
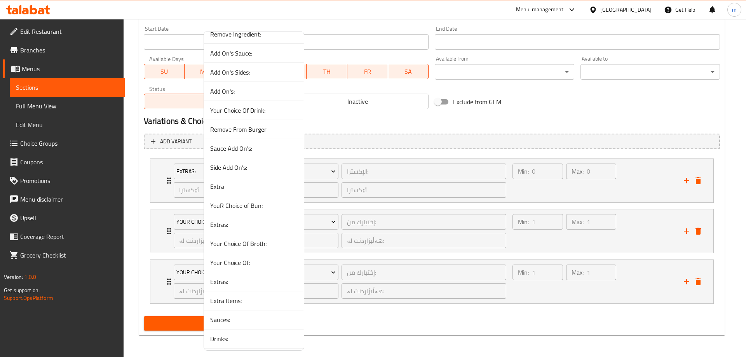
scroll to position [239, 0]
click at [242, 185] on span "Extra Items:" at bounding box center [253, 185] width 87 height 9
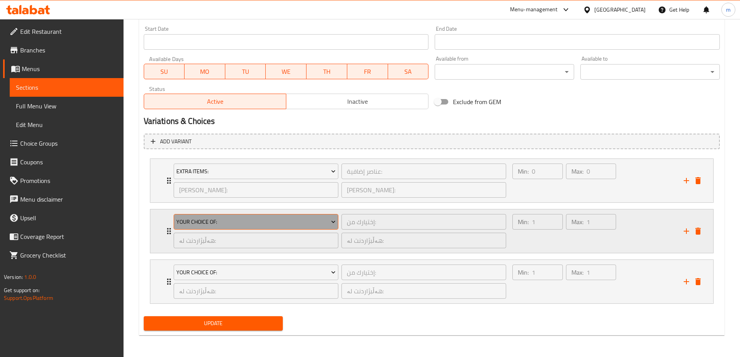
click at [248, 221] on span "Your Choice Of:" at bounding box center [255, 222] width 159 height 10
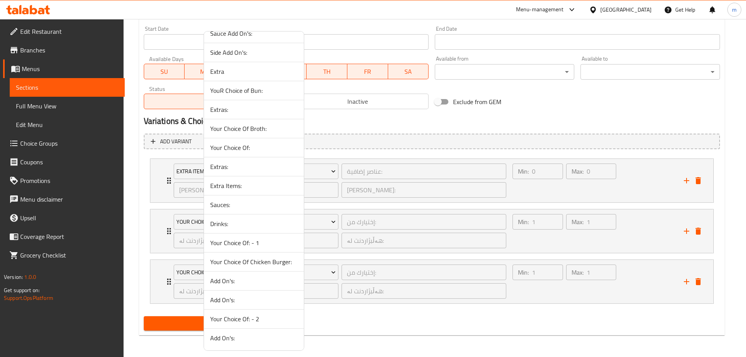
click at [241, 208] on span "Sauces:" at bounding box center [253, 204] width 87 height 9
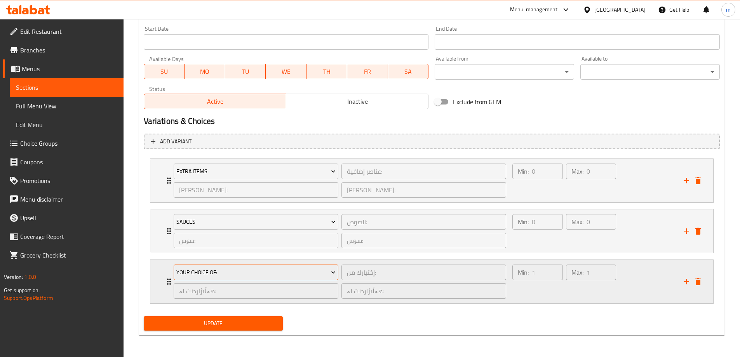
click at [241, 272] on span "Your Choice Of:" at bounding box center [255, 273] width 159 height 10
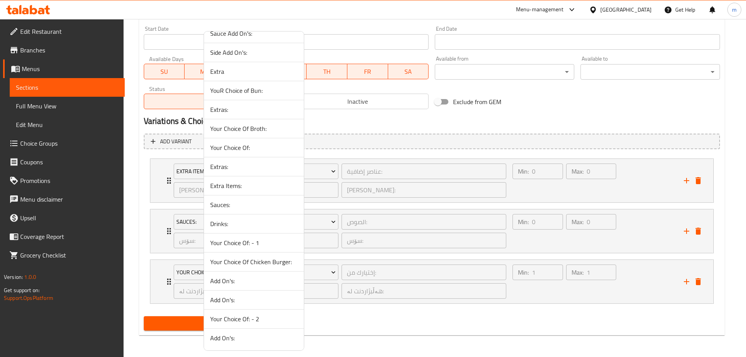
click at [241, 225] on span "Drinks:" at bounding box center [253, 223] width 87 height 9
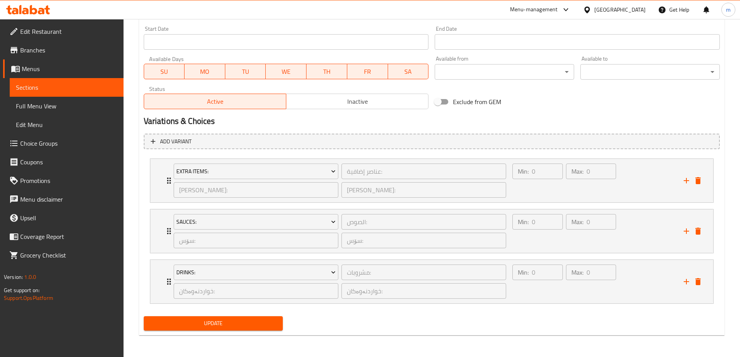
click at [241, 319] on span "Update" at bounding box center [213, 324] width 127 height 10
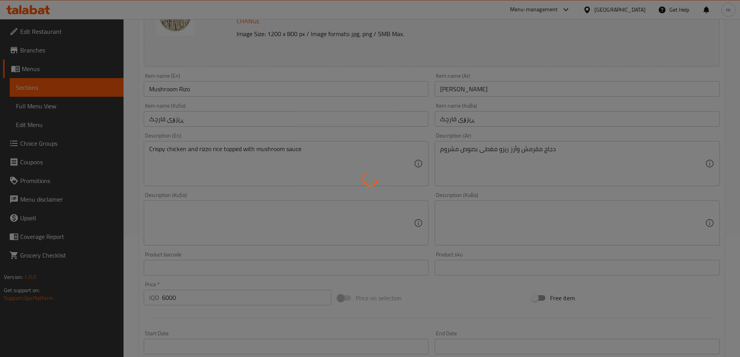
scroll to position [0, 0]
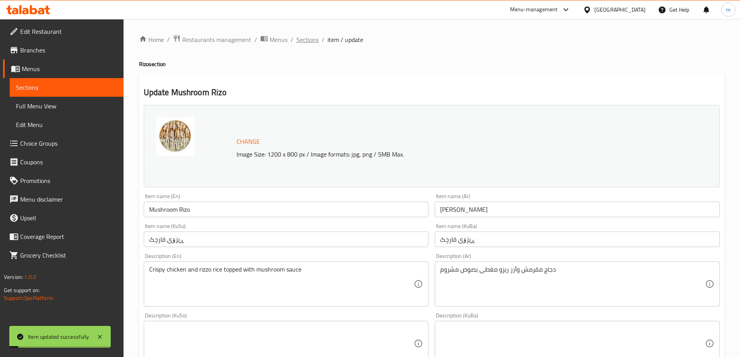
click at [307, 43] on span "Sections" at bounding box center [307, 39] width 22 height 9
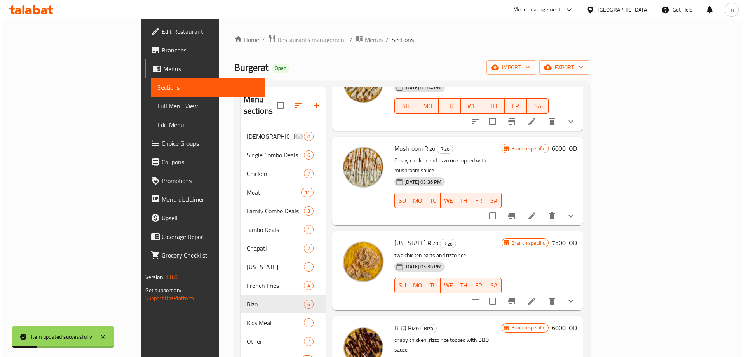
scroll to position [172, 0]
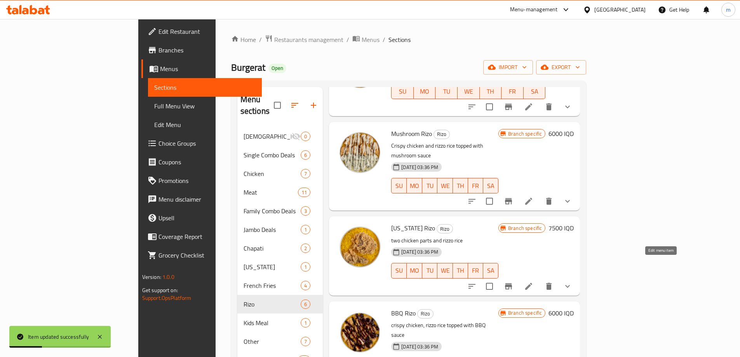
click at [540, 279] on li at bounding box center [529, 286] width 22 height 14
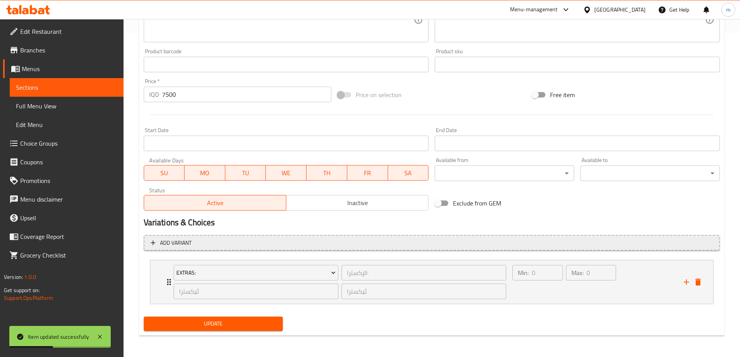
scroll to position [324, 0]
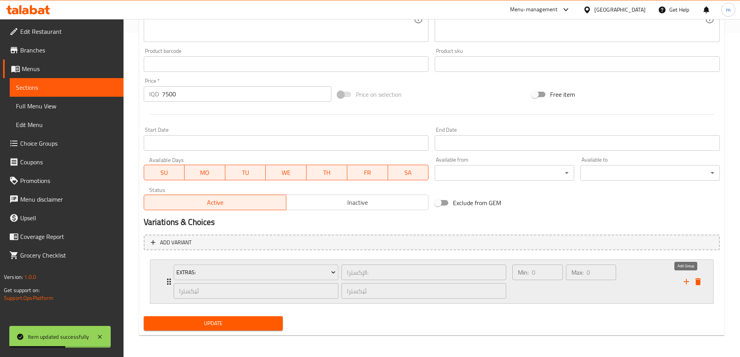
click at [683, 283] on icon "add" at bounding box center [686, 281] width 9 height 9
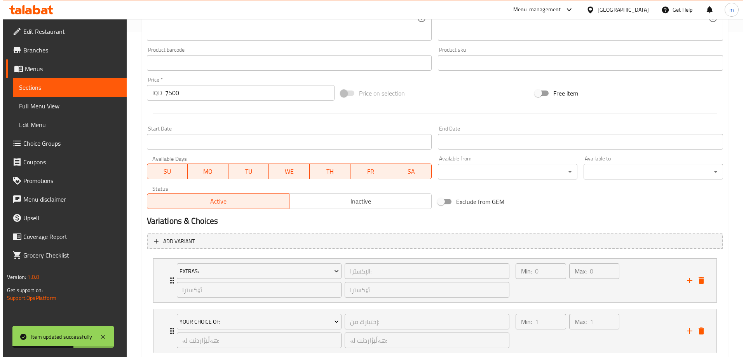
scroll to position [425, 0]
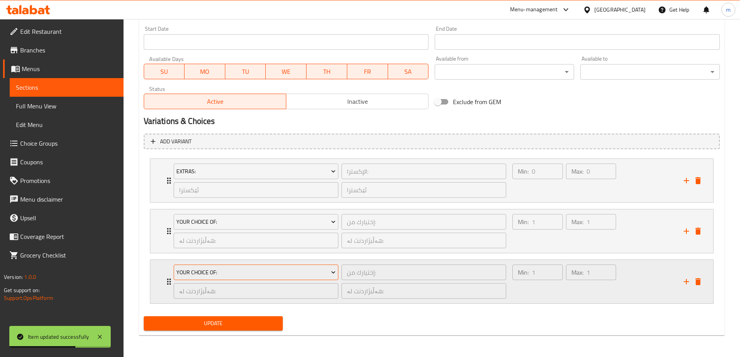
click at [211, 270] on span "Your Choice Of:" at bounding box center [255, 273] width 159 height 10
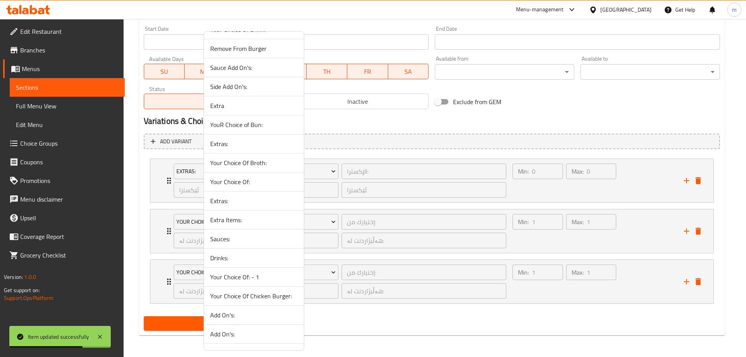
scroll to position [239, 0]
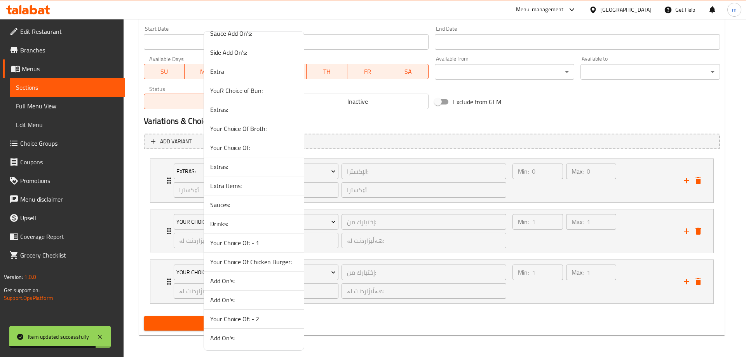
click at [233, 223] on span "Drinks:" at bounding box center [253, 223] width 87 height 9
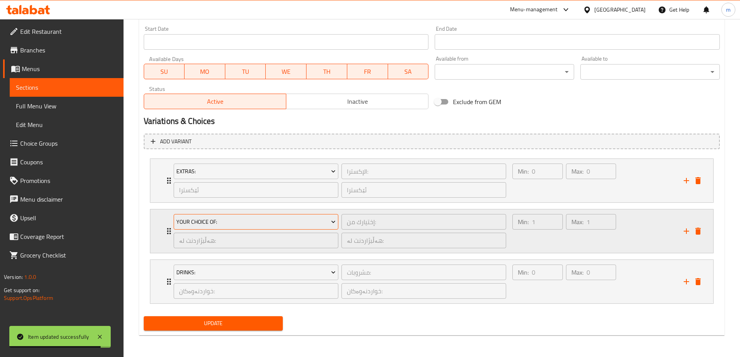
click at [224, 227] on button "Your Choice Of:" at bounding box center [256, 222] width 165 height 16
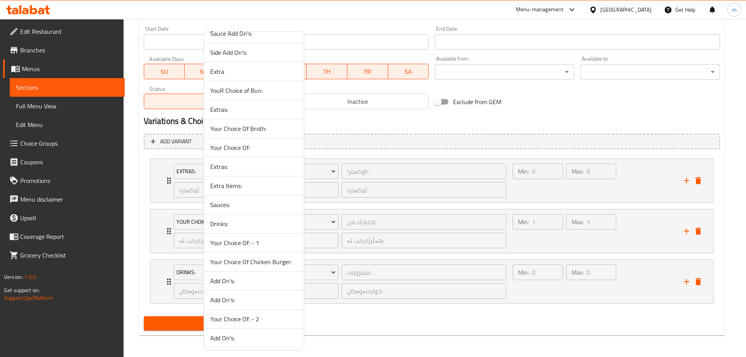
click at [230, 207] on span "Sauces:" at bounding box center [253, 204] width 87 height 9
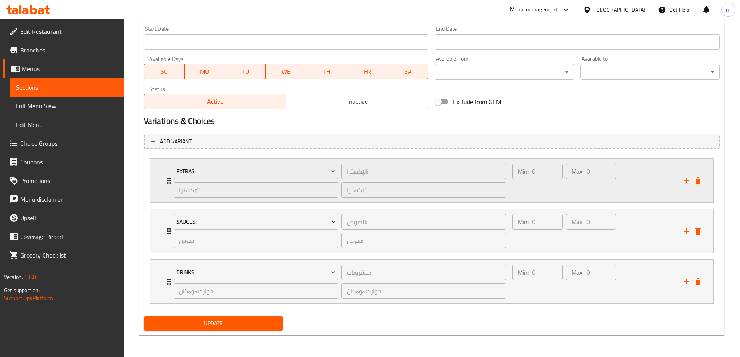
click at [228, 172] on span "Extras:" at bounding box center [255, 172] width 159 height 10
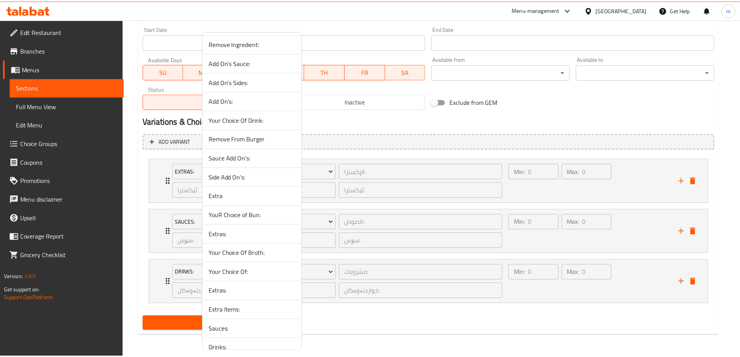
scroll to position [194, 0]
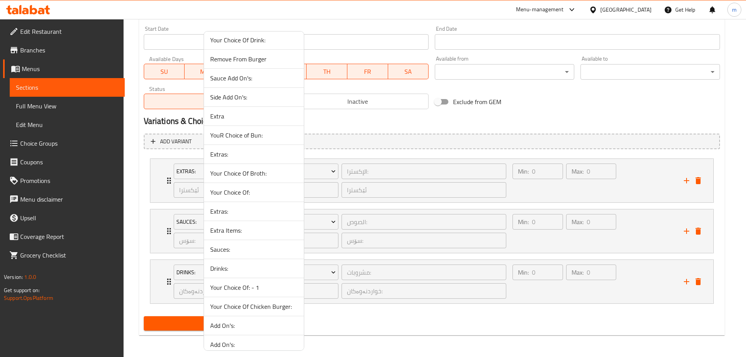
click at [233, 235] on span "Extra Items:" at bounding box center [253, 230] width 87 height 9
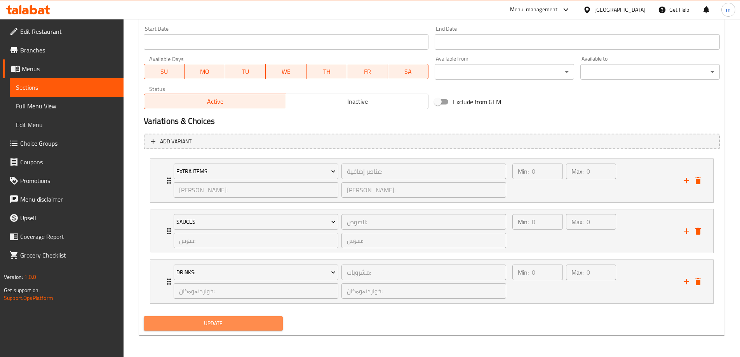
click at [239, 326] on span "Update" at bounding box center [213, 324] width 127 height 10
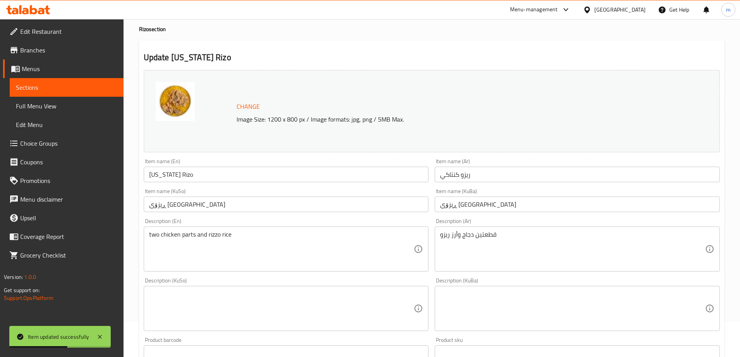
scroll to position [0, 0]
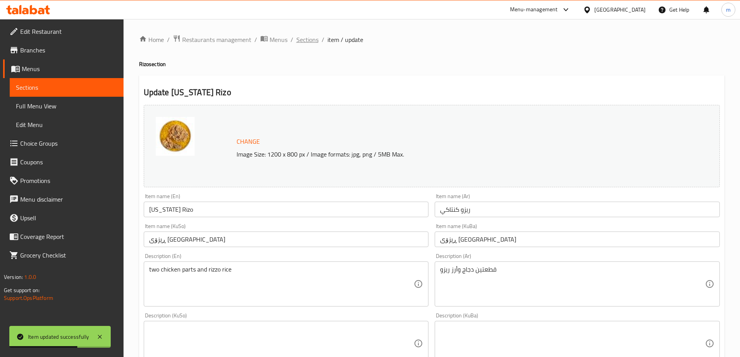
click at [314, 39] on span "Sections" at bounding box center [307, 39] width 22 height 9
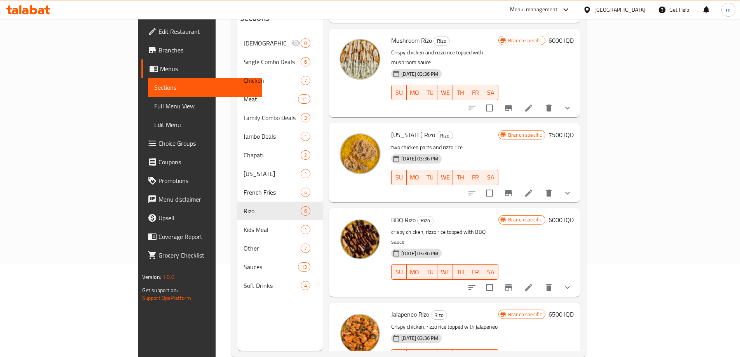
scroll to position [109, 0]
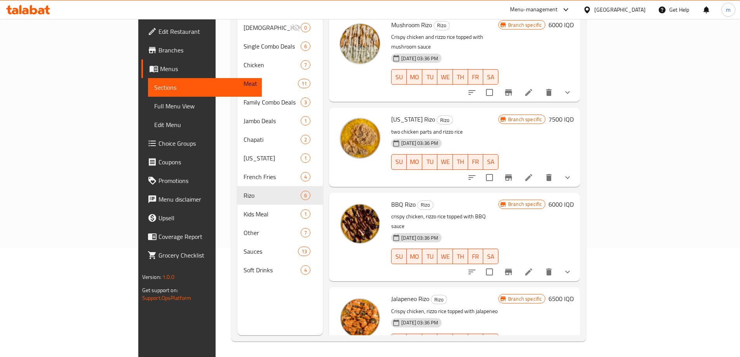
click at [540, 265] on li at bounding box center [529, 272] width 22 height 14
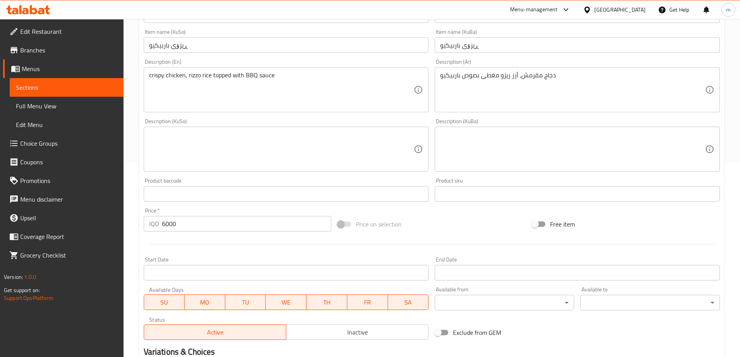
scroll to position [324, 0]
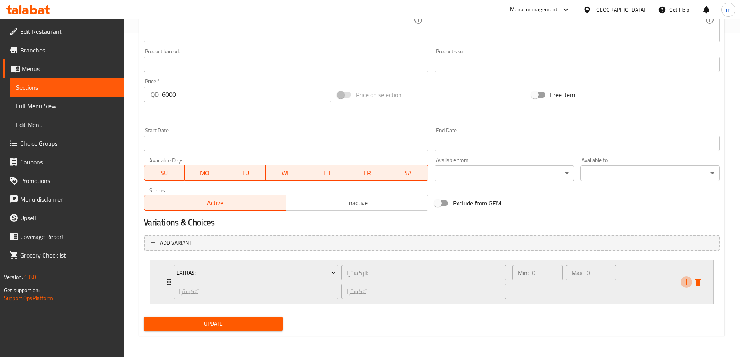
click at [682, 284] on icon "add" at bounding box center [686, 281] width 9 height 9
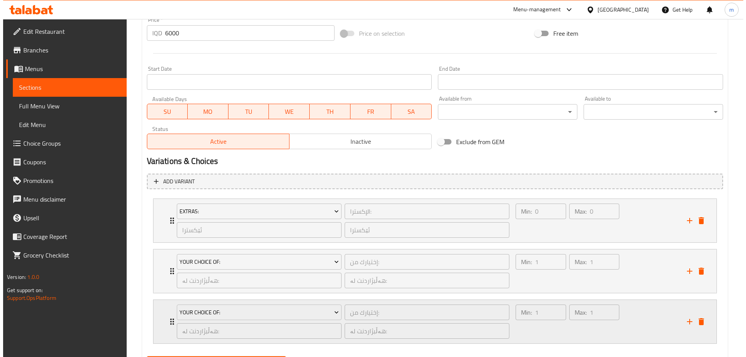
scroll to position [425, 0]
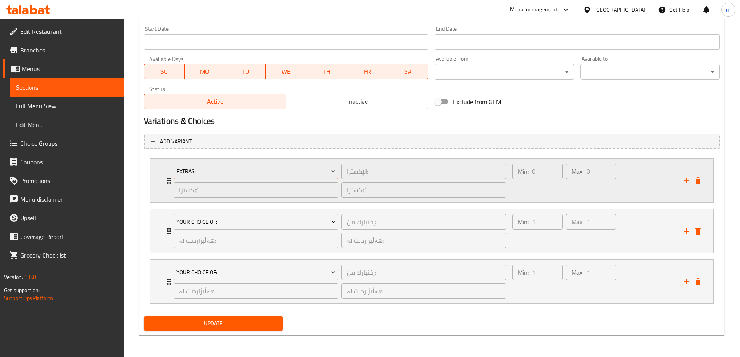
click at [229, 169] on span "Extras:" at bounding box center [255, 172] width 159 height 10
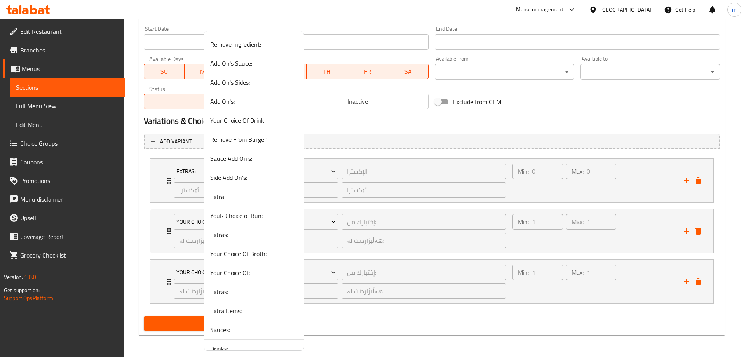
scroll to position [194, 0]
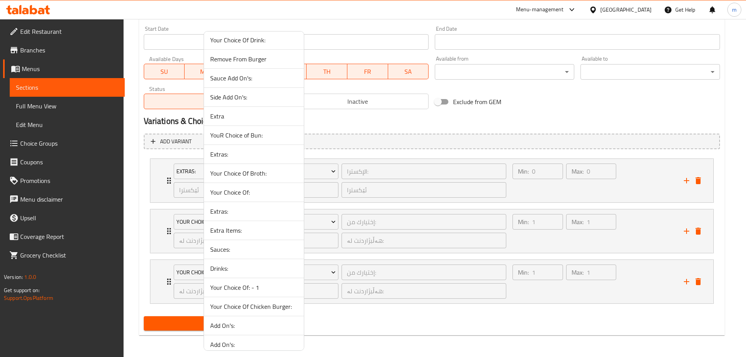
click at [248, 230] on span "Extra Items:" at bounding box center [253, 230] width 87 height 9
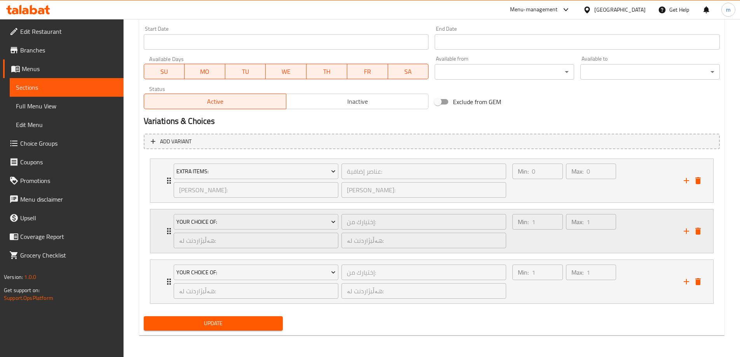
click at [232, 231] on div "Your Choice Of:" at bounding box center [256, 222] width 168 height 19
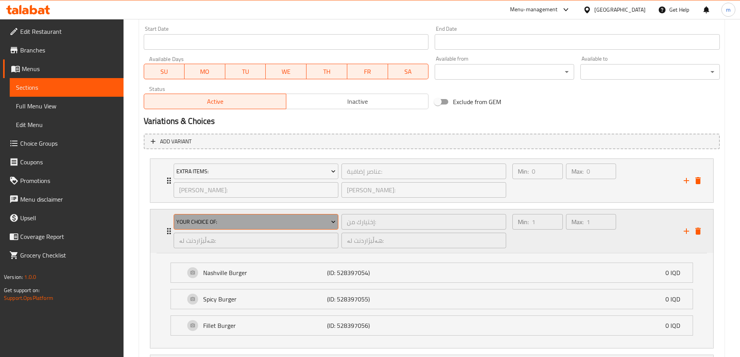
click at [241, 223] on span "Your Choice Of:" at bounding box center [255, 222] width 159 height 10
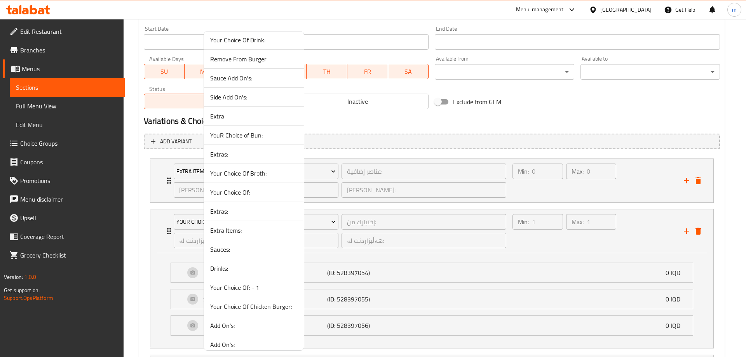
click at [234, 254] on li "Sauces:" at bounding box center [254, 249] width 100 height 19
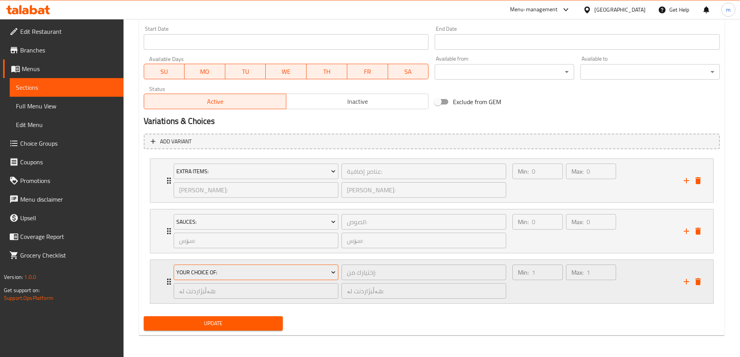
click at [234, 272] on span "Your Choice Of:" at bounding box center [255, 273] width 159 height 10
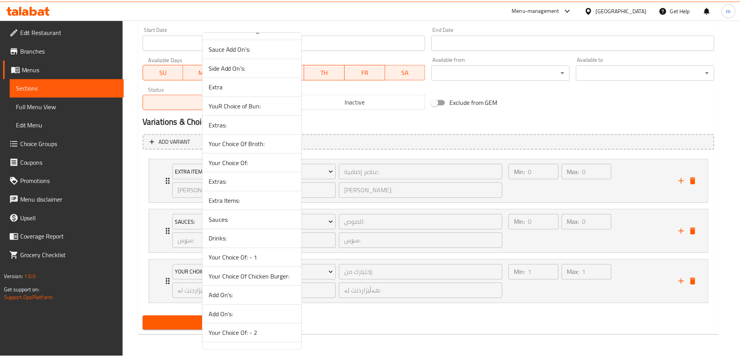
scroll to position [239, 0]
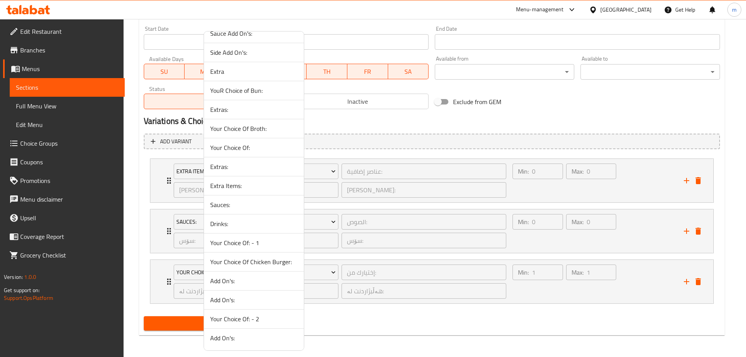
click at [229, 223] on span "Drinks:" at bounding box center [253, 223] width 87 height 9
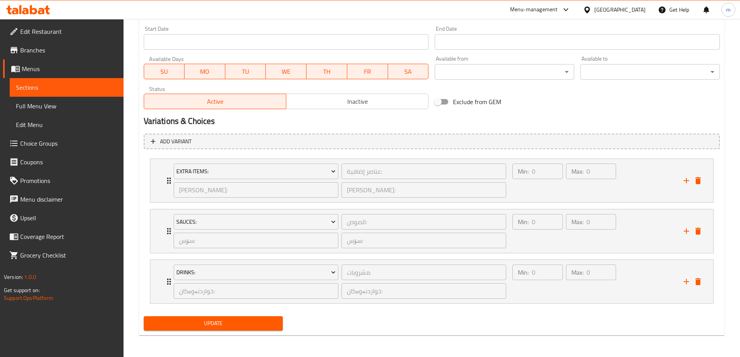
click at [239, 325] on span "Update" at bounding box center [213, 324] width 127 height 10
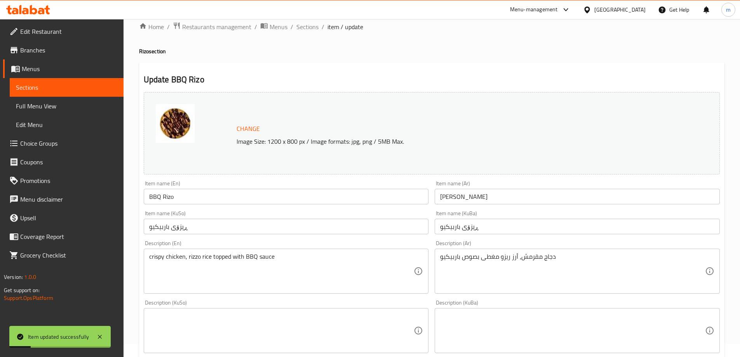
scroll to position [0, 0]
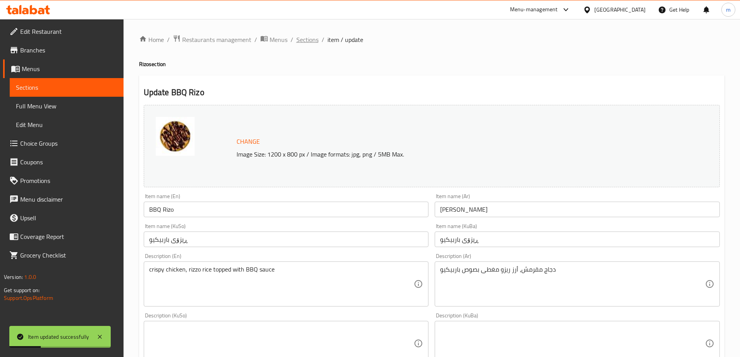
click at [303, 42] on span "Sections" at bounding box center [307, 39] width 22 height 9
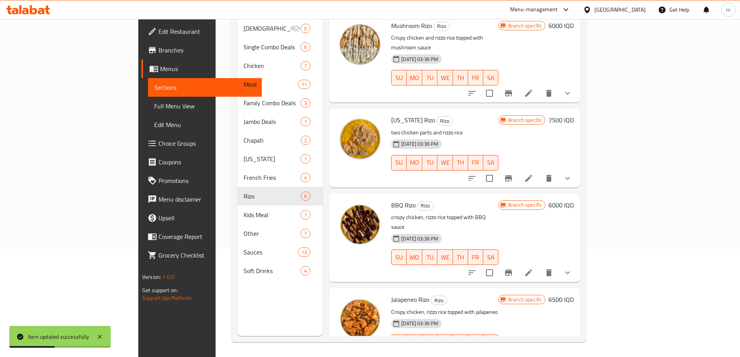
scroll to position [109, 0]
click at [540, 350] on li at bounding box center [529, 357] width 22 height 14
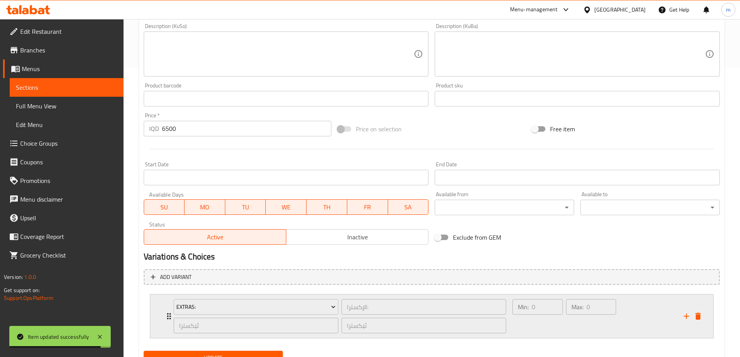
scroll to position [324, 0]
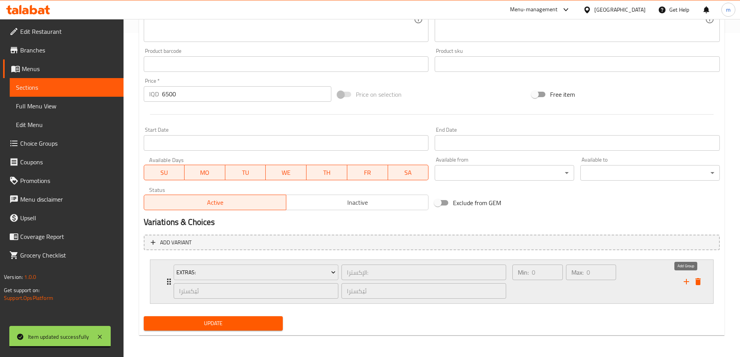
click at [686, 285] on icon "add" at bounding box center [686, 281] width 9 height 9
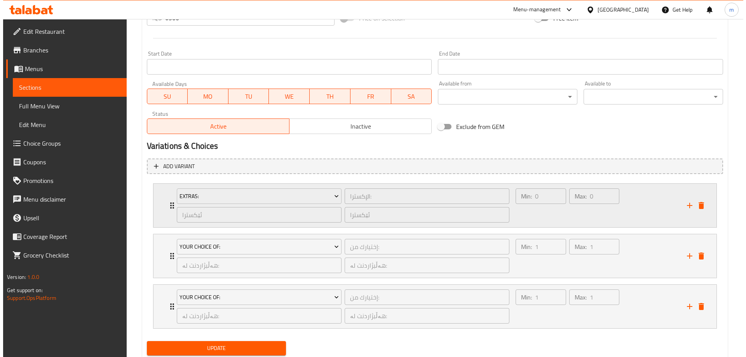
scroll to position [425, 0]
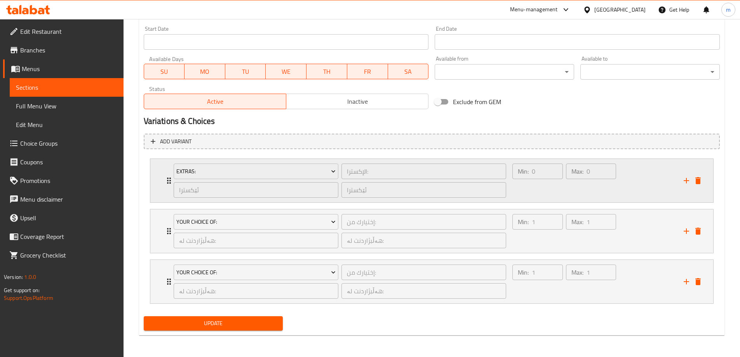
click at [234, 160] on div "Extras: الإكسترا: ​ ئێکسترا ​ ئێکسترا ​" at bounding box center [340, 181] width 342 height 44
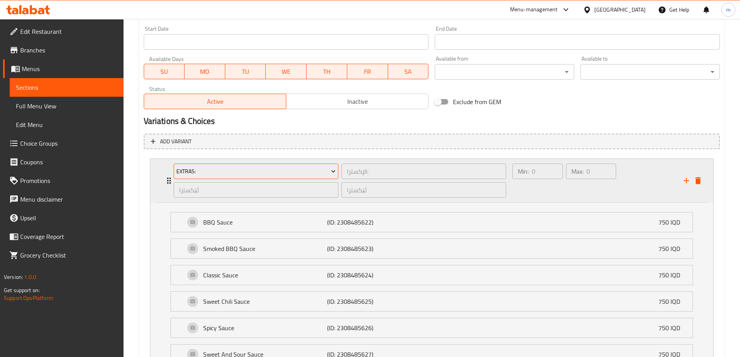
click at [244, 177] on button "Extras:" at bounding box center [256, 172] width 165 height 16
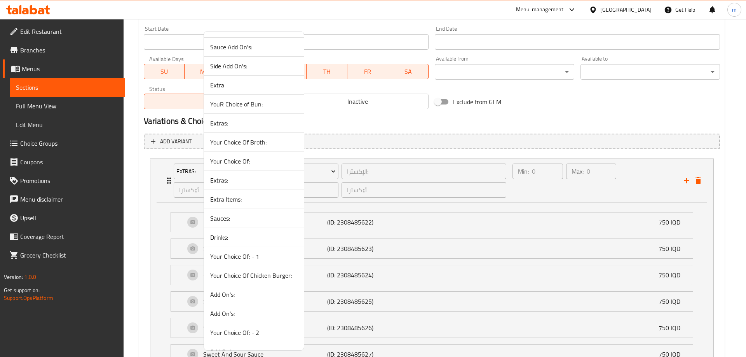
scroll to position [239, 0]
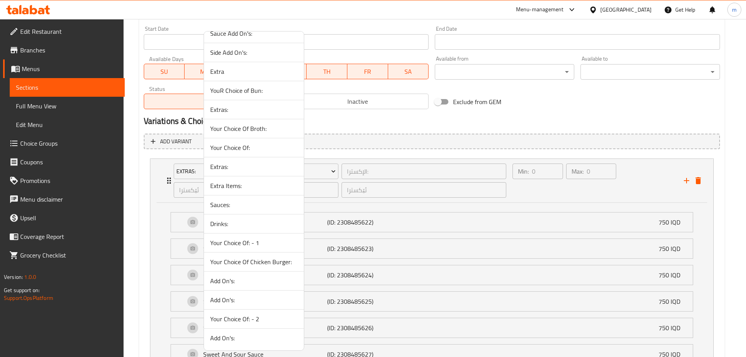
click at [244, 186] on span "Extra Items:" at bounding box center [253, 185] width 87 height 9
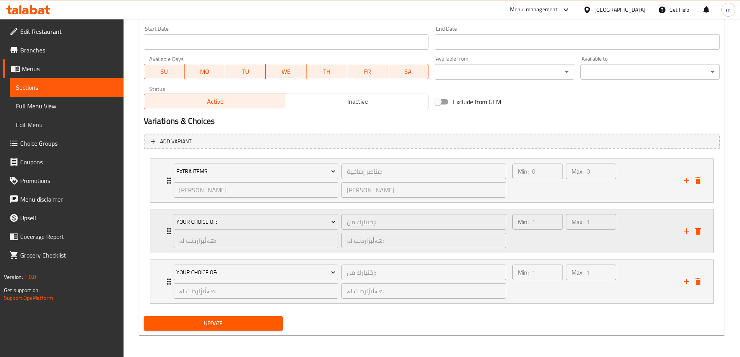
click at [240, 232] on div "هەڵبژاردنت لە: ​" at bounding box center [256, 240] width 168 height 19
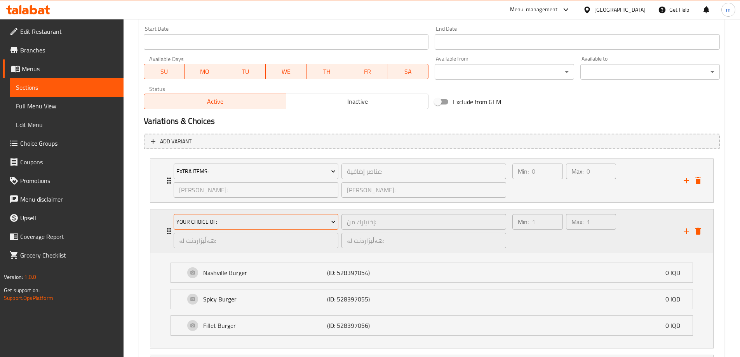
click at [244, 225] on span "Your Choice Of:" at bounding box center [255, 222] width 159 height 10
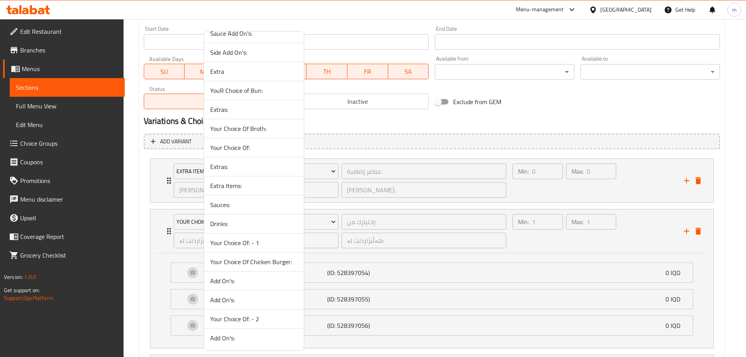
click at [235, 208] on span "Sauces:" at bounding box center [253, 204] width 87 height 9
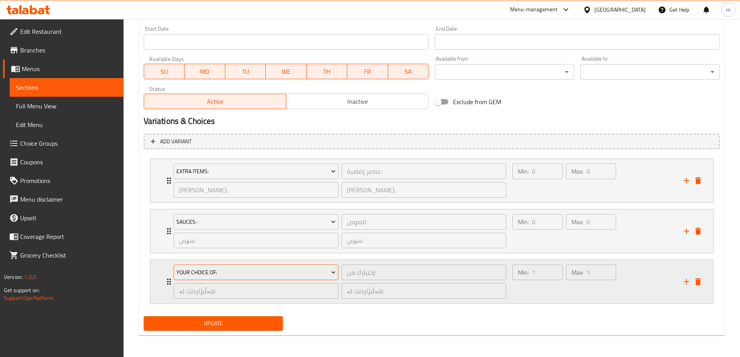
click at [223, 267] on button "Your Choice Of:" at bounding box center [256, 273] width 165 height 16
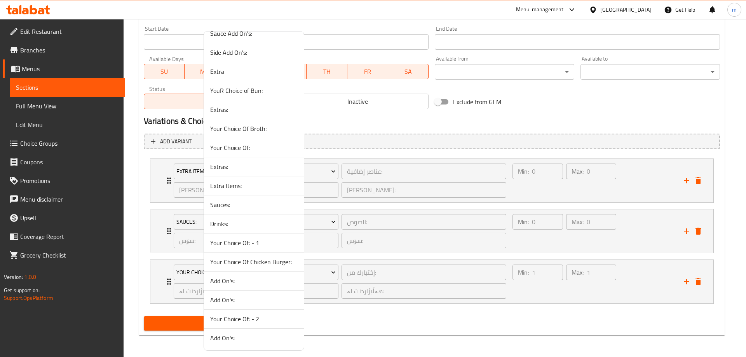
click at [239, 222] on span "Drinks:" at bounding box center [253, 223] width 87 height 9
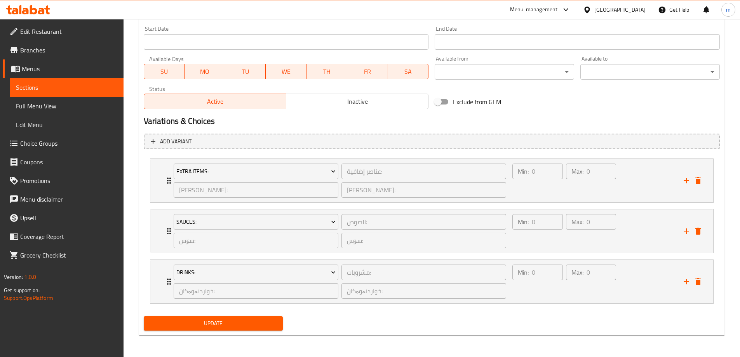
click at [238, 325] on span "Update" at bounding box center [213, 324] width 127 height 10
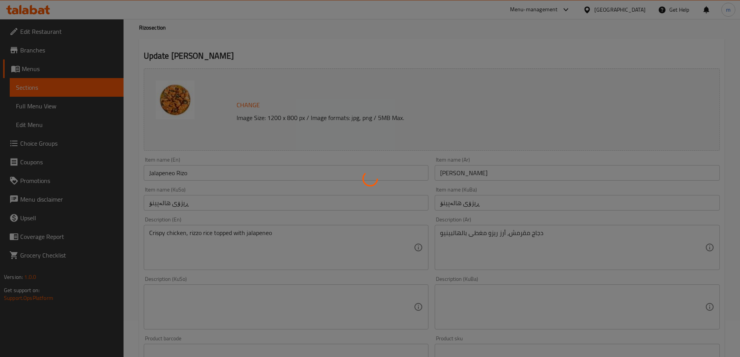
scroll to position [0, 0]
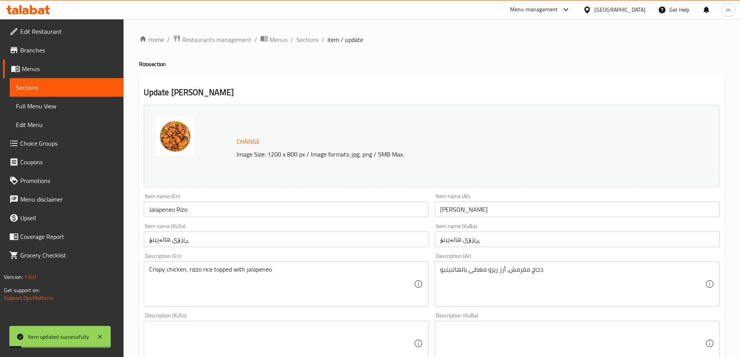
click at [54, 90] on span "Sections" at bounding box center [66, 87] width 101 height 9
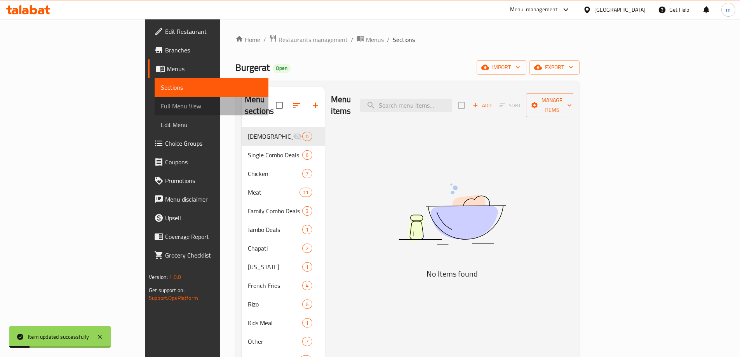
click at [161, 107] on span "Full Menu View" at bounding box center [211, 105] width 101 height 9
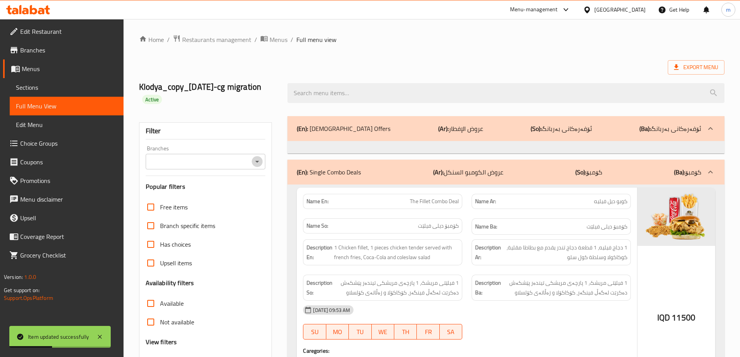
click at [256, 161] on icon "Open" at bounding box center [257, 162] width 4 height 2
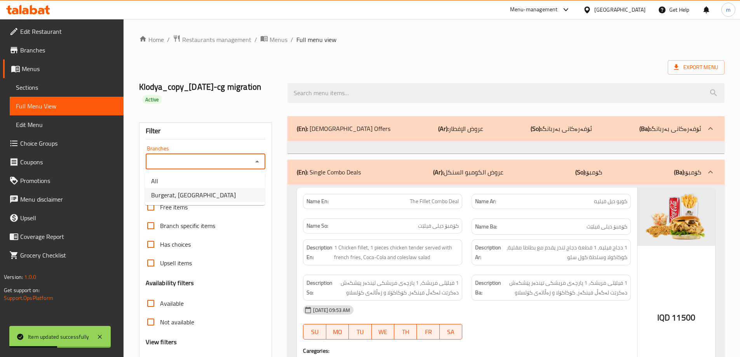
click at [208, 196] on li "Burgerat, KRO Street" at bounding box center [205, 195] width 120 height 14
type input "Burgerat, KRO Street"
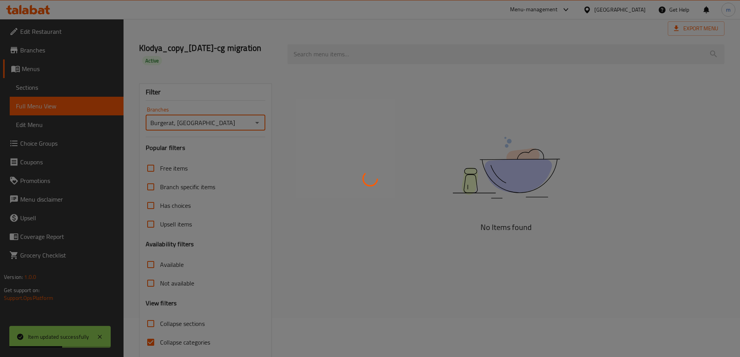
scroll to position [68, 0]
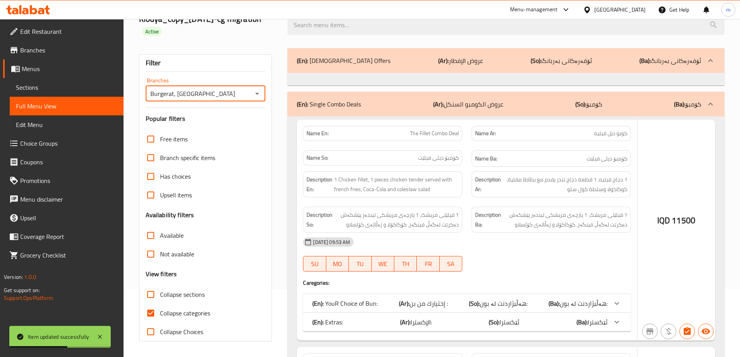
click at [148, 318] on div at bounding box center [370, 178] width 740 height 357
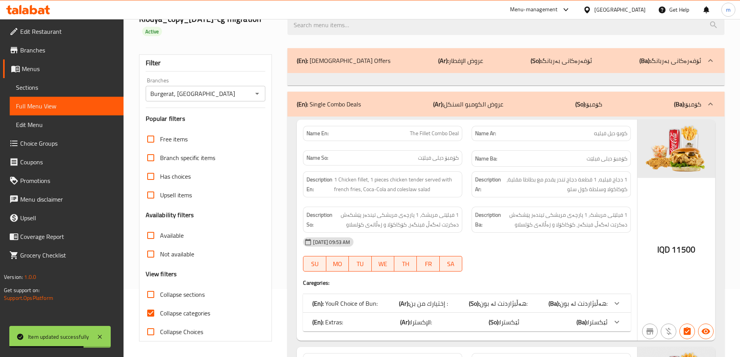
click at [153, 316] on input "Collapse categories" at bounding box center [150, 313] width 19 height 19
checkbox input "false"
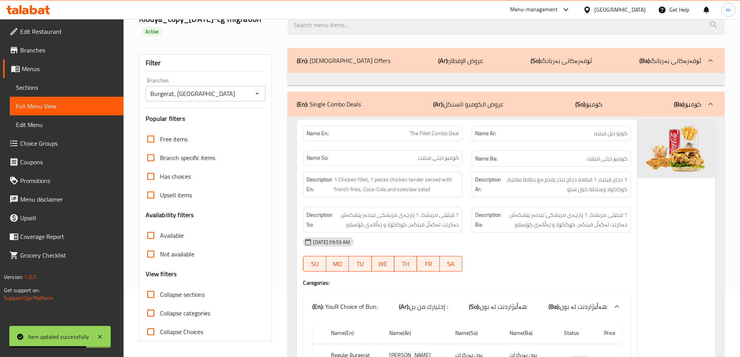
click at [159, 289] on input "Collapse sections" at bounding box center [150, 294] width 19 height 19
checkbox input "true"
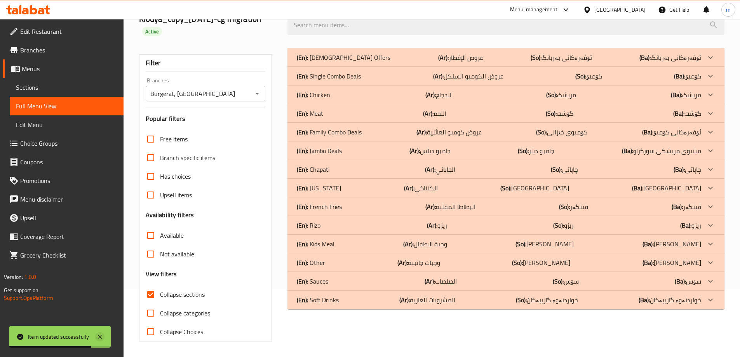
click at [99, 336] on icon at bounding box center [100, 337] width 4 height 4
click at [365, 90] on div "(En): Chicken (Ar): الدجاج (So): مریشک (Ba): مریشک" at bounding box center [499, 94] width 405 height 9
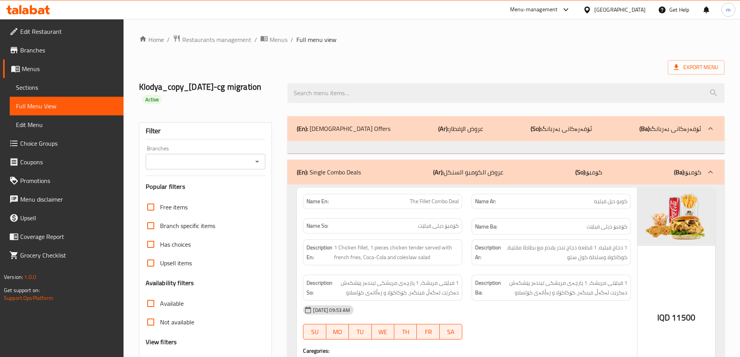
click at [54, 70] on span "Menus" at bounding box center [70, 68] width 96 height 9
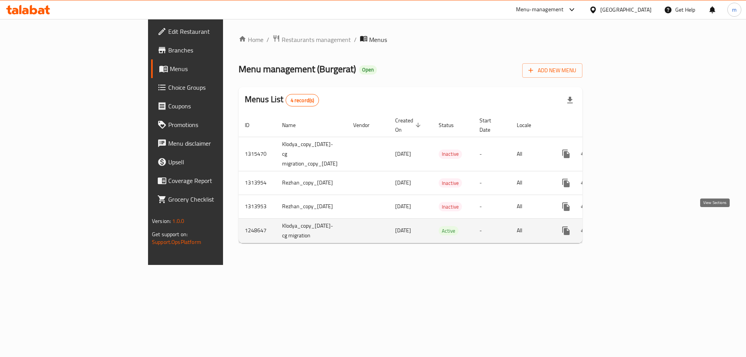
click at [627, 226] on icon "enhanced table" at bounding box center [621, 230] width 9 height 9
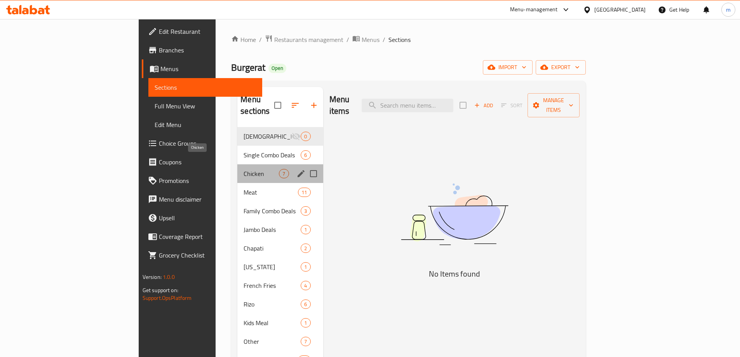
click at [244, 169] on span "Chicken" at bounding box center [261, 173] width 35 height 9
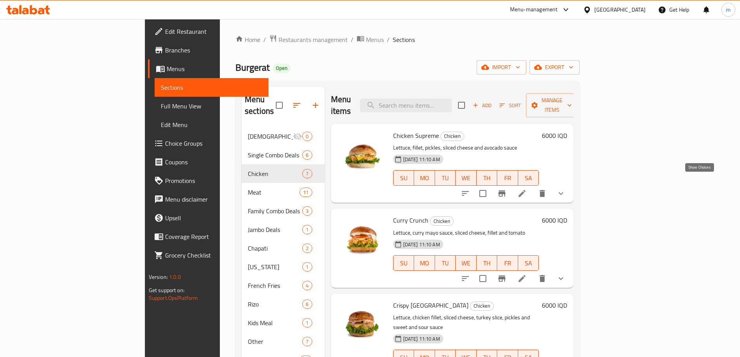
click at [566, 189] on icon "show more" at bounding box center [560, 193] width 9 height 9
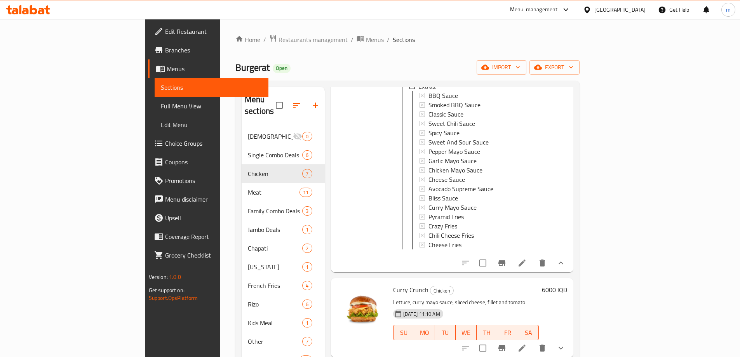
scroll to position [259, 0]
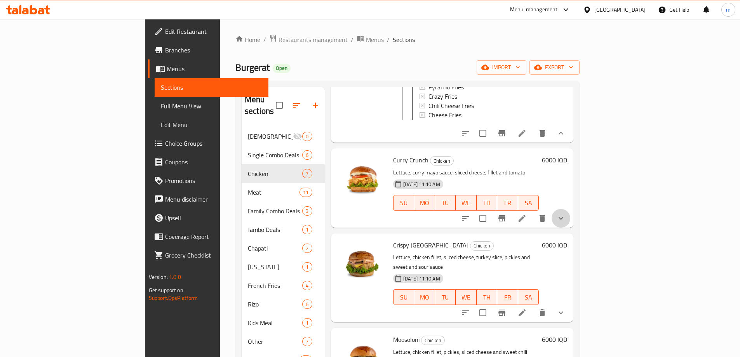
click at [570, 209] on button "show more" at bounding box center [561, 218] width 19 height 19
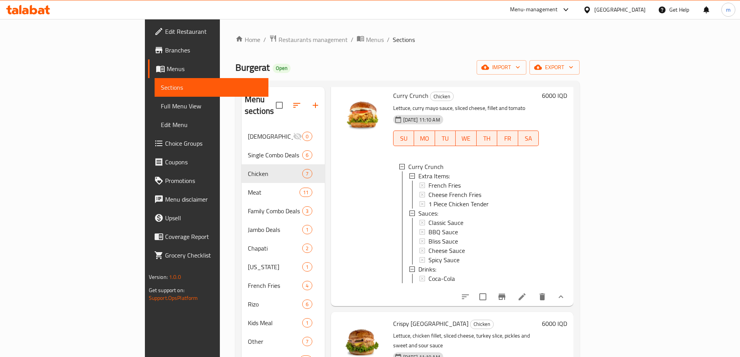
scroll to position [389, 0]
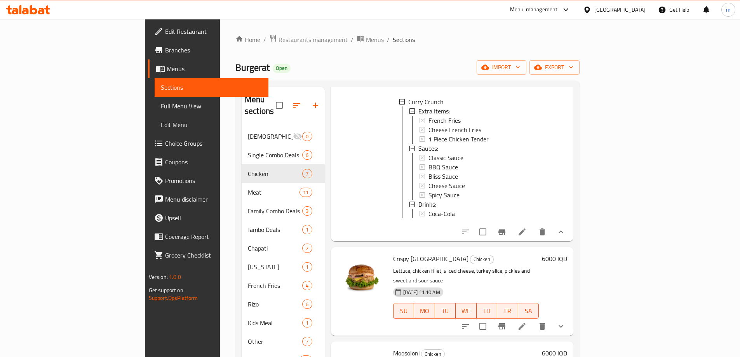
click at [570, 317] on button "show more" at bounding box center [561, 326] width 19 height 19
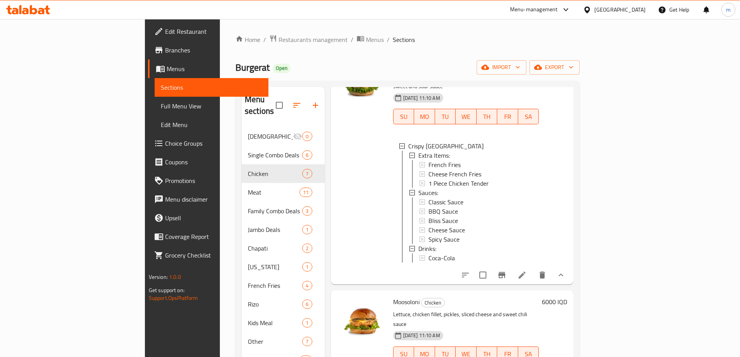
scroll to position [712, 0]
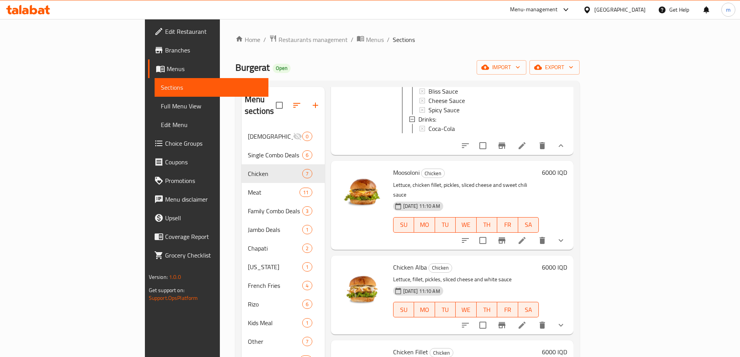
click at [570, 232] on button "show more" at bounding box center [561, 240] width 19 height 19
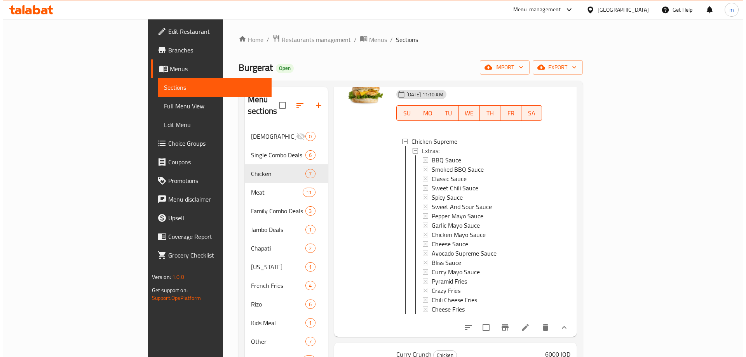
scroll to position [0, 0]
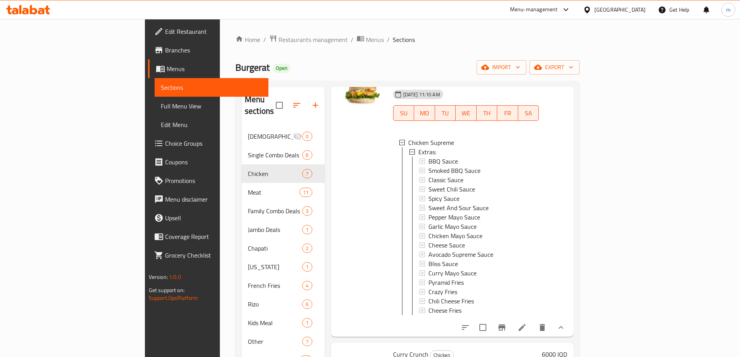
click at [533, 322] on li at bounding box center [522, 328] width 22 height 14
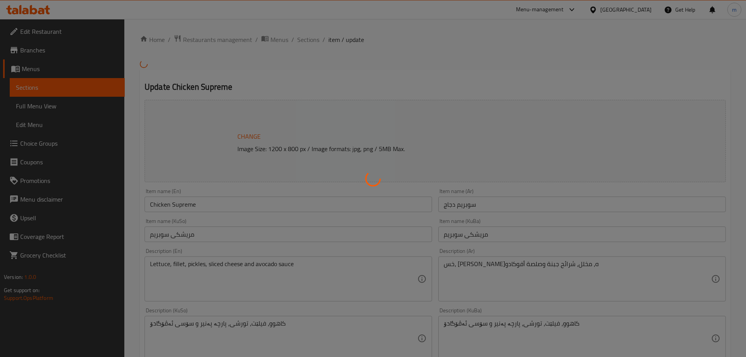
type input "الإكسترا:"
type input "ئێکسترا"
type input "0"
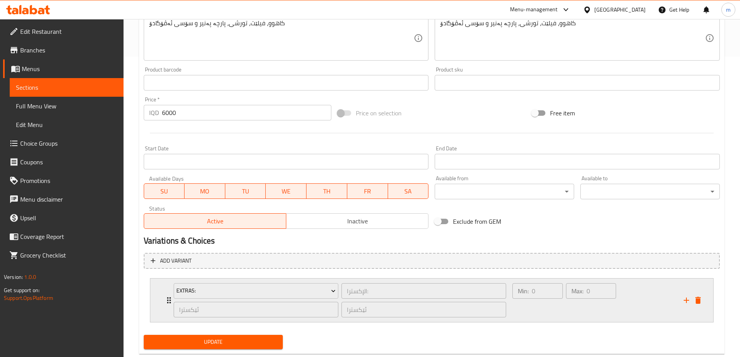
scroll to position [319, 0]
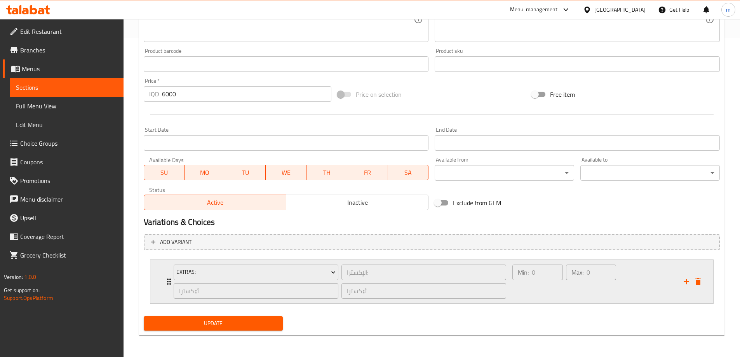
click at [684, 283] on icon "add" at bounding box center [686, 281] width 9 height 9
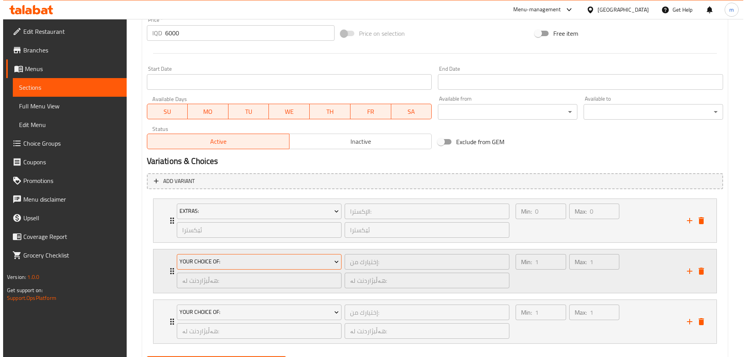
scroll to position [420, 0]
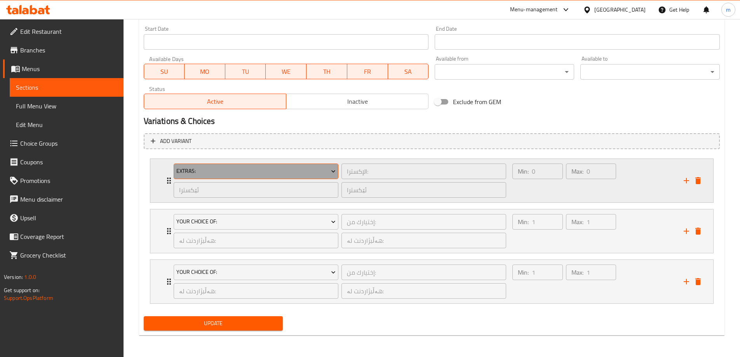
click at [274, 170] on span "Extras:" at bounding box center [255, 171] width 159 height 10
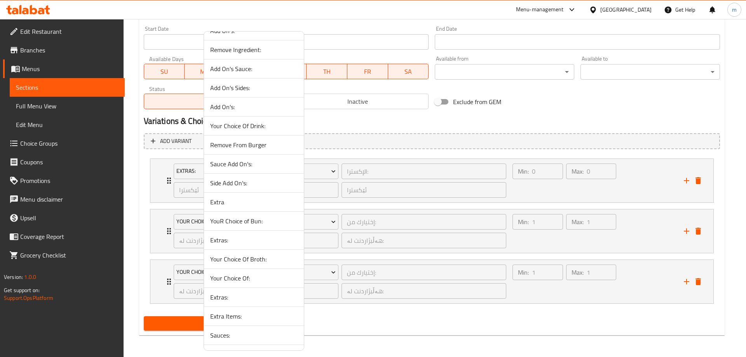
scroll to position [239, 0]
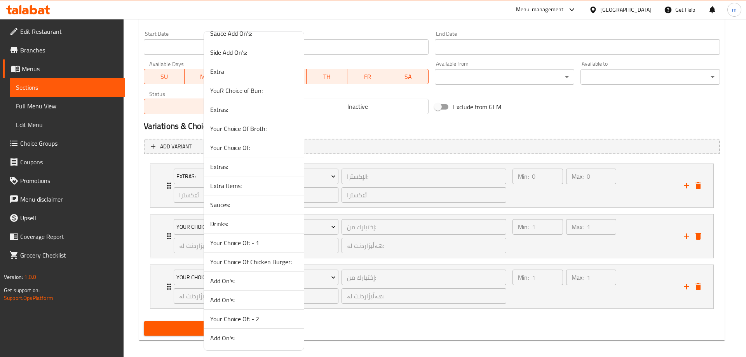
click at [244, 186] on span "Extra Items:" at bounding box center [253, 185] width 87 height 9
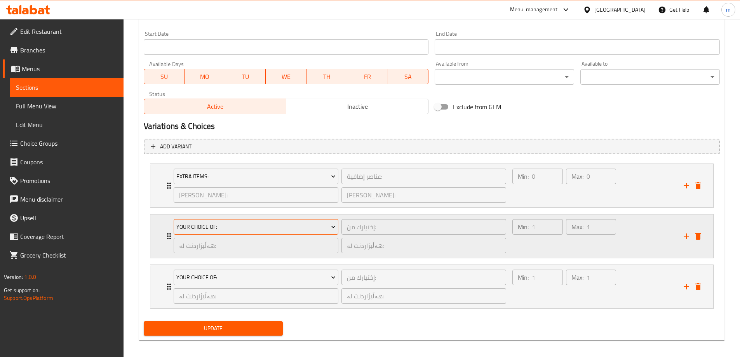
click at [234, 226] on span "Your Choice Of:" at bounding box center [255, 227] width 159 height 10
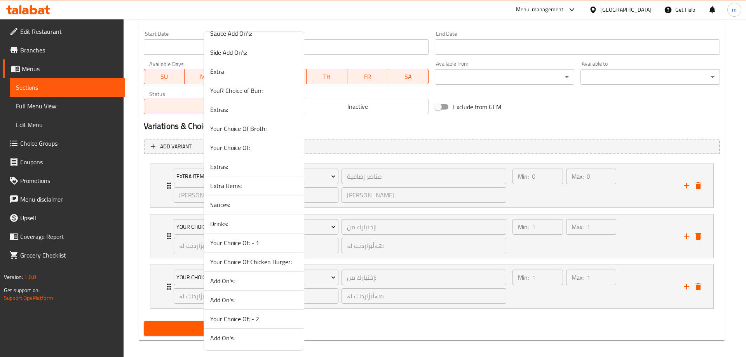
click at [238, 205] on span "Sauces:" at bounding box center [253, 204] width 87 height 9
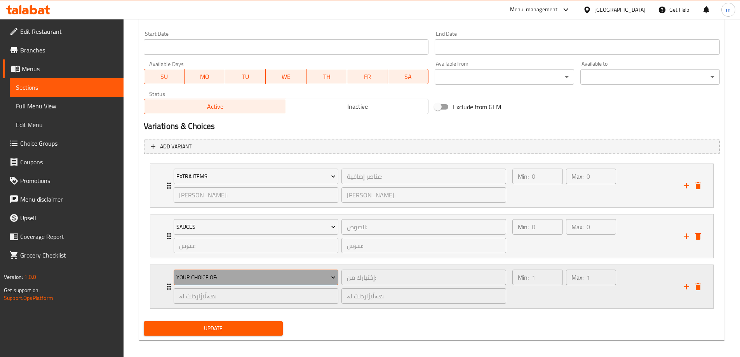
click at [240, 278] on span "Your Choice Of:" at bounding box center [255, 278] width 159 height 10
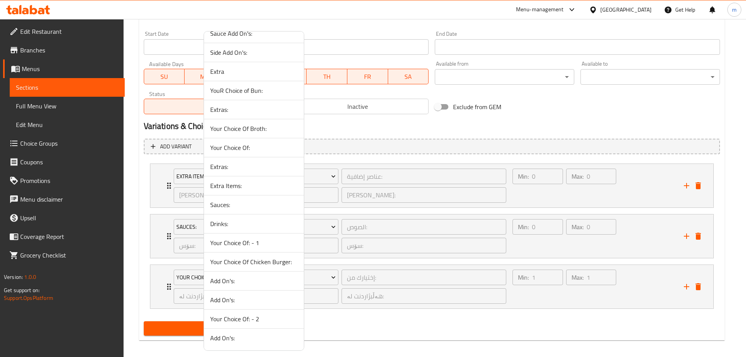
click at [233, 225] on span "Drinks:" at bounding box center [253, 223] width 87 height 9
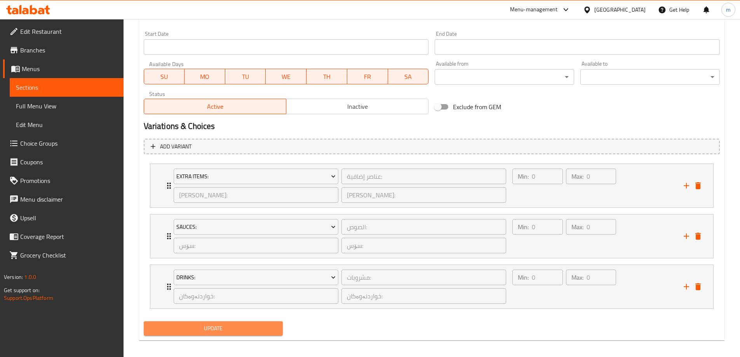
click at [224, 329] on span "Update" at bounding box center [213, 329] width 127 height 10
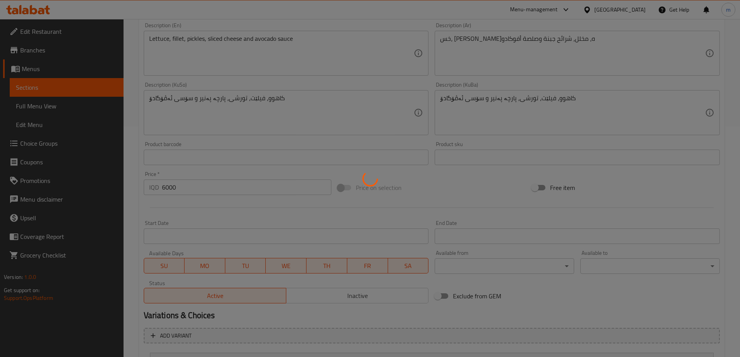
scroll to position [226, 0]
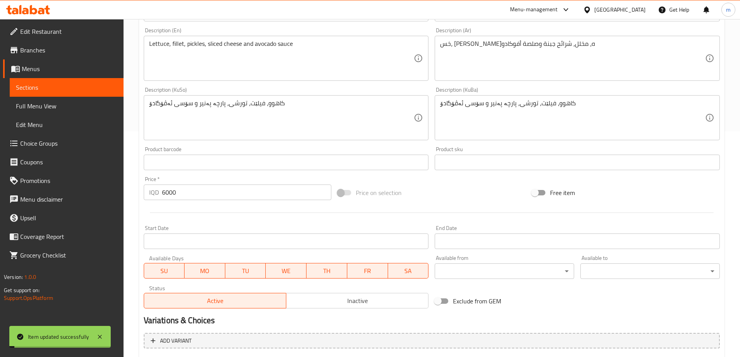
click at [89, 87] on span "Sections" at bounding box center [66, 87] width 101 height 9
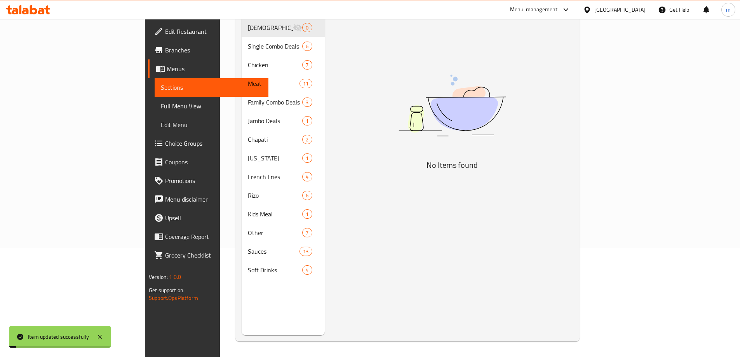
scroll to position [109, 0]
click at [161, 108] on span "Full Menu View" at bounding box center [211, 105] width 101 height 9
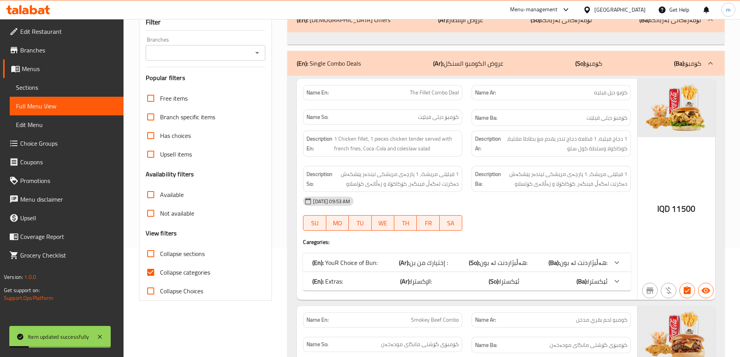
click at [160, 271] on span "Collapse categories" at bounding box center [185, 272] width 50 height 9
click at [160, 271] on input "Collapse categories" at bounding box center [150, 272] width 19 height 19
checkbox input "false"
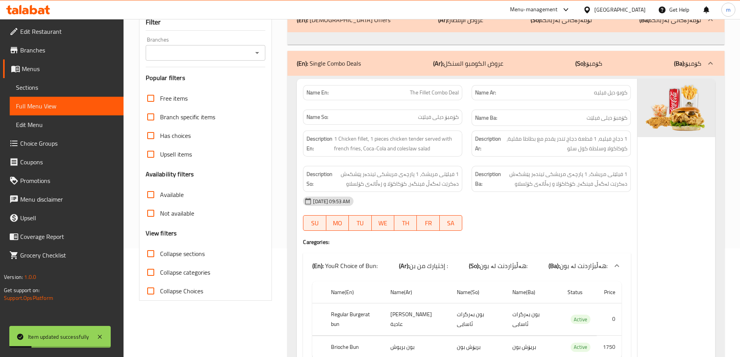
click at [162, 252] on span "Collapse sections" at bounding box center [182, 253] width 45 height 9
click at [160, 252] on input "Collapse sections" at bounding box center [150, 253] width 19 height 19
checkbox input "true"
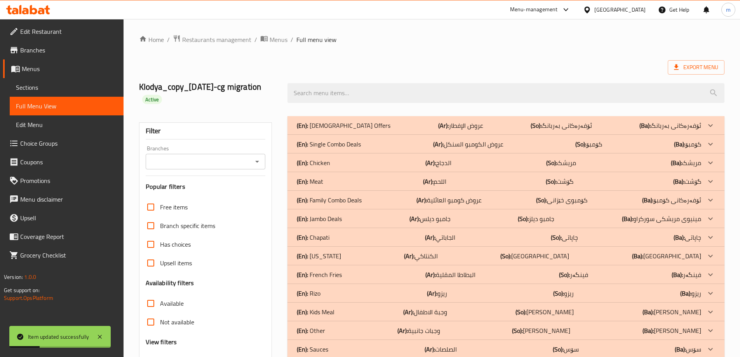
click at [258, 162] on icon "Open" at bounding box center [257, 162] width 4 height 2
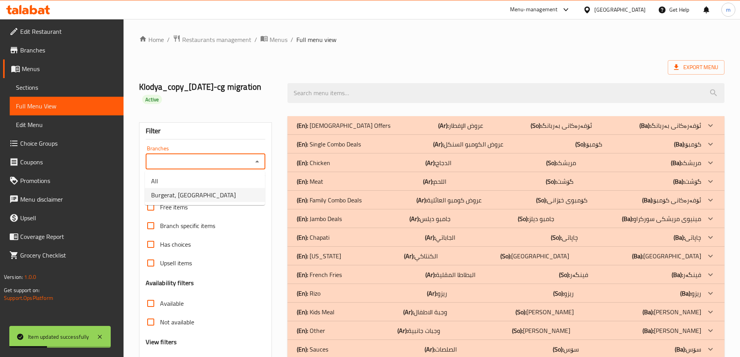
click at [180, 196] on span "Burgerat, [GEOGRAPHIC_DATA]" at bounding box center [193, 194] width 85 height 9
type input "Burgerat, [GEOGRAPHIC_DATA]"
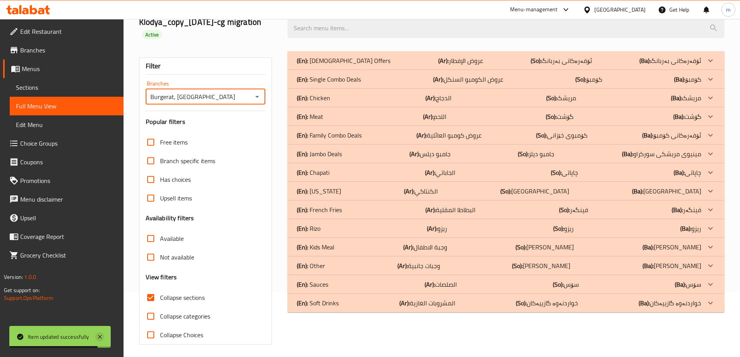
click at [100, 339] on icon at bounding box center [99, 336] width 9 height 9
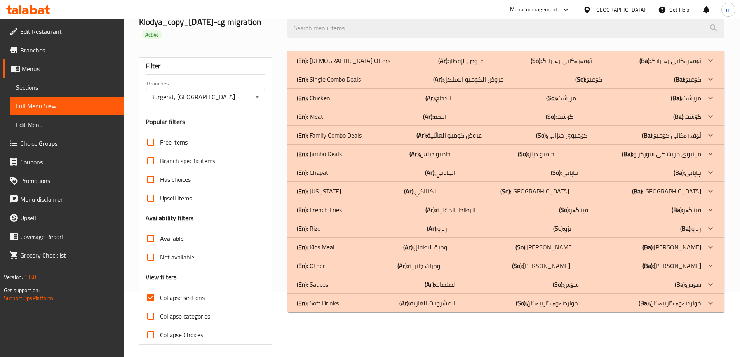
click at [347, 99] on div "(En): Chicken (Ar): الدجاج (So): مریشک (Ba): مریشک" at bounding box center [499, 97] width 405 height 9
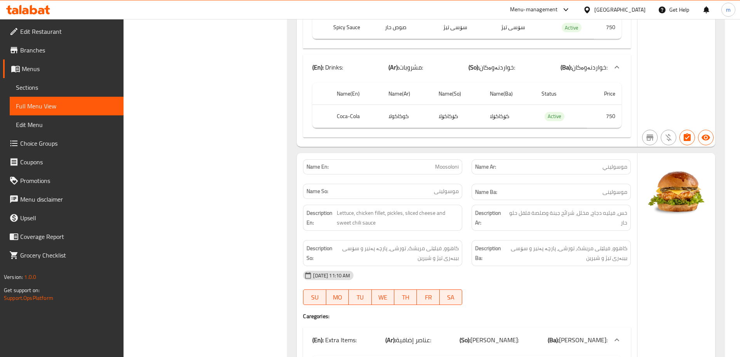
scroll to position [1943, 0]
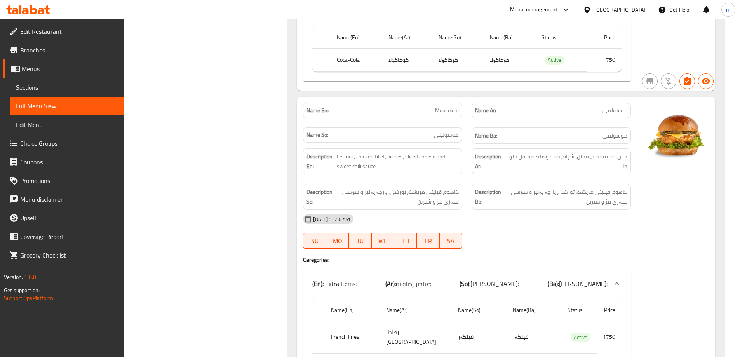
click at [375, 228] on div "SU MO TU WE TH FR SA" at bounding box center [382, 240] width 169 height 25
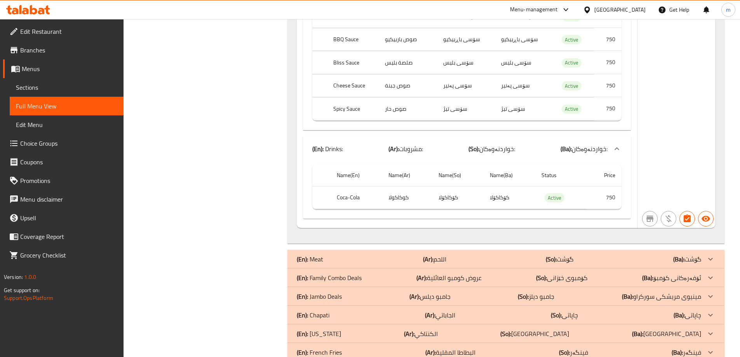
scroll to position [4274, 0]
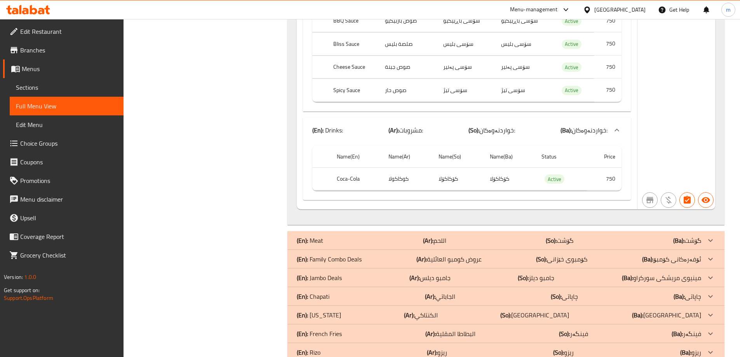
click at [422, 236] on div "(En): Meat (Ar): اللحم (So): گۆشت (Ba): گۆشت" at bounding box center [499, 240] width 405 height 9
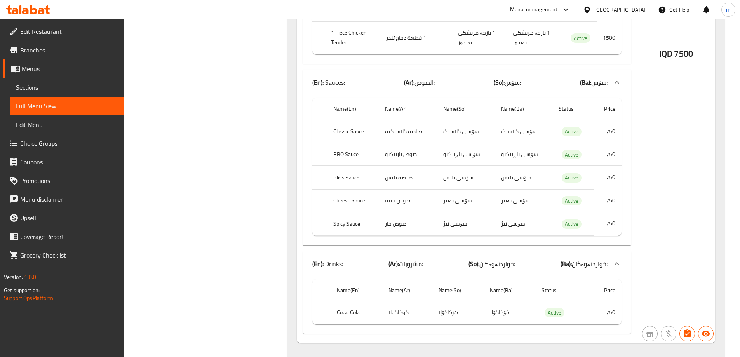
scroll to position [11013, 0]
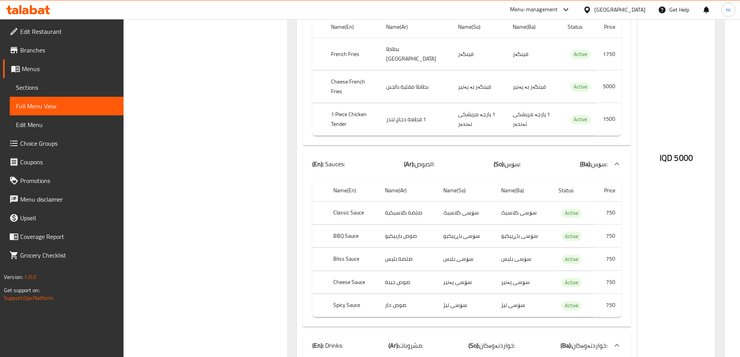
scroll to position [12232, 0]
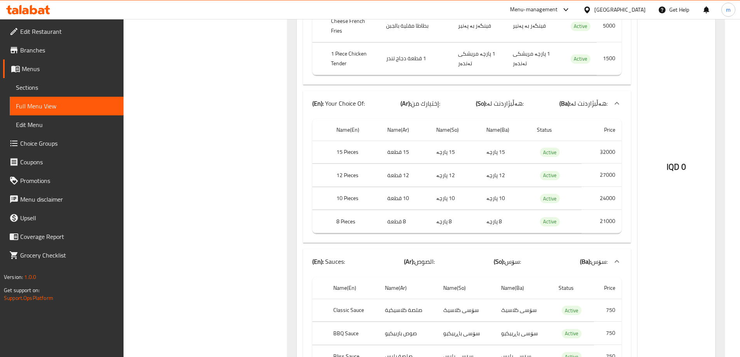
scroll to position [13022, 0]
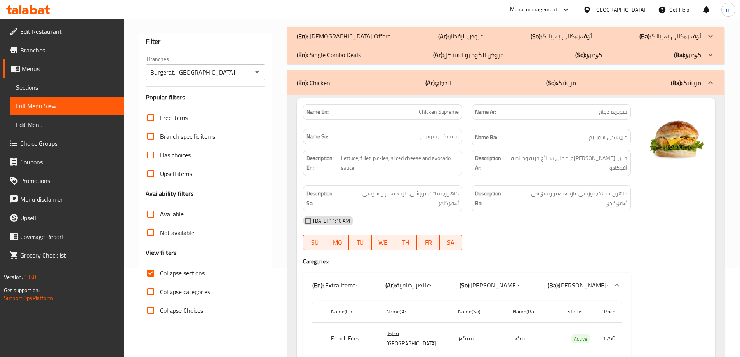
scroll to position [129, 0]
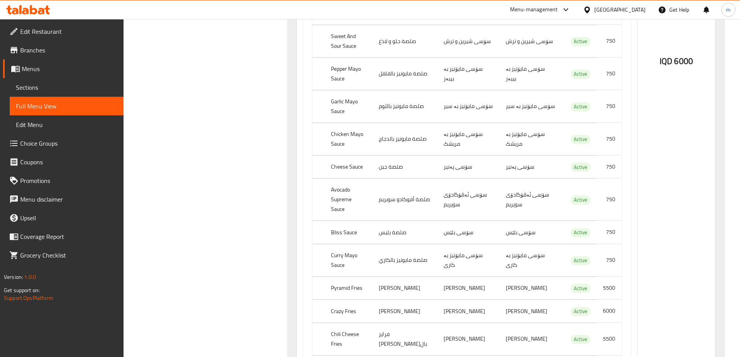
scroll to position [521, 0]
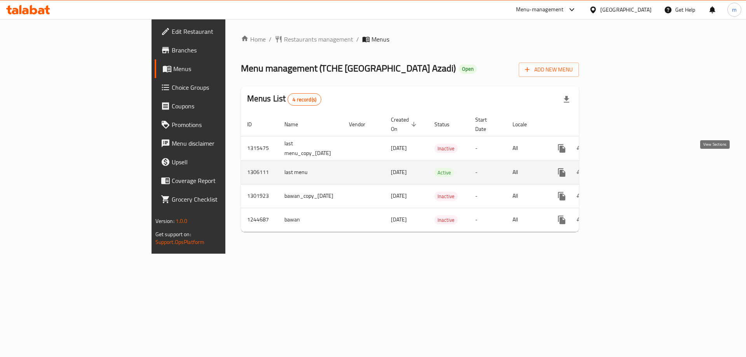
click at [623, 168] on icon "enhanced table" at bounding box center [617, 172] width 9 height 9
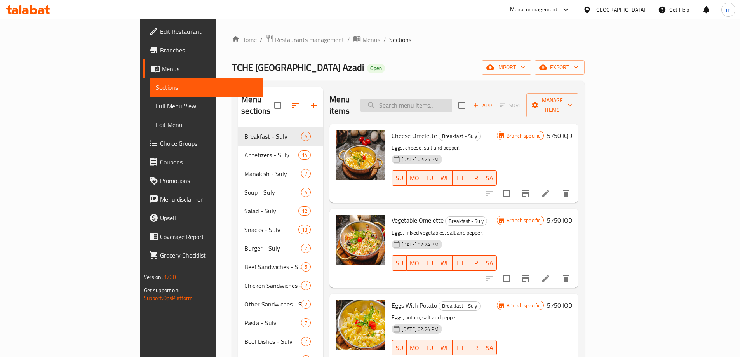
click at [452, 103] on input "search" at bounding box center [407, 106] width 92 height 14
paste input "عصير الرمان"
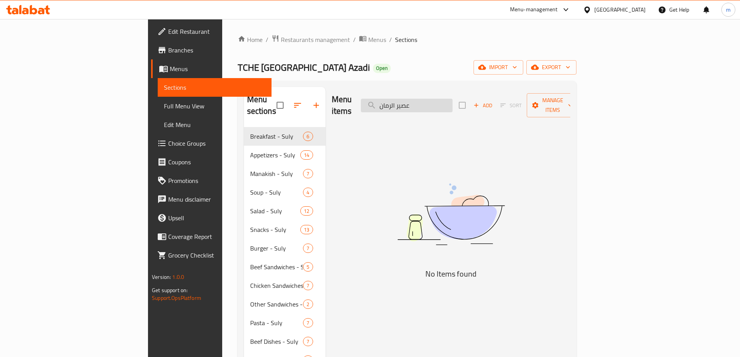
click at [442, 103] on input "عصير الرمان" at bounding box center [407, 106] width 92 height 14
click at [447, 99] on input "عصير الرمان" at bounding box center [407, 106] width 92 height 14
click at [446, 99] on input "عصير الرمان" at bounding box center [407, 106] width 92 height 14
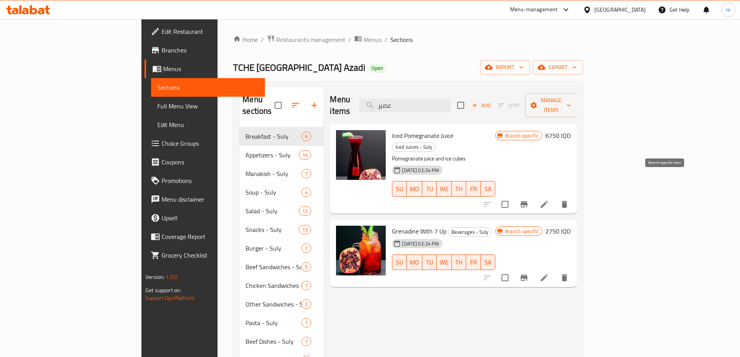
click at [528, 201] on icon "Branch-specific-item" at bounding box center [524, 204] width 7 height 6
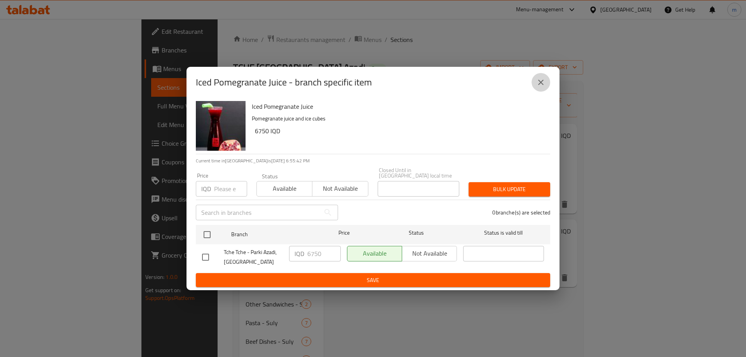
click at [537, 82] on icon "close" at bounding box center [540, 82] width 9 height 9
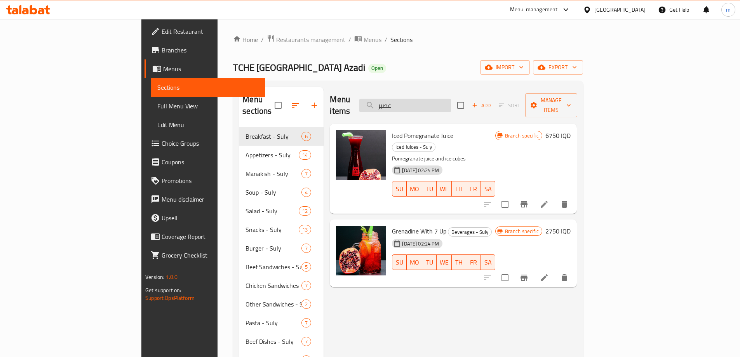
click at [451, 106] on input "عصير" at bounding box center [405, 106] width 92 height 14
paste input "قهوة مثلجة"
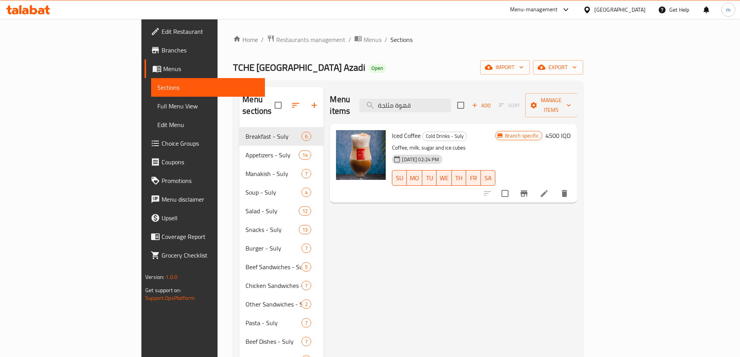
type input "قهوة مثلجة"
click at [529, 189] on icon "Branch-specific-item" at bounding box center [524, 193] width 9 height 9
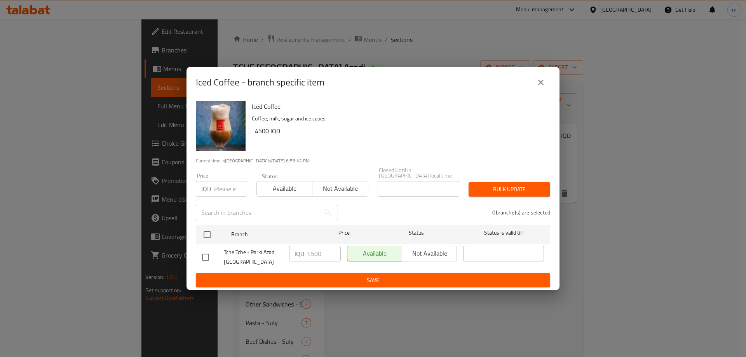
click at [542, 84] on icon "close" at bounding box center [540, 82] width 5 height 5
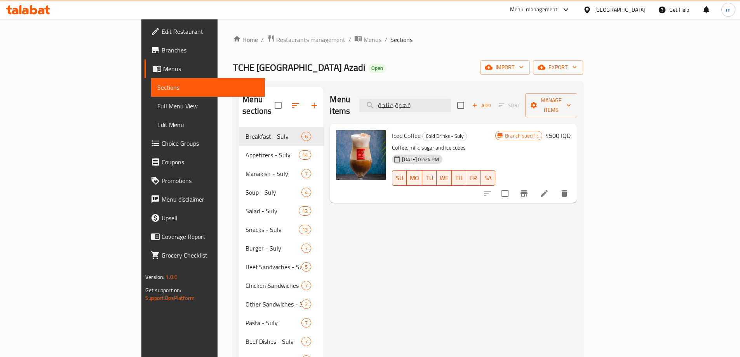
click at [27, 5] on div at bounding box center [28, 10] width 56 height 16
click at [36, 10] on icon at bounding box center [33, 9] width 7 height 9
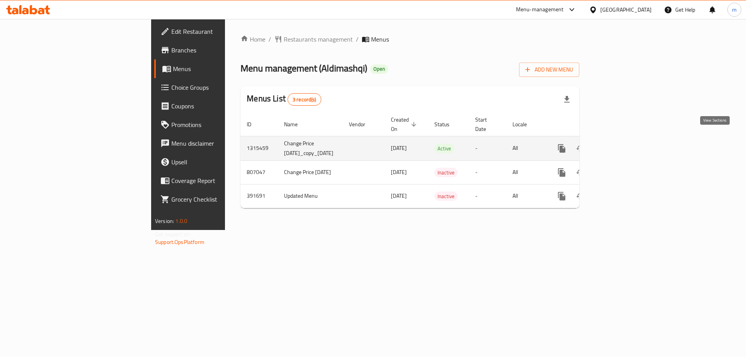
click at [623, 144] on icon "enhanced table" at bounding box center [617, 148] width 9 height 9
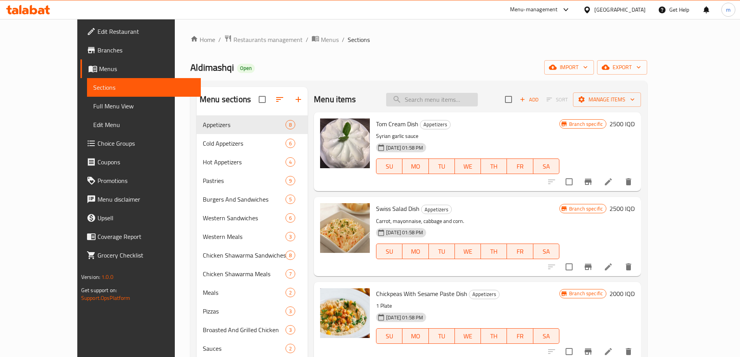
paste input "Double Arabic Chicken Shawarma Meal"
click at [448, 99] on input "search" at bounding box center [432, 100] width 92 height 14
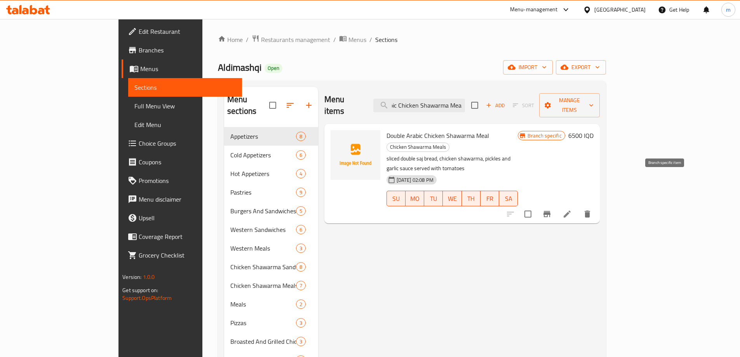
type input "Double Arabic Chicken Shawarma Meal"
click at [551, 211] on icon "Branch-specific-item" at bounding box center [547, 214] width 7 height 6
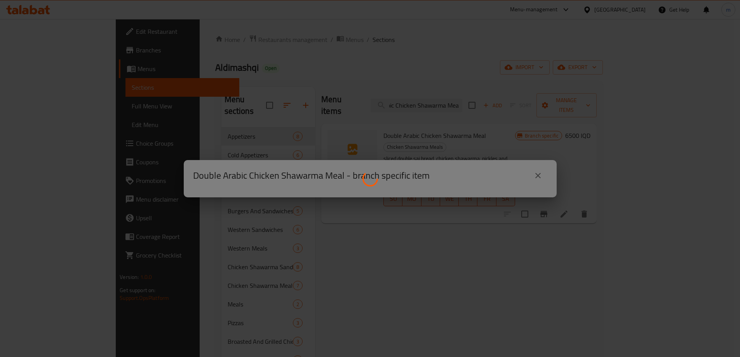
scroll to position [0, 0]
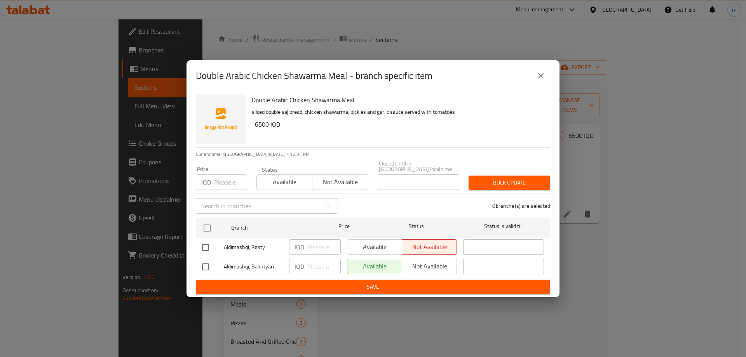
click at [542, 77] on icon "close" at bounding box center [540, 75] width 5 height 5
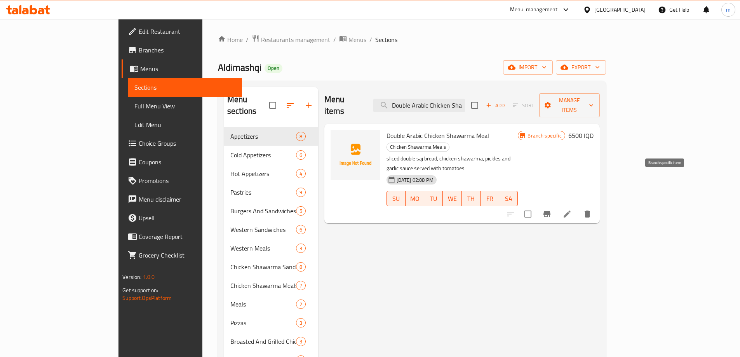
click at [556, 205] on button "Branch-specific-item" at bounding box center [547, 214] width 19 height 19
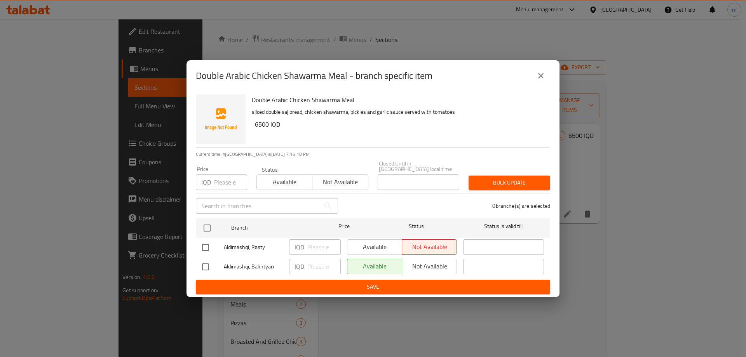
click at [546, 78] on button "close" at bounding box center [541, 75] width 19 height 19
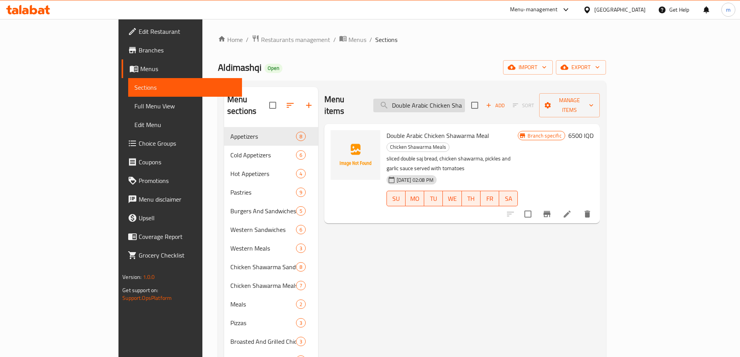
click at [465, 103] on input "Double Arabic Chicken Shawarma Meal" at bounding box center [419, 106] width 92 height 14
paste input "Cheese Burak"
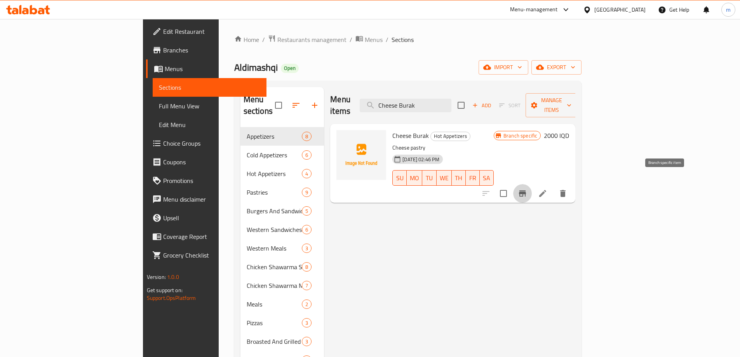
click at [527, 189] on icon "Branch-specific-item" at bounding box center [522, 193] width 9 height 9
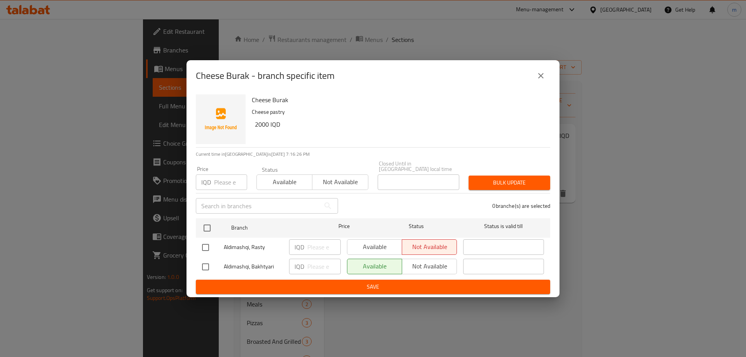
click at [542, 75] on icon "close" at bounding box center [540, 75] width 9 height 9
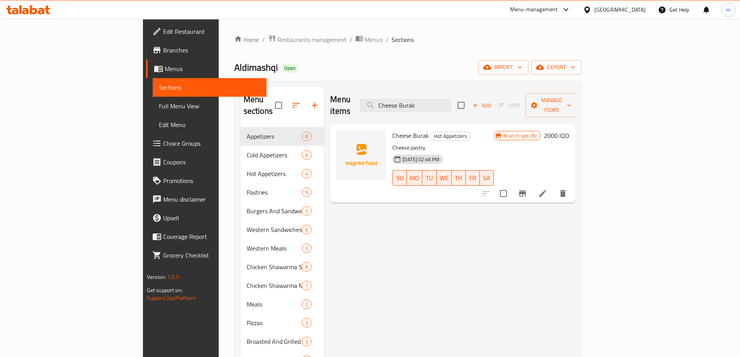
click at [453, 110] on div "Menu items Cheese Burak Add Sort Manage items" at bounding box center [452, 105] width 245 height 37
click at [456, 106] on div "Menu items Cheese Burak Add Sort Manage items" at bounding box center [452, 105] width 245 height 37
click at [452, 100] on input "Cheese Burak" at bounding box center [406, 106] width 92 height 14
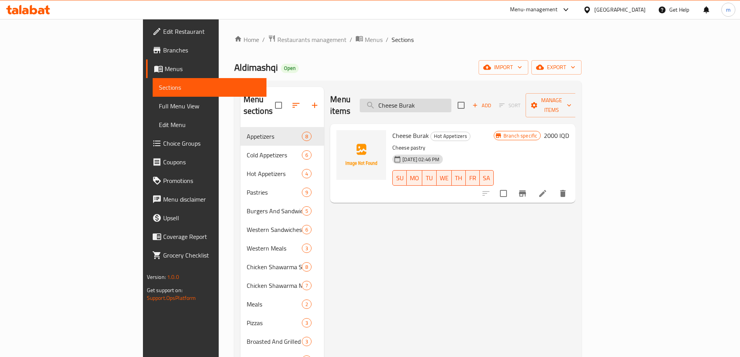
click at [452, 100] on input "Cheese Burak" at bounding box center [406, 106] width 92 height 14
paste input "icken Shawarma With French Samoon Sandwich"
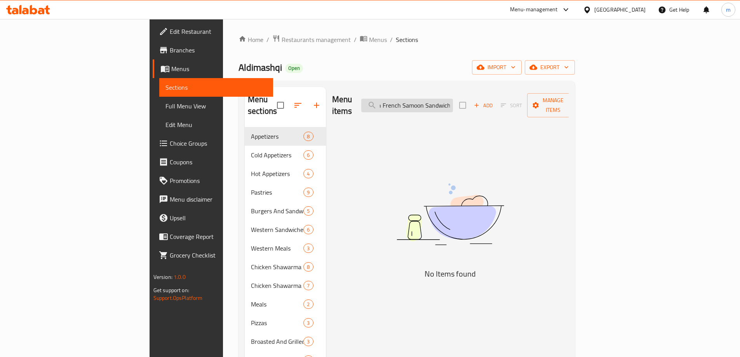
scroll to position [0, 62]
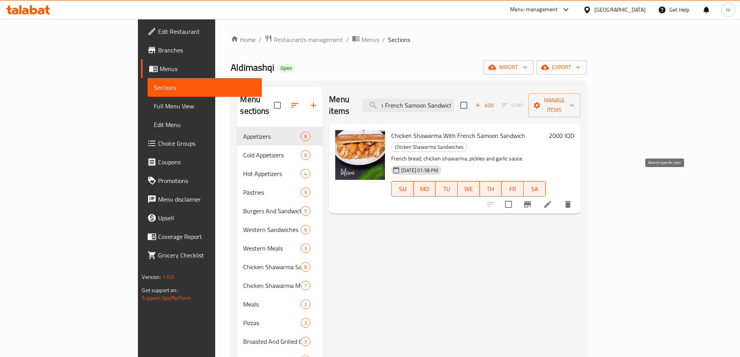
type input "Chicken Shawarma With French Samoon Sandwich"
click at [537, 195] on button "Branch-specific-item" at bounding box center [527, 204] width 19 height 19
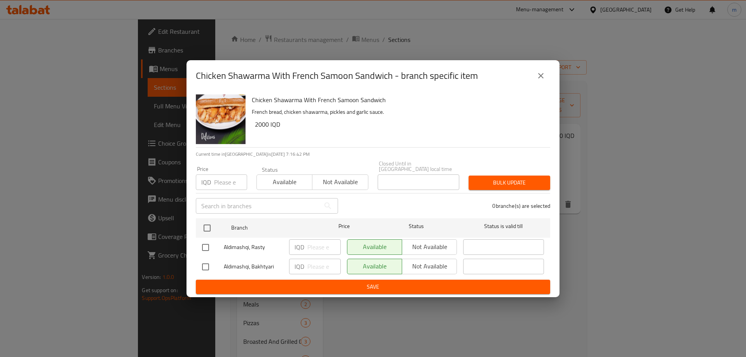
click at [535, 75] on button "close" at bounding box center [541, 75] width 19 height 19
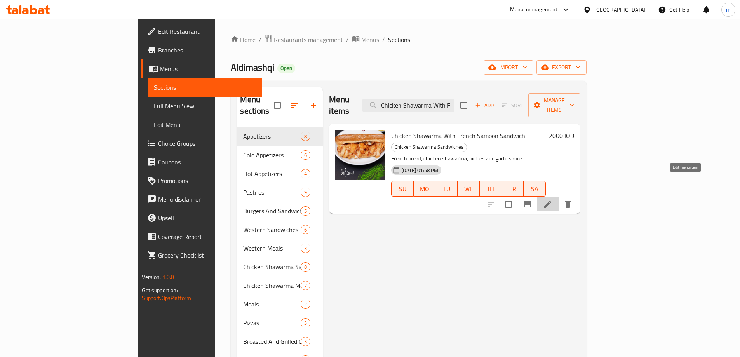
click at [553, 200] on icon at bounding box center [547, 204] width 9 height 9
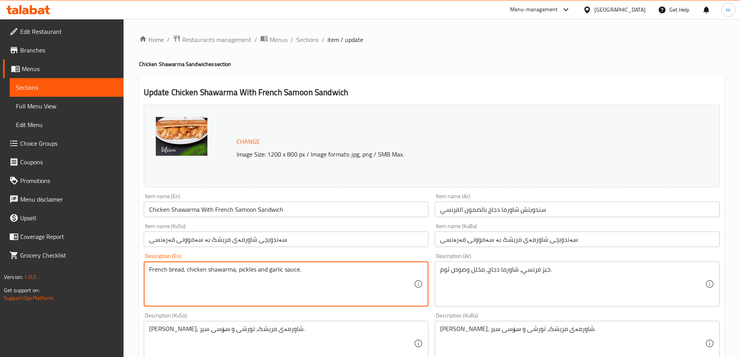
paste textarea "cheese pastry"
click at [177, 281] on textarea "French bread, chicken shawarma, pickles and garlic sauce. cheese pastry" at bounding box center [281, 284] width 265 height 37
paste textarea "French bread, chicken shawarma, pickles and garlic sauce"
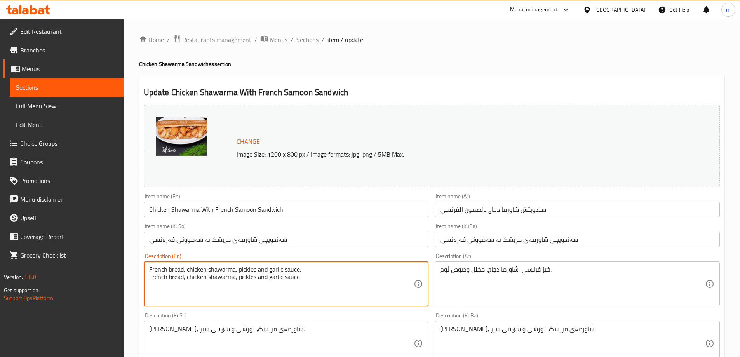
type textarea "French bread, chicken shawarma, pickles and garlic sauce. French bread, chicken…"
